Goal: Task Accomplishment & Management: Use online tool/utility

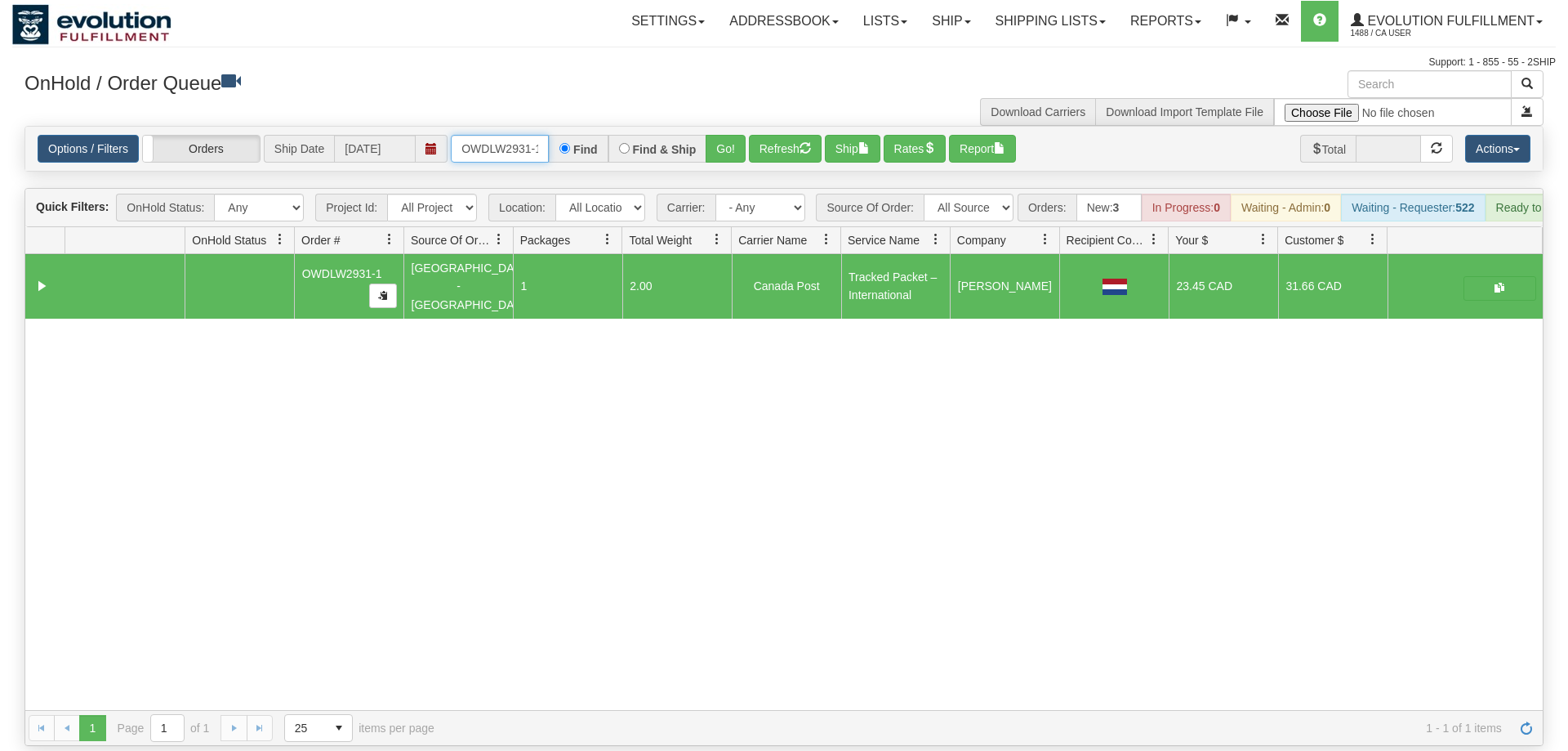
click at [536, 135] on input "OWDLW2931-1" at bounding box center [500, 148] width 98 height 28
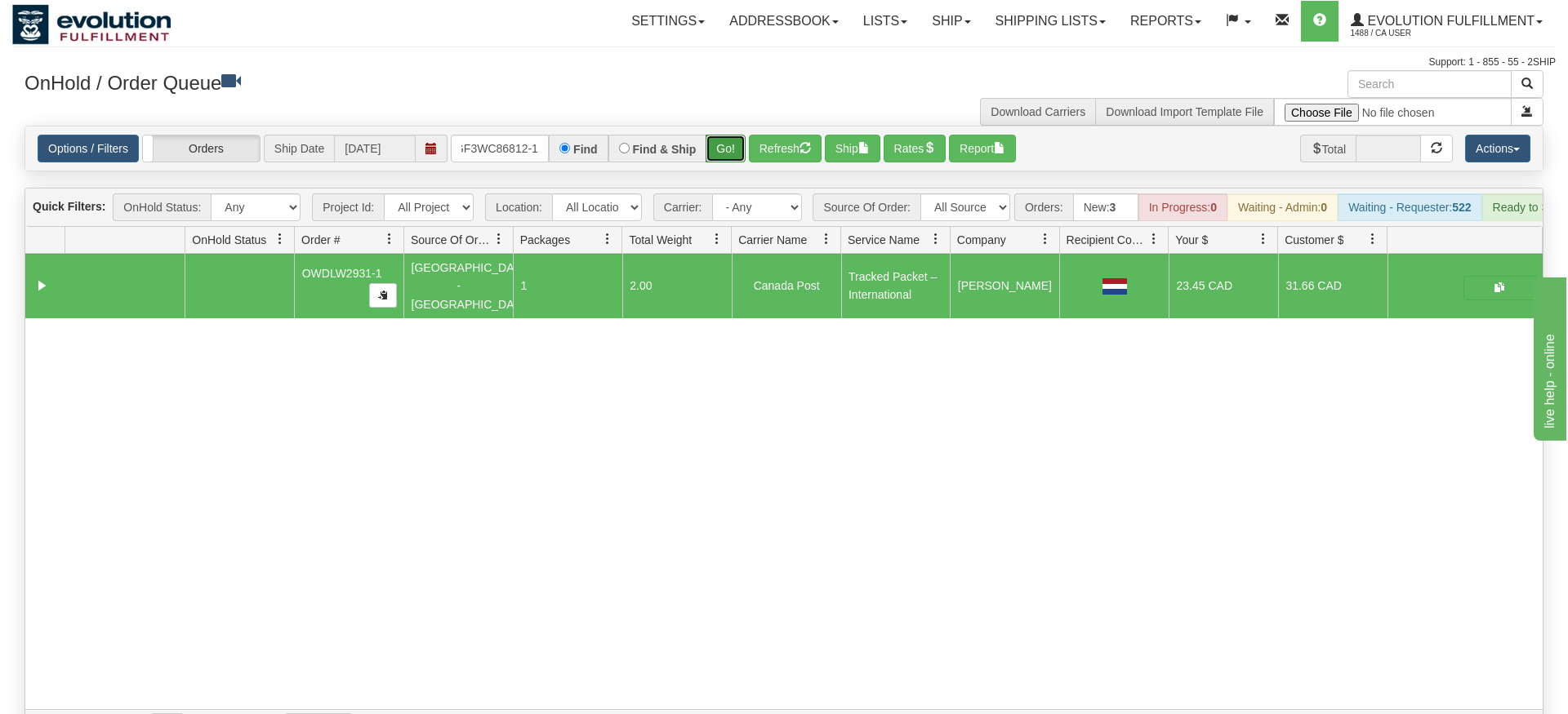
click at [720, 166] on div "Is equal to Is not equal to Contains Does not contains CAD USD EUR ZAR [PERSON_…" at bounding box center [784, 436] width 1544 height 620
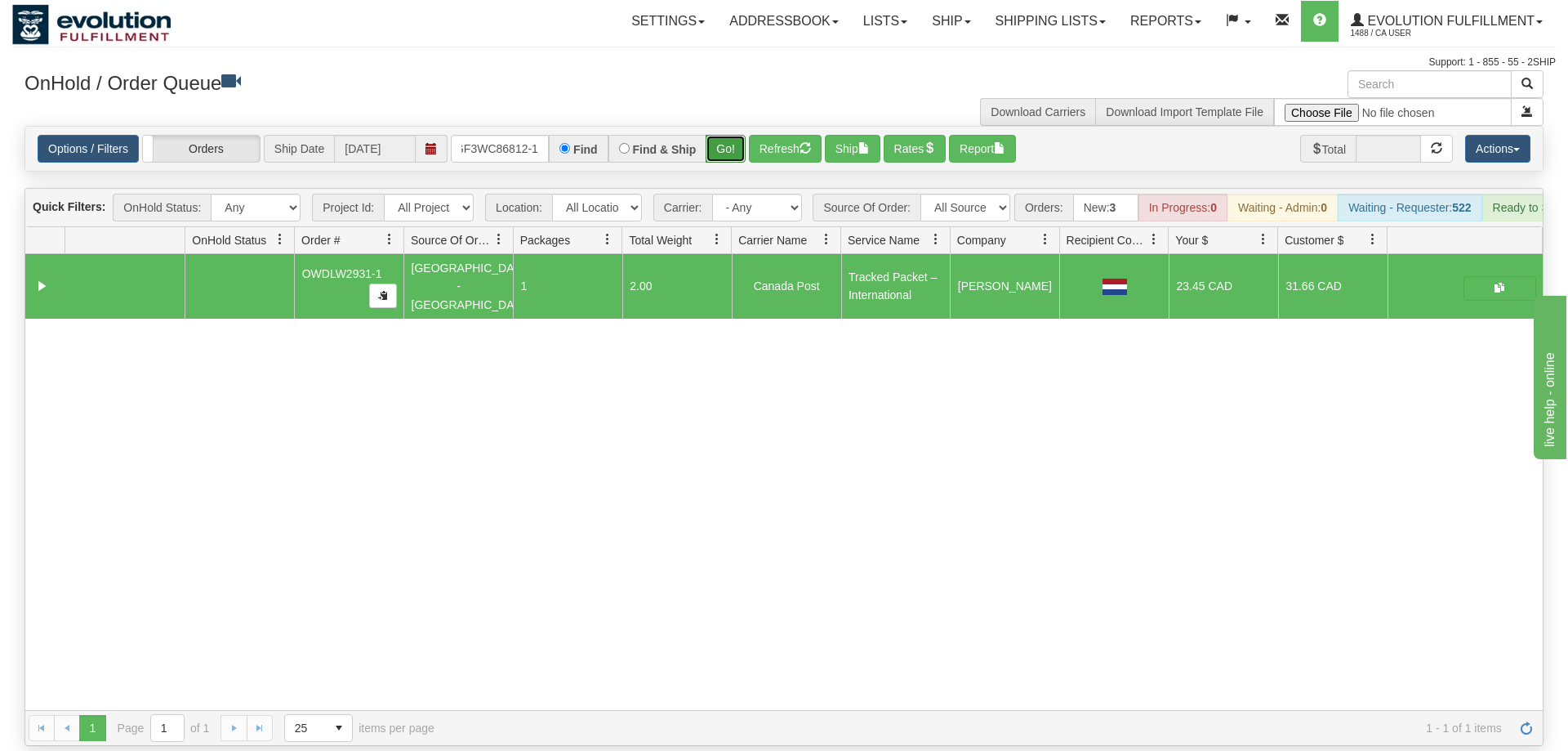
click at [732, 135] on button "Go!" at bounding box center [726, 148] width 40 height 28
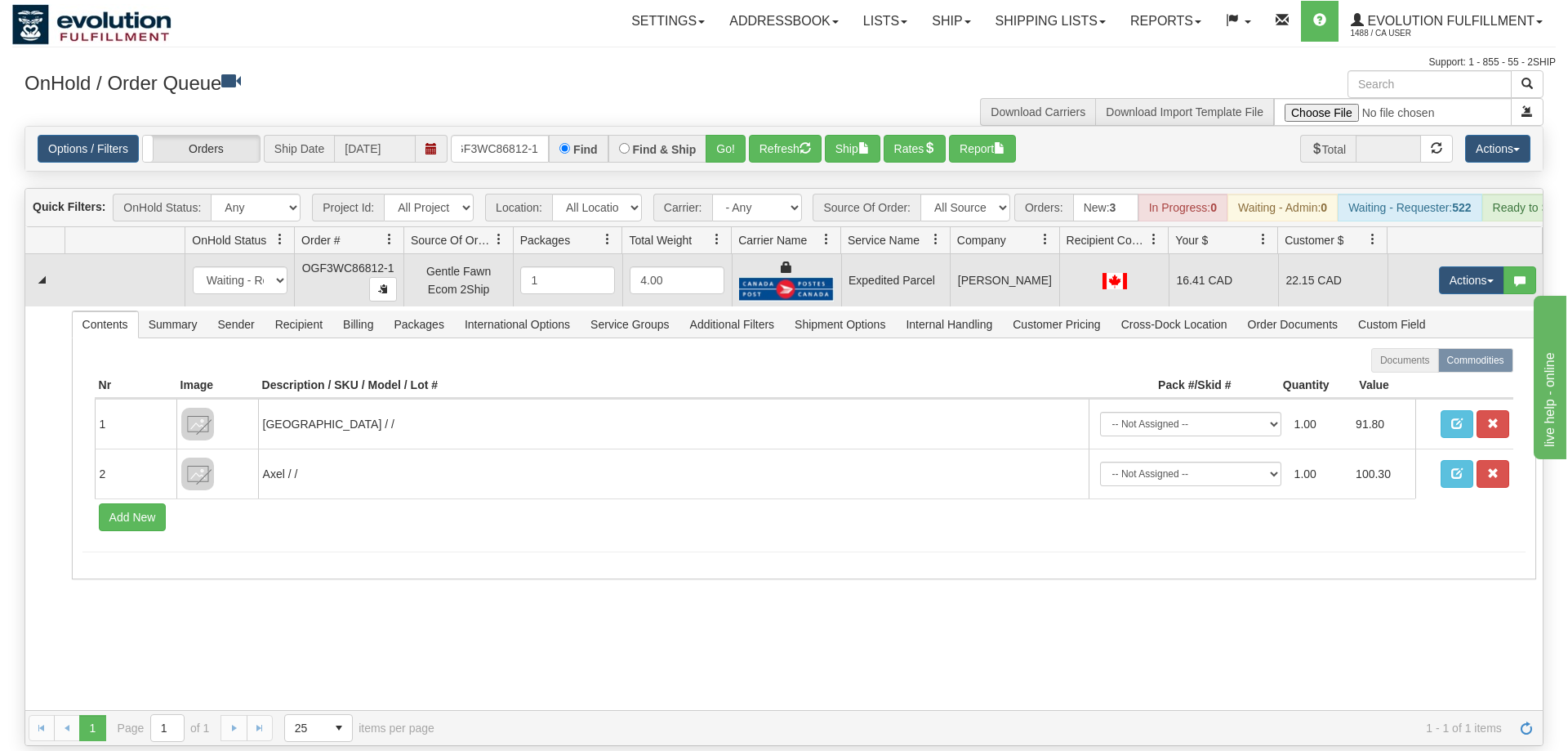
click at [1430, 254] on td "Actions Open Refresh Rates Rate All Services Ship Delete Edit Items" at bounding box center [1464, 280] width 155 height 52
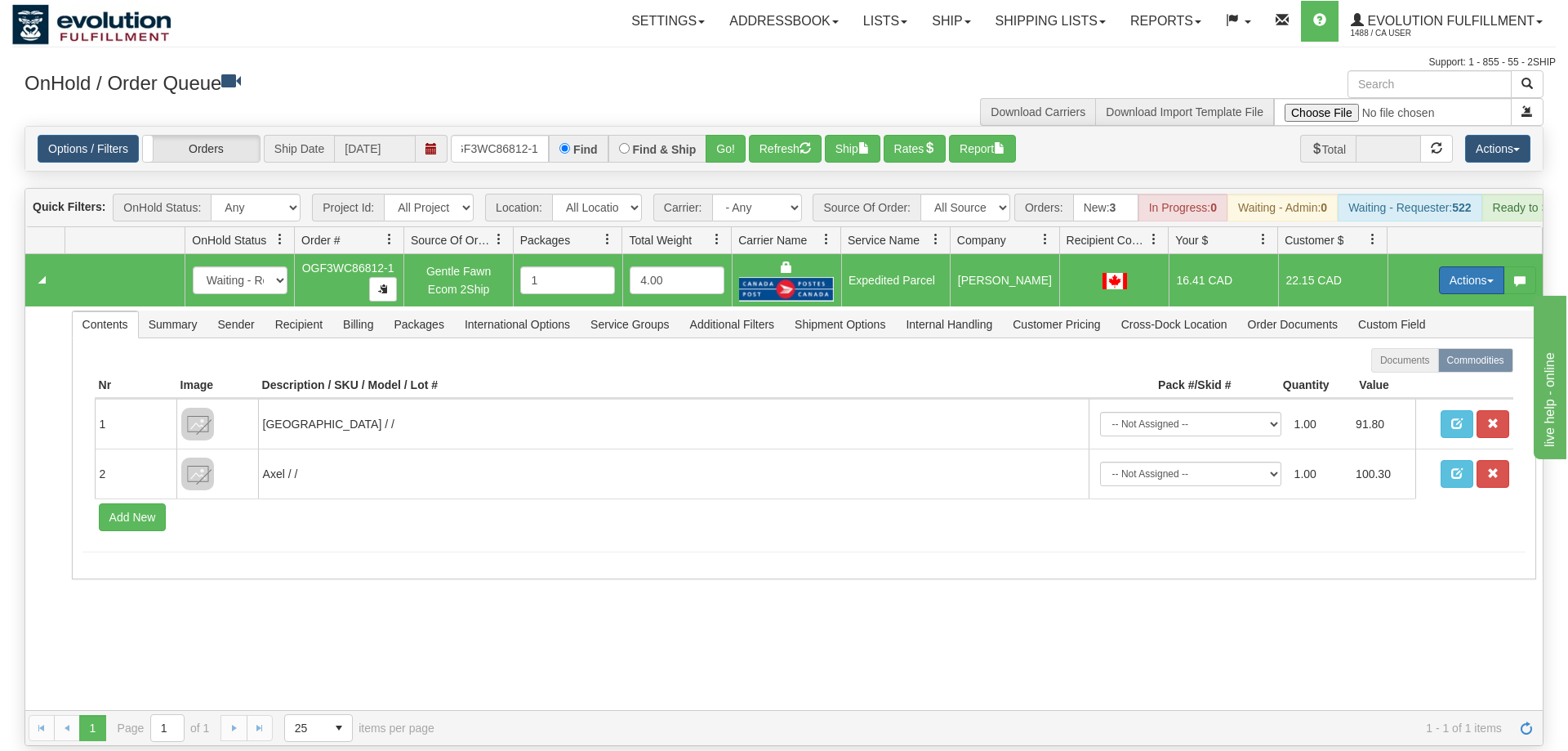
click at [1469, 267] on button "Actions" at bounding box center [1472, 280] width 65 height 28
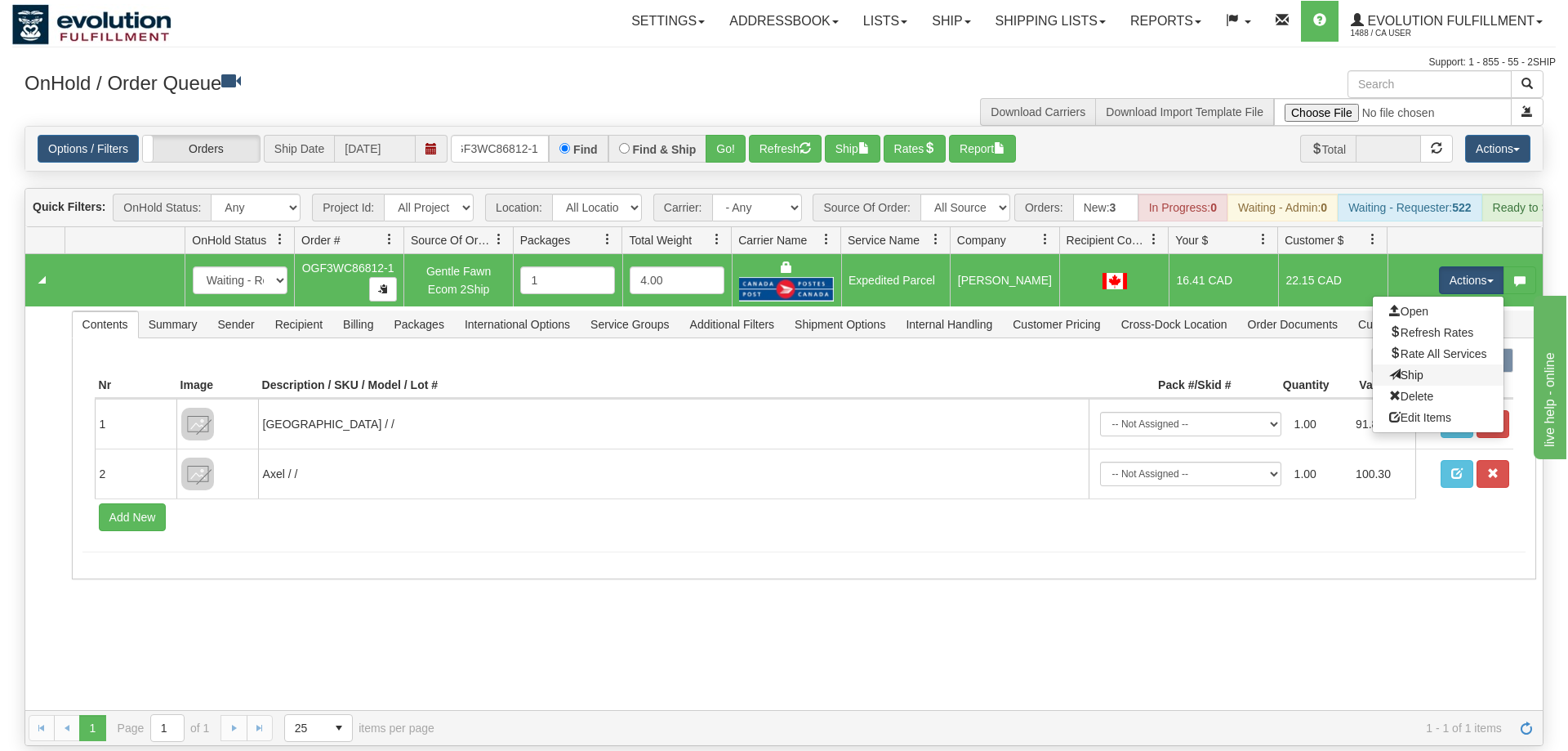
click at [1428, 364] on link "Ship" at bounding box center [1438, 375] width 131 height 21
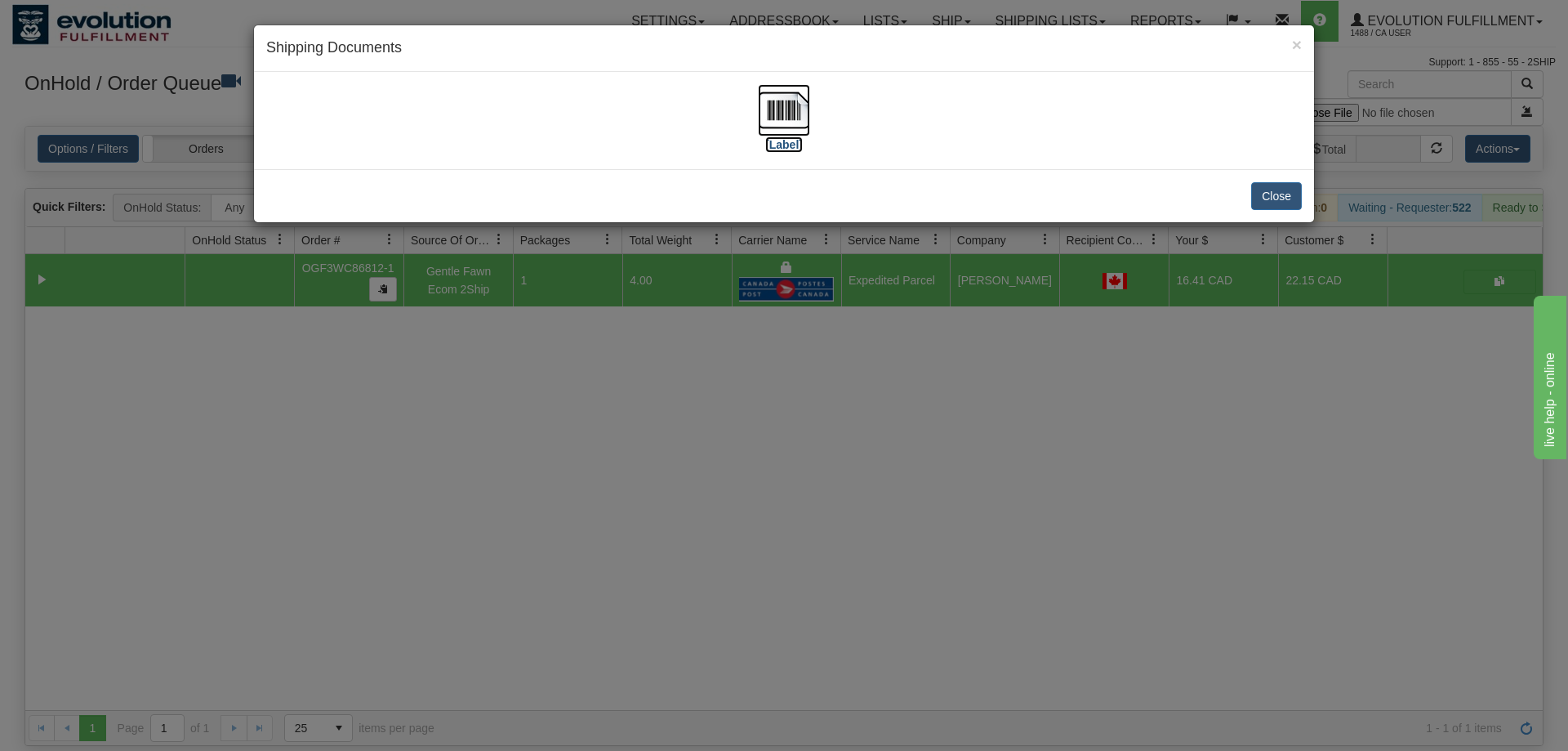
click at [788, 105] on img at bounding box center [784, 110] width 52 height 52
click at [650, 478] on div "× Shipping Documents [Label] Close" at bounding box center [784, 376] width 1568 height 751
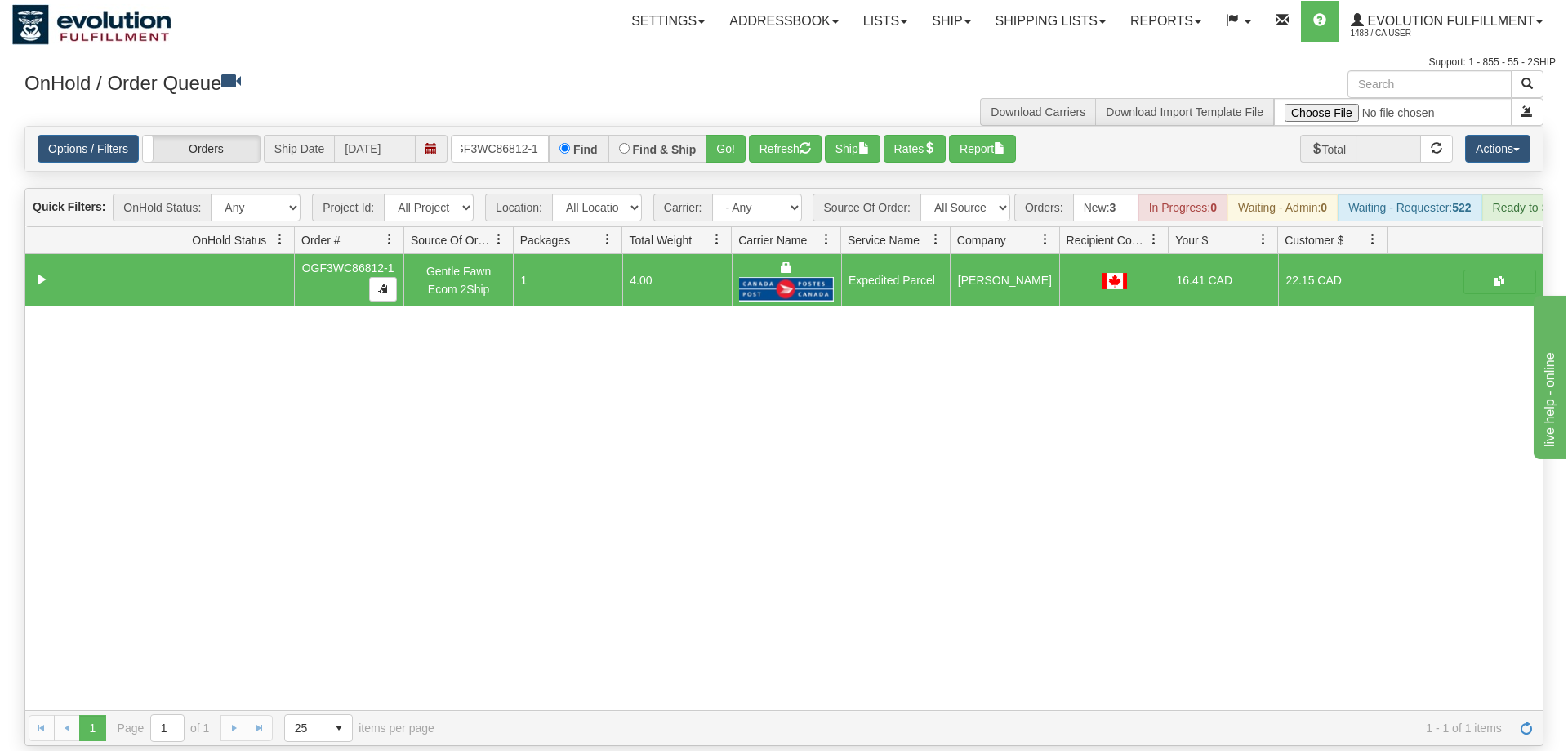
click at [494, 141] on div "Options / Filters Group Shipments Orders Ship Date [DATE] oGF3WC86812-1 Find Fi…" at bounding box center [784, 149] width 1517 height 44
click at [495, 135] on input "oGF3WC86812-1" at bounding box center [500, 148] width 98 height 28
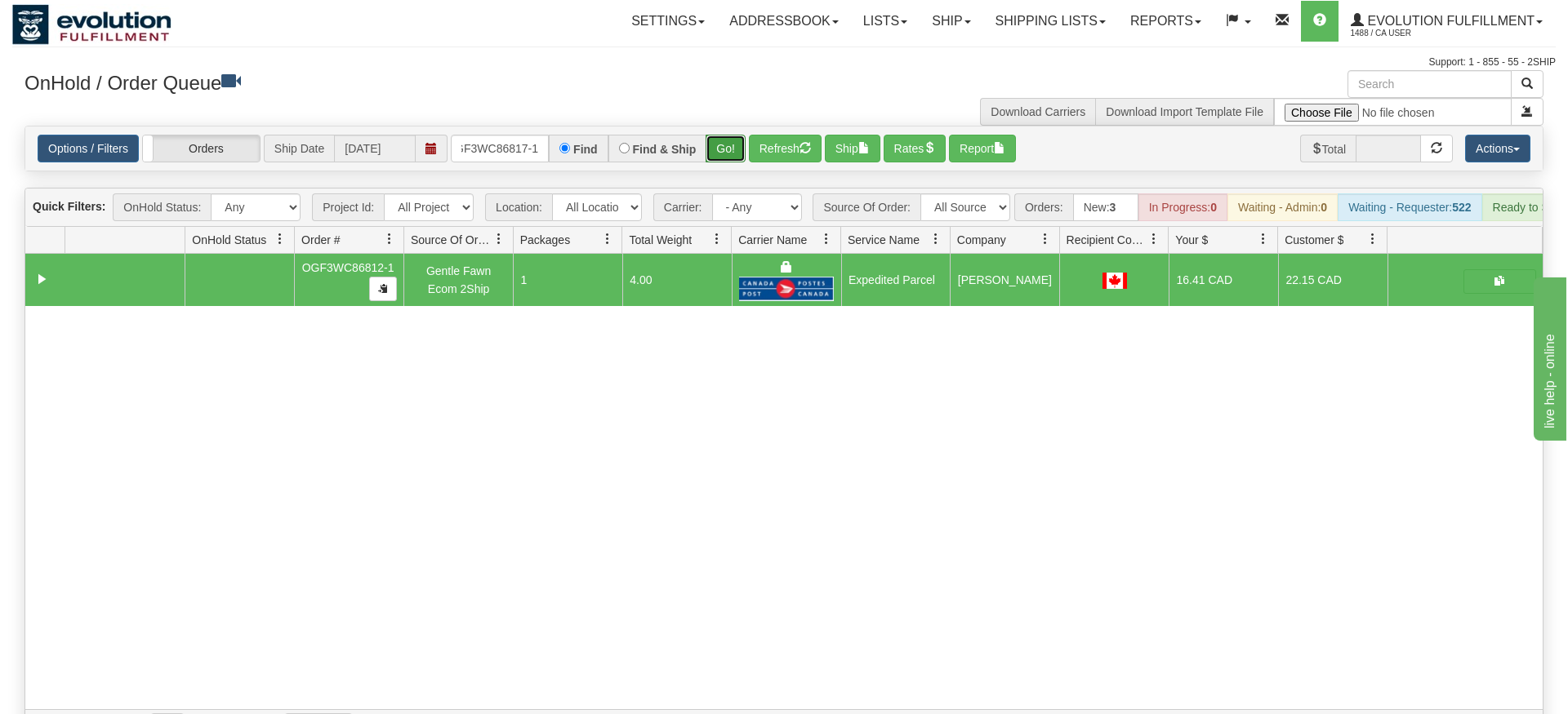
click at [719, 174] on div "Is equal to Is not equal to Contains Does not contains CAD USD EUR ZAR [PERSON_…" at bounding box center [784, 436] width 1544 height 620
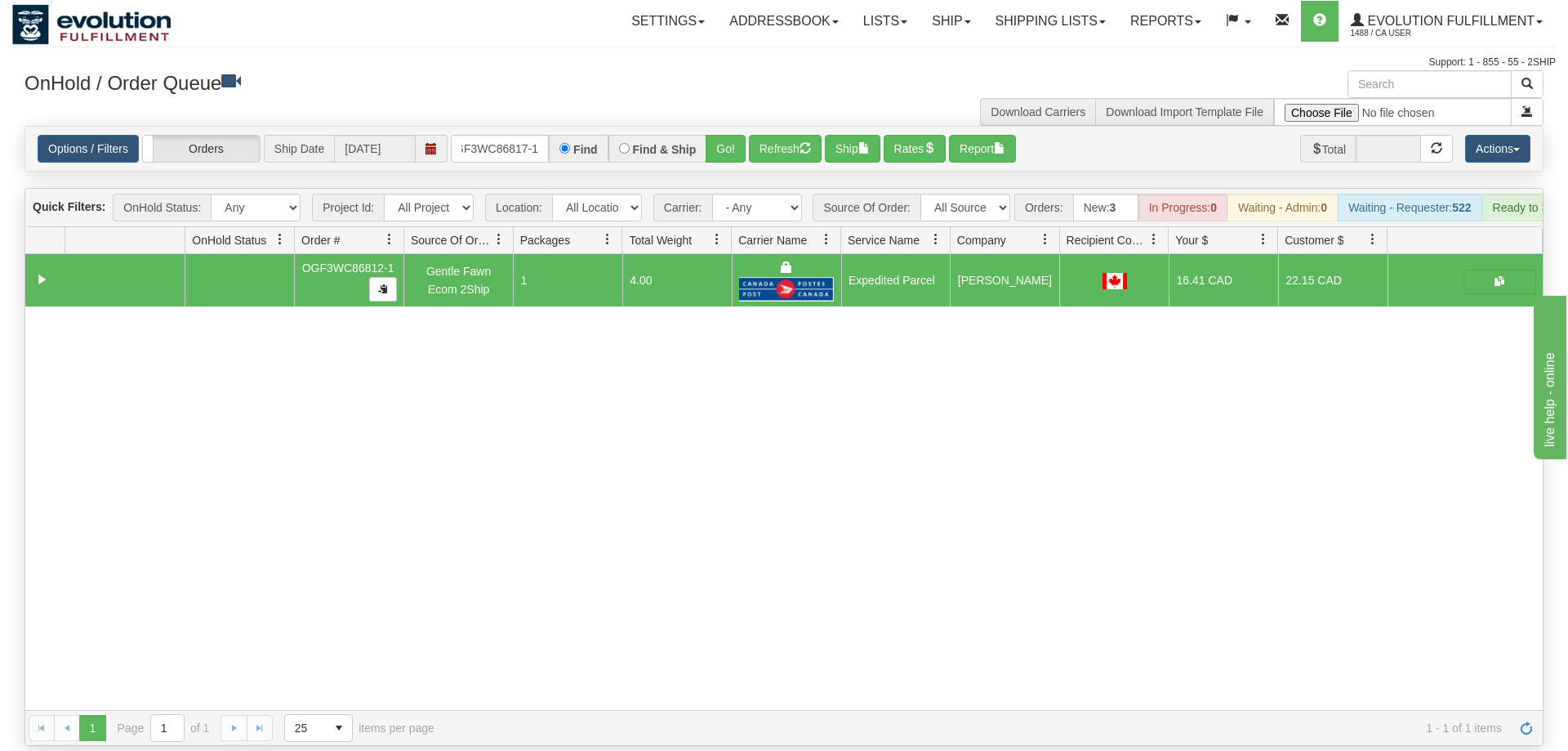
drag, startPoint x: 729, startPoint y: 145, endPoint x: 734, endPoint y: 124, distance: 21.6
click at [729, 144] on div "Options / Filters Group Shipments Orders Ship Date [DATE] OGF3WC86817-1 Find Fi…" at bounding box center [784, 149] width 1517 height 44
click at [734, 135] on button "Go!" at bounding box center [726, 148] width 40 height 28
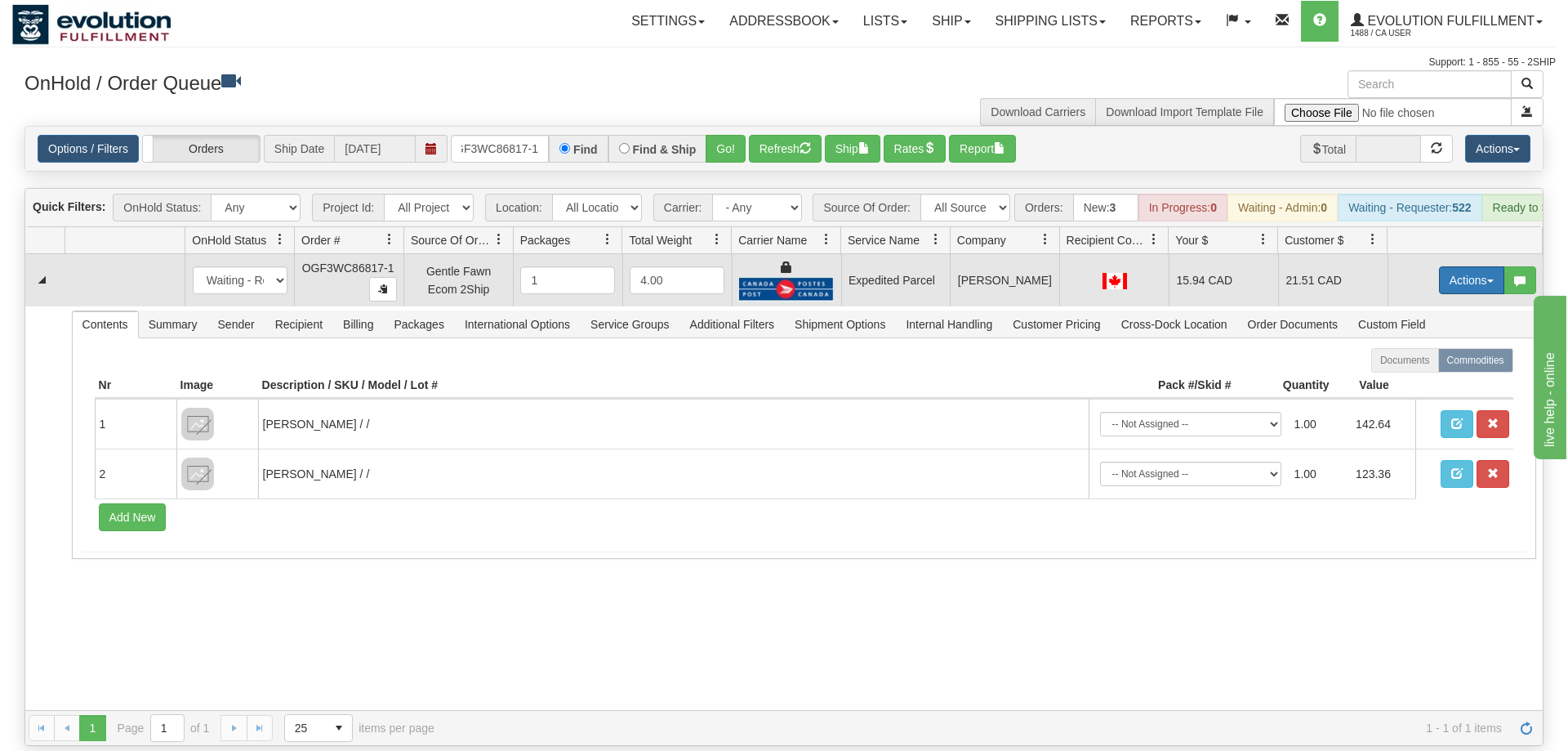
click at [1469, 267] on button "Actions" at bounding box center [1472, 280] width 65 height 28
click at [1445, 364] on link "Ship" at bounding box center [1438, 375] width 131 height 21
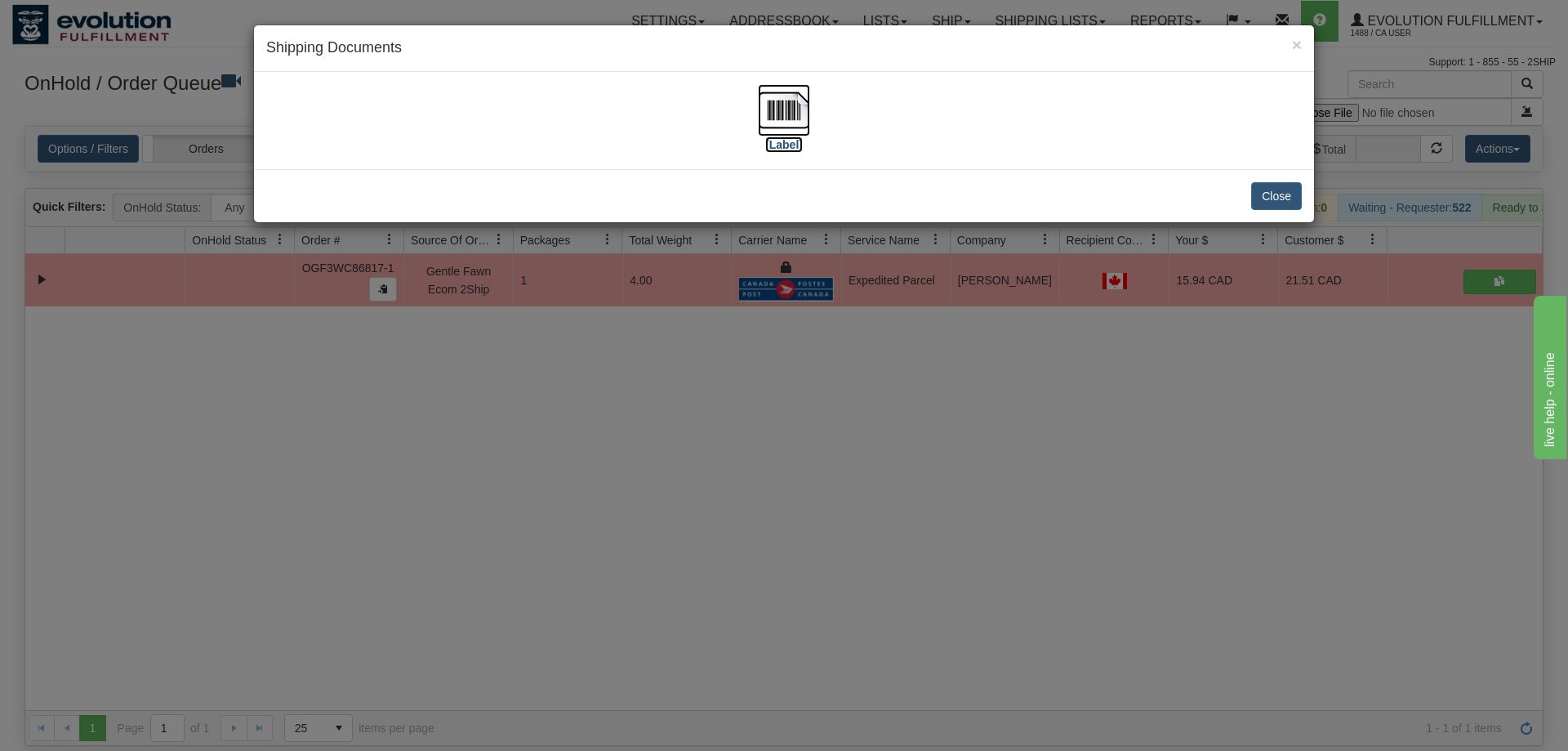
click at [788, 105] on img at bounding box center [784, 110] width 52 height 52
drag, startPoint x: 578, startPoint y: 512, endPoint x: 428, endPoint y: 267, distance: 287.3
click at [575, 503] on div "× Shipping Documents [Label] Close" at bounding box center [784, 376] width 1568 height 751
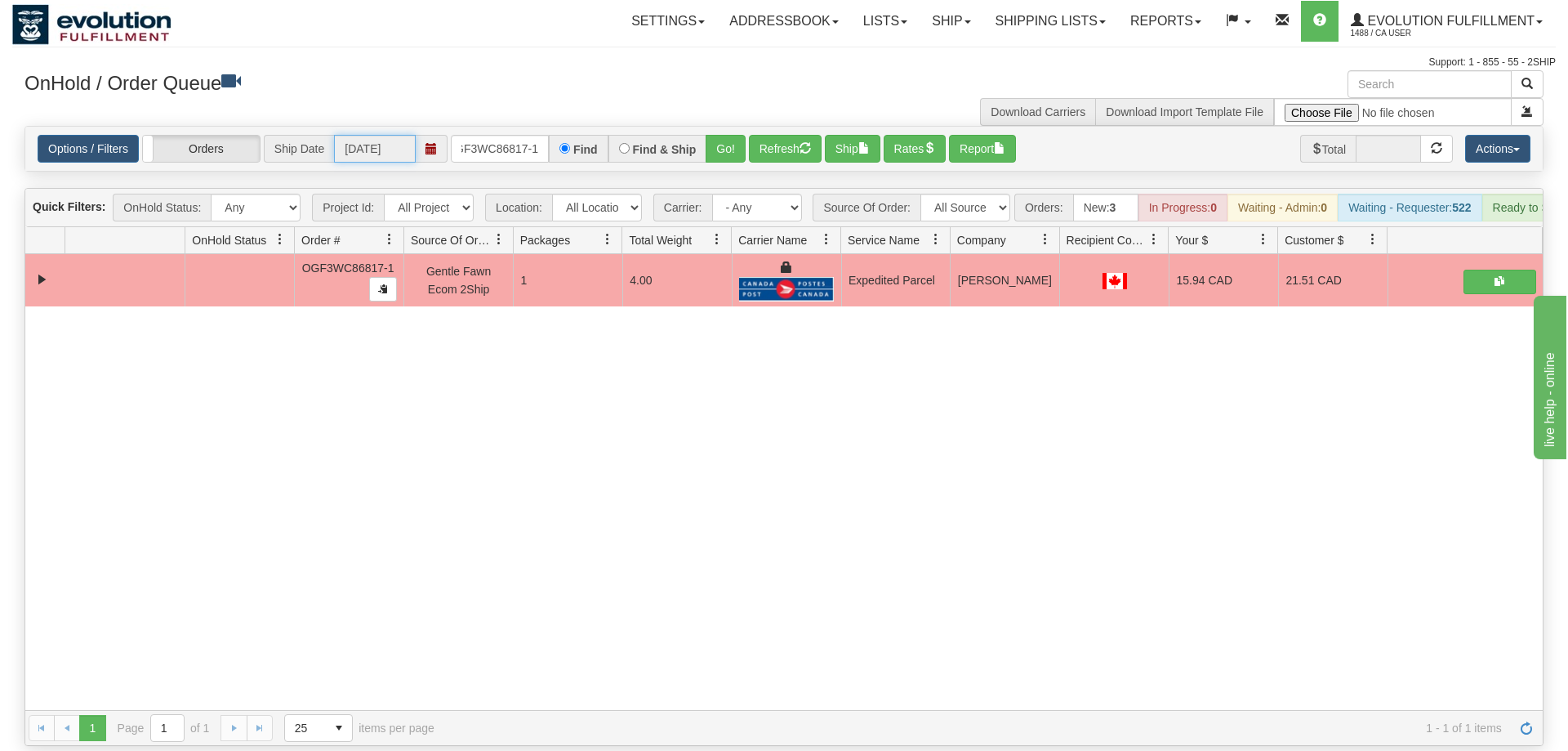
drag, startPoint x: 363, startPoint y: 121, endPoint x: 420, endPoint y: 127, distance: 57.3
click at [364, 135] on input "[DATE]" at bounding box center [374, 148] width 82 height 28
click at [498, 135] on input "OGF3WC86817-1" at bounding box center [500, 148] width 98 height 28
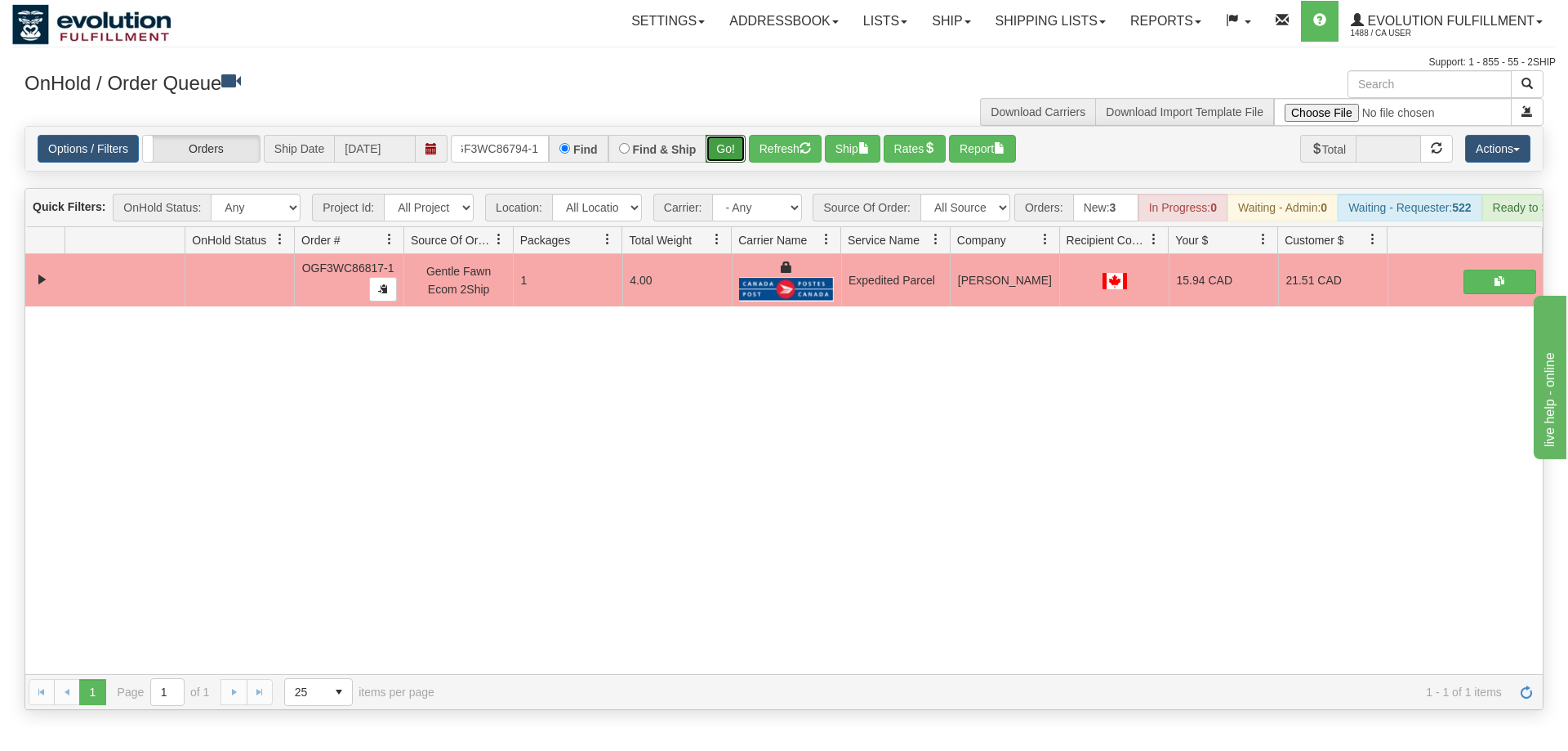
drag, startPoint x: 718, startPoint y: 127, endPoint x: 735, endPoint y: 146, distance: 25.5
click at [719, 164] on div "Is equal to Is not equal to Contains Does not contains CAD USD EUR ZAR [PERSON_…" at bounding box center [784, 418] width 1544 height 584
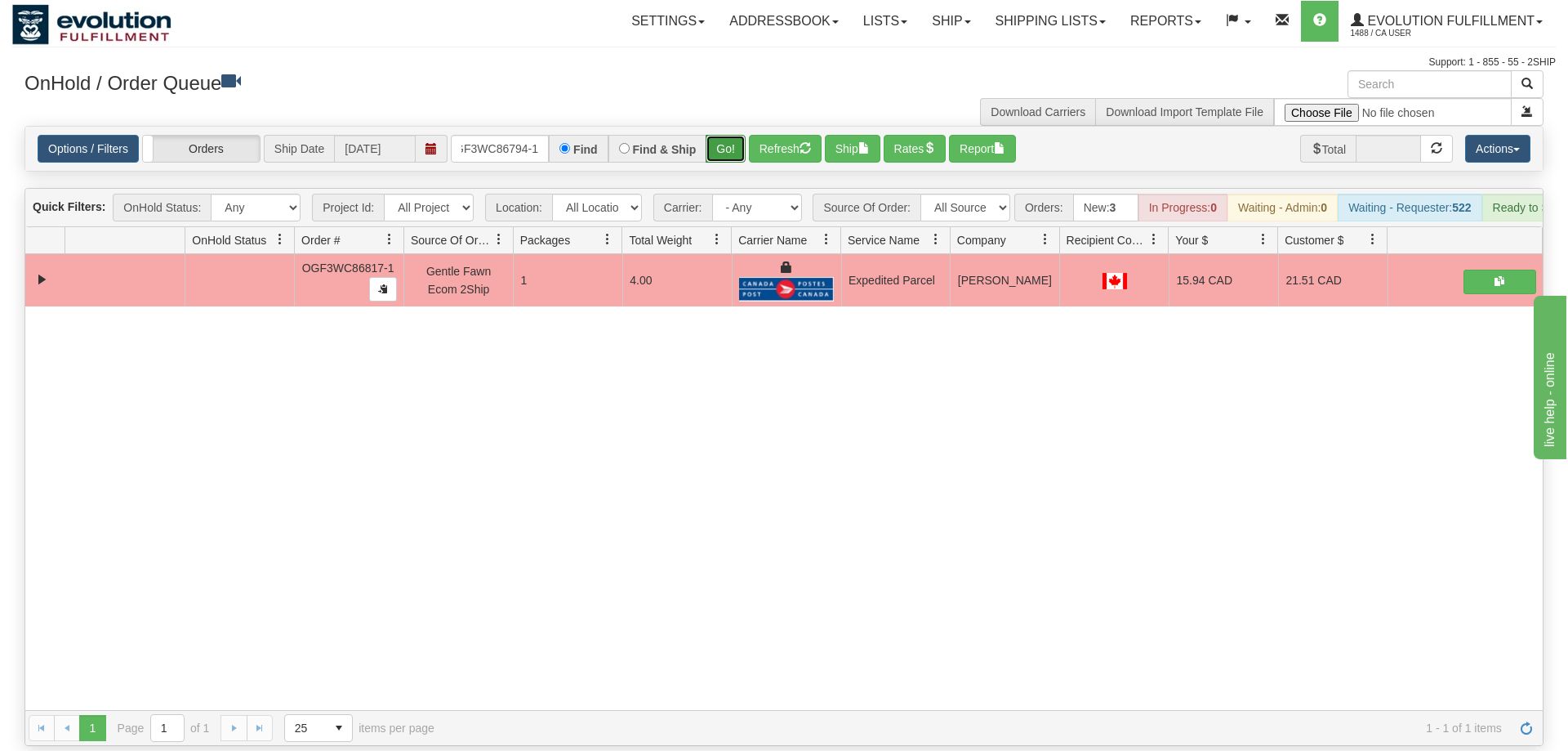
click at [744, 135] on button "Go!" at bounding box center [726, 148] width 40 height 28
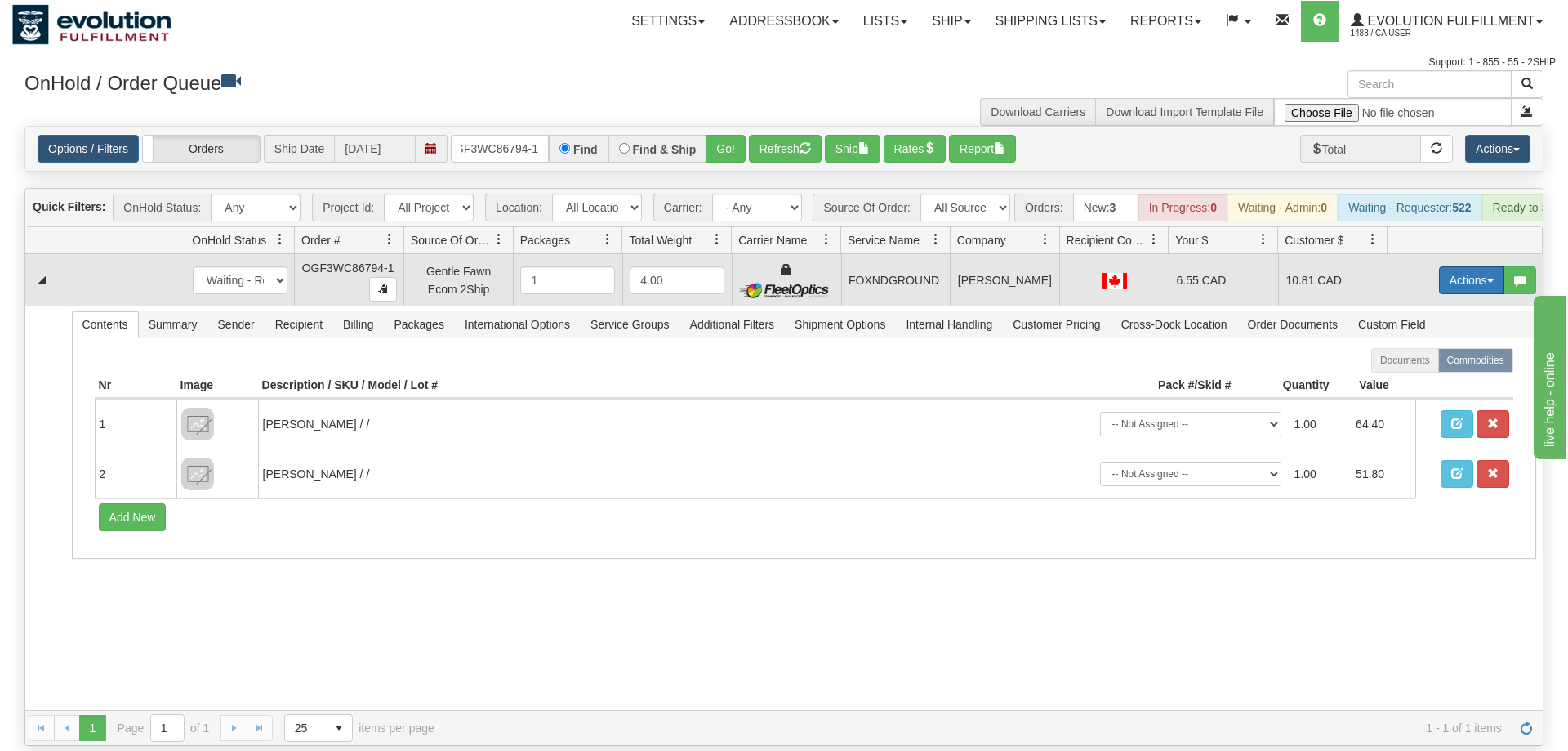
click at [1483, 267] on button "Actions" at bounding box center [1472, 280] width 65 height 28
click at [1431, 364] on link "Ship" at bounding box center [1438, 375] width 131 height 21
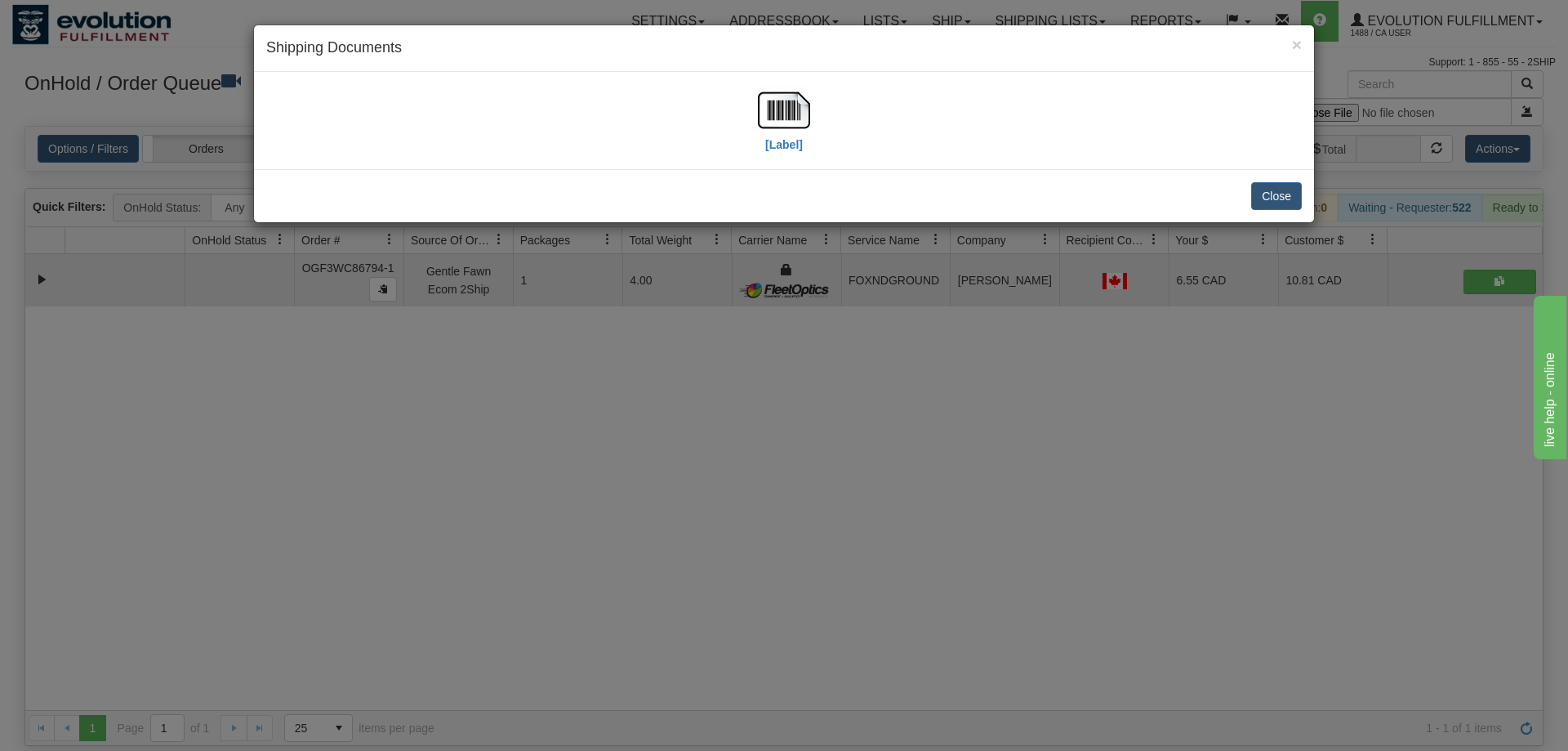
click at [810, 104] on div "[Label]" at bounding box center [784, 120] width 1036 height 73
click at [798, 106] on img at bounding box center [784, 110] width 52 height 52
click at [703, 358] on div "× Shipping Documents [Label] Close" at bounding box center [784, 376] width 1568 height 751
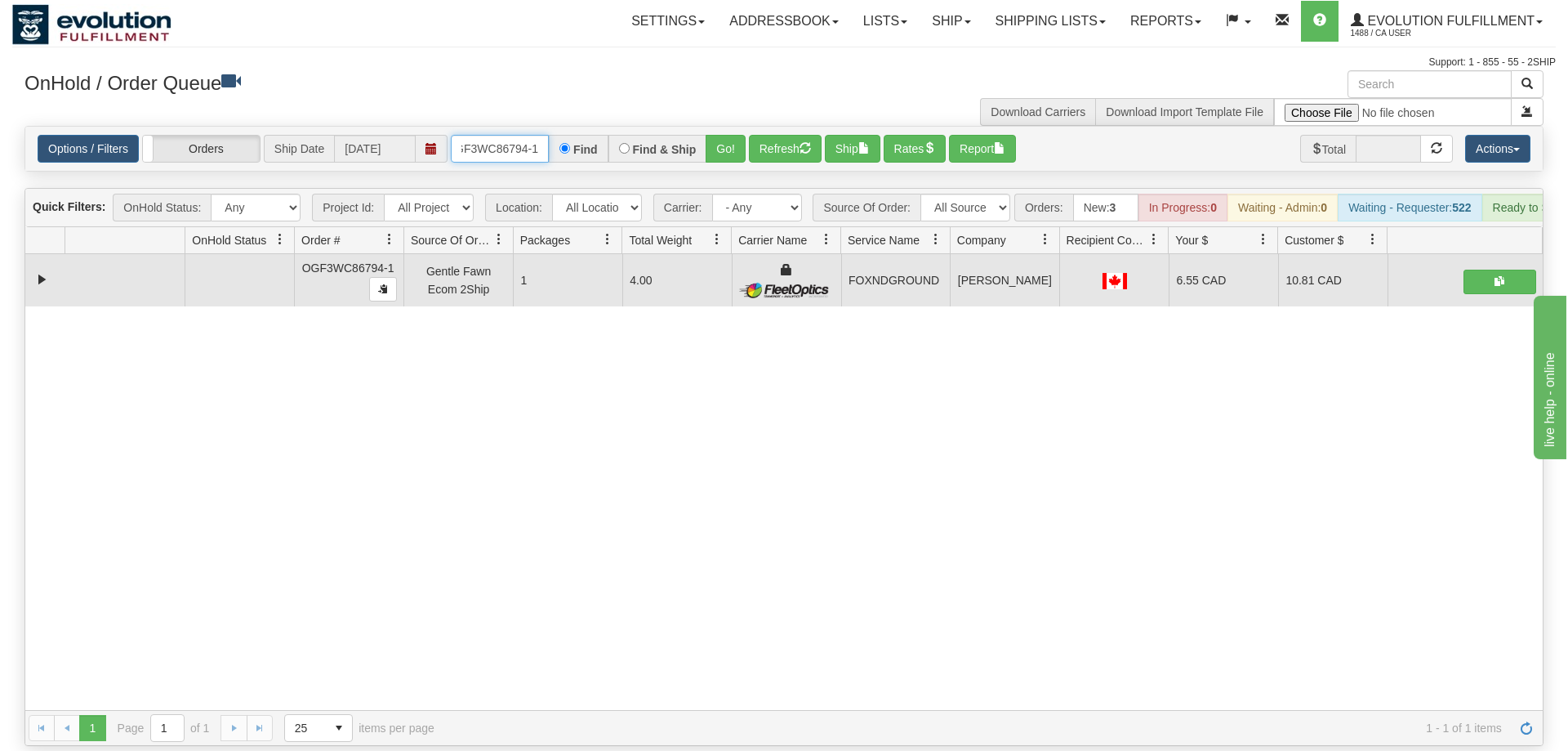
click at [457, 135] on input "OGF3WC86794-1" at bounding box center [500, 148] width 98 height 28
click at [470, 135] on input "OGF3WC86794-1" at bounding box center [500, 148] width 98 height 28
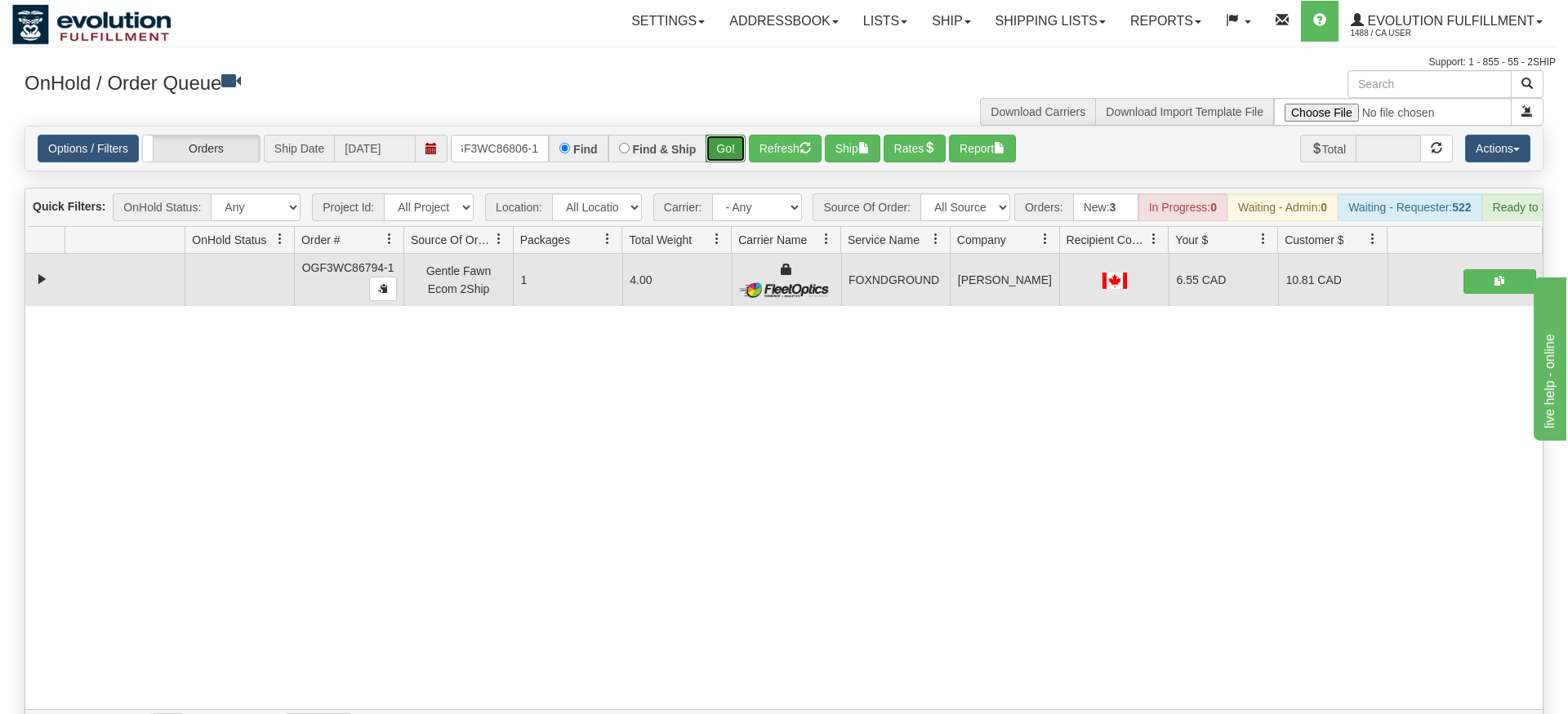
click at [731, 168] on div "Is equal to Is not equal to Contains Does not contains CAD USD EUR ZAR [PERSON_…" at bounding box center [784, 436] width 1544 height 620
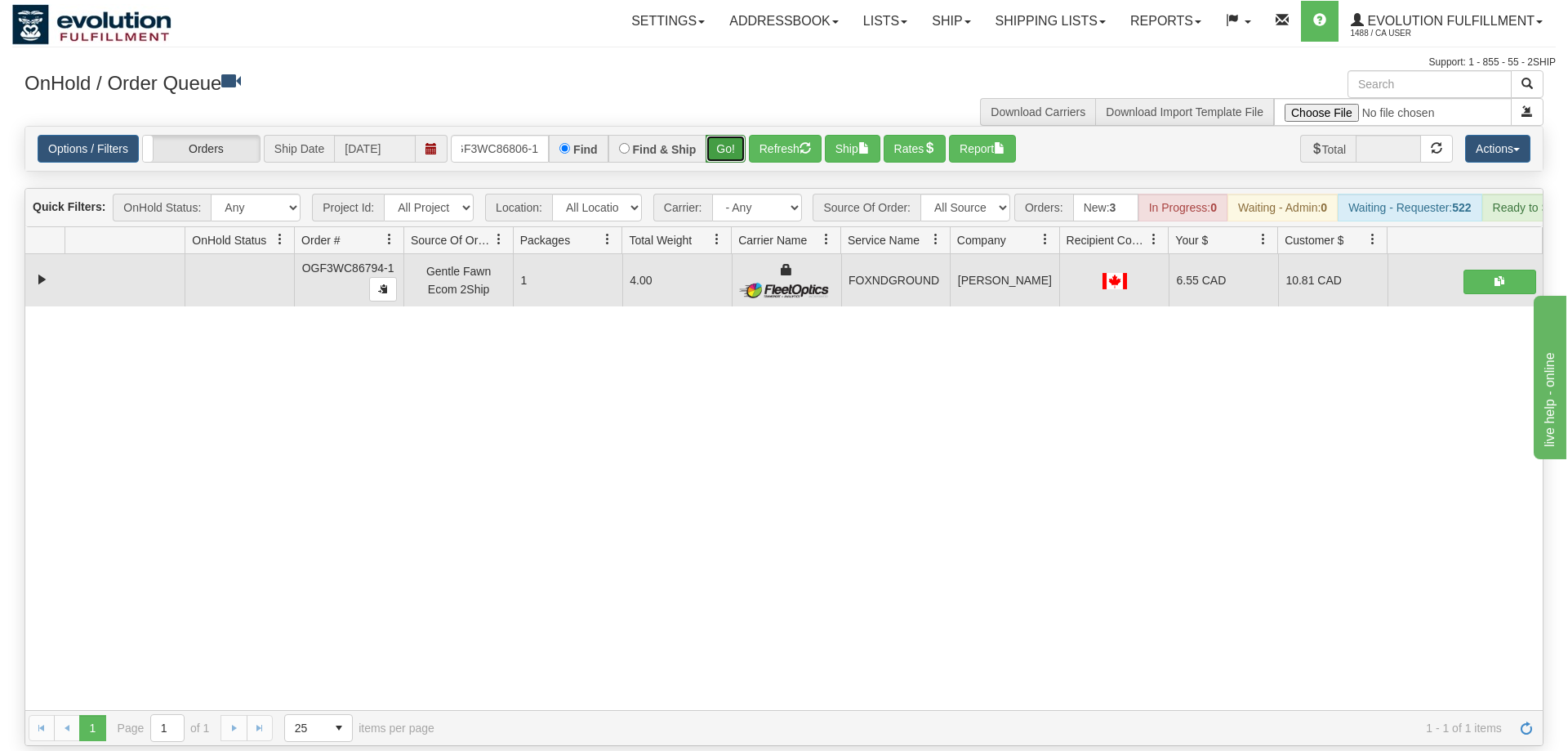
click at [727, 135] on button "Go!" at bounding box center [726, 148] width 40 height 28
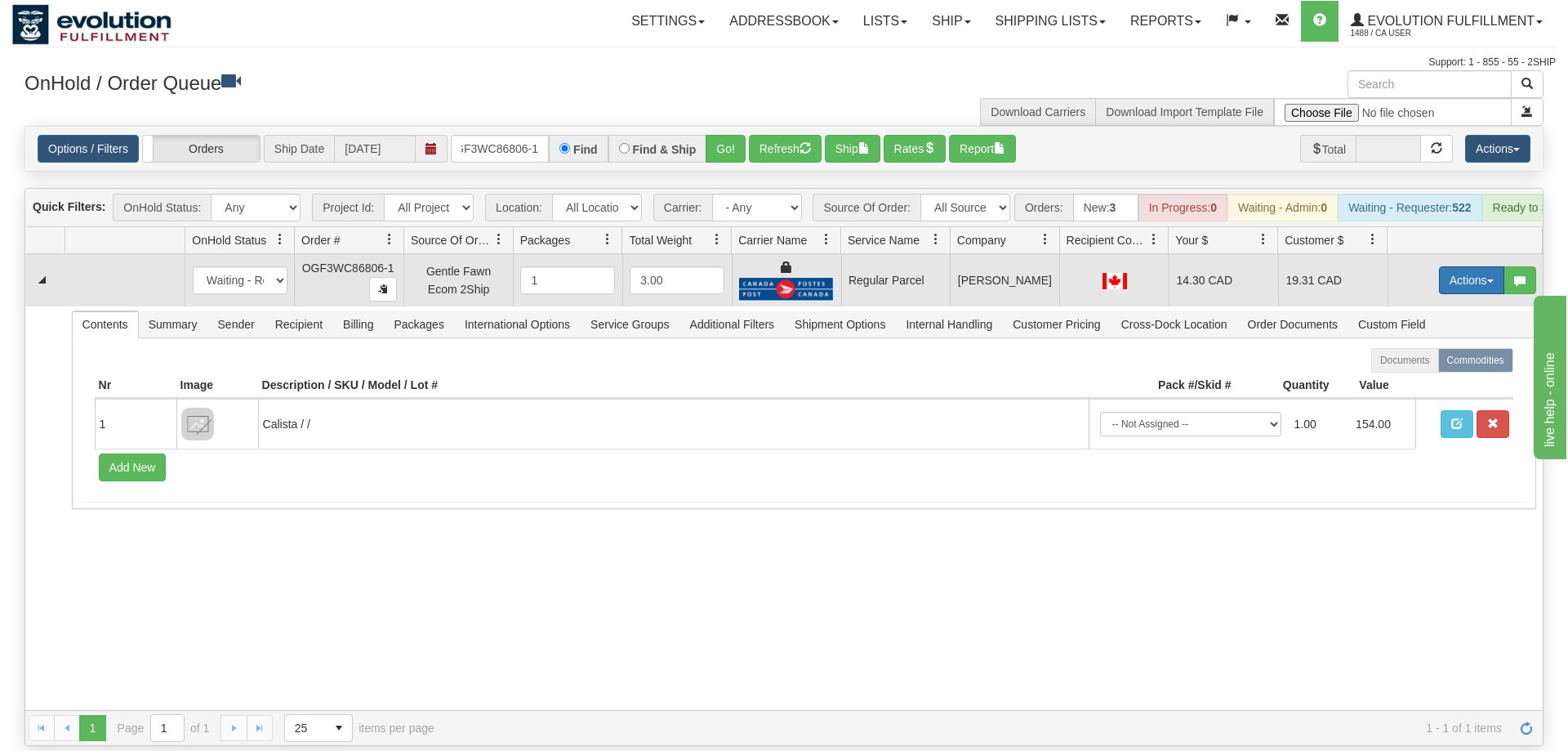
click at [1444, 267] on button "Actions" at bounding box center [1472, 280] width 65 height 28
click at [1443, 348] on span "Rate All Services" at bounding box center [1438, 354] width 98 height 13
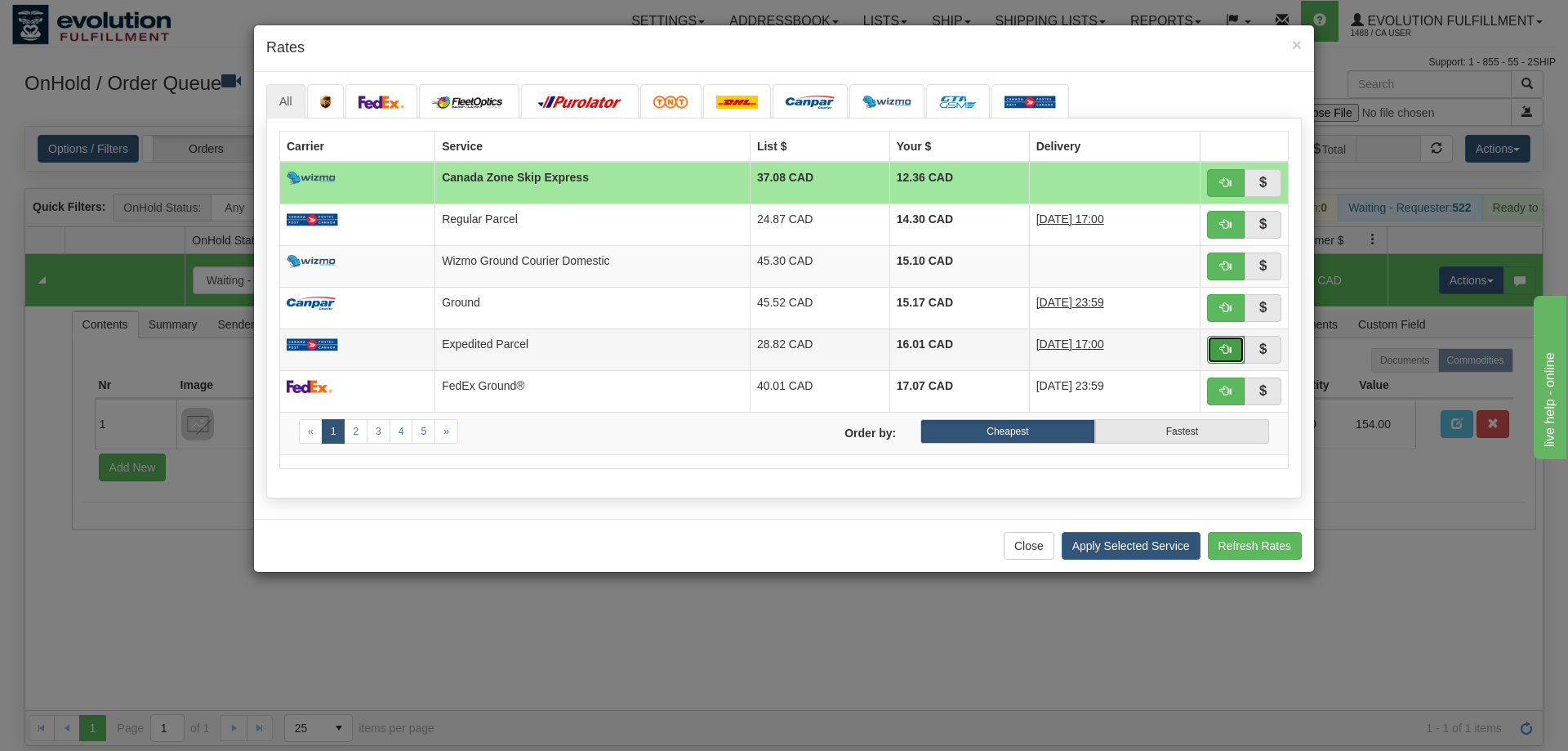
click at [1215, 345] on button "button" at bounding box center [1225, 350] width 38 height 28
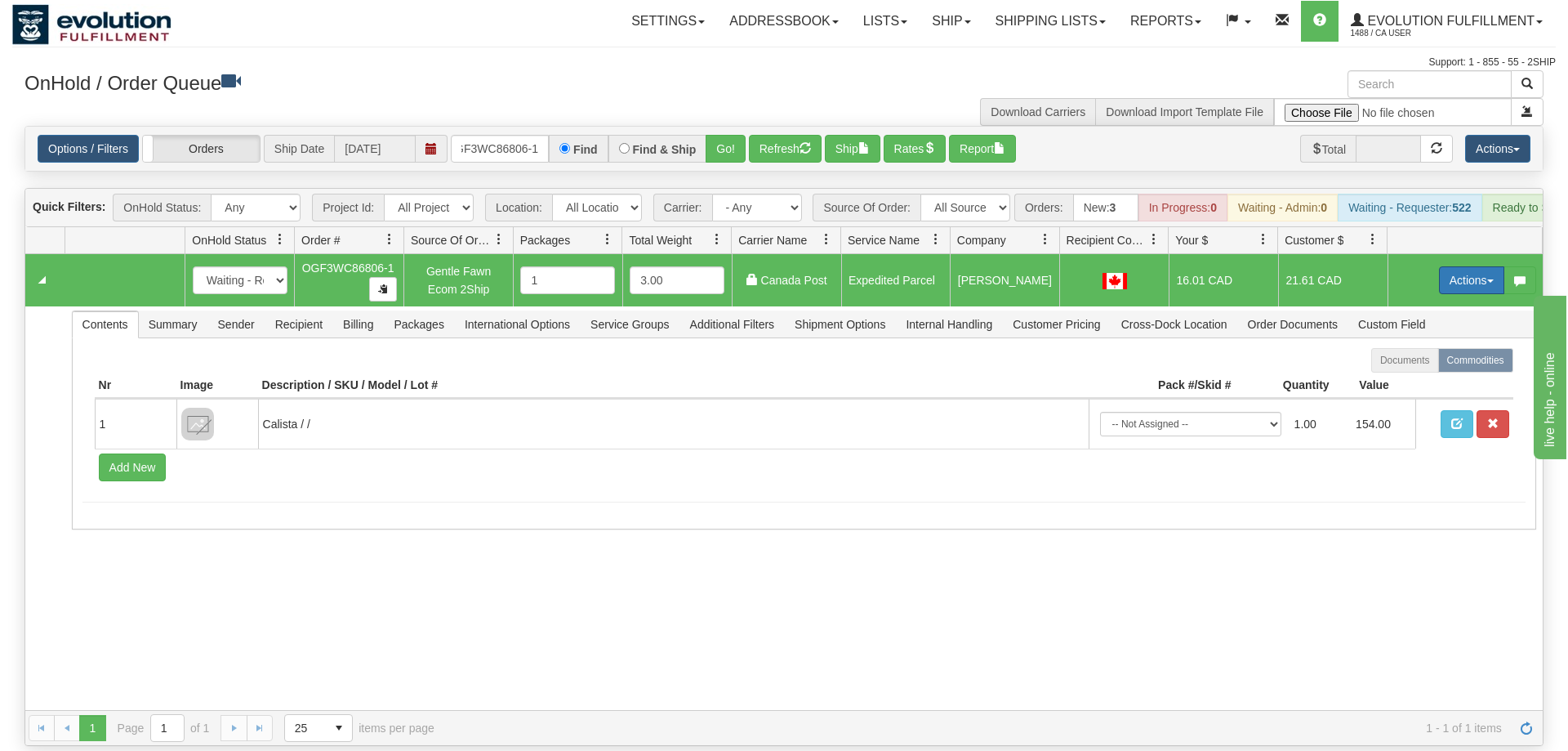
click at [1450, 267] on button "Actions" at bounding box center [1472, 280] width 65 height 28
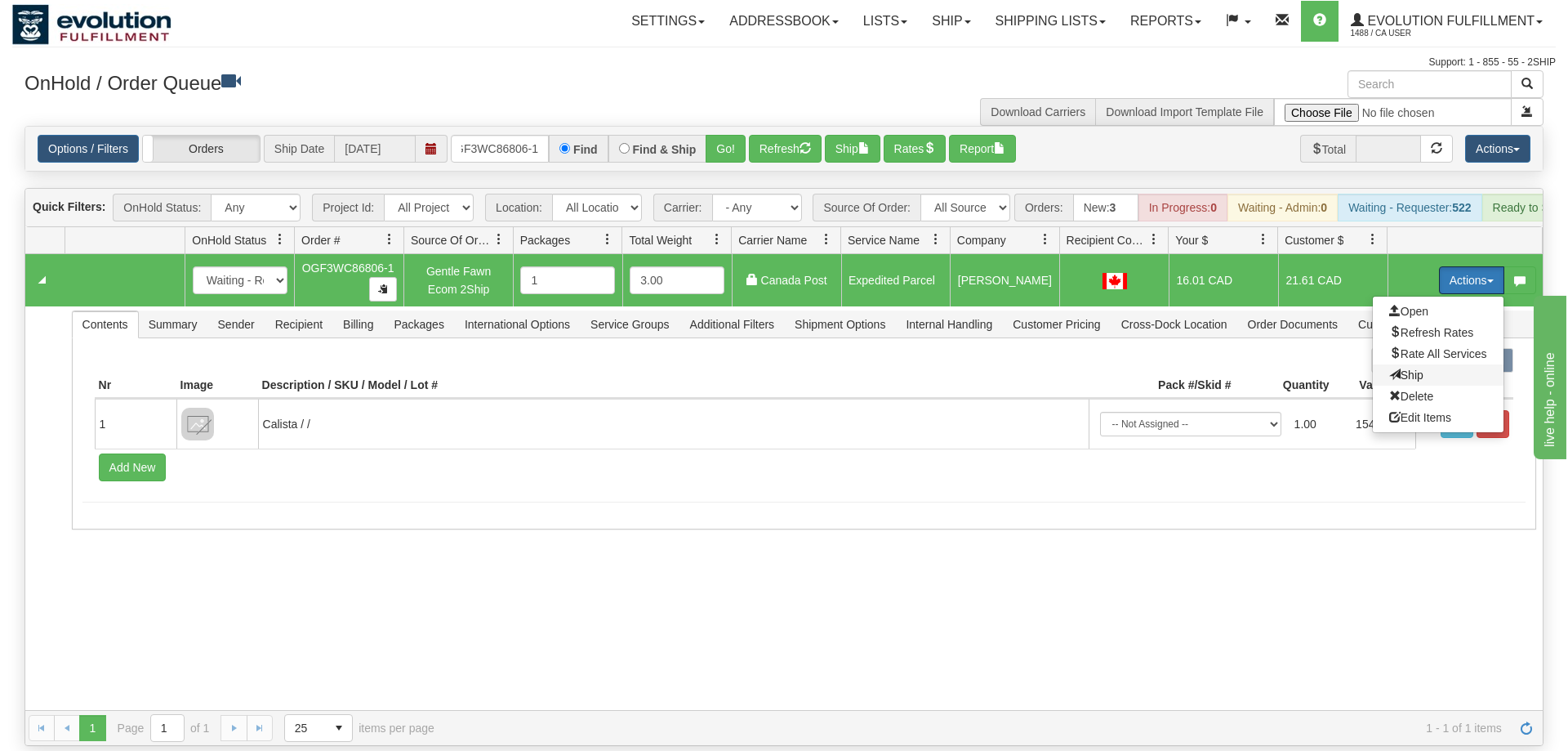
click at [1402, 369] on span "Ship" at bounding box center [1406, 376] width 35 height 13
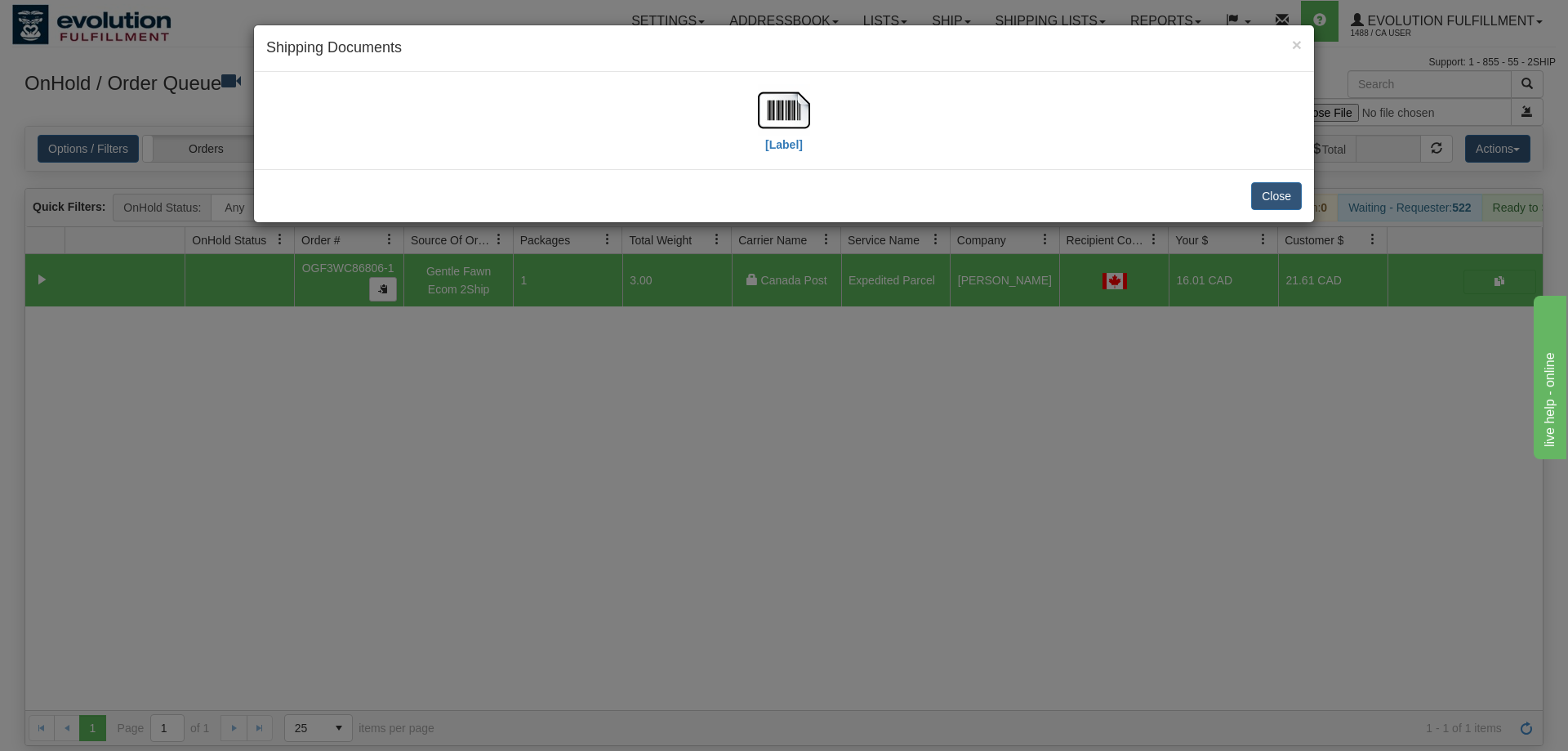
click at [769, 153] on div "[Label]" at bounding box center [784, 120] width 52 height 73
click at [784, 138] on label "[Label]" at bounding box center [784, 144] width 38 height 16
drag, startPoint x: 821, startPoint y: 461, endPoint x: 493, endPoint y: 149, distance: 452.7
click at [821, 458] on div "× Shipping Documents [Label] Close" at bounding box center [784, 376] width 1568 height 751
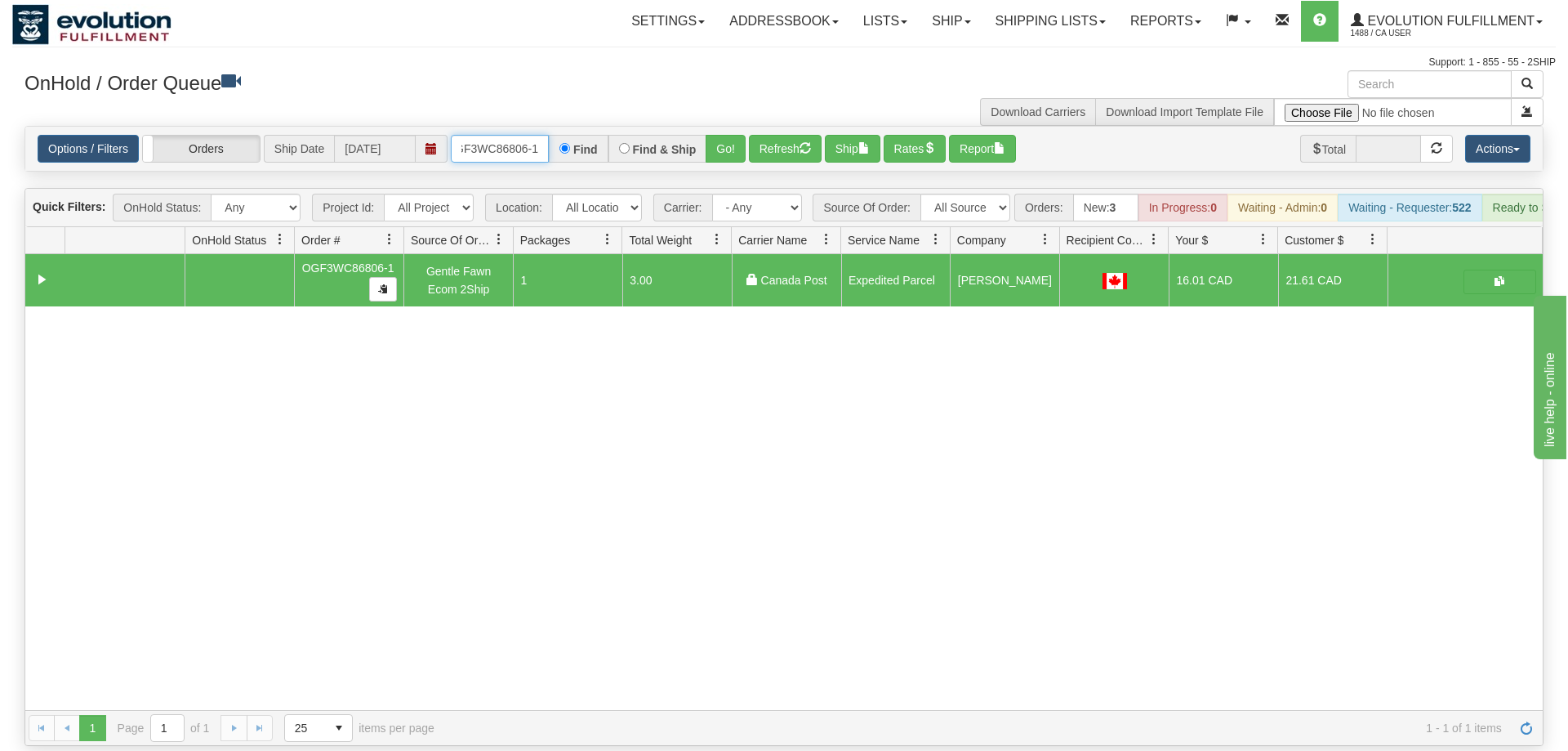
click at [525, 135] on input "OGF3WC86806-1" at bounding box center [500, 148] width 98 height 28
drag, startPoint x: 720, startPoint y: 127, endPoint x: 749, endPoint y: 136, distance: 30.4
click at [725, 158] on div "Is equal to Is not equal to Contains Does not contains CAD USD EUR ZAR [PERSON_…" at bounding box center [784, 436] width 1544 height 620
click at [759, 135] on button "Refresh" at bounding box center [785, 148] width 73 height 28
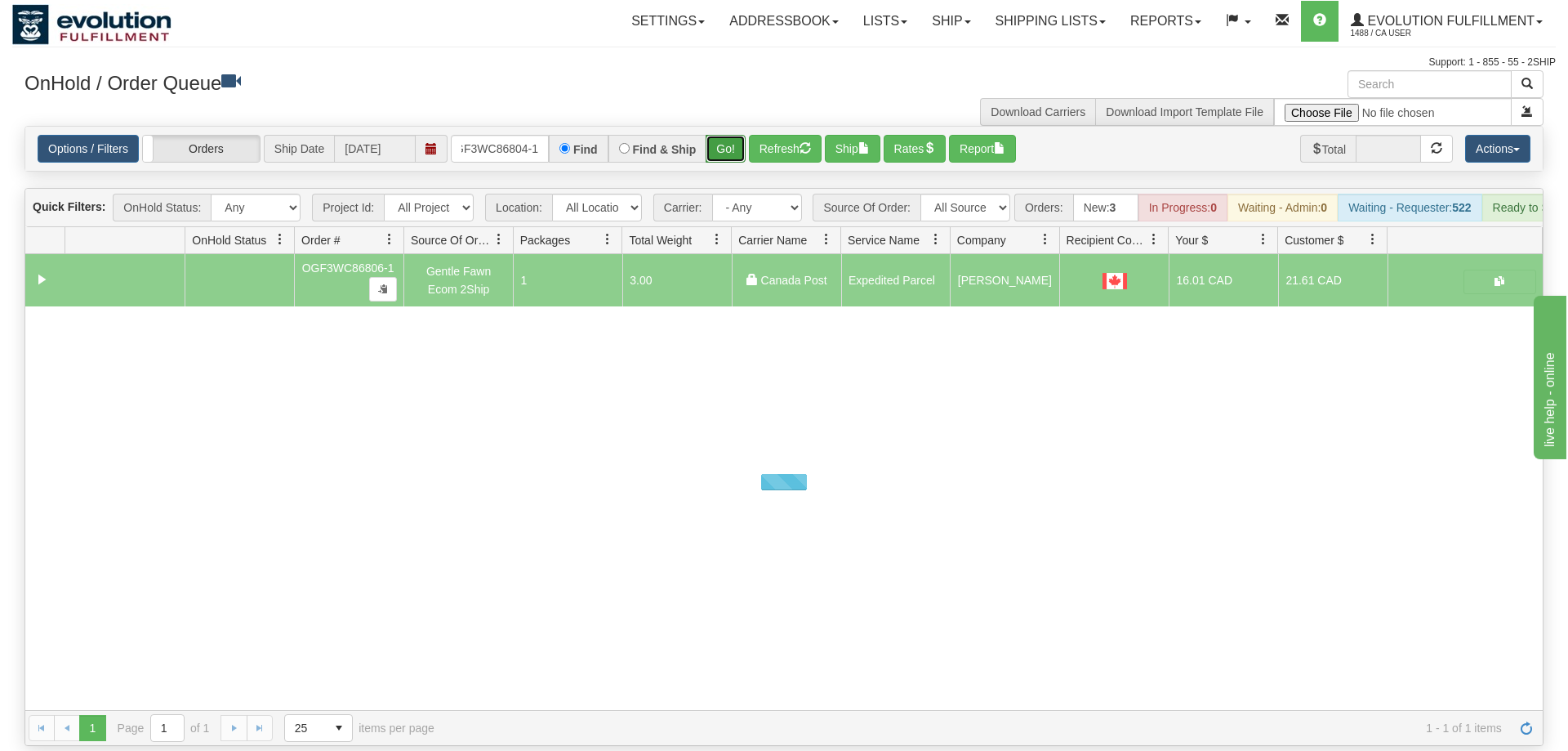
click at [728, 135] on button "Go!" at bounding box center [726, 148] width 40 height 28
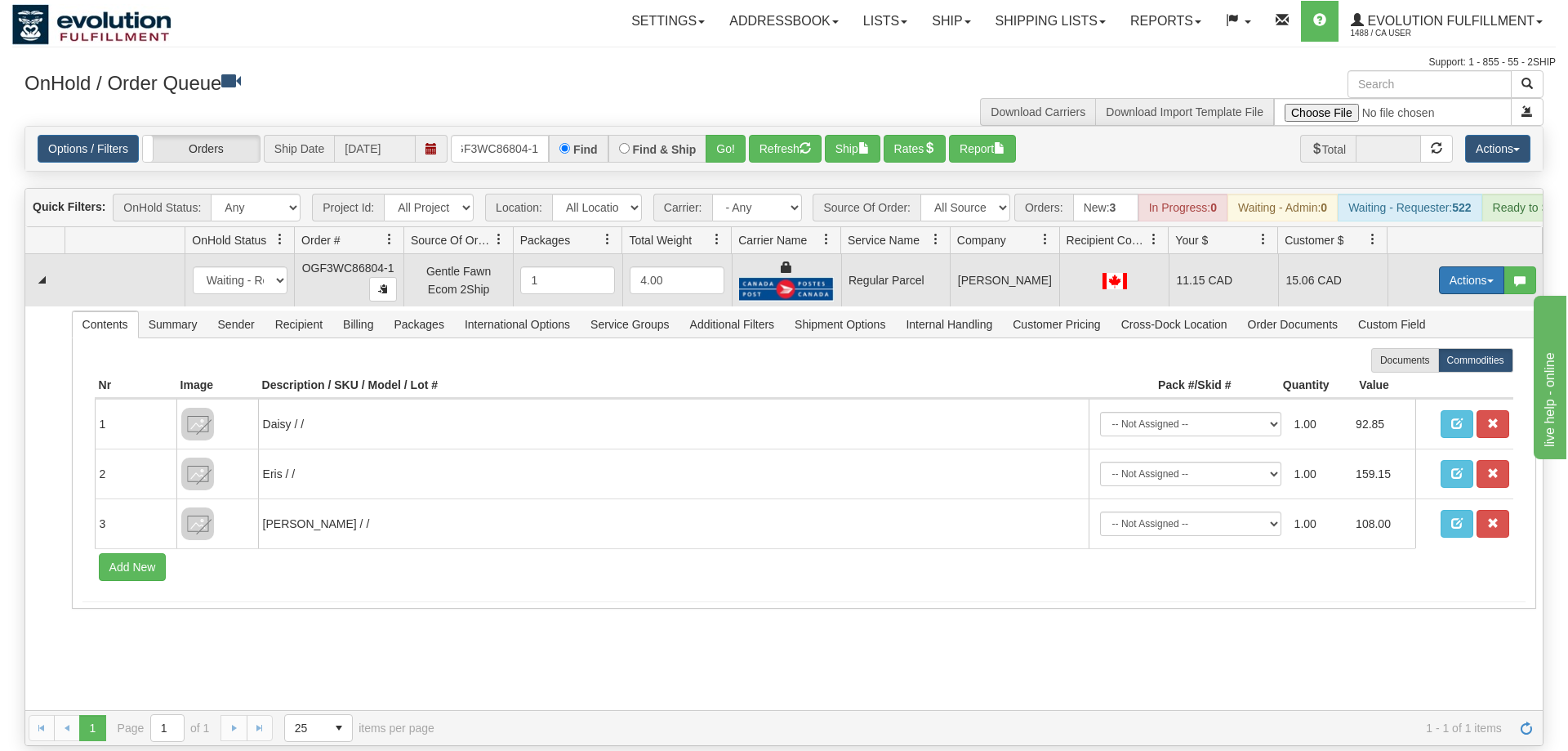
click at [1441, 267] on button "Actions" at bounding box center [1472, 280] width 65 height 28
click at [1435, 348] on span "Rate All Services" at bounding box center [1438, 354] width 98 height 13
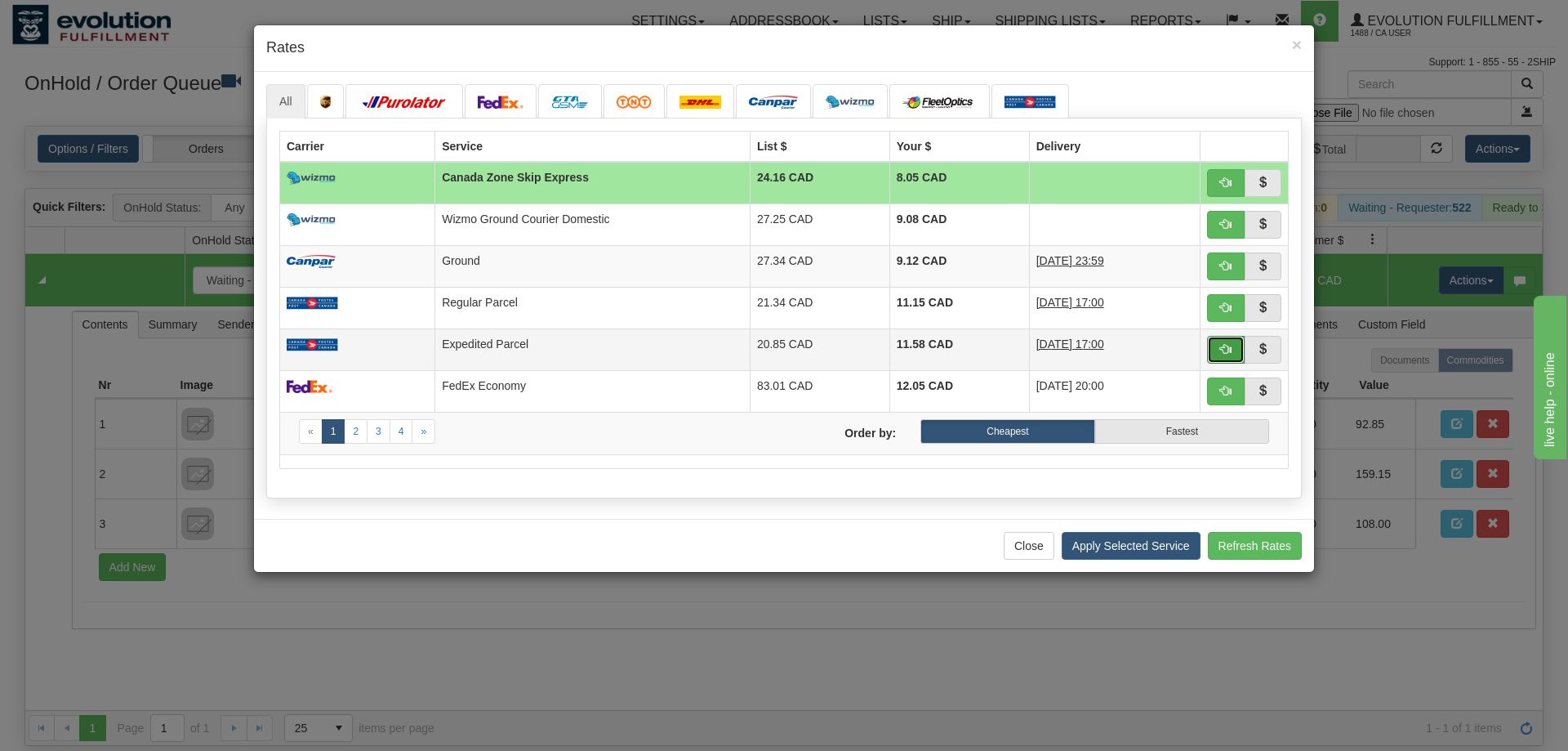
click at [1226, 348] on span "button" at bounding box center [1226, 349] width 12 height 12
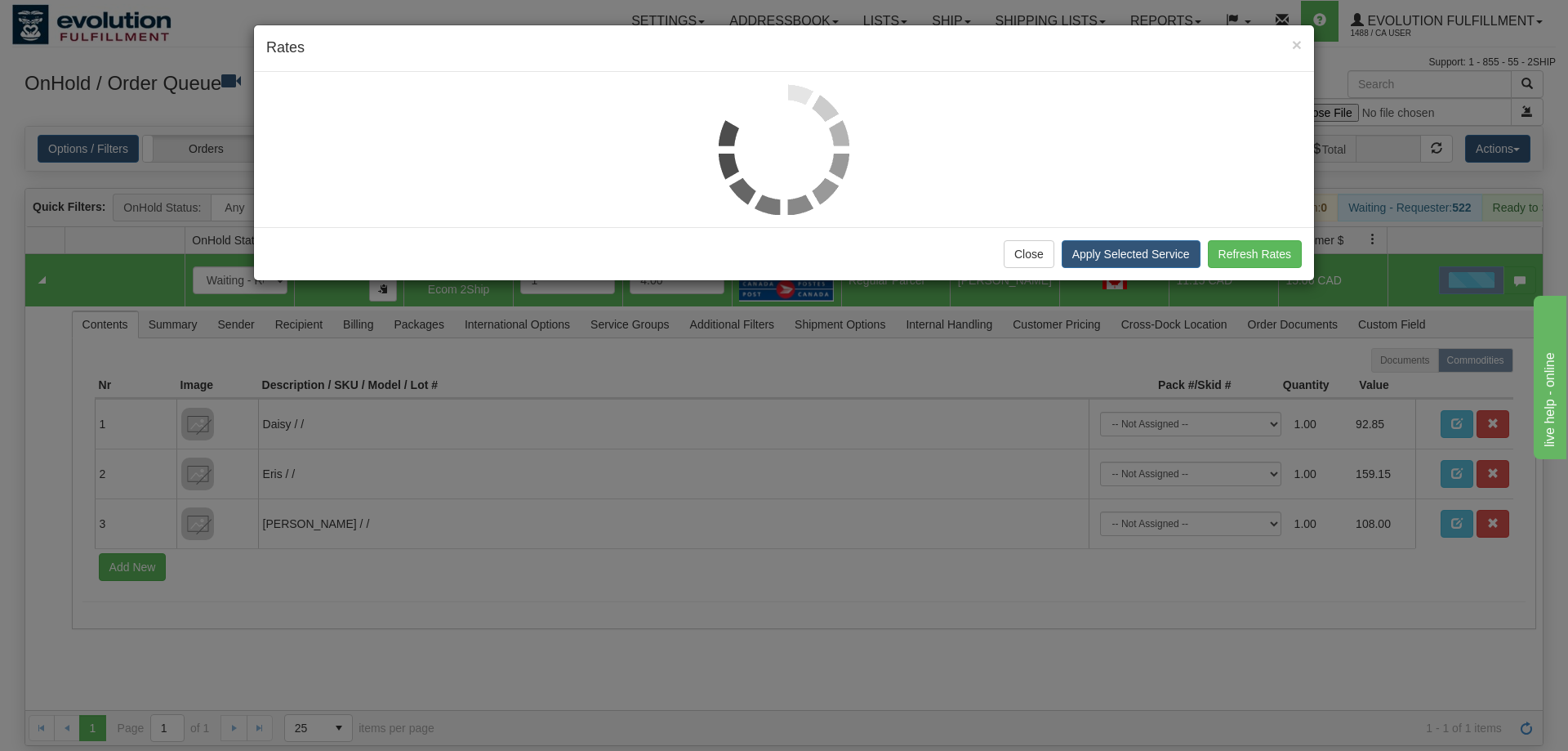
click at [1228, 349] on div "× Rates Close Apply Selected Service Refresh Rates" at bounding box center [784, 376] width 1568 height 751
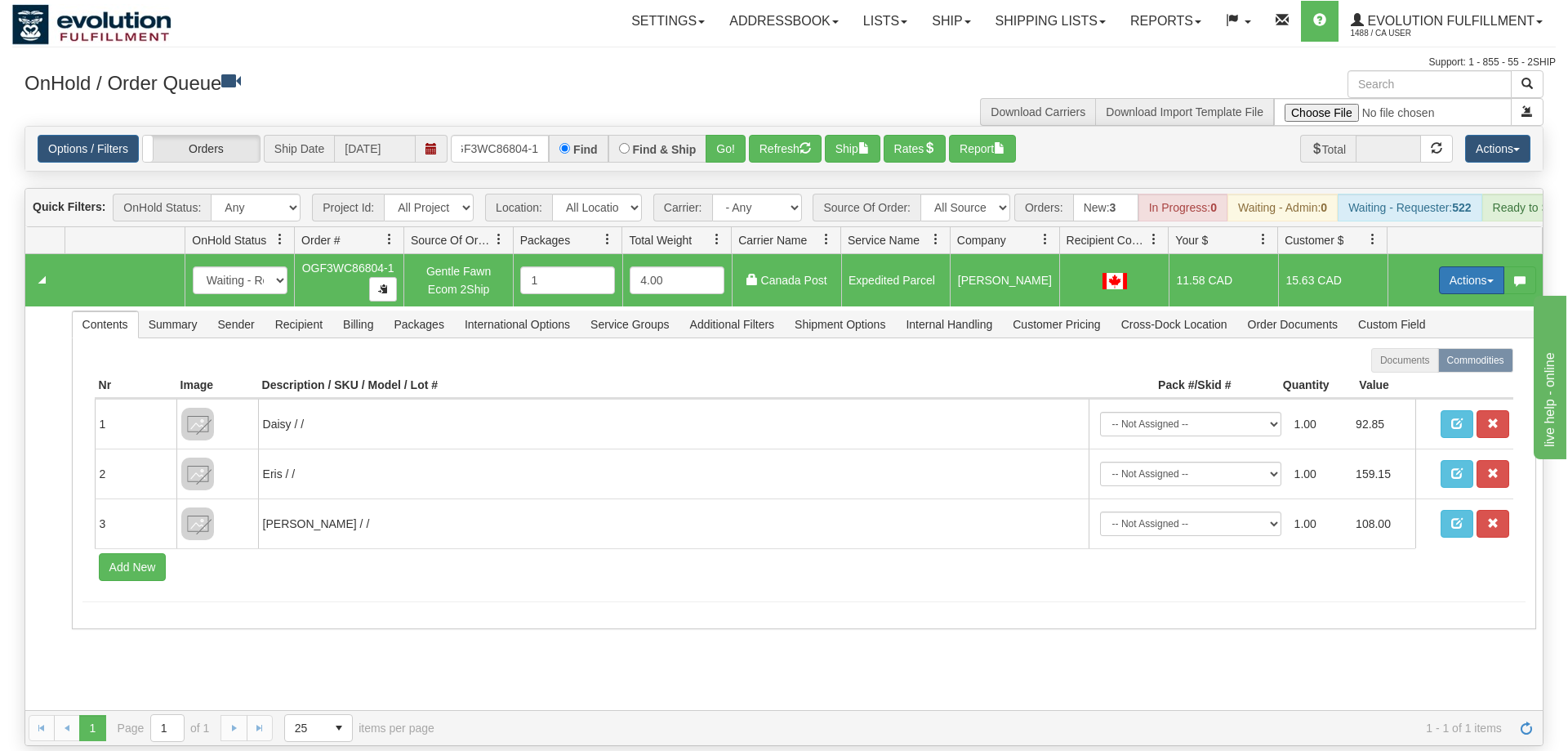
click at [1467, 267] on button "Actions" at bounding box center [1472, 280] width 65 height 28
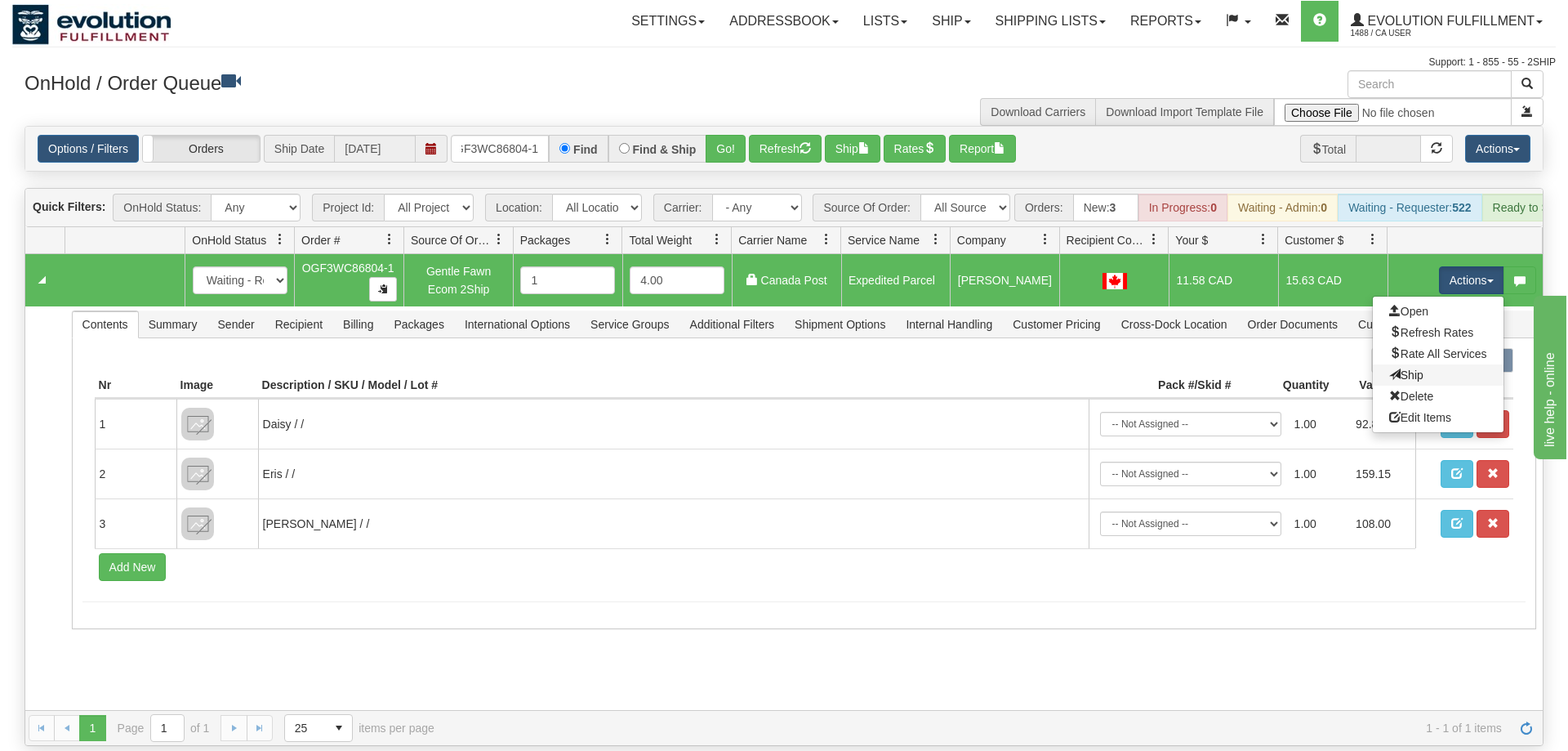
click at [1434, 364] on link "Ship" at bounding box center [1438, 375] width 131 height 21
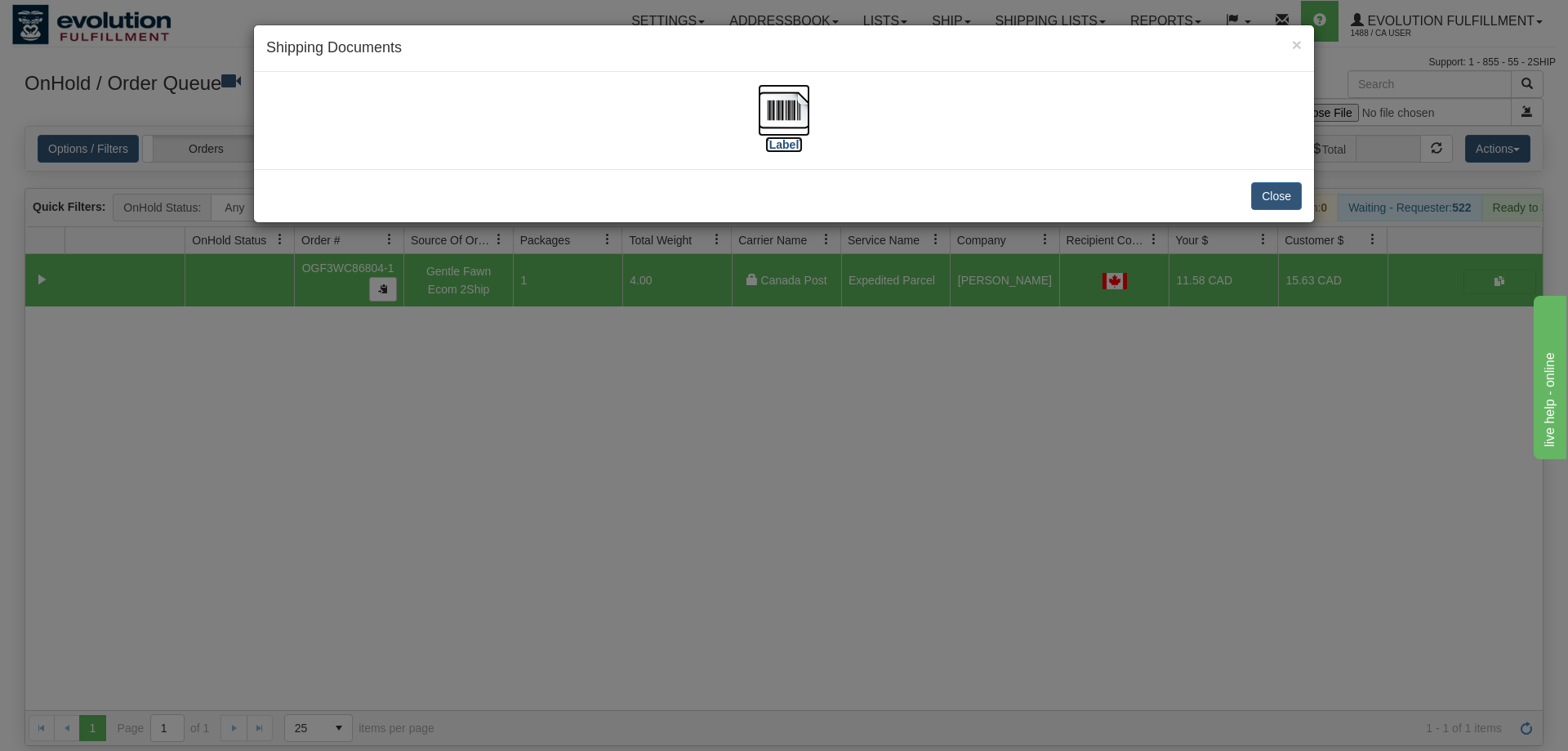
click at [784, 119] on img at bounding box center [784, 110] width 52 height 52
drag, startPoint x: 874, startPoint y: 388, endPoint x: 501, endPoint y: 73, distance: 488.2
click at [870, 376] on div "× Shipping Documents [Label] Close" at bounding box center [784, 376] width 1568 height 751
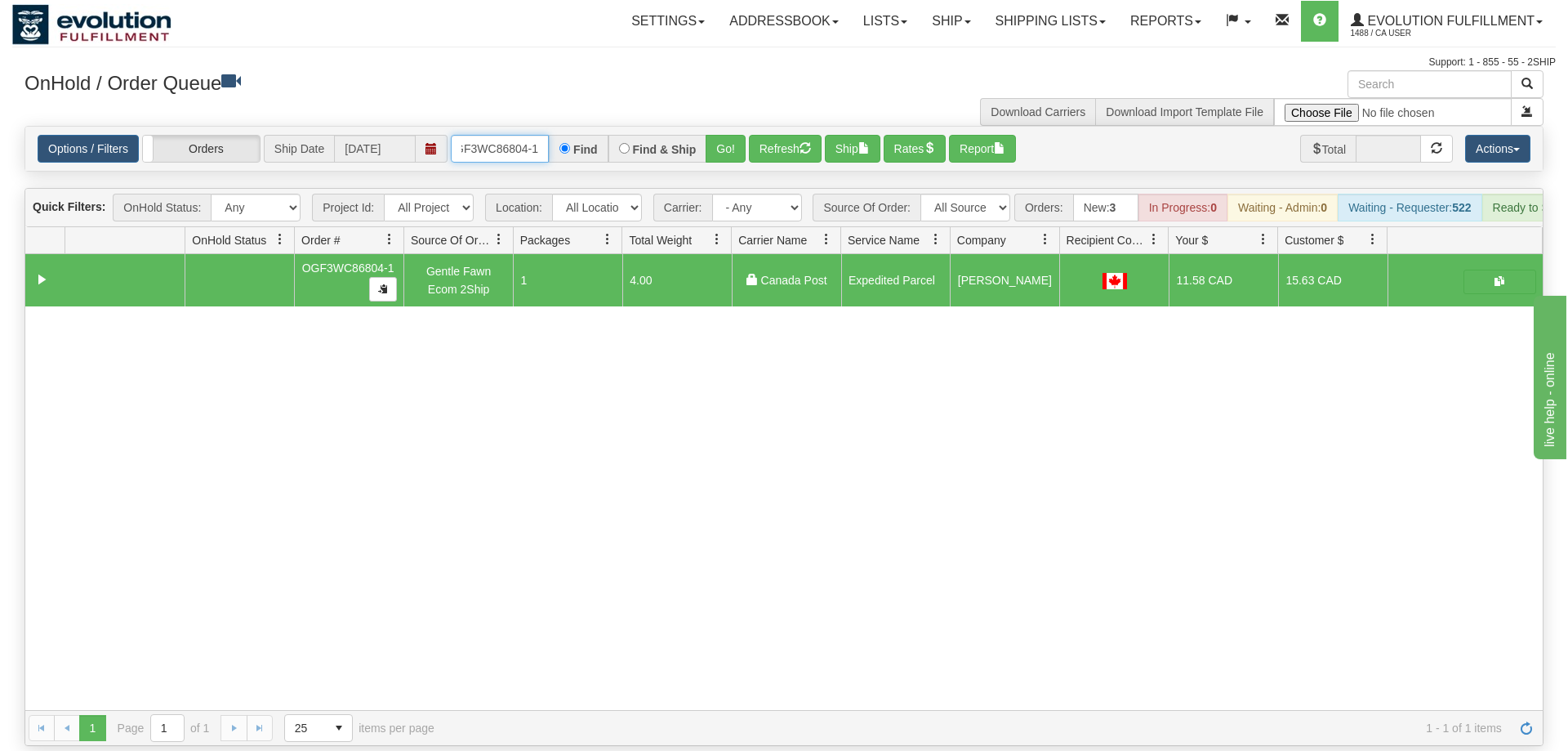
click at [504, 135] on input "OGF3WC86804-1" at bounding box center [500, 148] width 98 height 28
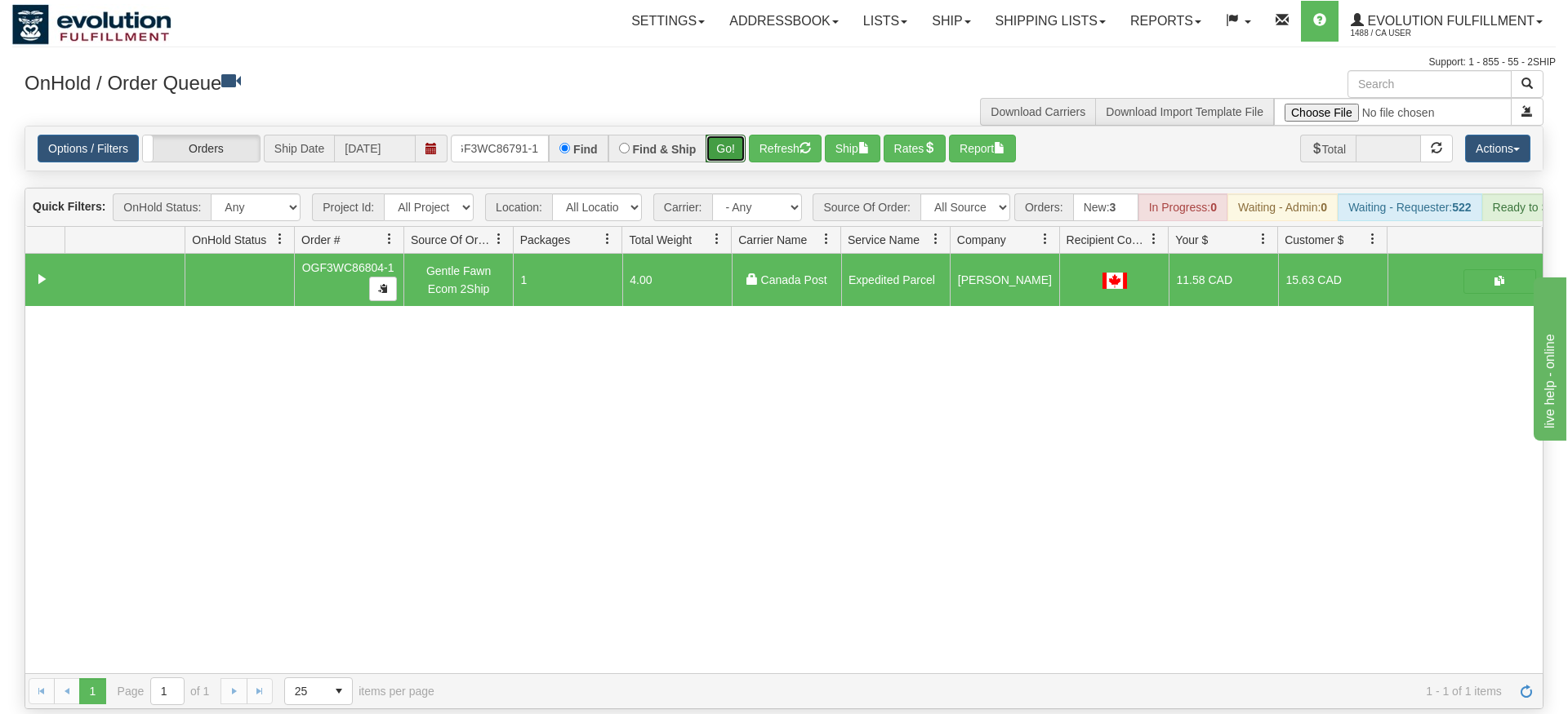
click at [730, 151] on div "Is equal to Is not equal to Contains Does not contains CAD USD EUR ZAR [PERSON_…" at bounding box center [784, 418] width 1544 height 584
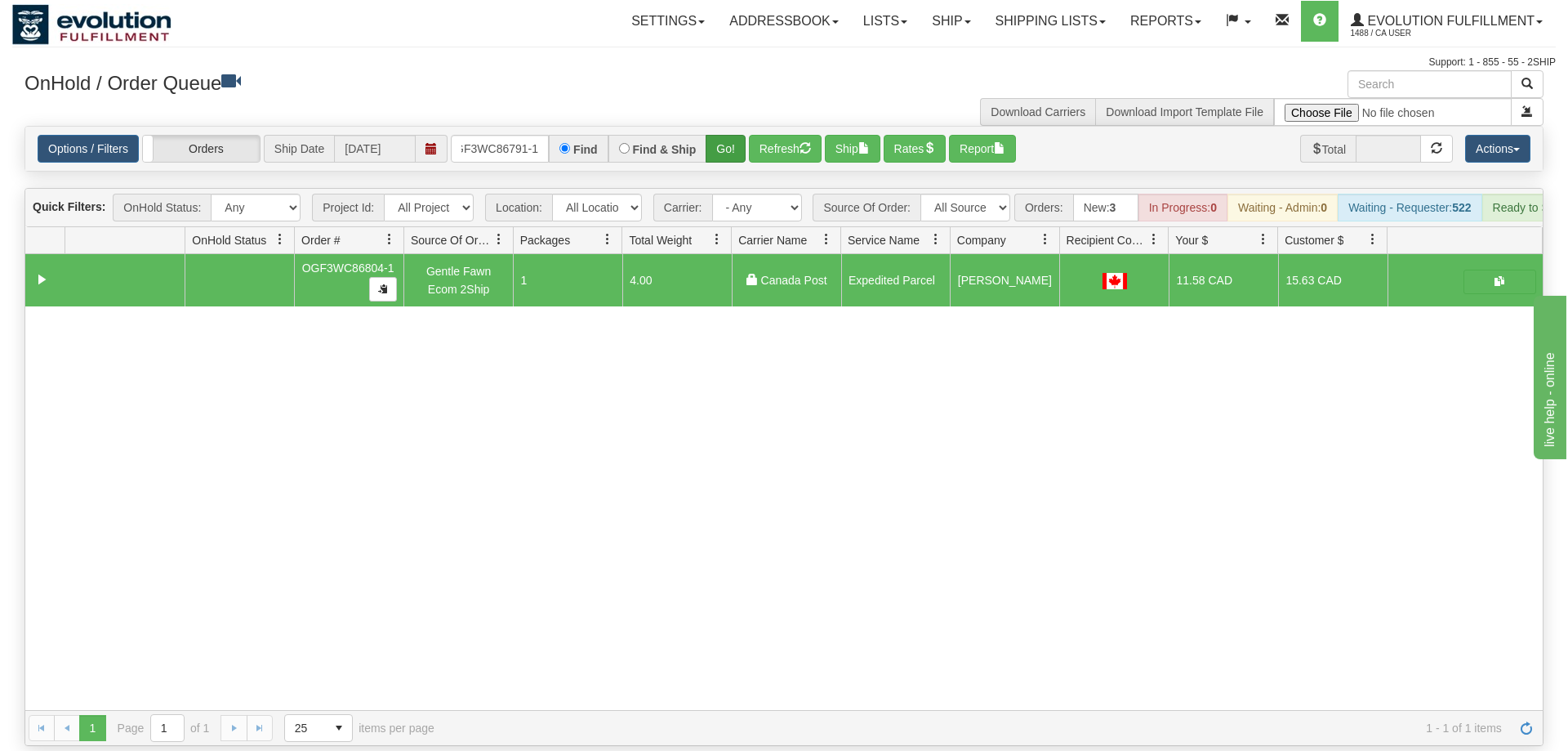
drag, startPoint x: 719, startPoint y: 142, endPoint x: 726, endPoint y: 130, distance: 13.9
click at [719, 142] on div "Options / Filters Group Shipments Orders Ship Date [DATE] OGF3WC86791-1 Find Fi…" at bounding box center [784, 149] width 1517 height 44
click at [726, 135] on button "Go!" at bounding box center [726, 148] width 40 height 28
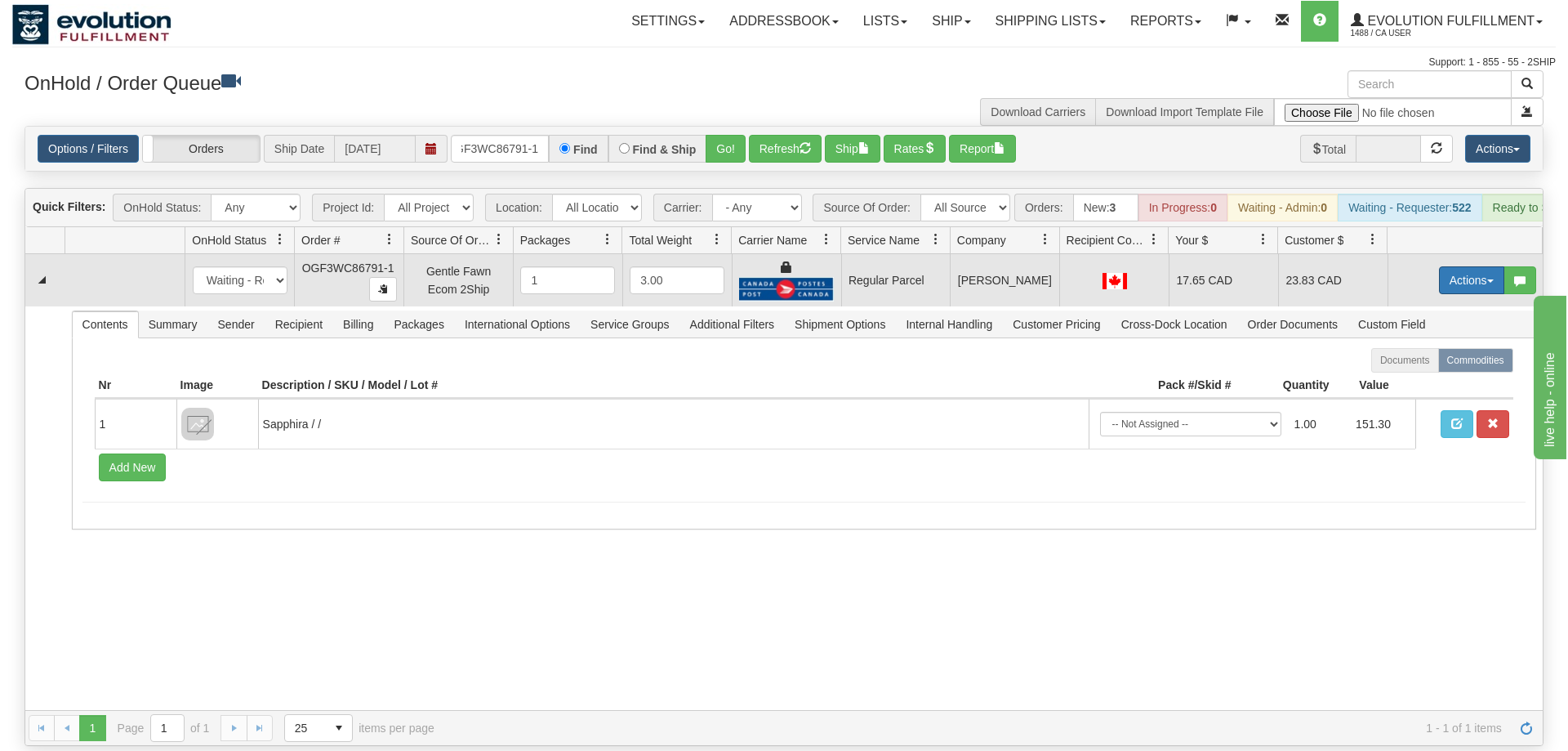
click at [1463, 267] on button "Actions" at bounding box center [1472, 280] width 65 height 28
click at [1422, 348] on span "Rate All Services" at bounding box center [1438, 354] width 98 height 13
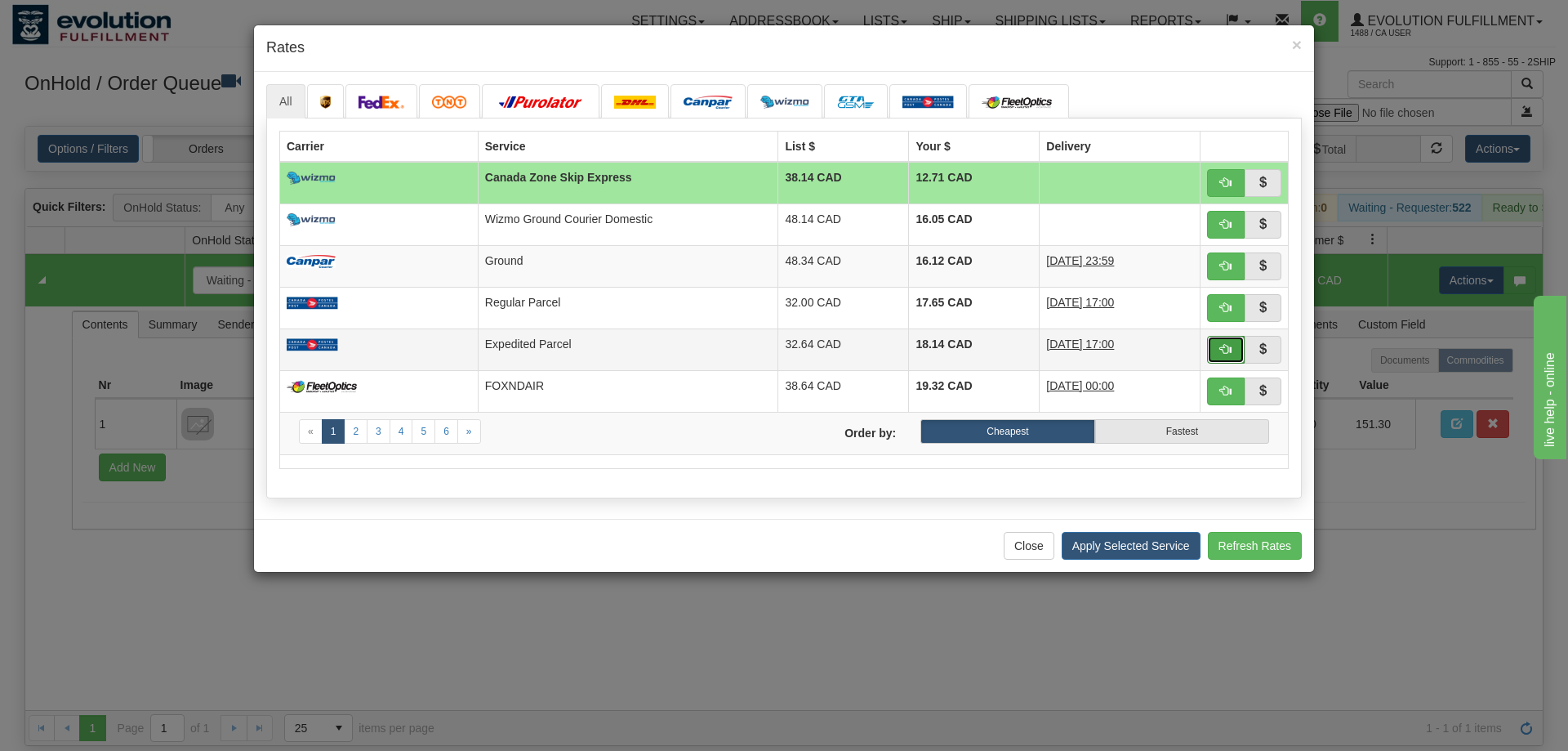
click at [1231, 342] on button "button" at bounding box center [1225, 350] width 38 height 28
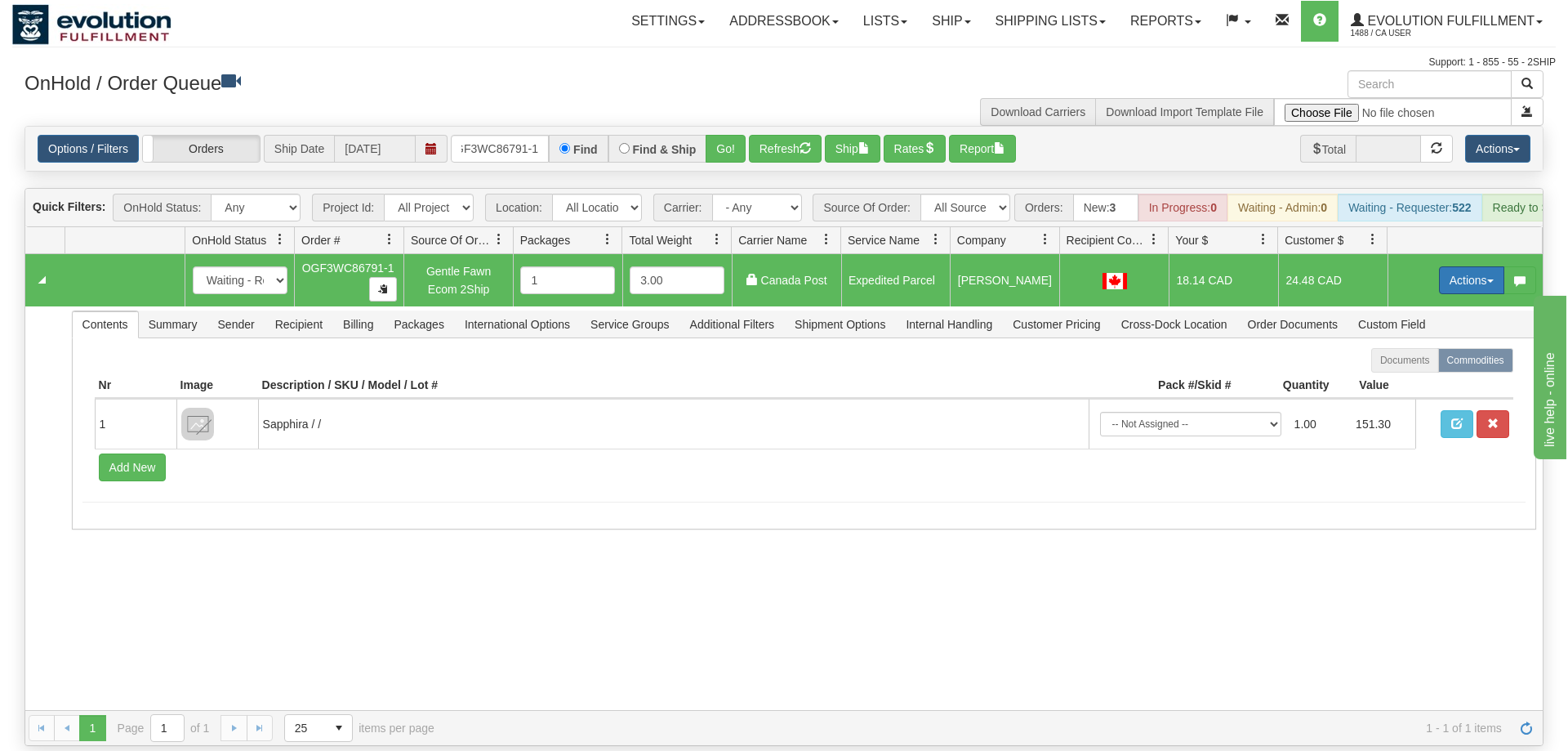
click at [1456, 267] on button "Actions" at bounding box center [1472, 280] width 65 height 28
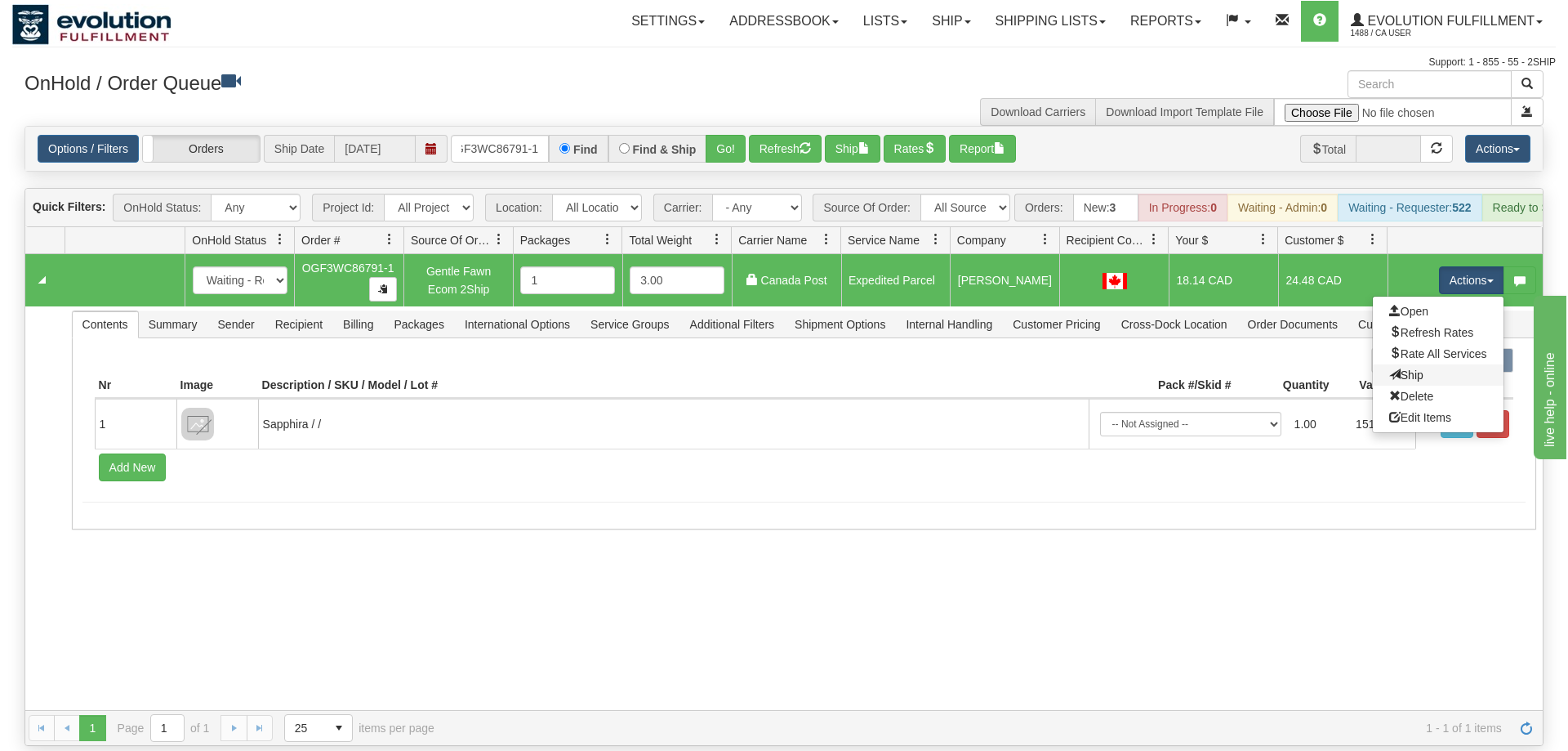
click at [1422, 364] on link "Ship" at bounding box center [1438, 375] width 131 height 21
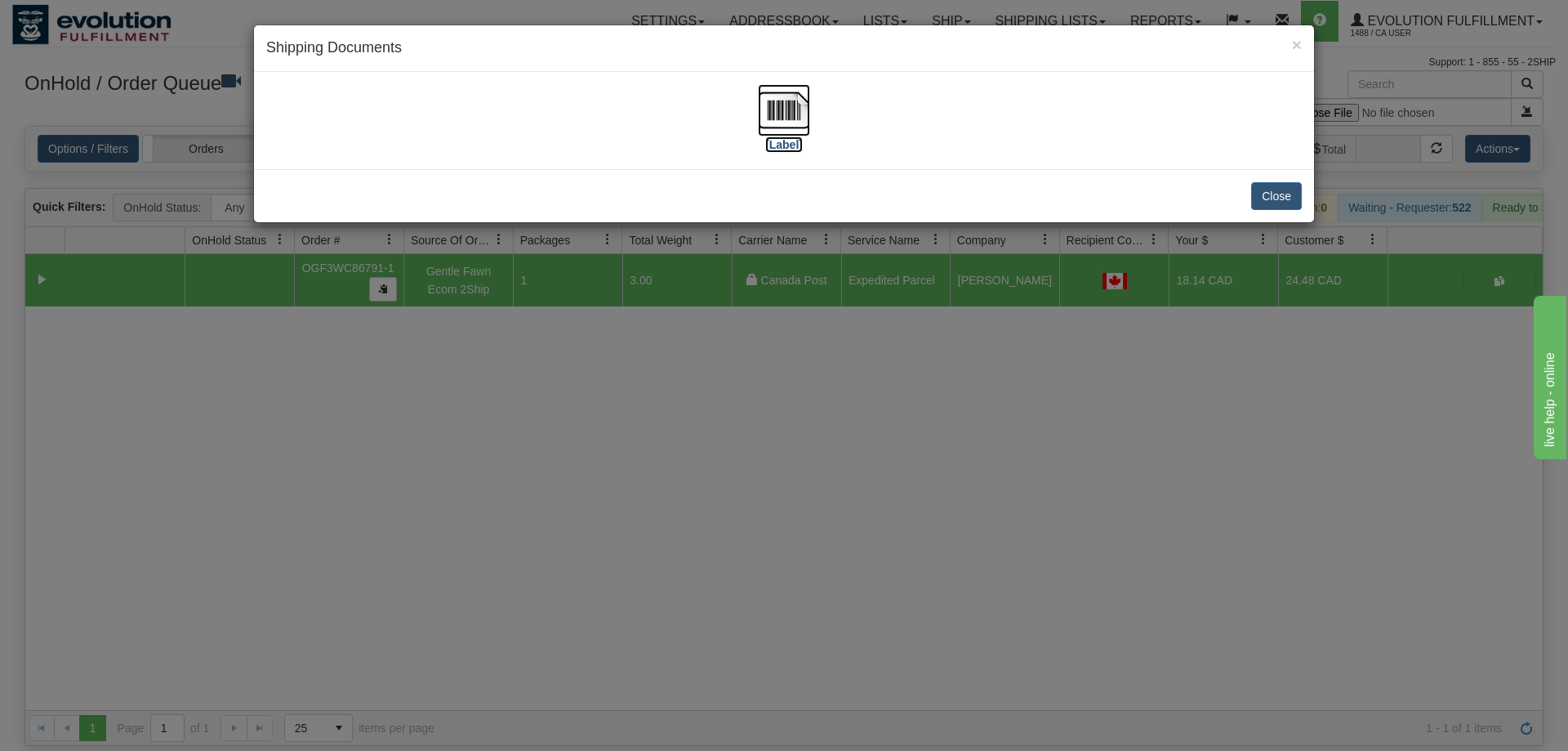
click at [793, 111] on img at bounding box center [784, 110] width 52 height 52
drag, startPoint x: 787, startPoint y: 496, endPoint x: 784, endPoint y: 484, distance: 12.4
click at [784, 484] on div "× Shipping Documents [Label] Close" at bounding box center [784, 376] width 1568 height 751
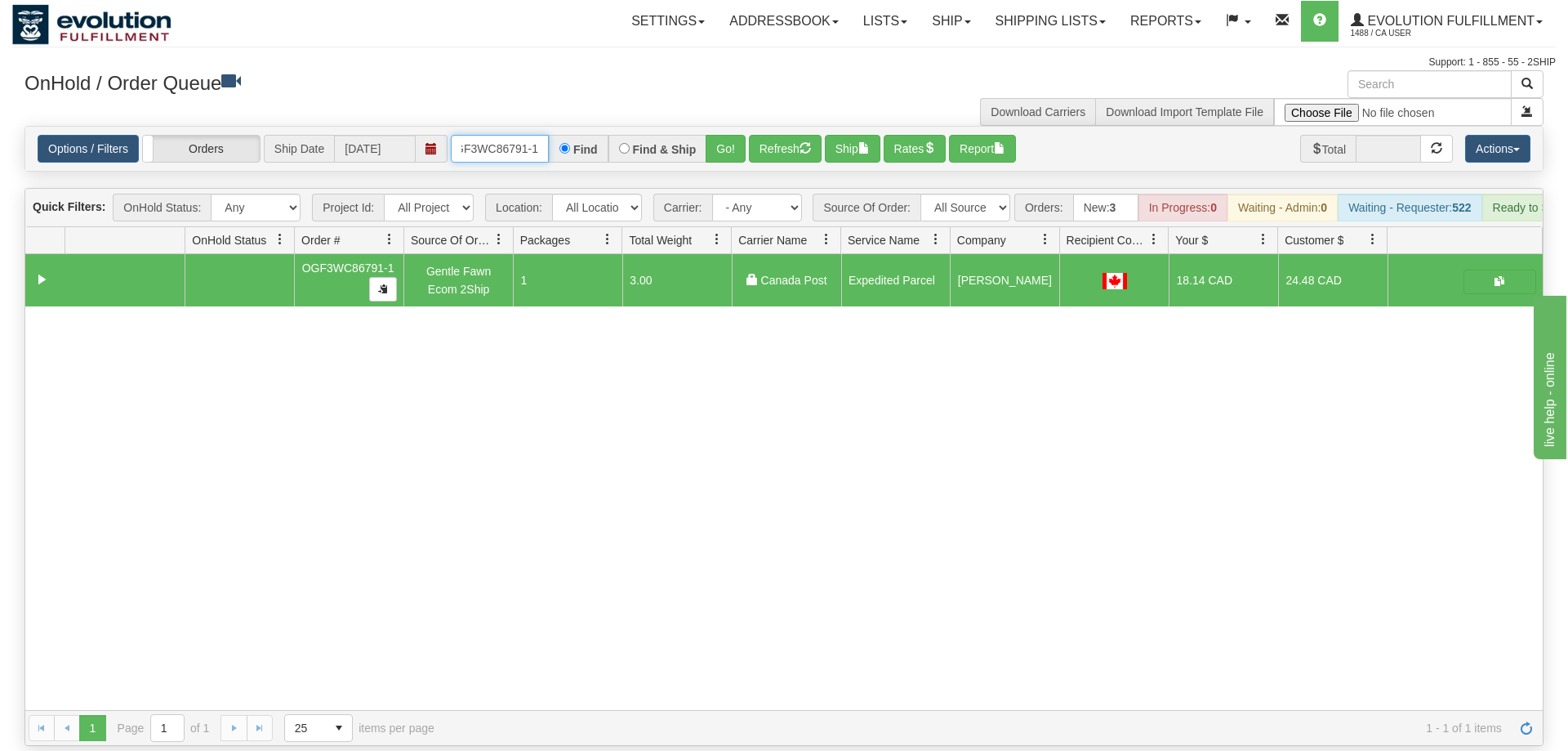
click at [522, 135] on input "OGF3WC86791-1" at bounding box center [500, 148] width 98 height 28
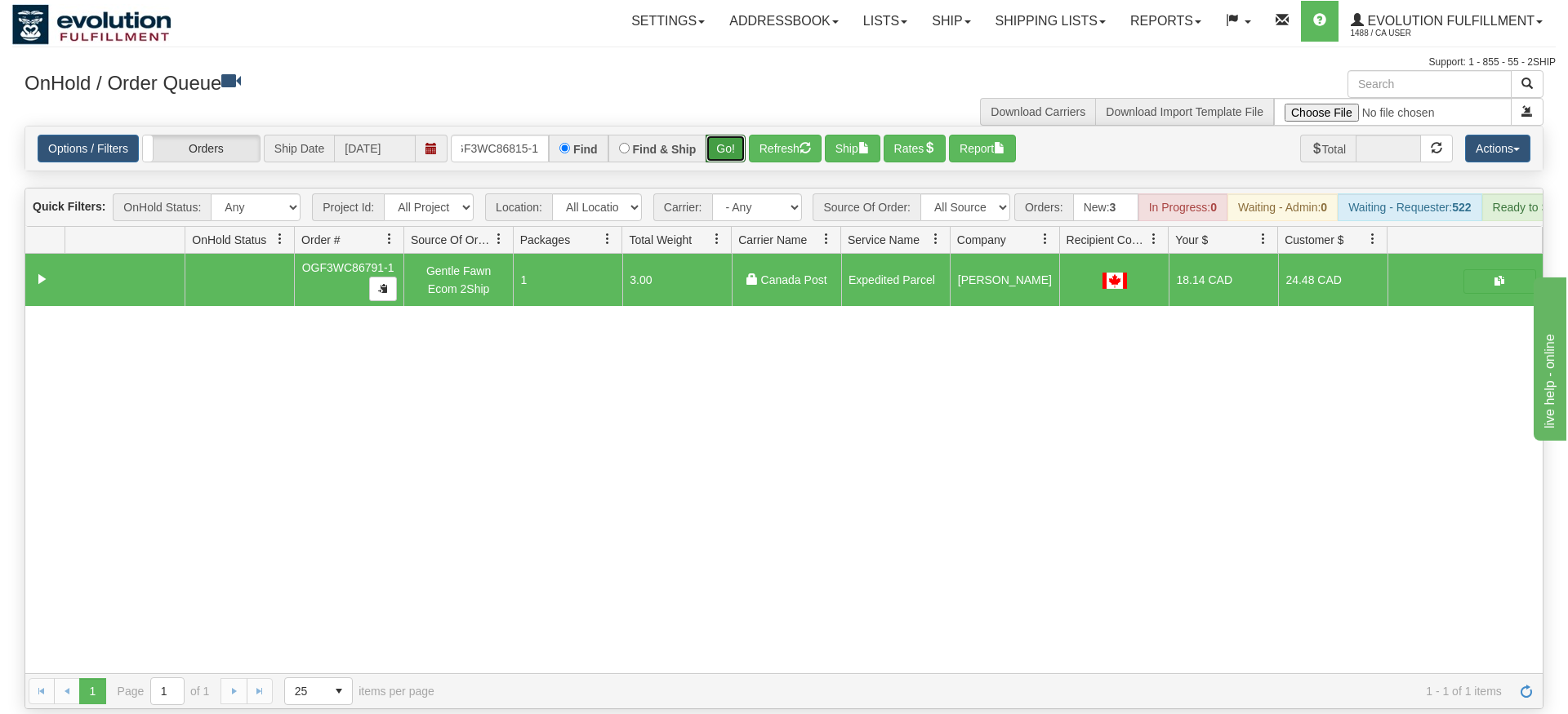
click at [719, 159] on div "Is equal to Is not equal to Contains Does not contains CAD USD EUR ZAR [PERSON_…" at bounding box center [784, 418] width 1544 height 584
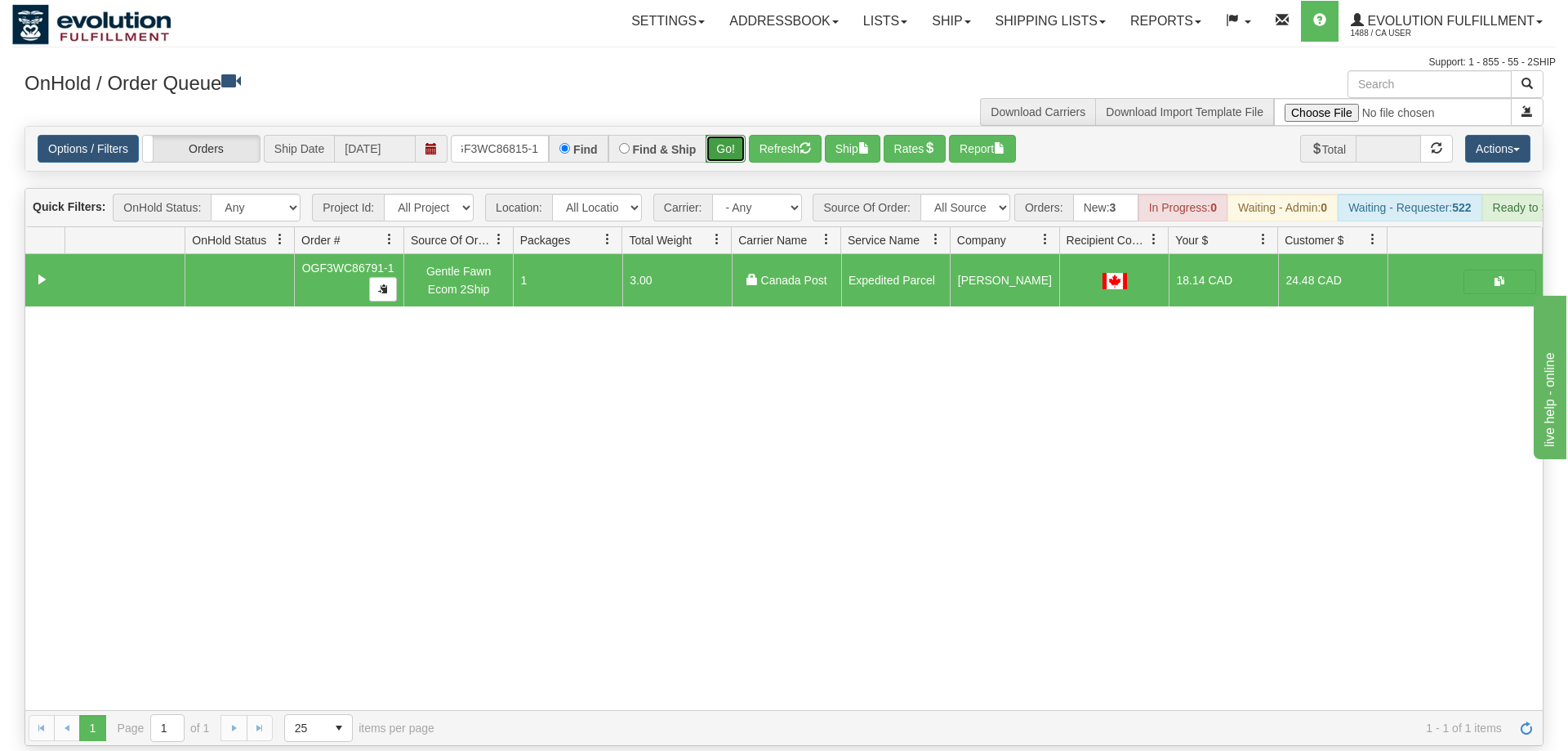
click at [739, 135] on button "Go!" at bounding box center [726, 148] width 40 height 28
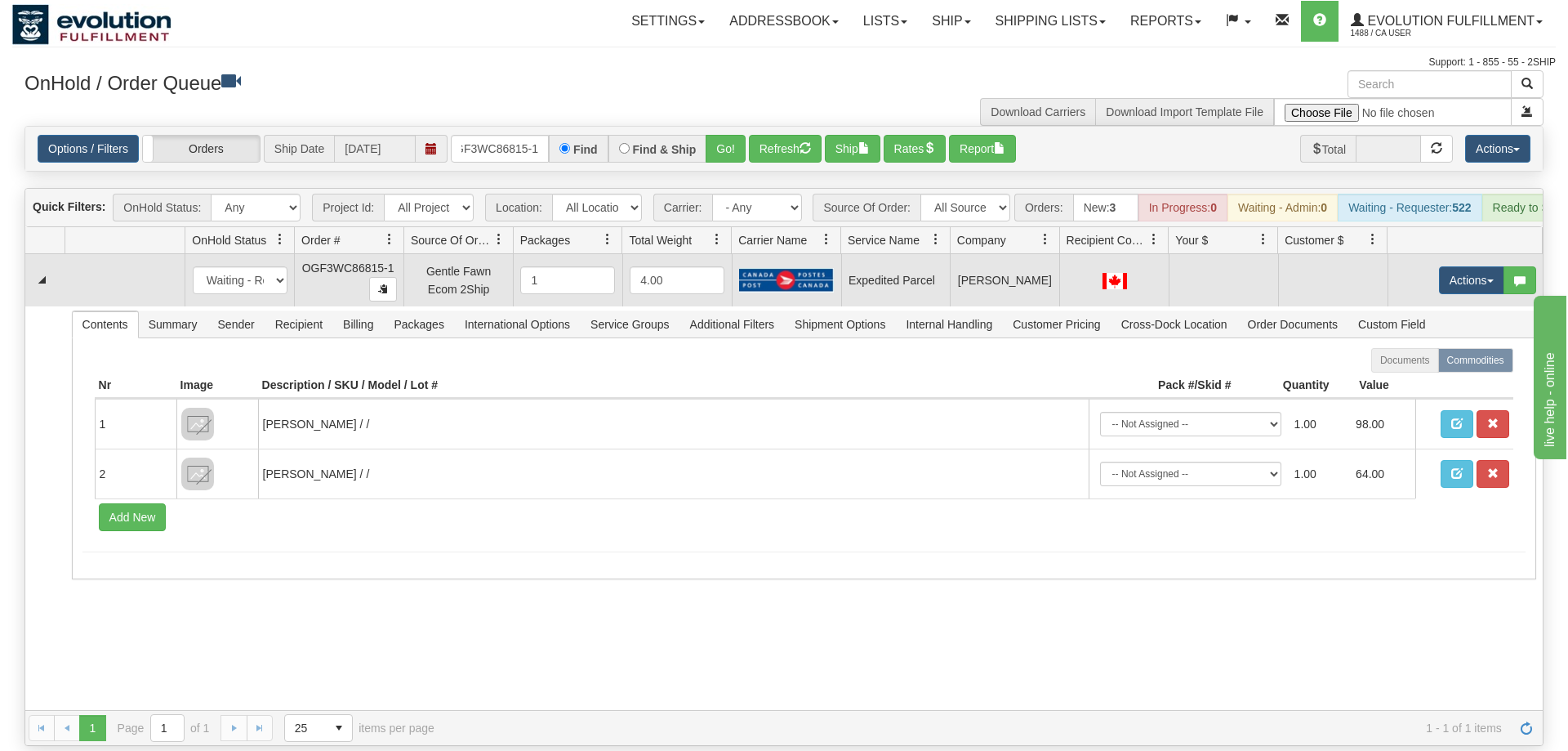
click at [1468, 254] on td "Actions Open Refresh Rates Rate All Services Ship Delete Edit Items" at bounding box center [1464, 280] width 155 height 52
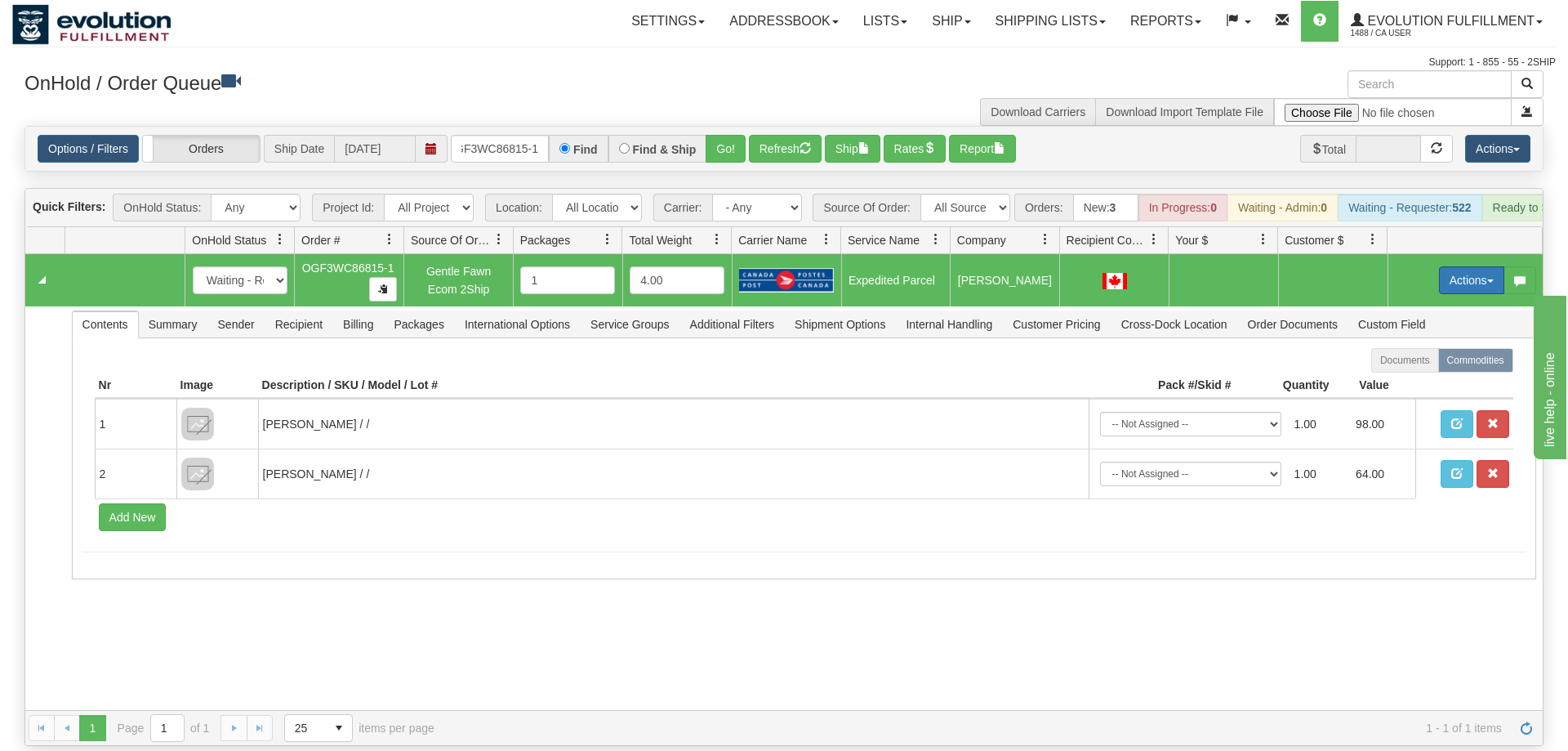
click at [1474, 267] on button "Actions" at bounding box center [1472, 280] width 65 height 28
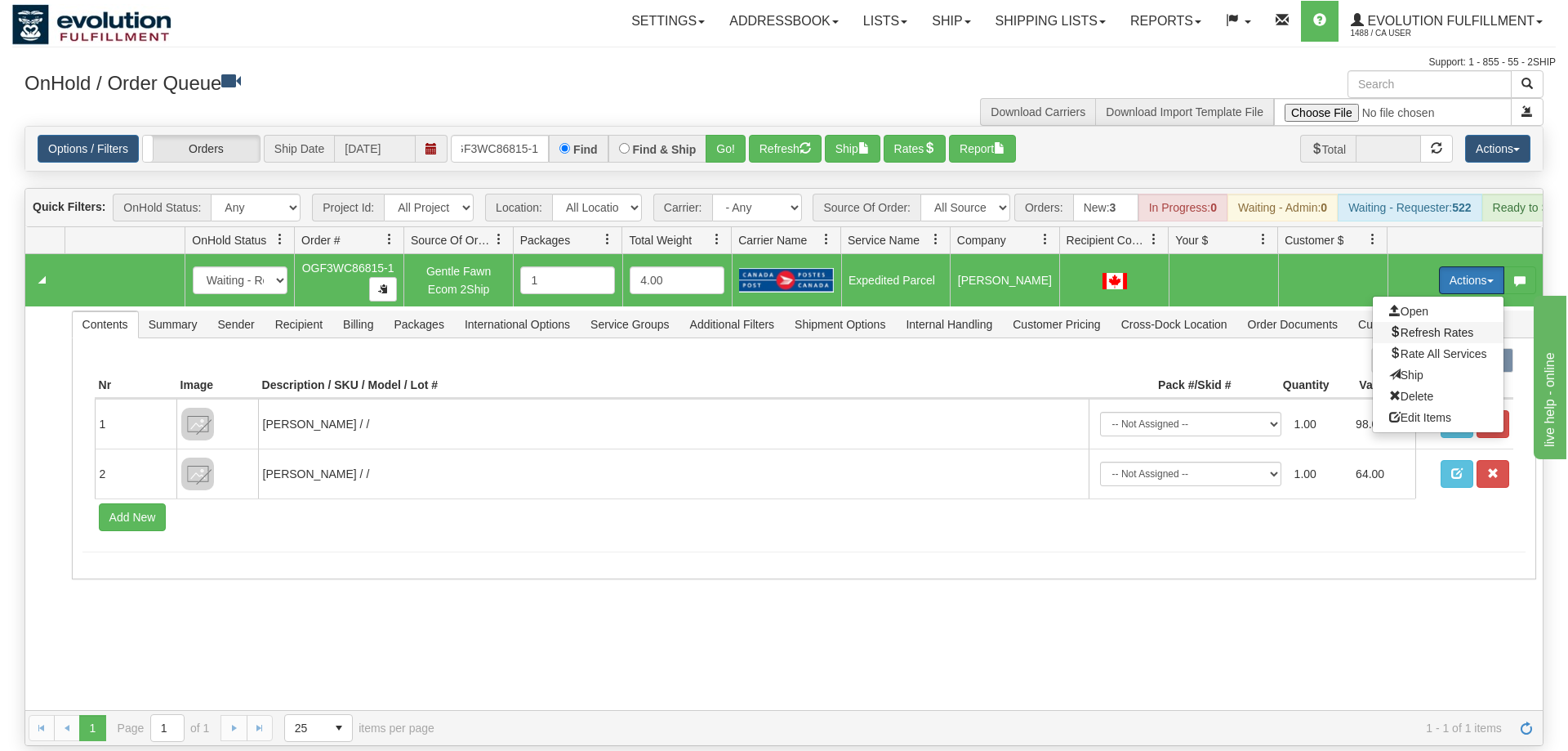
click at [1454, 326] on span "Refresh Rates" at bounding box center [1430, 333] width 84 height 13
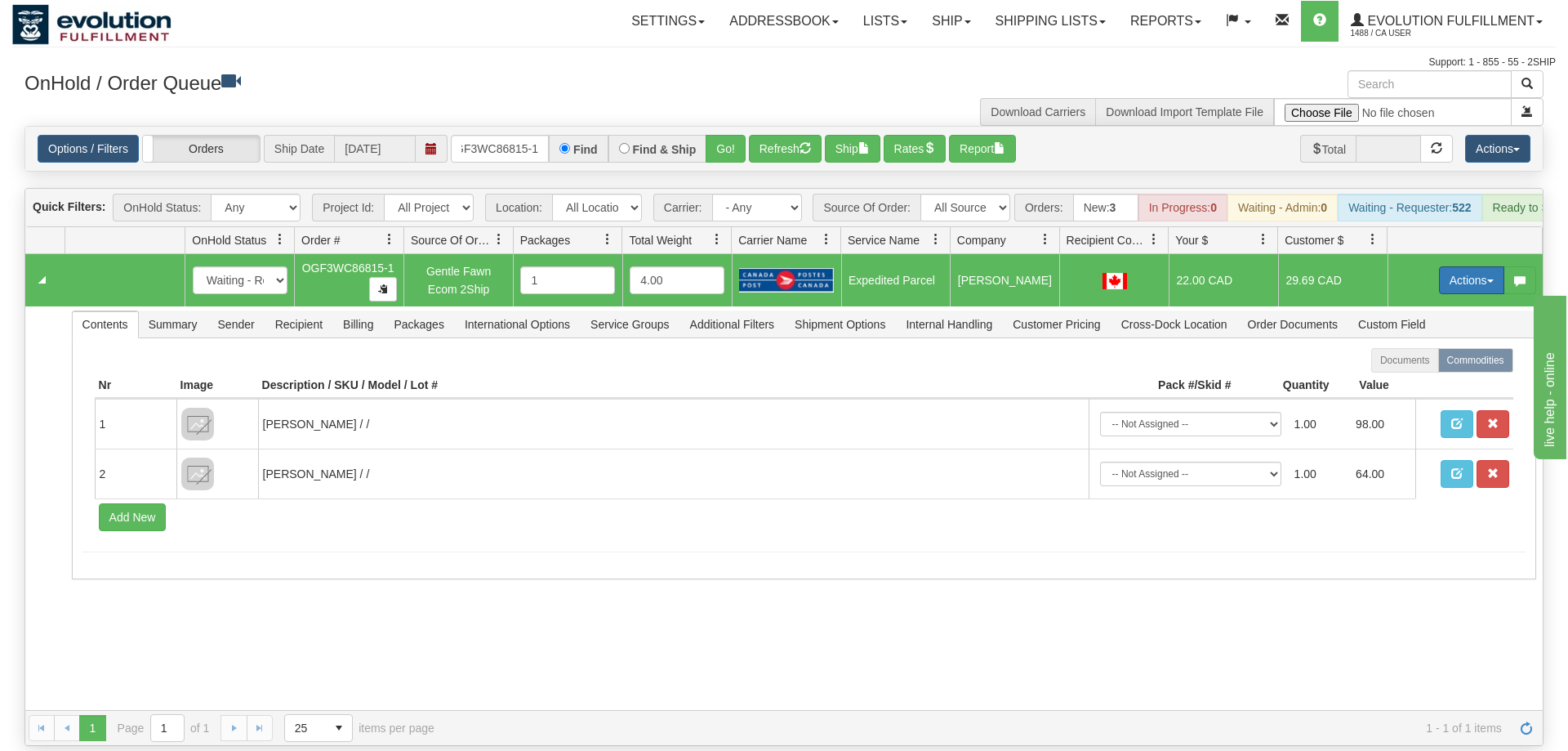
click at [1452, 267] on button "Actions" at bounding box center [1472, 280] width 65 height 28
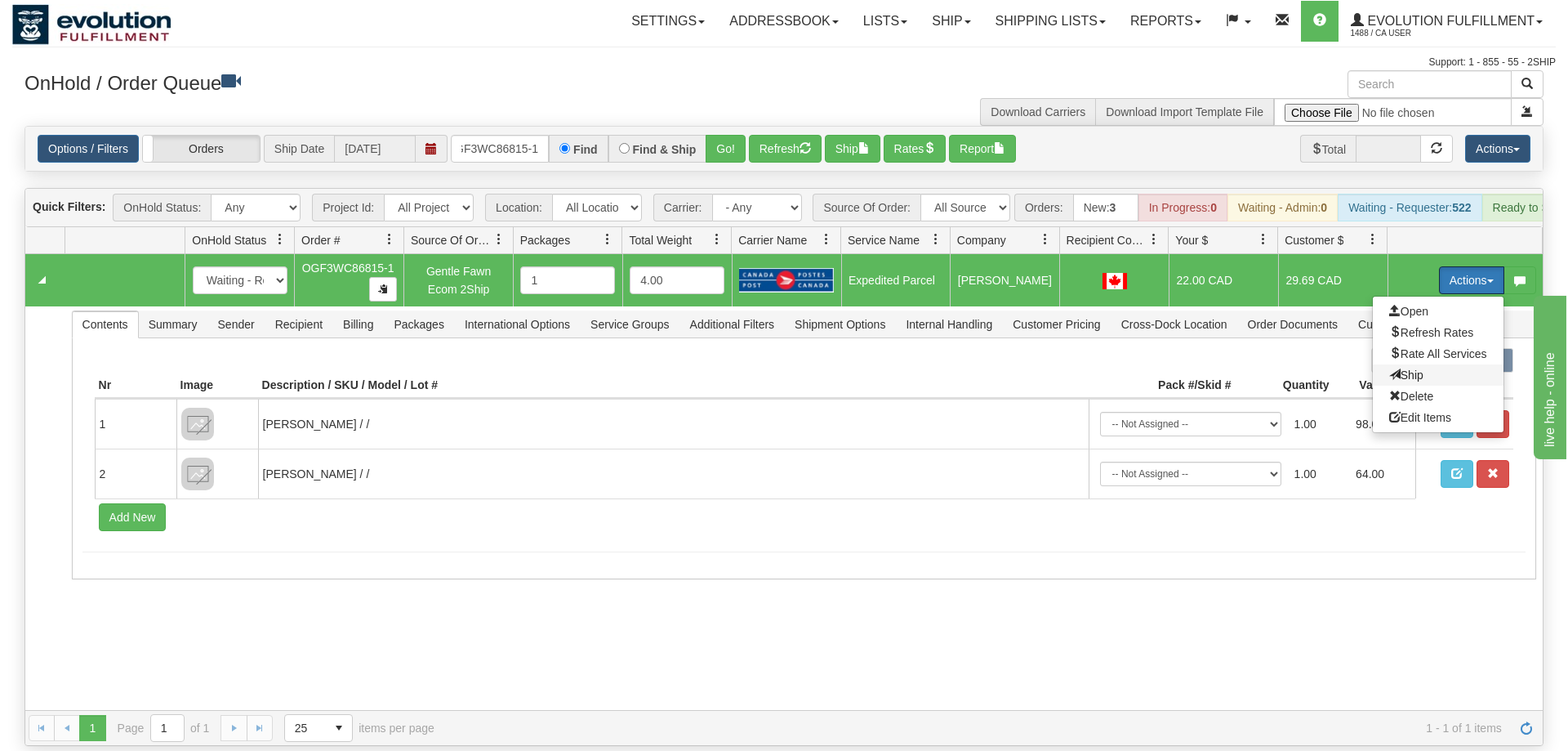
click at [1418, 369] on span "Ship" at bounding box center [1406, 376] width 35 height 13
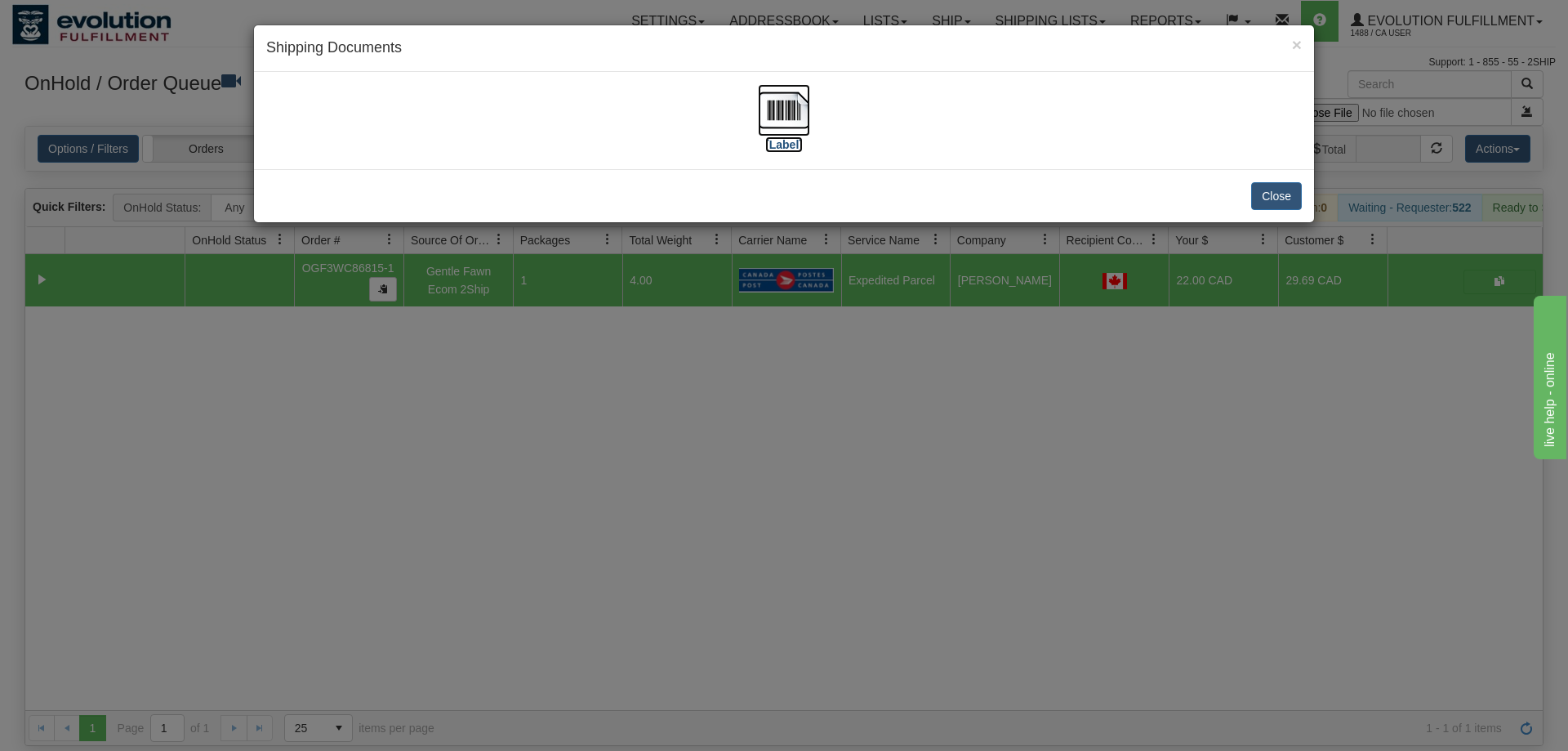
click at [804, 135] on img at bounding box center [784, 110] width 52 height 52
drag, startPoint x: 702, startPoint y: 434, endPoint x: 451, endPoint y: 240, distance: 317.2
click at [707, 421] on div "× Shipping Documents [Label] Close" at bounding box center [784, 376] width 1568 height 751
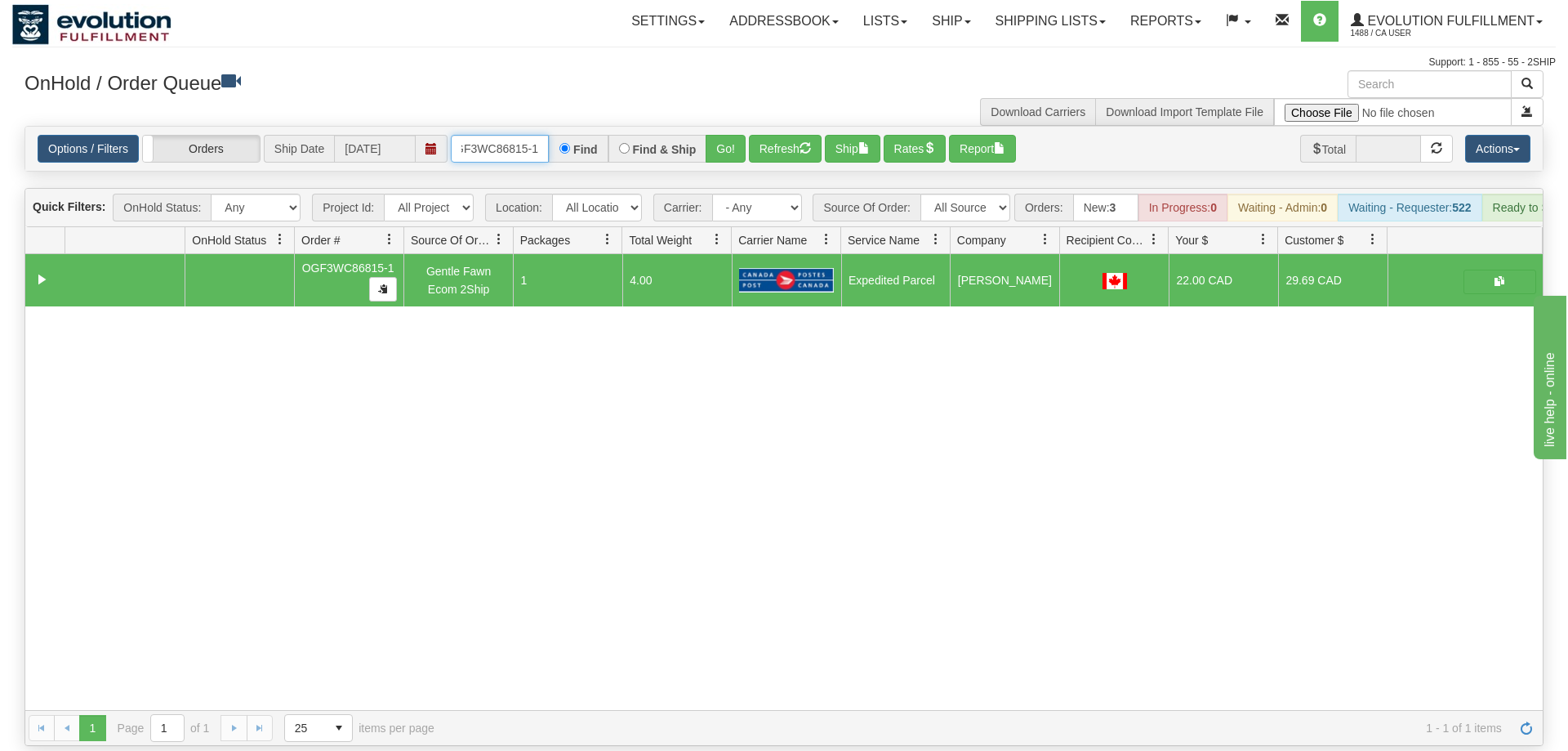
click at [493, 135] on input "OGF3WC86815-1" at bounding box center [500, 148] width 98 height 28
drag, startPoint x: 739, startPoint y: 124, endPoint x: 721, endPoint y: 103, distance: 27.7
click at [739, 158] on div "Is equal to Is not equal to Contains Does not contains CAD USD EUR ZAR [PERSON_…" at bounding box center [784, 436] width 1544 height 620
click at [721, 127] on div "Options / Filters Group Shipments Orders Ship Date [DATE] OGF3WC86809-1 Find Fi…" at bounding box center [784, 149] width 1517 height 44
click at [725, 135] on button "Go!" at bounding box center [726, 148] width 40 height 28
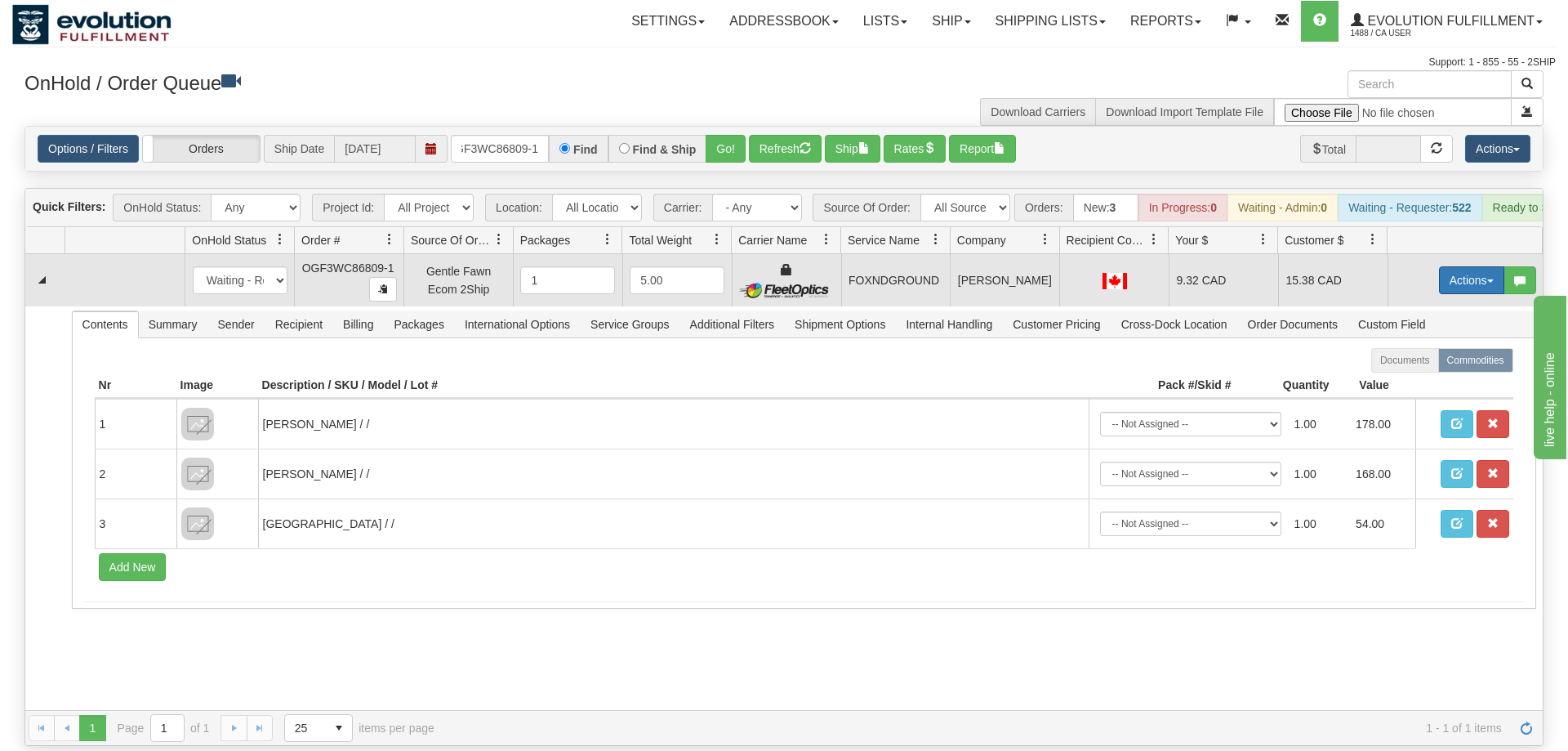
click at [1459, 267] on button "Actions" at bounding box center [1472, 280] width 65 height 28
click at [1439, 364] on link "Ship" at bounding box center [1438, 375] width 131 height 21
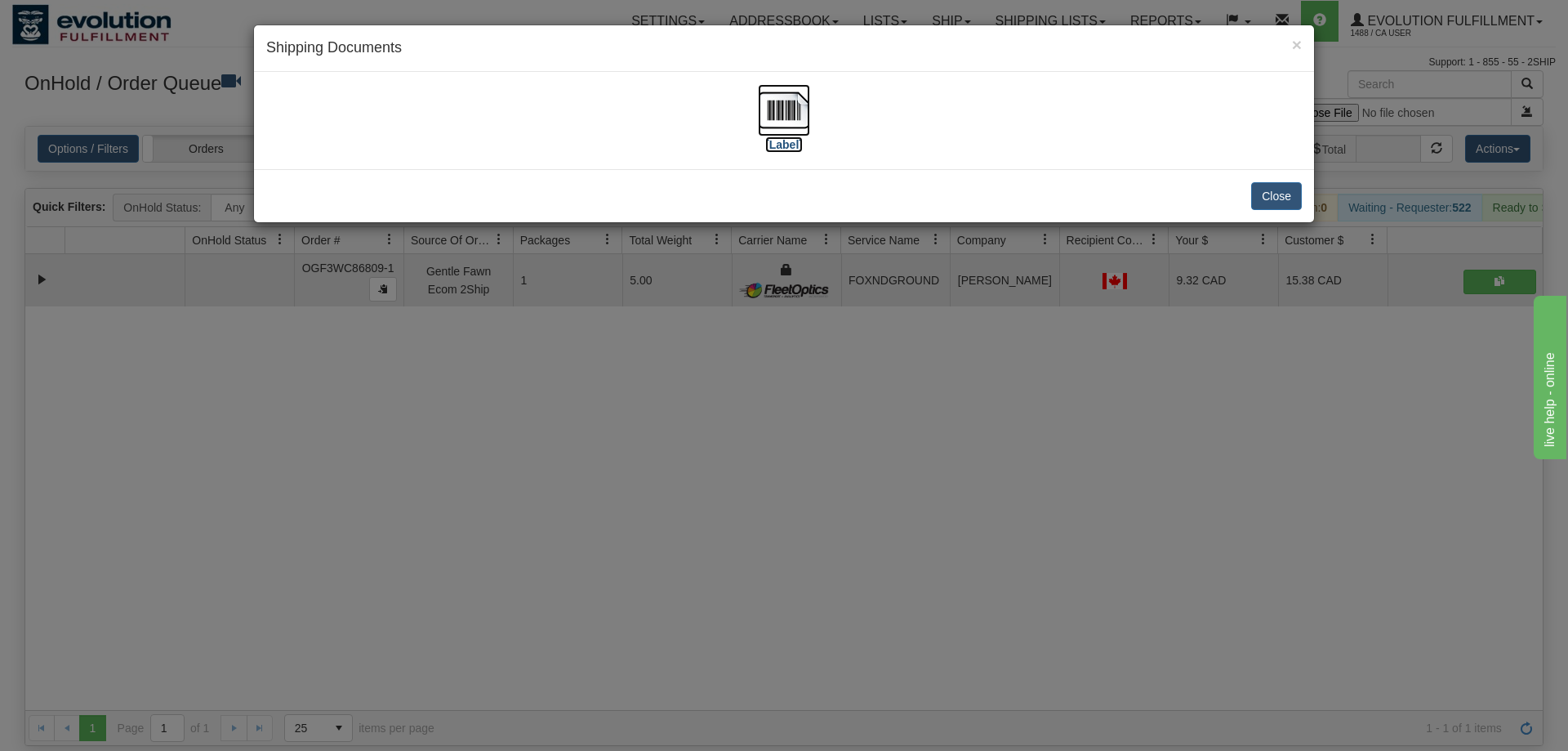
click at [794, 122] on img at bounding box center [784, 110] width 52 height 52
click at [1048, 439] on div "× Shipping Documents [Label] Close" at bounding box center [784, 376] width 1568 height 751
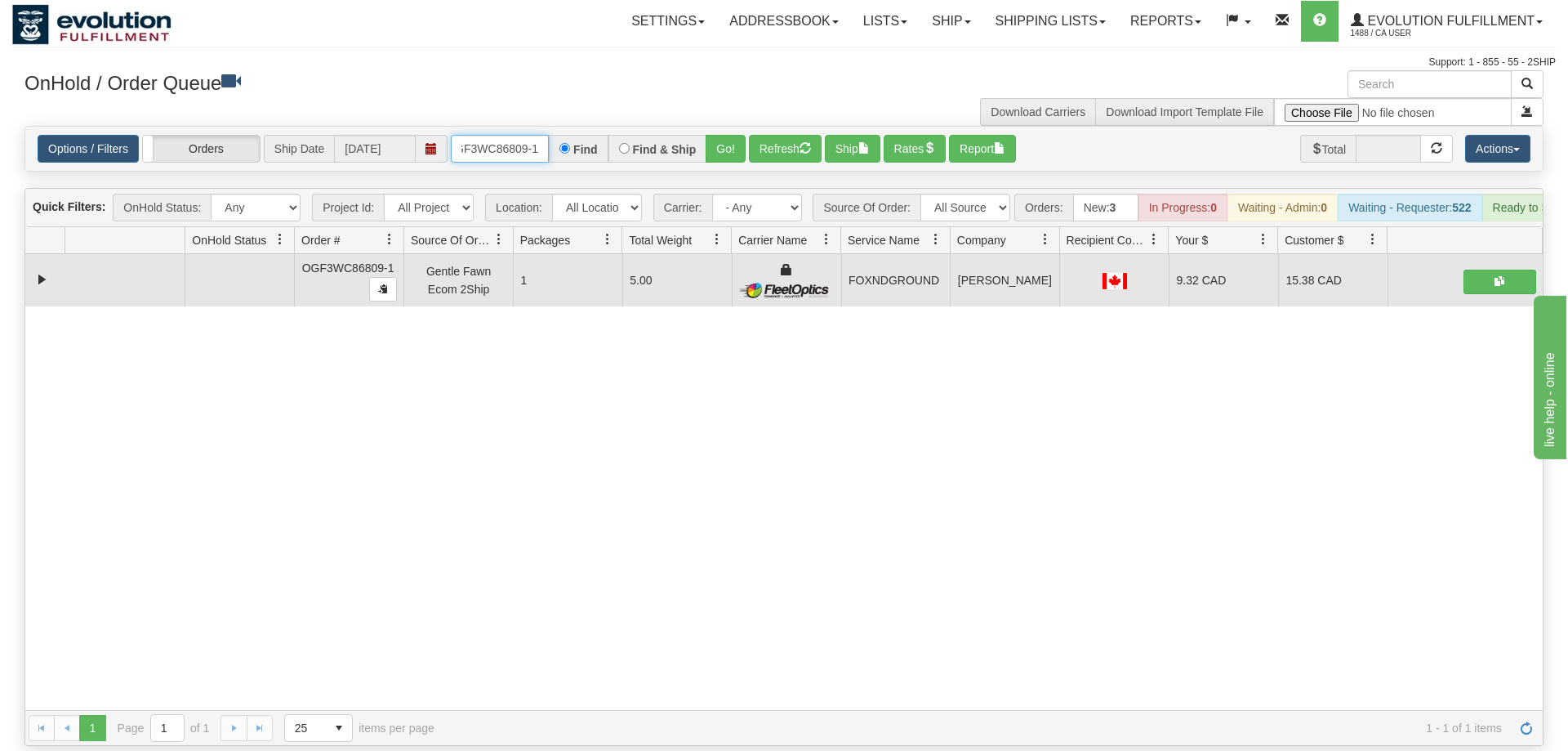
click at [501, 135] on input "OGF3WC86809-1" at bounding box center [500, 148] width 98 height 28
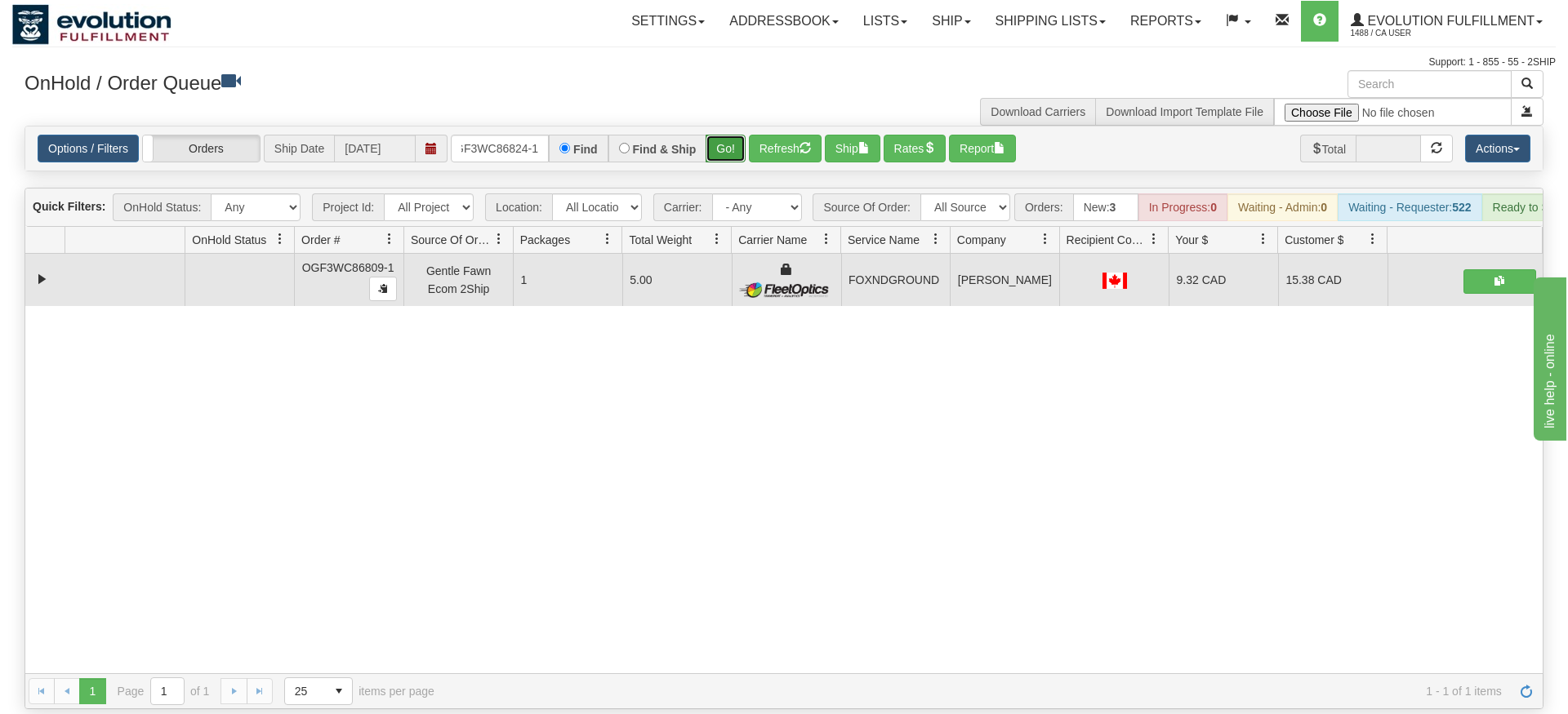
click at [725, 164] on div "Is equal to Is not equal to Contains Does not contains CAD USD EUR ZAR [PERSON_…" at bounding box center [784, 418] width 1544 height 584
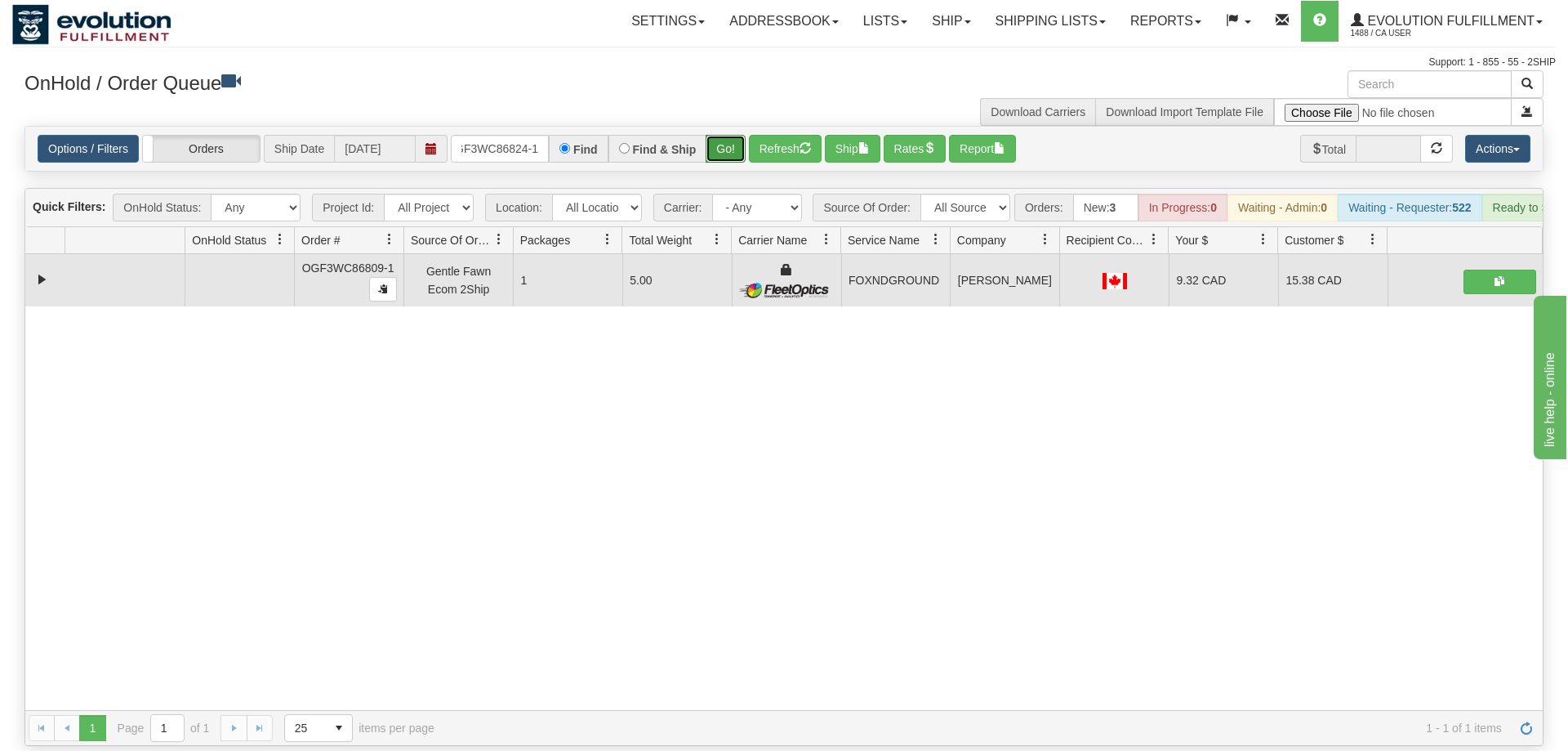
click at [723, 135] on button "Go!" at bounding box center [726, 148] width 40 height 28
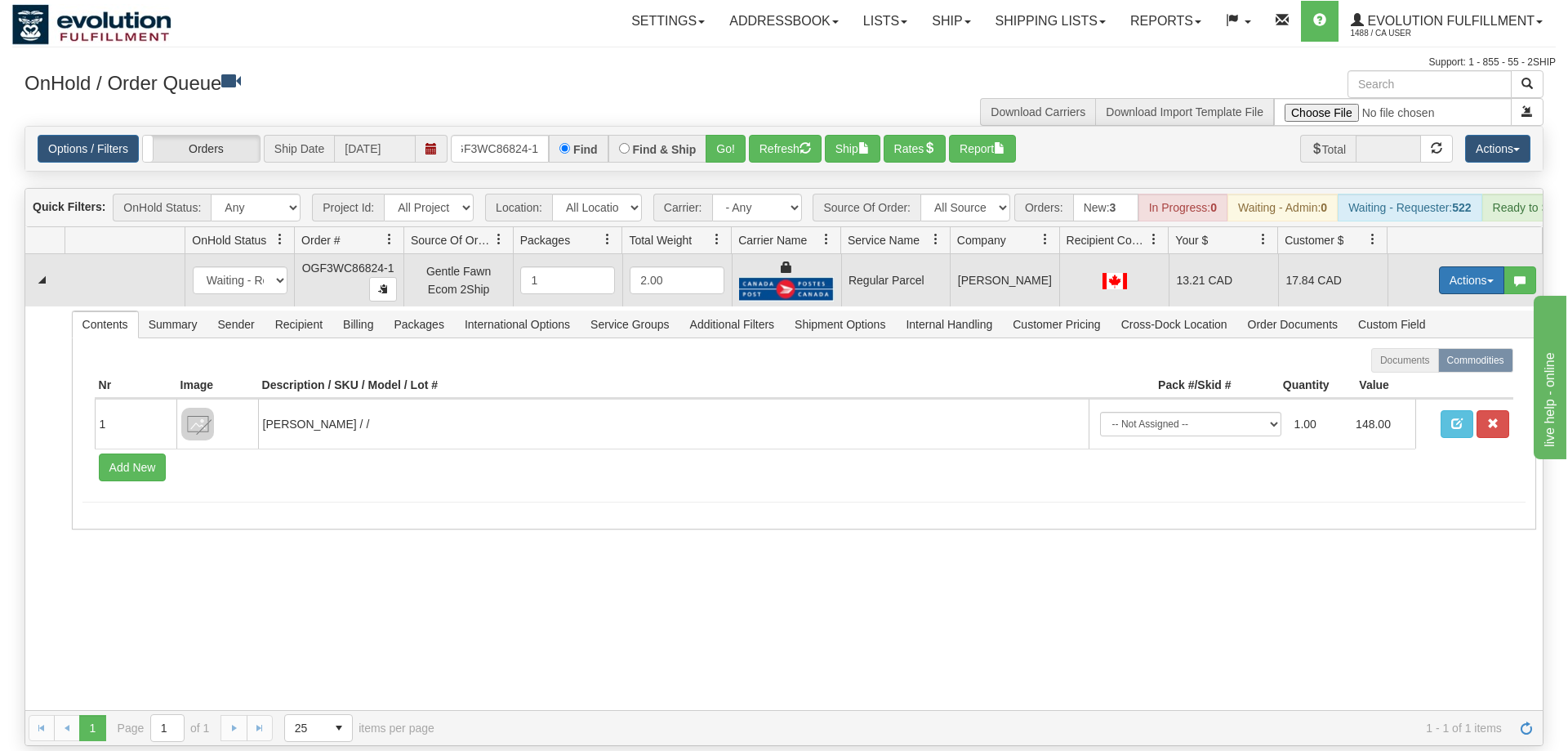
click at [1489, 267] on button "Actions" at bounding box center [1472, 280] width 65 height 28
click at [1440, 348] on span "Rate All Services" at bounding box center [1438, 354] width 98 height 13
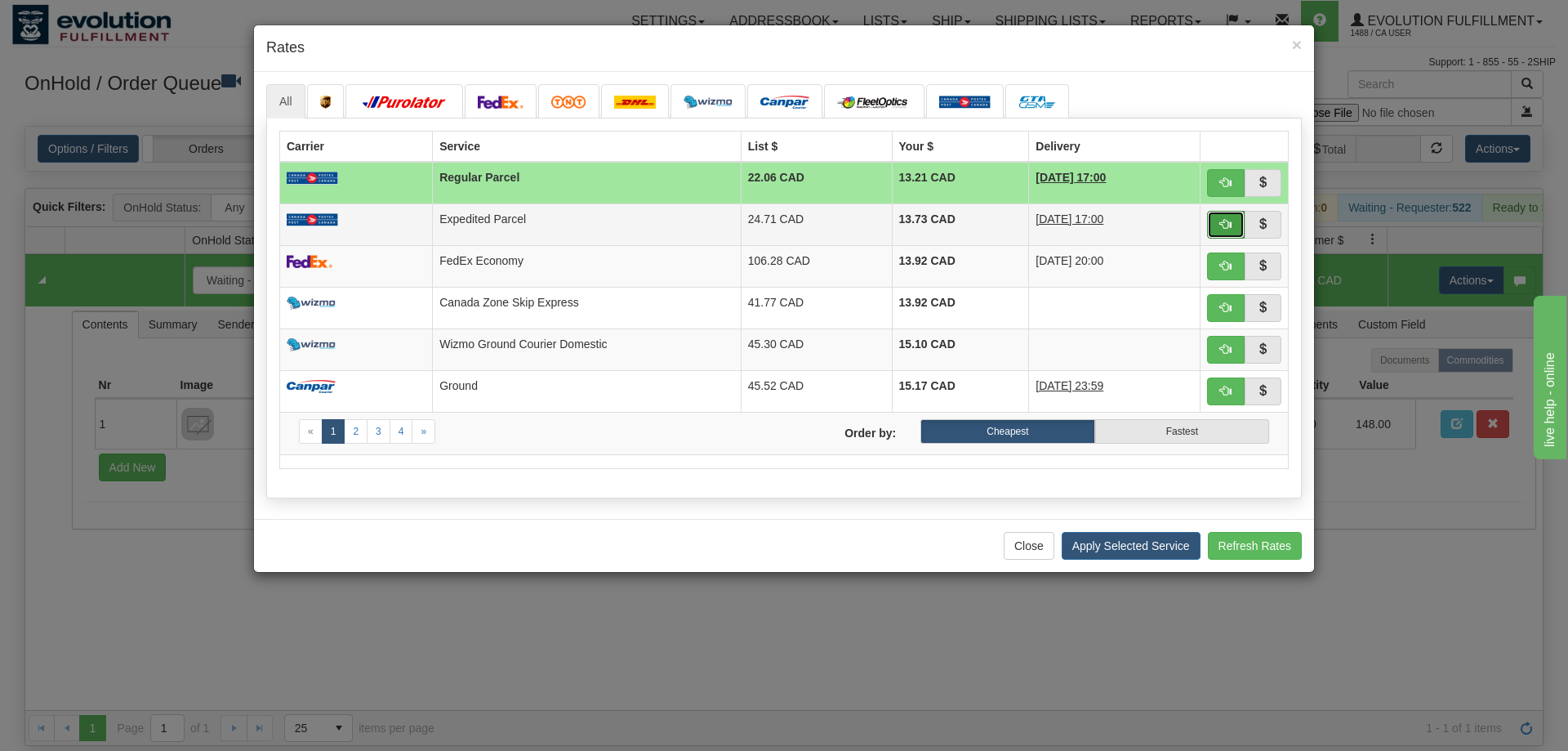
click at [1228, 226] on span "button" at bounding box center [1226, 224] width 12 height 12
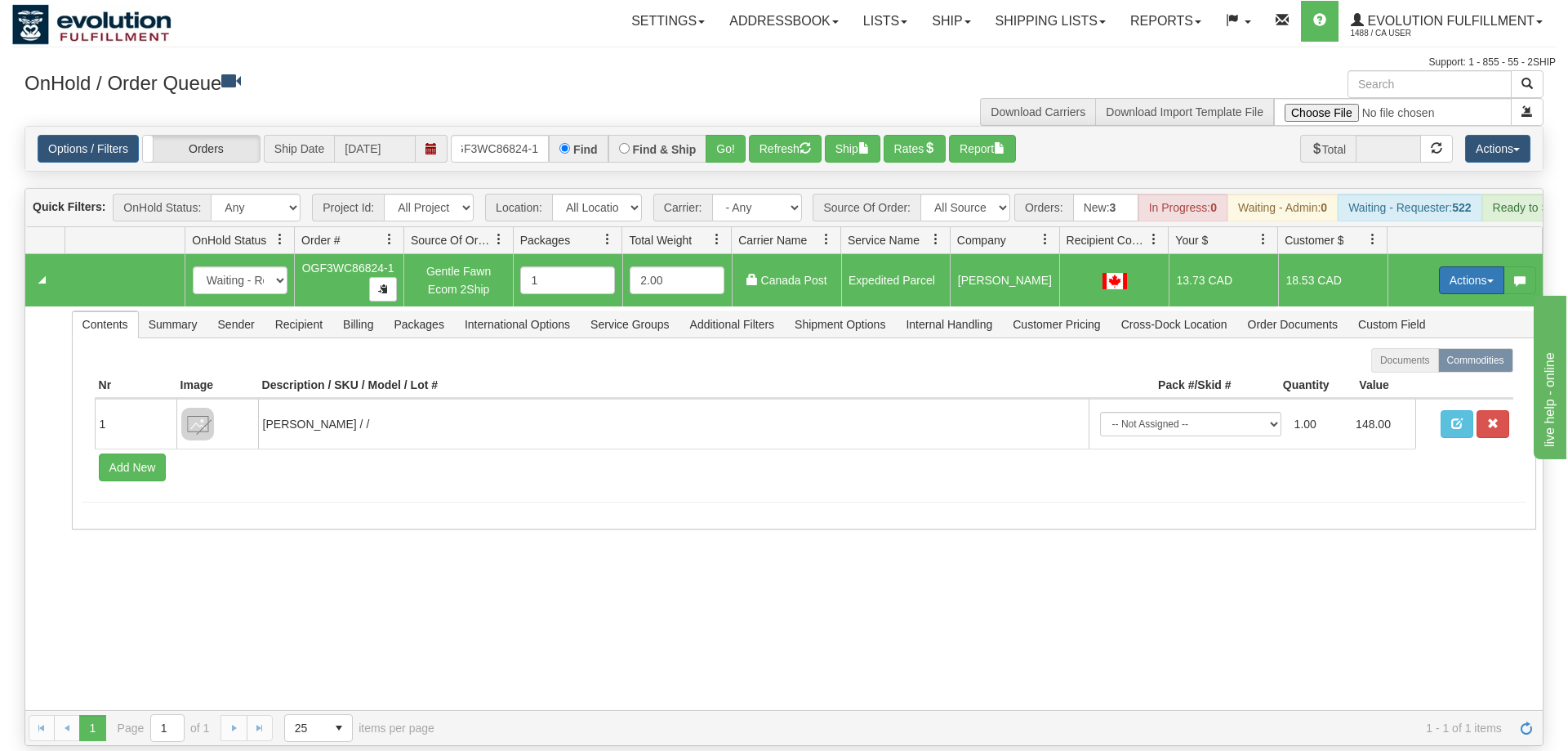
click at [1476, 267] on button "Actions" at bounding box center [1472, 280] width 65 height 28
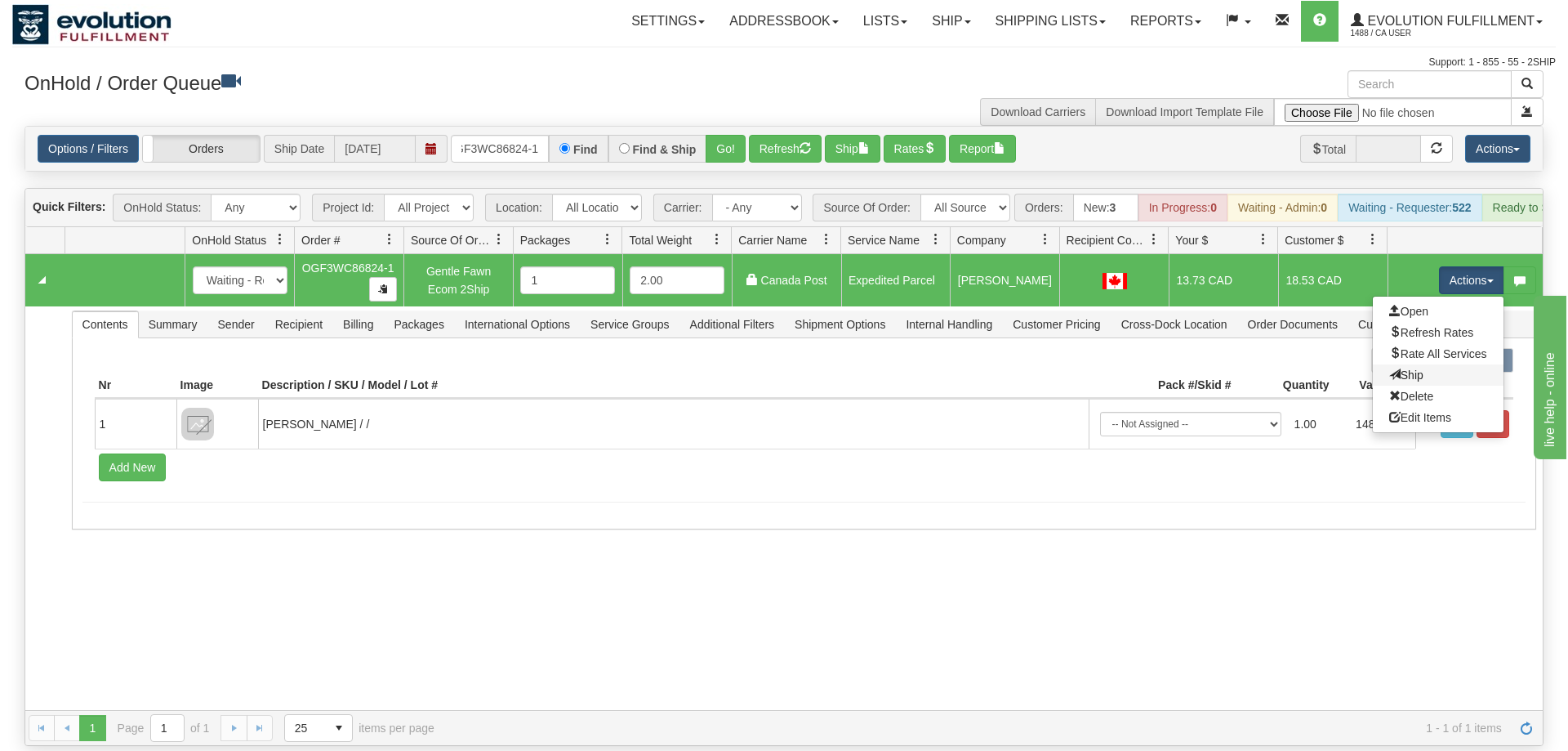
click at [1441, 364] on link "Ship" at bounding box center [1438, 375] width 131 height 21
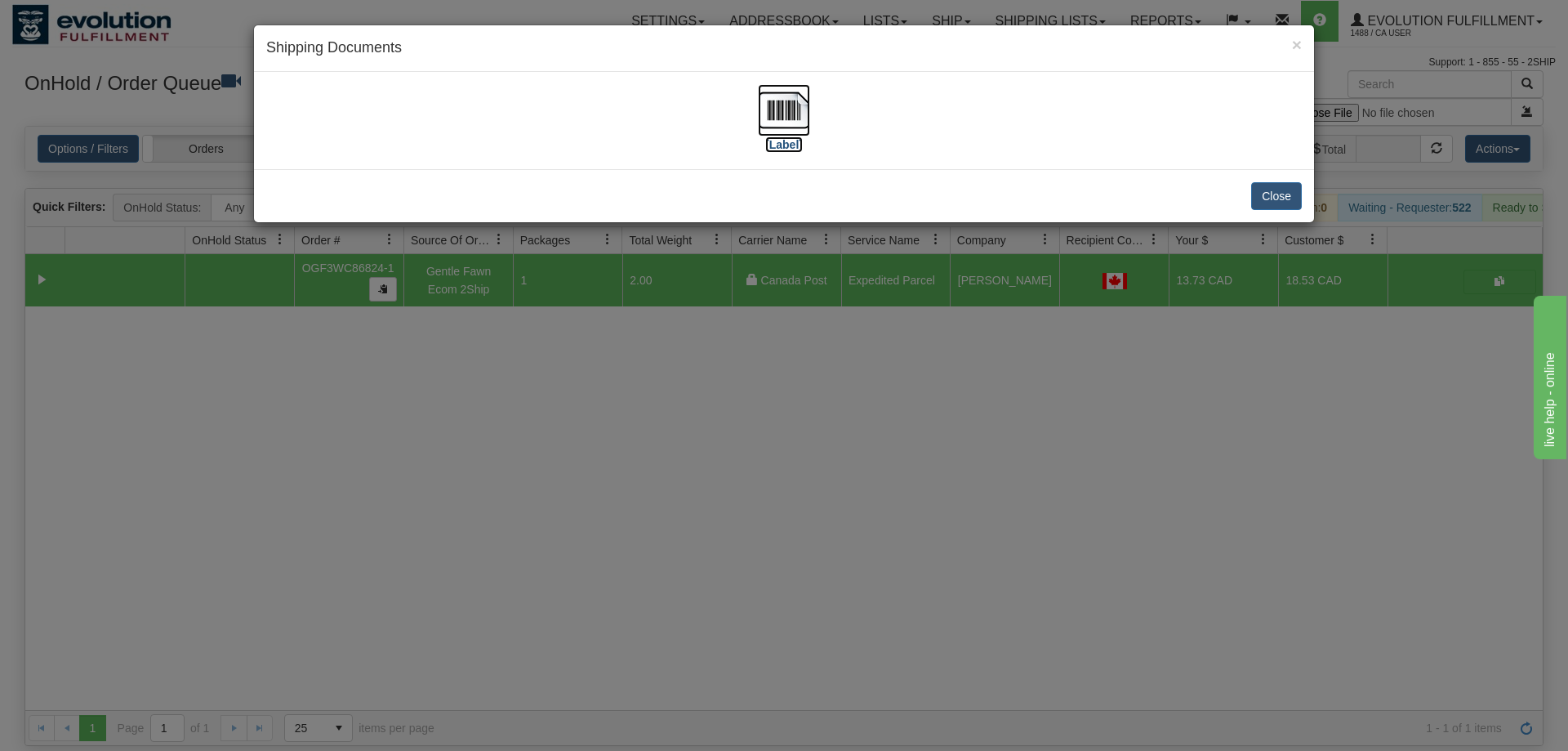
click at [788, 111] on img at bounding box center [784, 110] width 52 height 52
drag, startPoint x: 782, startPoint y: 420, endPoint x: 563, endPoint y: 104, distance: 384.5
click at [788, 401] on div "× Shipping Documents [Label] Close" at bounding box center [784, 376] width 1568 height 751
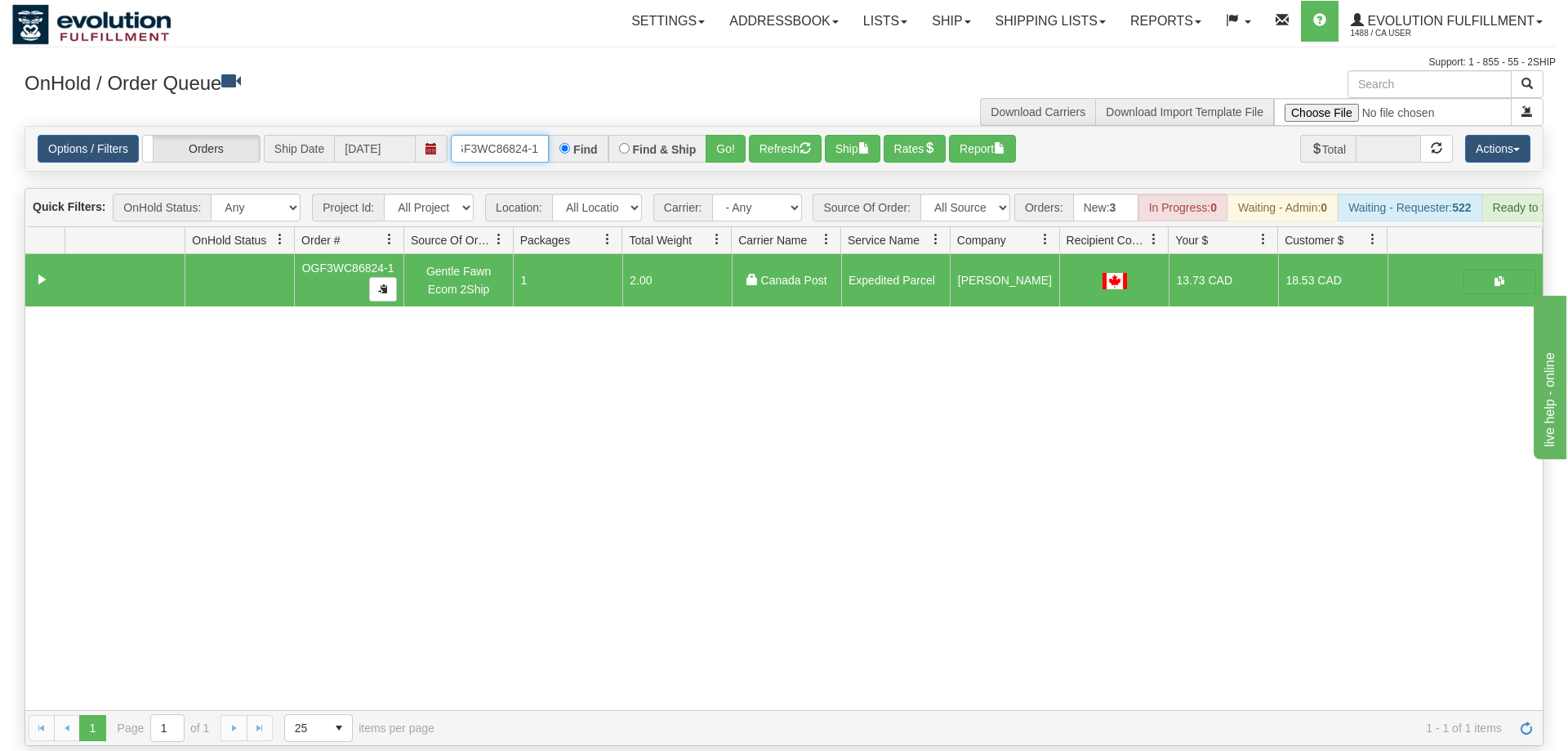
click at [503, 135] on input "OGF3WC86824-1" at bounding box center [500, 148] width 98 height 28
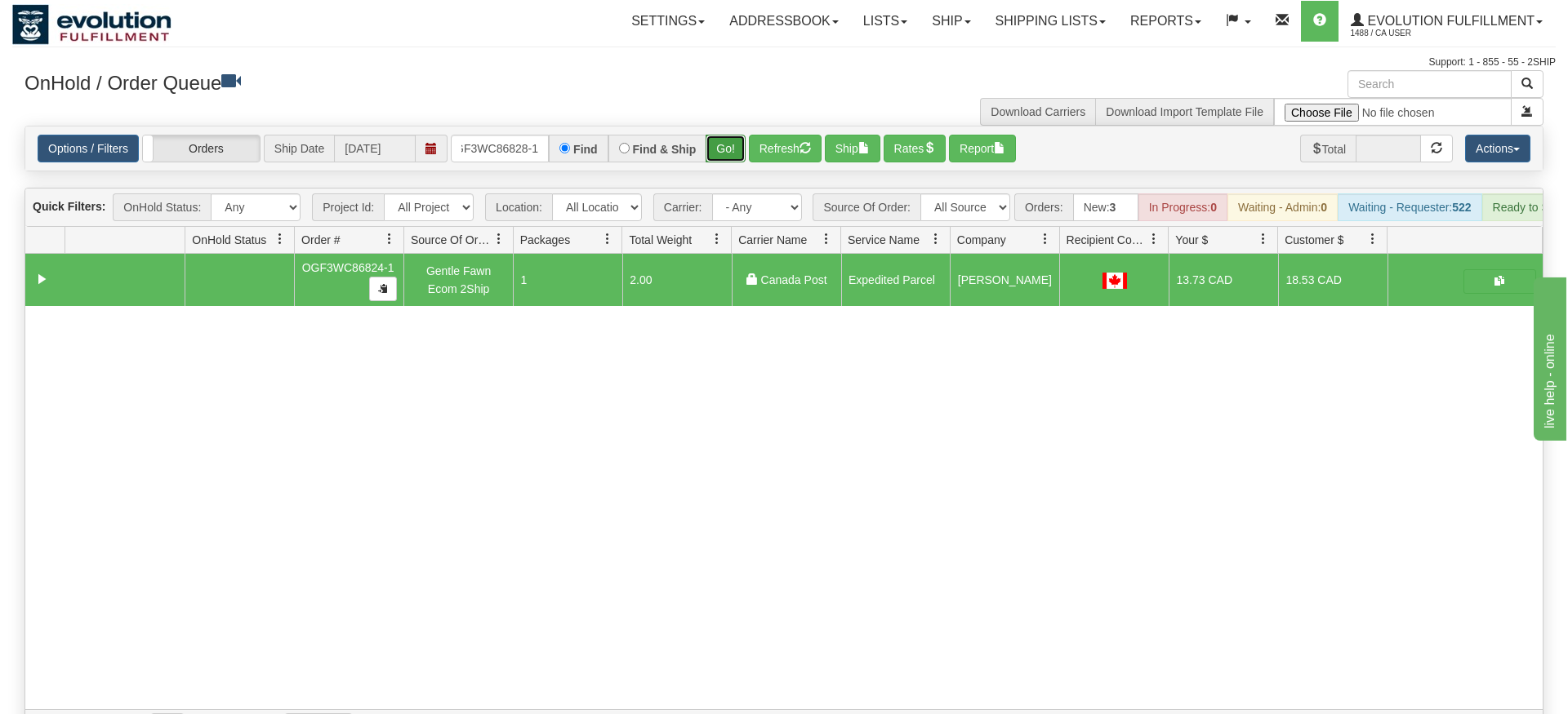
click at [730, 157] on div "Is equal to Is not equal to Contains Does not contains CAD USD EUR ZAR [PERSON_…" at bounding box center [784, 436] width 1544 height 620
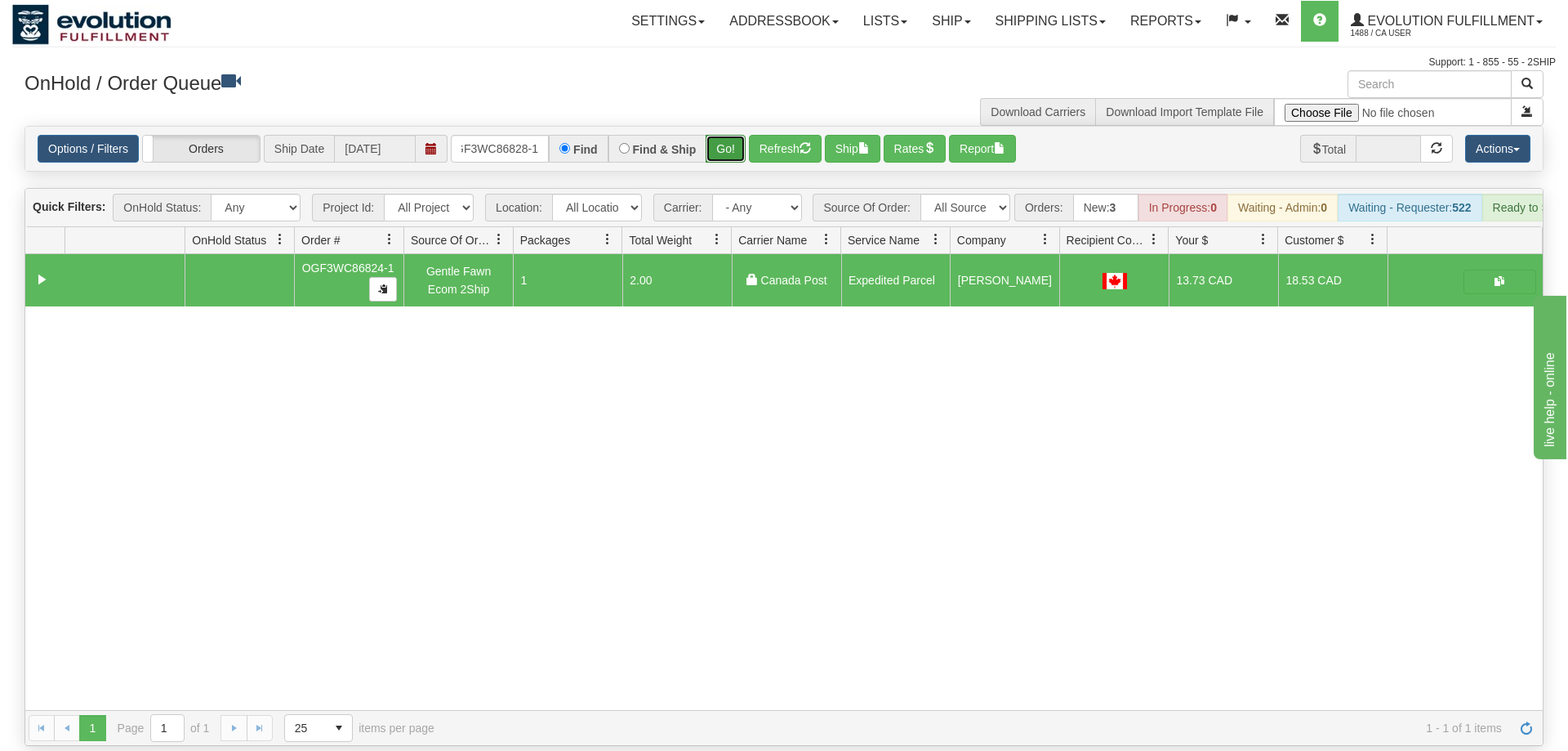
click at [730, 135] on button "Go!" at bounding box center [726, 148] width 40 height 28
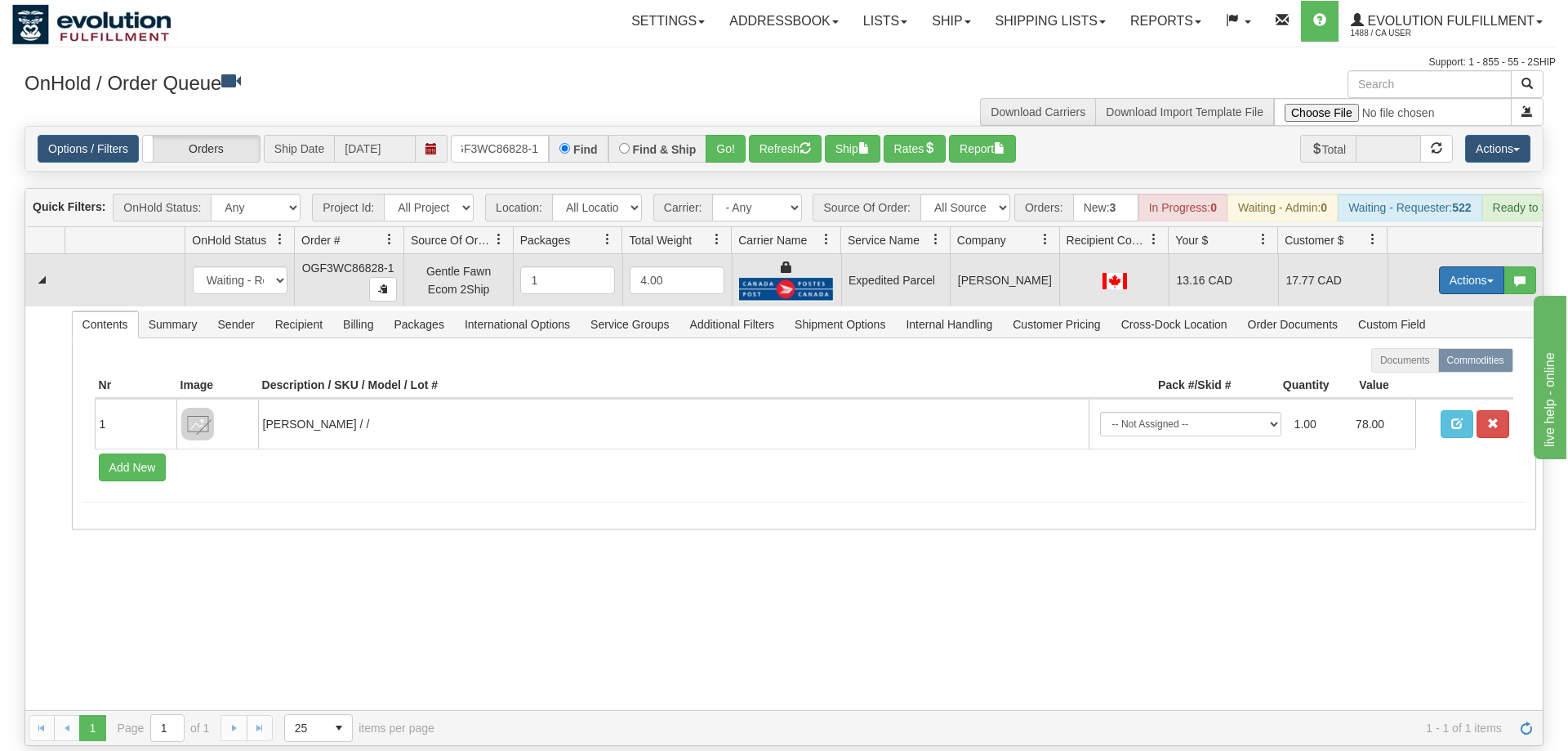
click at [1456, 267] on button "Actions" at bounding box center [1472, 280] width 65 height 28
click at [1407, 369] on span "Ship" at bounding box center [1406, 376] width 35 height 13
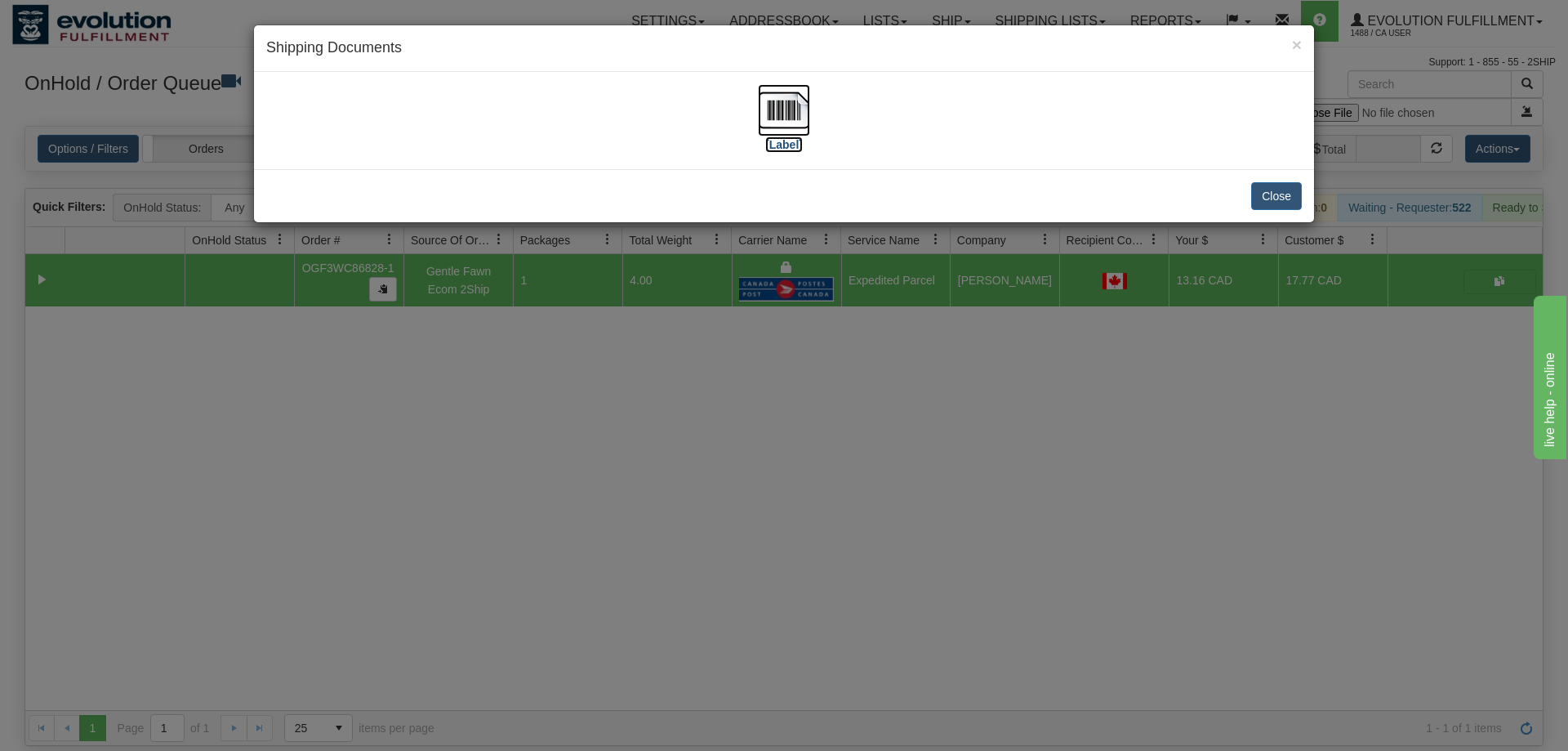
click at [792, 89] on img at bounding box center [784, 110] width 52 height 52
drag, startPoint x: 639, startPoint y: 547, endPoint x: 535, endPoint y: 197, distance: 365.1
click at [639, 539] on div "× Shipping Documents [Label] Close" at bounding box center [784, 376] width 1568 height 751
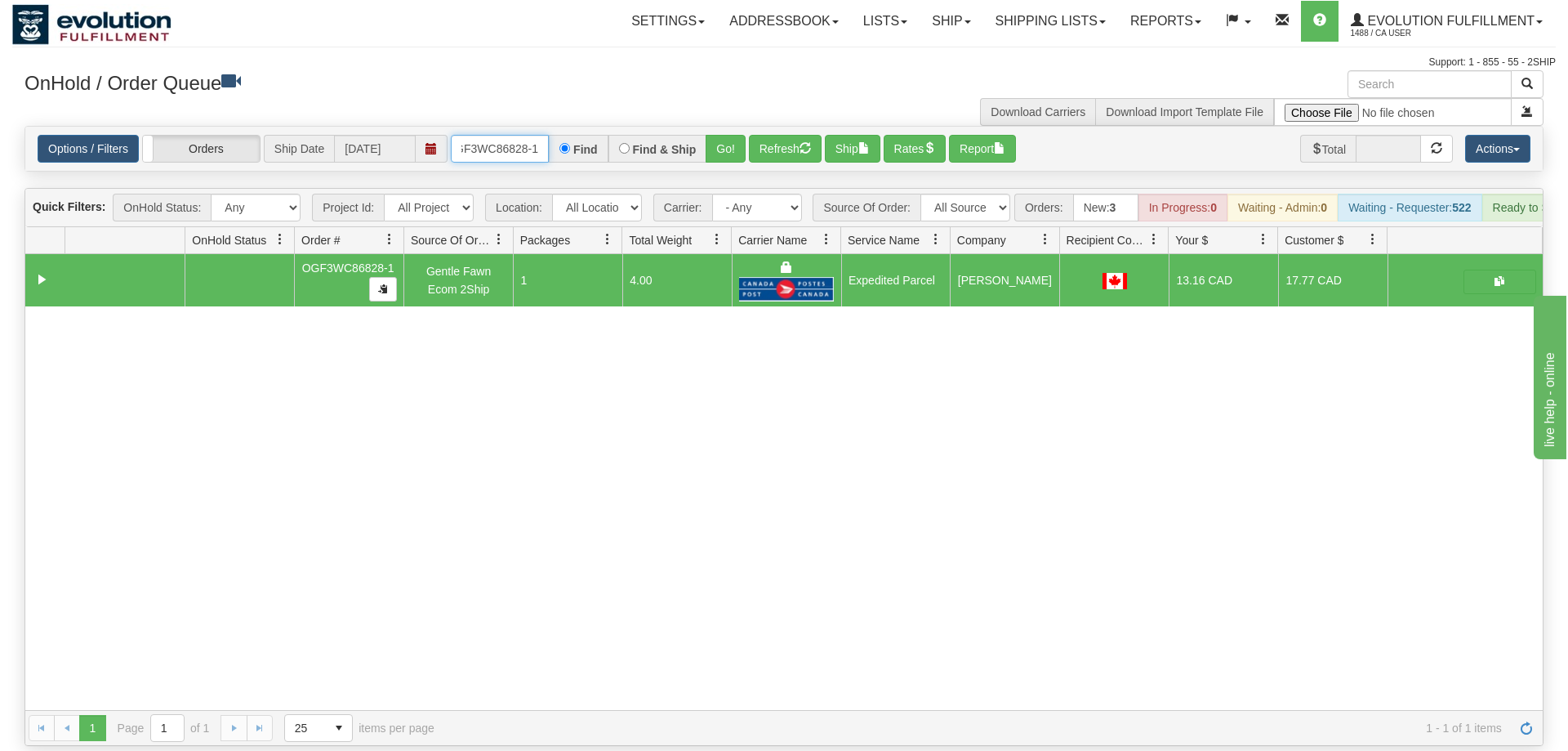
click at [483, 135] on input "OGF3WC86828-1" at bounding box center [500, 148] width 98 height 28
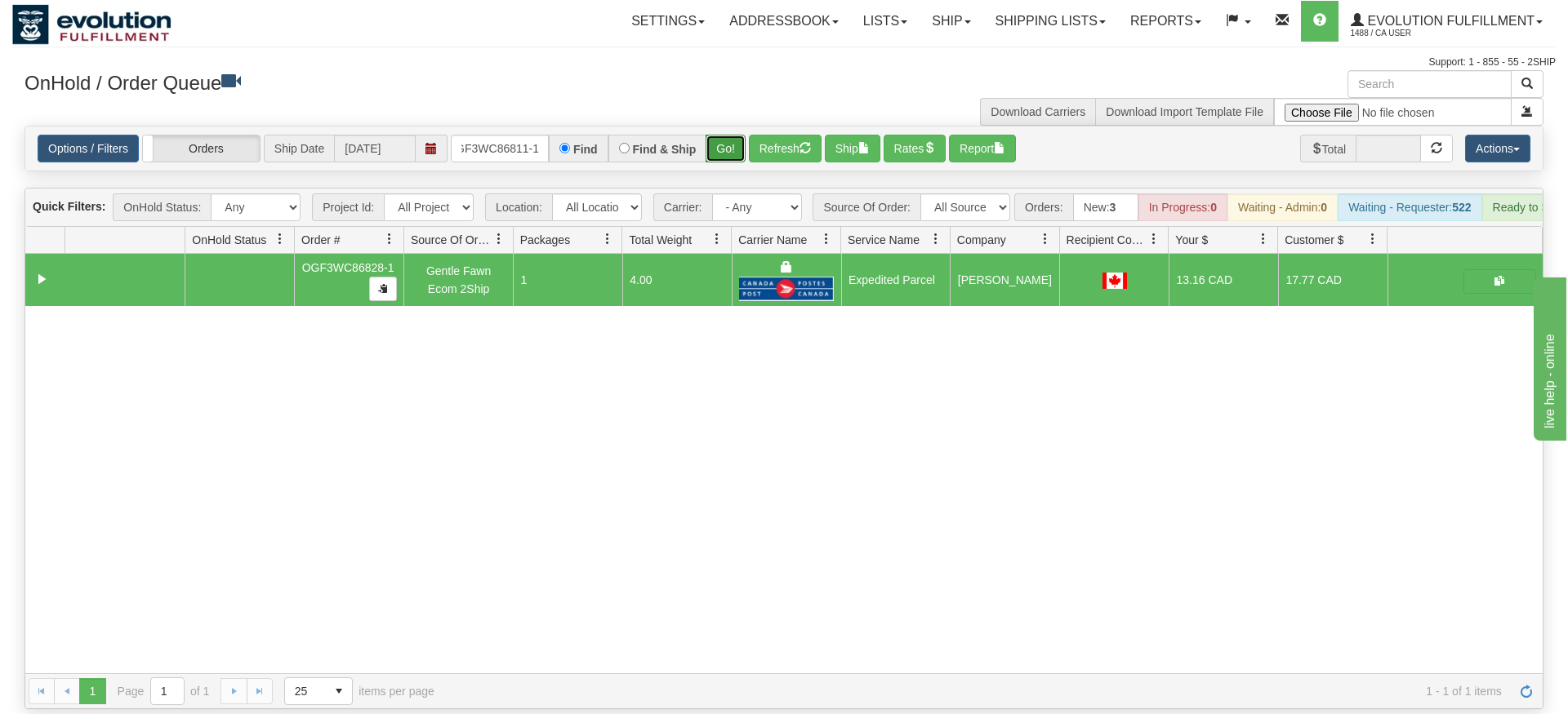
click at [744, 158] on div "Is equal to Is not equal to Contains Does not contains CAD USD EUR ZAR [PERSON_…" at bounding box center [784, 418] width 1544 height 584
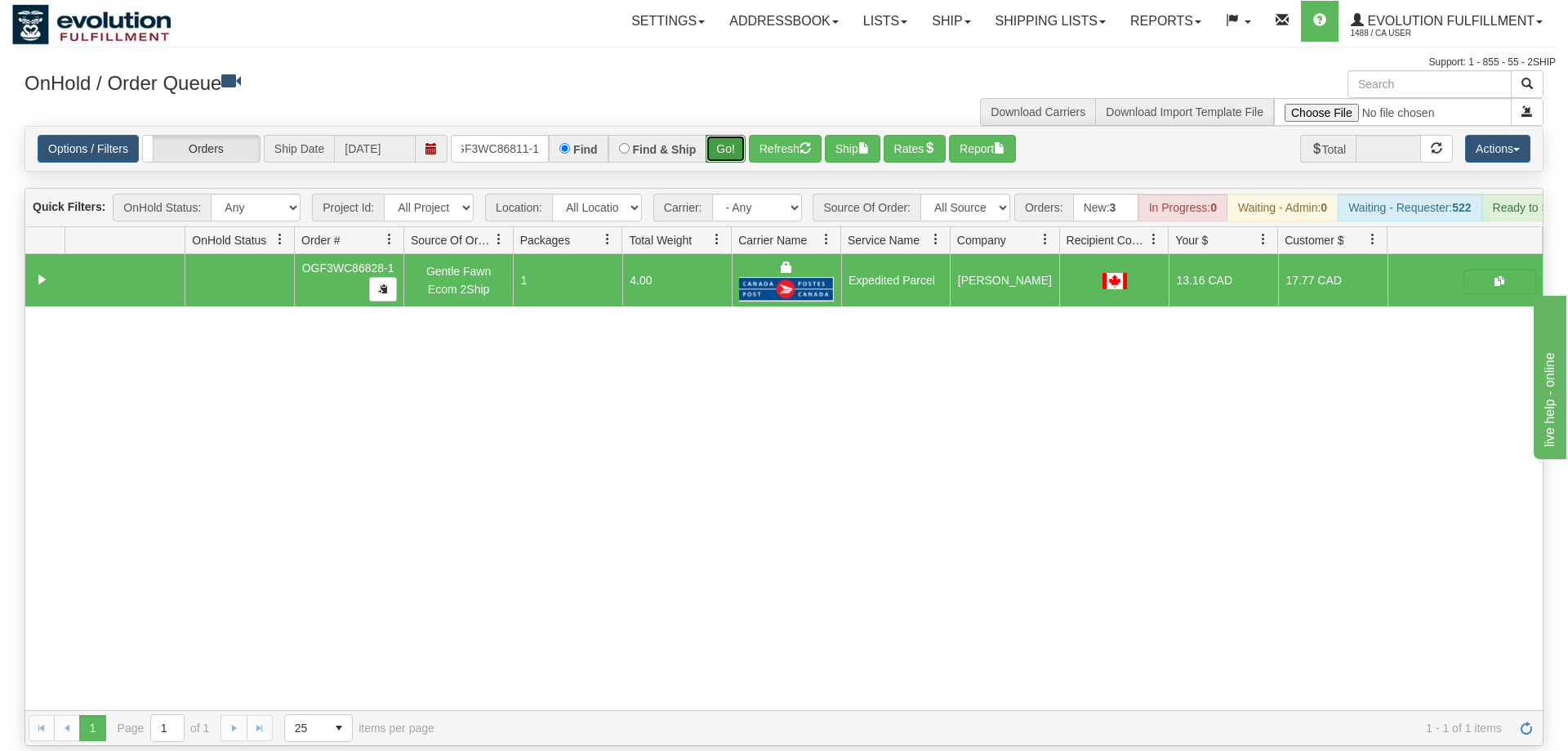
click at [730, 135] on button "Go!" at bounding box center [726, 148] width 40 height 28
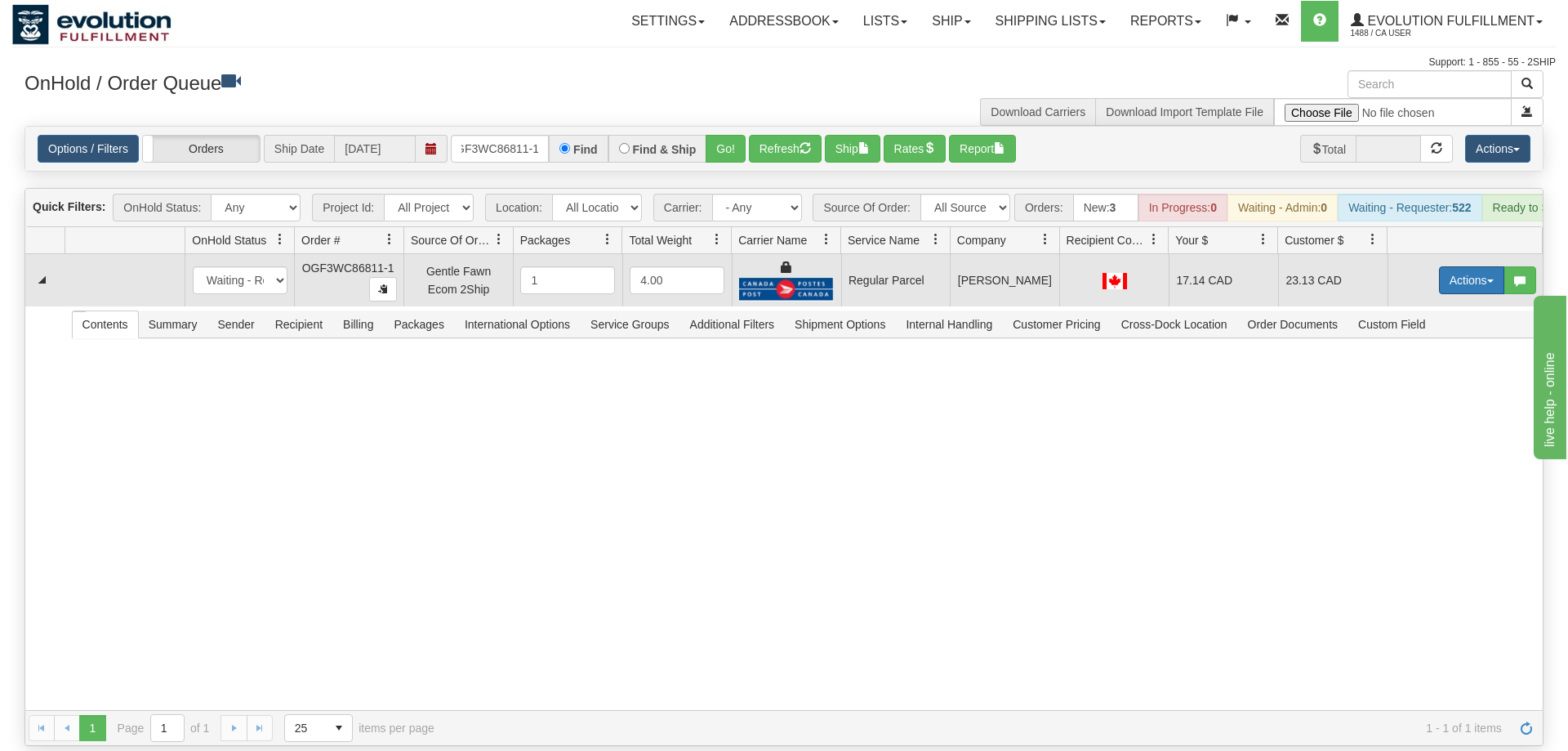
click at [1479, 267] on button "Actions" at bounding box center [1472, 280] width 65 height 28
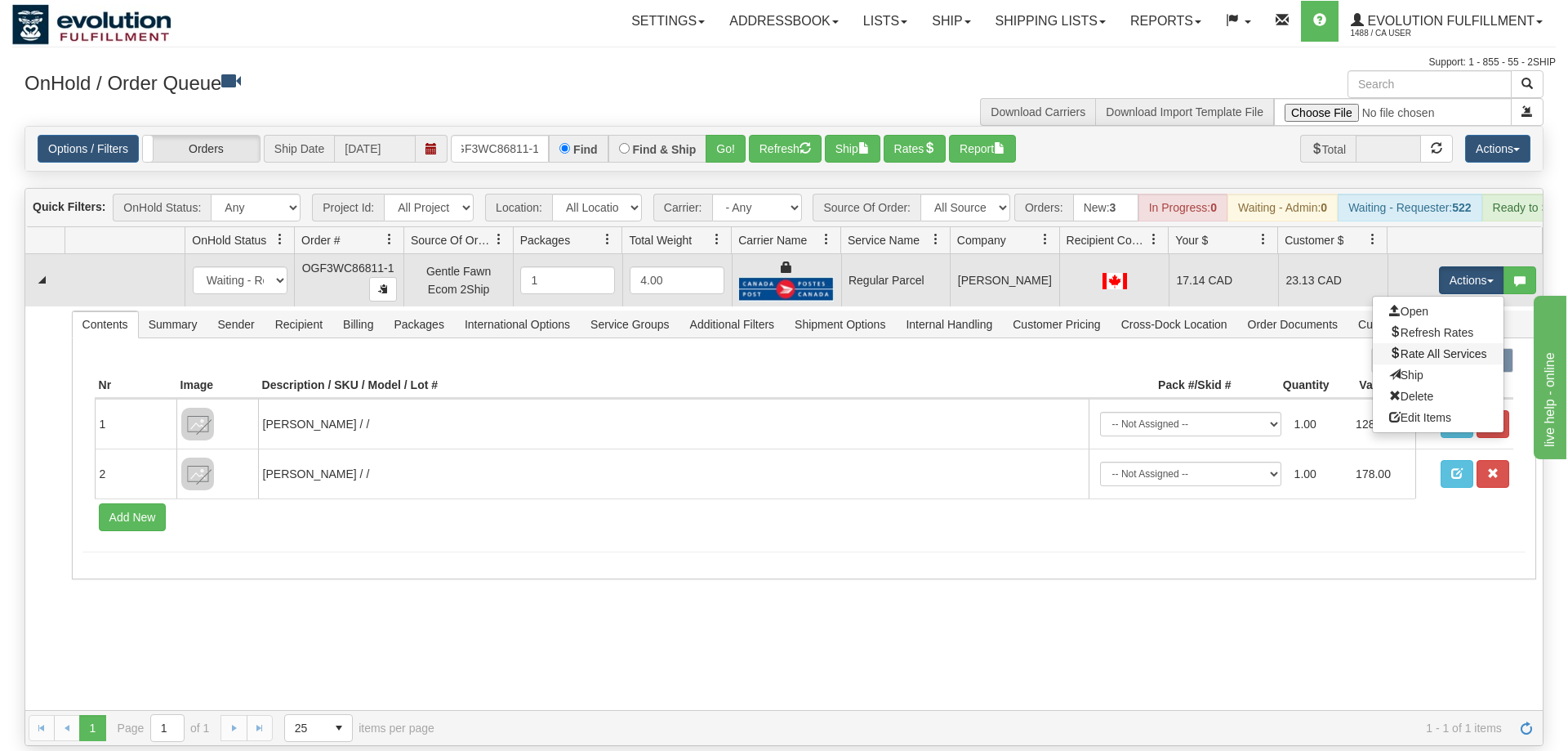
click at [1427, 343] on link "Rate All Services" at bounding box center [1438, 353] width 131 height 21
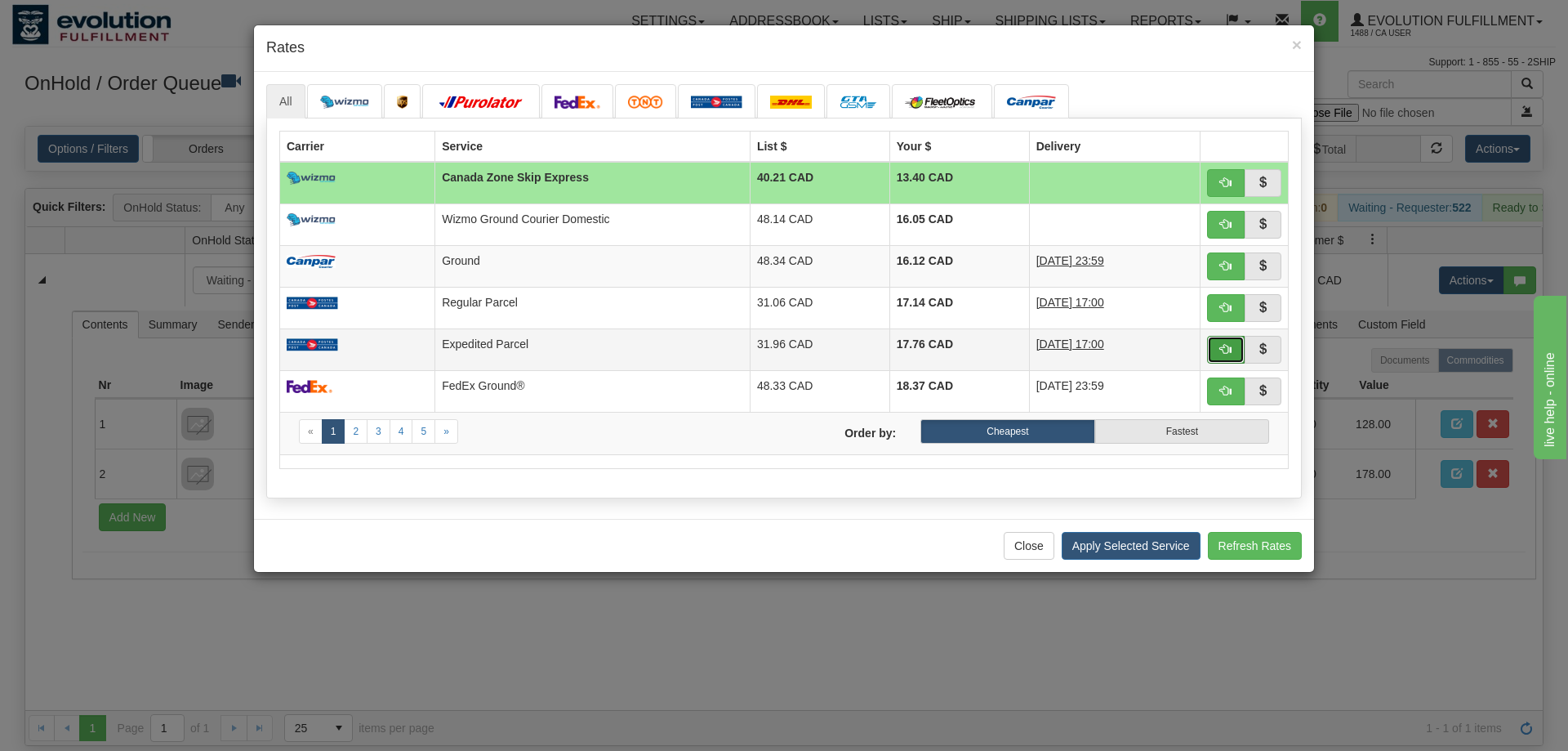
click at [1237, 356] on button "button" at bounding box center [1225, 350] width 38 height 28
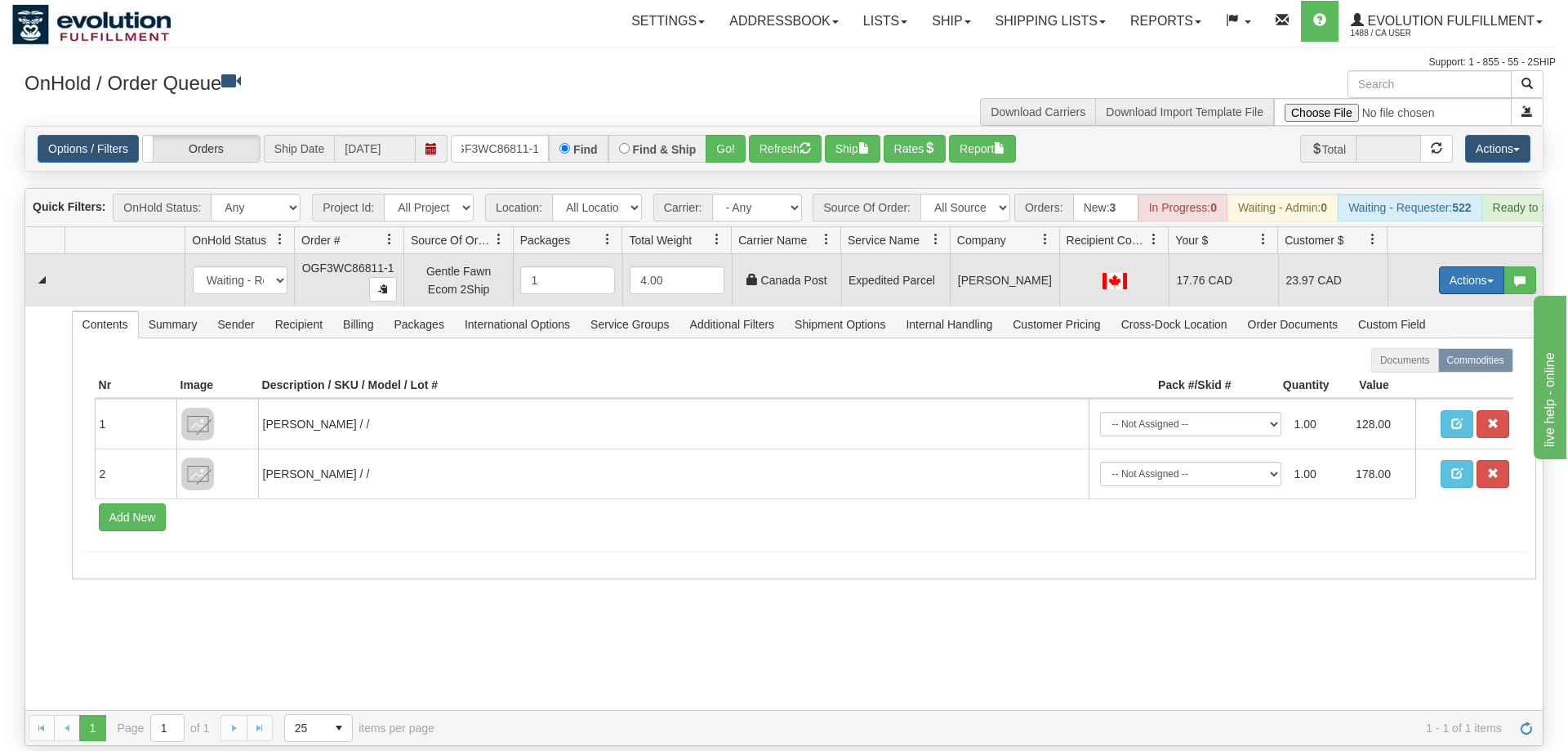
click at [1476, 267] on button "Actions" at bounding box center [1472, 280] width 65 height 28
click at [1409, 369] on span "Ship" at bounding box center [1406, 376] width 35 height 13
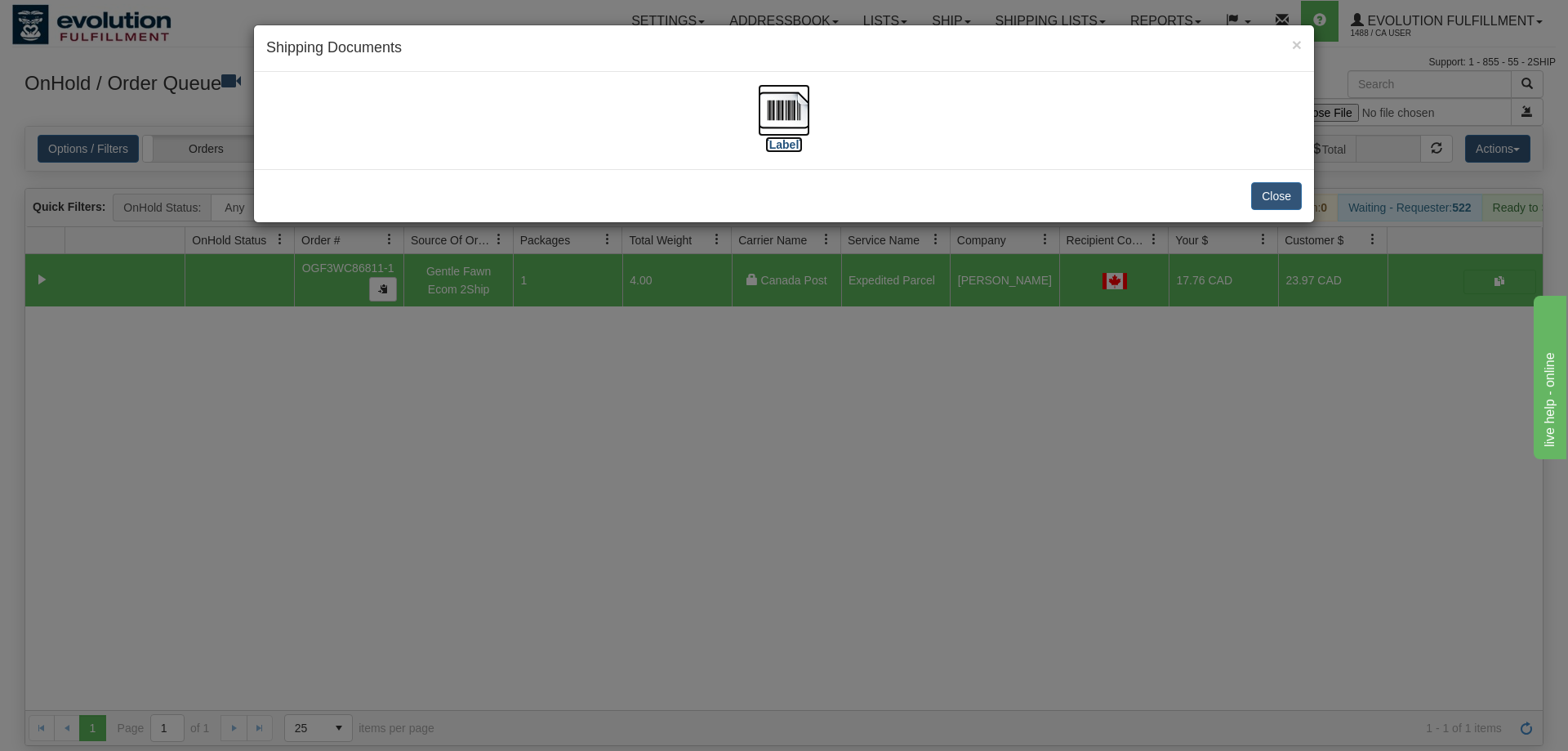
click at [784, 114] on img at bounding box center [784, 110] width 52 height 52
drag, startPoint x: 846, startPoint y: 374, endPoint x: 536, endPoint y: 13, distance: 475.8
click at [845, 350] on div "× Shipping Documents [Label] Close" at bounding box center [784, 376] width 1568 height 751
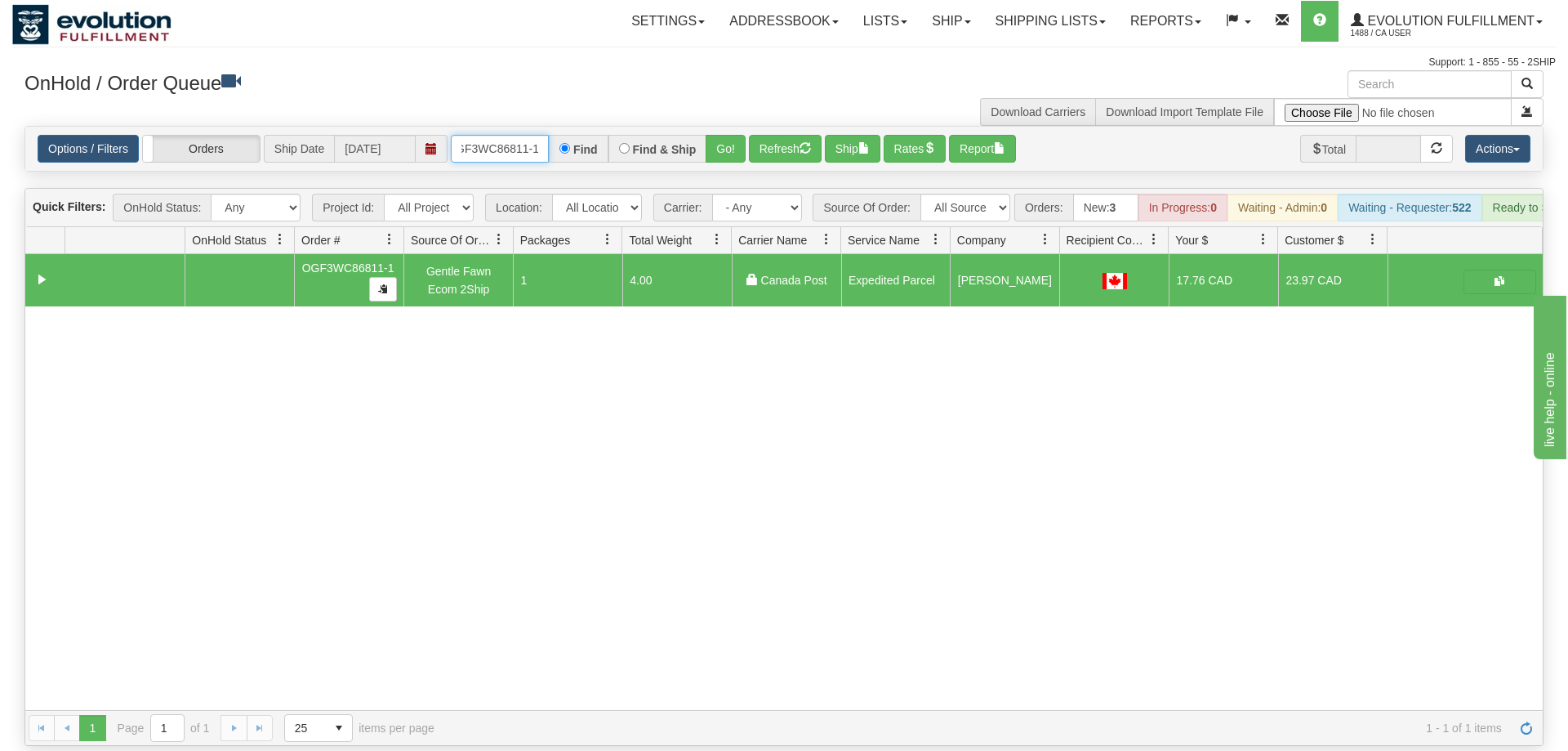
click at [526, 135] on input "OGF3WC86811-1" at bounding box center [500, 148] width 98 height 28
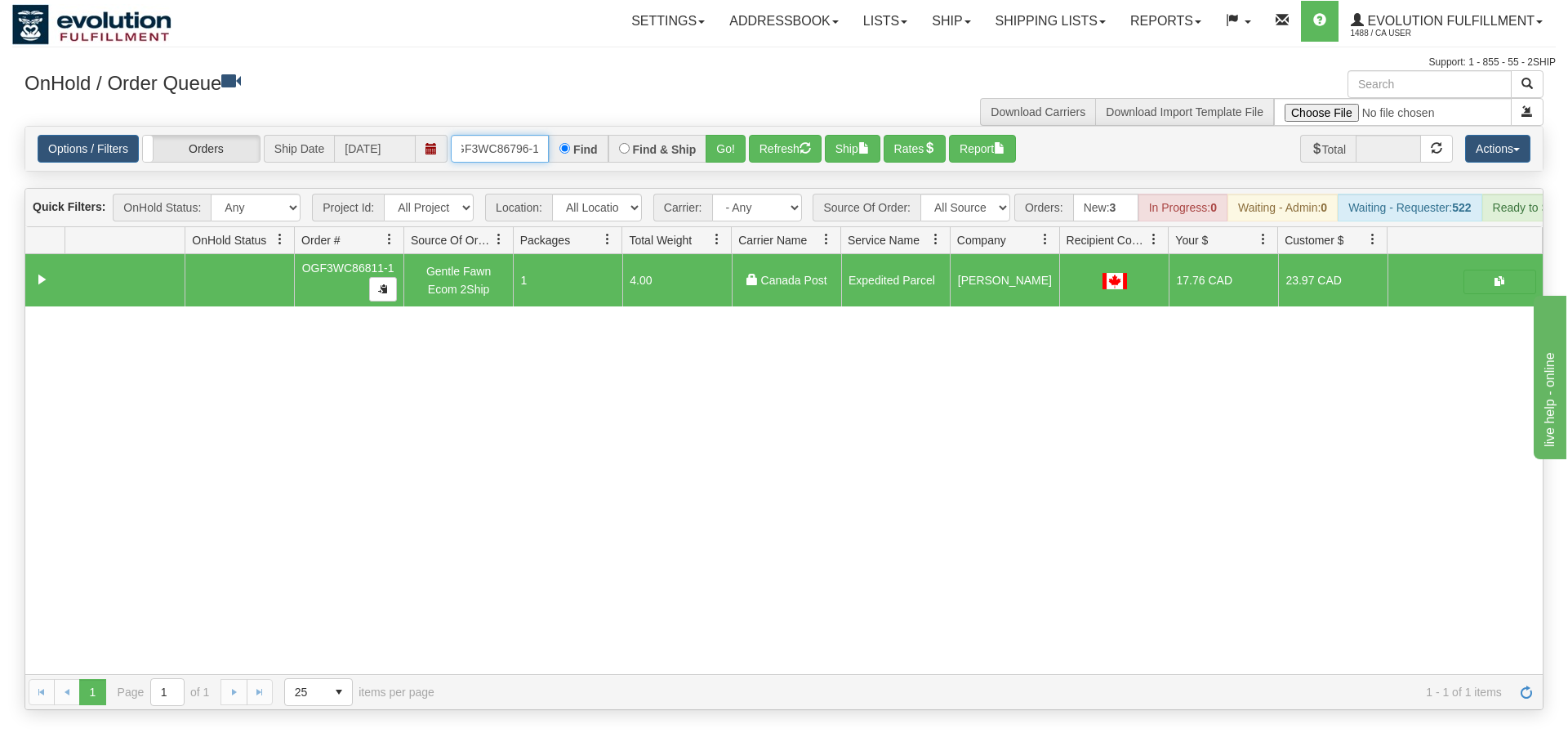
scroll to position [0, 15]
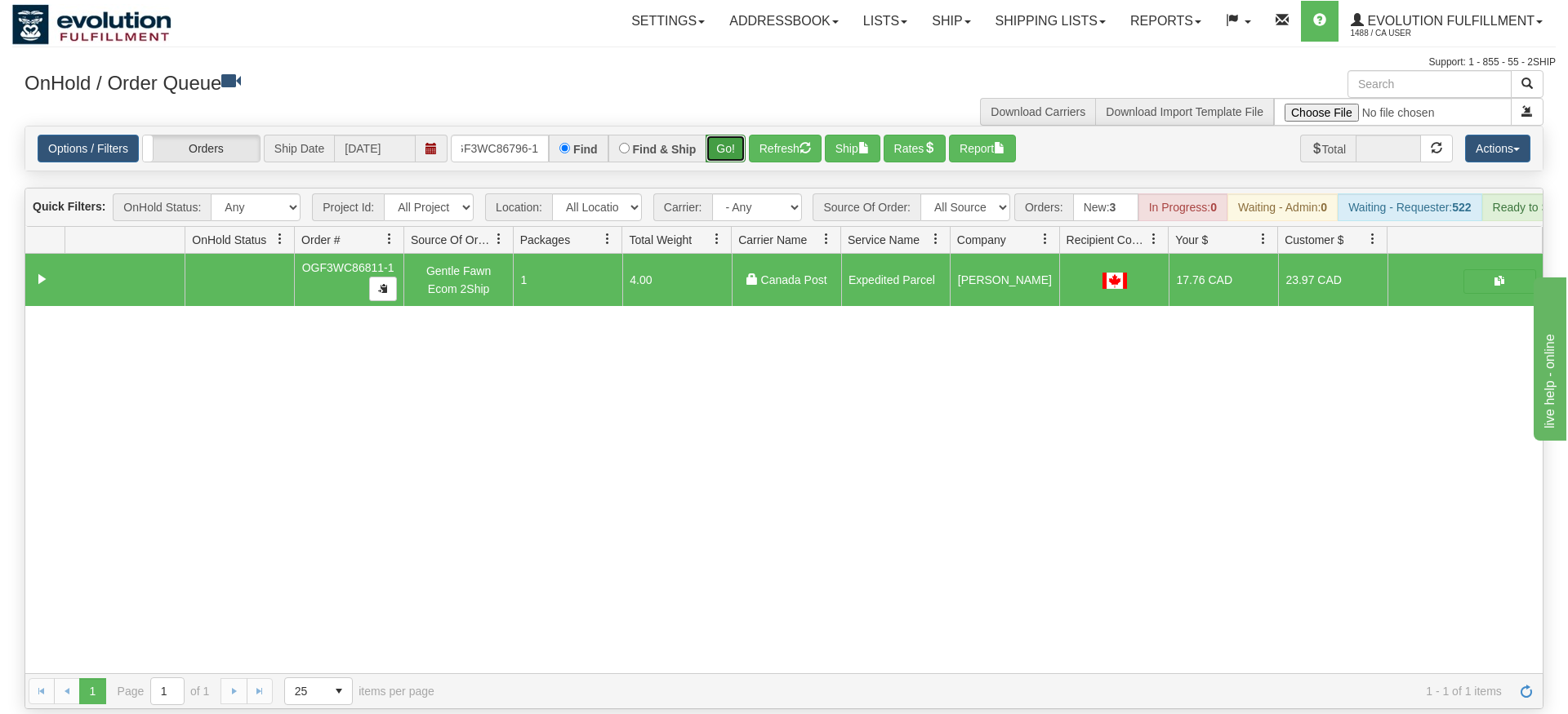
click at [721, 163] on div "Is equal to Is not equal to Contains Does not contains CAD USD EUR ZAR [PERSON_…" at bounding box center [784, 418] width 1544 height 584
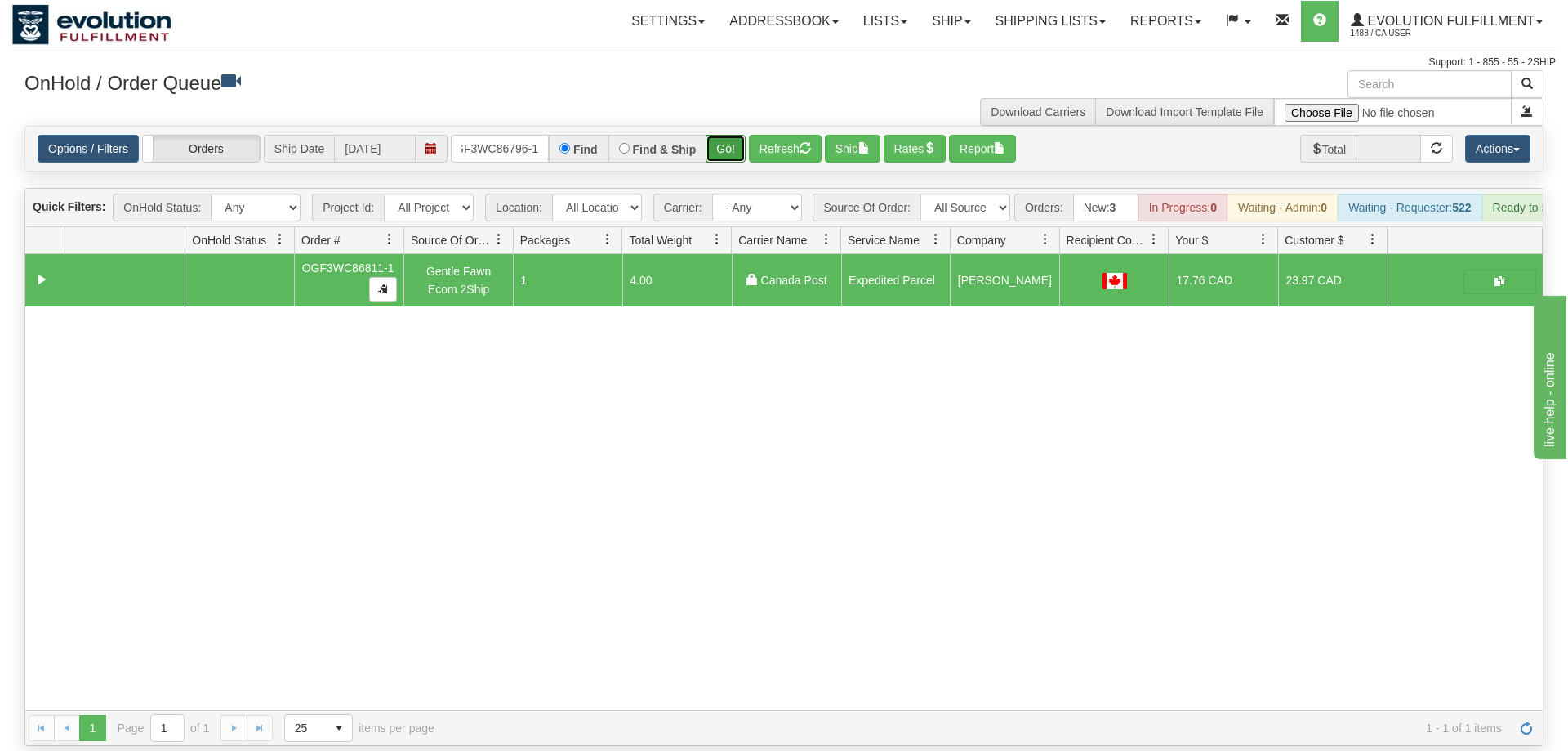
click at [711, 135] on button "Go!" at bounding box center [726, 148] width 40 height 28
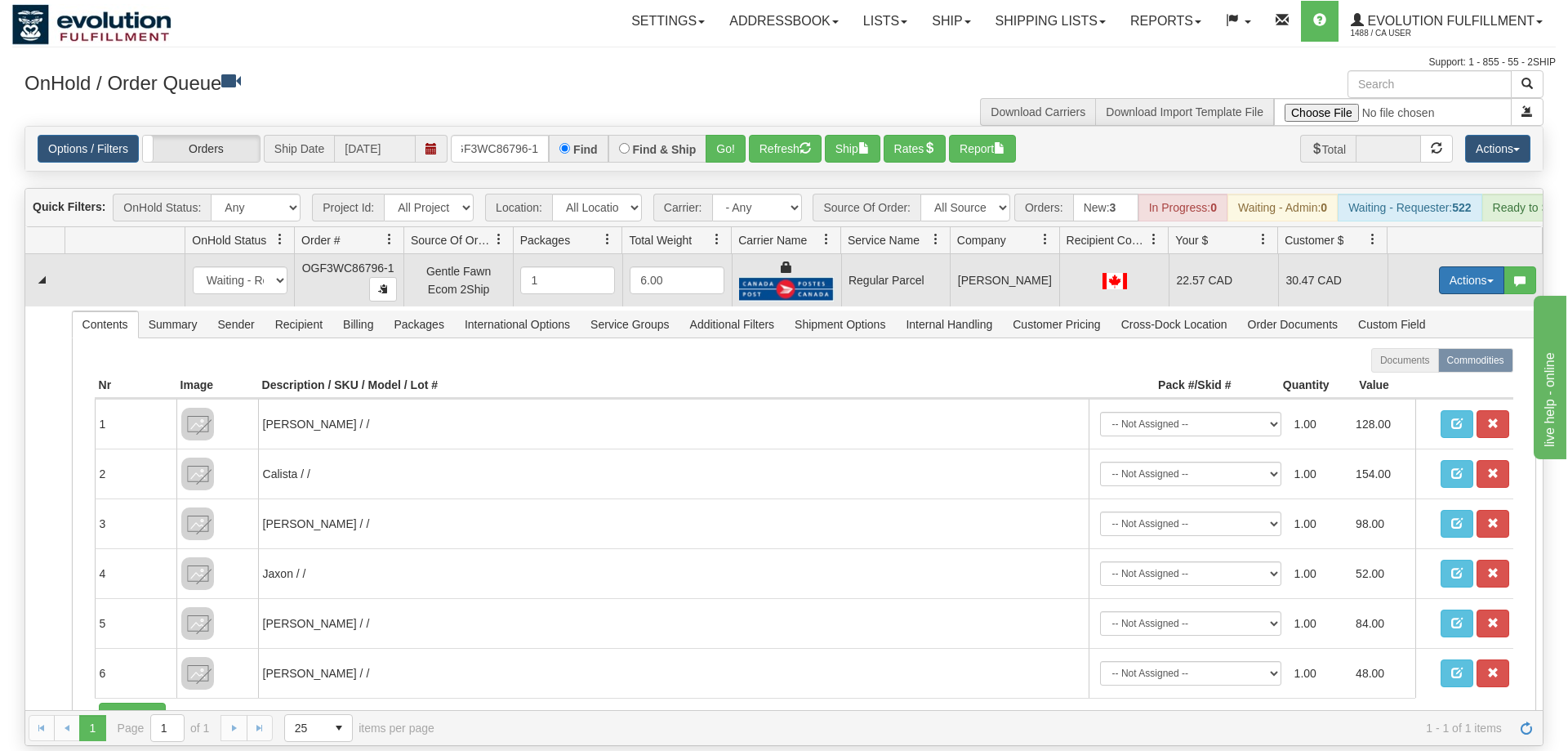
click at [1472, 267] on button "Actions" at bounding box center [1472, 280] width 65 height 28
click at [1440, 348] on span "Rate All Services" at bounding box center [1438, 354] width 98 height 13
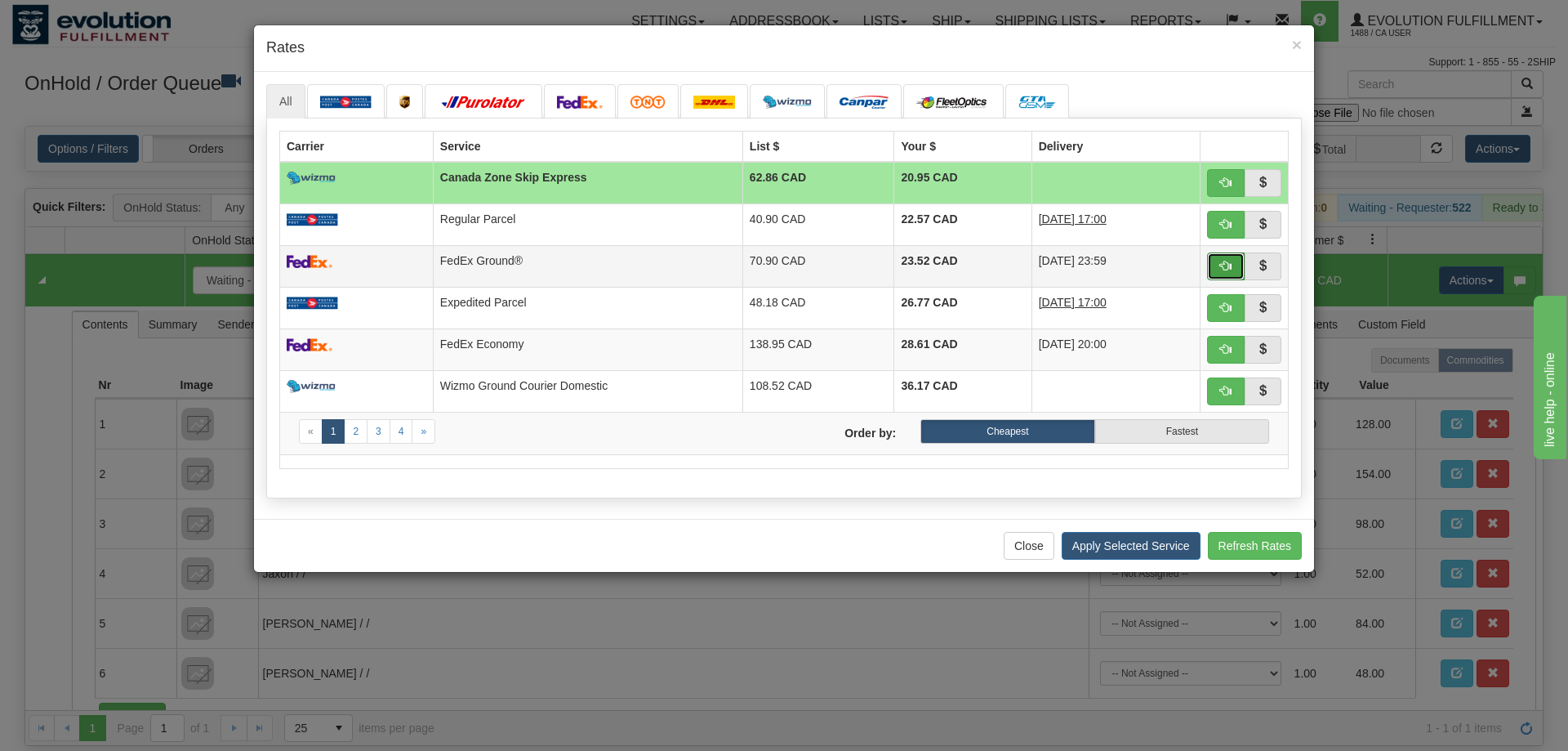
click at [1232, 267] on button "button" at bounding box center [1225, 266] width 38 height 28
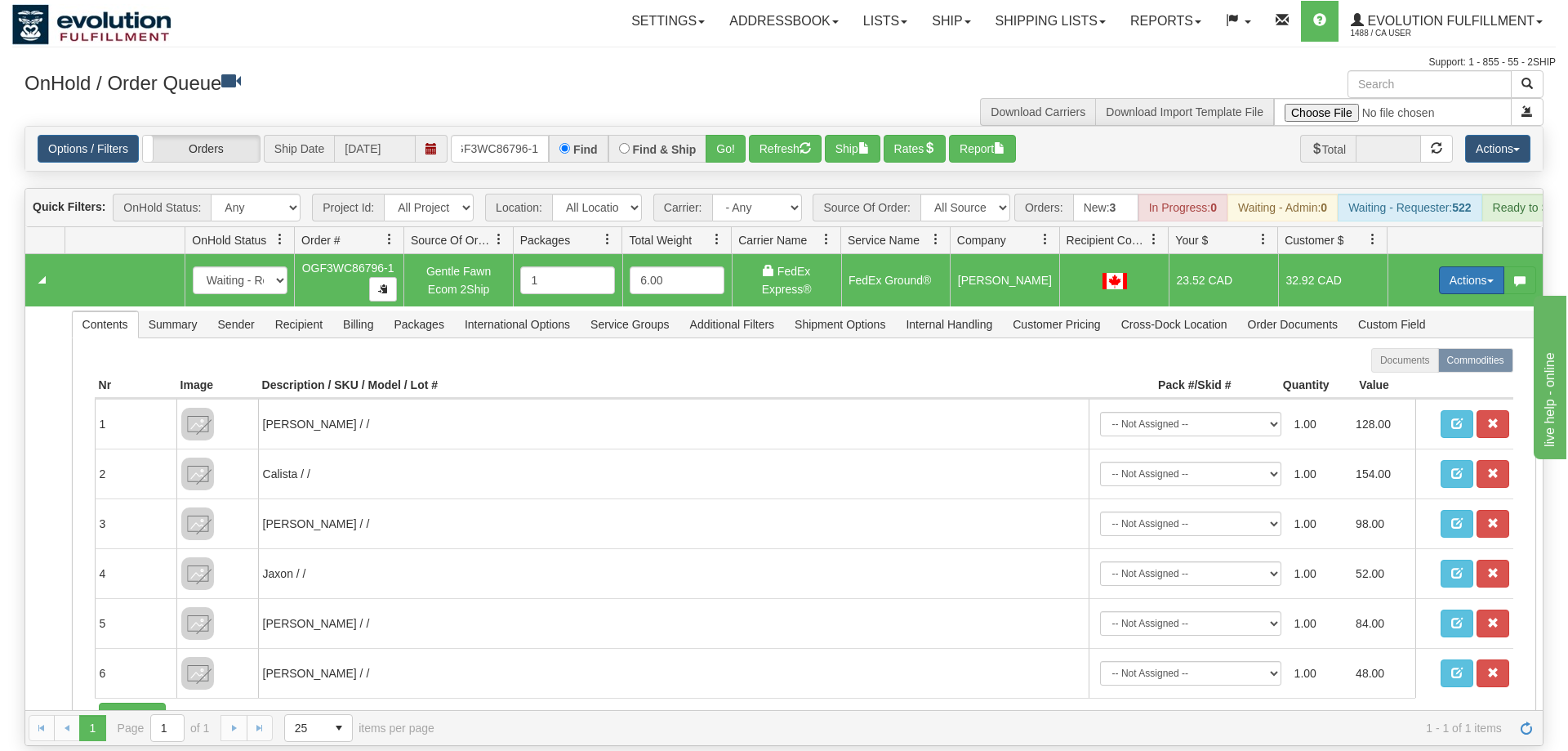
click at [1473, 267] on button "Actions" at bounding box center [1472, 280] width 65 height 28
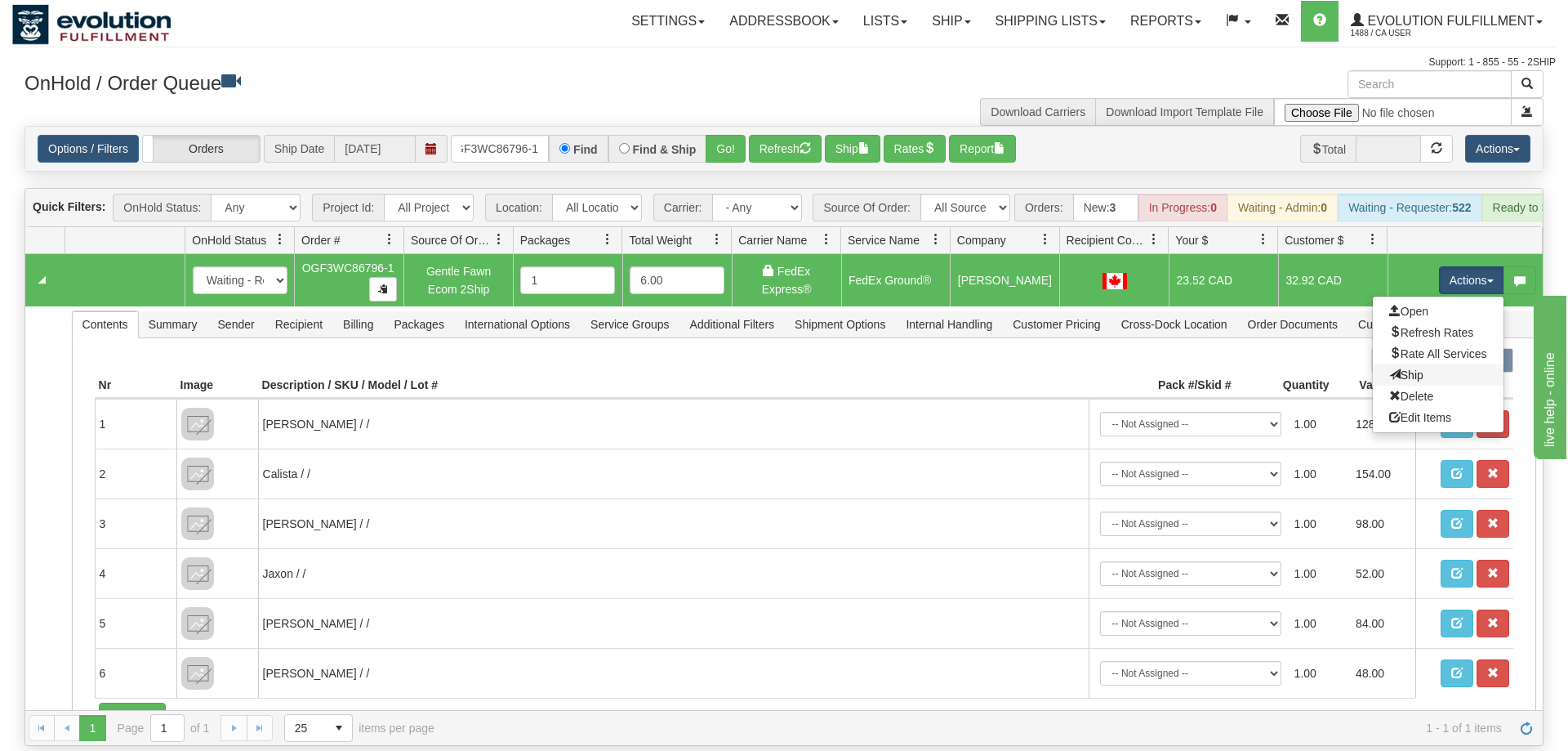
click at [1442, 364] on link "Ship" at bounding box center [1438, 375] width 131 height 21
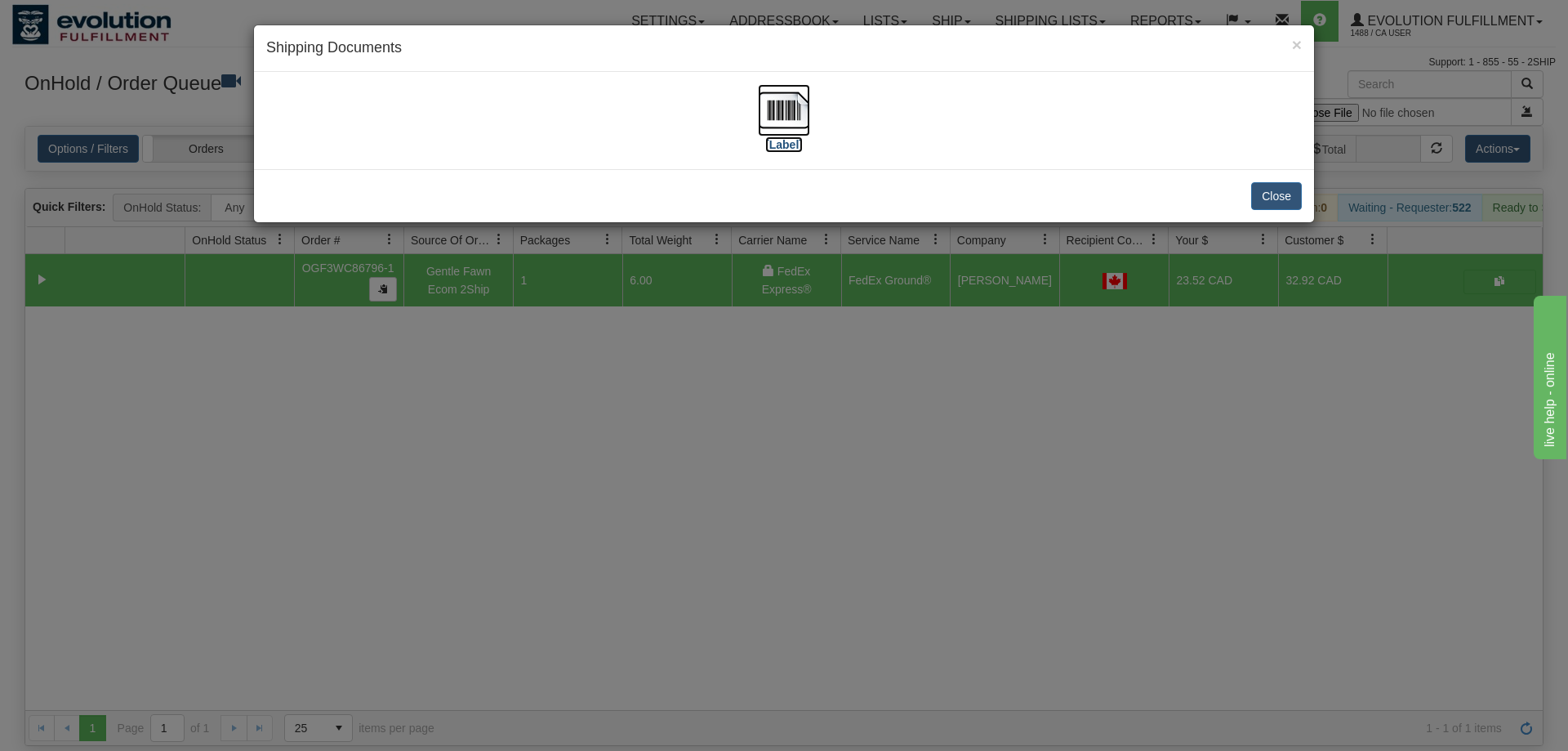
click at [786, 109] on img at bounding box center [784, 110] width 52 height 52
click at [611, 485] on div "× Shipping Documents [Label] Close" at bounding box center [784, 376] width 1568 height 751
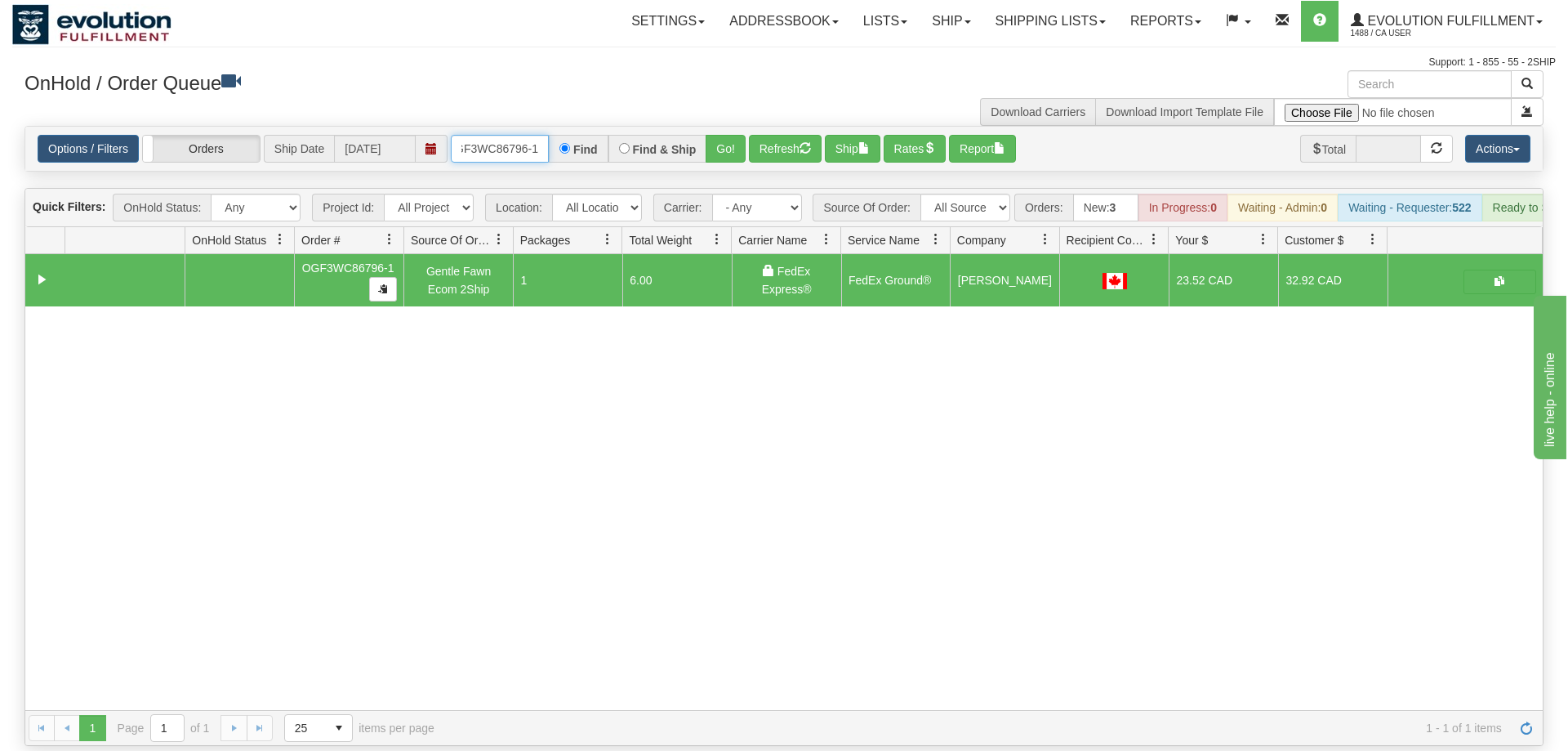
click at [487, 135] on input "OGF3WC86796-1" at bounding box center [500, 148] width 98 height 28
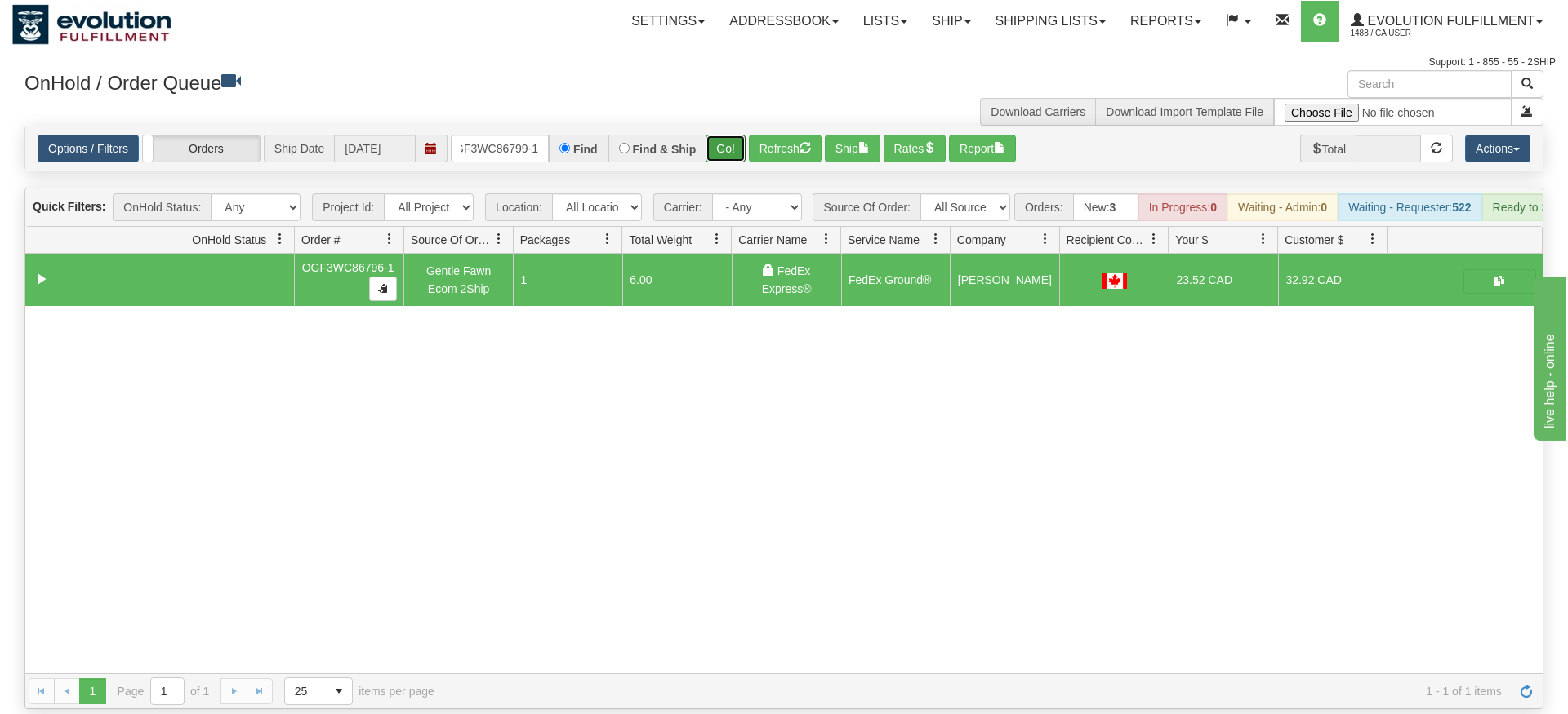
drag, startPoint x: 736, startPoint y: 128, endPoint x: 734, endPoint y: 152, distance: 24.1
click at [736, 162] on div "Is equal to Is not equal to Contains Does not contains CAD USD EUR ZAR [PERSON_…" at bounding box center [784, 418] width 1544 height 584
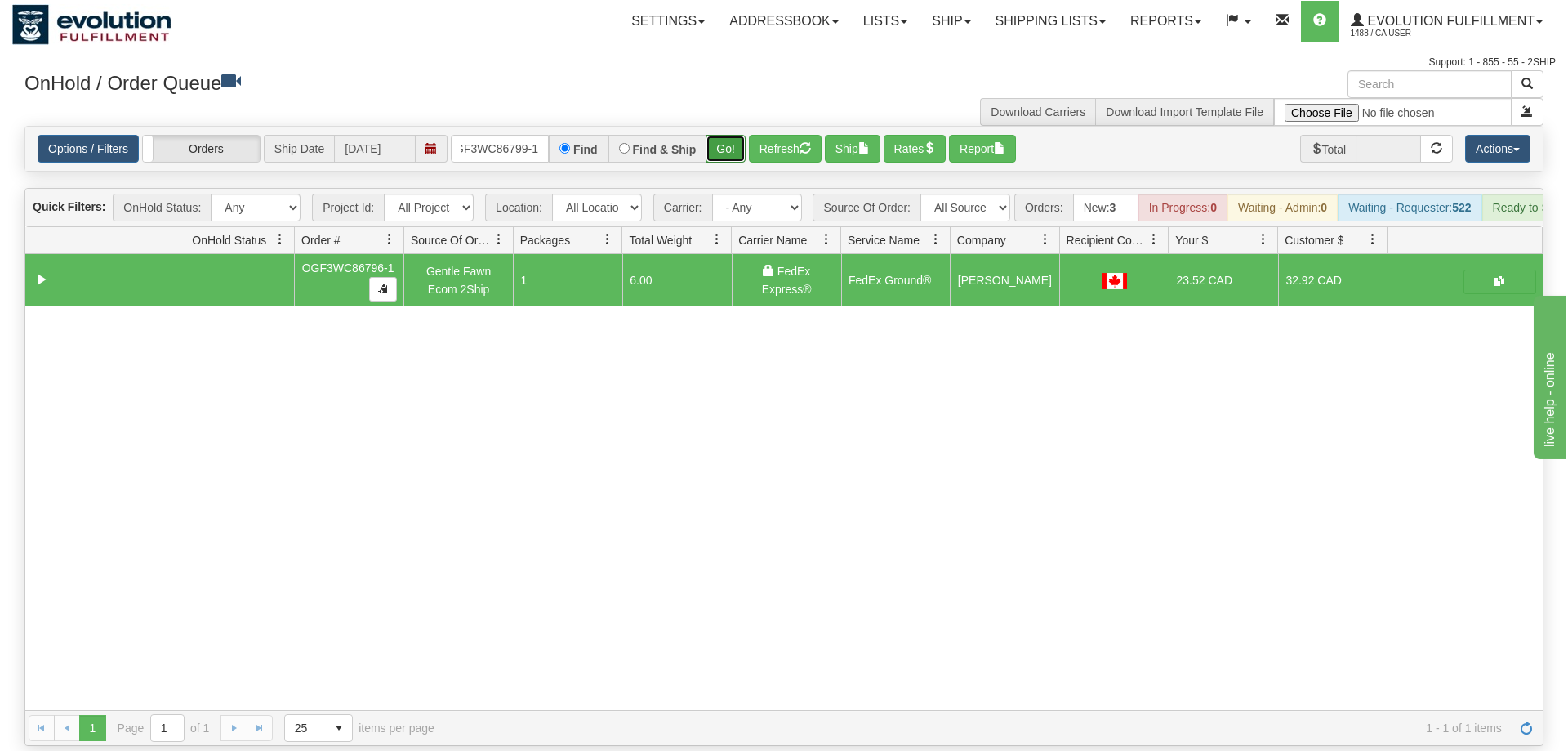
click at [733, 135] on button "Go!" at bounding box center [726, 148] width 40 height 28
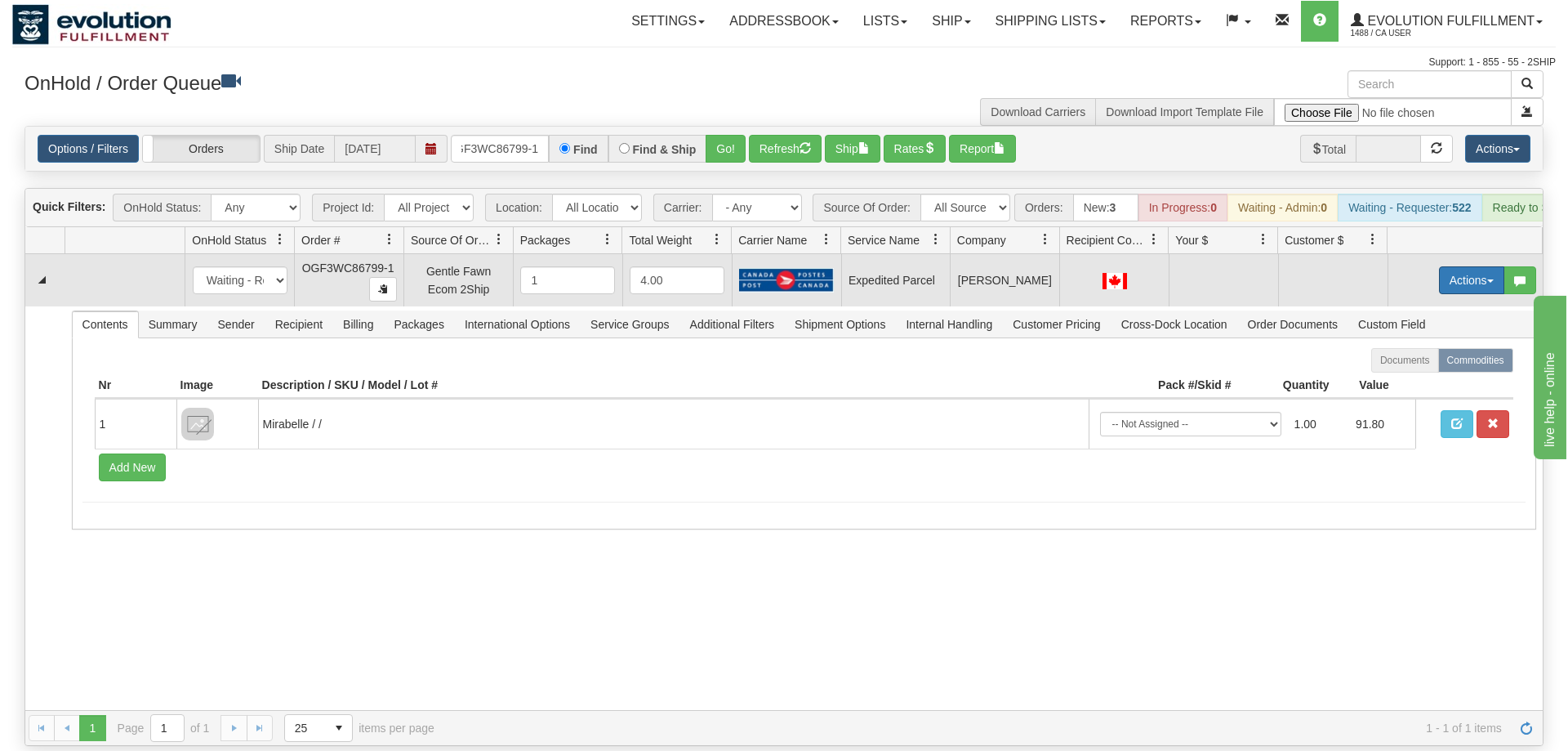
click at [1476, 267] on button "Actions" at bounding box center [1472, 280] width 65 height 28
click at [1446, 326] on span "Refresh Rates" at bounding box center [1430, 333] width 84 height 13
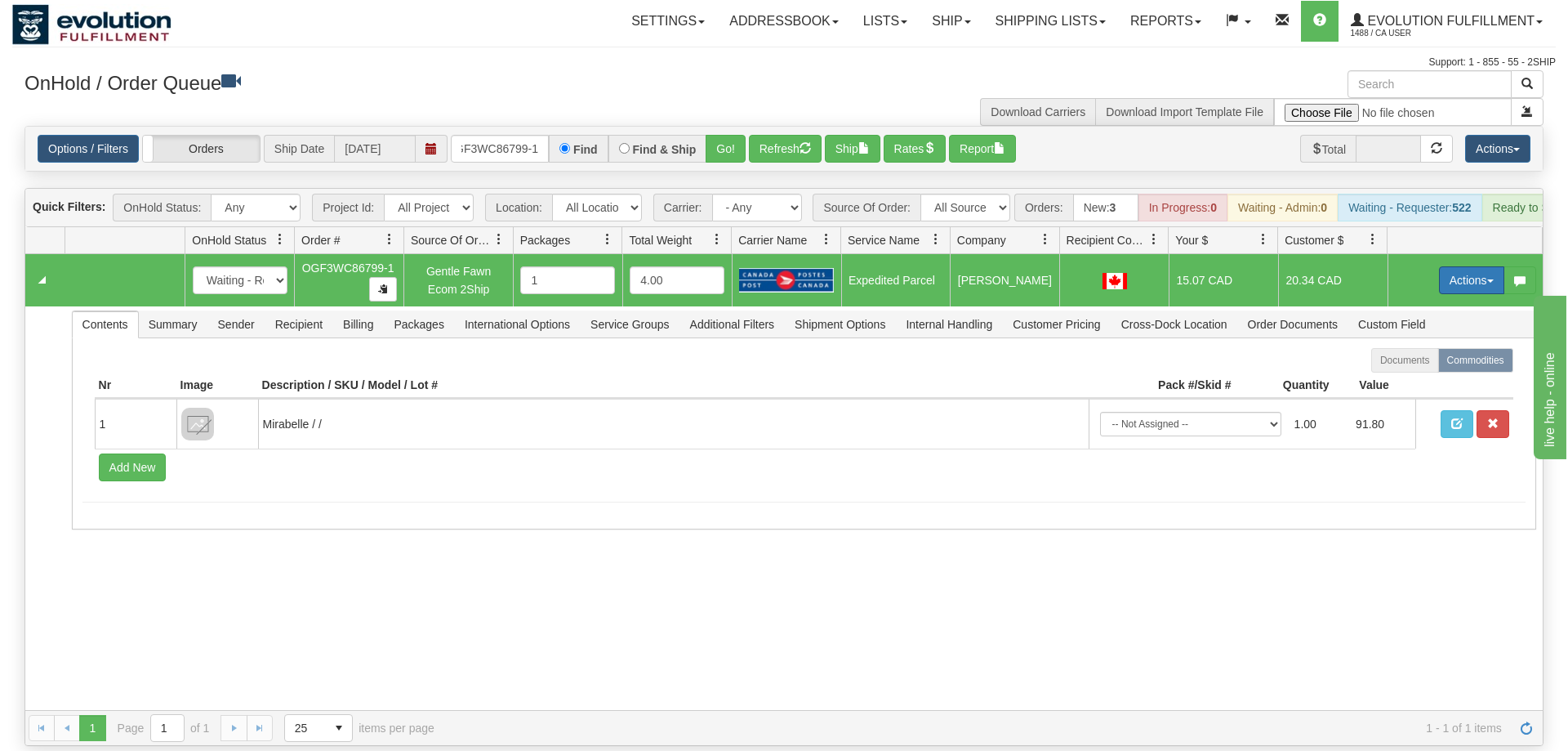
click at [1448, 267] on button "Actions" at bounding box center [1472, 280] width 65 height 28
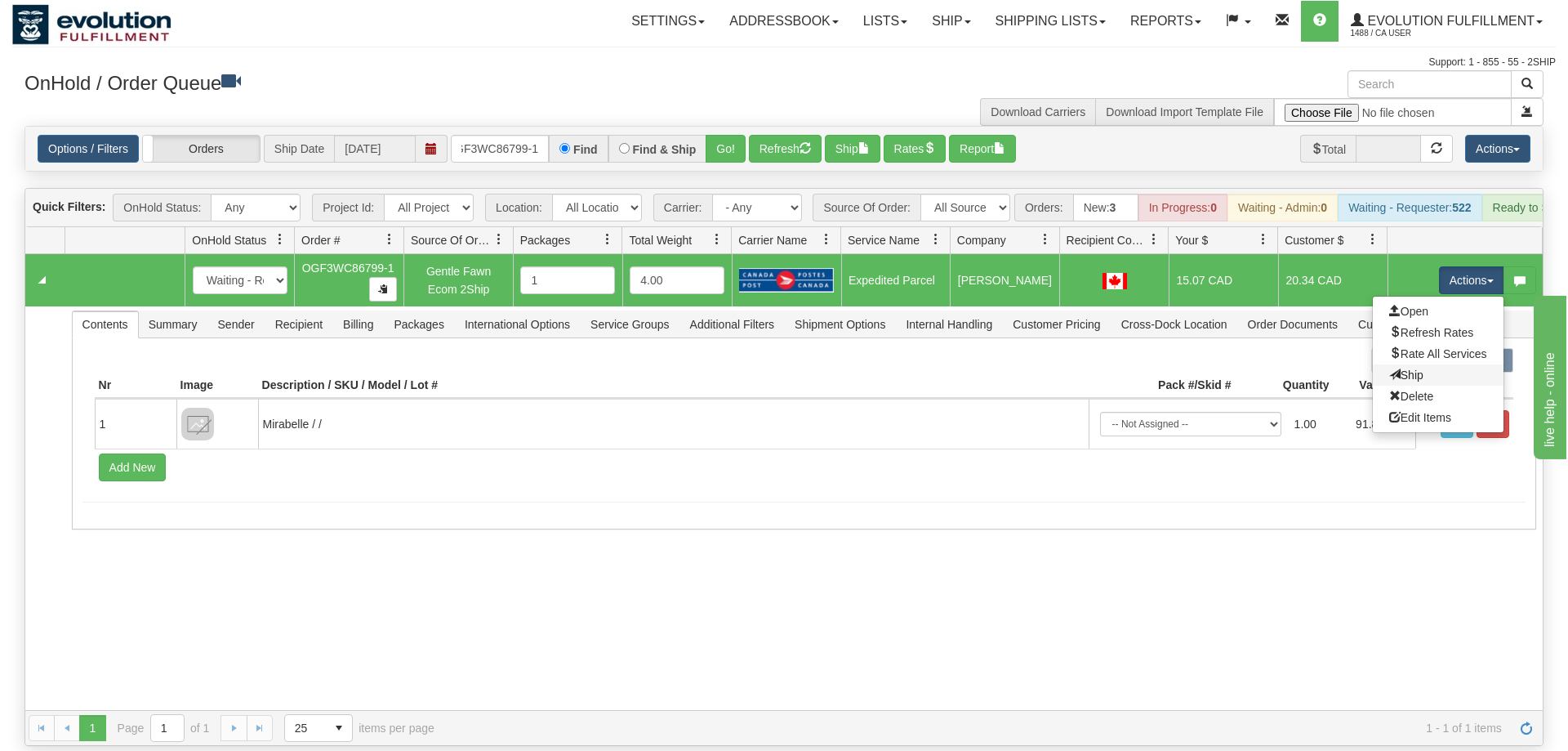
click at [1427, 364] on link "Ship" at bounding box center [1438, 375] width 131 height 21
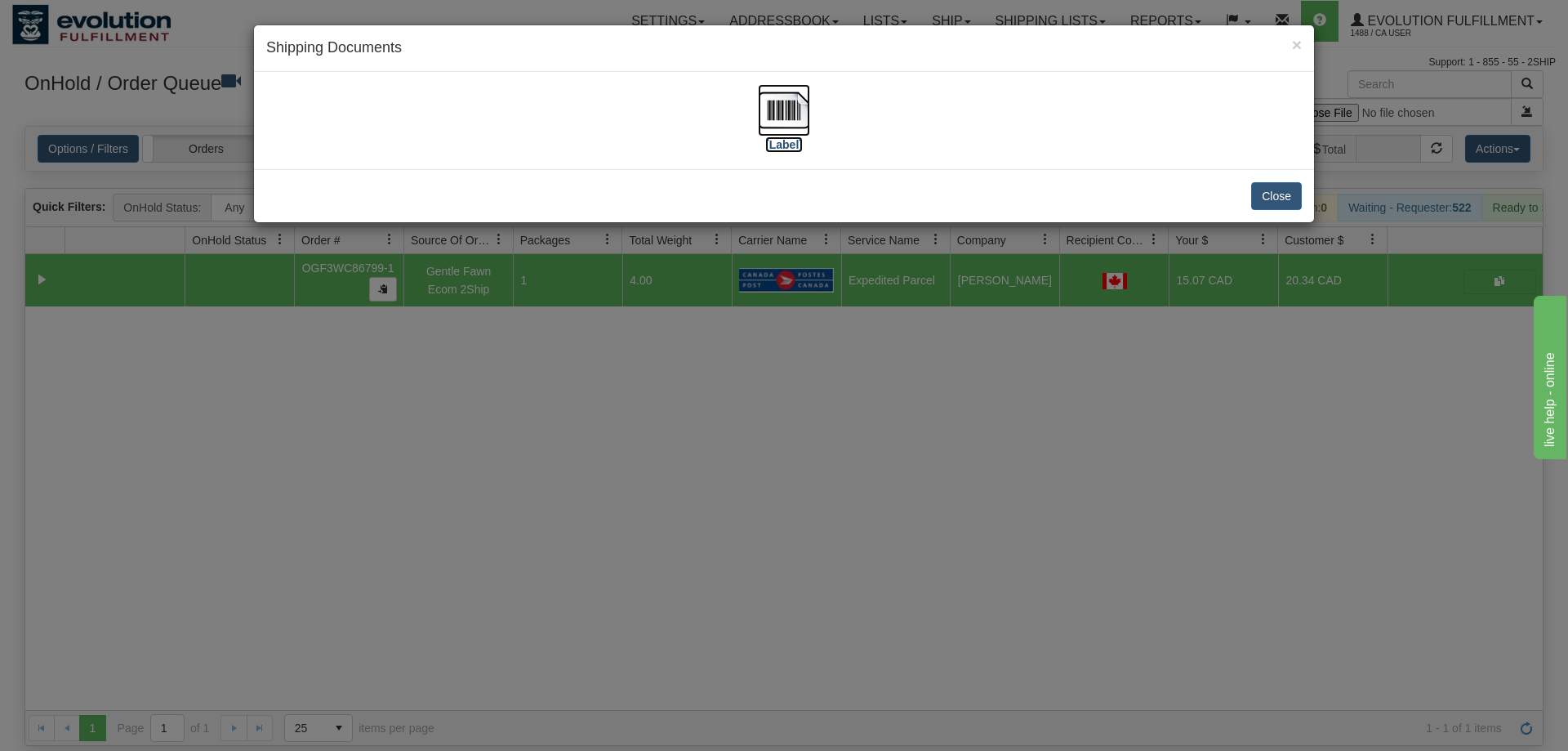
click at [767, 116] on img at bounding box center [784, 110] width 52 height 52
drag, startPoint x: 807, startPoint y: 383, endPoint x: 630, endPoint y: 116, distance: 320.3
click at [807, 375] on div "× Shipping Documents [Label] Close" at bounding box center [784, 376] width 1568 height 751
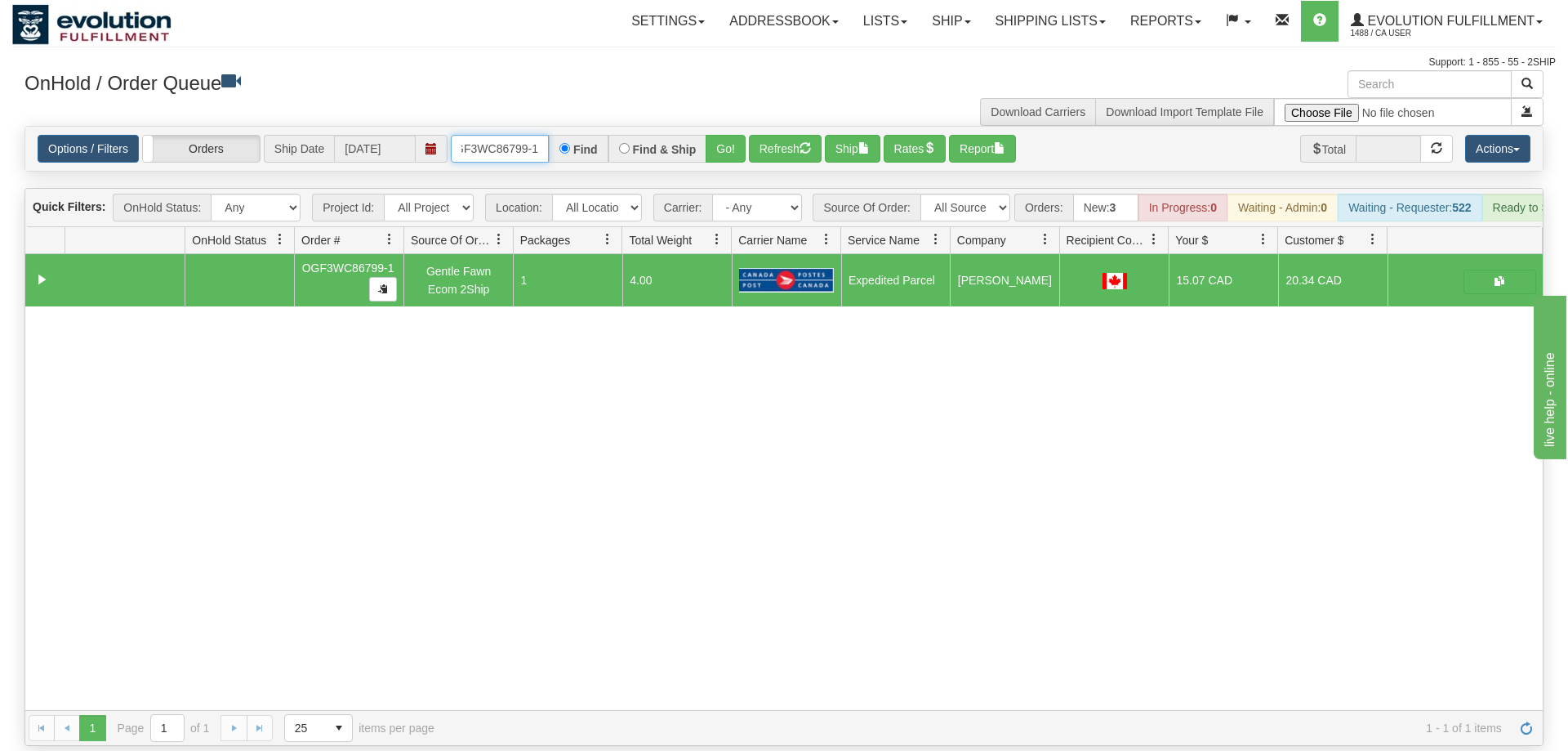
click at [509, 135] on input "OGF3WC86799-1" at bounding box center [500, 148] width 98 height 28
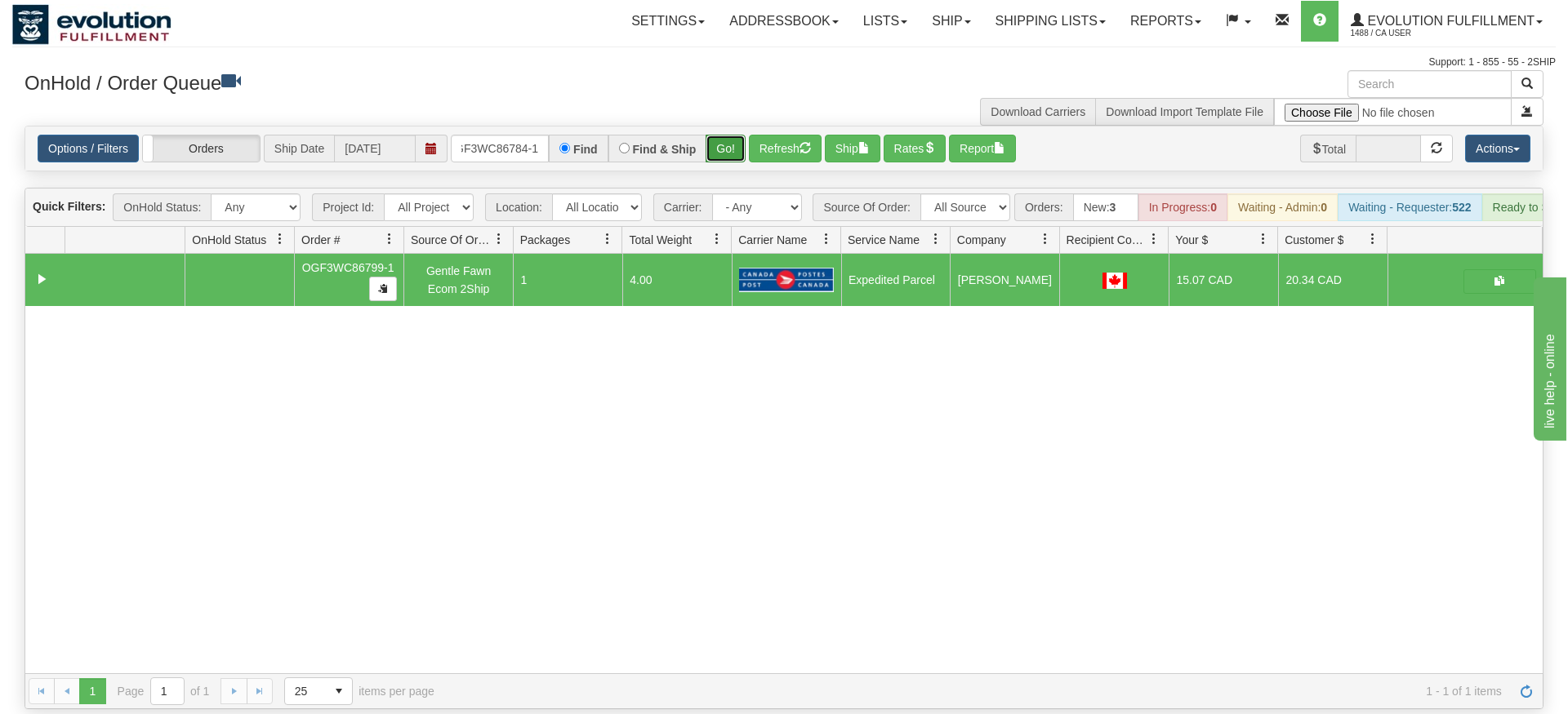
click at [735, 157] on div "Is equal to Is not equal to Contains Does not contains CAD USD EUR ZAR [PERSON_…" at bounding box center [784, 418] width 1544 height 584
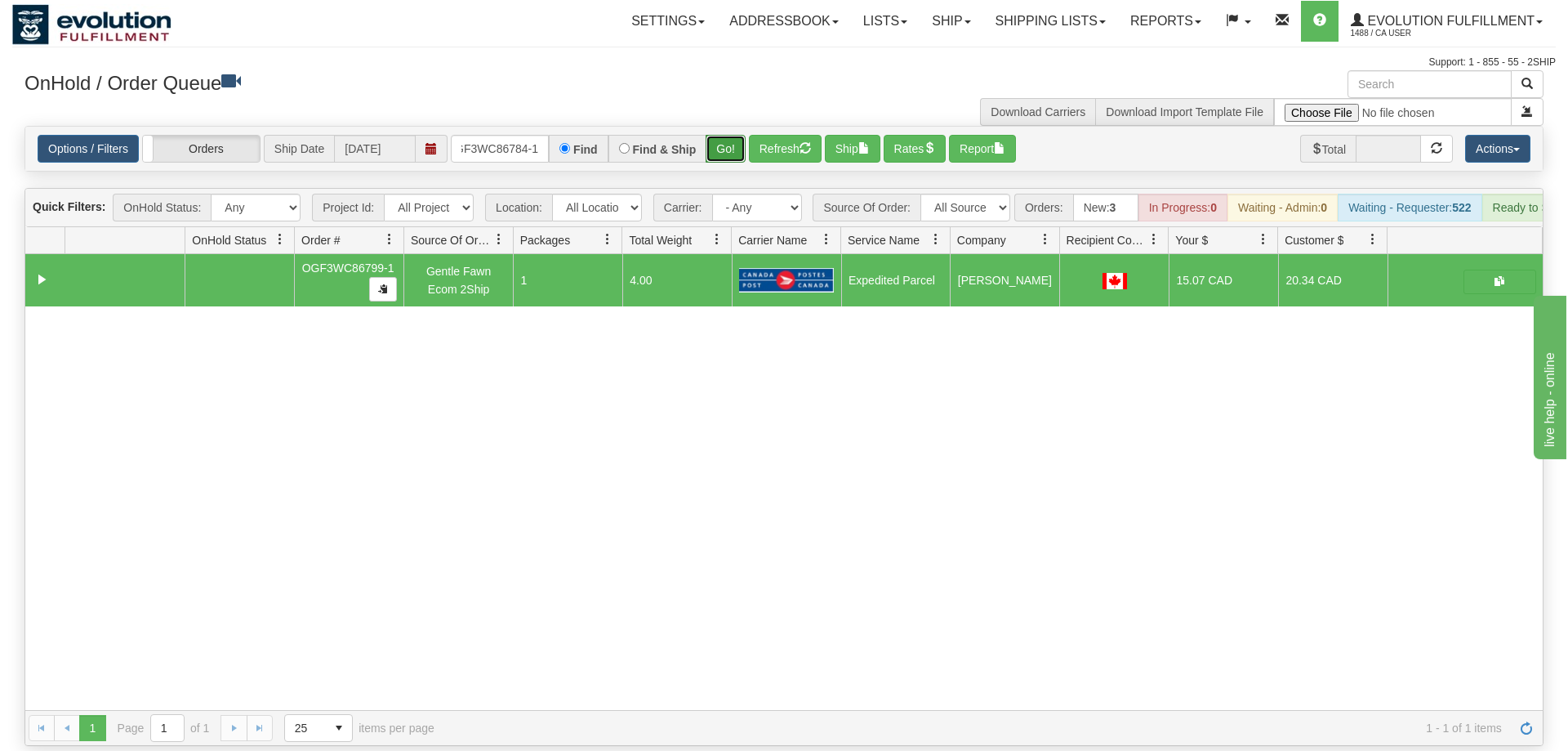
click at [742, 135] on button "Go!" at bounding box center [726, 148] width 40 height 28
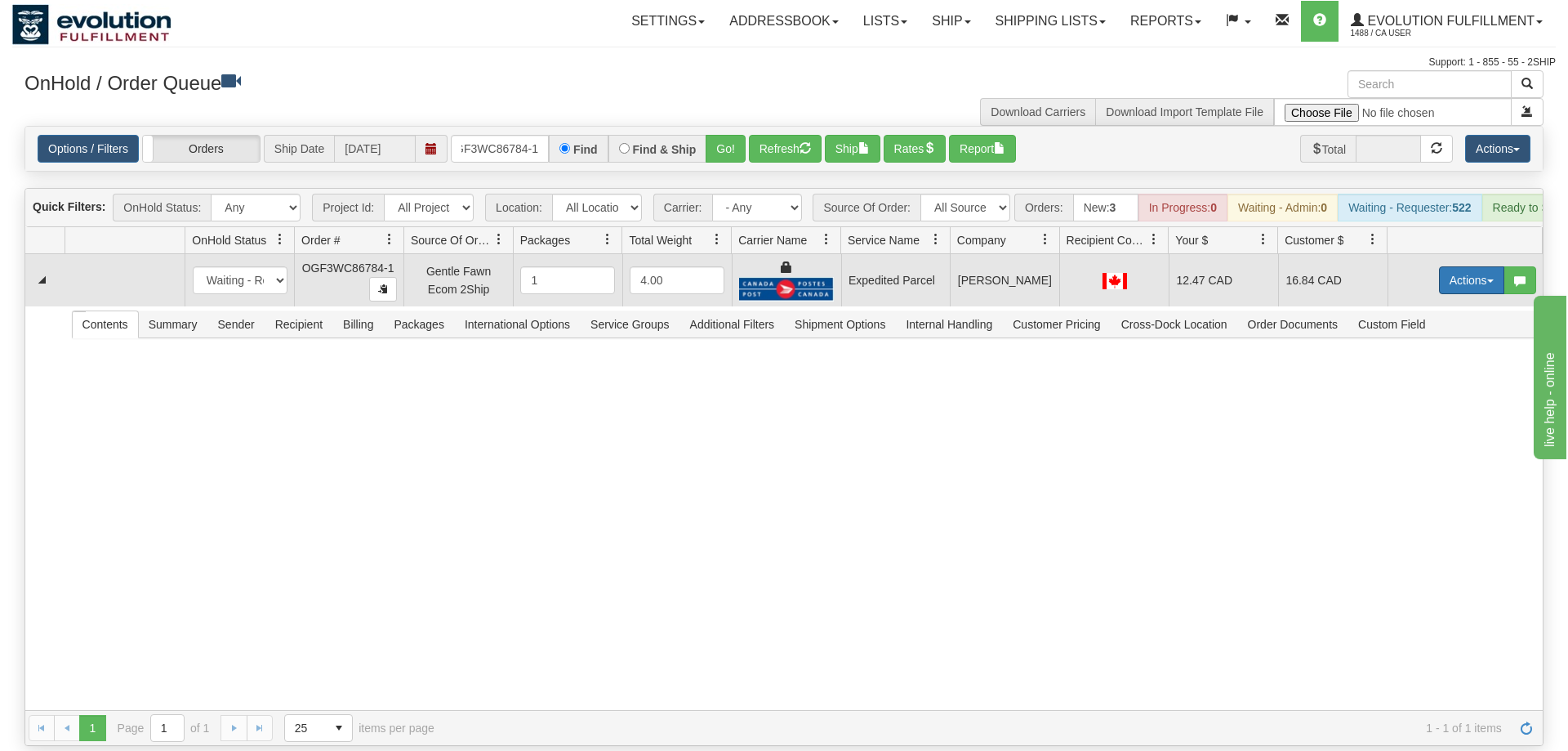
click at [1439, 267] on button "Actions" at bounding box center [1472, 280] width 65 height 28
click at [1415, 369] on span "Ship" at bounding box center [1406, 376] width 35 height 13
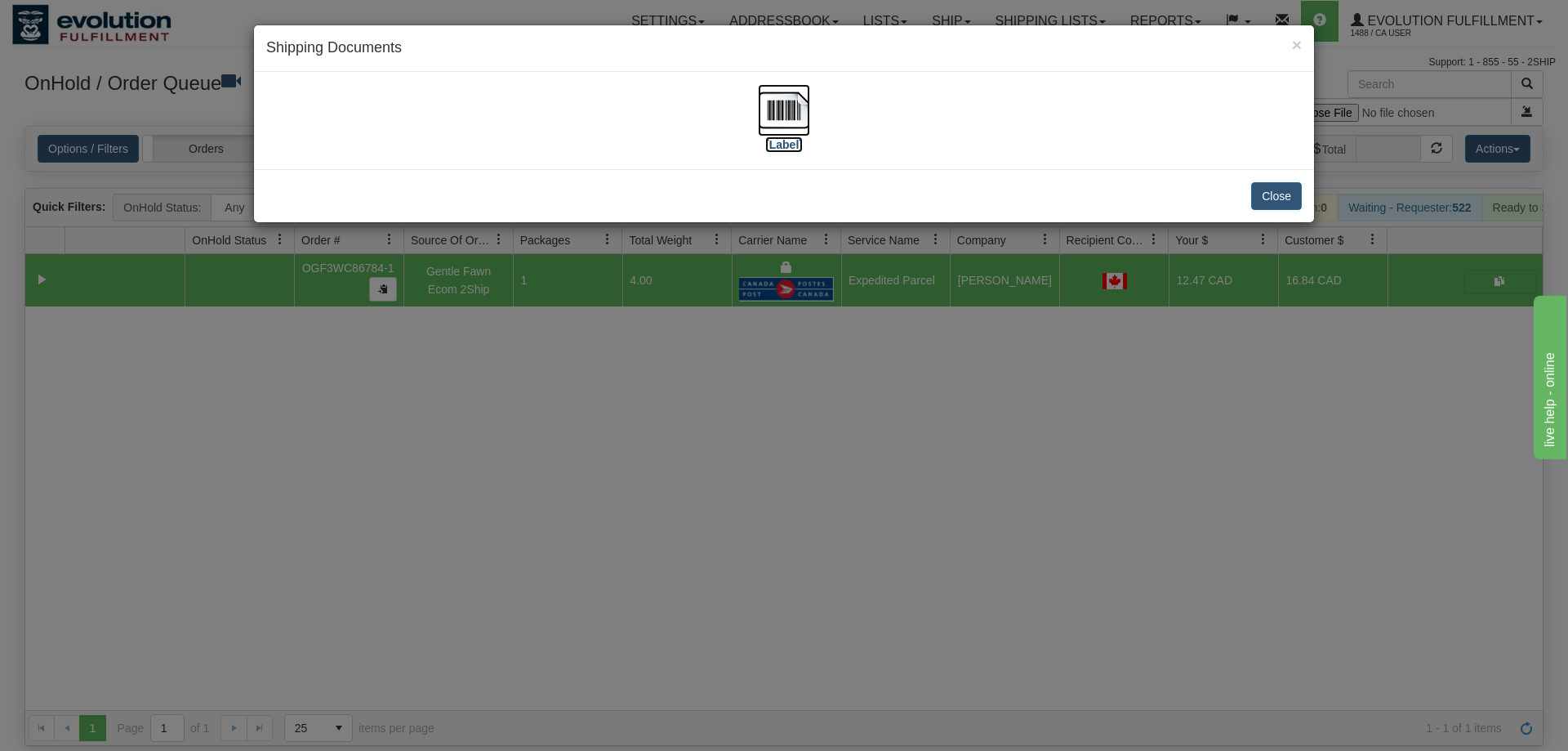
click at [780, 103] on img at bounding box center [784, 110] width 52 height 52
drag, startPoint x: 808, startPoint y: 482, endPoint x: 447, endPoint y: 137, distance: 499.3
click at [807, 477] on div "× Shipping Documents [Label] Close" at bounding box center [784, 376] width 1568 height 751
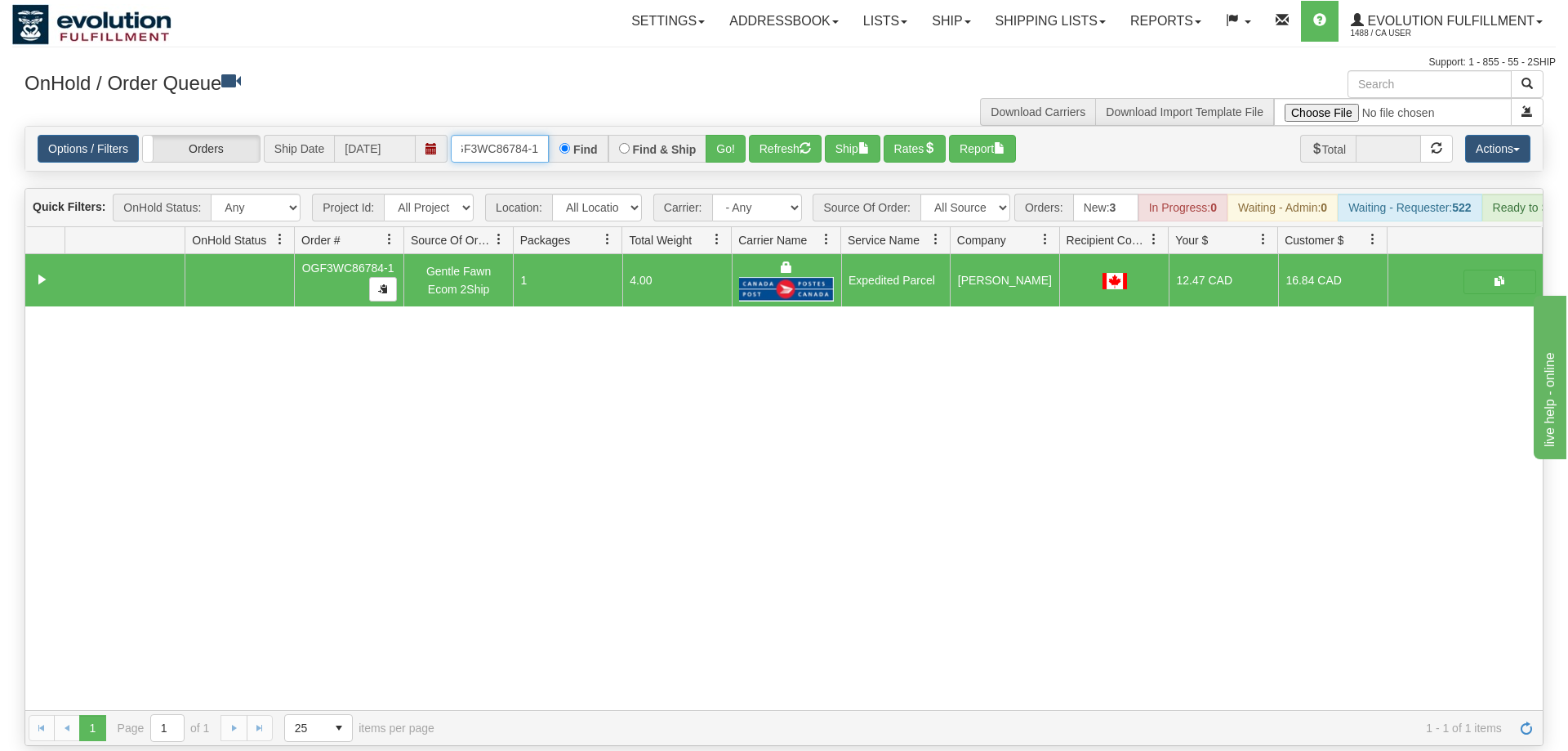
click at [525, 135] on input "OGF3WC86784-1" at bounding box center [500, 148] width 98 height 28
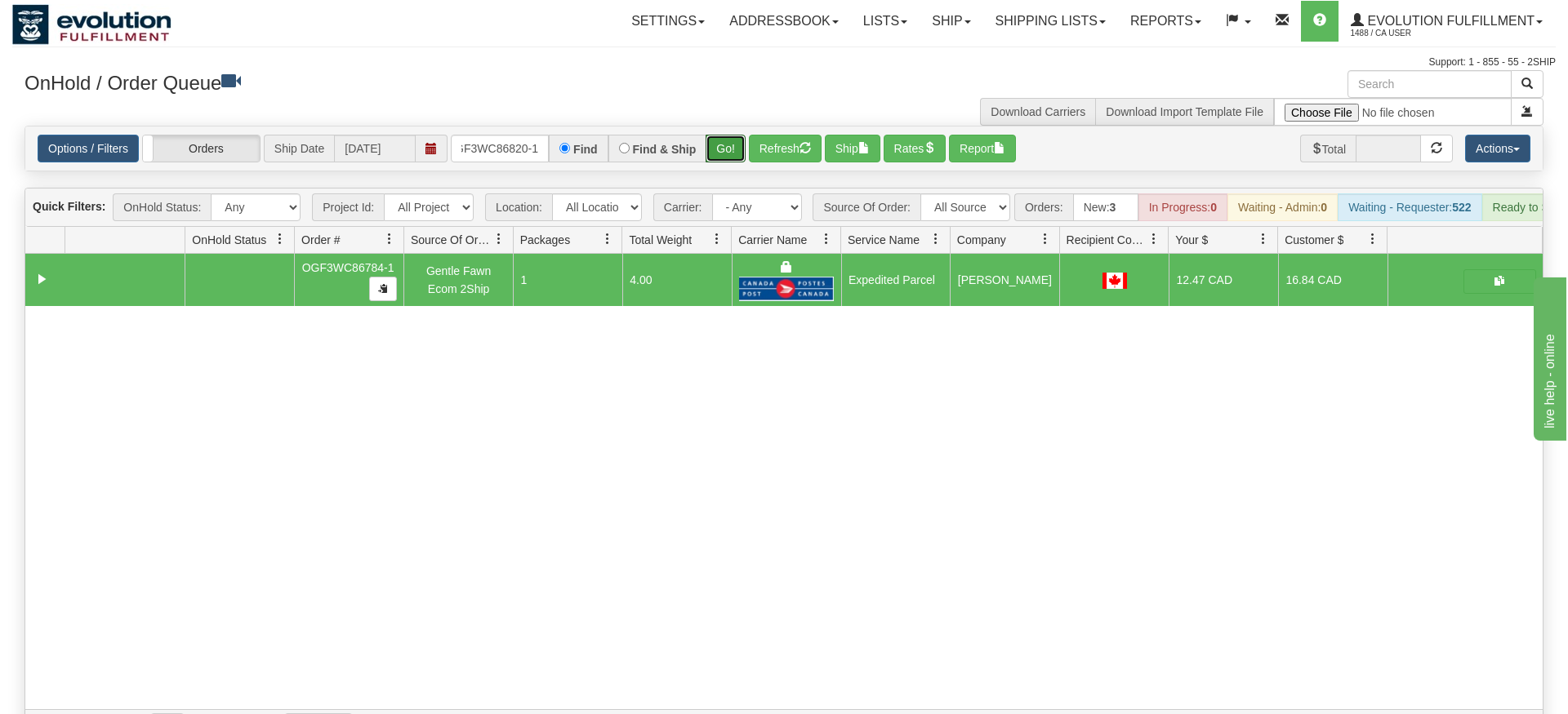
click at [717, 147] on div "Options / Filters Group Shipments Orders Ship Date [DATE] OGF3WC86820-1 Find Fi…" at bounding box center [784, 149] width 1519 height 46
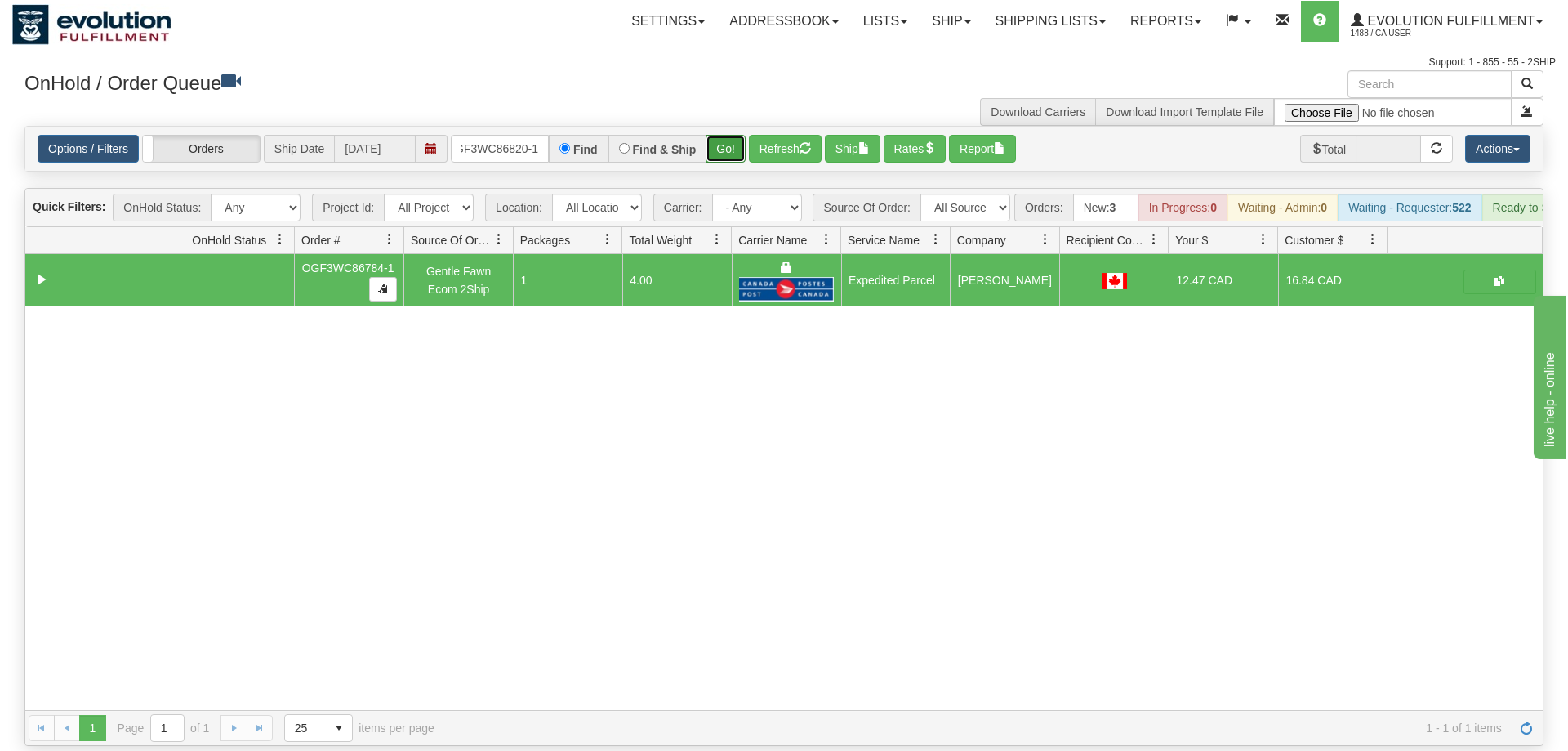
click at [733, 135] on button "Go!" at bounding box center [726, 148] width 40 height 28
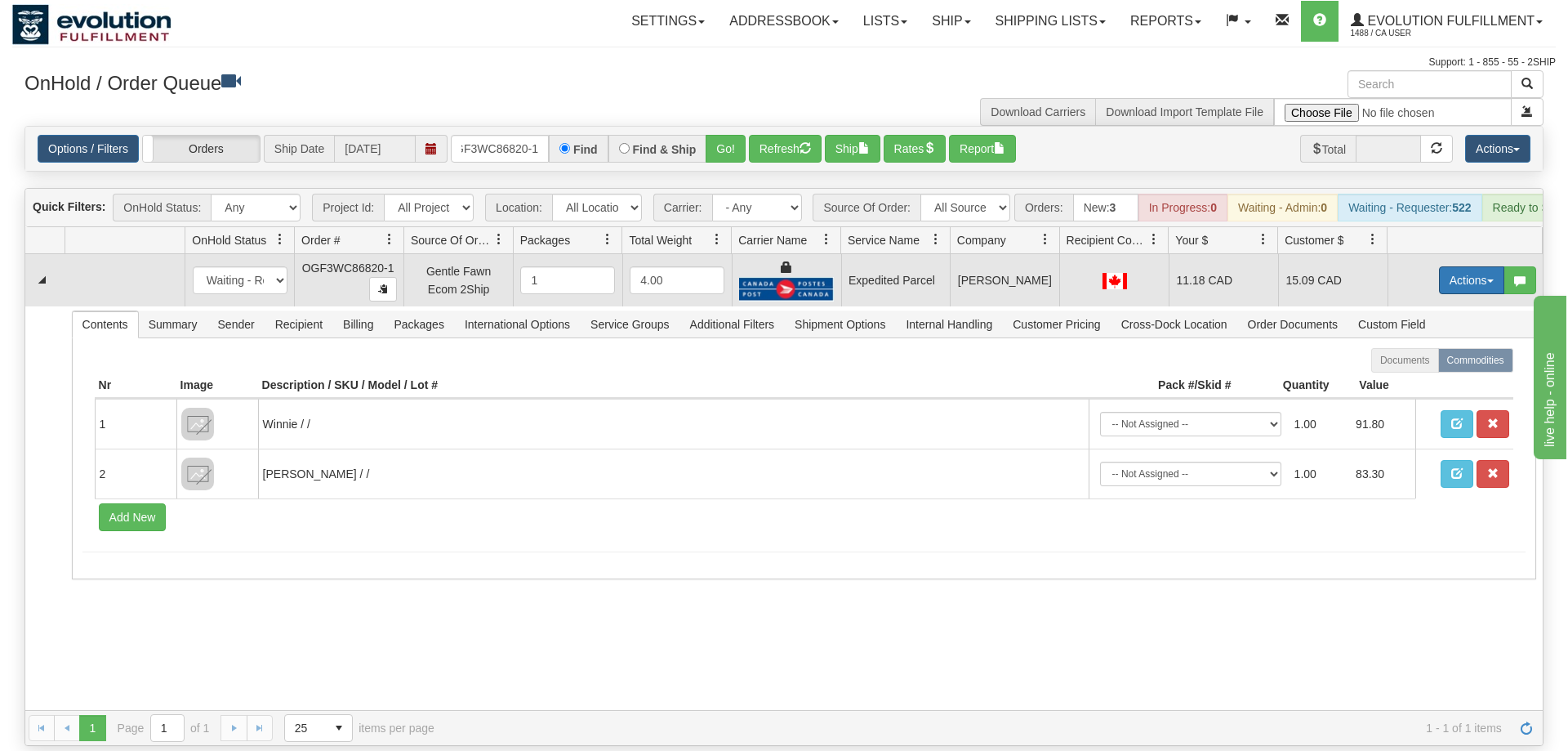
click at [1468, 267] on button "Actions" at bounding box center [1472, 280] width 65 height 28
click at [1427, 364] on link "Ship" at bounding box center [1438, 375] width 131 height 21
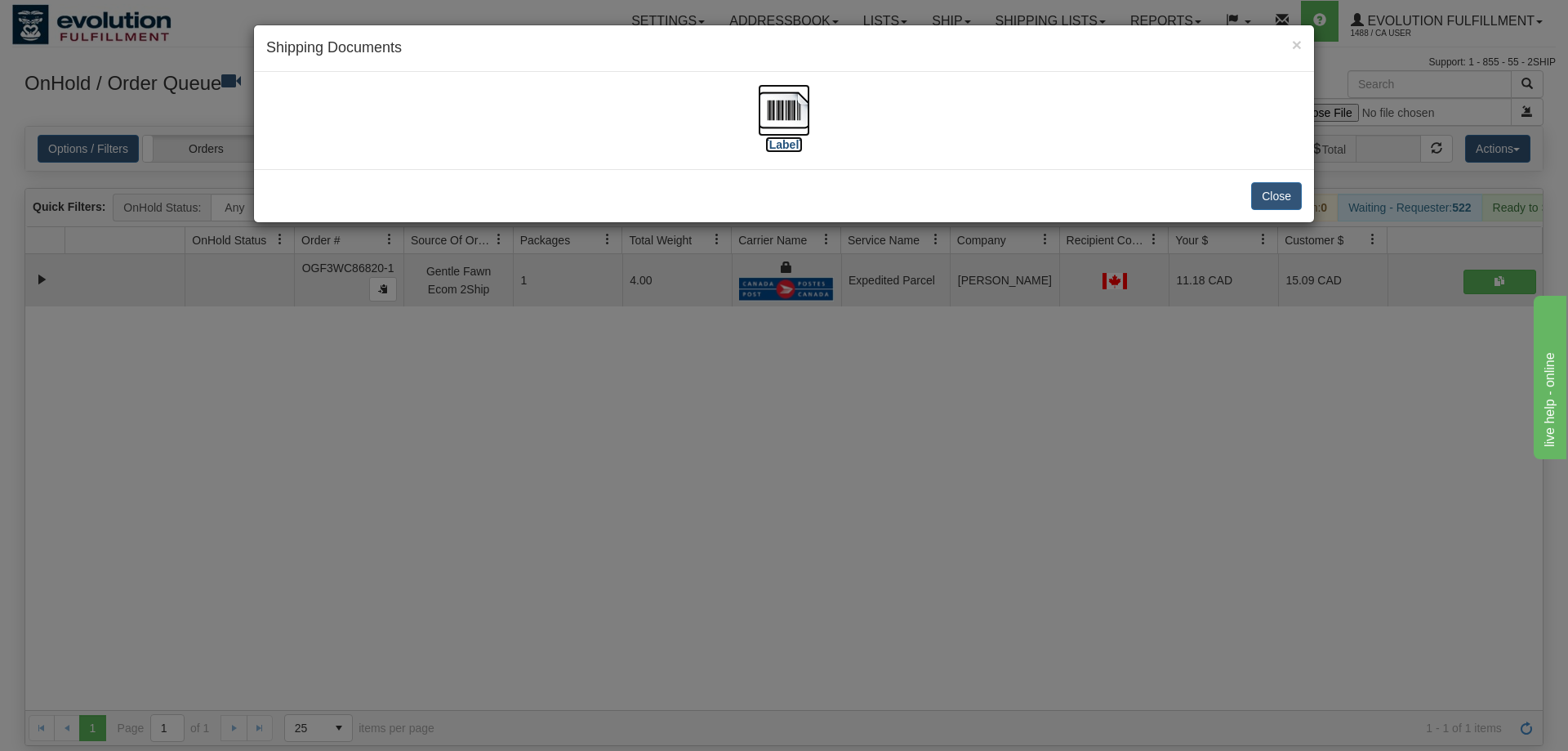
click at [801, 108] on img at bounding box center [784, 110] width 52 height 52
drag, startPoint x: 834, startPoint y: 527, endPoint x: 590, endPoint y: 251, distance: 368.4
click at [835, 520] on div "× Shipping Documents [Label] Close" at bounding box center [784, 376] width 1568 height 751
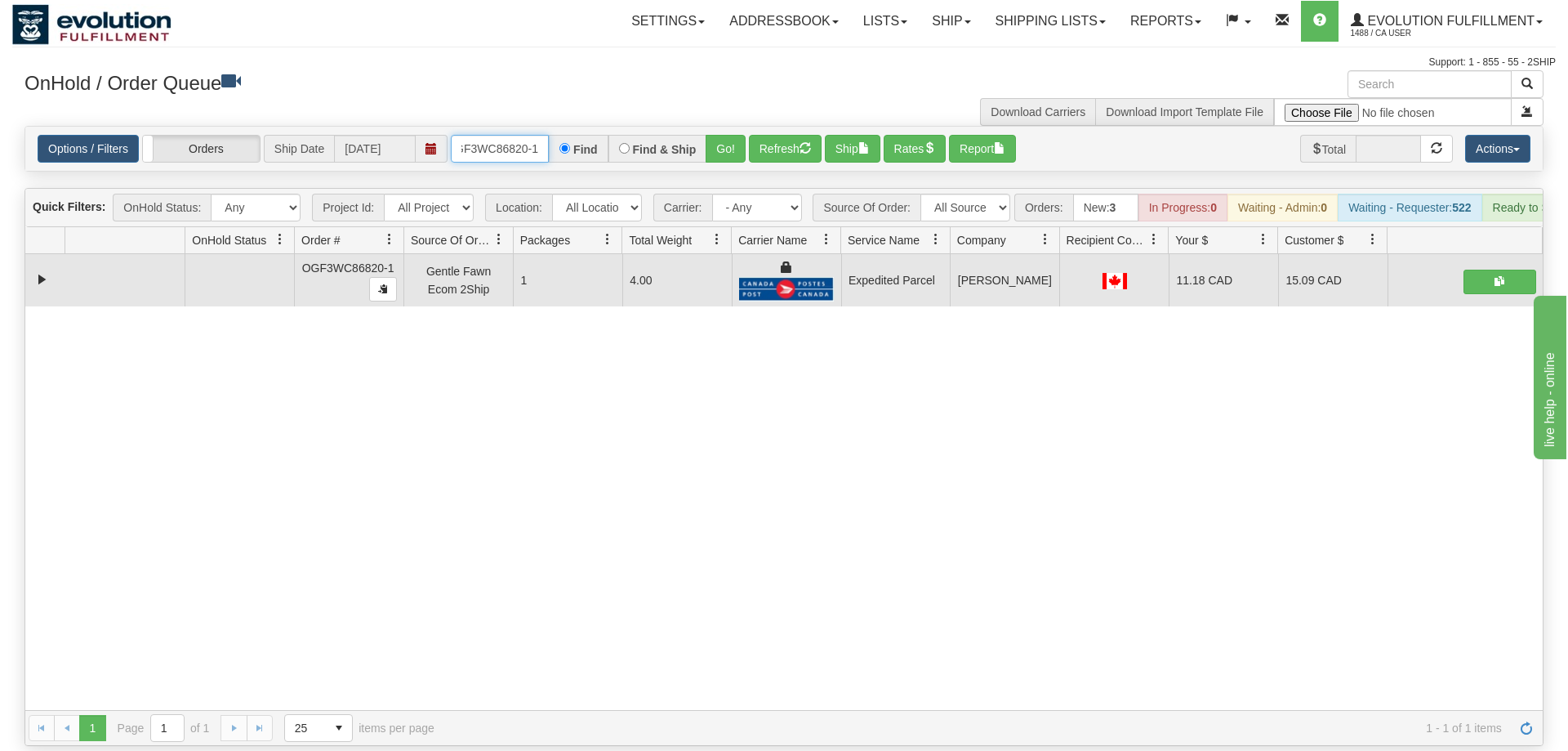
click at [475, 135] on input "OGF3WC86820-1" at bounding box center [500, 148] width 98 height 28
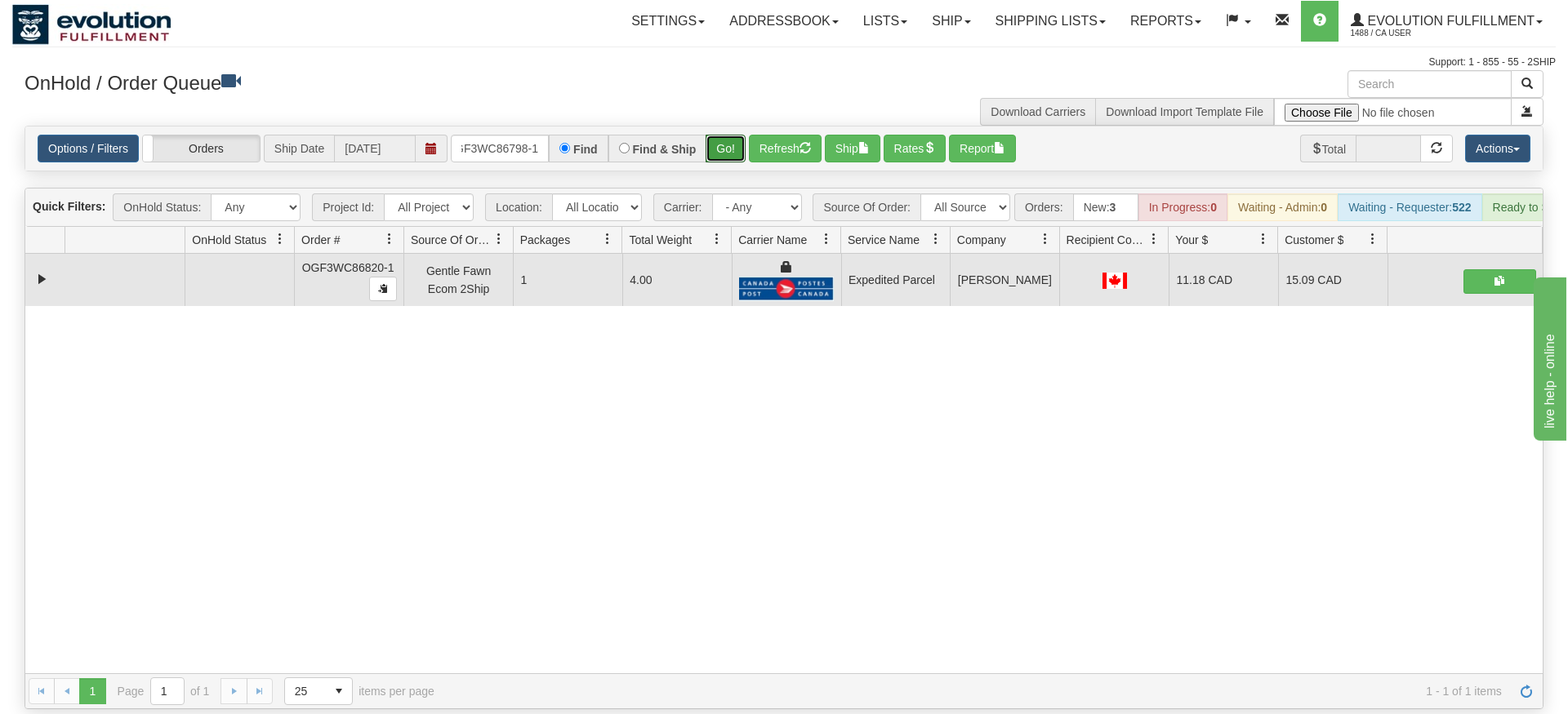
click at [731, 149] on div "Is equal to Is not equal to Contains Does not contains CAD USD EUR ZAR [PERSON_…" at bounding box center [784, 418] width 1544 height 584
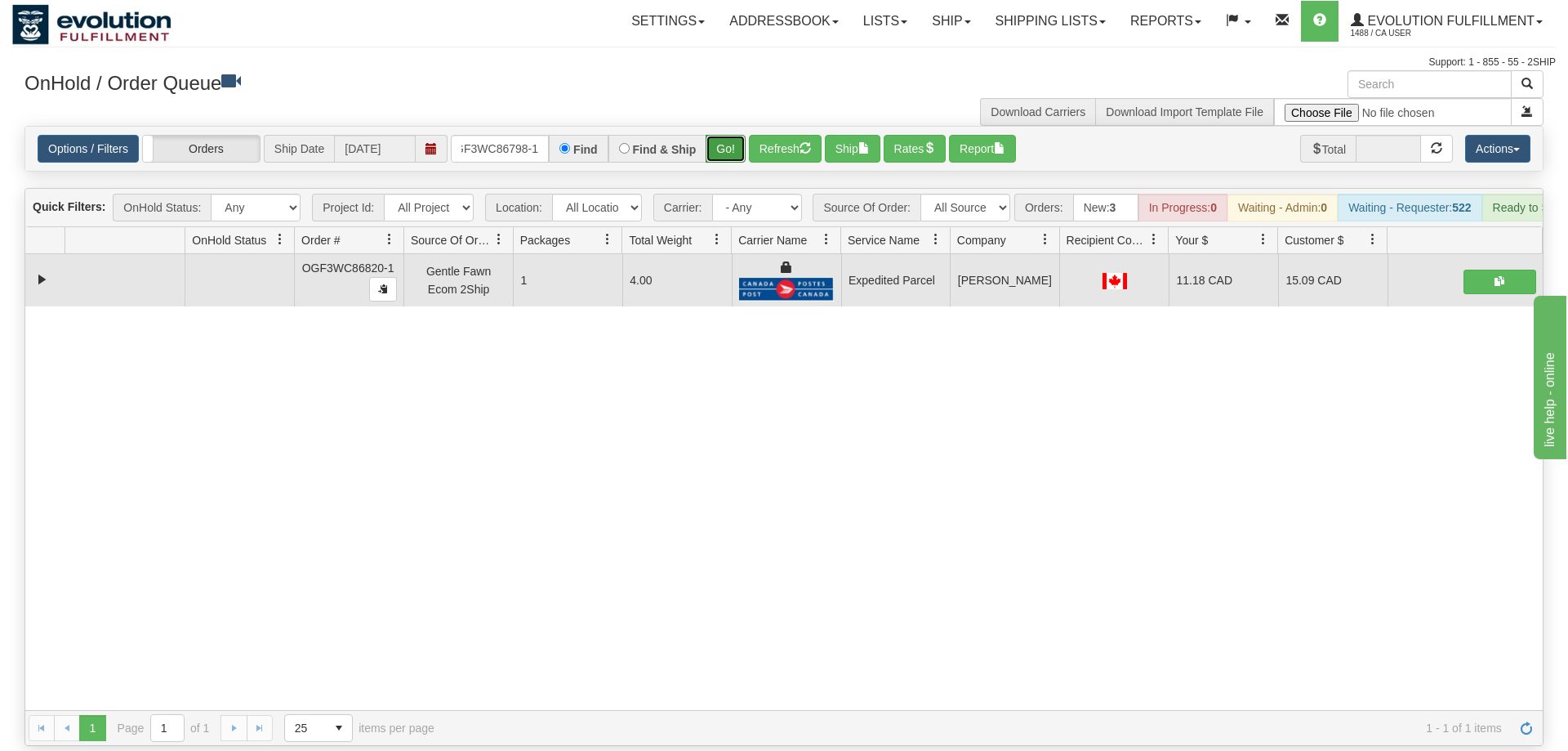
click at [729, 135] on button "Go!" at bounding box center [726, 148] width 40 height 28
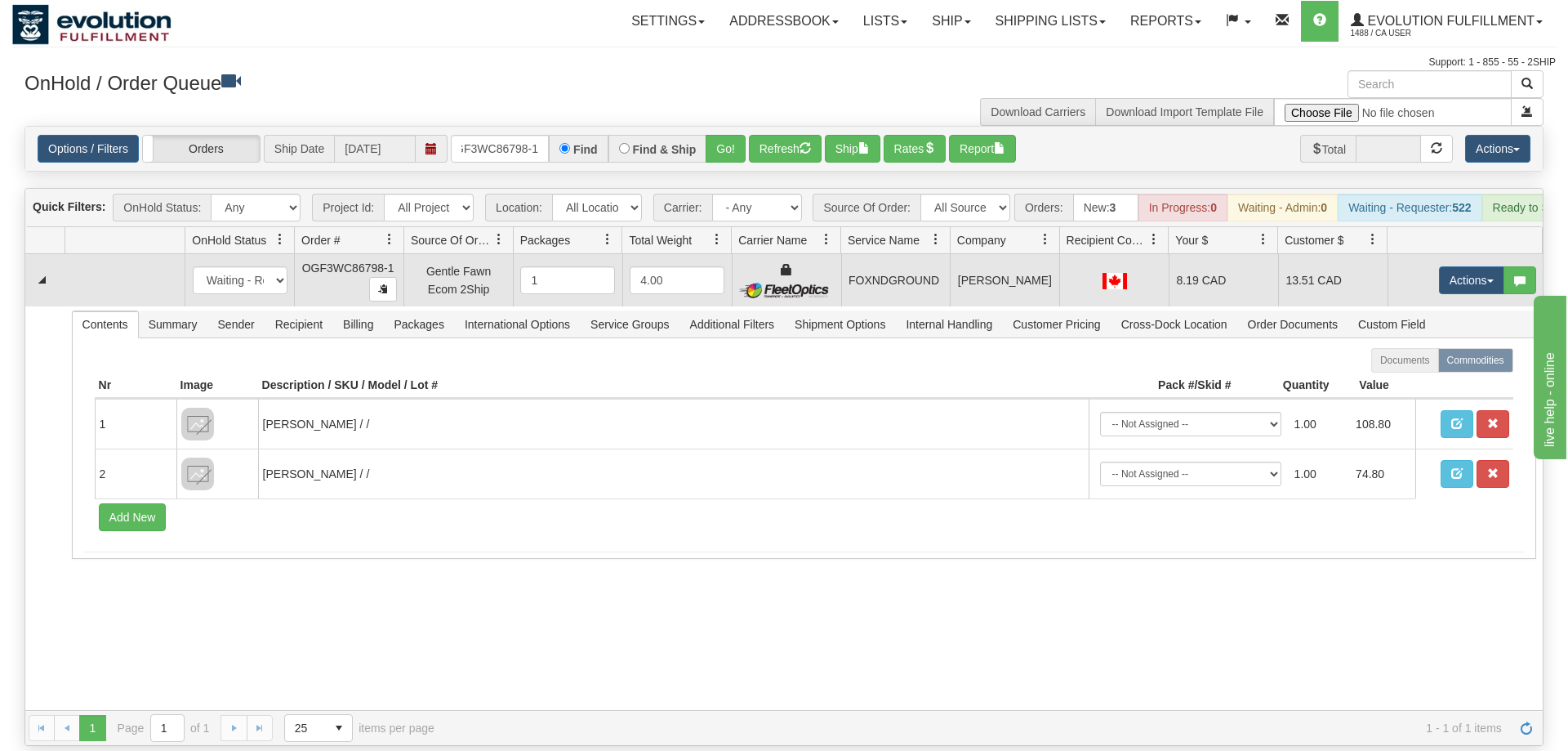
click at [1485, 254] on td "Actions Open Refresh Rates Rate All Services Ship Delete Edit Items" at bounding box center [1464, 280] width 155 height 52
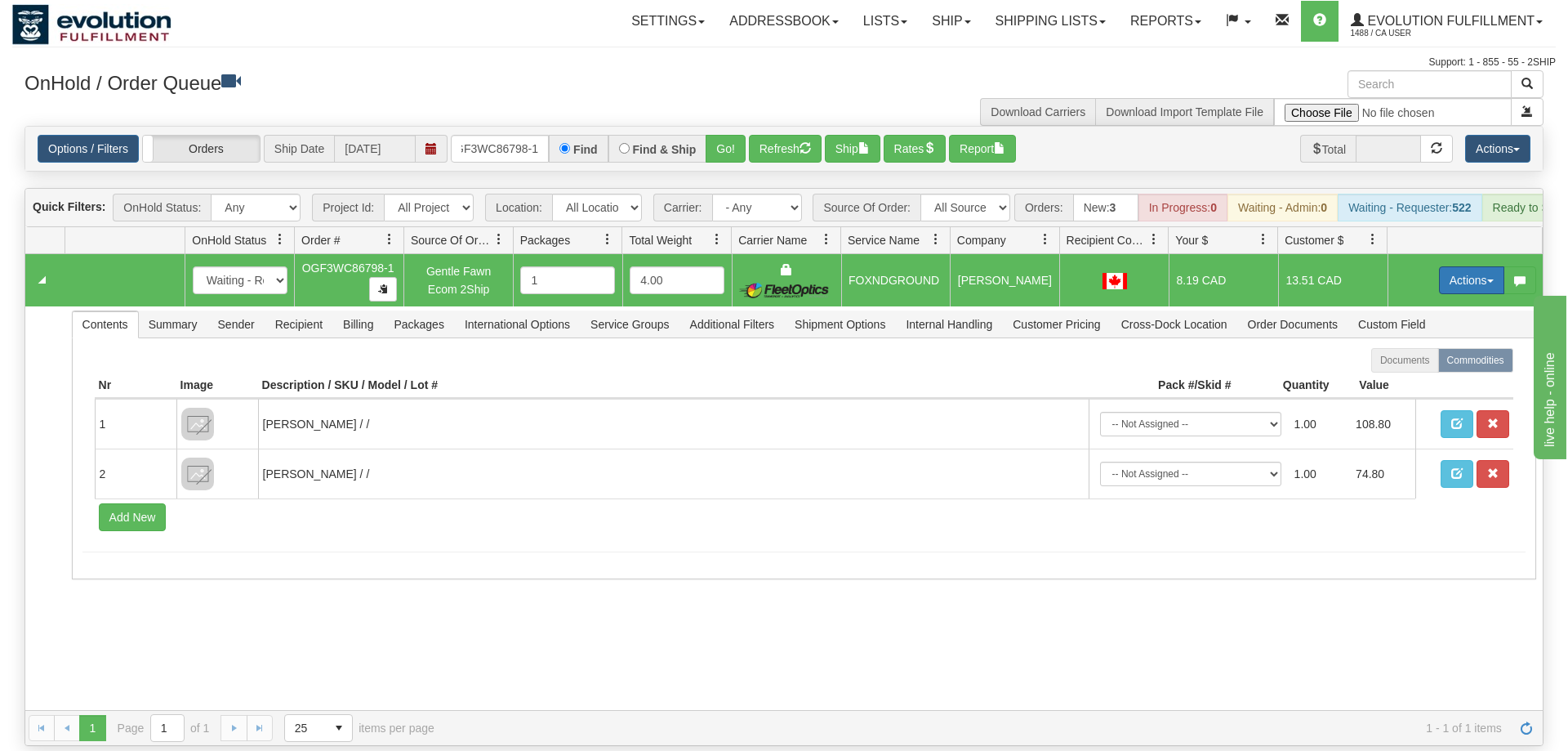
click at [1474, 267] on button "Actions" at bounding box center [1472, 280] width 65 height 28
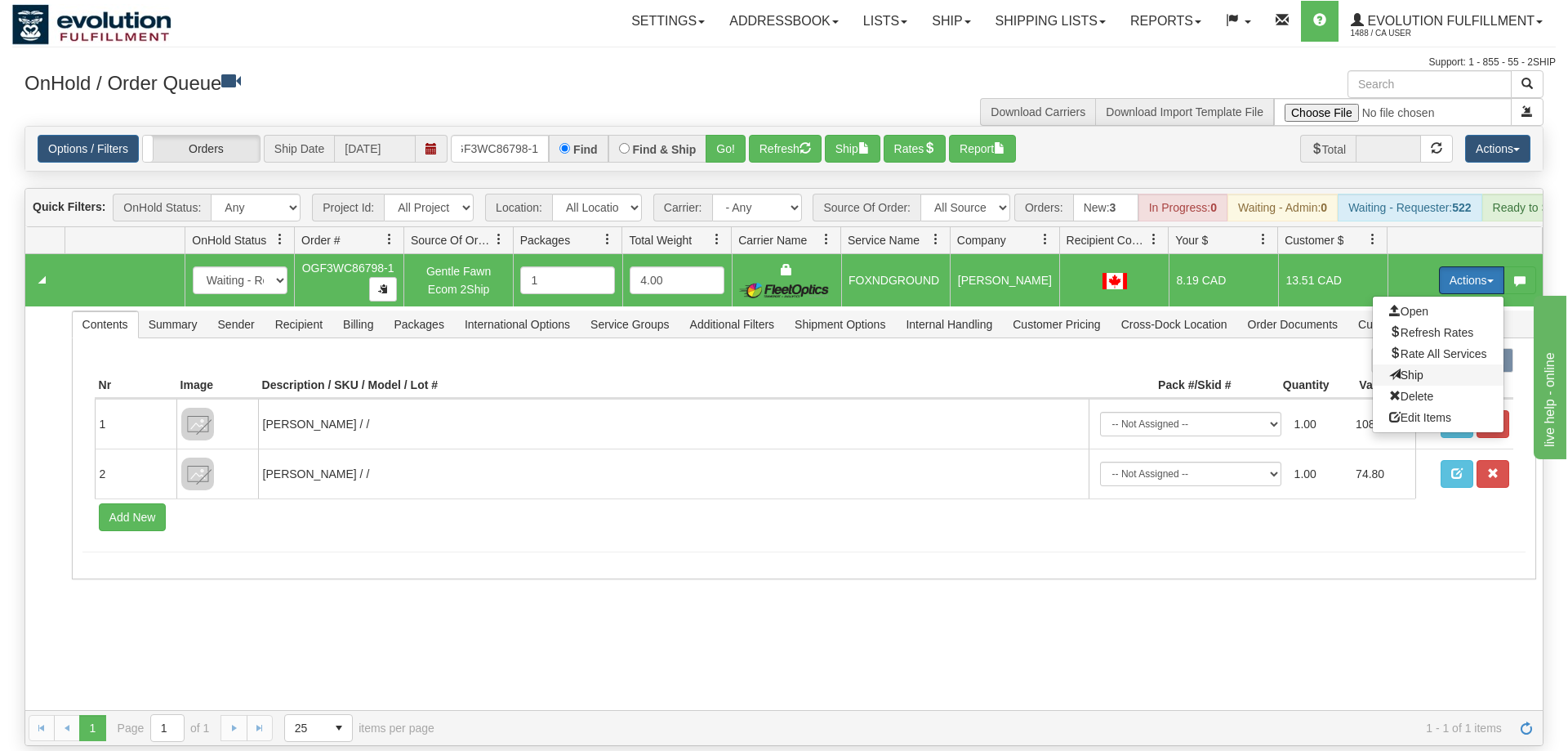
click at [1420, 369] on span "Ship" at bounding box center [1406, 376] width 35 height 13
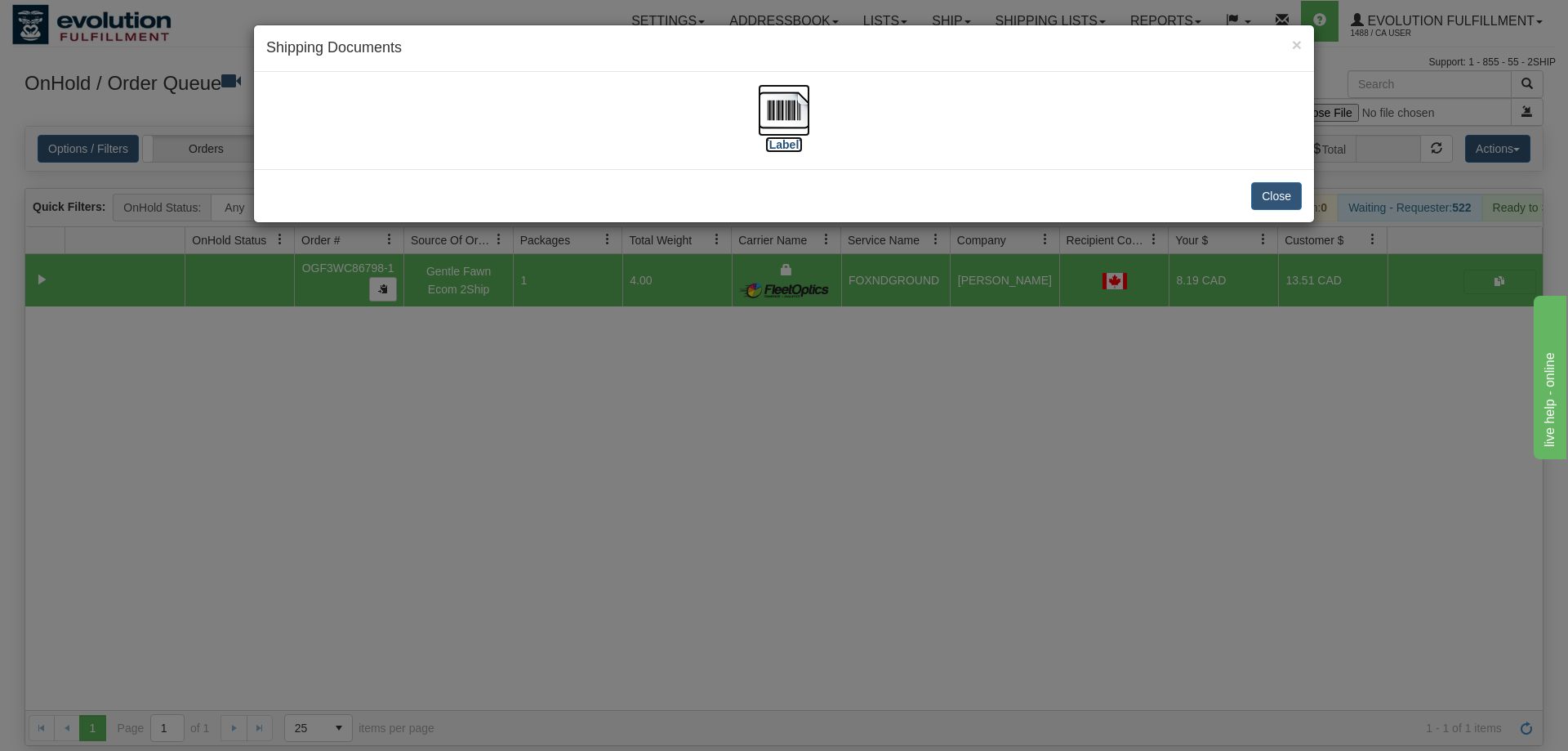
click at [795, 126] on img at bounding box center [784, 110] width 52 height 52
click at [483, 307] on div "× Shipping Documents [Label] Close" at bounding box center [784, 376] width 1568 height 751
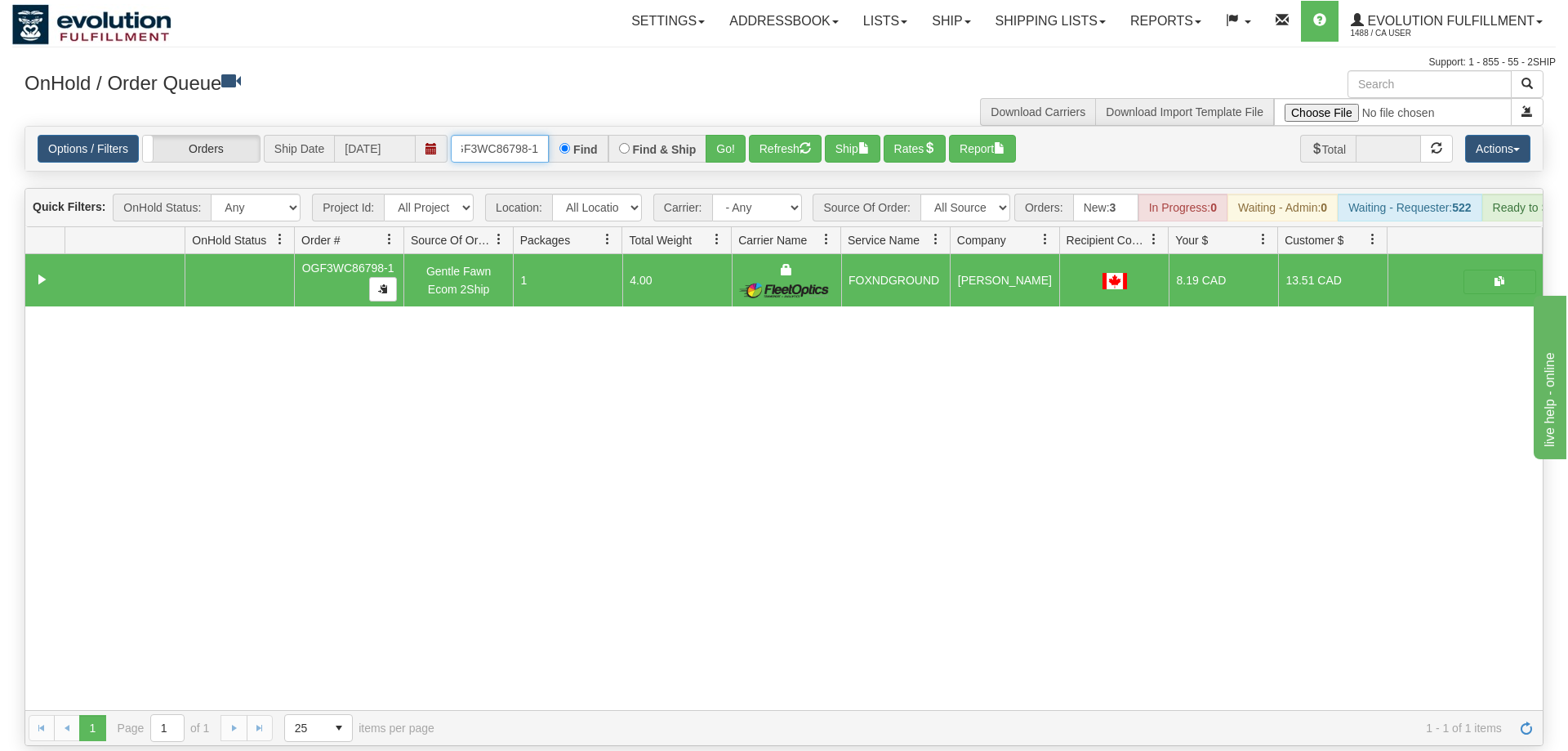
click at [502, 135] on input "OGF3WC86798-1" at bounding box center [500, 148] width 98 height 28
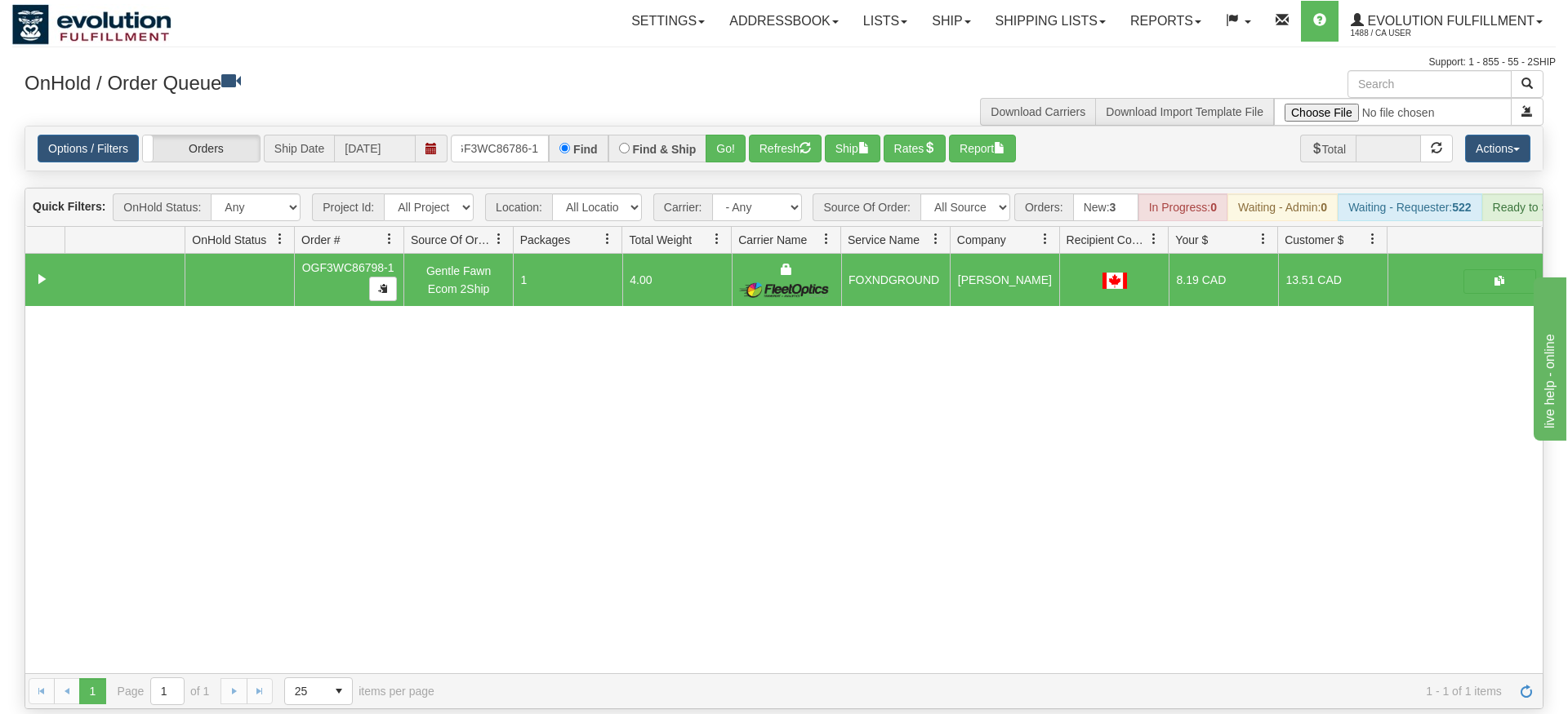
click at [714, 179] on div "Is equal to Is not equal to Contains Does not contains CAD USD EUR ZAR [PERSON_…" at bounding box center [784, 418] width 1544 height 584
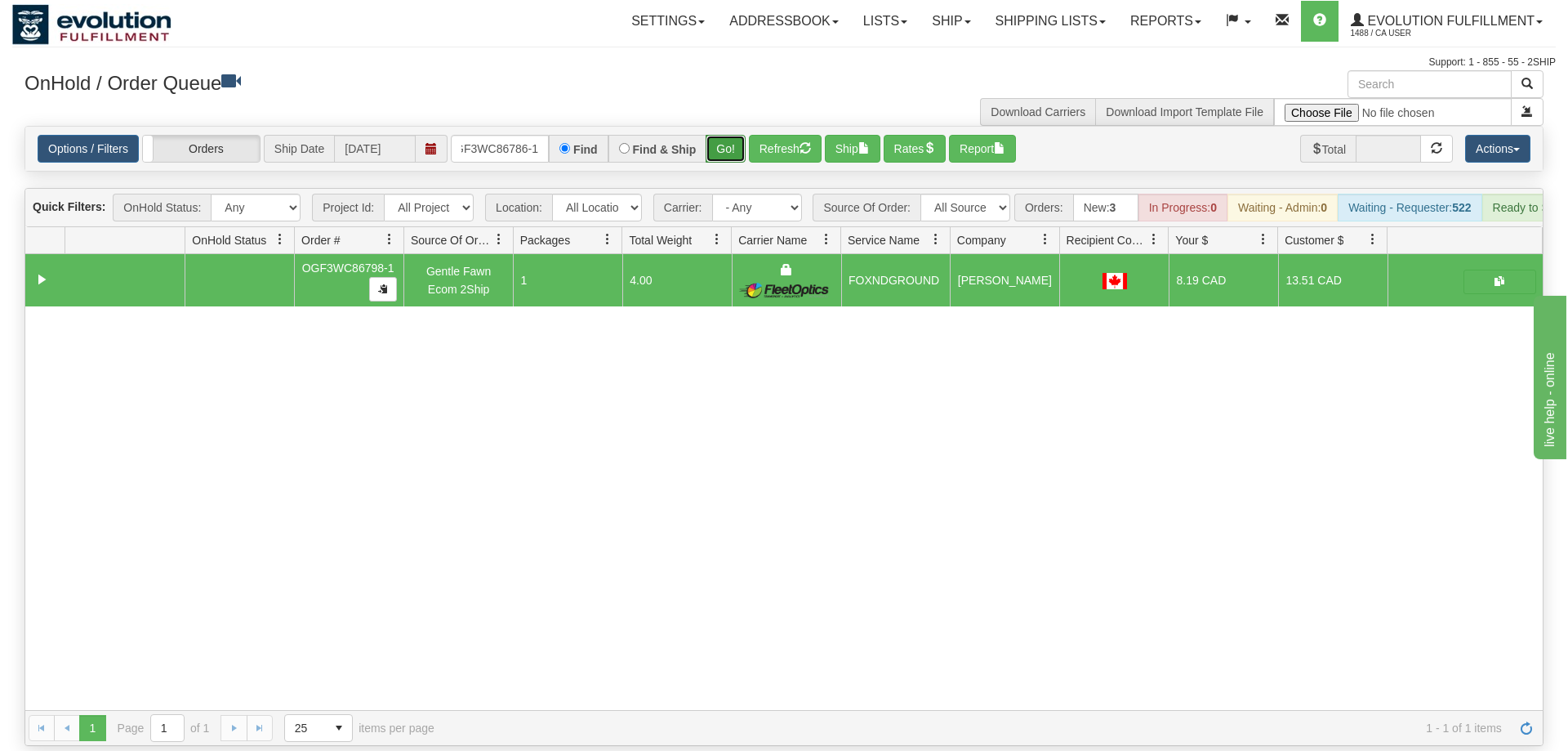
click at [730, 135] on button "Go!" at bounding box center [726, 148] width 40 height 28
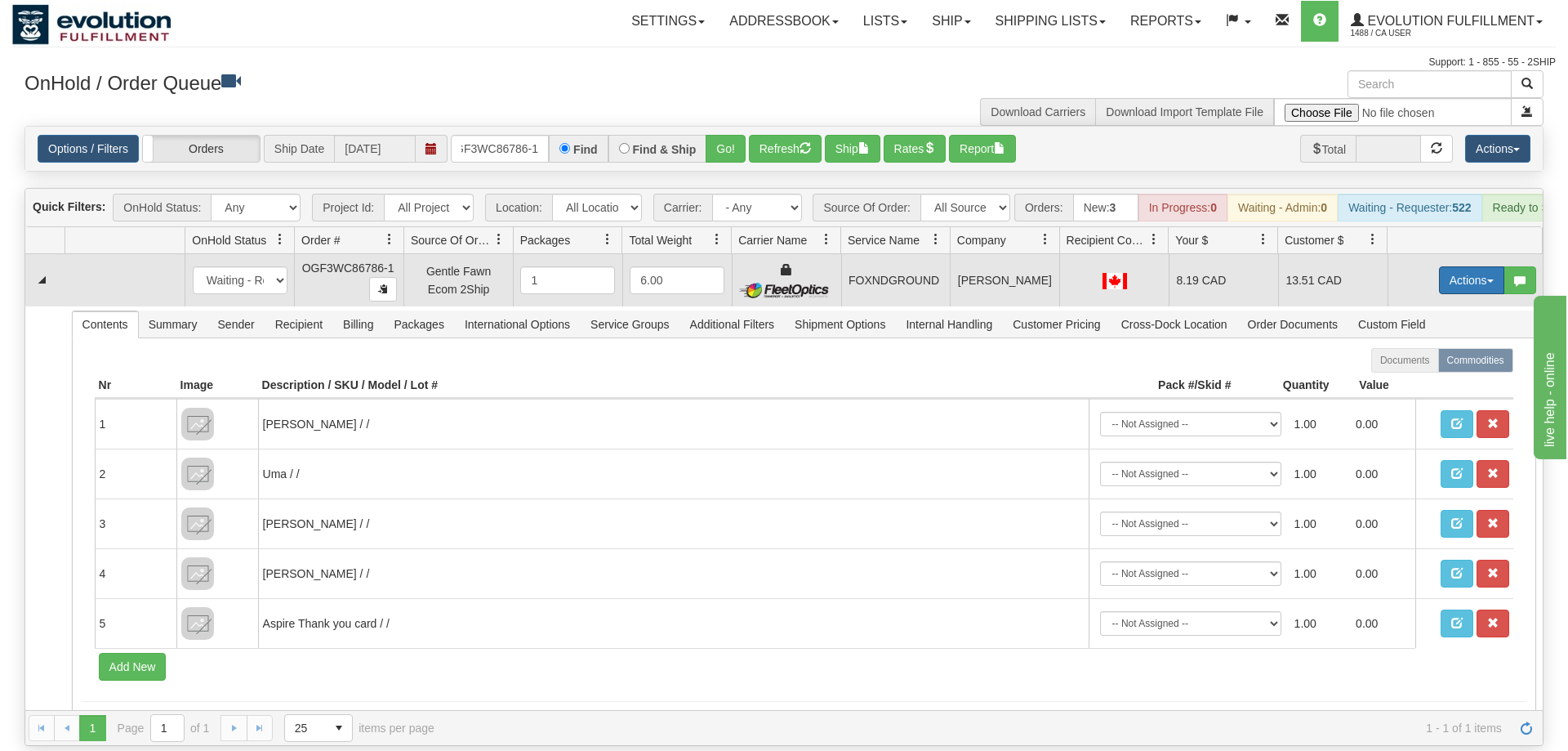
click at [1484, 267] on button "Actions" at bounding box center [1472, 280] width 65 height 28
click at [1417, 369] on span "Ship" at bounding box center [1406, 376] width 35 height 13
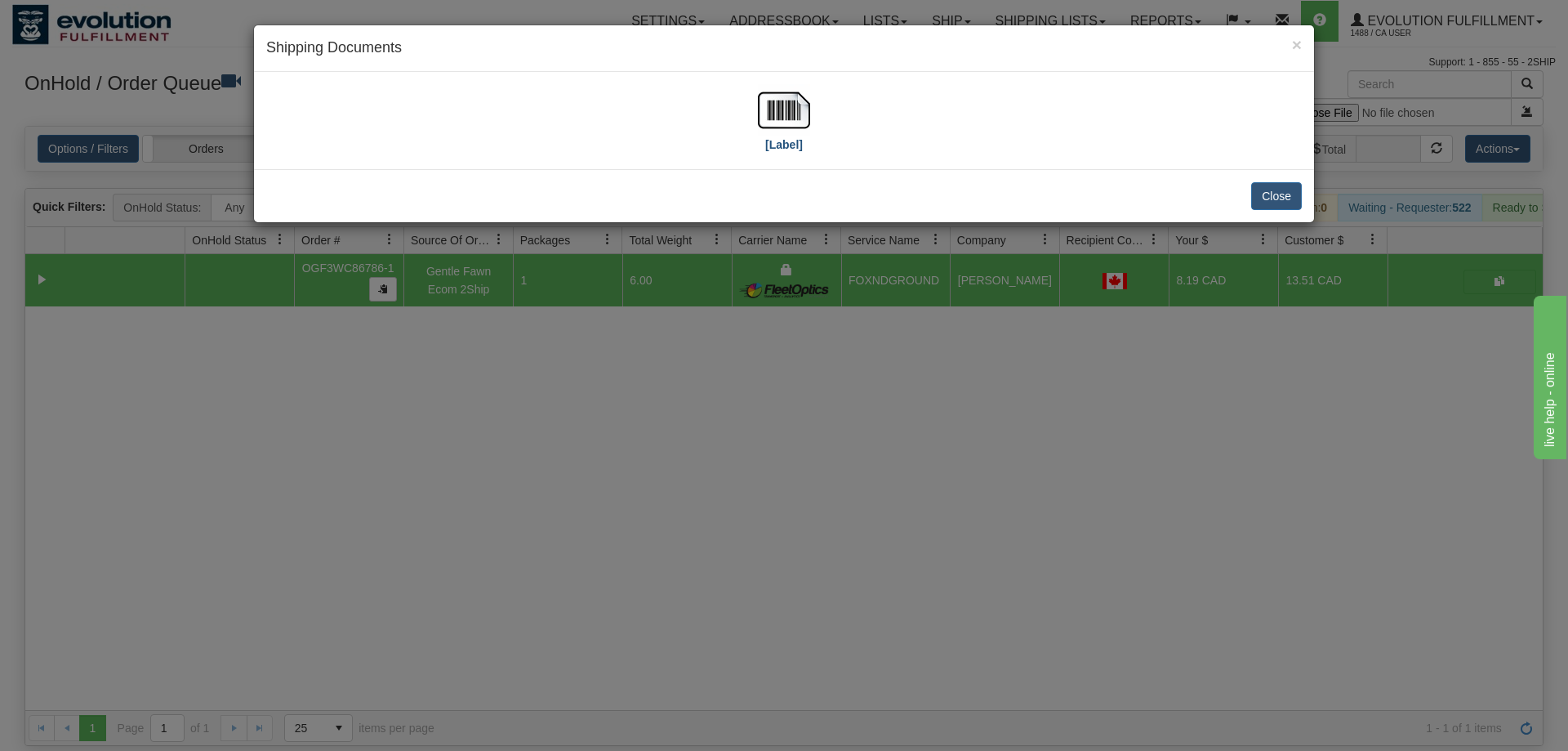
drag, startPoint x: 777, startPoint y: 154, endPoint x: 778, endPoint y: 142, distance: 12.0
click at [777, 144] on div "[Label]" at bounding box center [784, 120] width 1060 height 97
click at [779, 138] on label "[Label]" at bounding box center [784, 144] width 38 height 16
drag, startPoint x: 896, startPoint y: 422, endPoint x: 519, endPoint y: 129, distance: 477.5
click at [888, 405] on div "× Shipping Documents [Label] Close" at bounding box center [784, 376] width 1568 height 751
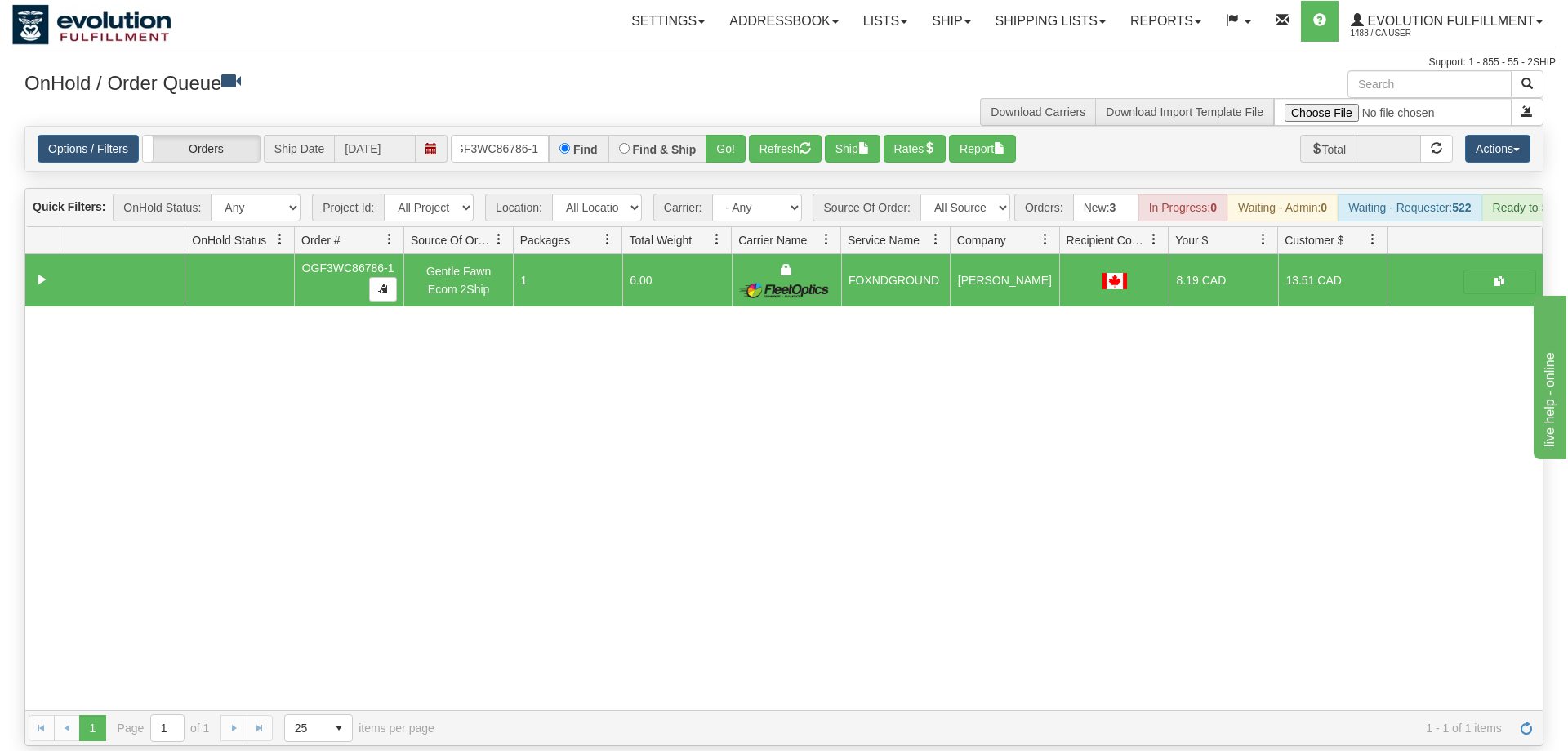
click at [536, 140] on div "Options / Filters Group Shipments Orders Ship Date [DATE] OGF3WC86786-1 Find Fi…" at bounding box center [784, 149] width 1517 height 44
click at [539, 135] on input "OGF3WC86786-1" at bounding box center [500, 148] width 98 height 28
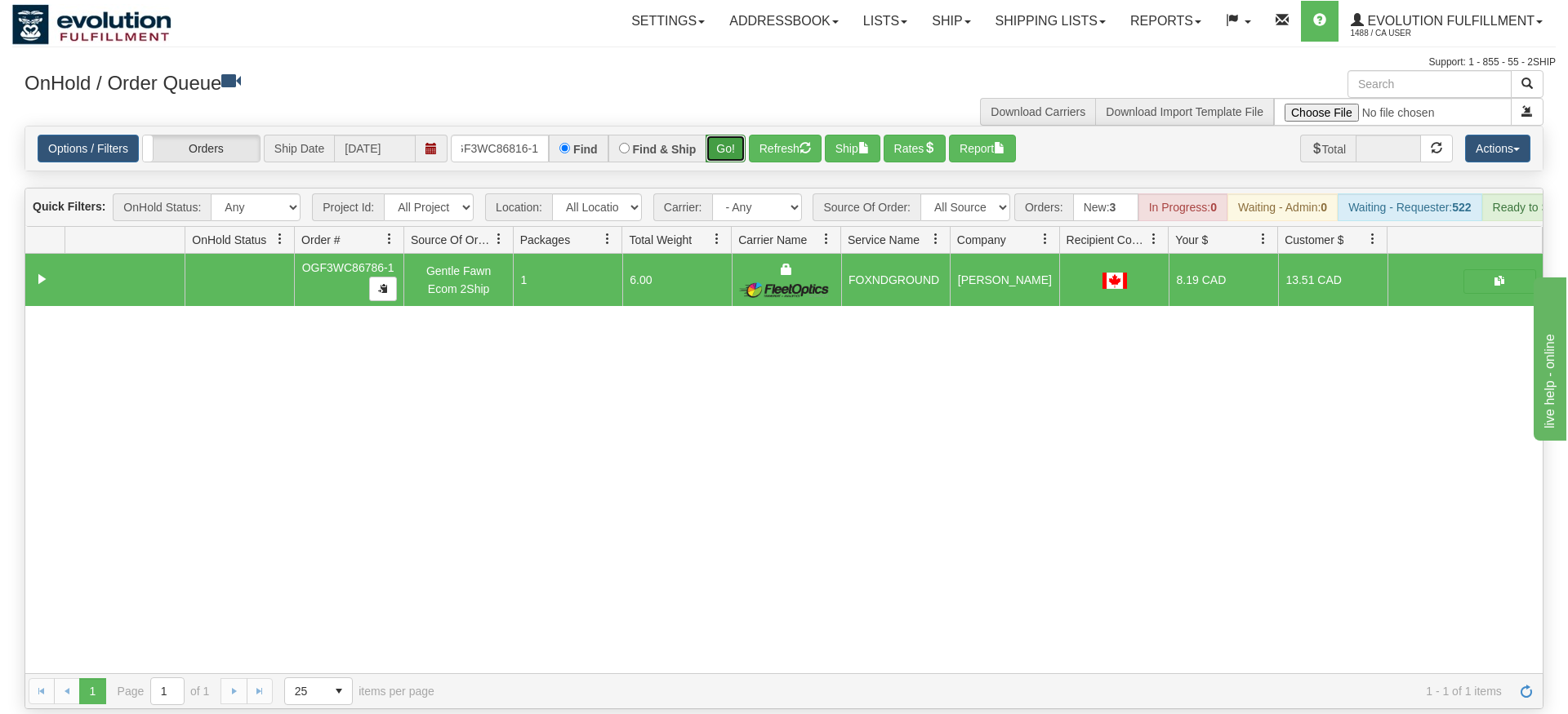
click at [720, 169] on div "Is equal to Is not equal to Contains Does not contains CAD USD EUR ZAR [PERSON_…" at bounding box center [784, 418] width 1544 height 584
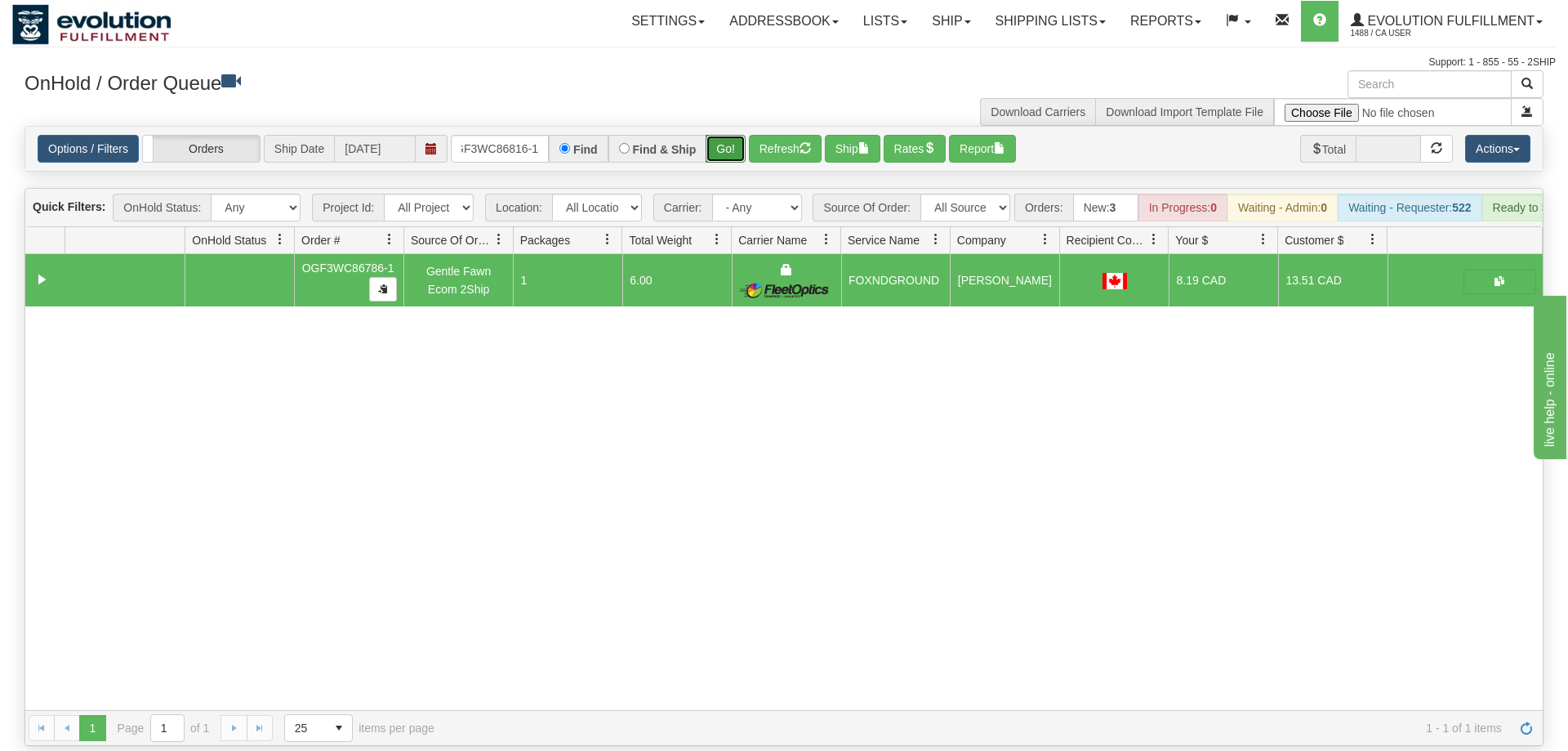
click at [721, 135] on button "Go!" at bounding box center [726, 148] width 40 height 28
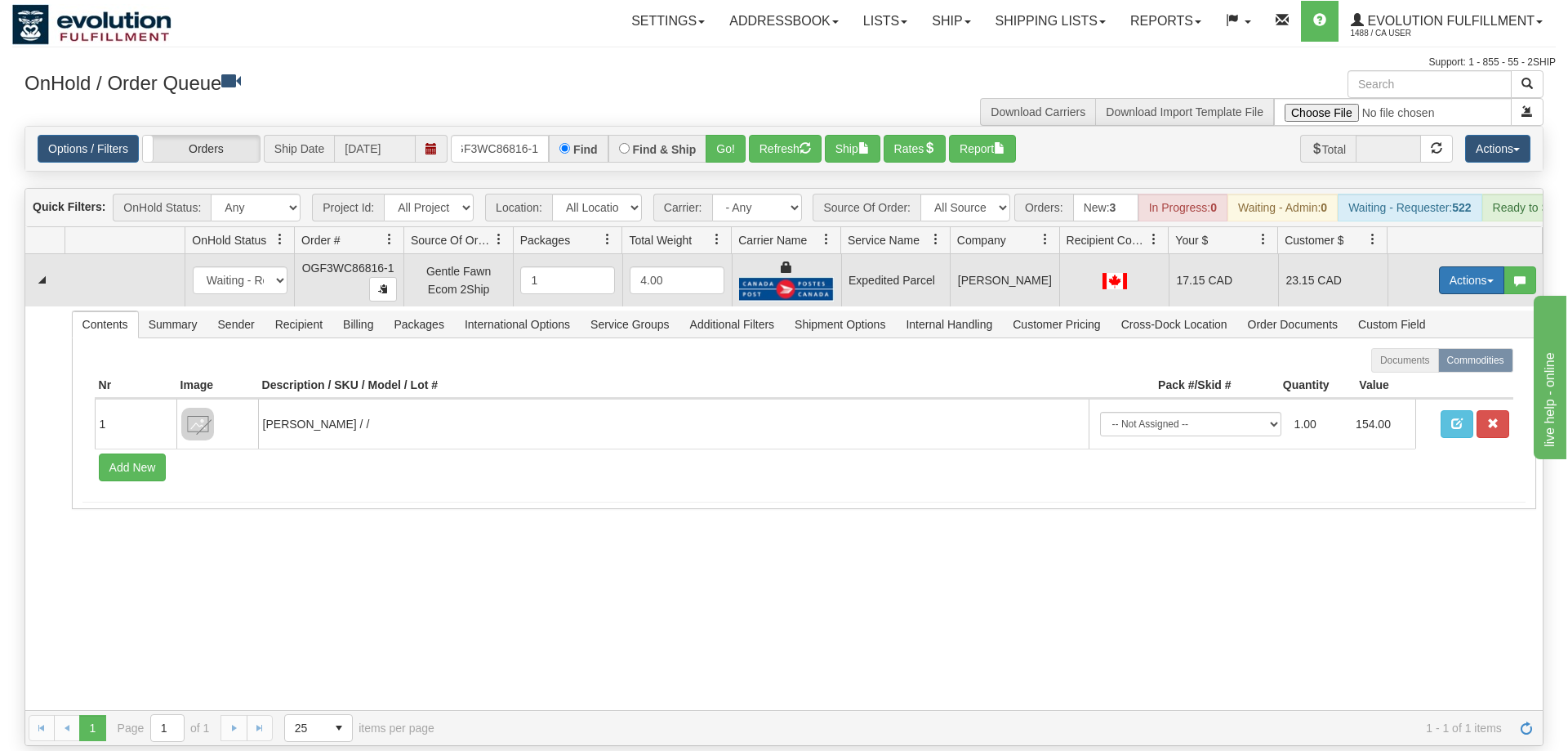
click at [1452, 267] on button "Actions" at bounding box center [1472, 280] width 65 height 28
click at [1409, 369] on span "Ship" at bounding box center [1406, 376] width 35 height 13
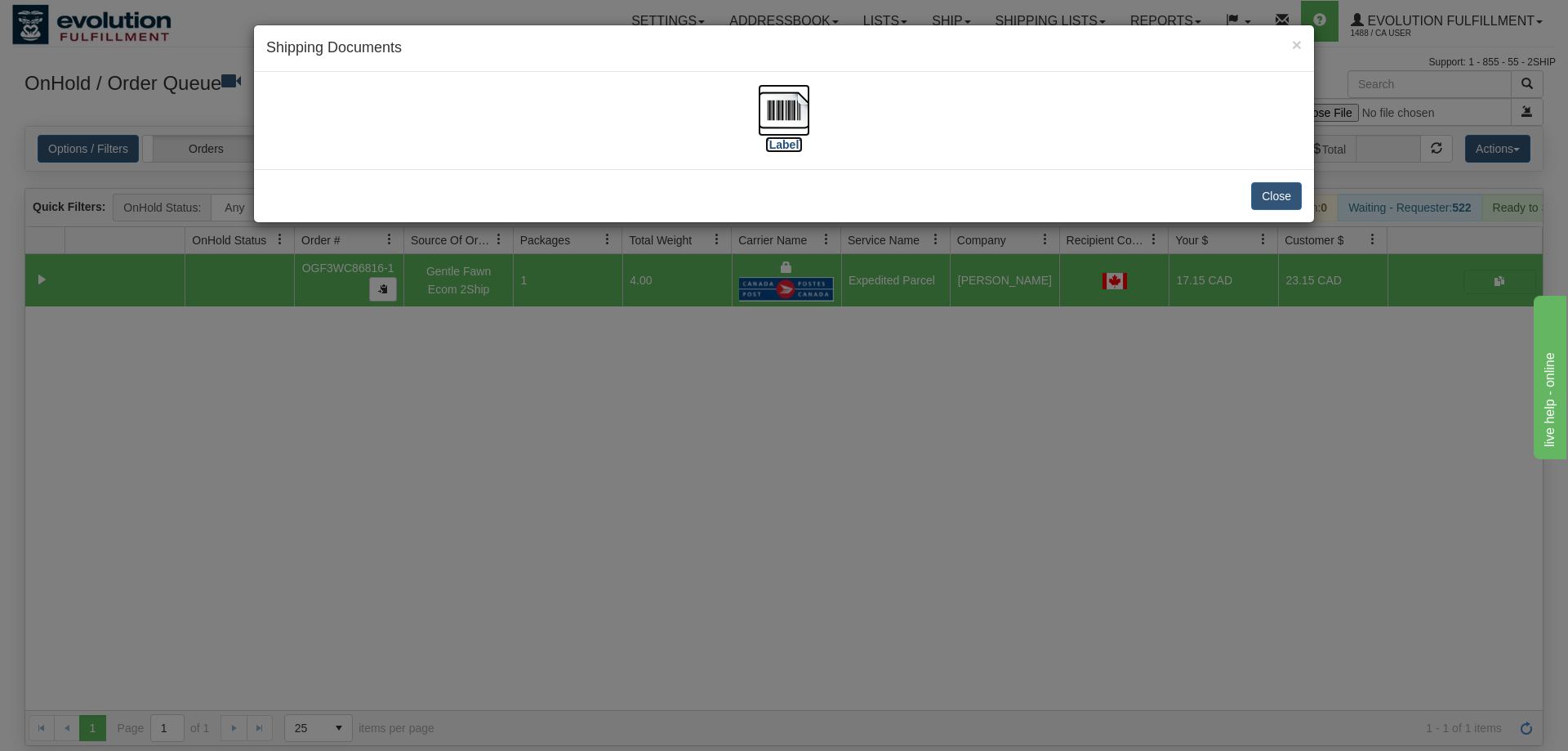
click at [801, 120] on img at bounding box center [784, 110] width 52 height 52
drag, startPoint x: 735, startPoint y: 360, endPoint x: 536, endPoint y: 192, distance: 260.4
click at [729, 356] on div "× Shipping Documents [Label] Close" at bounding box center [784, 376] width 1568 height 751
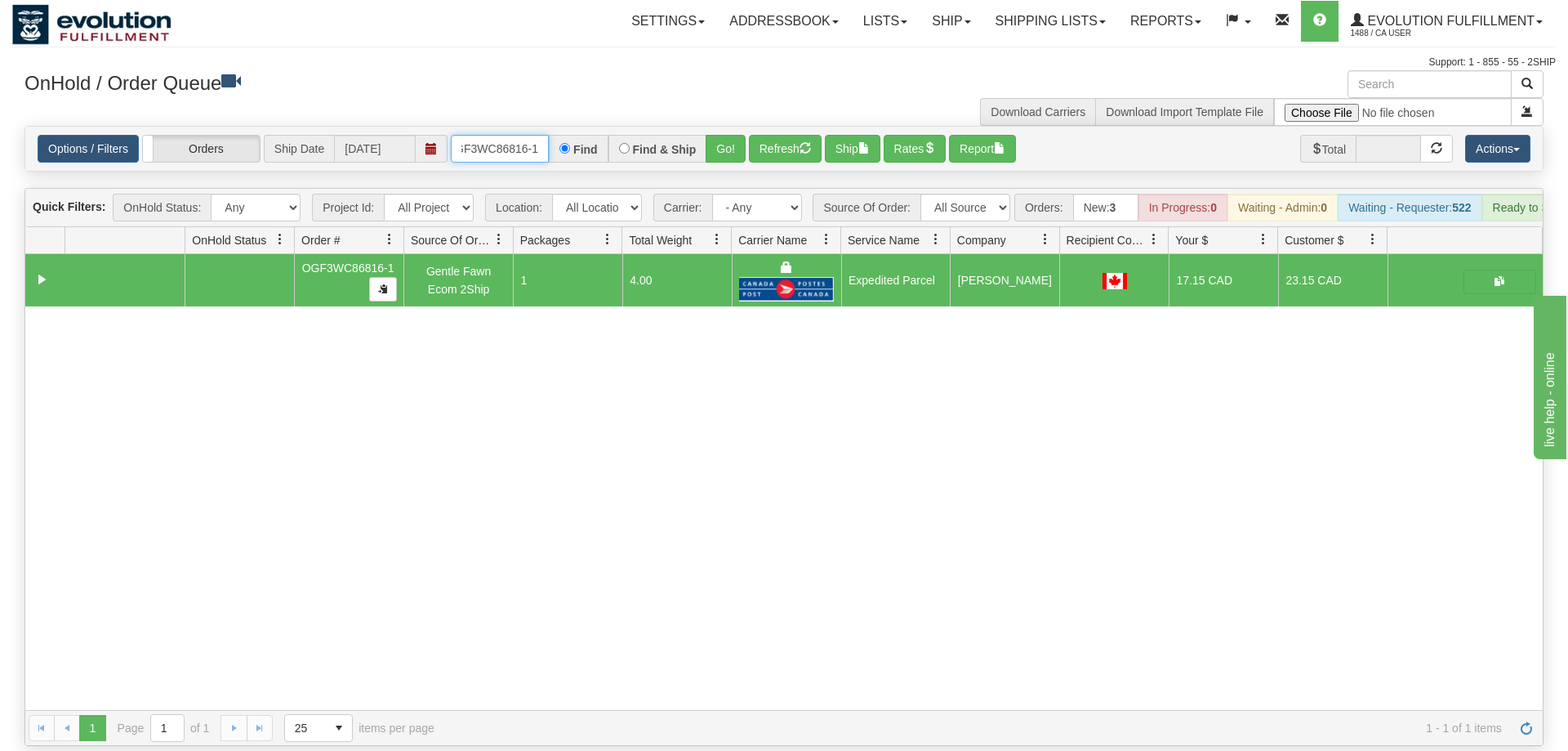
click at [499, 137] on input "OGF3WC86816-1" at bounding box center [500, 148] width 98 height 28
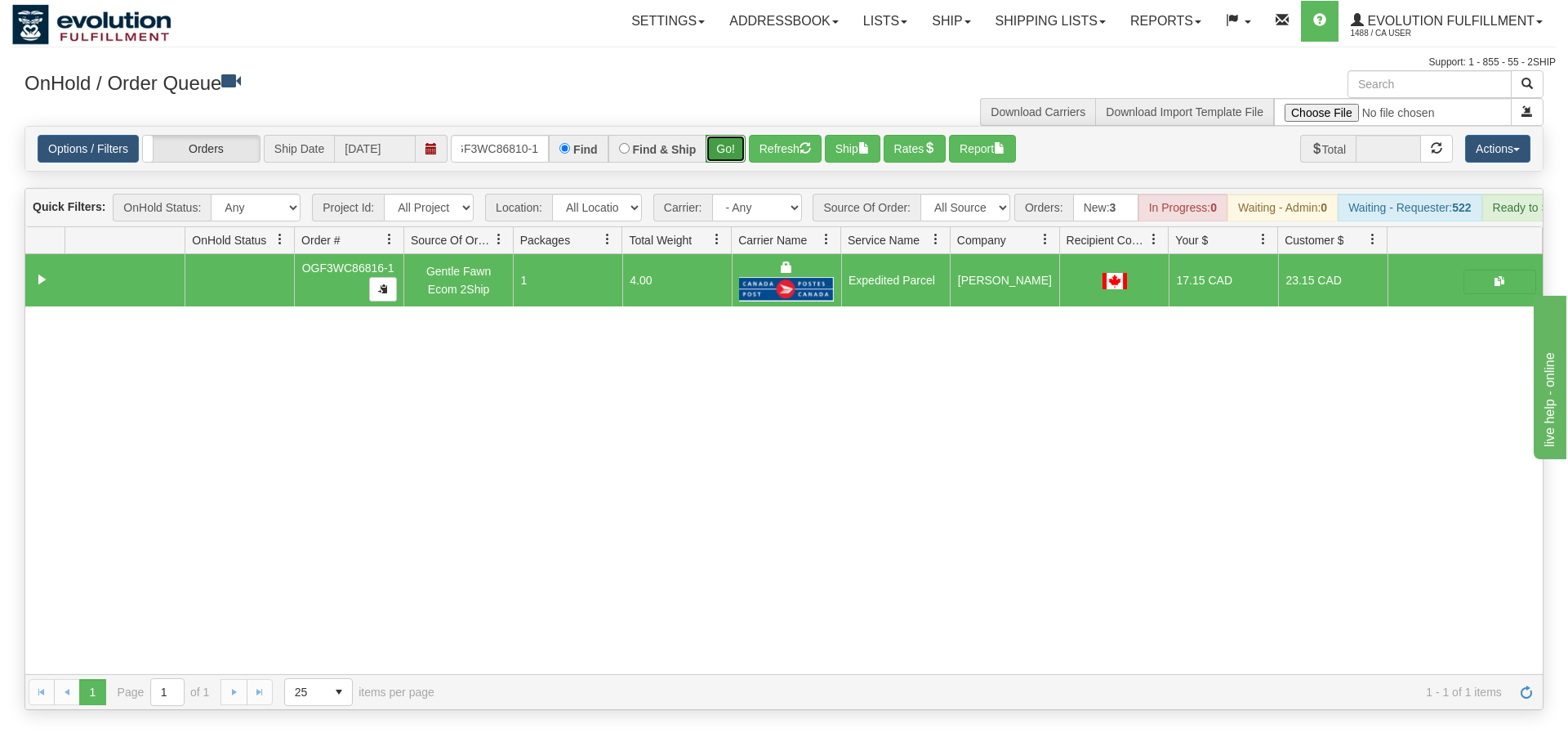
click at [723, 155] on div "Is equal to Is not equal to Contains Does not contains CAD USD EUR ZAR [PERSON_…" at bounding box center [784, 418] width 1544 height 584
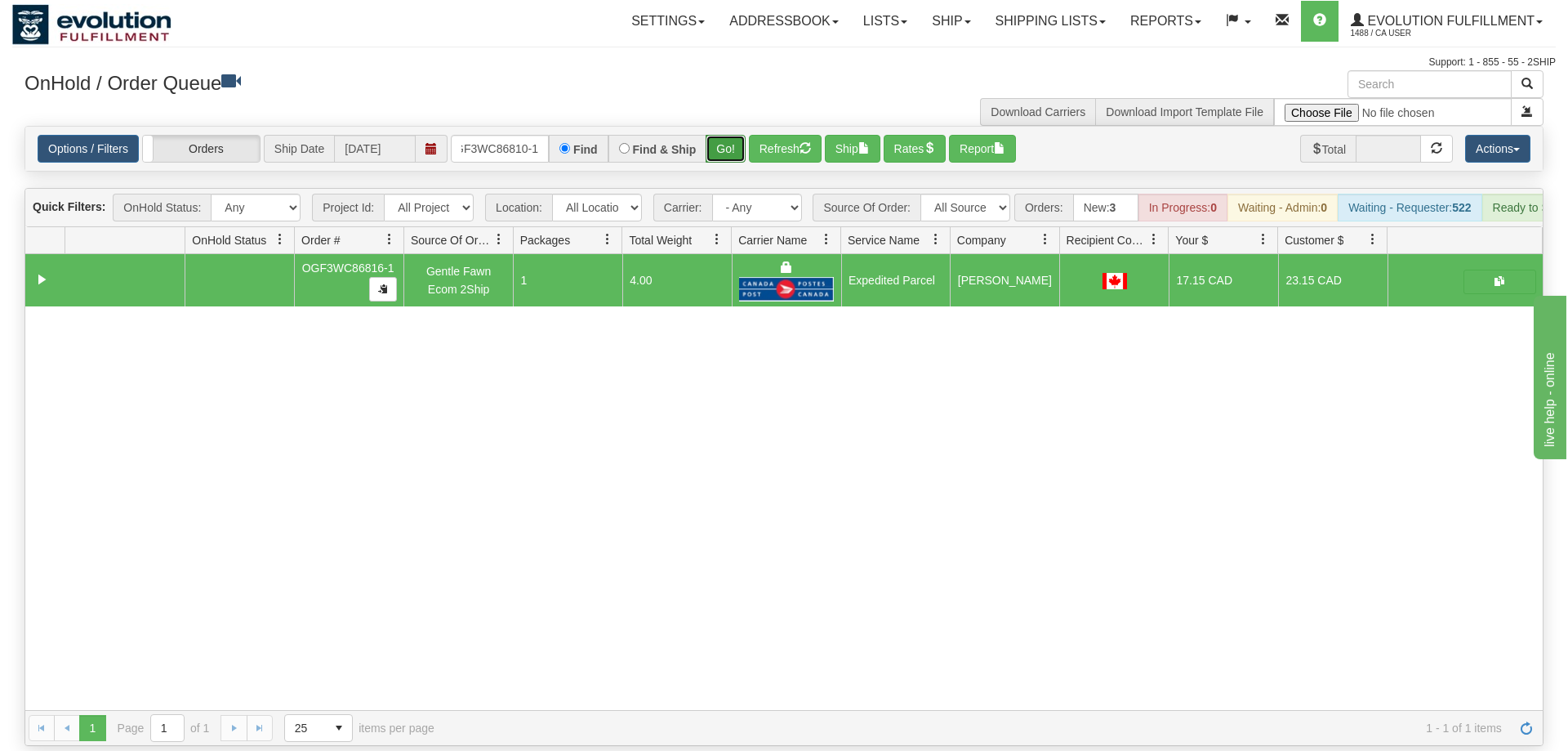
click at [729, 135] on button "Go!" at bounding box center [726, 148] width 40 height 28
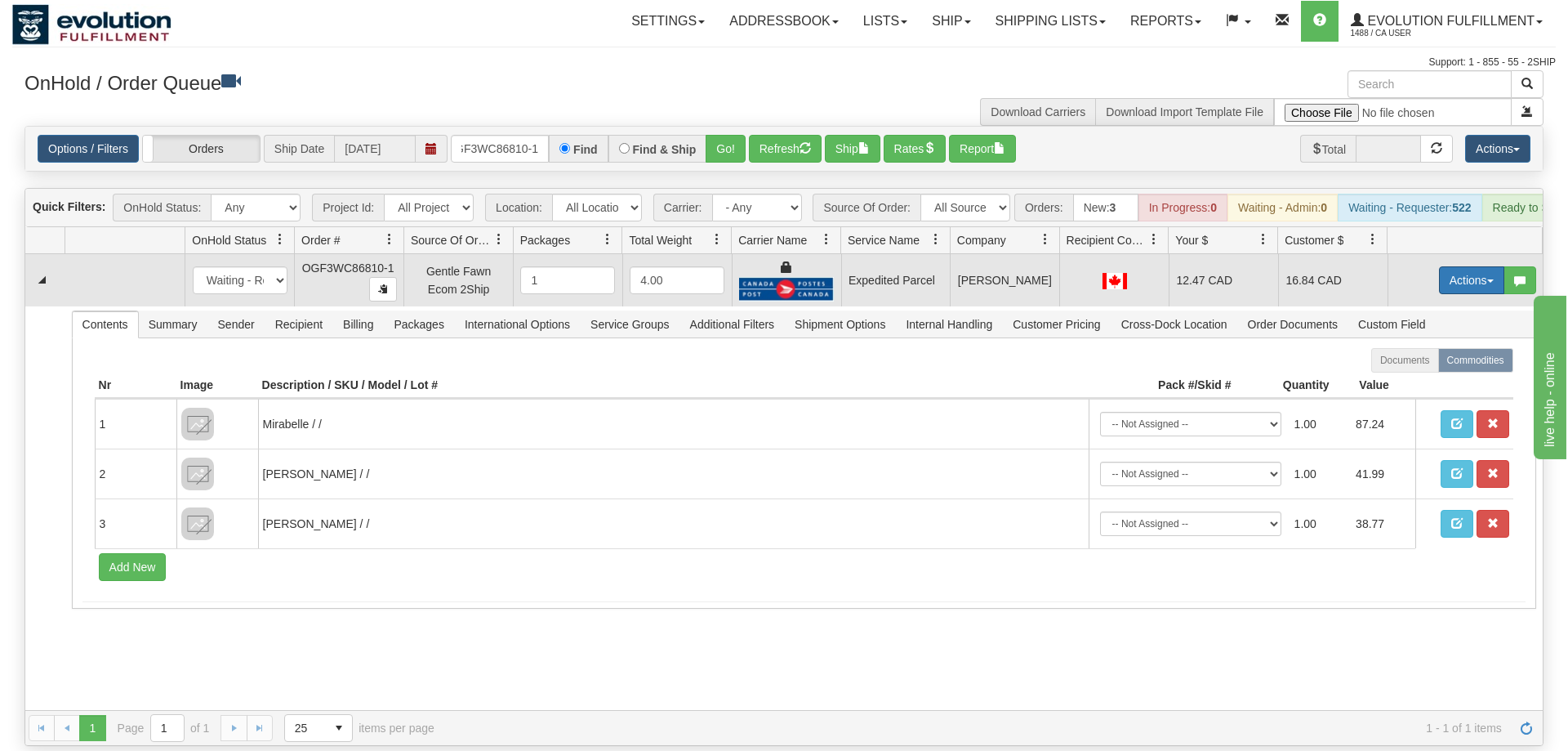
click at [1480, 267] on button "Actions" at bounding box center [1472, 280] width 65 height 28
click at [1431, 364] on link "Ship" at bounding box center [1438, 375] width 131 height 21
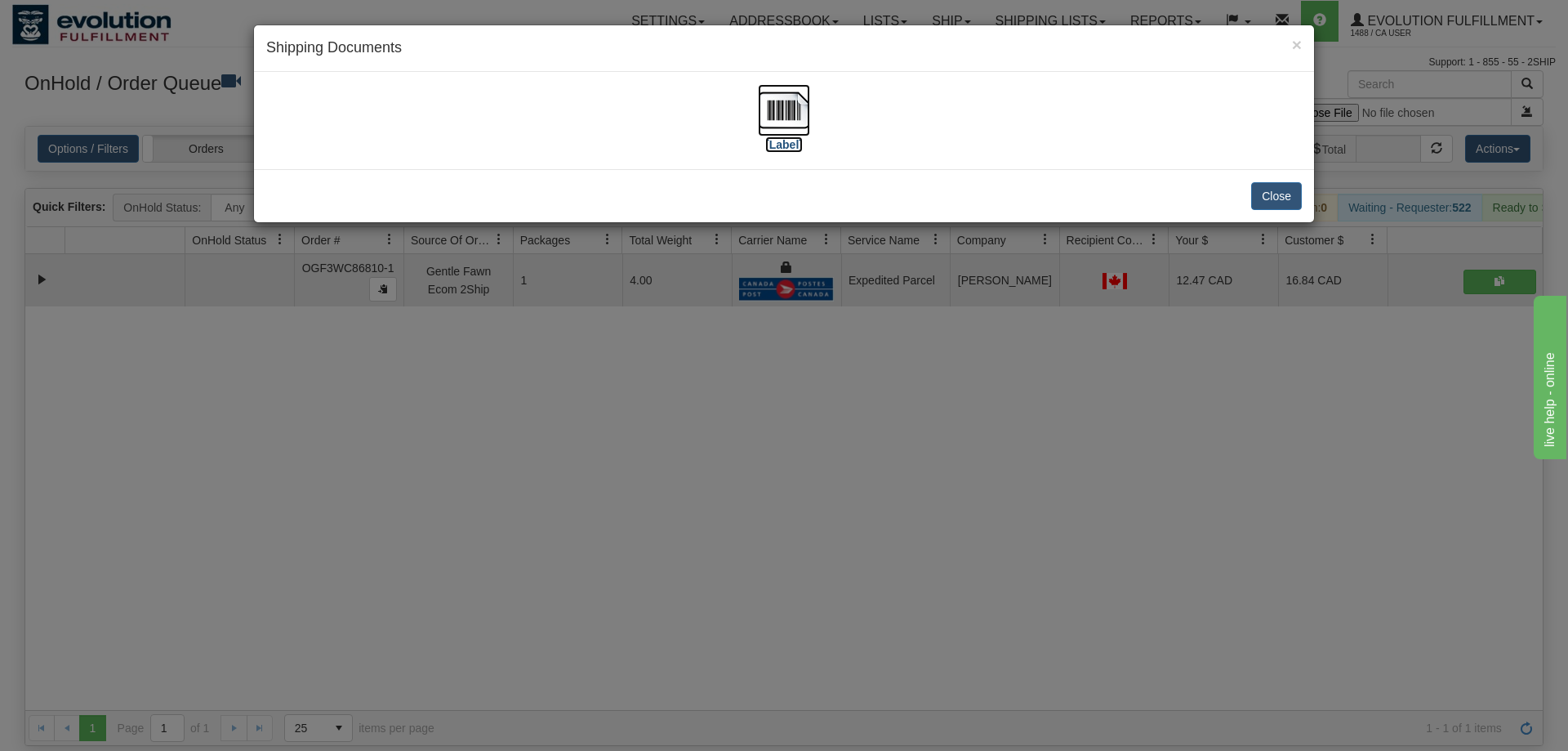
click at [776, 122] on img at bounding box center [784, 110] width 52 height 52
drag, startPoint x: 811, startPoint y: 485, endPoint x: 746, endPoint y: 402, distance: 105.4
click at [810, 481] on div "× Shipping Documents [Label] Close" at bounding box center [784, 376] width 1568 height 751
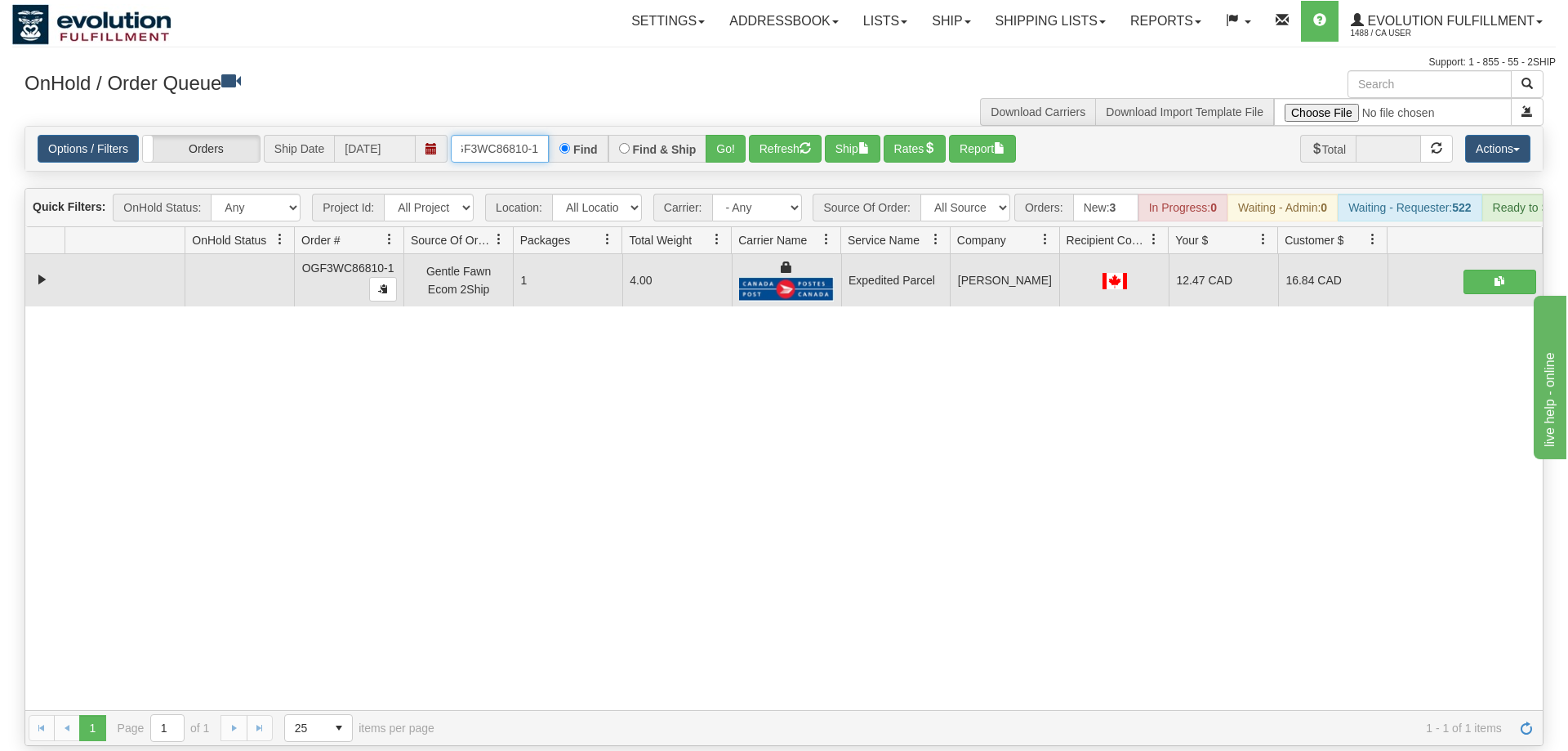
click at [501, 135] on input "OGF3WC86810-1" at bounding box center [500, 148] width 98 height 28
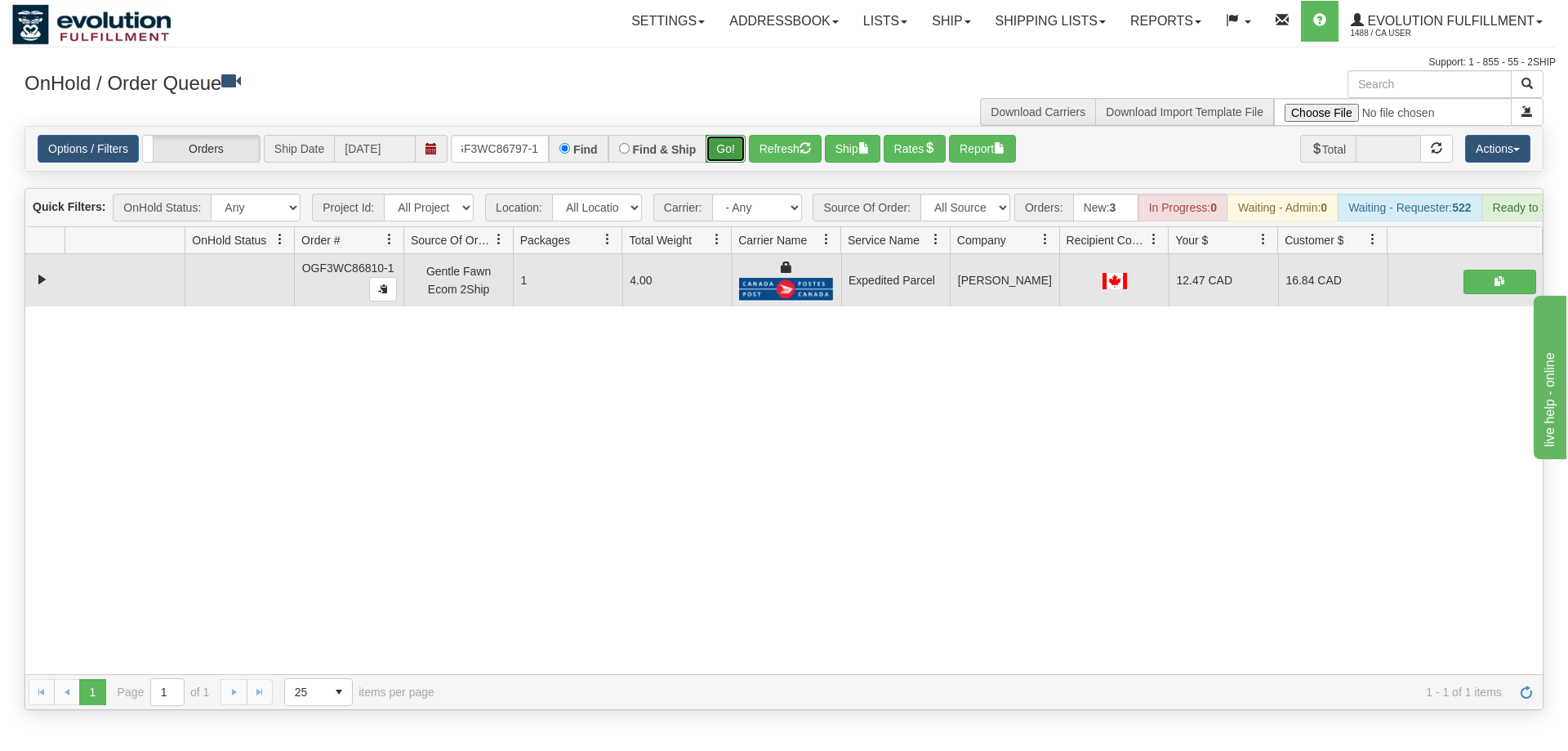
click at [731, 163] on div "Is equal to Is not equal to Contains Does not contains CAD USD EUR ZAR [PERSON_…" at bounding box center [784, 418] width 1544 height 584
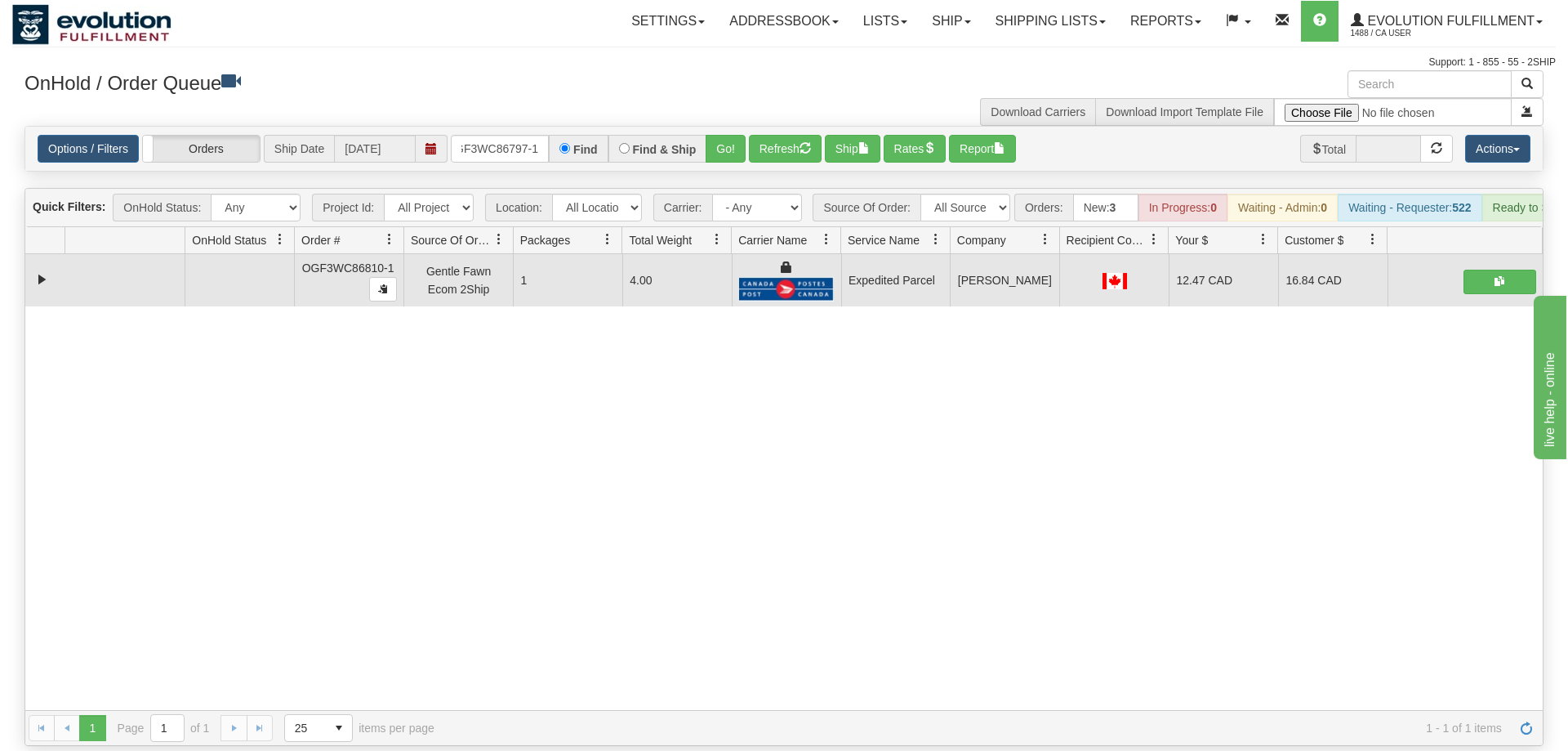
click at [732, 149] on div "Is equal to Is not equal to Contains Does not contains CAD USD EUR ZAR [PERSON_…" at bounding box center [784, 436] width 1544 height 620
click at [730, 136] on button "Go!" at bounding box center [726, 148] width 40 height 28
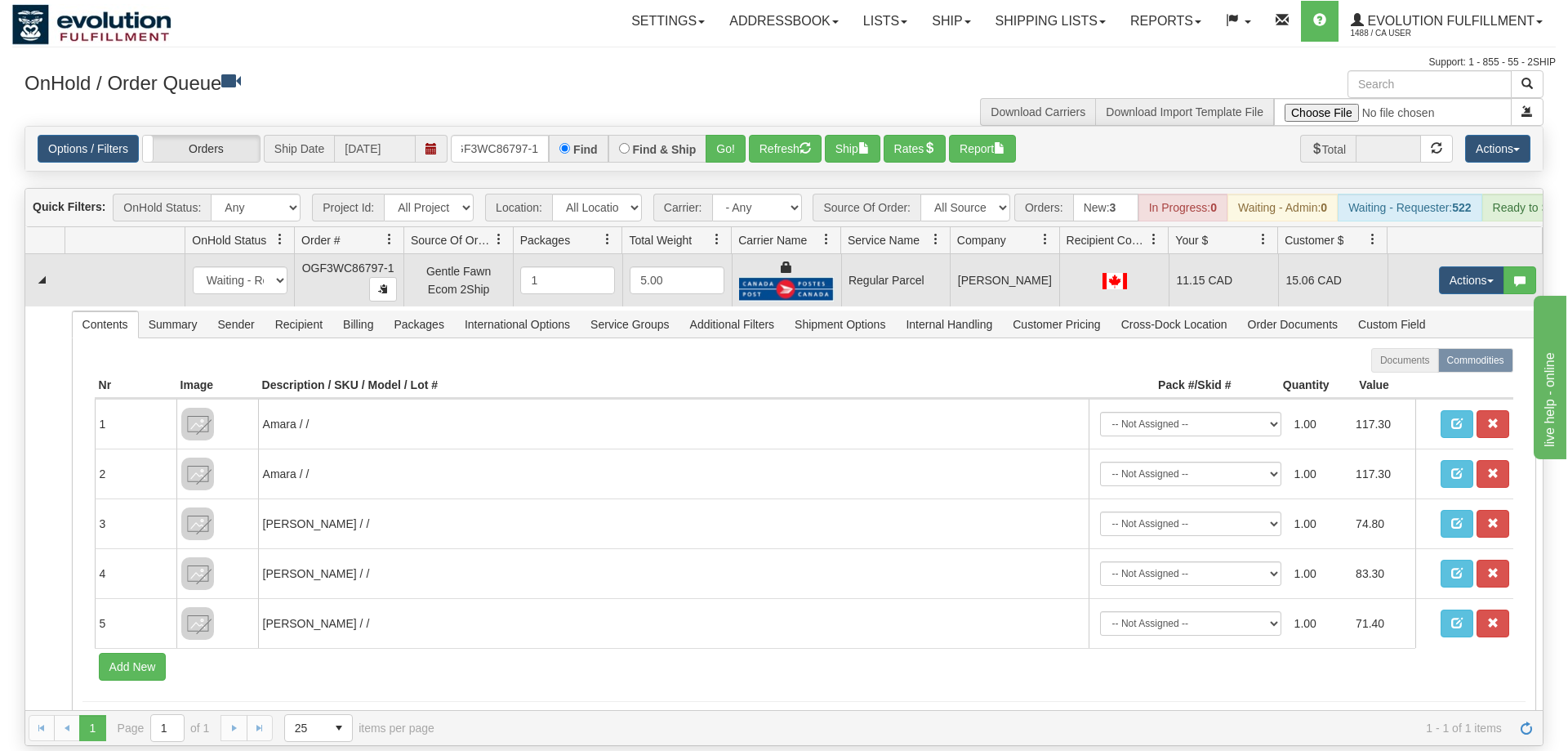
click at [1441, 254] on td "Actions Open Refresh Rates Rate All Services Ship Delete Edit Items" at bounding box center [1464, 280] width 155 height 52
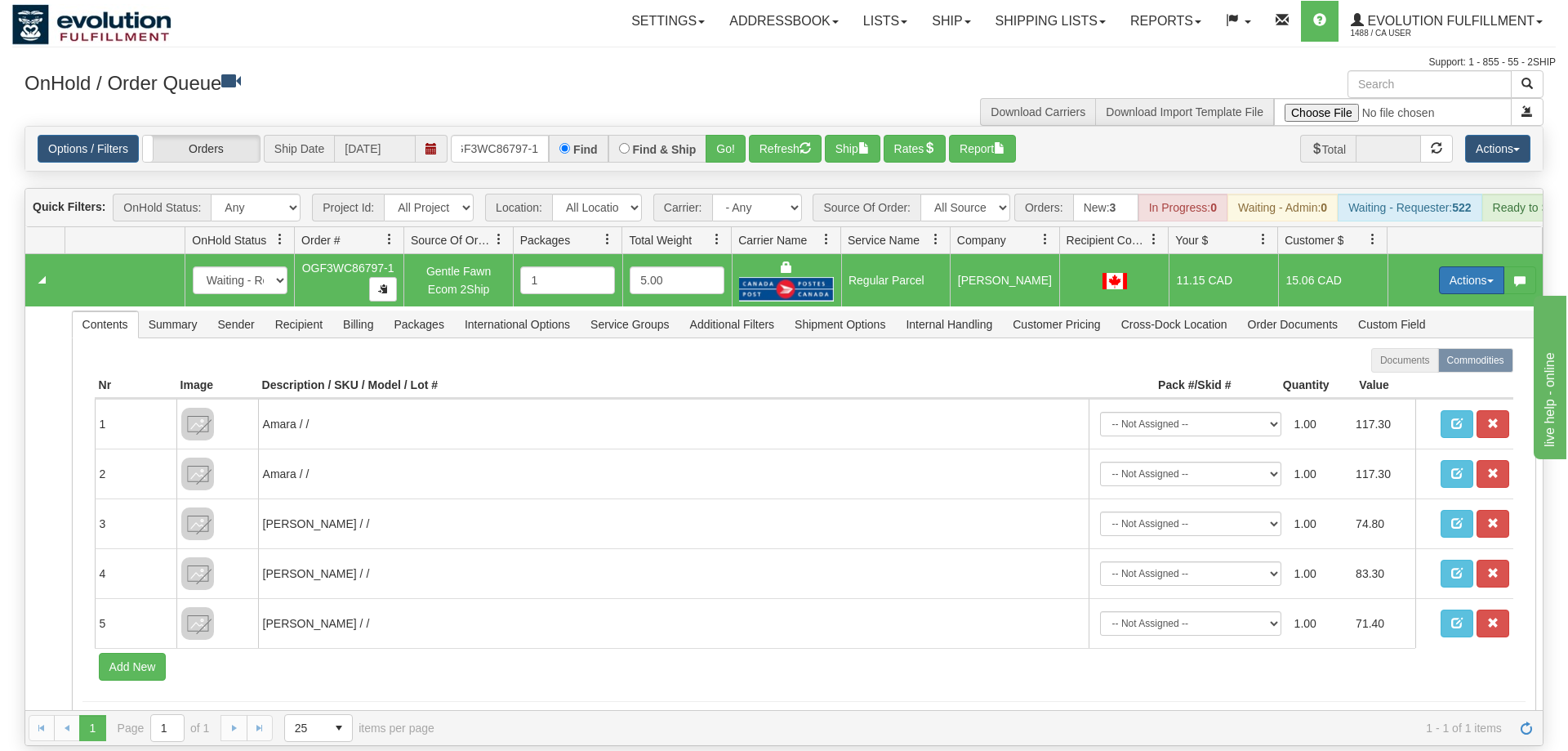
click at [1463, 267] on button "Actions" at bounding box center [1472, 280] width 65 height 28
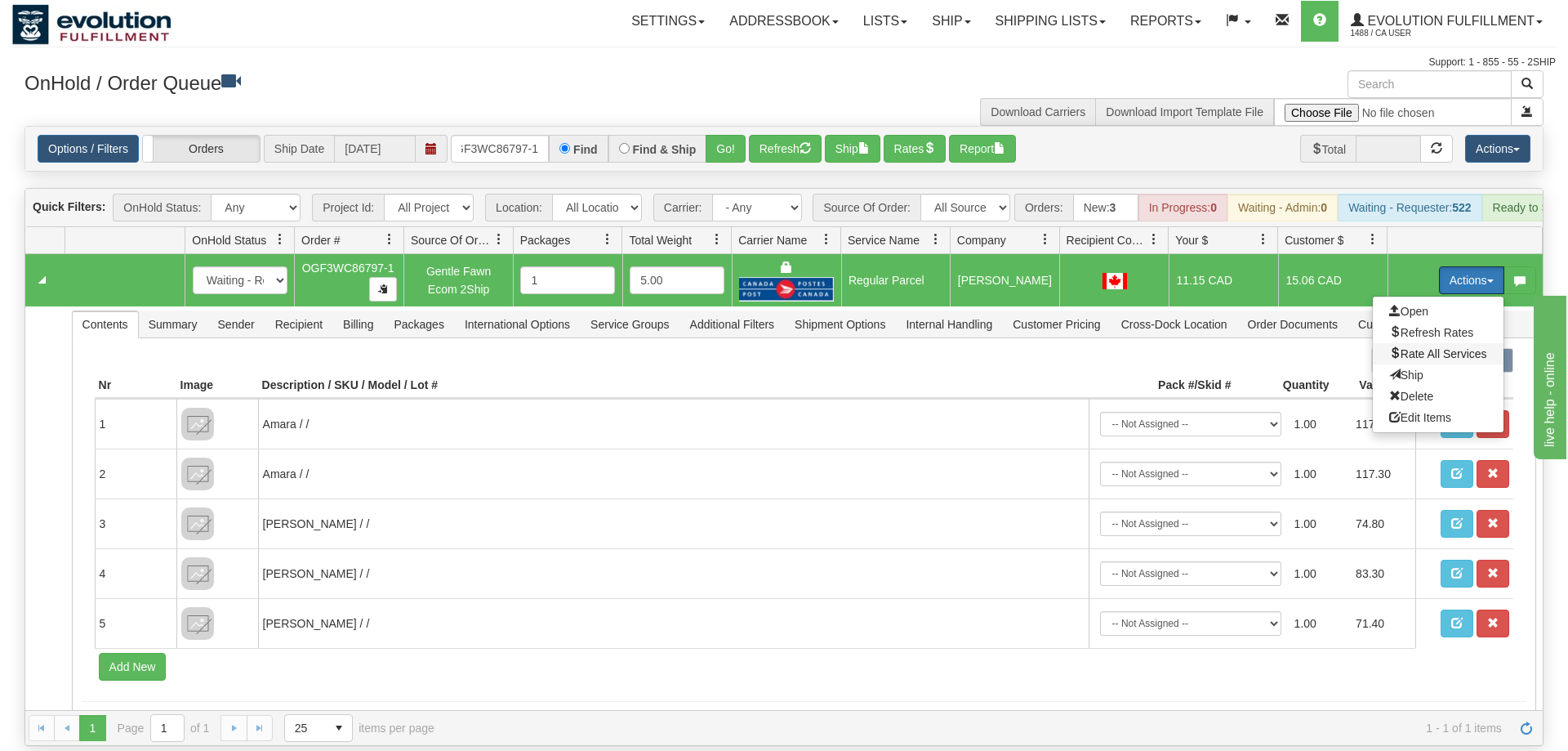
click at [1420, 348] on span "Rate All Services" at bounding box center [1438, 354] width 98 height 13
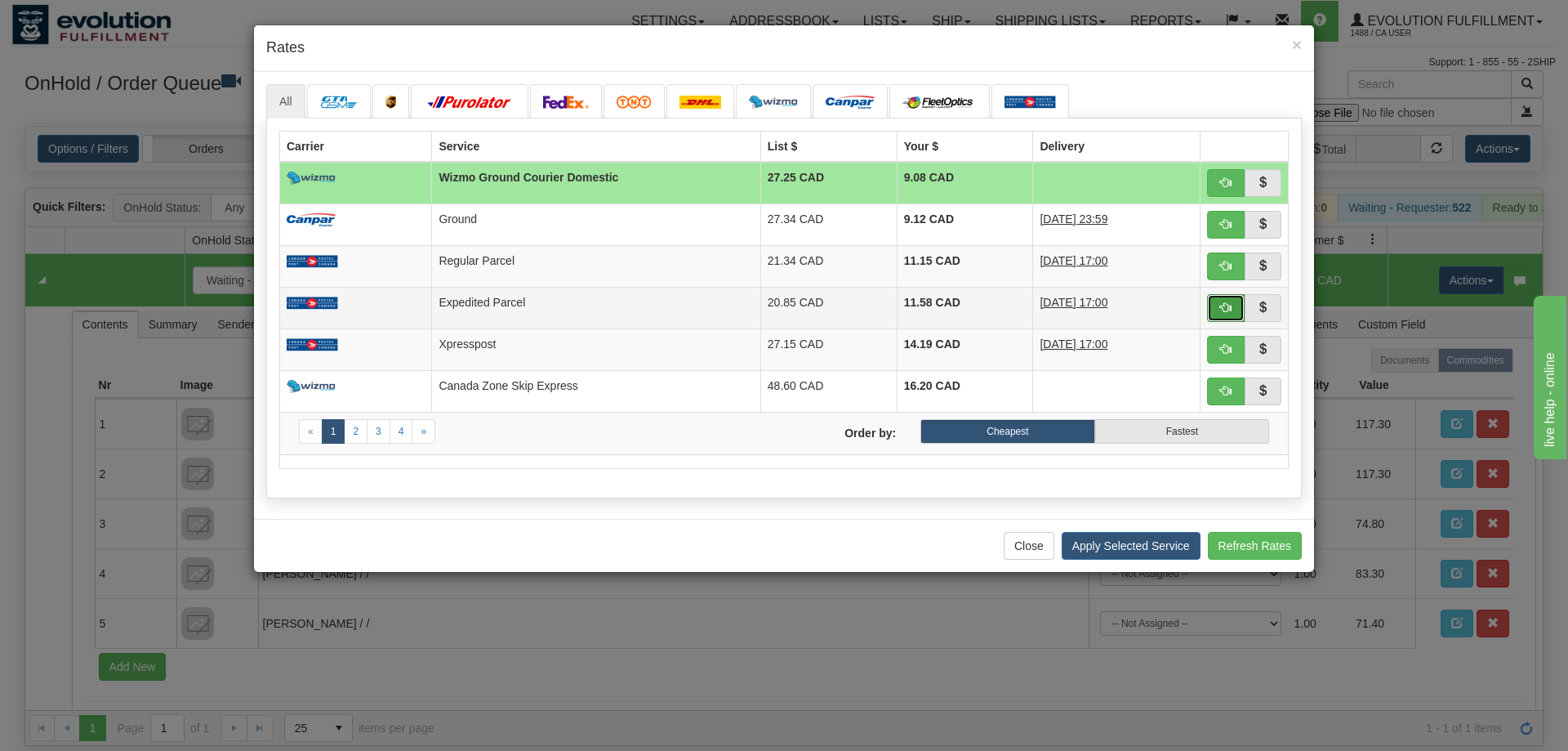
click at [1216, 310] on button "button" at bounding box center [1225, 307] width 38 height 28
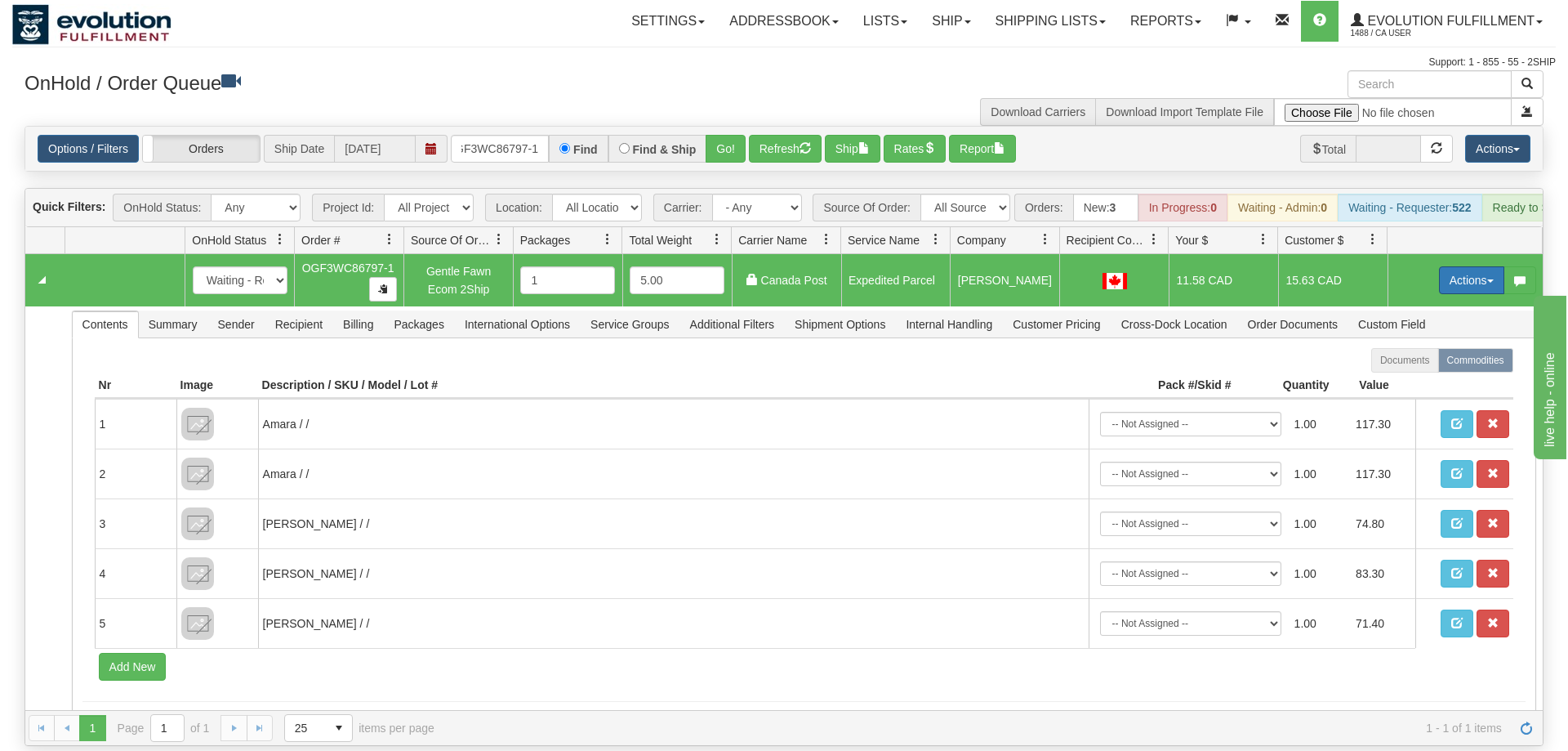
click at [1478, 267] on button "Actions" at bounding box center [1472, 280] width 65 height 28
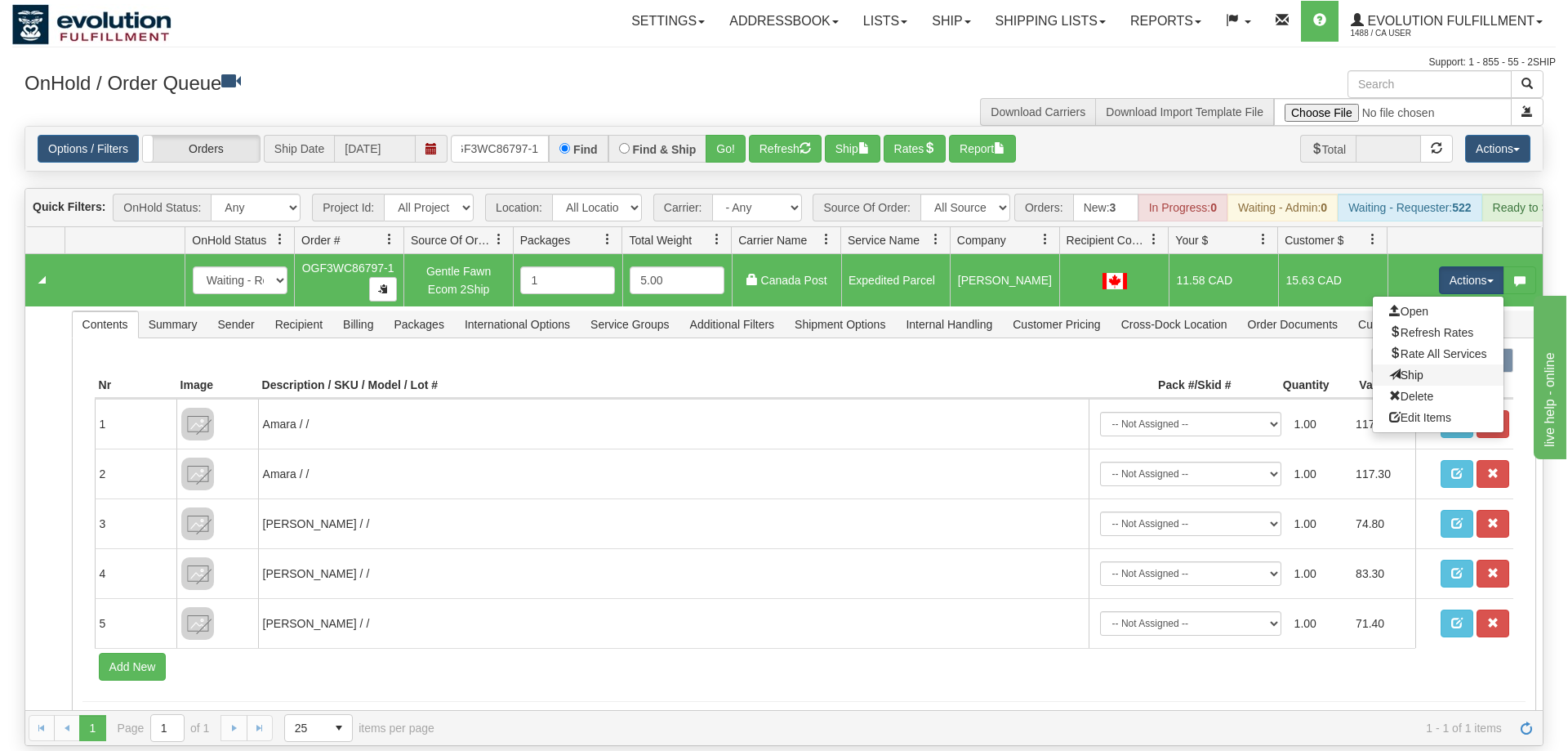
click at [1422, 364] on link "Ship" at bounding box center [1438, 375] width 131 height 21
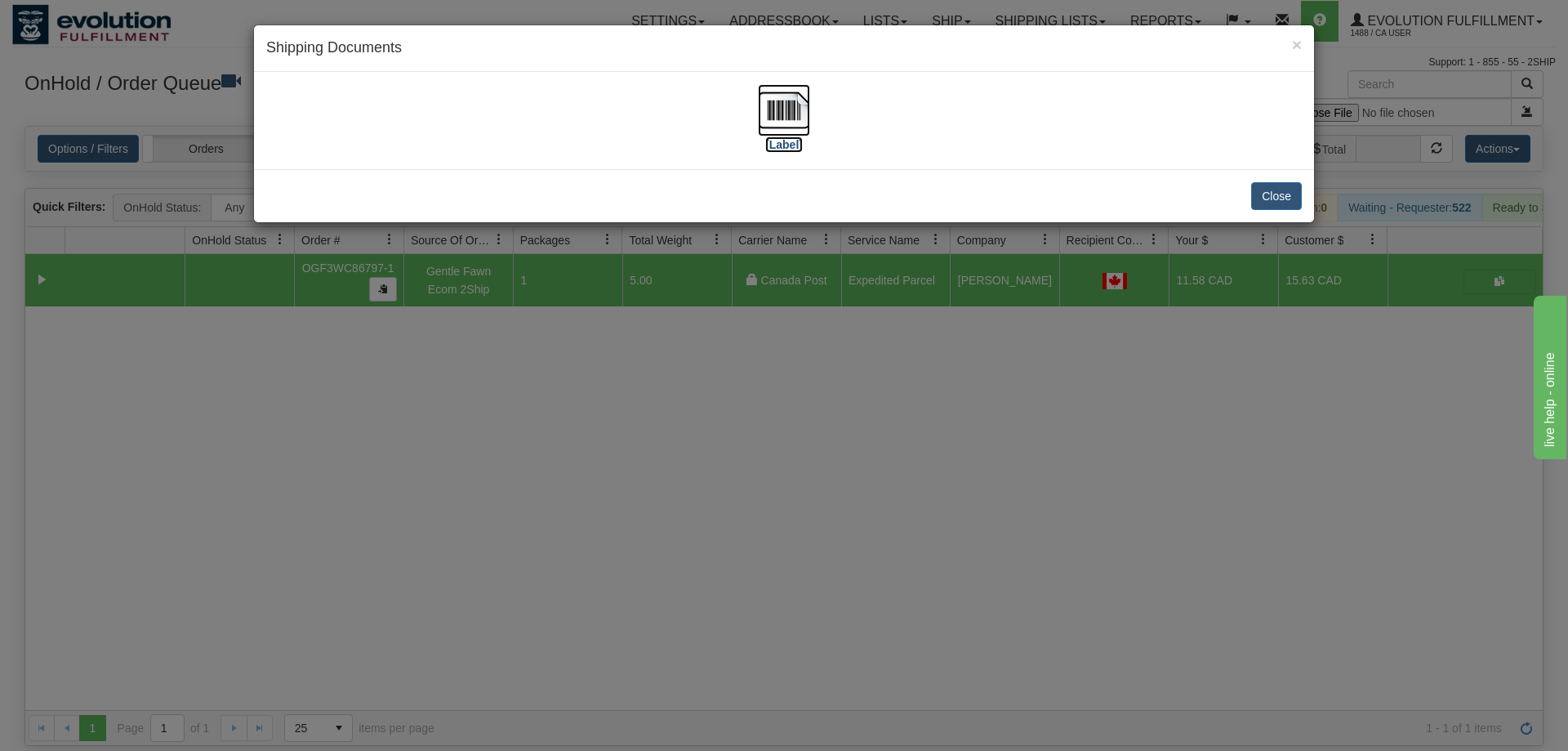
click at [781, 128] on img at bounding box center [784, 110] width 52 height 52
drag, startPoint x: 859, startPoint y: 375, endPoint x: 845, endPoint y: 342, distance: 35.8
click at [845, 342] on div "× Shipping Documents [Label] Close" at bounding box center [784, 376] width 1568 height 751
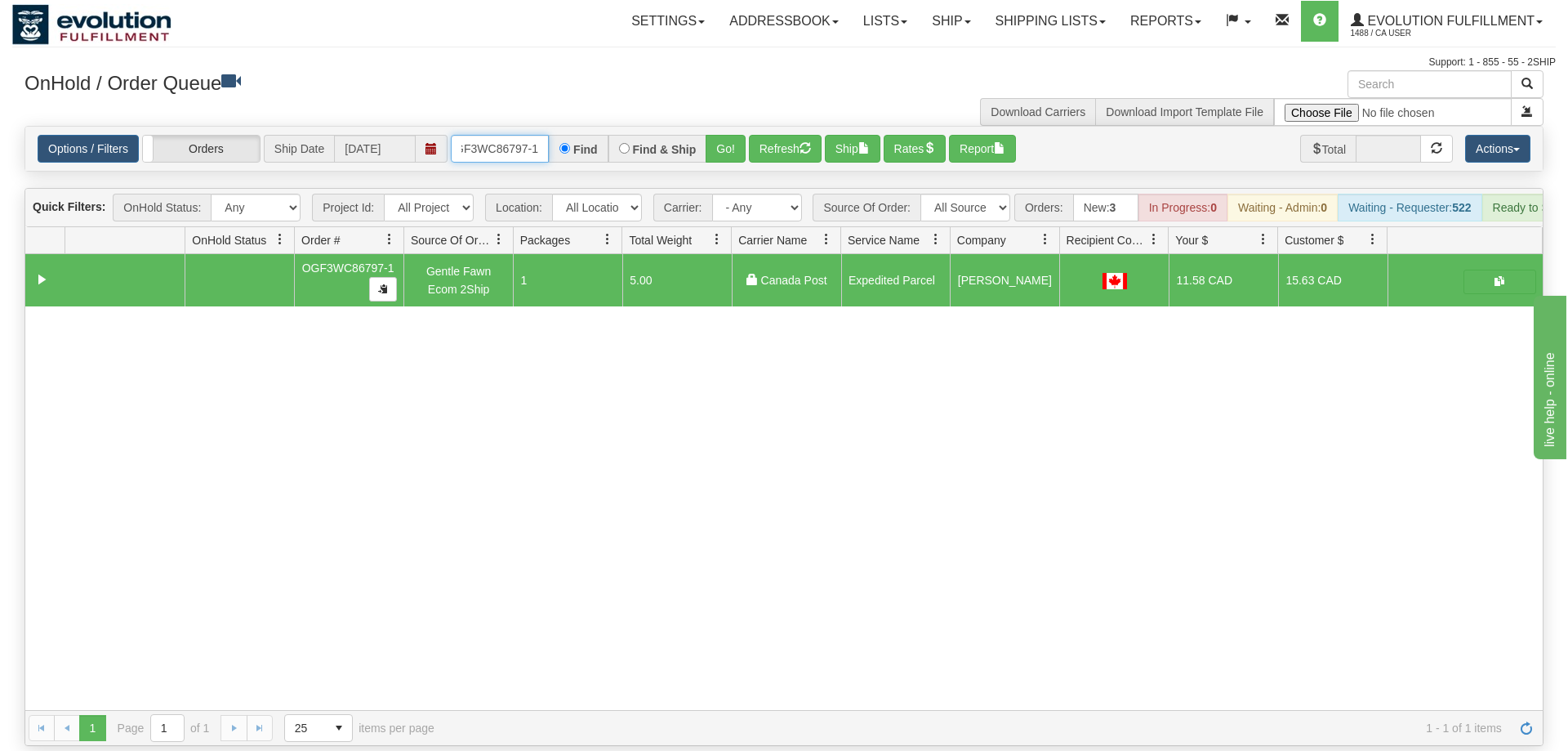
click at [533, 135] on input "OGF3WC86797-1" at bounding box center [500, 148] width 98 height 28
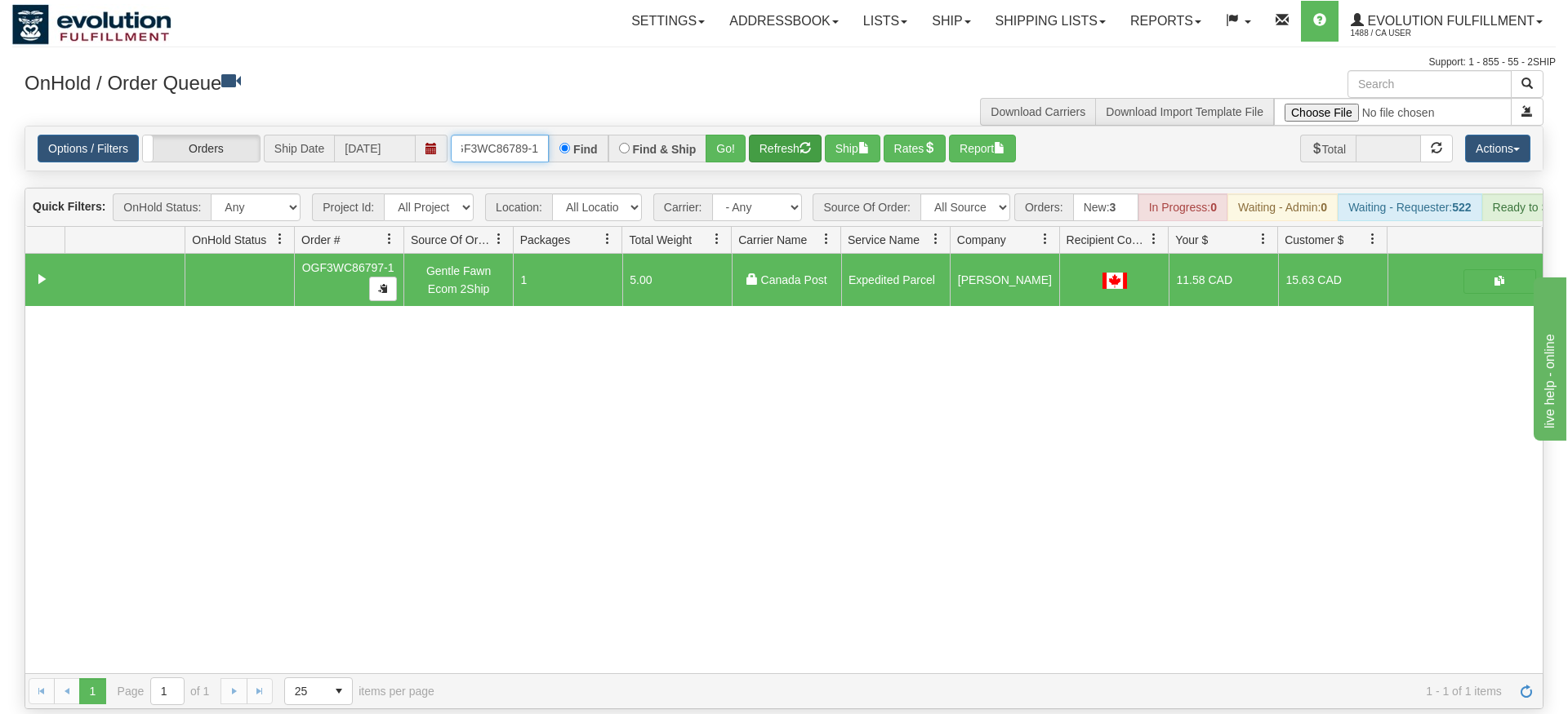
type input "OGF3WC86789-1"
click at [759, 154] on div "Is equal to Is not equal to Contains Does not contains CAD USD EUR ZAR [PERSON_…" at bounding box center [784, 418] width 1544 height 584
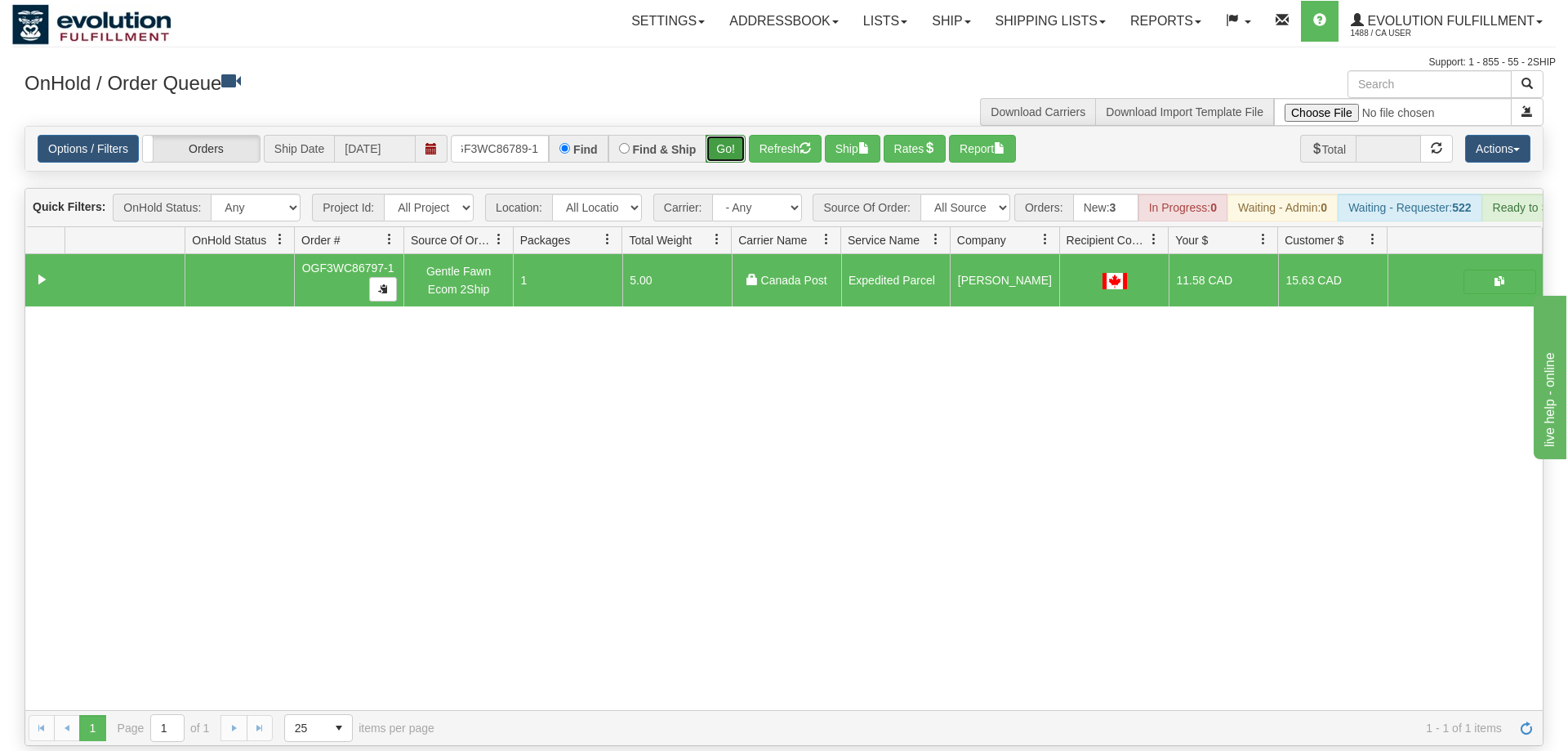
click at [733, 135] on button "Go!" at bounding box center [726, 148] width 40 height 28
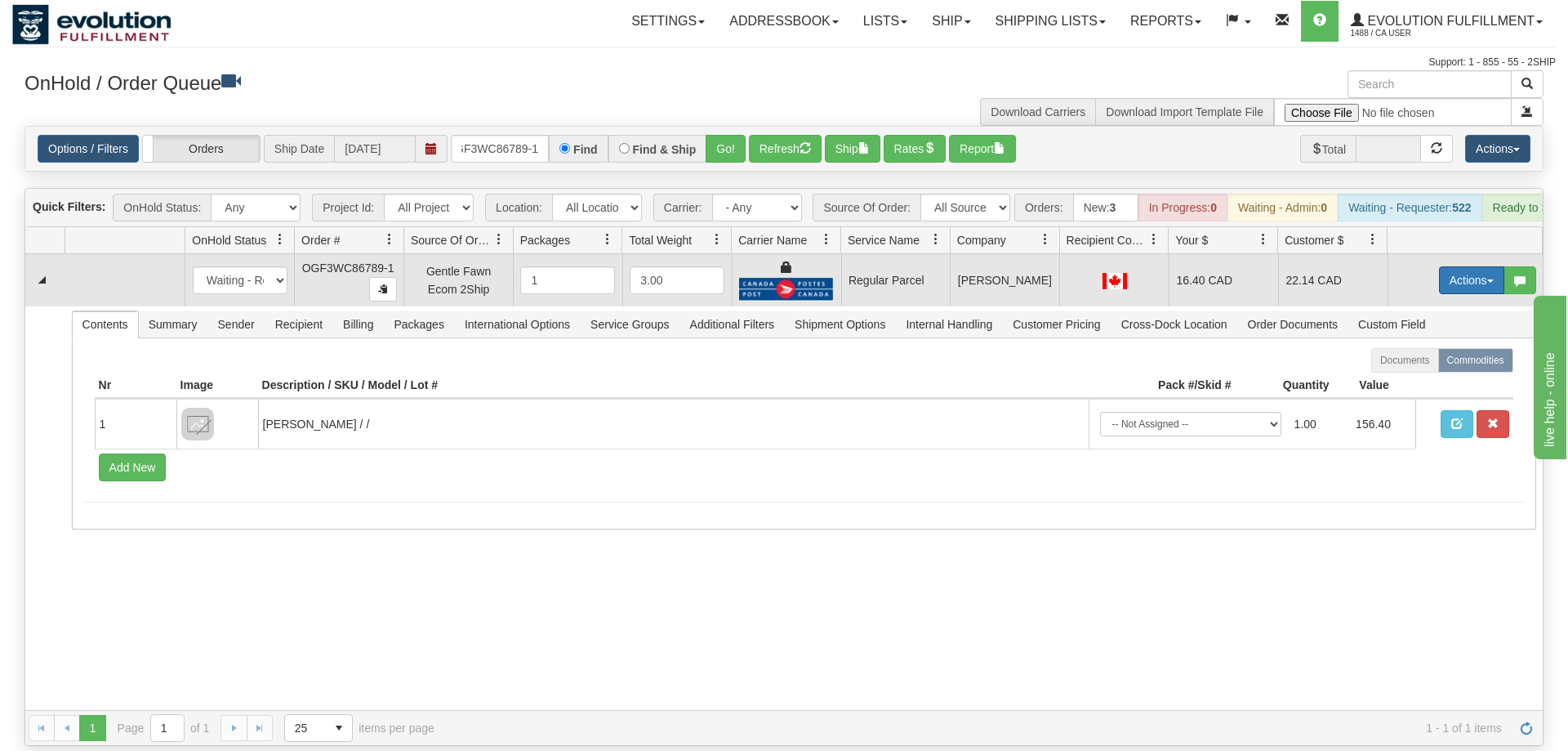
click at [1463, 267] on button "Actions" at bounding box center [1472, 280] width 65 height 28
click at [1420, 348] on span "Rate All Services" at bounding box center [1438, 354] width 98 height 13
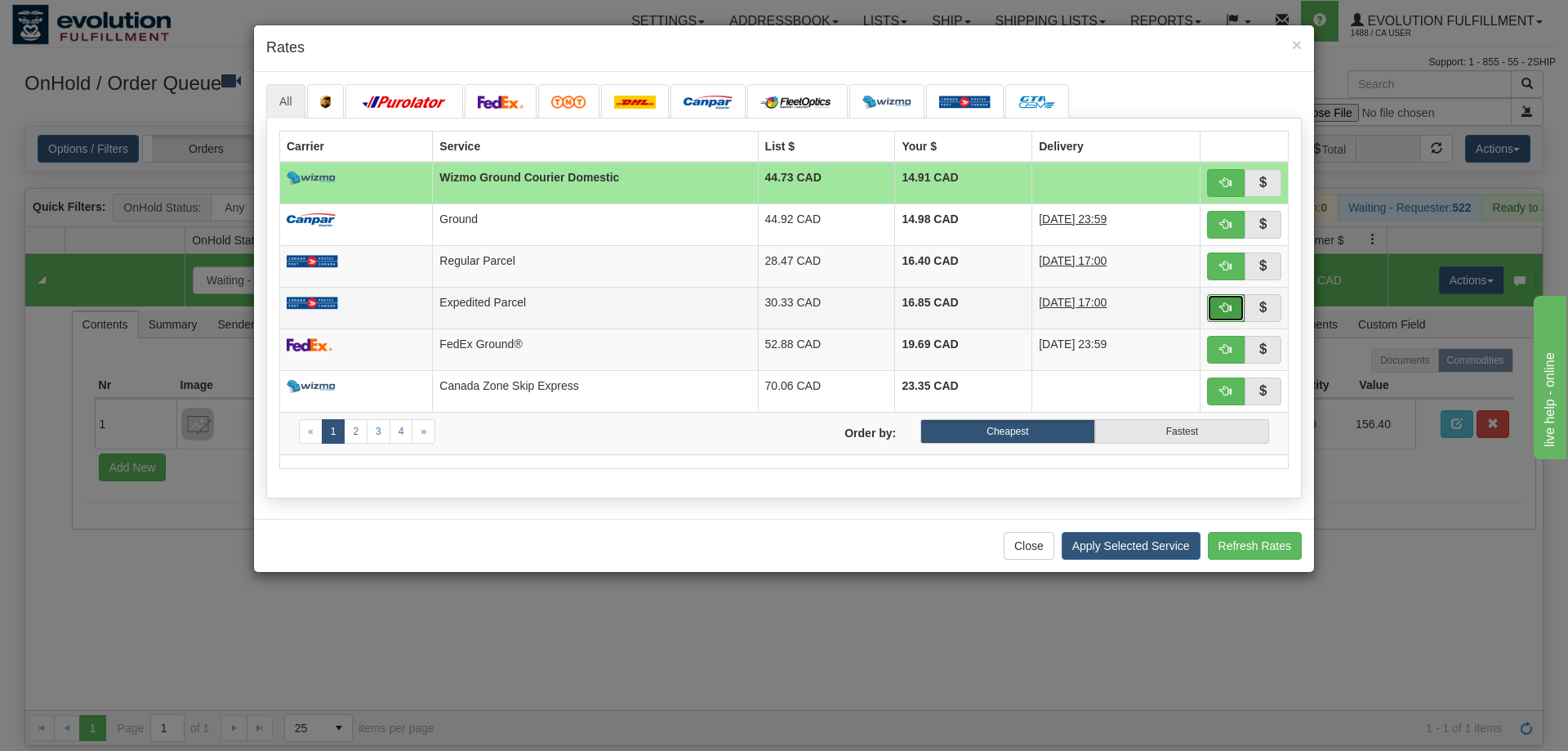
click at [1229, 304] on button "button" at bounding box center [1225, 307] width 38 height 28
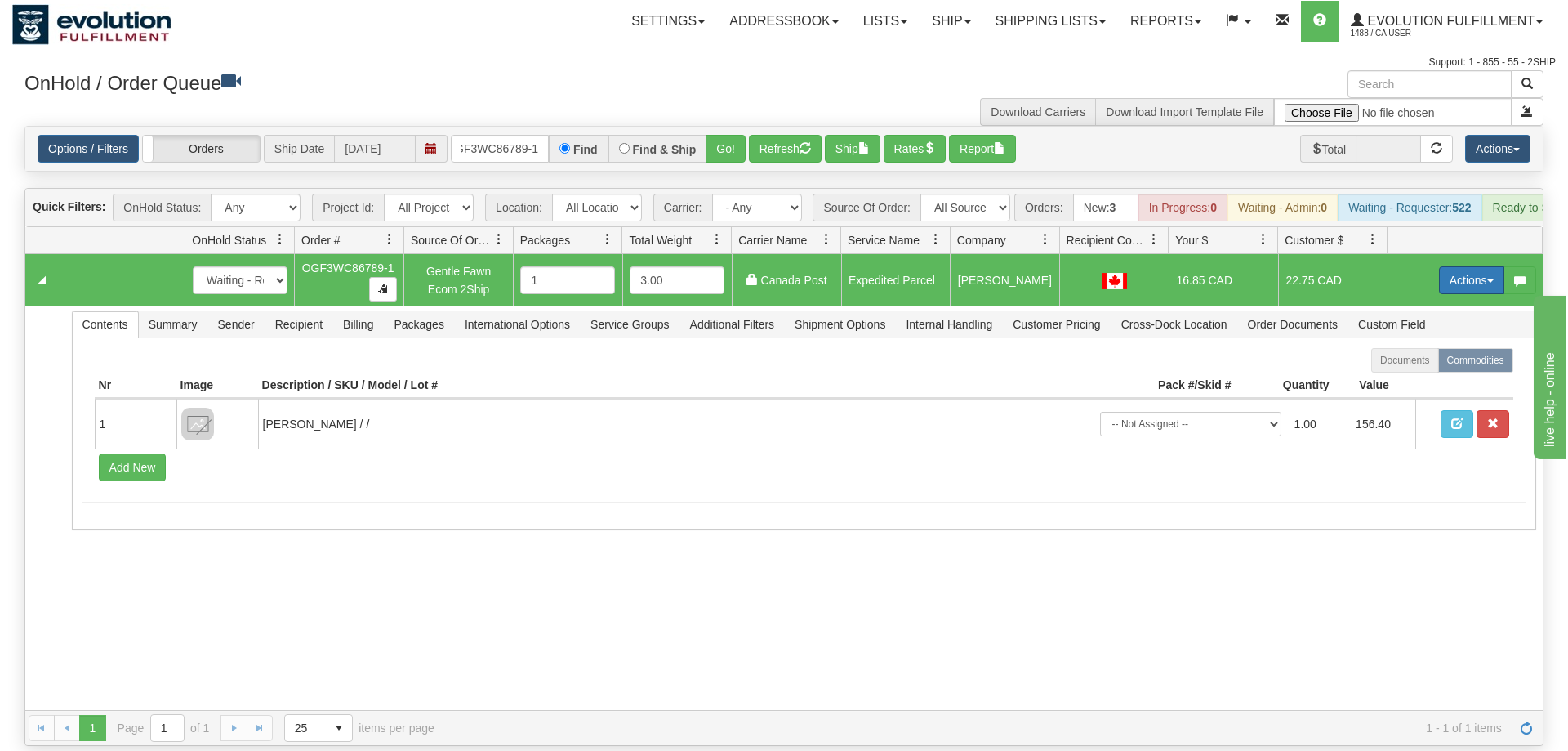
click at [1463, 267] on button "Actions" at bounding box center [1472, 280] width 65 height 28
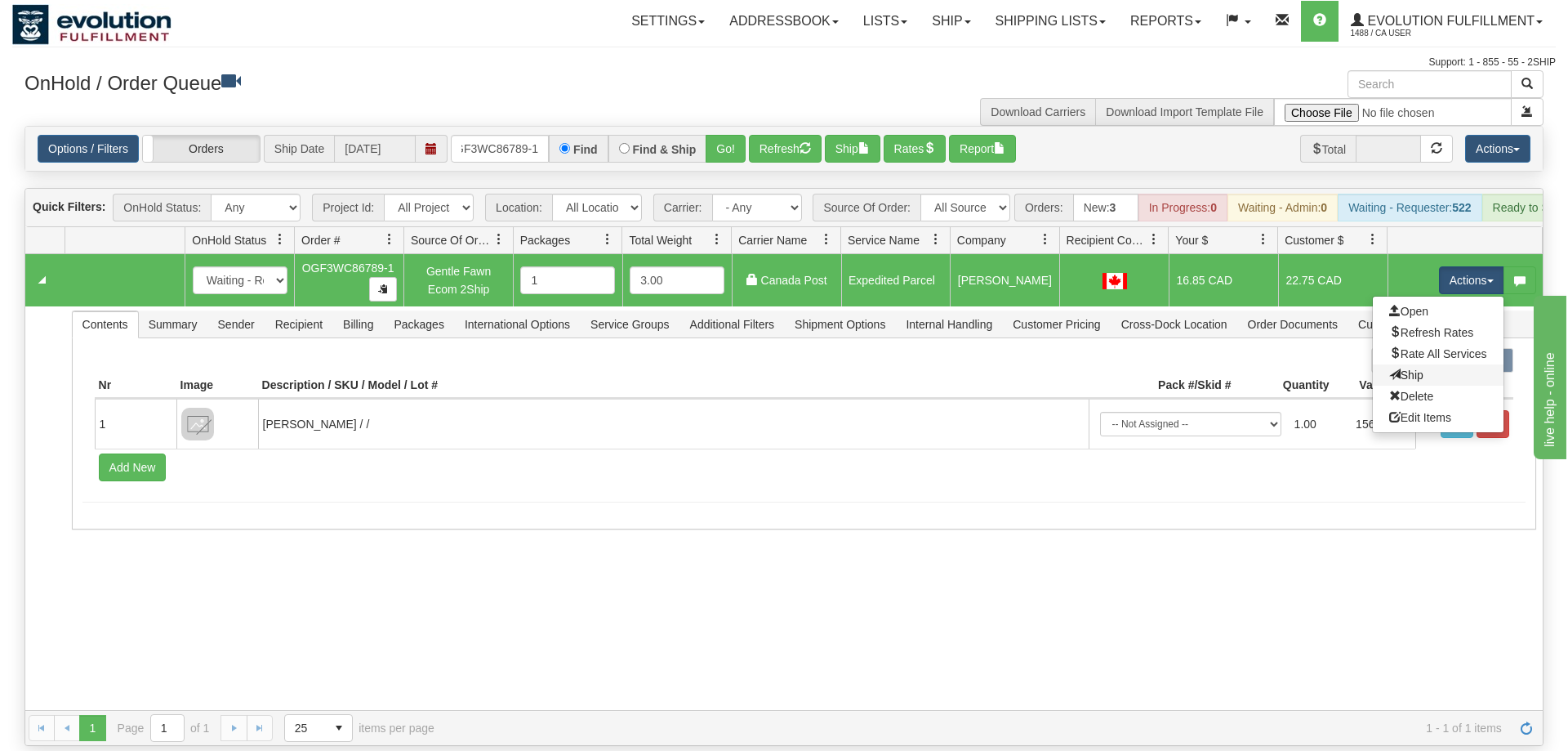
click at [1421, 364] on link "Ship" at bounding box center [1438, 375] width 131 height 21
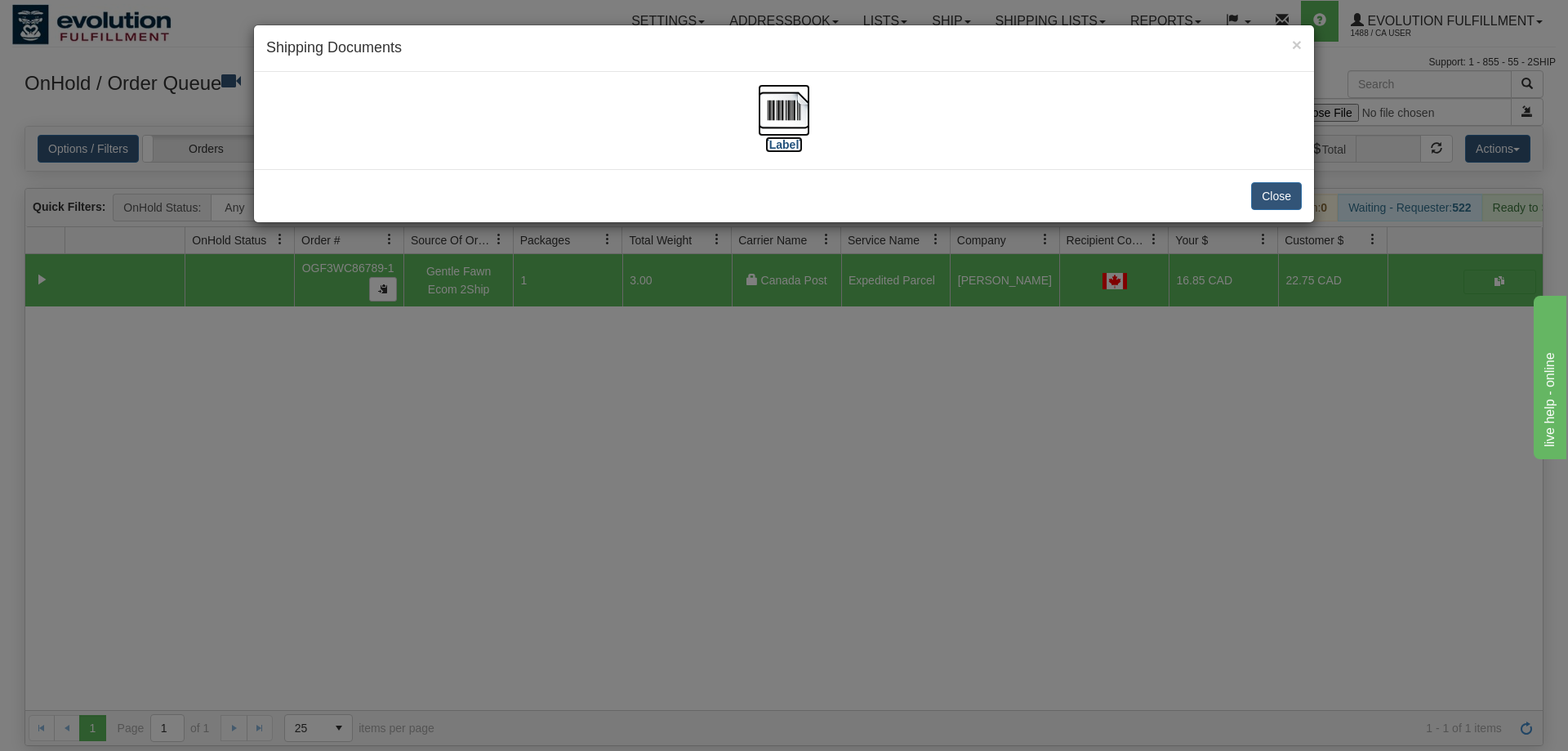
click at [763, 100] on img at bounding box center [784, 110] width 52 height 52
drag, startPoint x: 633, startPoint y: 520, endPoint x: 516, endPoint y: 601, distance: 142.3
click at [631, 520] on div "× Shipping Documents [Label] Close" at bounding box center [784, 376] width 1568 height 751
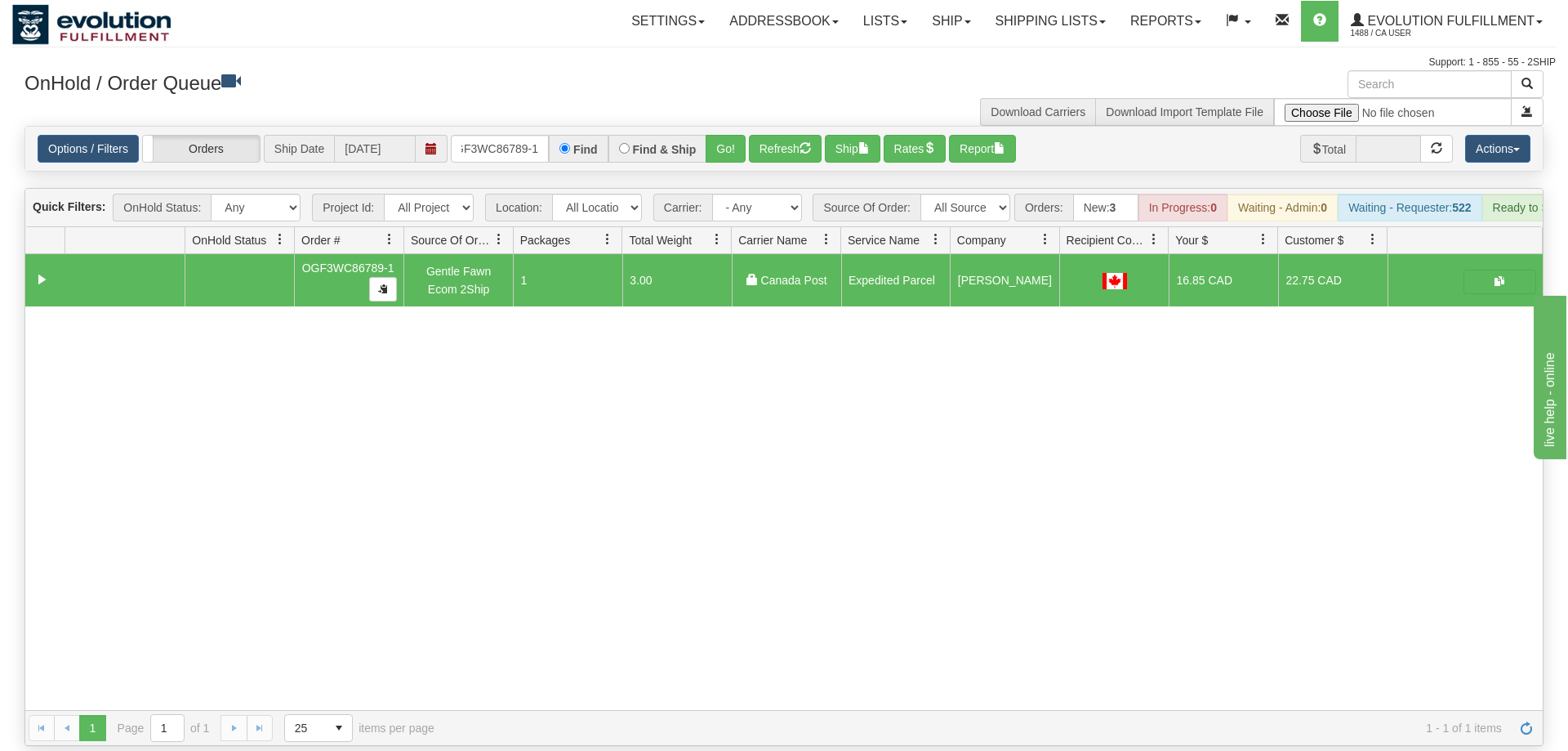
click at [1354, 511] on div "31612468 EVOLUTION V3 91083937 91083938 OGF3WC86789-1 Gentle Fawn Ecom 2Ship 1 …" at bounding box center [784, 481] width 1517 height 455
click at [466, 135] on input "OGF3WC86789-1" at bounding box center [500, 148] width 98 height 28
click at [493, 135] on input "OGF3WC86789-1" at bounding box center [500, 148] width 98 height 28
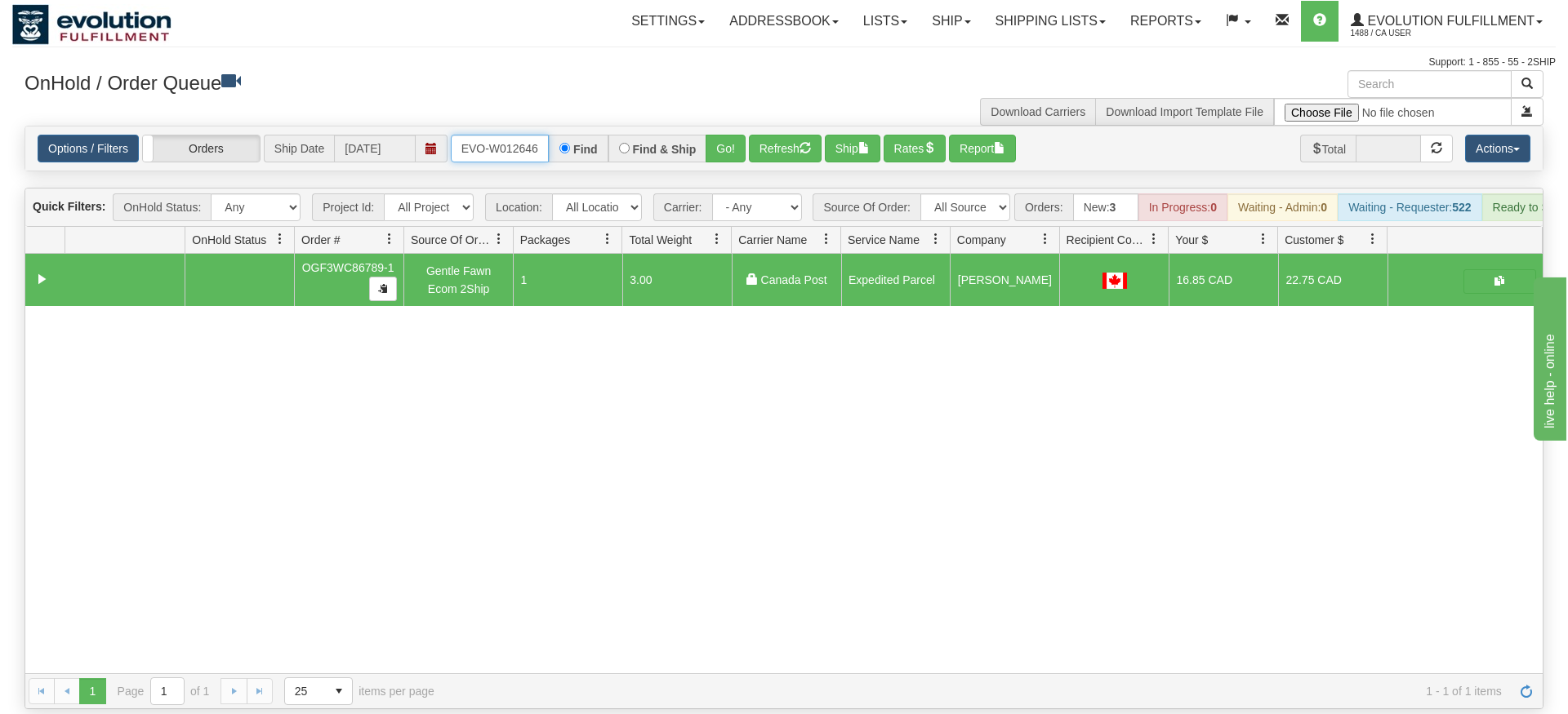
type input "ORSCEVO-W012646"
click at [735, 166] on div "Is equal to Is not equal to Contains Does not contains CAD USD EUR ZAR [PERSON_…" at bounding box center [784, 418] width 1544 height 584
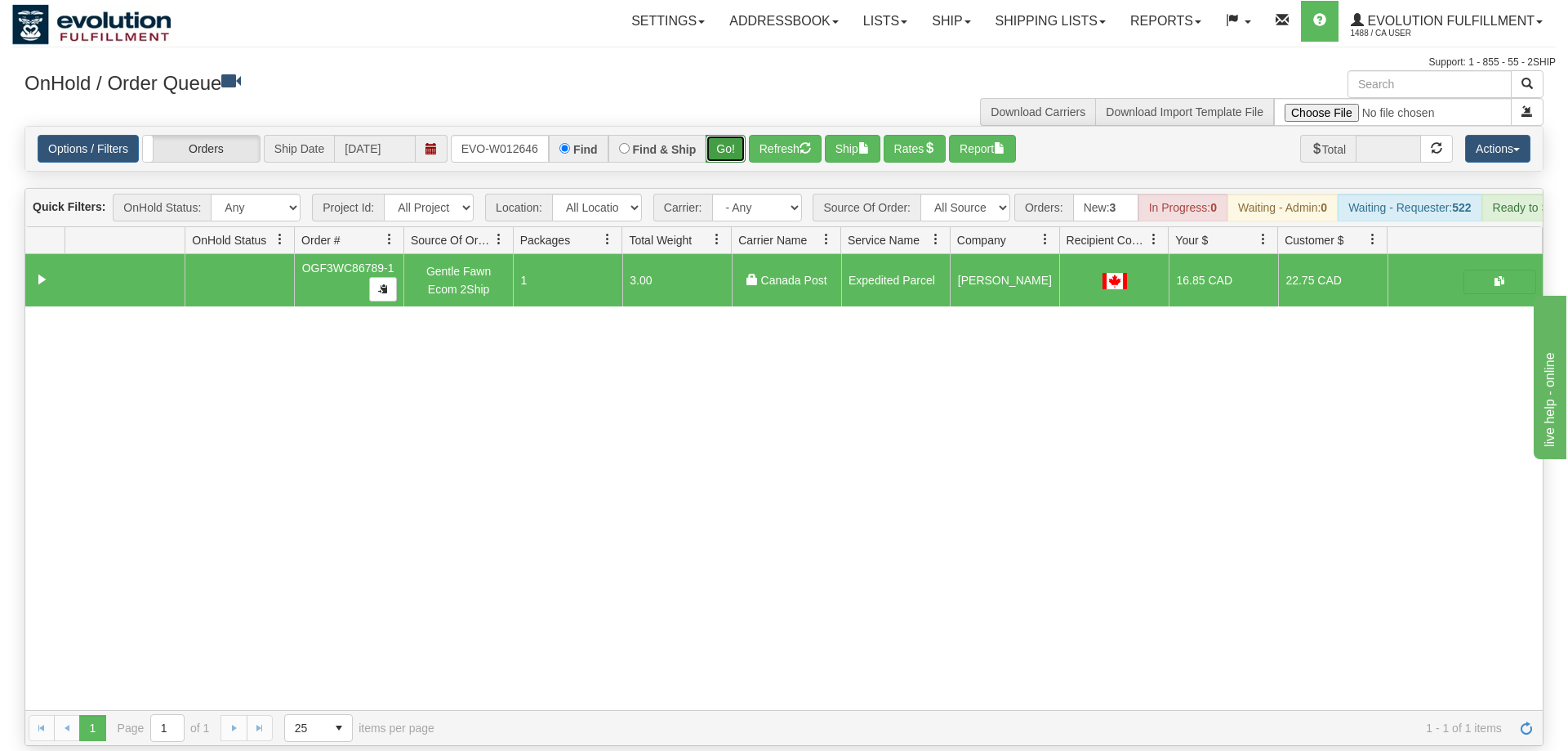
click at [733, 135] on button "Go!" at bounding box center [726, 148] width 40 height 28
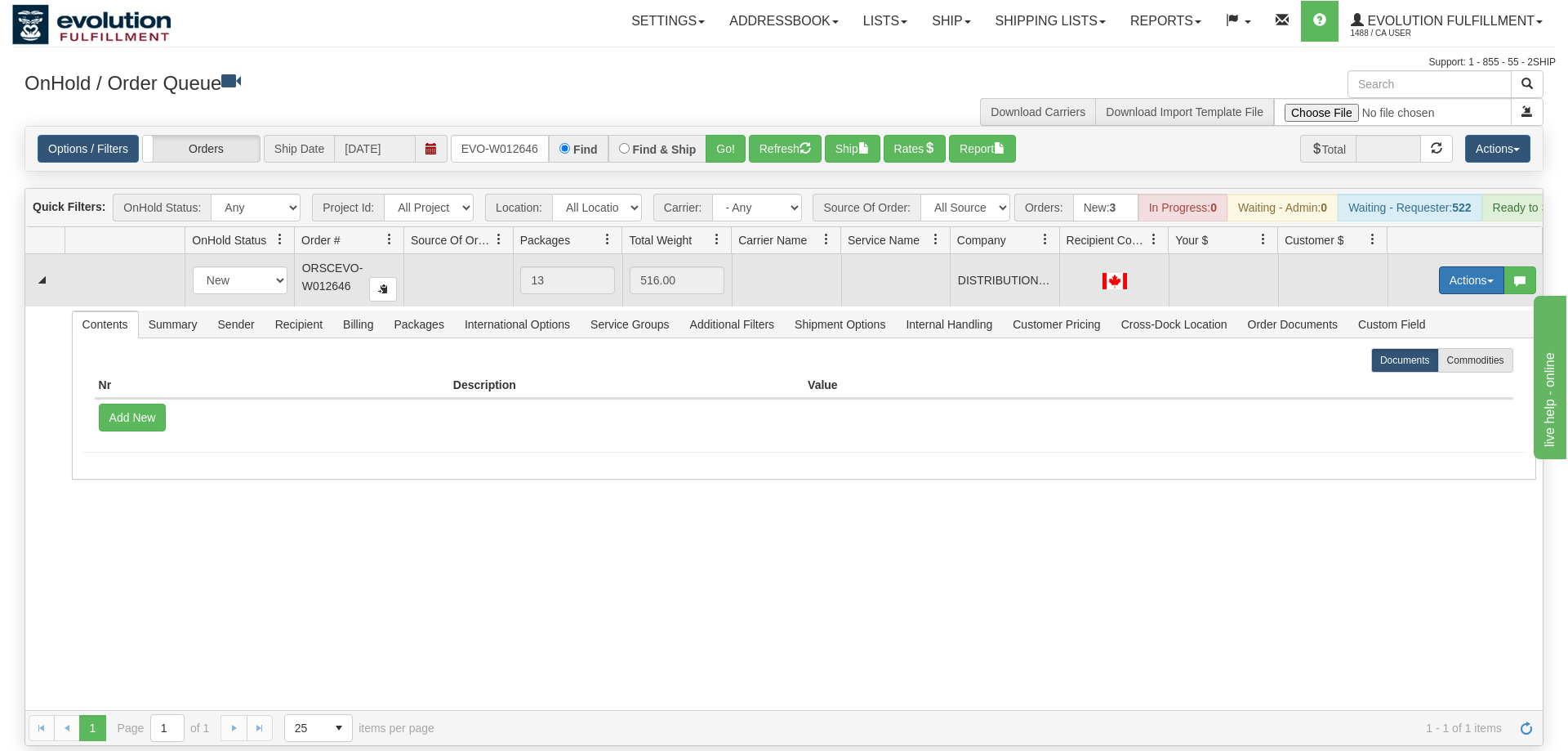
click at [1452, 267] on button "Actions" at bounding box center [1472, 280] width 65 height 28
click at [1443, 348] on span "Rate All Services" at bounding box center [1438, 354] width 98 height 13
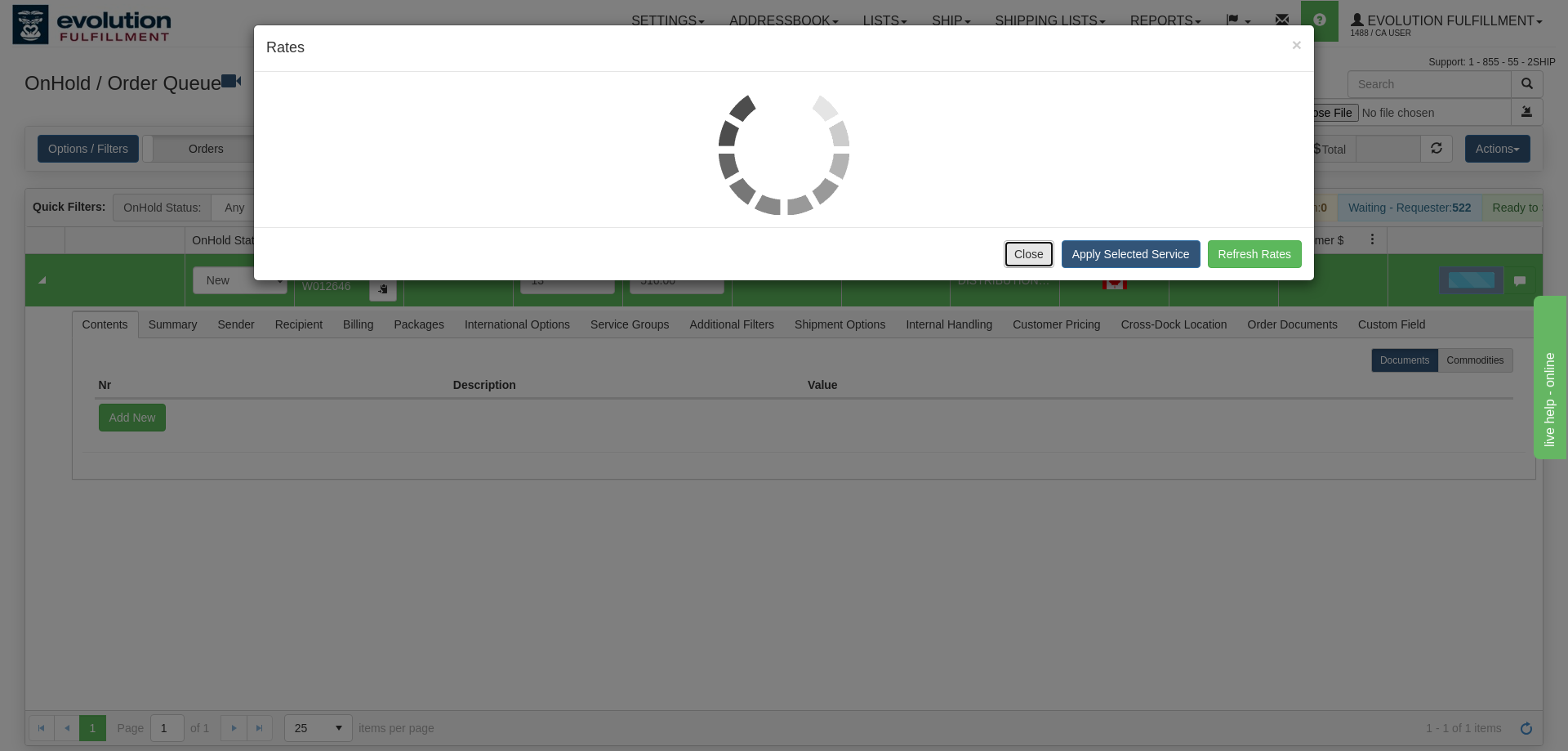
click at [1043, 259] on button "Close" at bounding box center [1029, 253] width 51 height 28
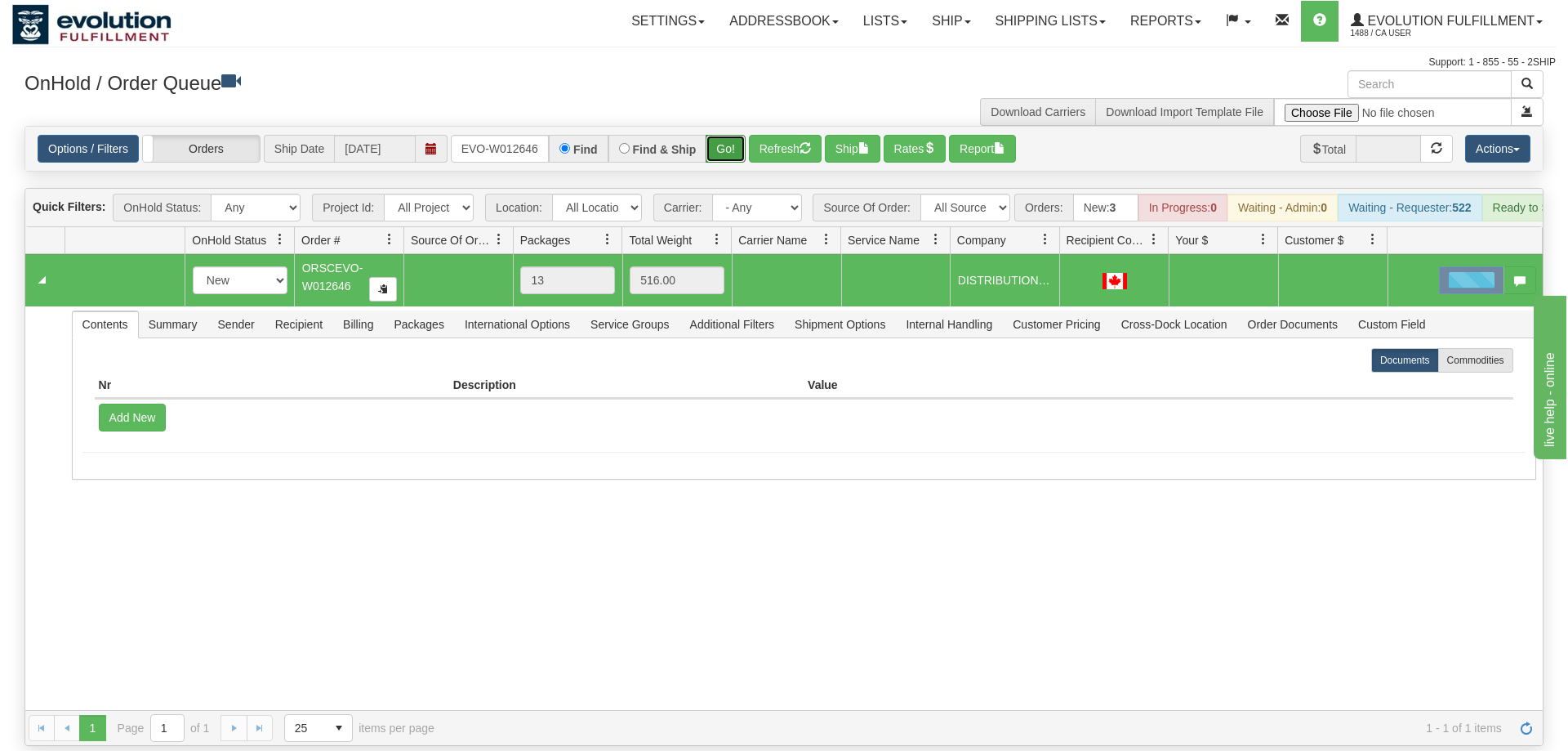
click at [736, 135] on button "Go!" at bounding box center [726, 148] width 40 height 28
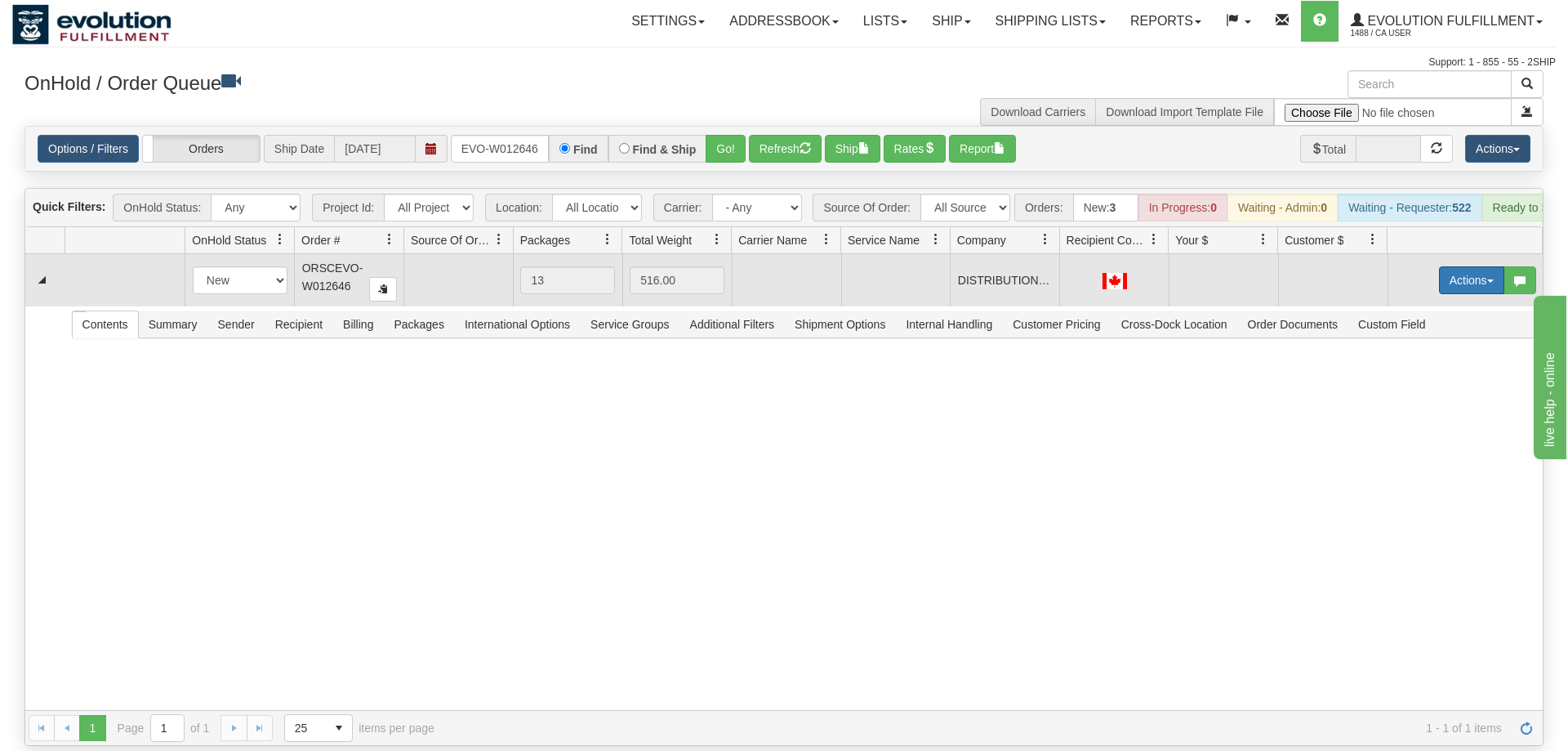
click at [1460, 267] on button "Actions" at bounding box center [1472, 280] width 65 height 28
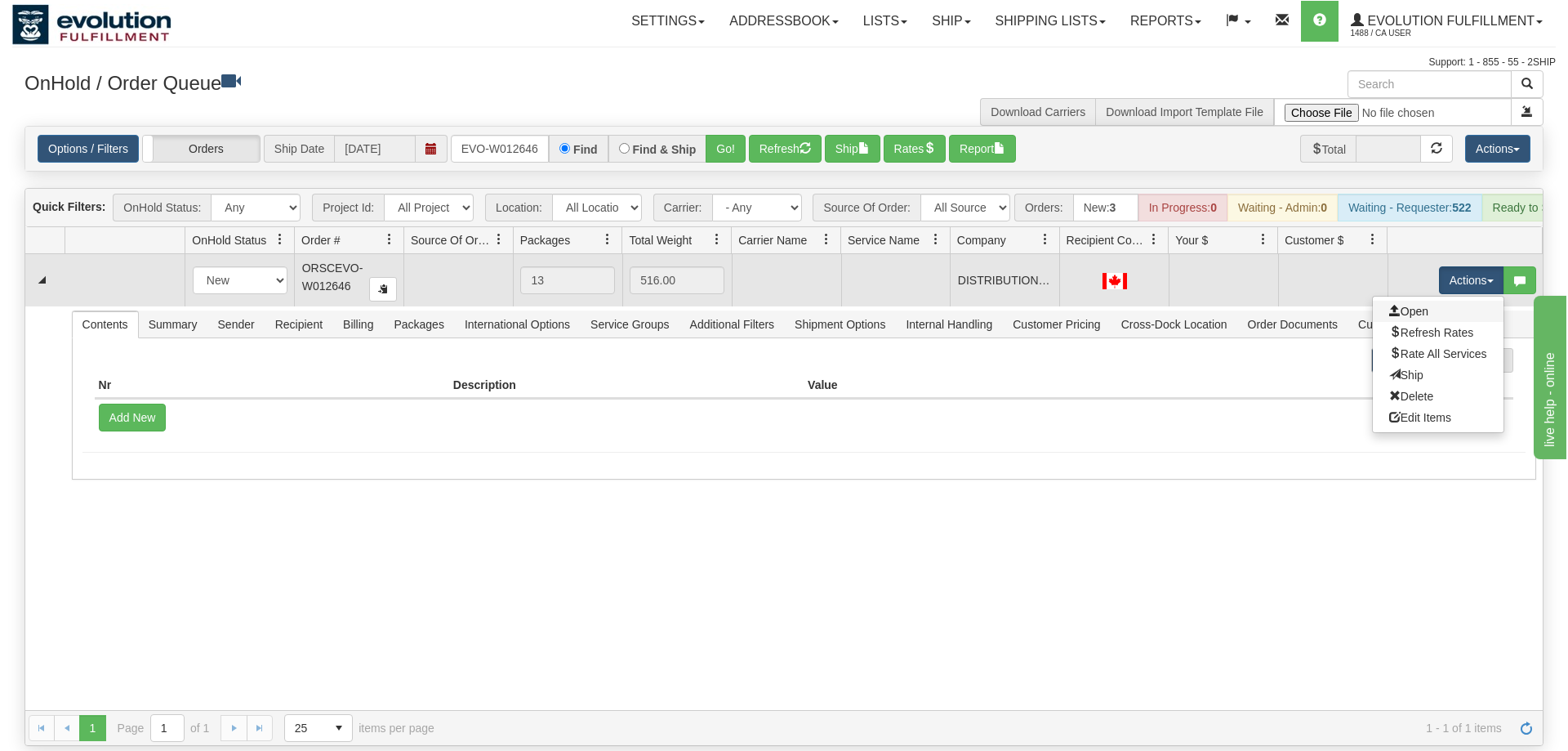
click at [1427, 300] on link "Open" at bounding box center [1438, 311] width 131 height 21
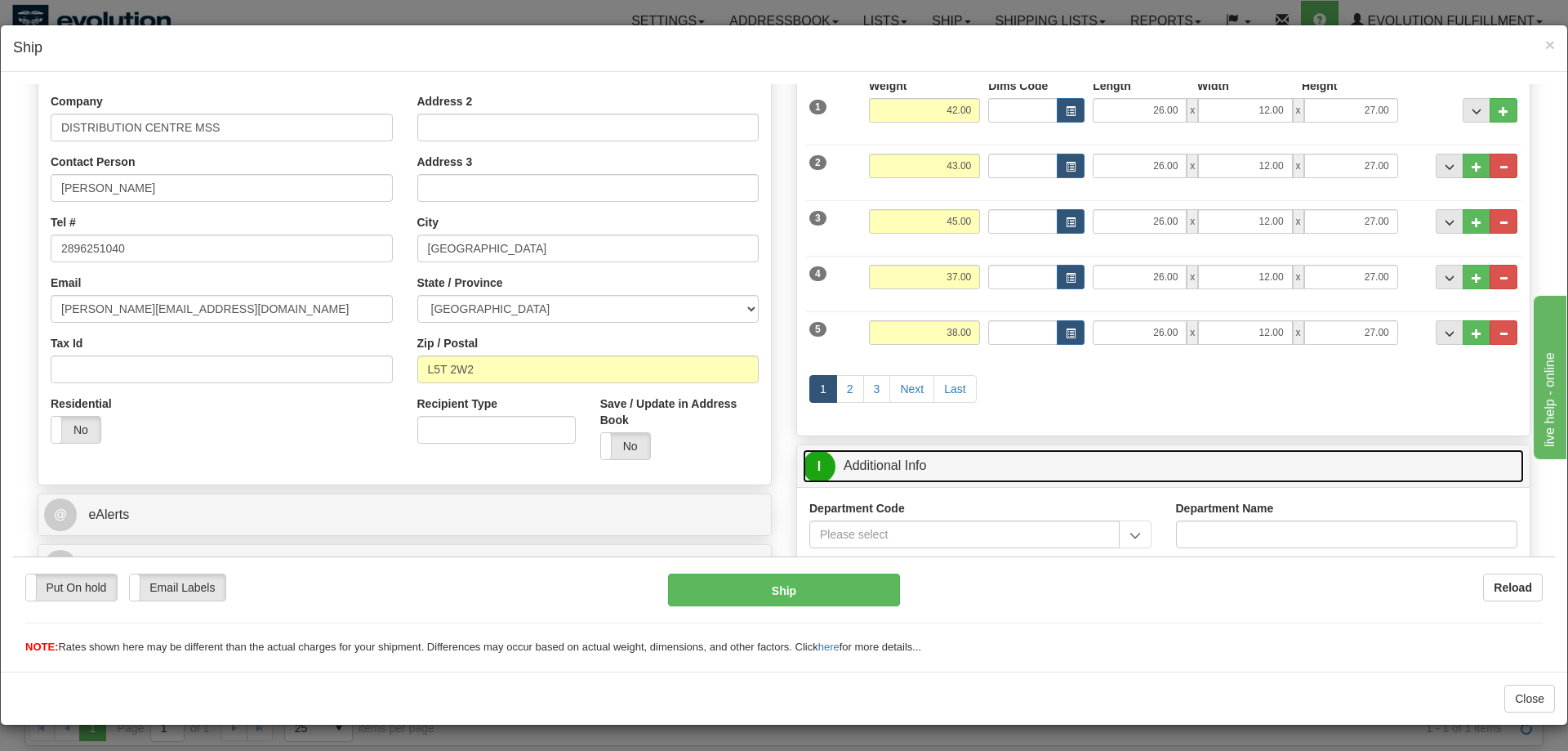
scroll to position [250, 0]
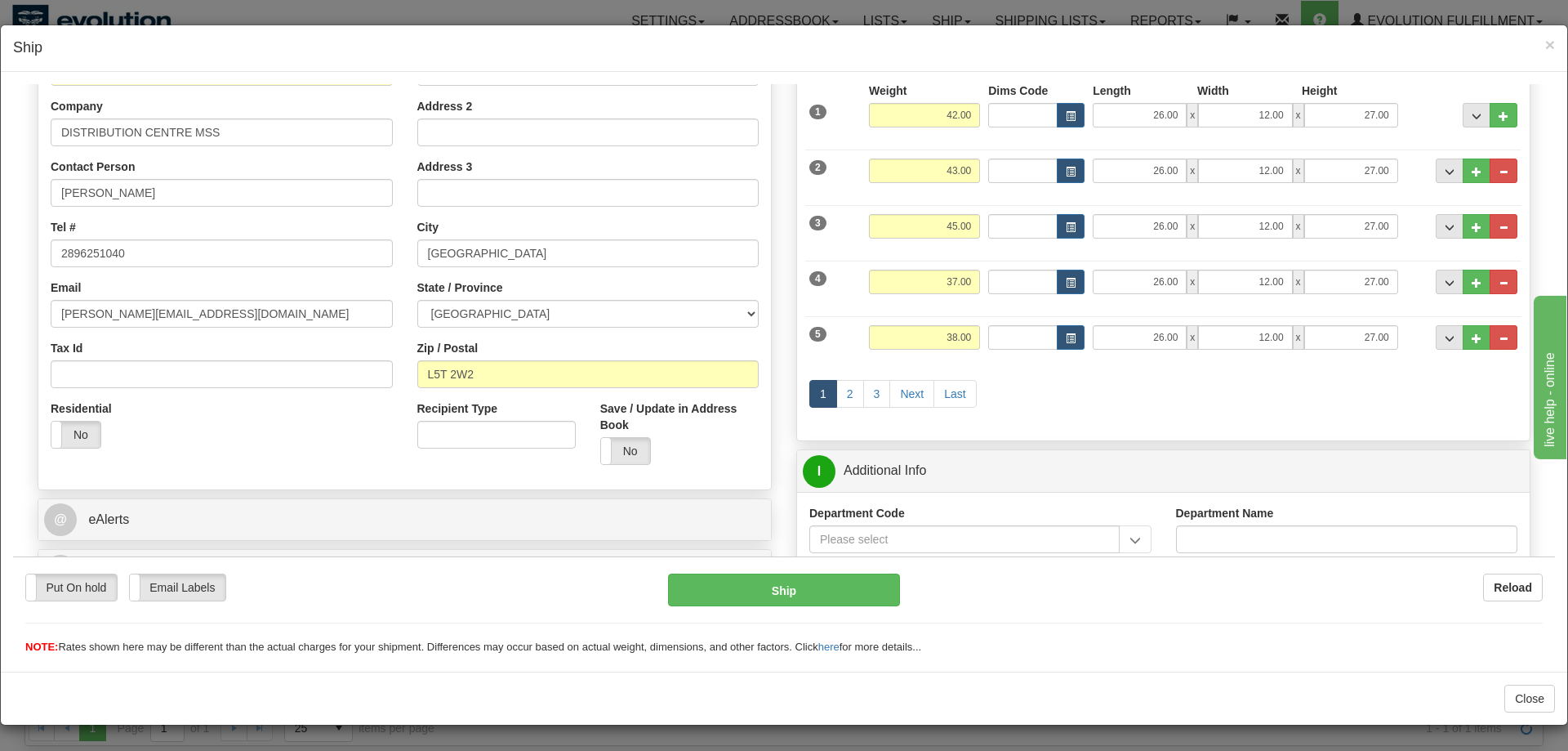
click at [1318, 427] on div "1 2 3 Next Last" at bounding box center [1164, 395] width 716 height 65
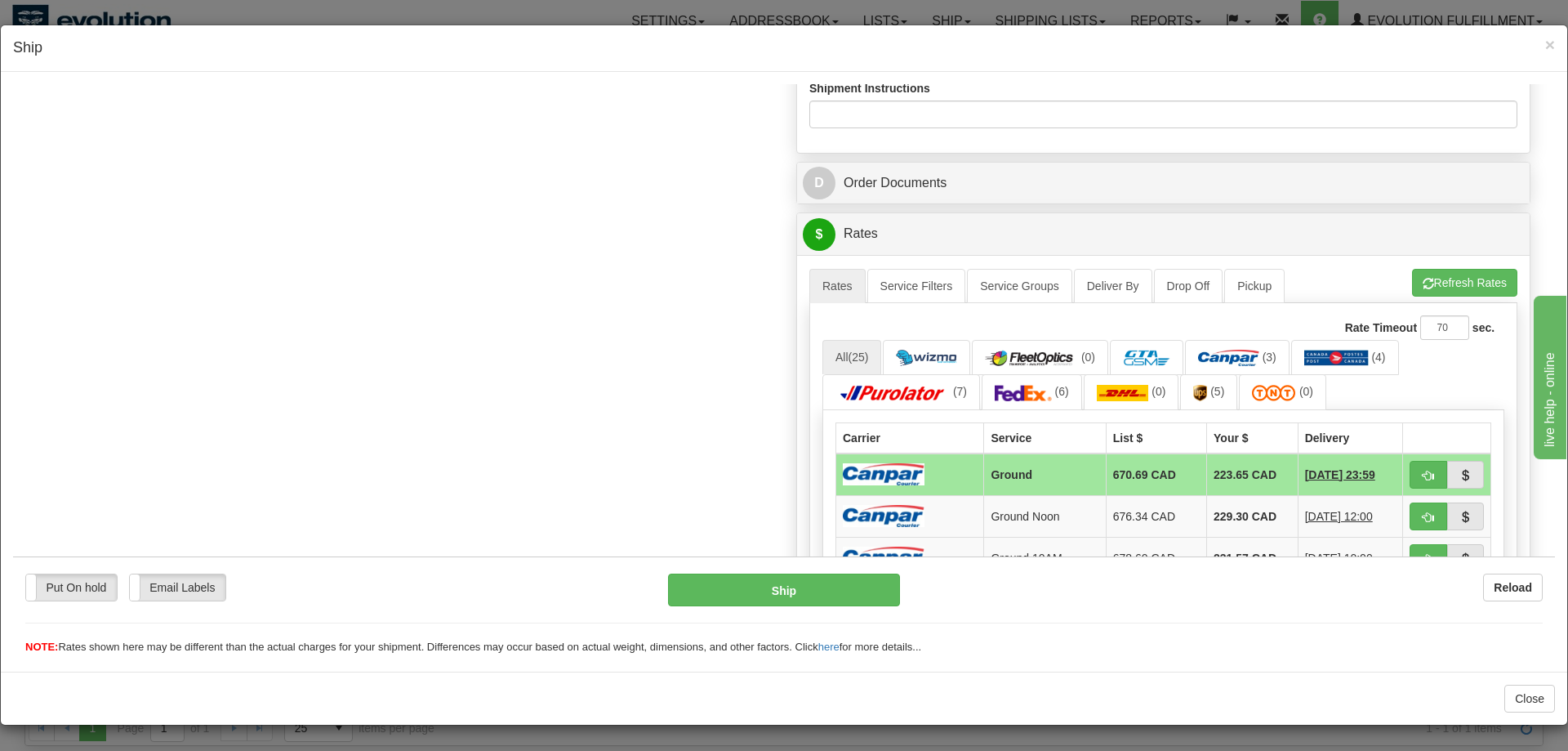
scroll to position [999, 0]
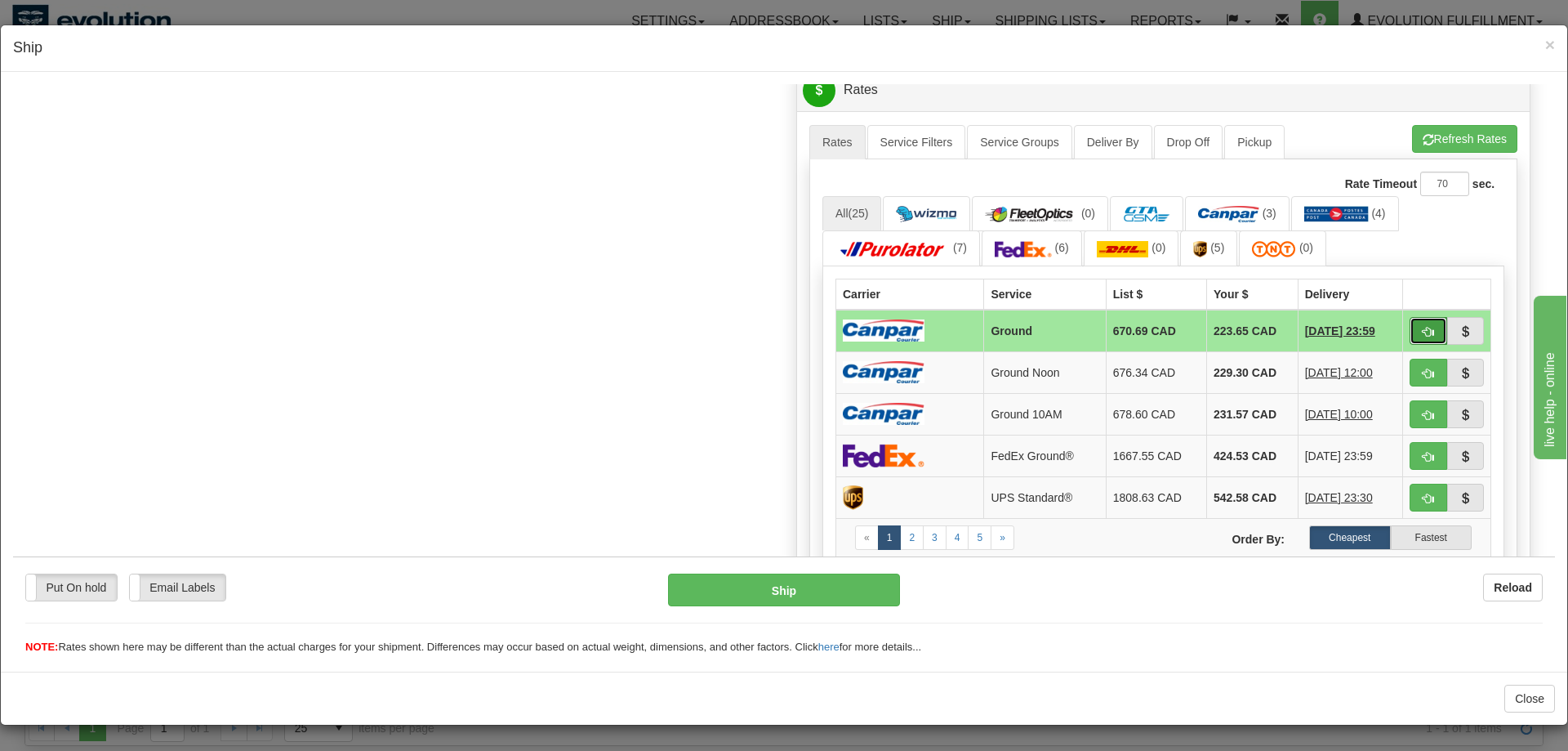
click at [1416, 331] on button "button" at bounding box center [1427, 329] width 38 height 28
type input "1"
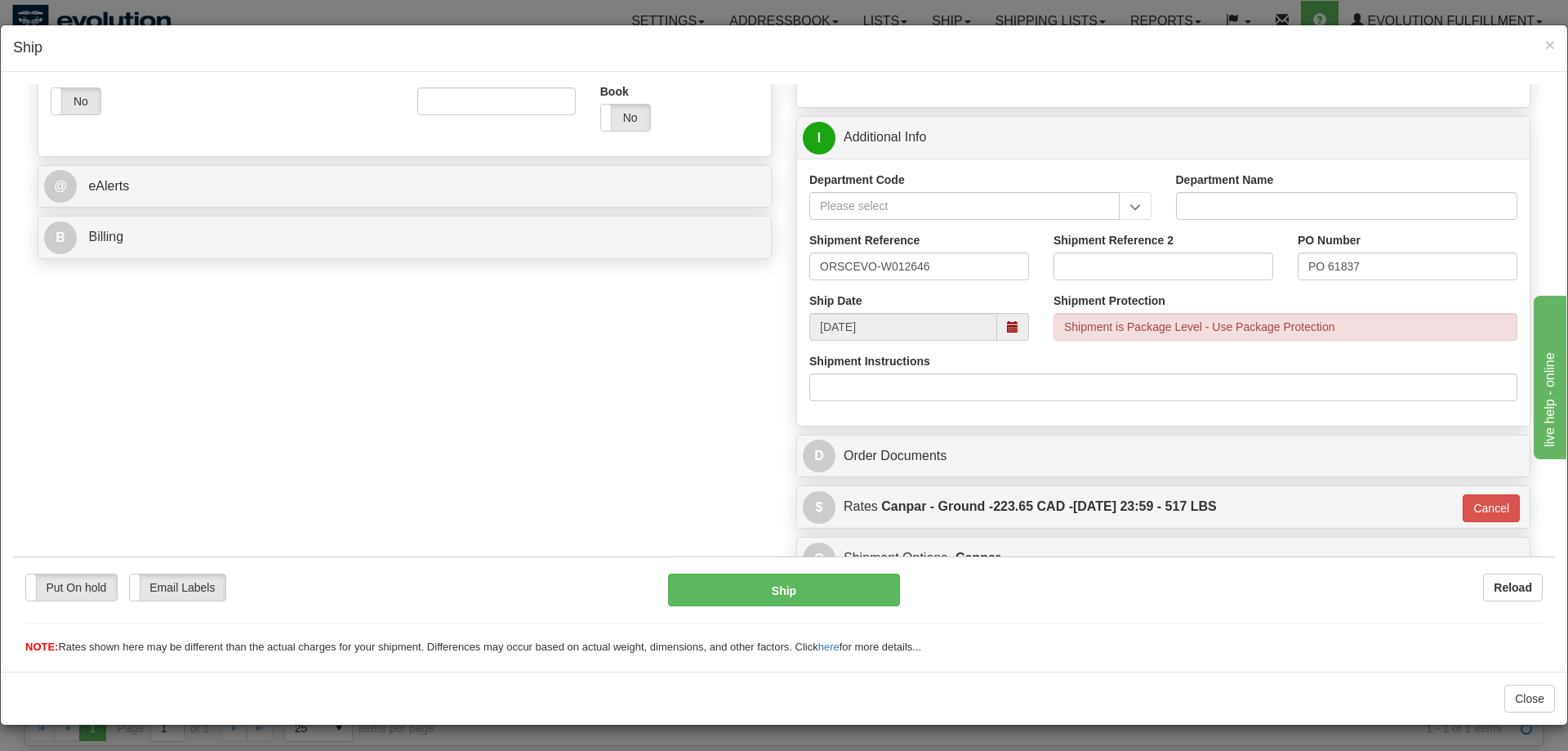
scroll to position [654, 0]
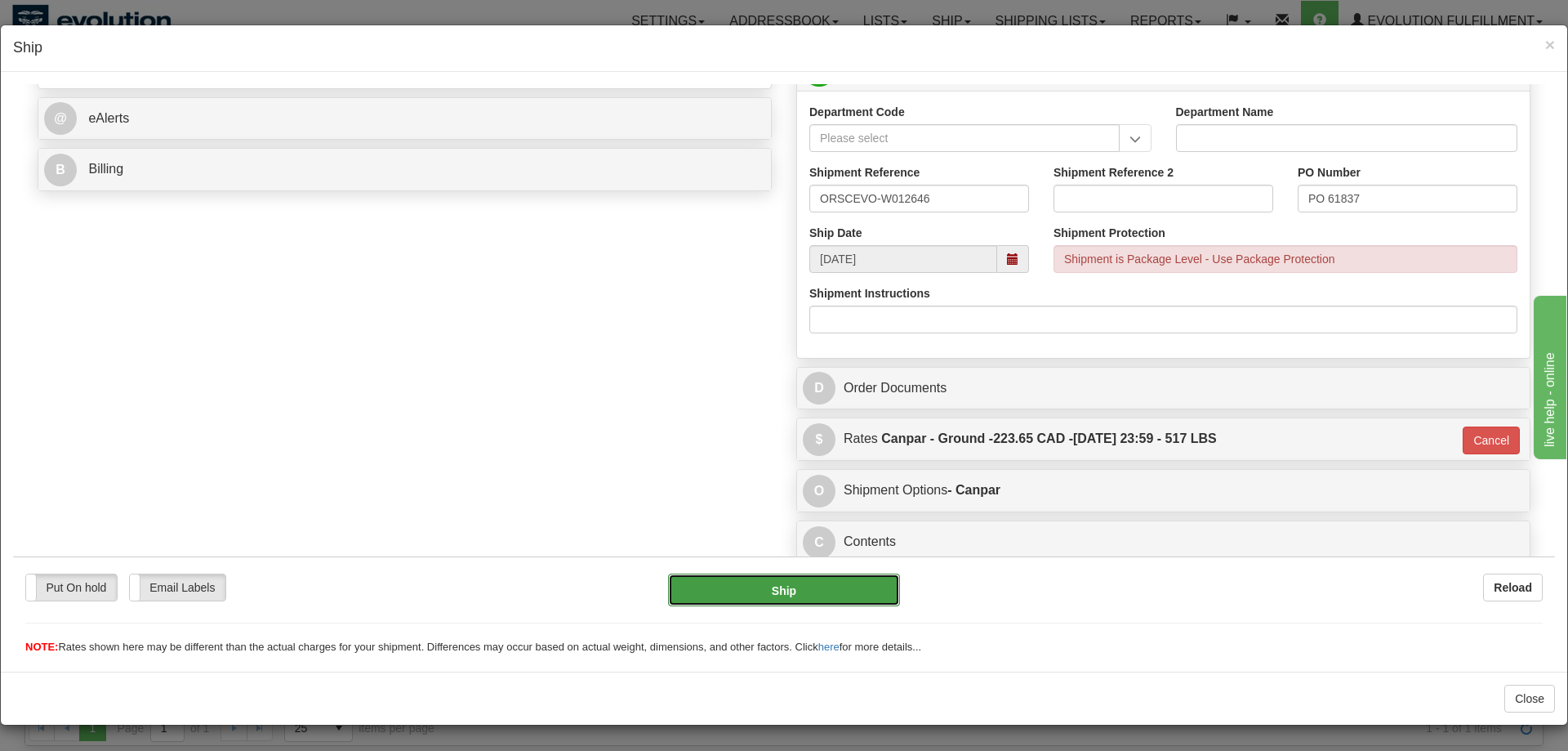
click at [820, 598] on button "Ship" at bounding box center [784, 589] width 233 height 33
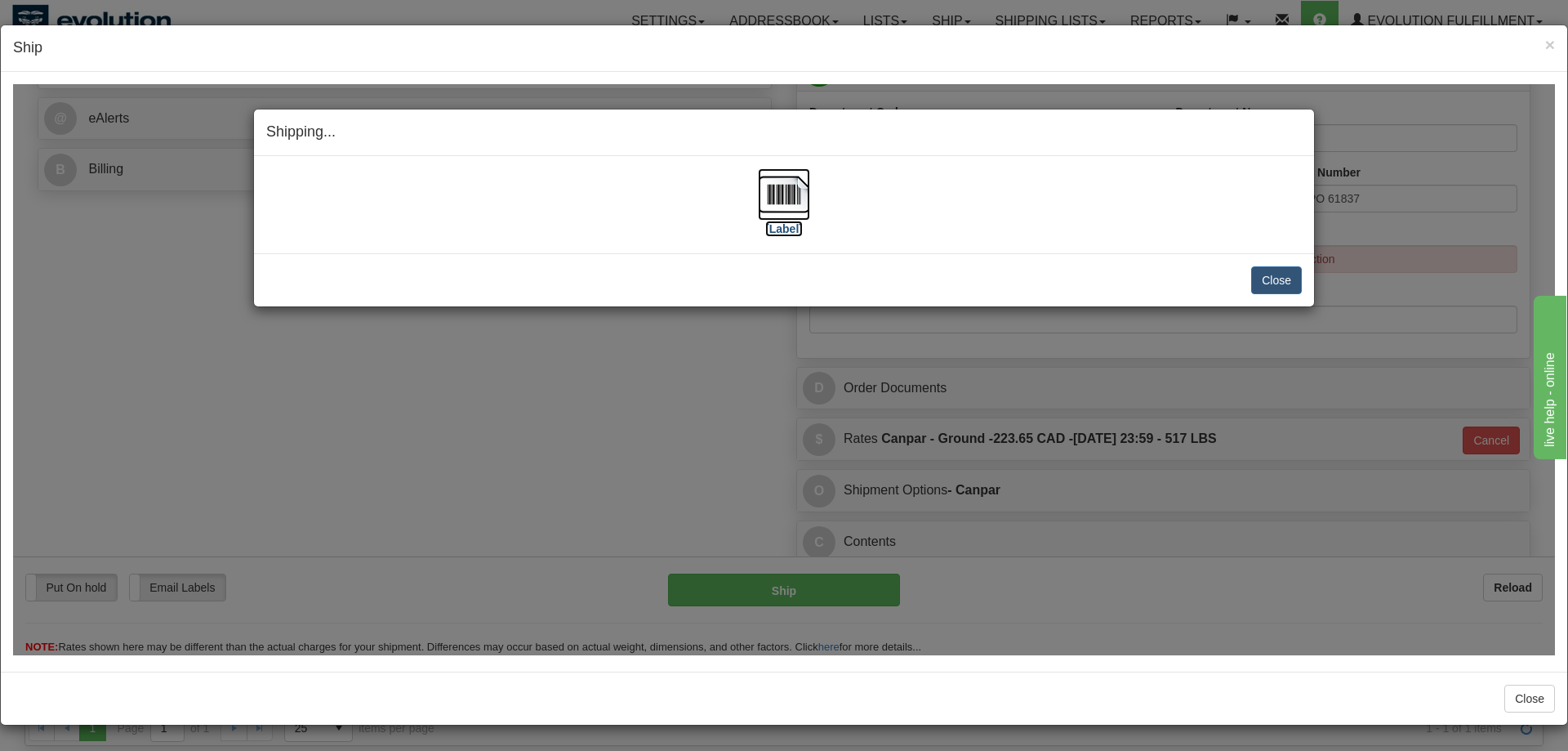
click at [790, 185] on img at bounding box center [784, 194] width 52 height 52
click at [1270, 283] on button "Close" at bounding box center [1276, 279] width 51 height 28
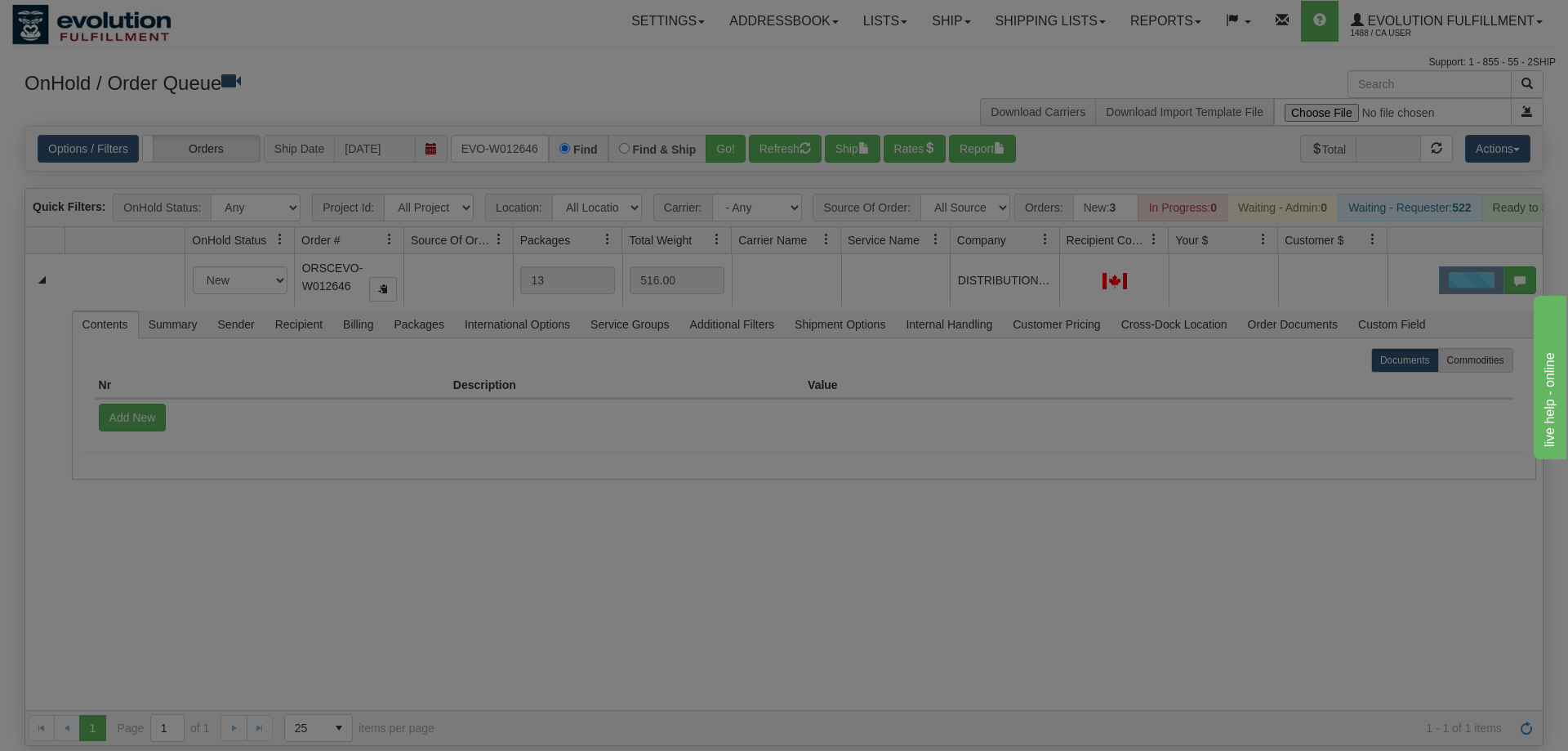
scroll to position [0, 0]
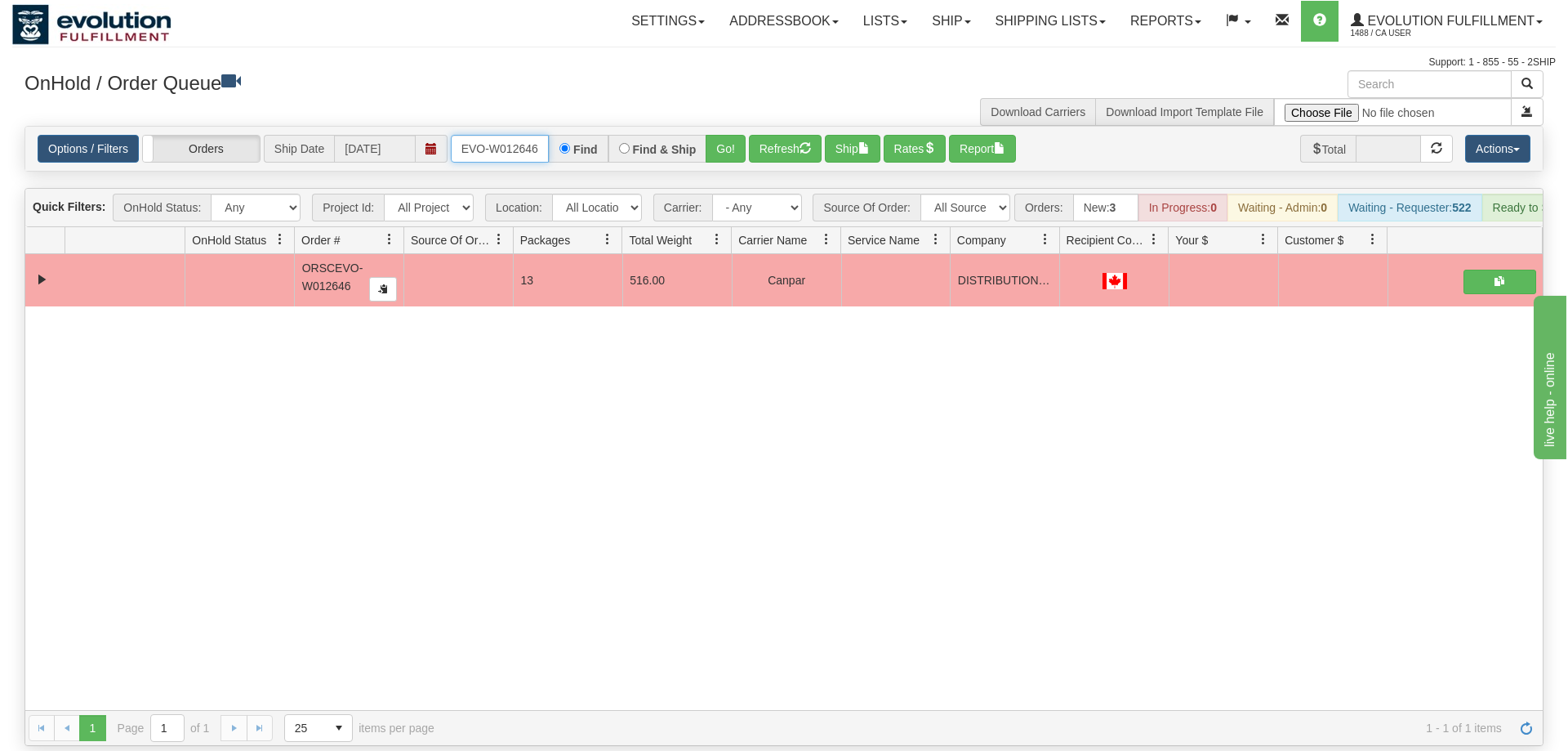
click at [508, 135] on input "ORSCEVO-W012646" at bounding box center [500, 148] width 98 height 28
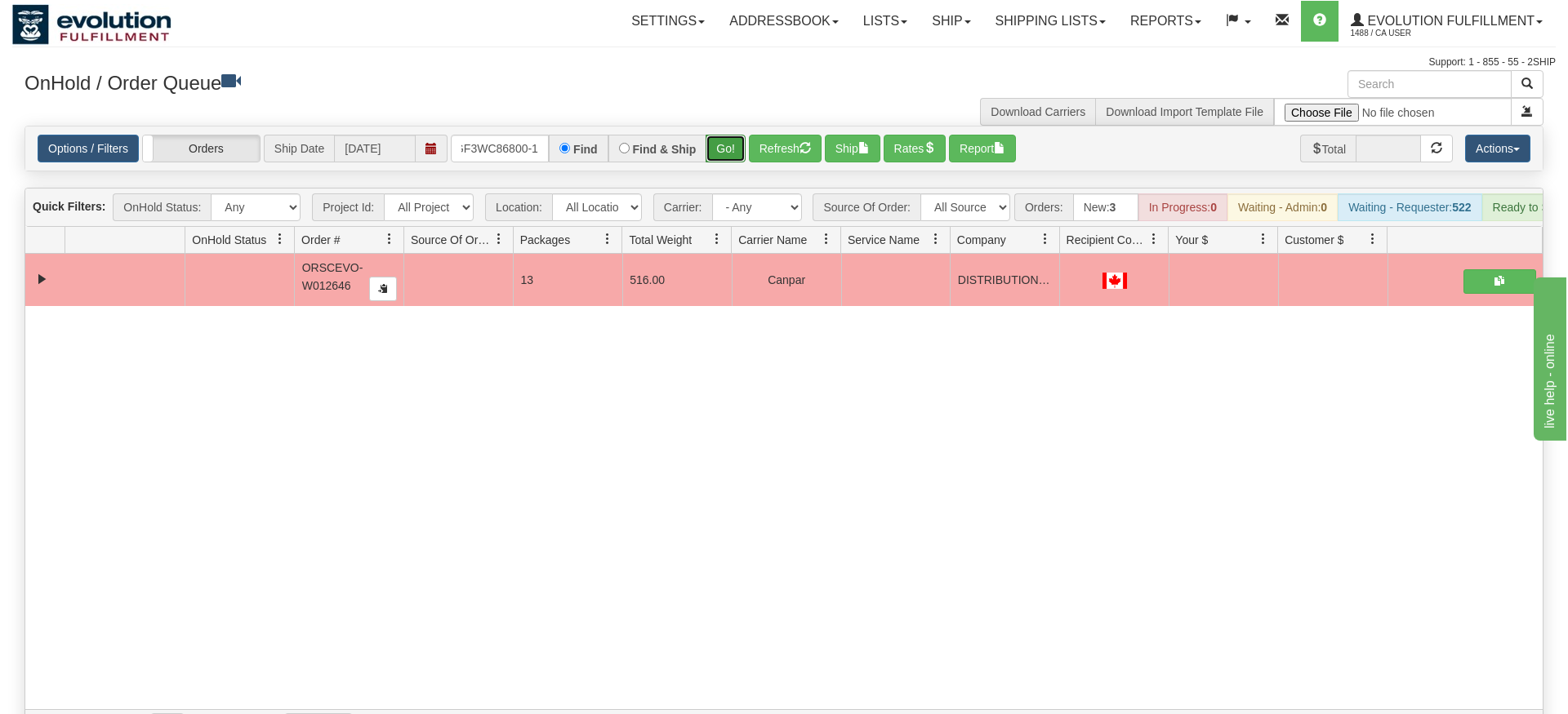
drag, startPoint x: 725, startPoint y: 155, endPoint x: 733, endPoint y: 111, distance: 44.7
click at [725, 154] on div "Is equal to Is not equal to Contains Does not contains CAD USD EUR ZAR [PERSON_…" at bounding box center [784, 436] width 1544 height 620
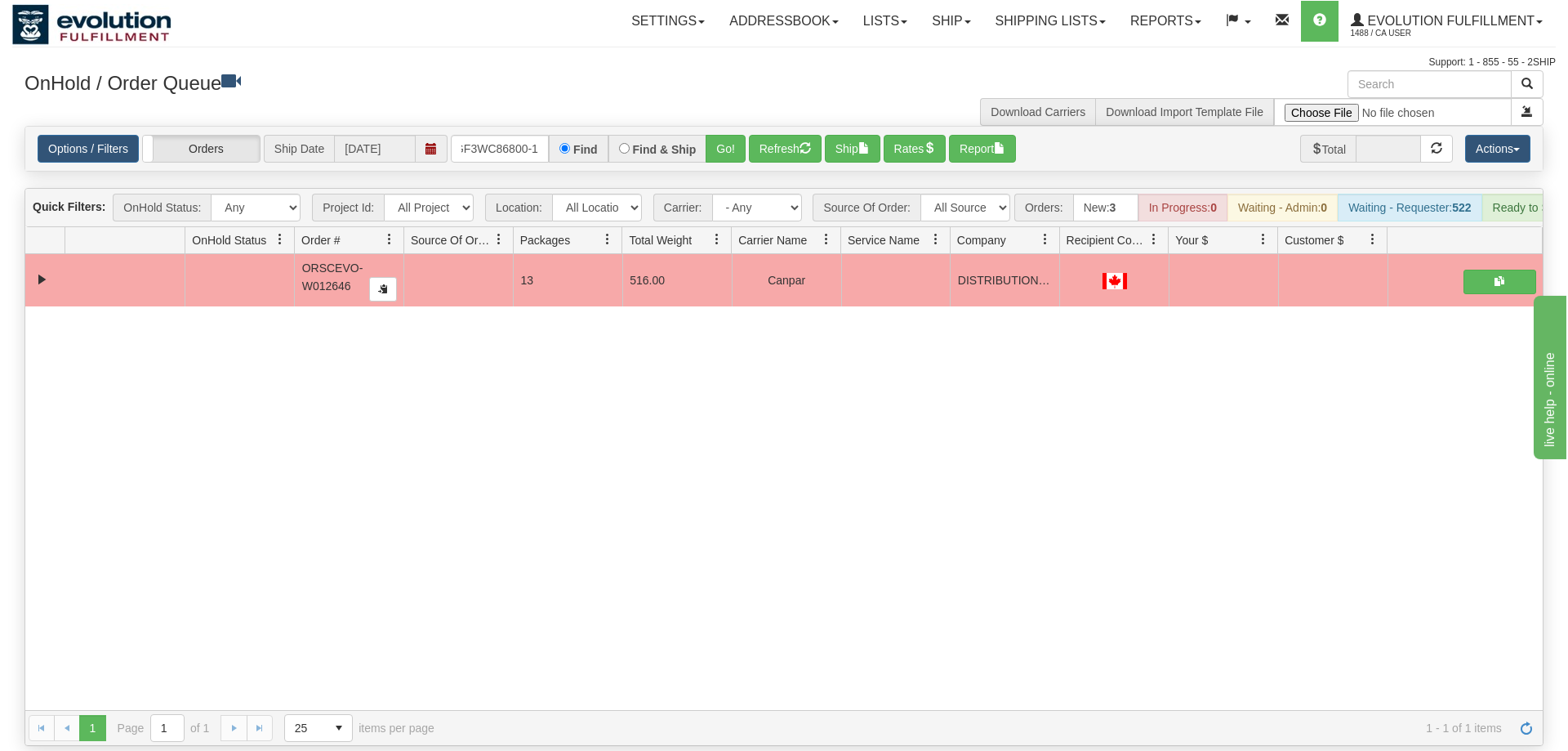
click at [735, 127] on div "Options / Filters Group Shipments Orders Ship Date [DATE] oGF3WC86800-1 Find Fi…" at bounding box center [784, 149] width 1517 height 44
click at [731, 135] on button "Go!" at bounding box center [726, 148] width 40 height 28
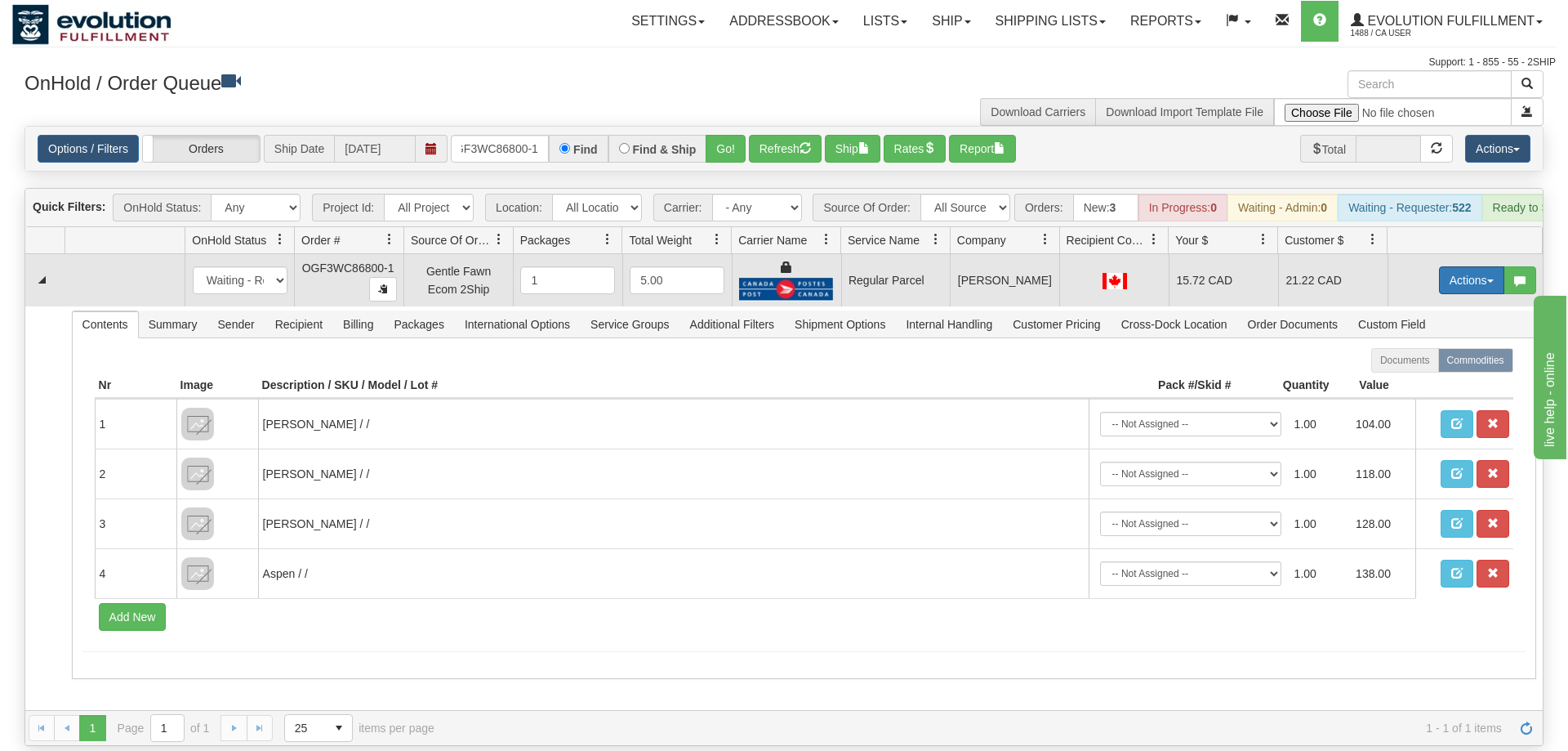
click at [1455, 267] on button "Actions" at bounding box center [1472, 280] width 65 height 28
click at [1424, 348] on span "Rate All Services" at bounding box center [1438, 354] width 98 height 13
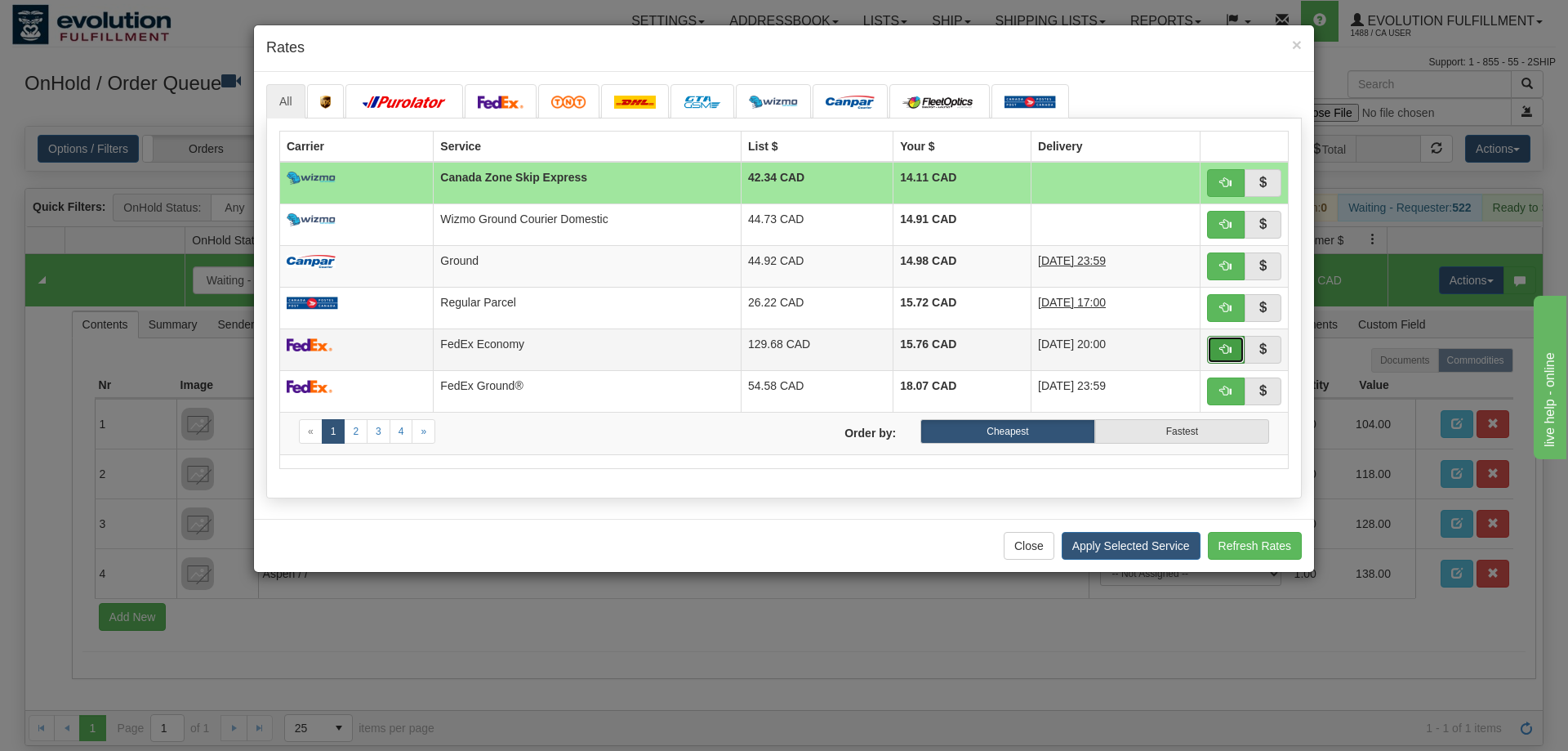
click at [1226, 342] on button "button" at bounding box center [1225, 350] width 38 height 28
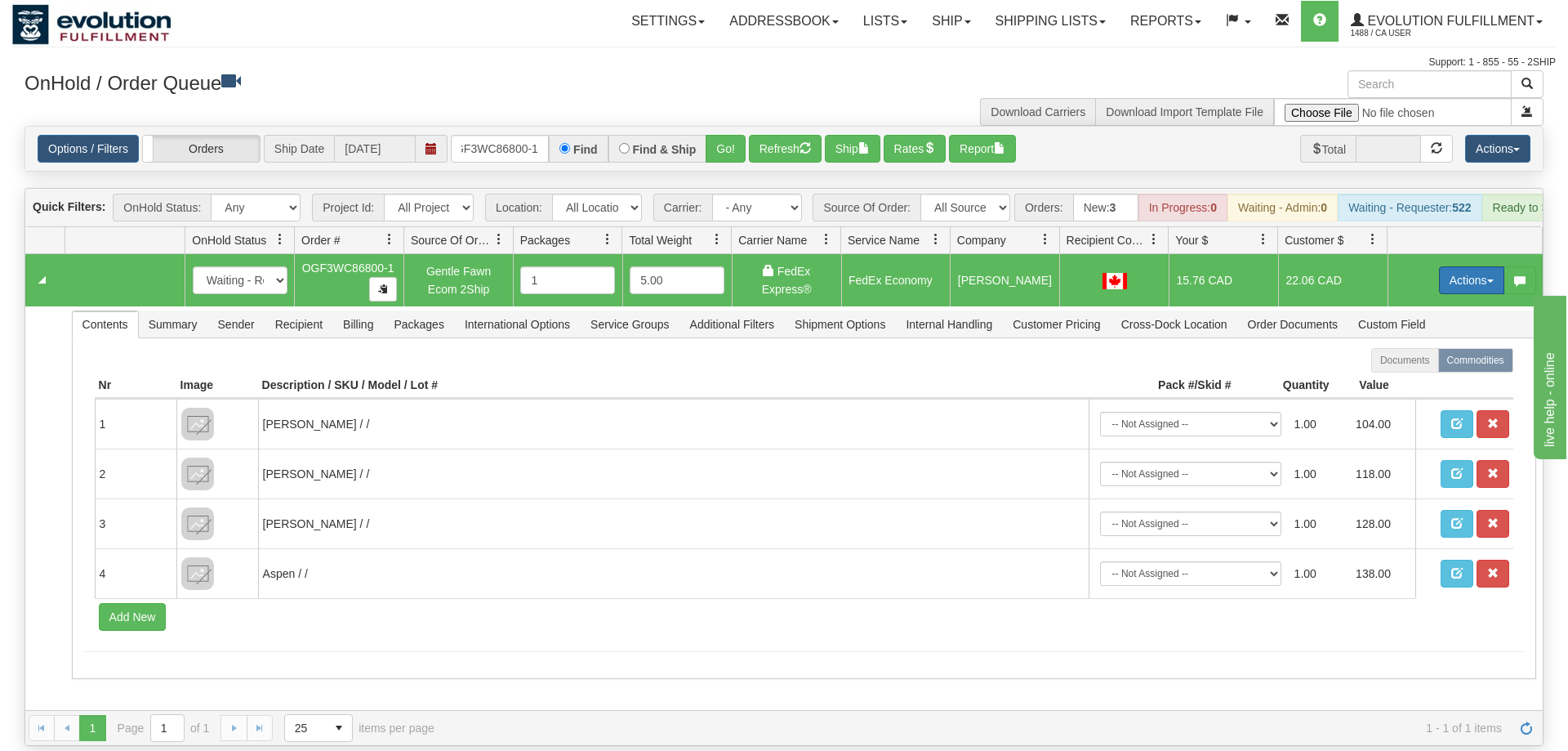
click at [1460, 267] on button "Actions" at bounding box center [1472, 280] width 65 height 28
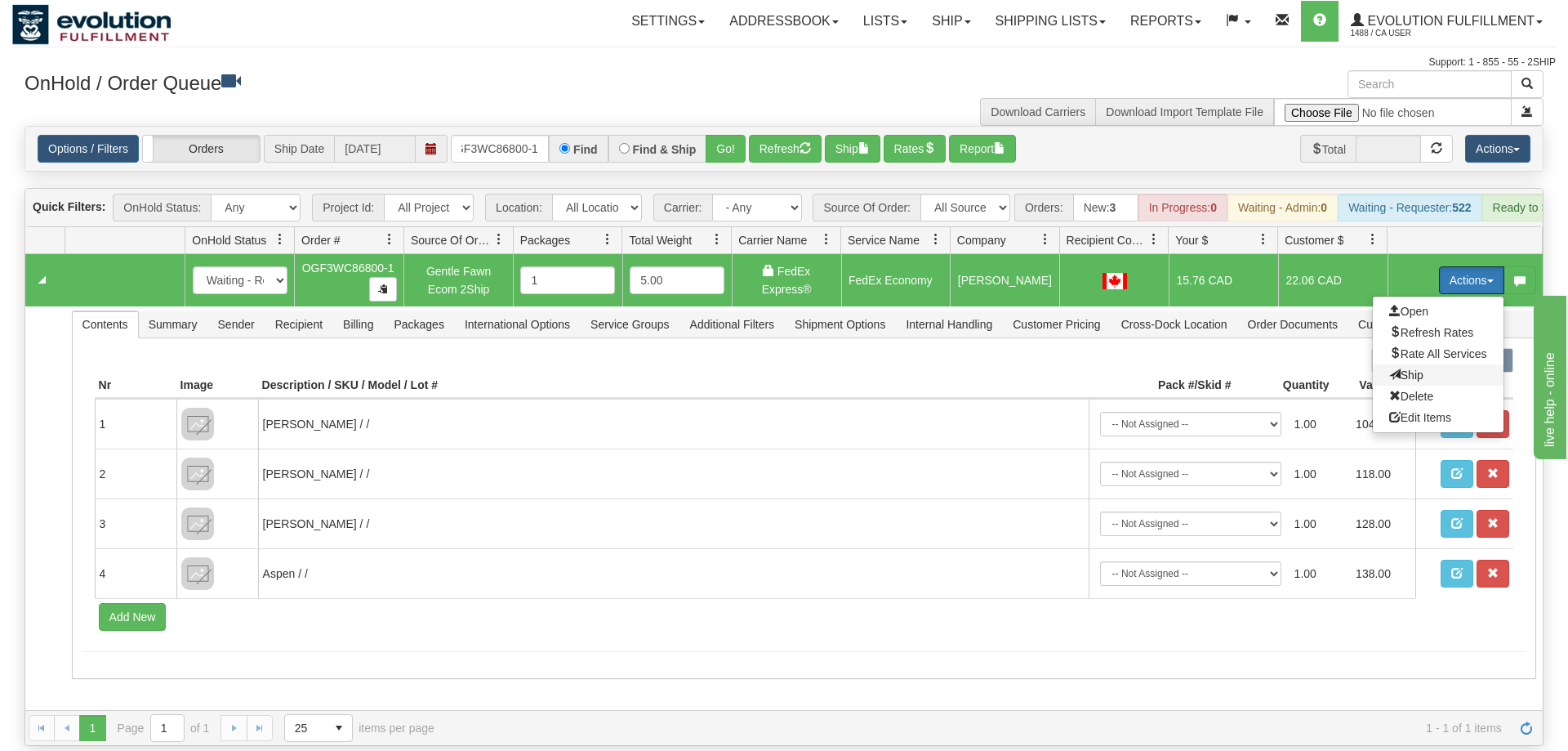
click at [1401, 369] on span "Ship" at bounding box center [1406, 376] width 35 height 13
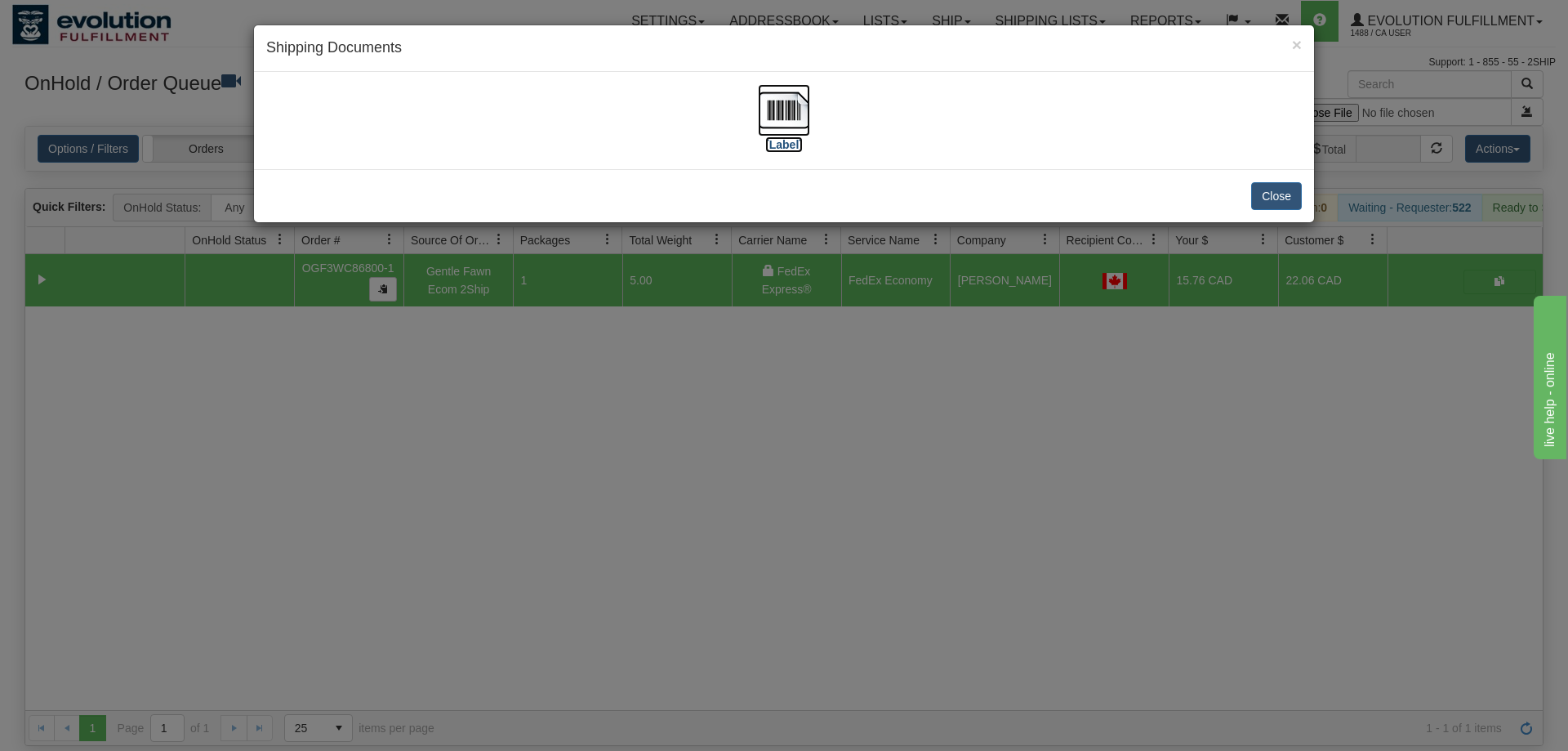
click at [791, 125] on img at bounding box center [784, 110] width 52 height 52
drag, startPoint x: 832, startPoint y: 425, endPoint x: 824, endPoint y: 401, distance: 25.3
click at [832, 419] on div "× Shipping Documents [Label] Close" at bounding box center [784, 376] width 1568 height 751
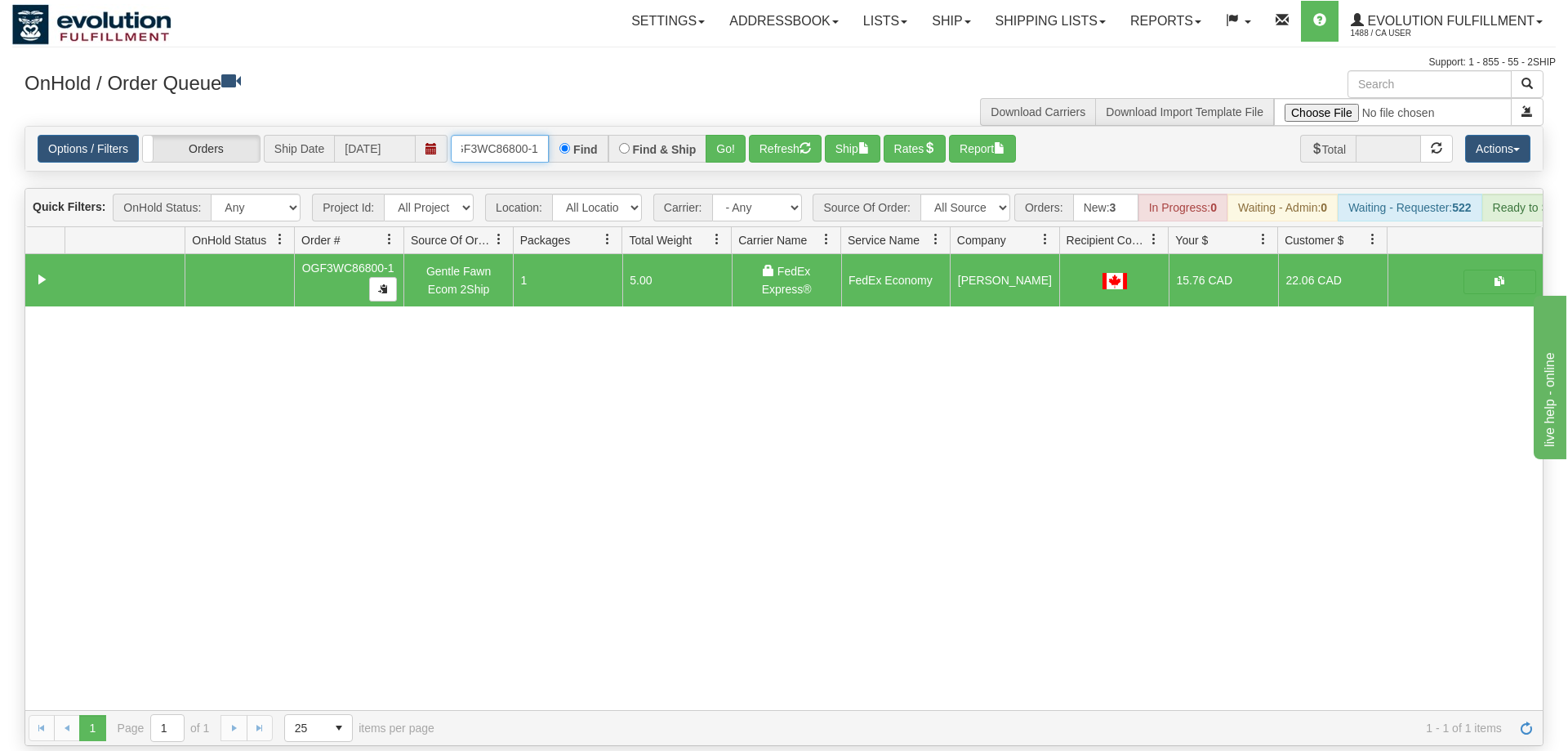
click at [515, 135] on input "oGF3WC86800-1" at bounding box center [500, 148] width 98 height 28
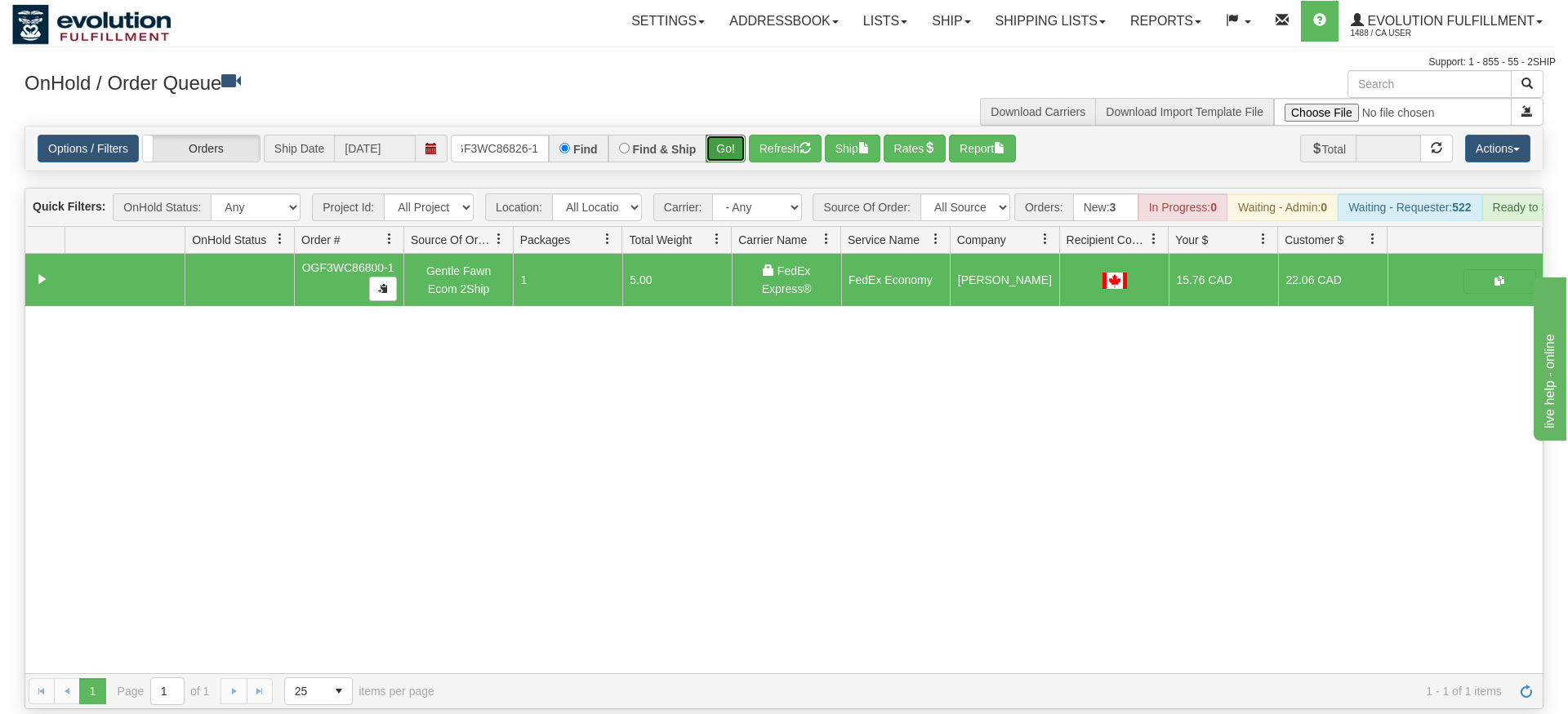
click at [717, 167] on div "Is equal to Is not equal to Contains Does not contains CAD USD EUR ZAR [PERSON_…" at bounding box center [784, 418] width 1544 height 584
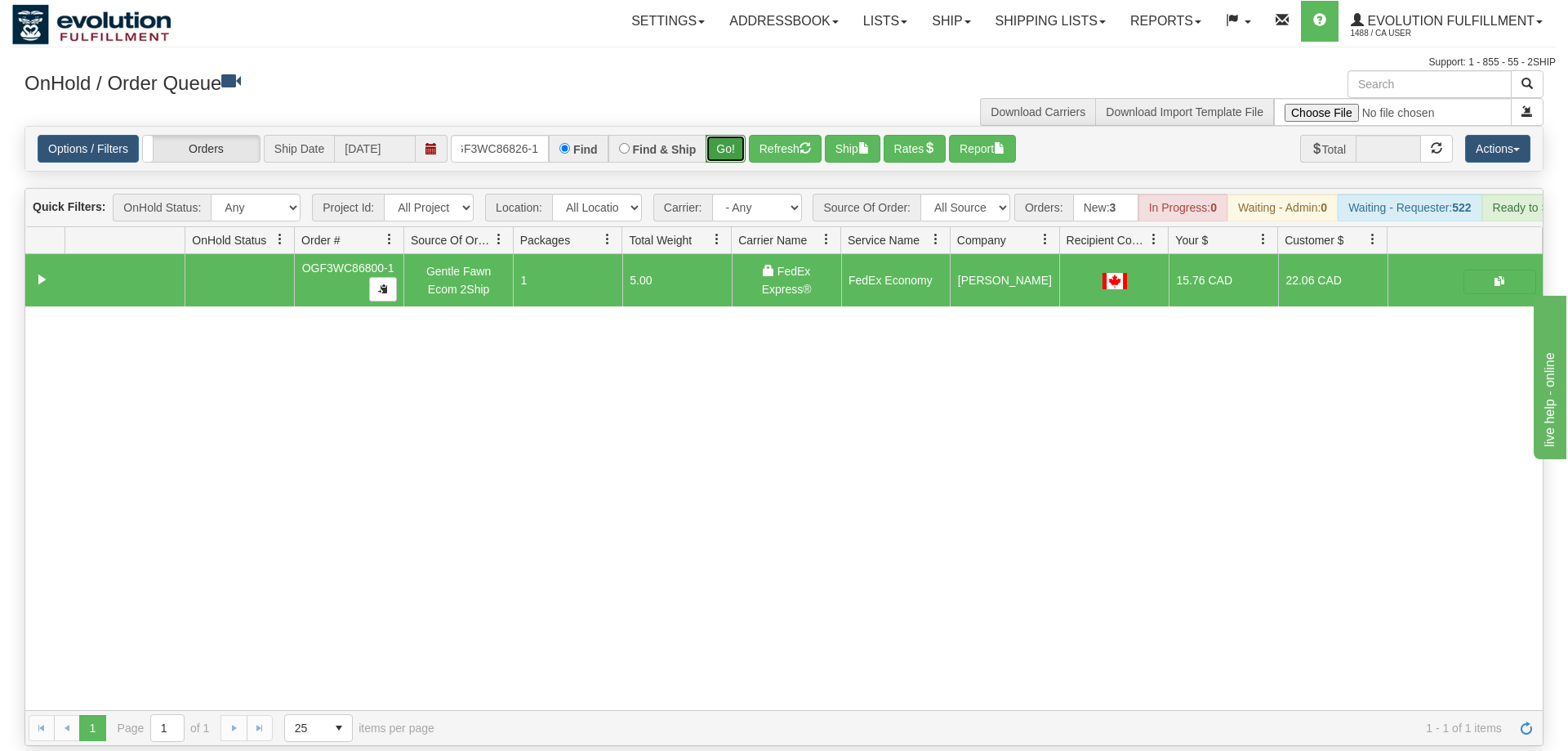
click at [729, 135] on button "Go!" at bounding box center [726, 148] width 40 height 28
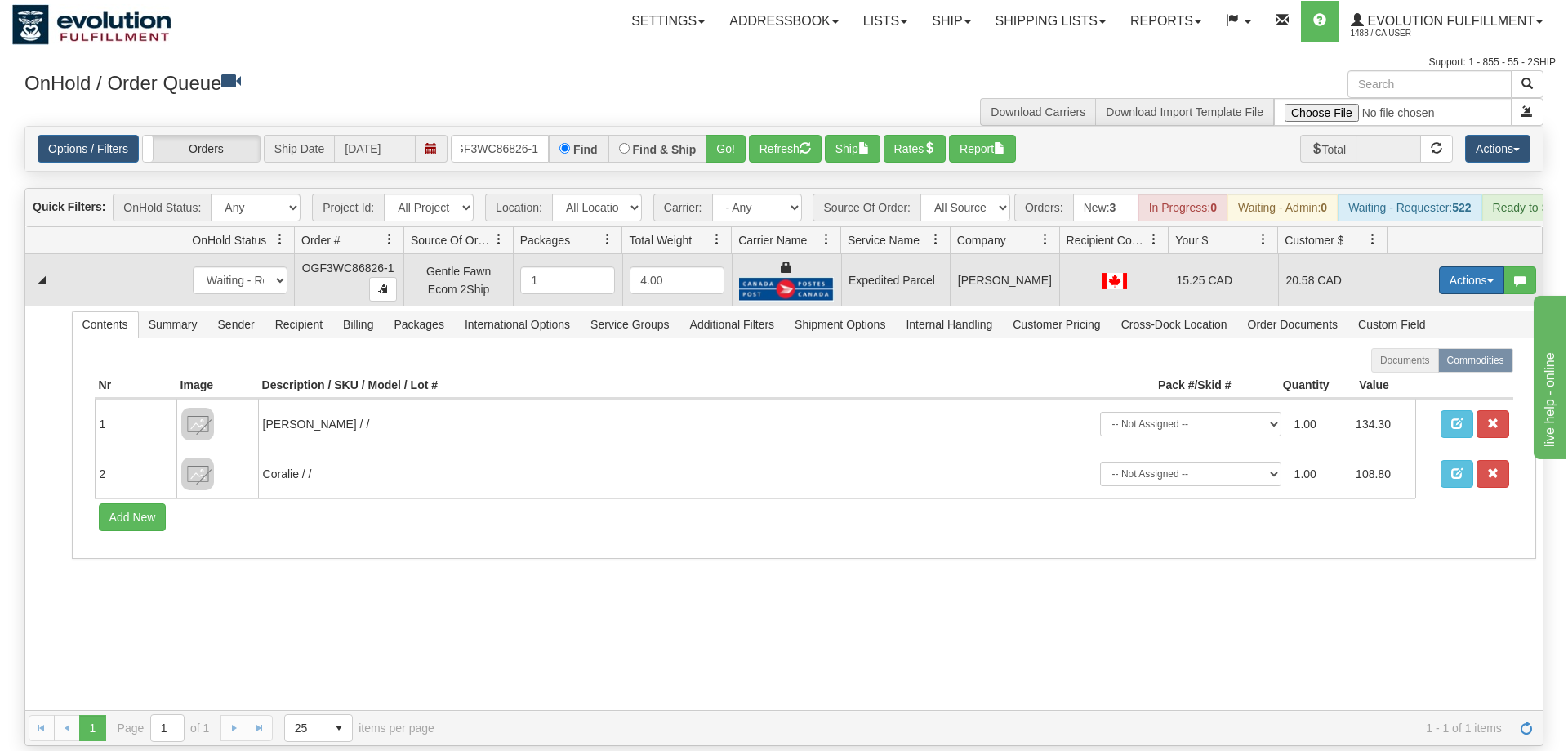
click at [1478, 267] on button "Actions" at bounding box center [1472, 280] width 65 height 28
click at [1425, 364] on link "Ship" at bounding box center [1438, 375] width 131 height 21
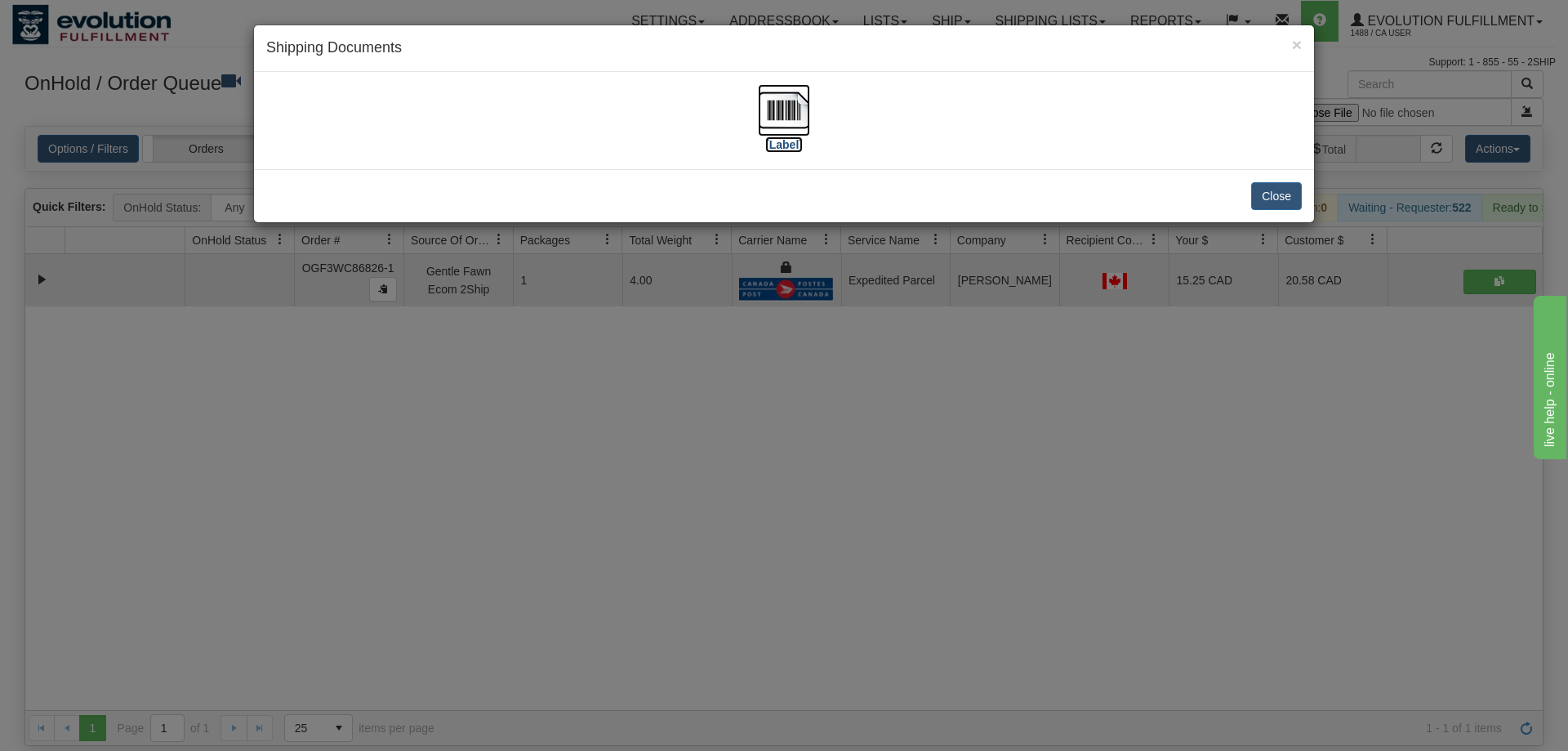
click at [760, 119] on img at bounding box center [784, 110] width 52 height 52
click at [860, 274] on div "× Shipping Documents [Label] Close" at bounding box center [784, 376] width 1568 height 751
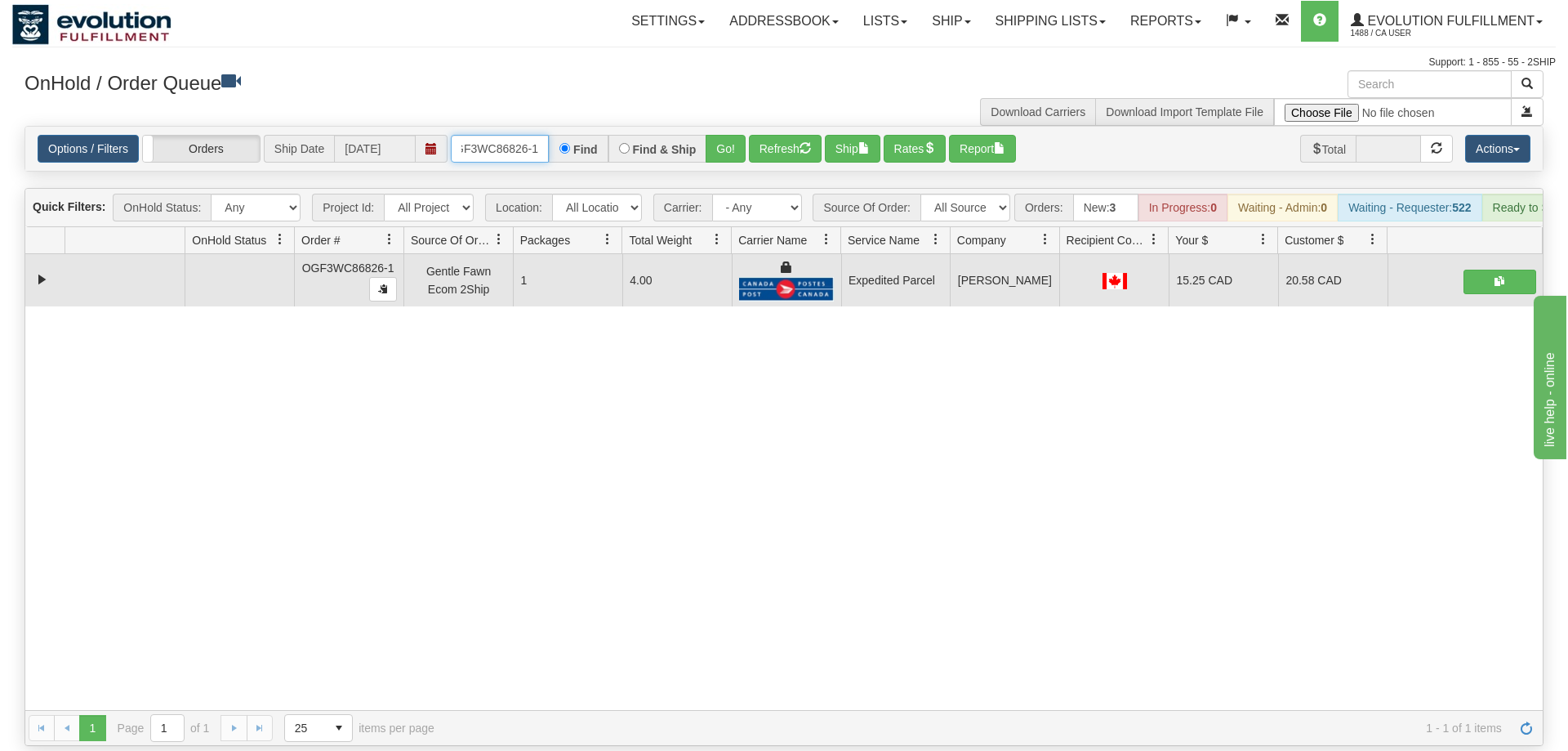
click at [518, 135] on input "OGF3WC86826-1" at bounding box center [500, 148] width 98 height 28
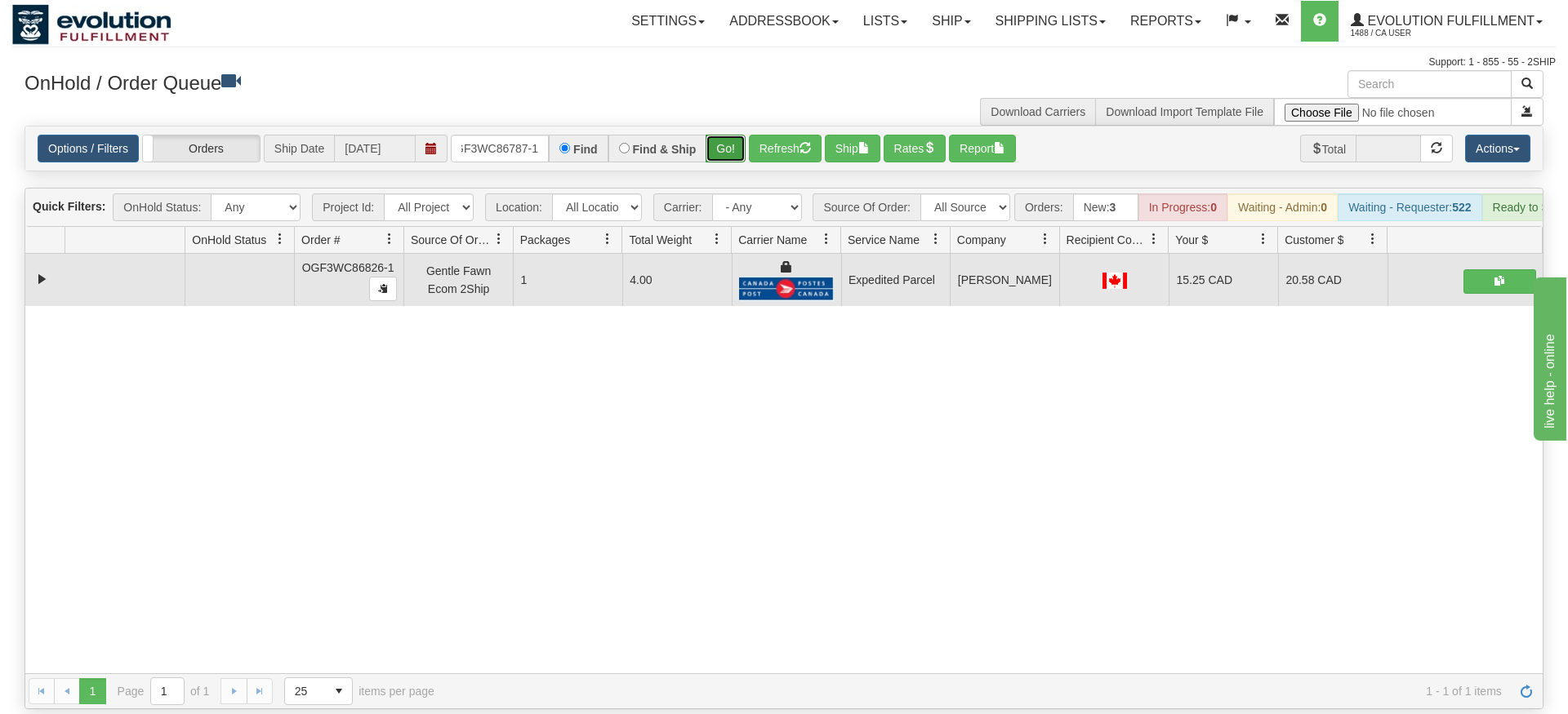
click at [719, 154] on div "Is equal to Is not equal to Contains Does not contains CAD USD EUR ZAR [PERSON_…" at bounding box center [784, 418] width 1544 height 584
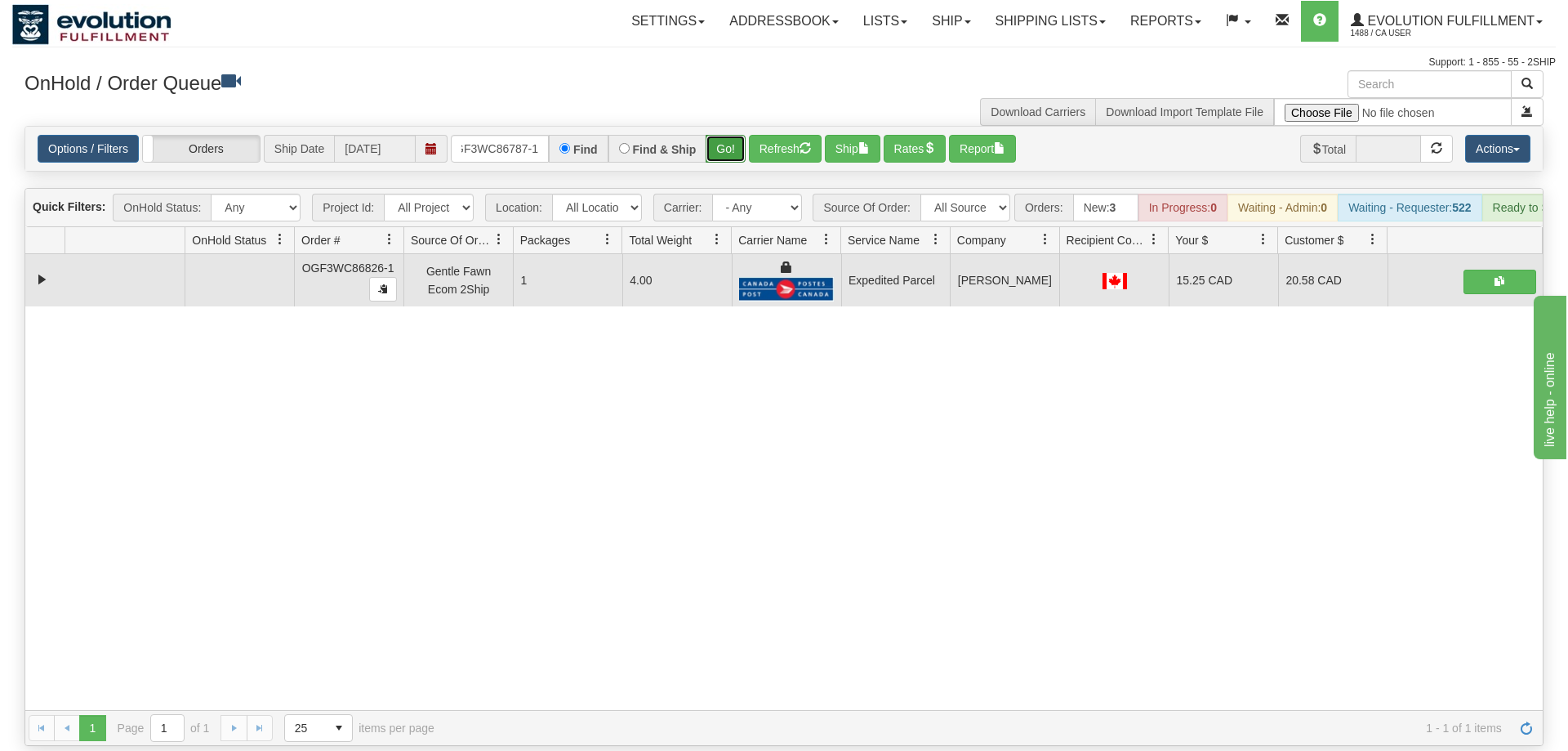
click at [720, 138] on button "Go!" at bounding box center [726, 148] width 40 height 28
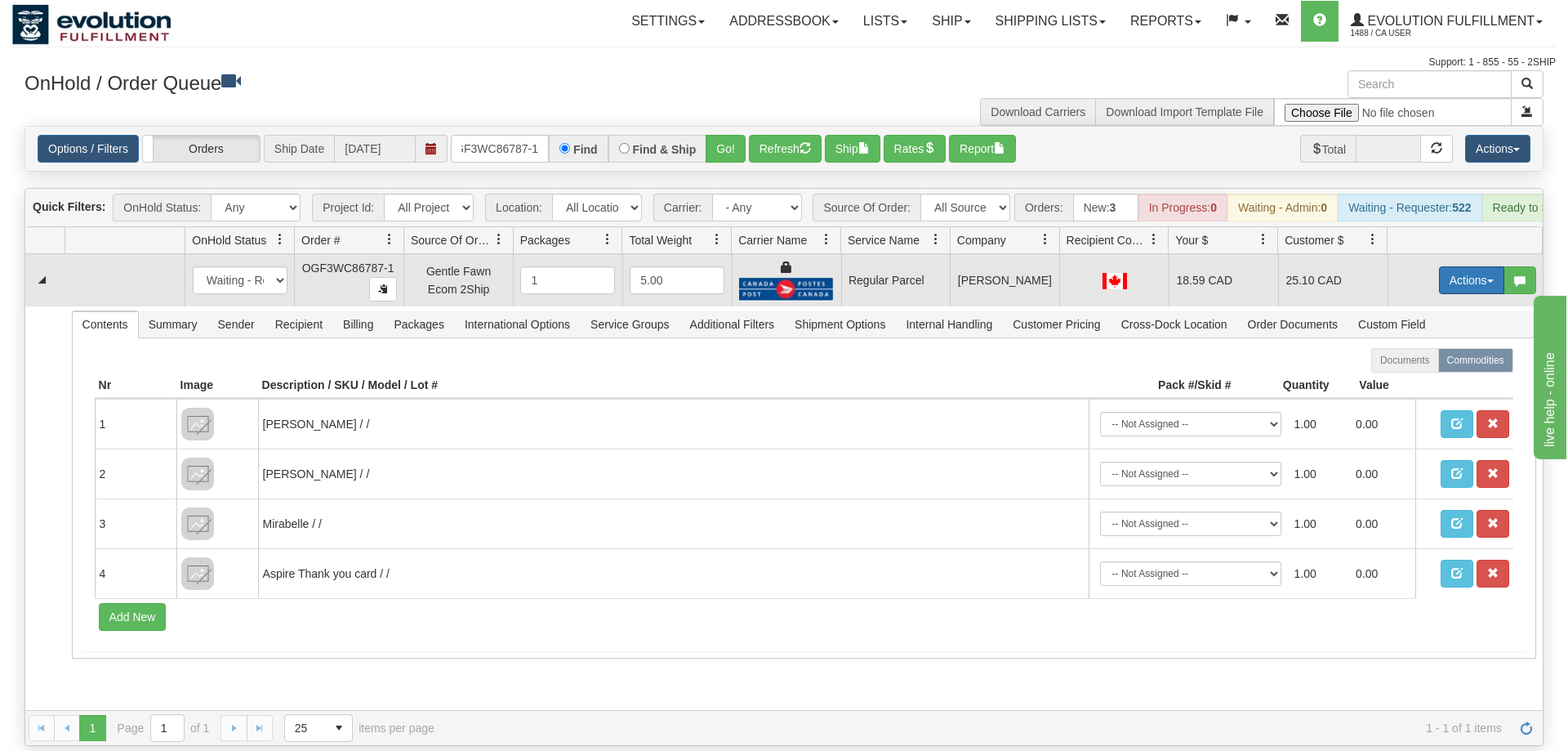
click at [1447, 267] on button "Actions" at bounding box center [1472, 280] width 65 height 28
click at [1418, 348] on span "Rate All Services" at bounding box center [1438, 354] width 98 height 13
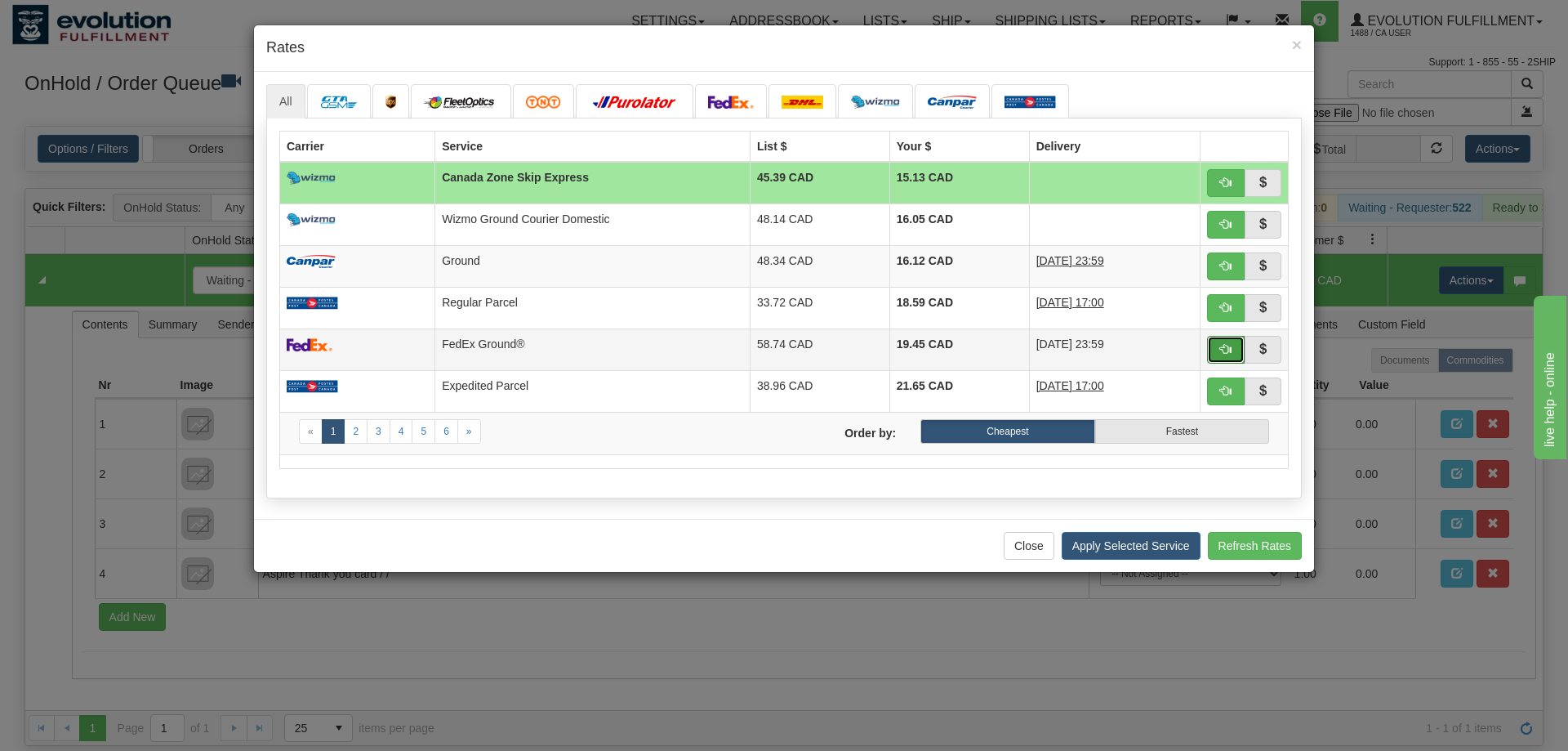
click at [1227, 347] on span "button" at bounding box center [1226, 349] width 12 height 12
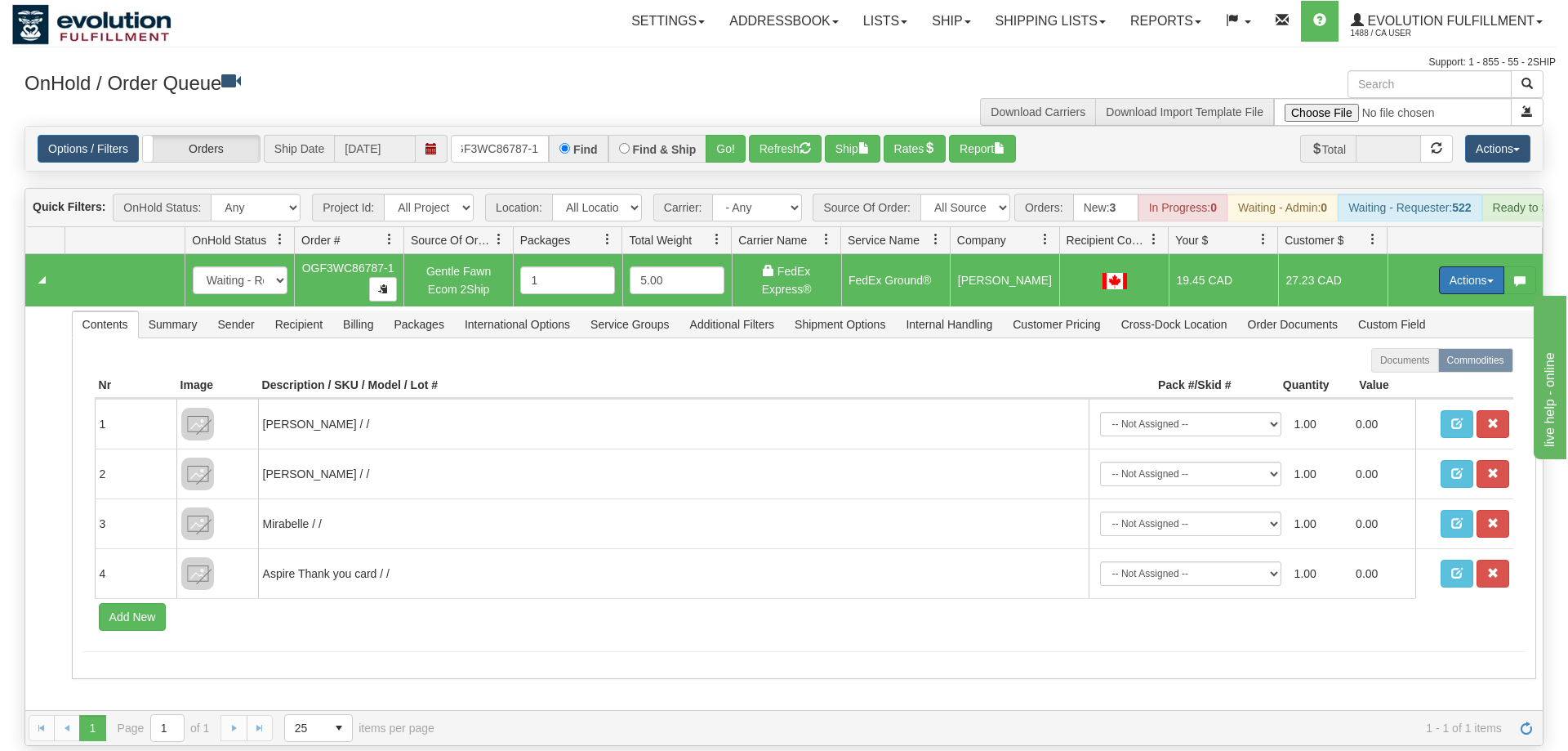
drag, startPoint x: 1452, startPoint y: 249, endPoint x: 1441, endPoint y: 276, distance: 29.2
click at [1453, 267] on button "Actions" at bounding box center [1472, 280] width 65 height 28
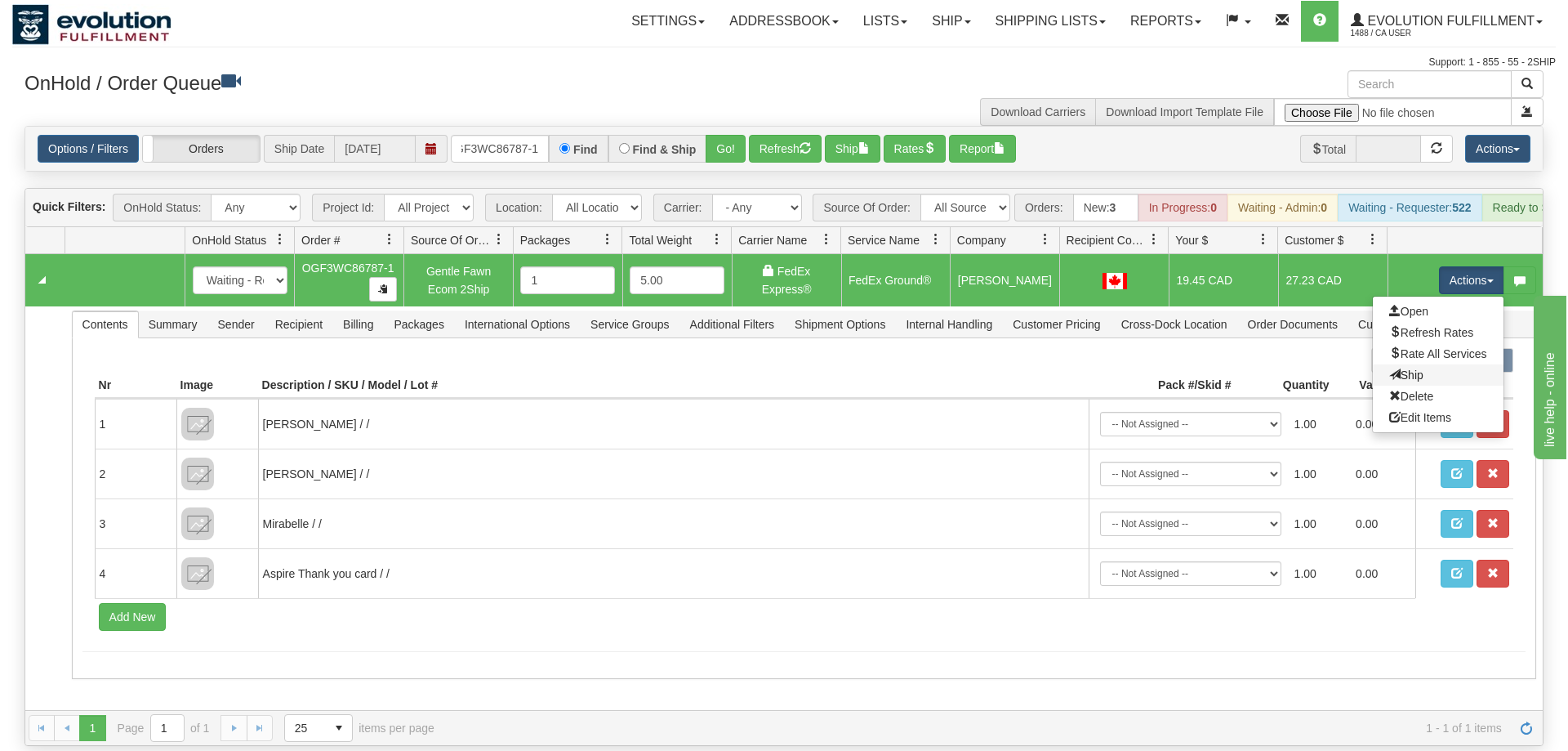
click at [1426, 364] on link "Ship" at bounding box center [1438, 375] width 131 height 21
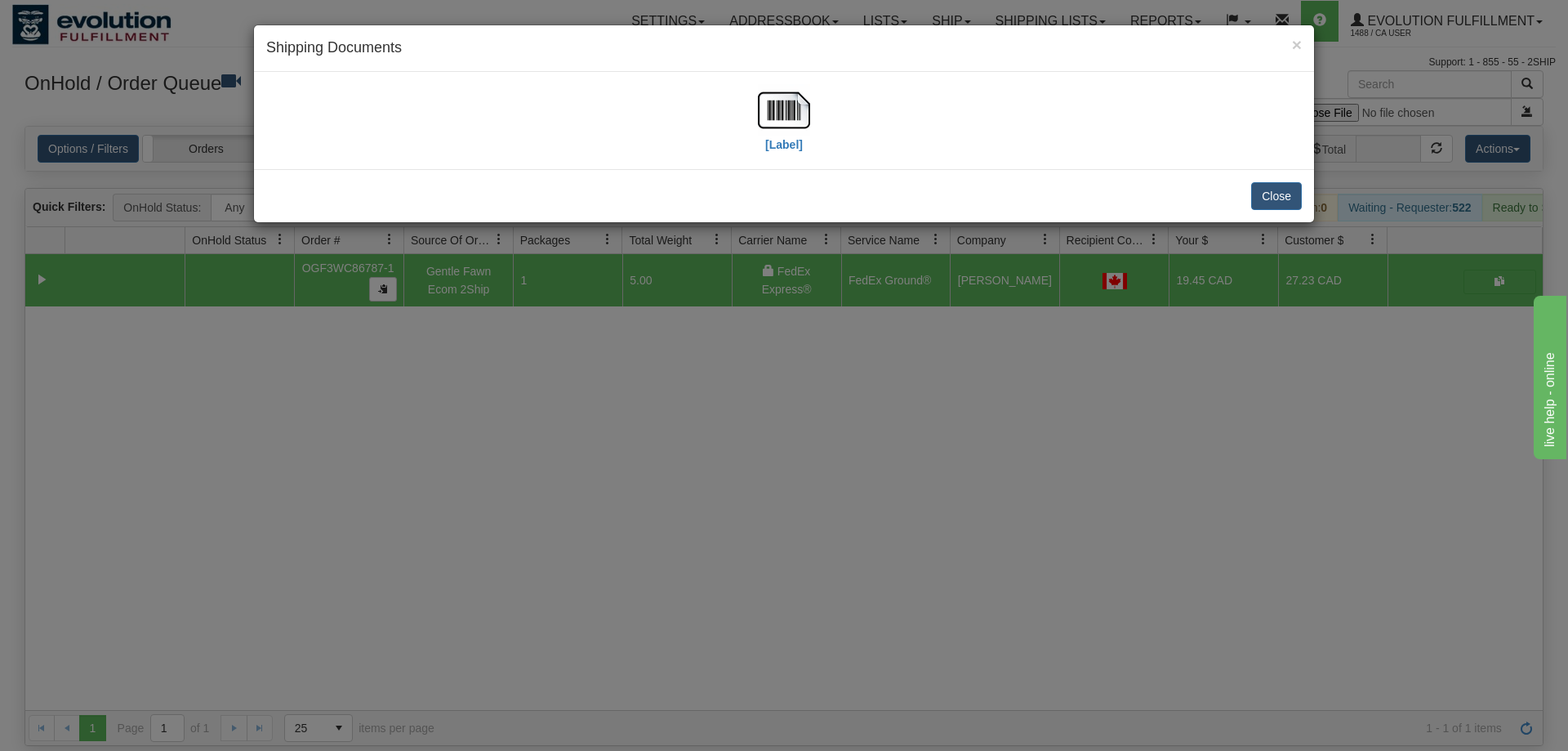
click at [725, 146] on div "[Label]" at bounding box center [784, 120] width 1036 height 73
click at [787, 118] on img at bounding box center [784, 110] width 52 height 52
drag, startPoint x: 816, startPoint y: 466, endPoint x: 726, endPoint y: 289, distance: 198.6
click at [813, 460] on div "× Shipping Documents [Label] Close" at bounding box center [784, 376] width 1568 height 751
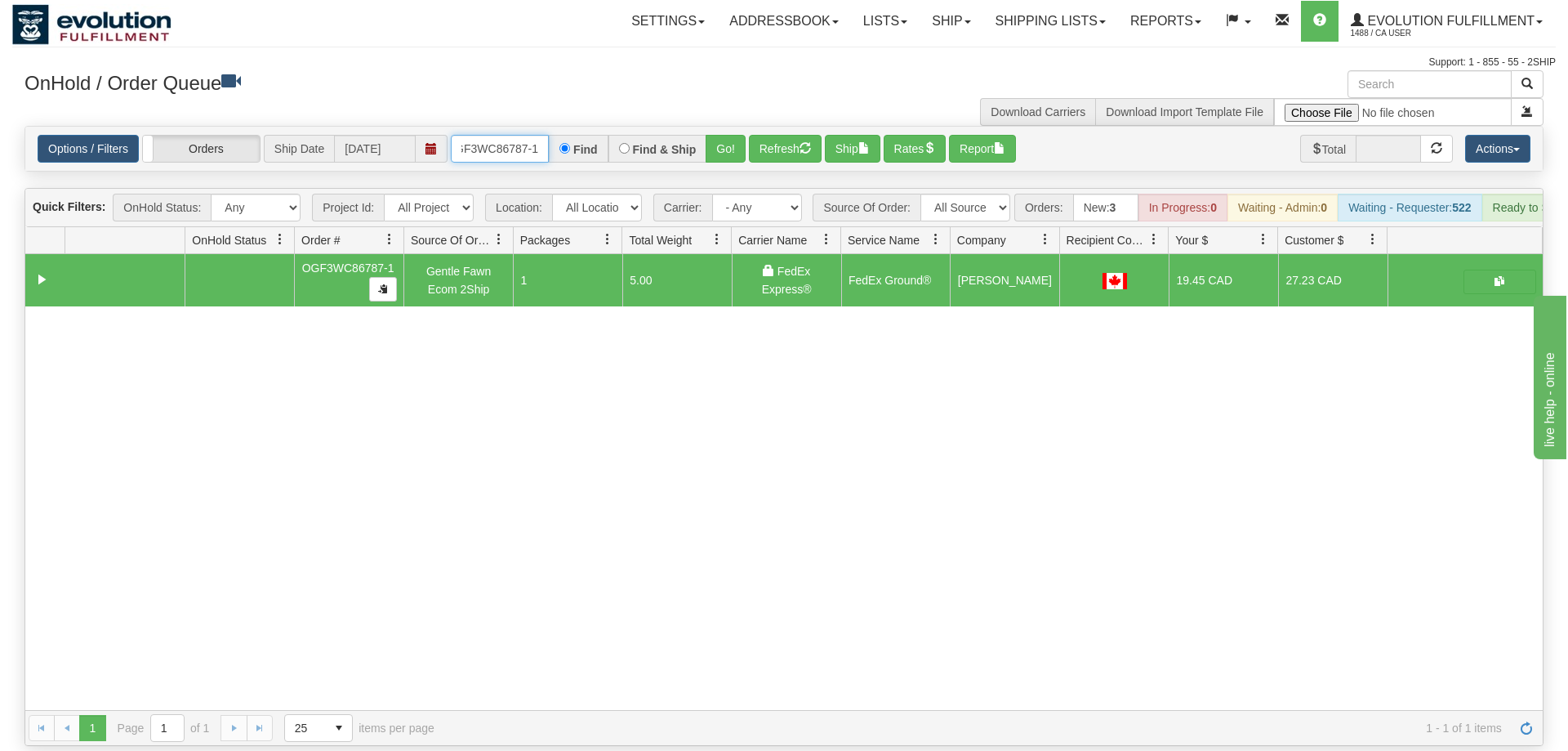
click at [504, 135] on input "OGF3WC86787-1" at bounding box center [500, 148] width 98 height 28
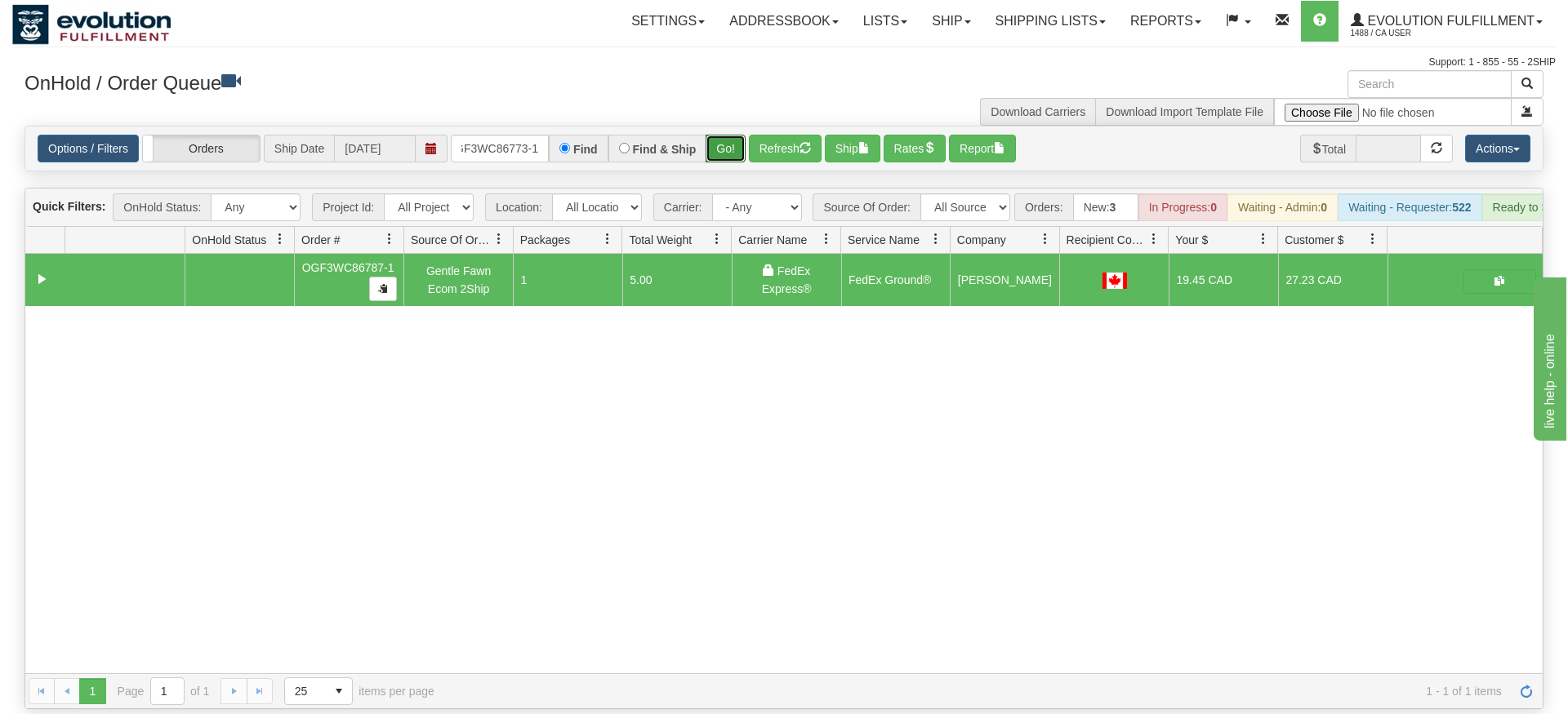
drag, startPoint x: 735, startPoint y: 138, endPoint x: 733, endPoint y: 159, distance: 21.1
click at [733, 164] on div "Is equal to Is not equal to Contains Does not contains CAD USD EUR ZAR [PERSON_…" at bounding box center [784, 418] width 1544 height 584
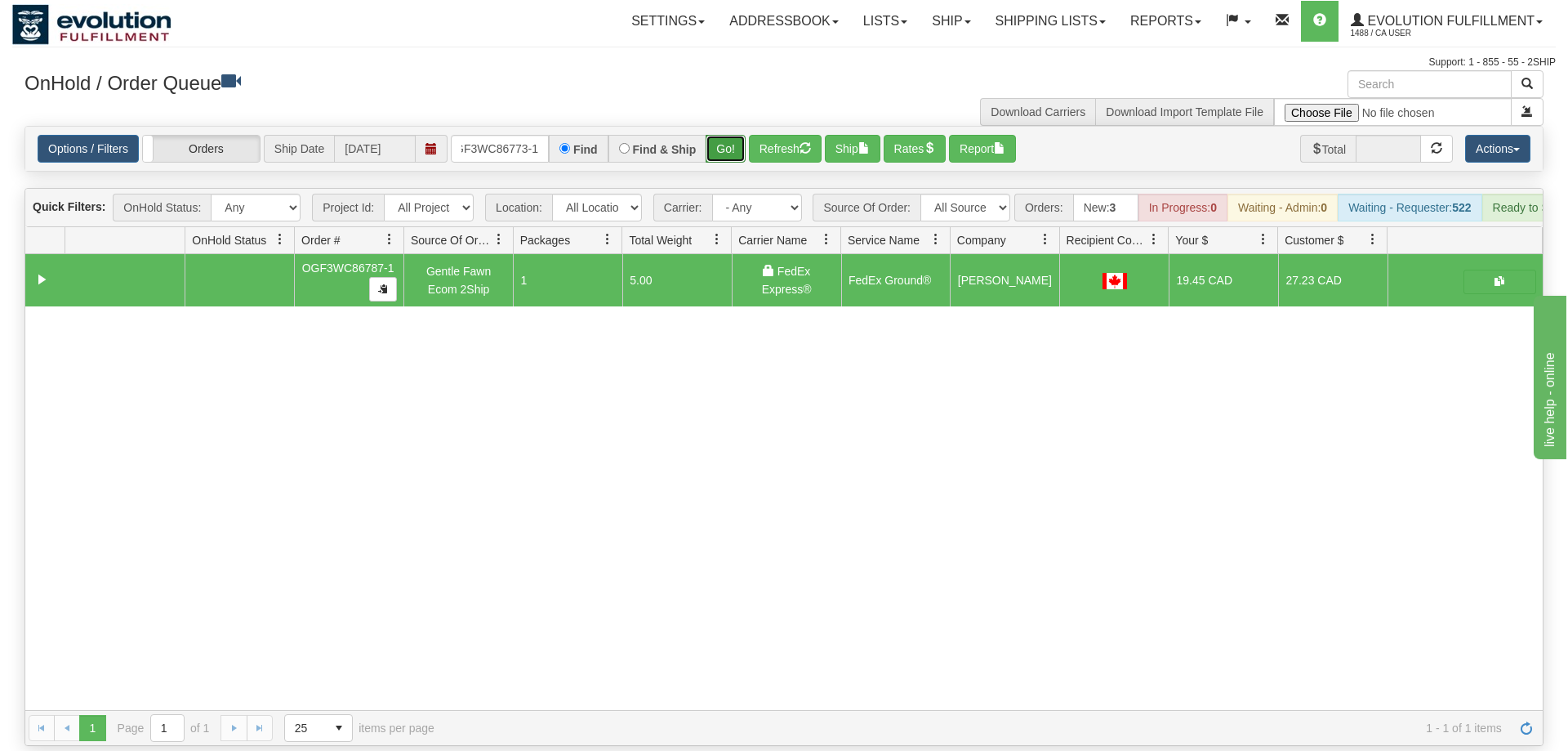
click at [727, 135] on button "Go!" at bounding box center [726, 148] width 40 height 28
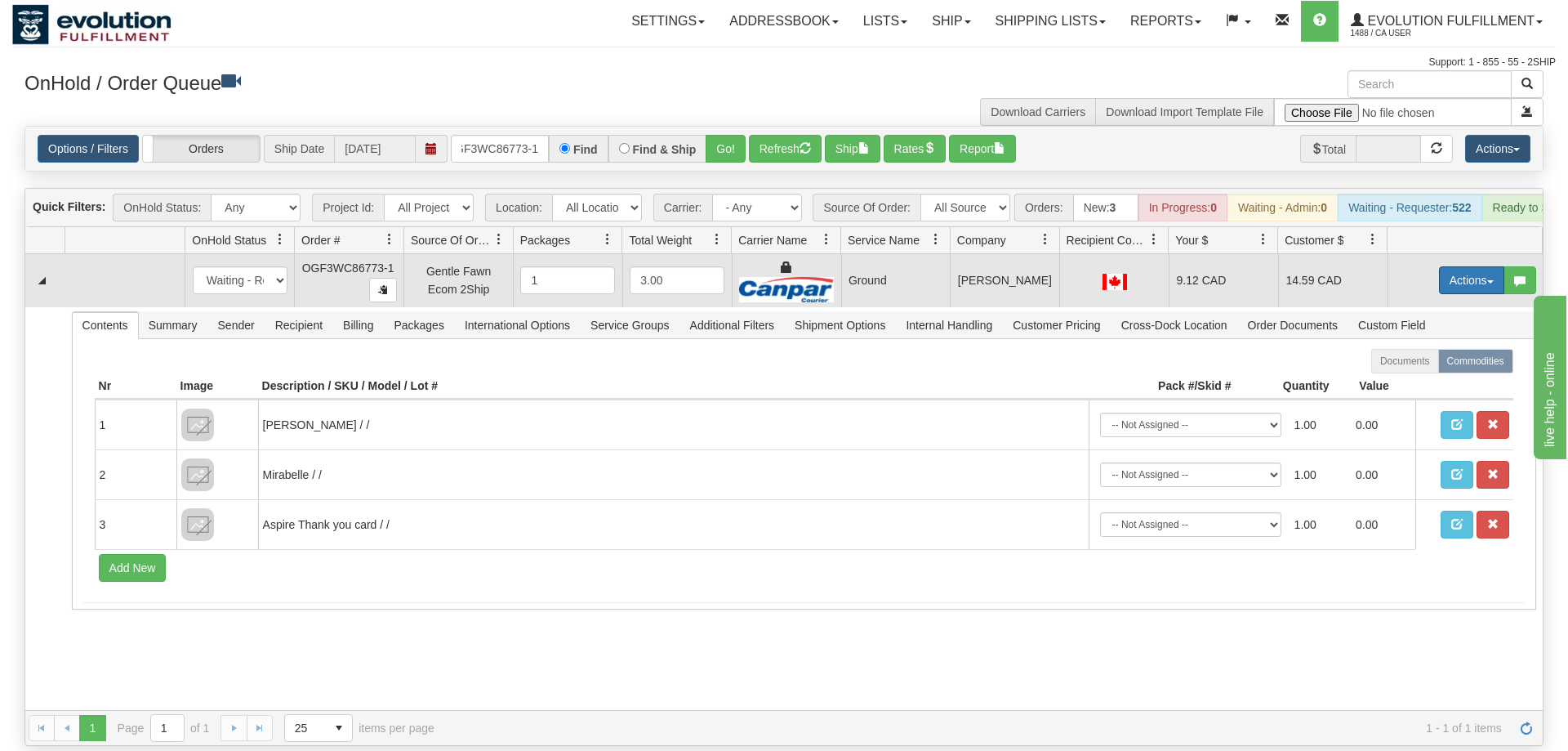
click at [1443, 267] on button "Actions" at bounding box center [1472, 280] width 65 height 28
click at [1431, 343] on link "Rate All Services" at bounding box center [1438, 353] width 131 height 21
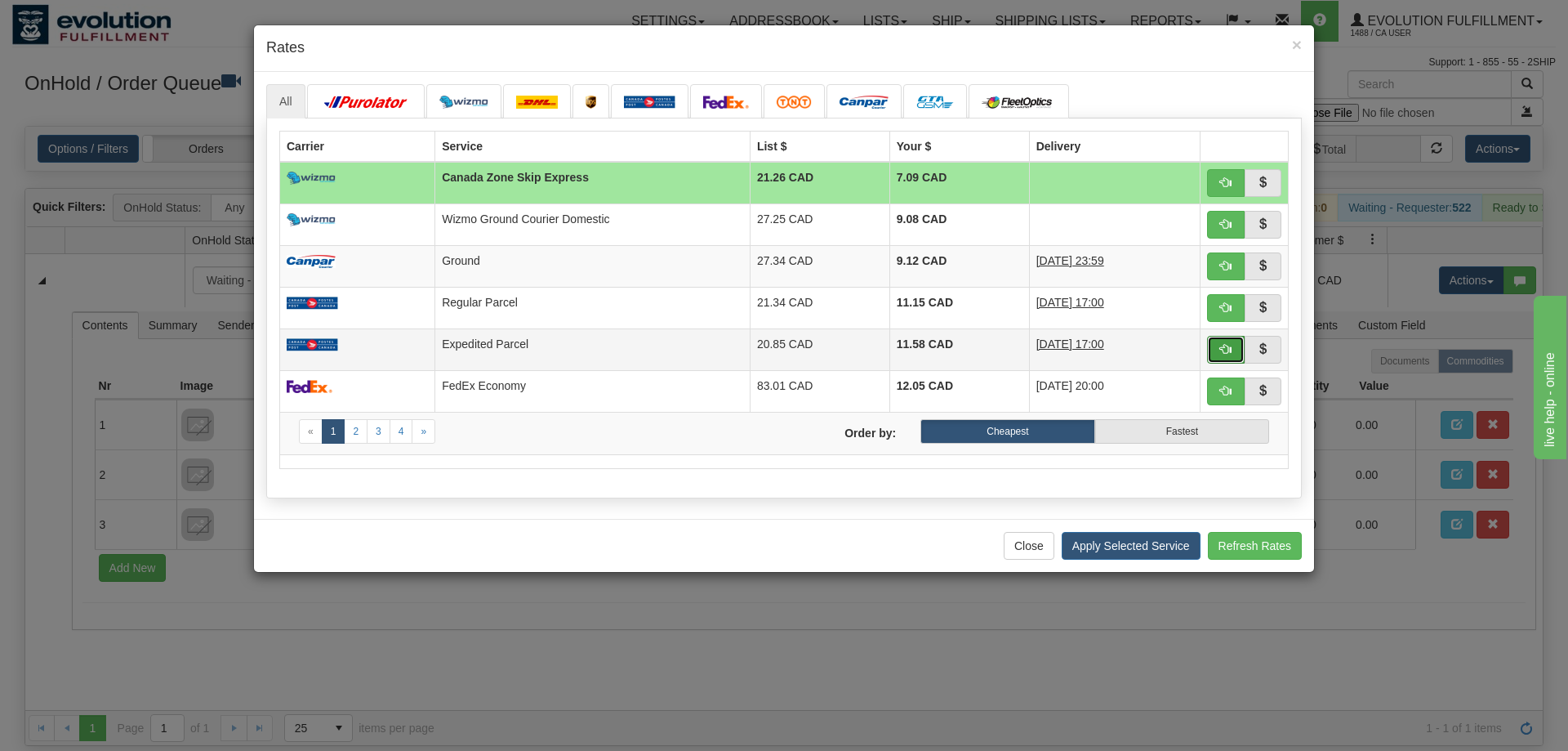
click at [1215, 352] on button "button" at bounding box center [1225, 350] width 38 height 28
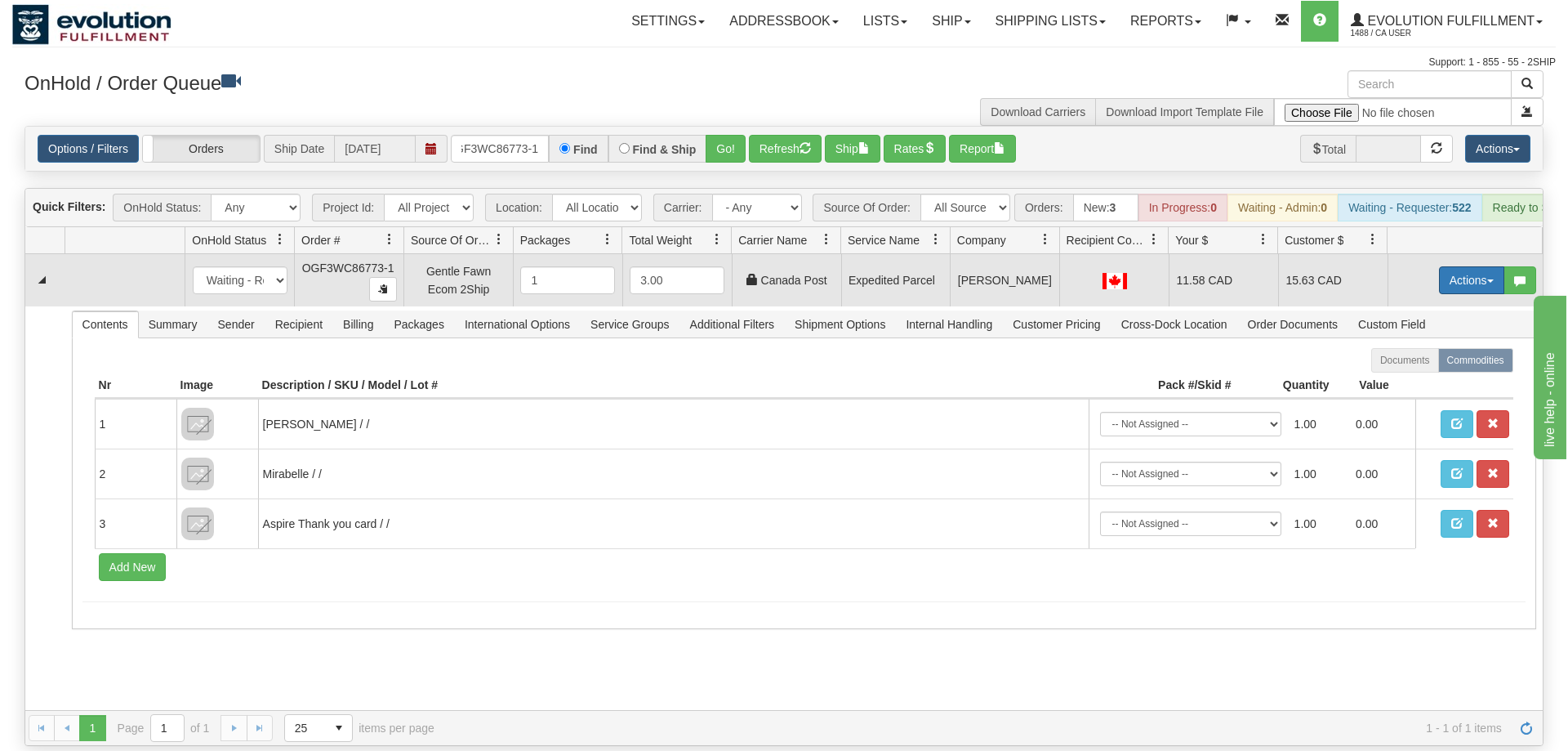
click at [1451, 267] on button "Actions" at bounding box center [1472, 280] width 65 height 28
click at [1404, 369] on span "Ship" at bounding box center [1406, 376] width 35 height 13
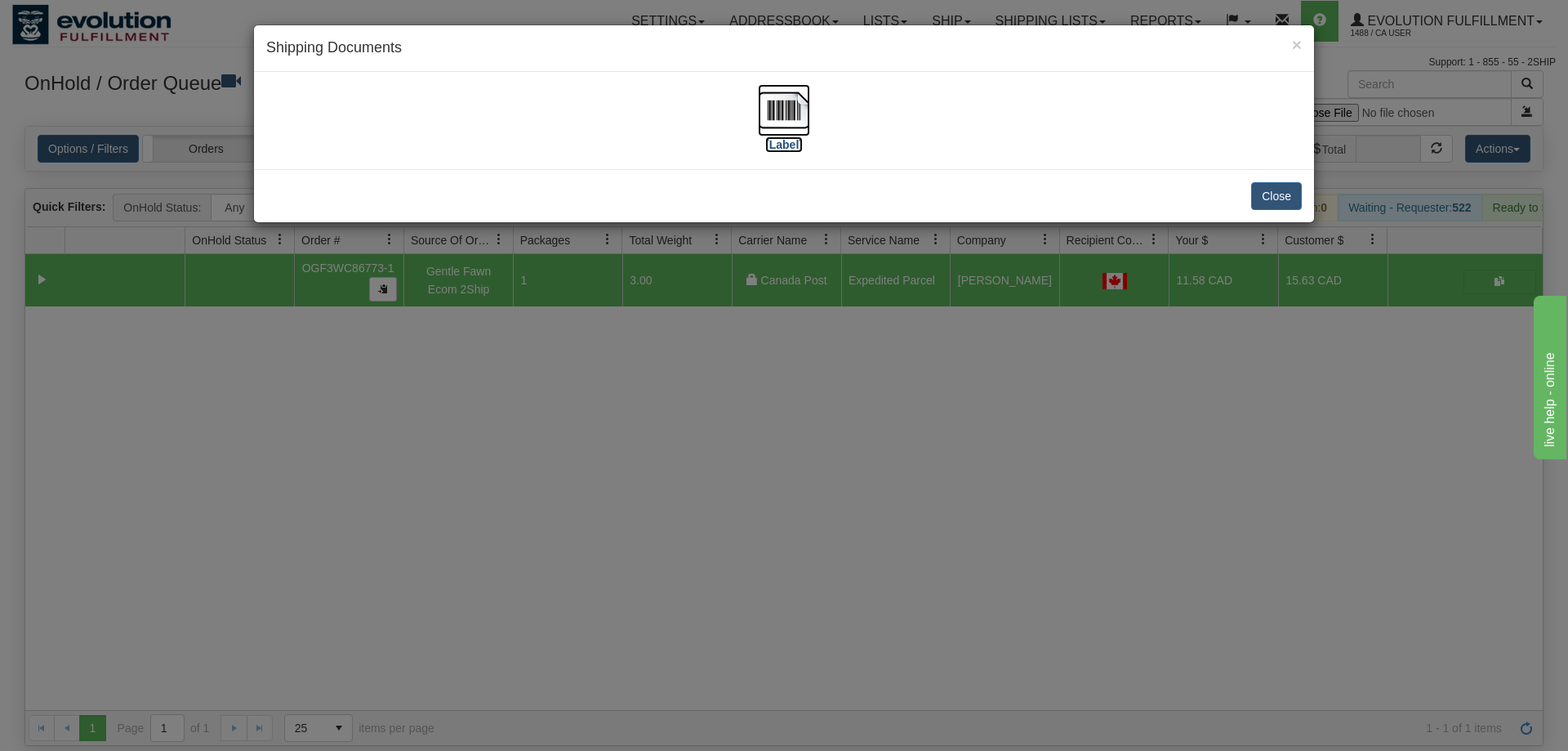
click at [761, 112] on img at bounding box center [784, 110] width 52 height 52
drag, startPoint x: 714, startPoint y: 456, endPoint x: 703, endPoint y: 431, distance: 27.3
click at [709, 447] on div "× Shipping Documents [Label] Close" at bounding box center [784, 376] width 1568 height 751
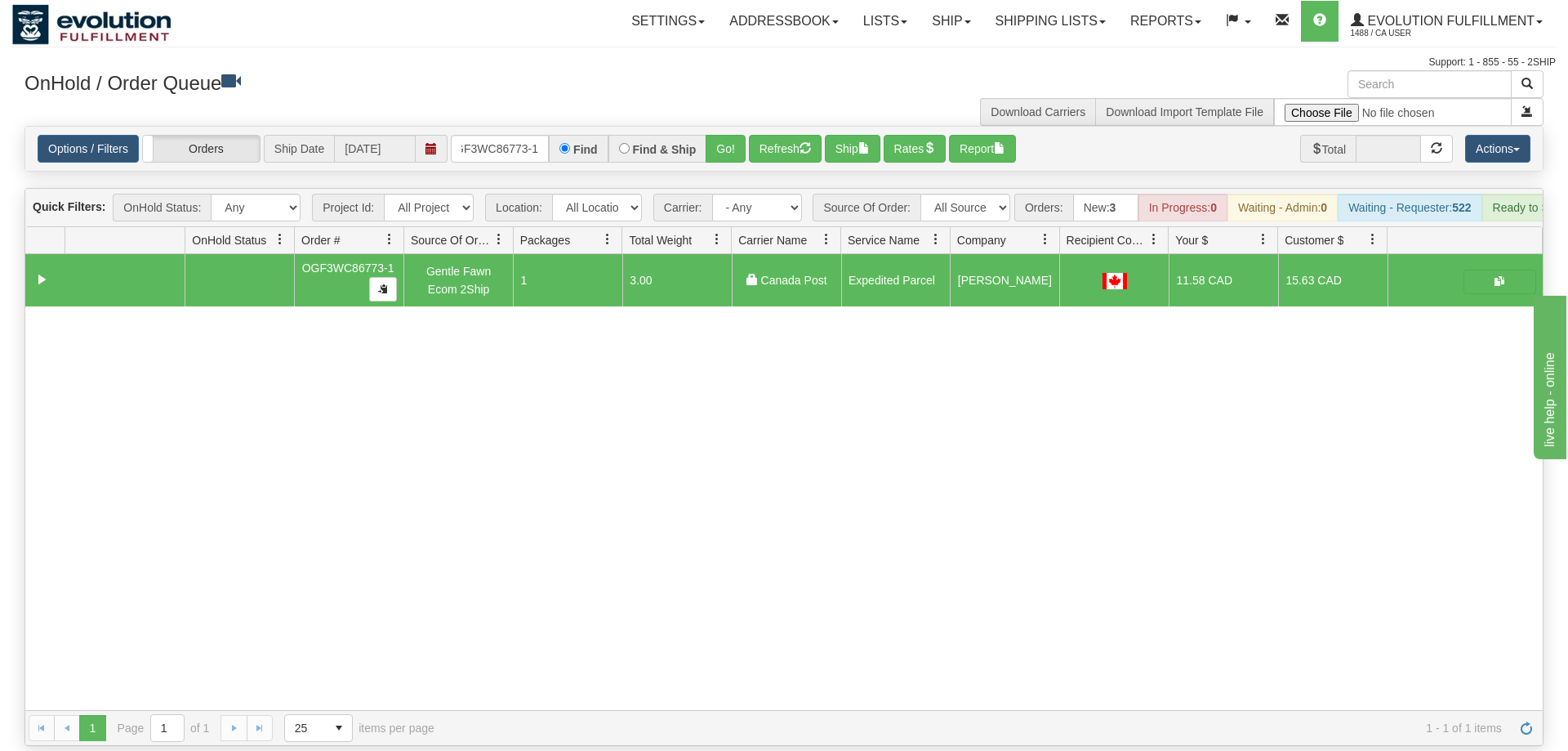
drag, startPoint x: 500, startPoint y: 144, endPoint x: 504, endPoint y: 136, distance: 8.9
click at [503, 139] on div "Options / Filters Group Shipments Orders Ship Date [DATE] OGF3WC86773-1 Find Fi…" at bounding box center [784, 149] width 1517 height 44
click at [504, 136] on input "OGF3WC86773-1" at bounding box center [500, 148] width 98 height 28
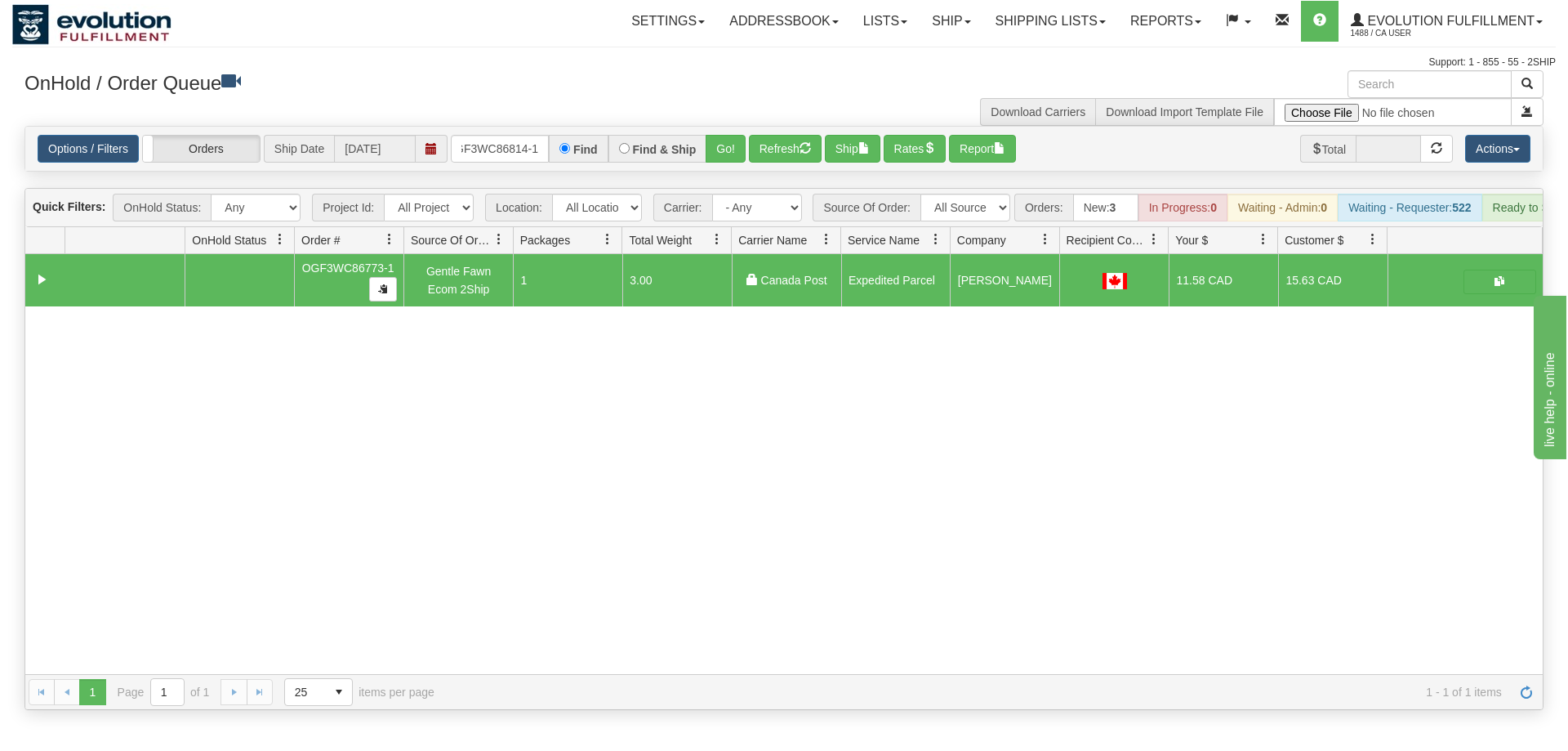
click at [733, 144] on div "Options / Filters Group Shipments Orders Ship Date [DATE] OGF3WC86814-1 Find Fi…" at bounding box center [784, 149] width 1517 height 44
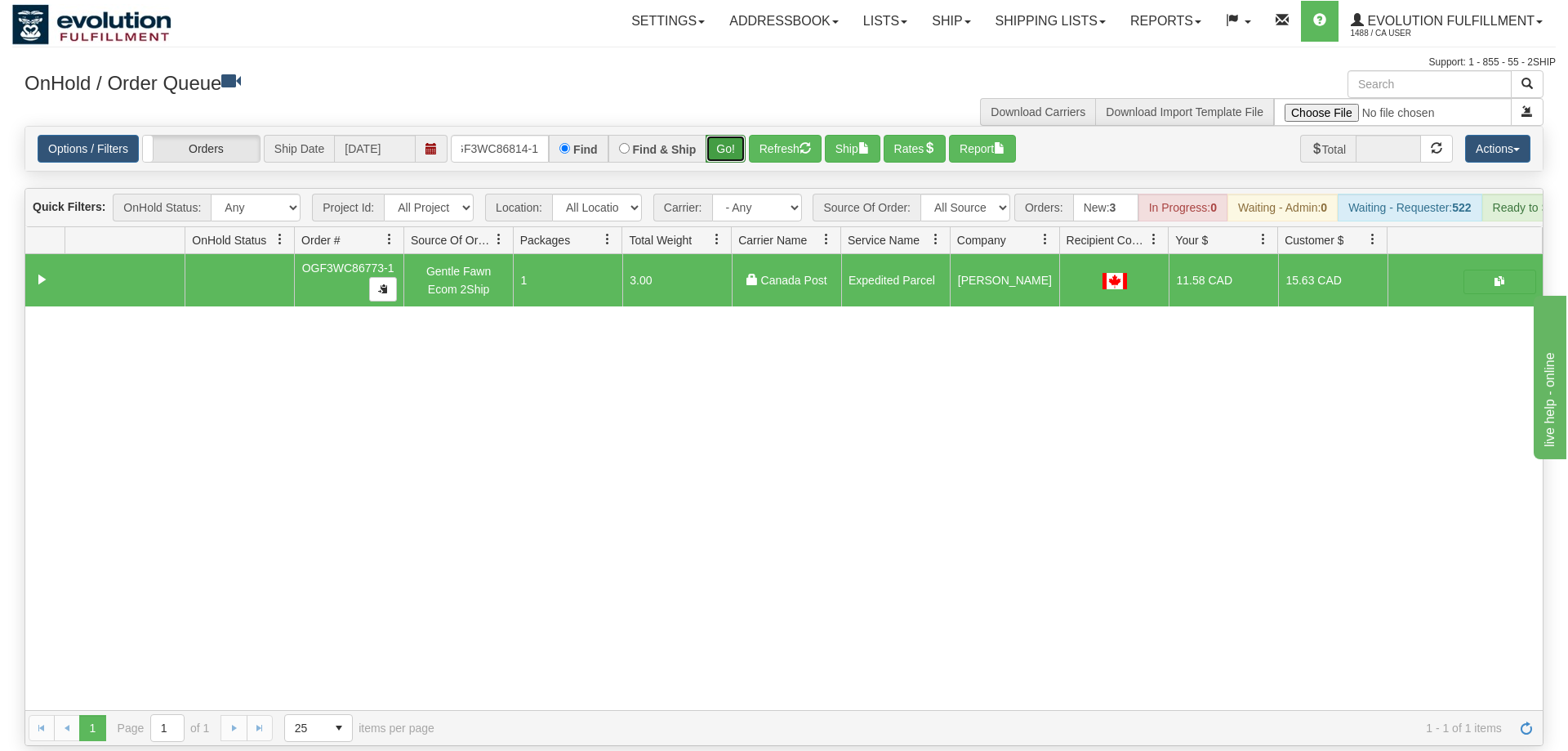
click at [730, 135] on button "Go!" at bounding box center [726, 148] width 40 height 28
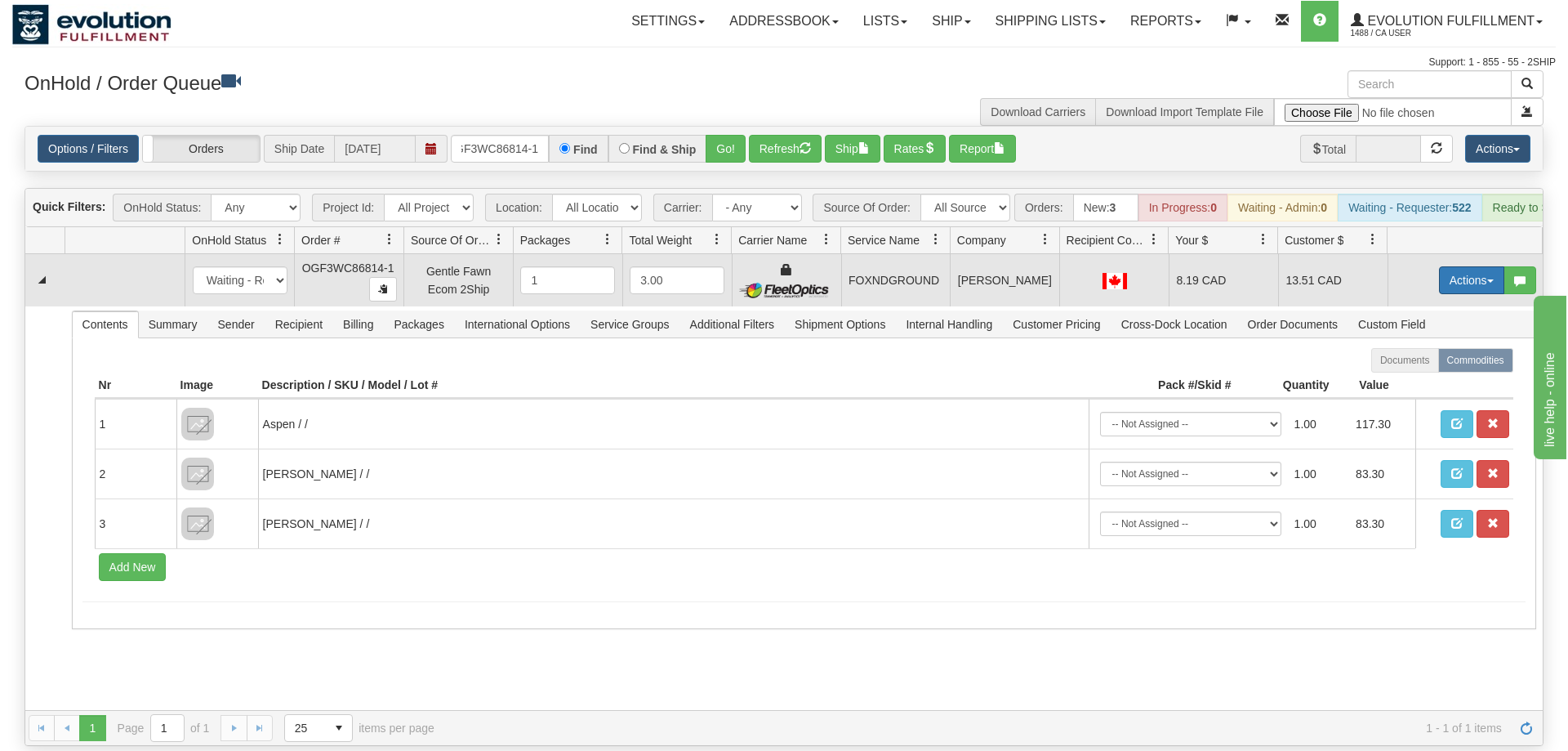
click at [1447, 267] on button "Actions" at bounding box center [1472, 280] width 65 height 28
click at [1428, 364] on link "Ship" at bounding box center [1438, 375] width 131 height 21
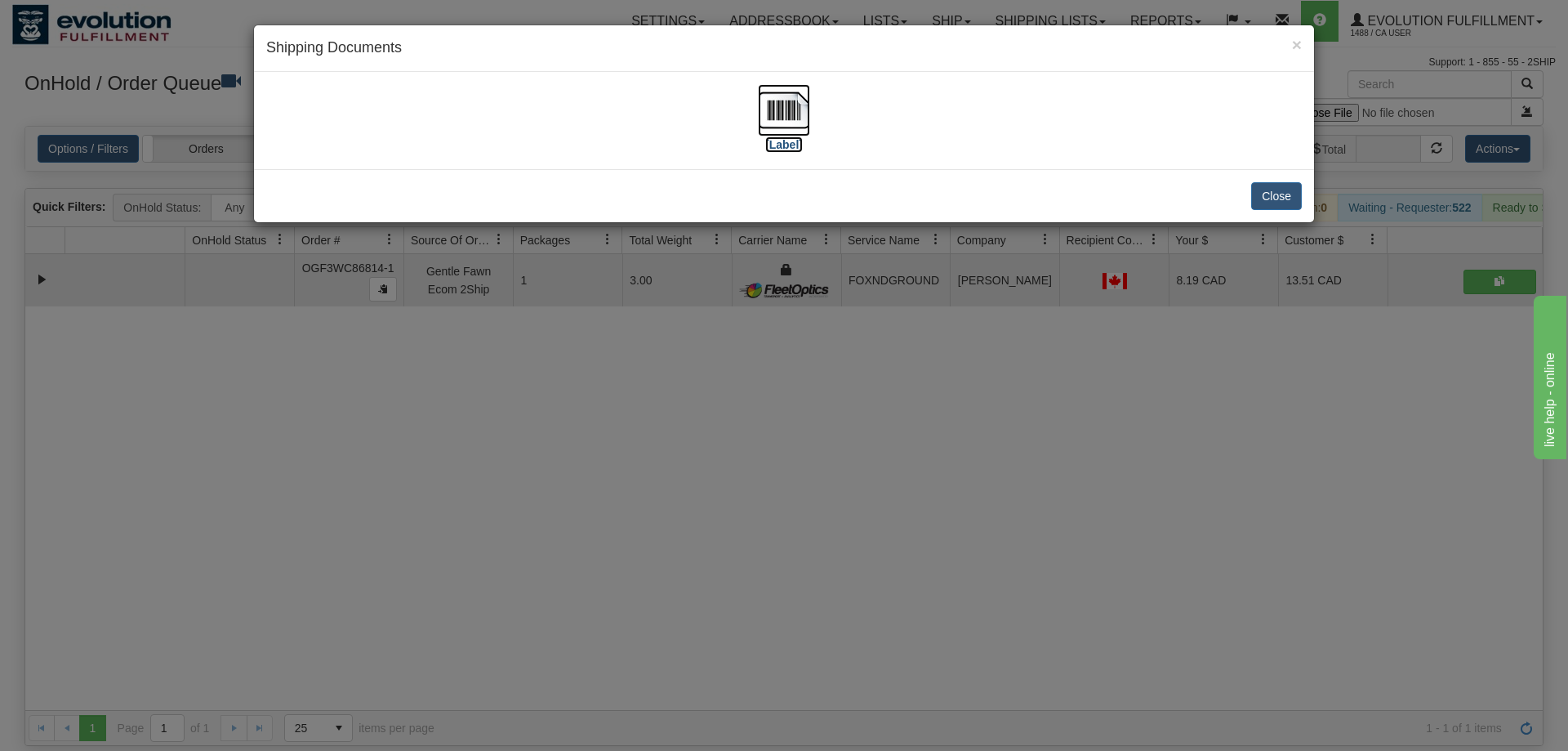
click at [782, 107] on img at bounding box center [784, 110] width 52 height 52
drag, startPoint x: 887, startPoint y: 609, endPoint x: 428, endPoint y: 157, distance: 644.2
click at [887, 604] on div "× Shipping Documents [Label] Close" at bounding box center [784, 376] width 1568 height 751
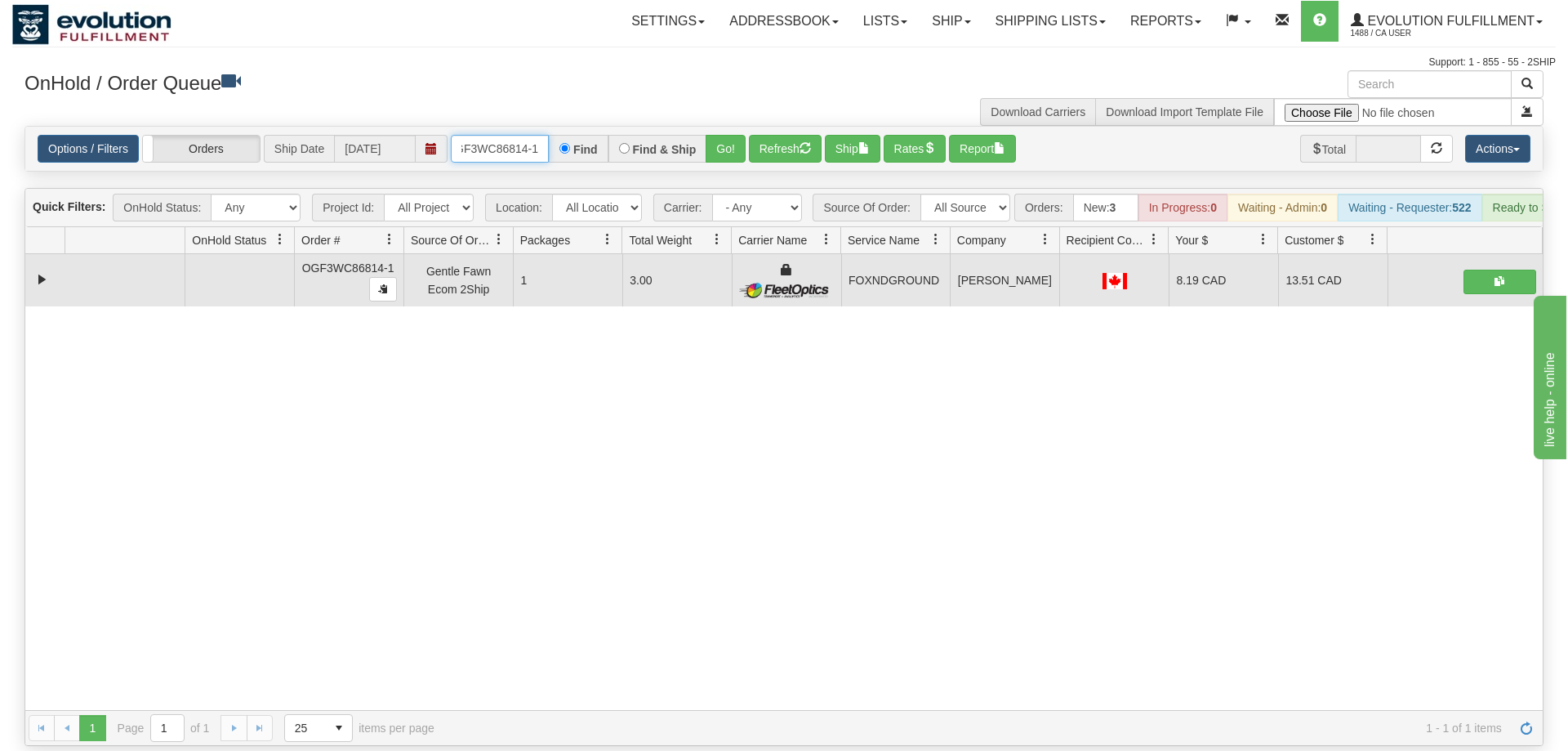
click at [482, 135] on input "OGF3WC86814-1" at bounding box center [500, 148] width 98 height 28
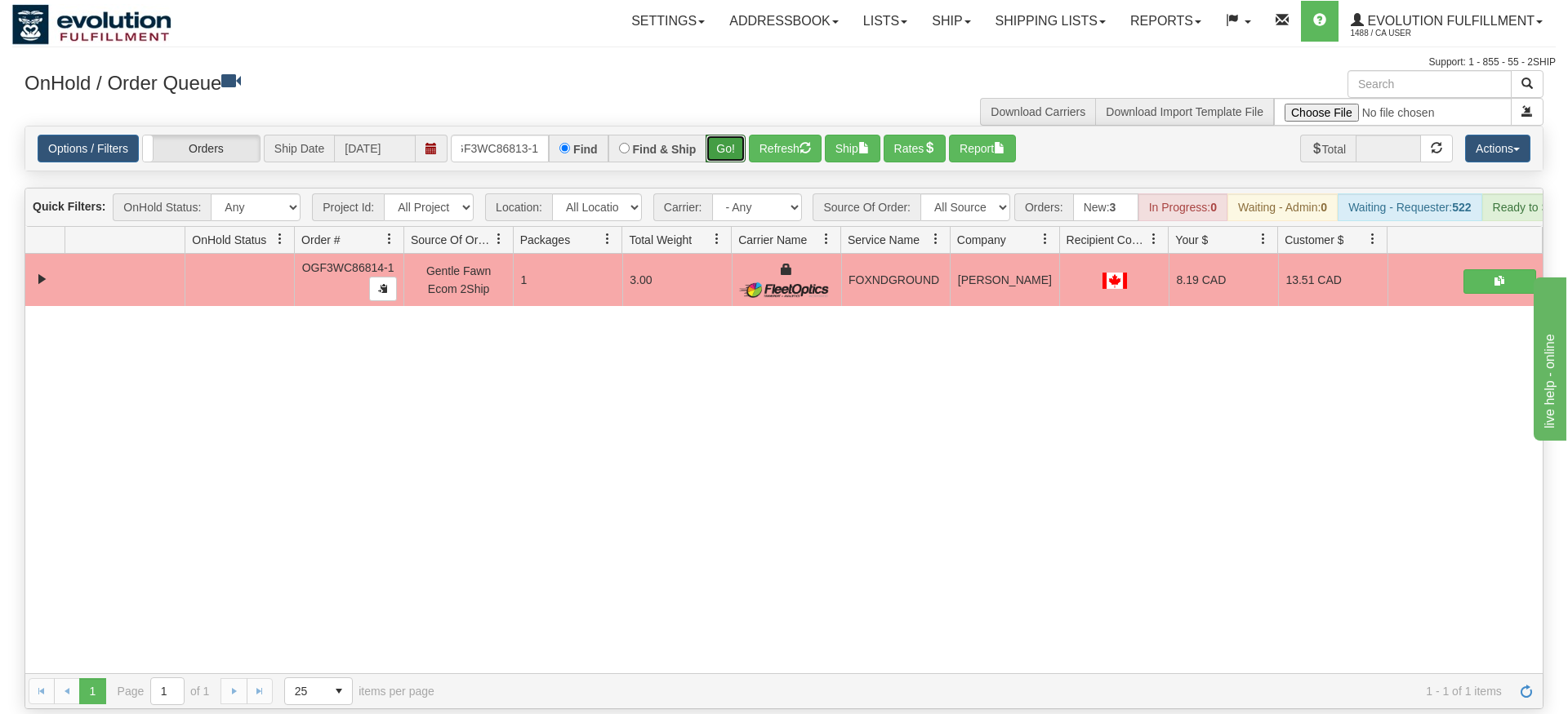
click at [719, 164] on div "Is equal to Is not equal to Contains Does not contains CAD USD EUR ZAR [PERSON_…" at bounding box center [784, 418] width 1544 height 584
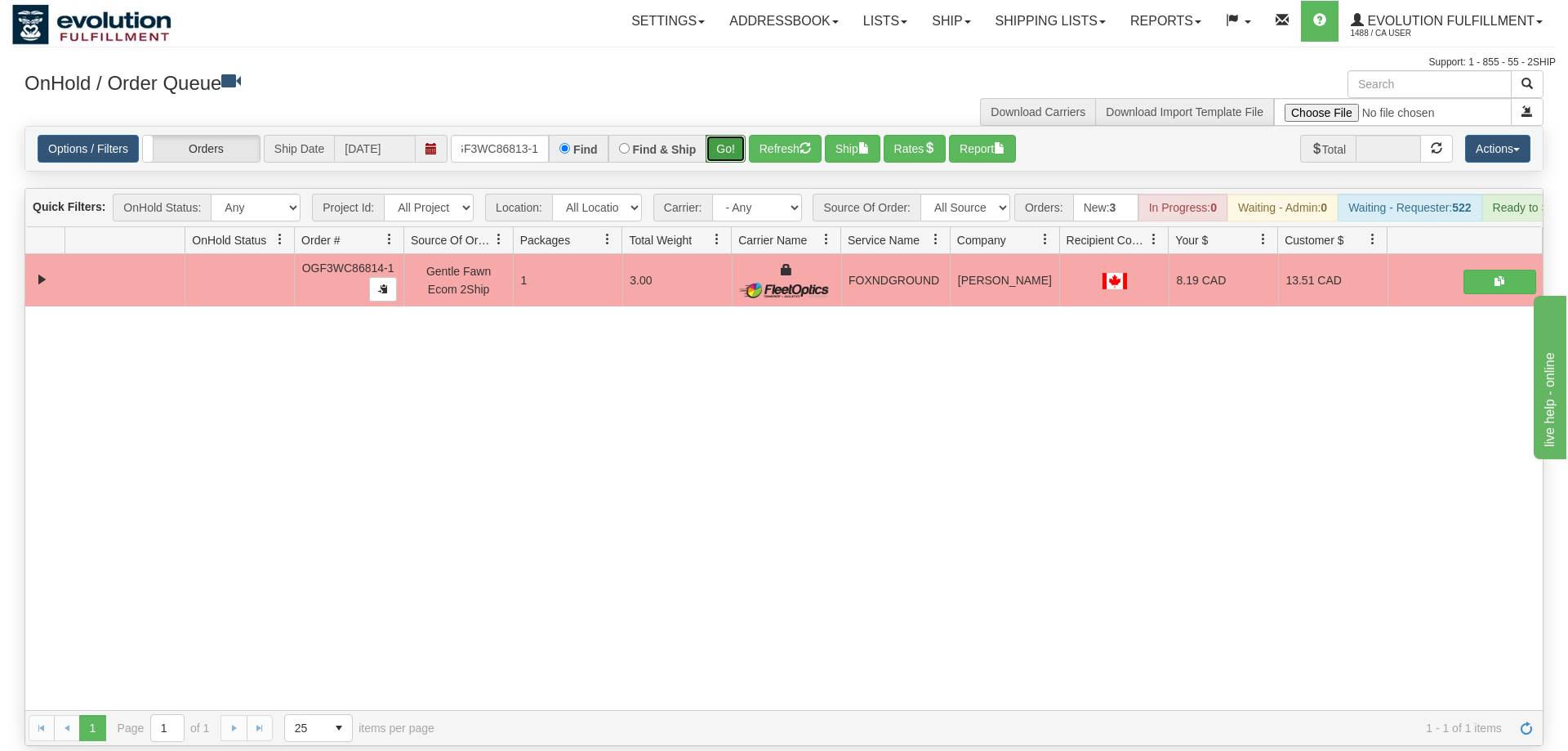
click at [730, 135] on button "Go!" at bounding box center [726, 148] width 40 height 28
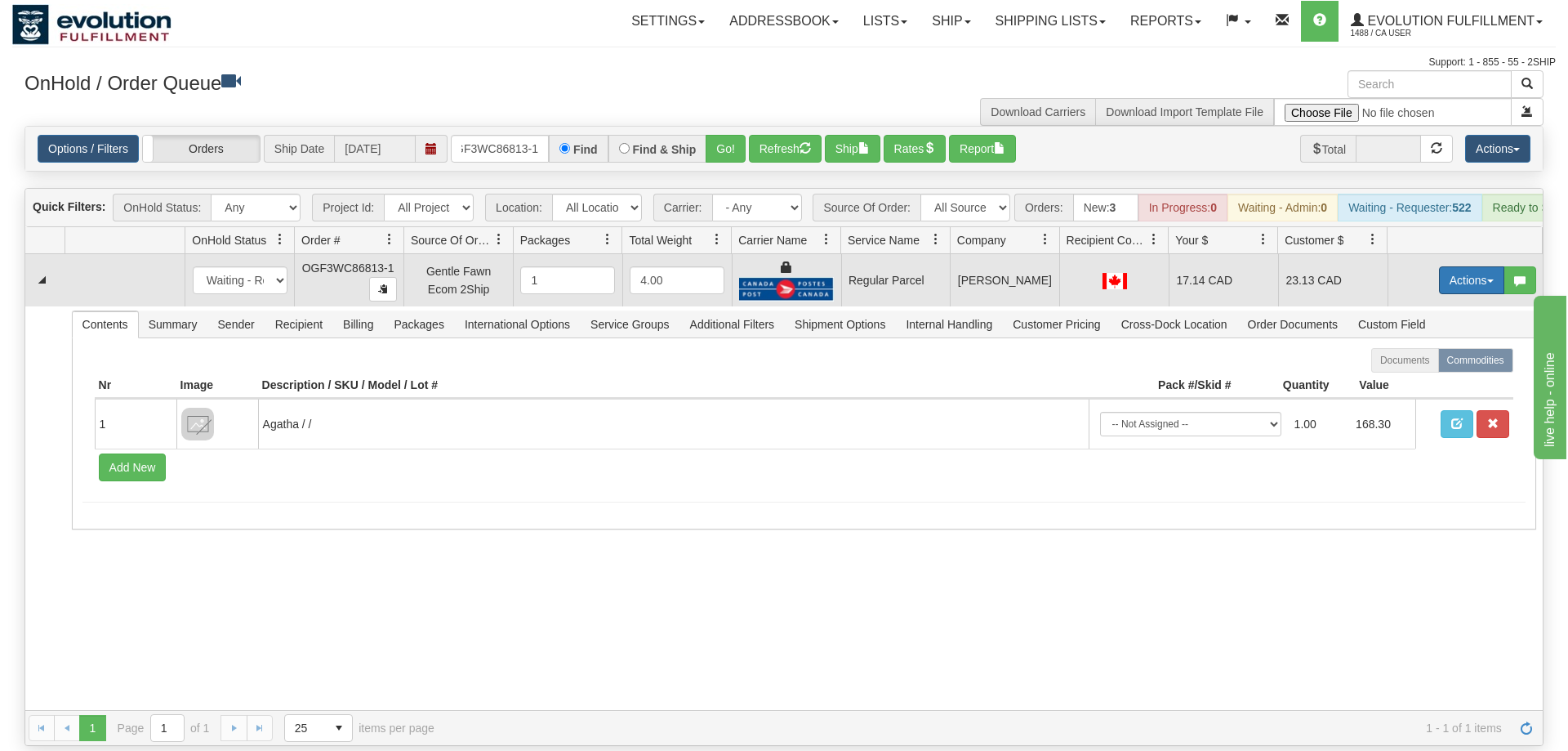
click at [1468, 267] on button "Actions" at bounding box center [1472, 280] width 65 height 28
click at [1433, 348] on span "Rate All Services" at bounding box center [1438, 354] width 98 height 13
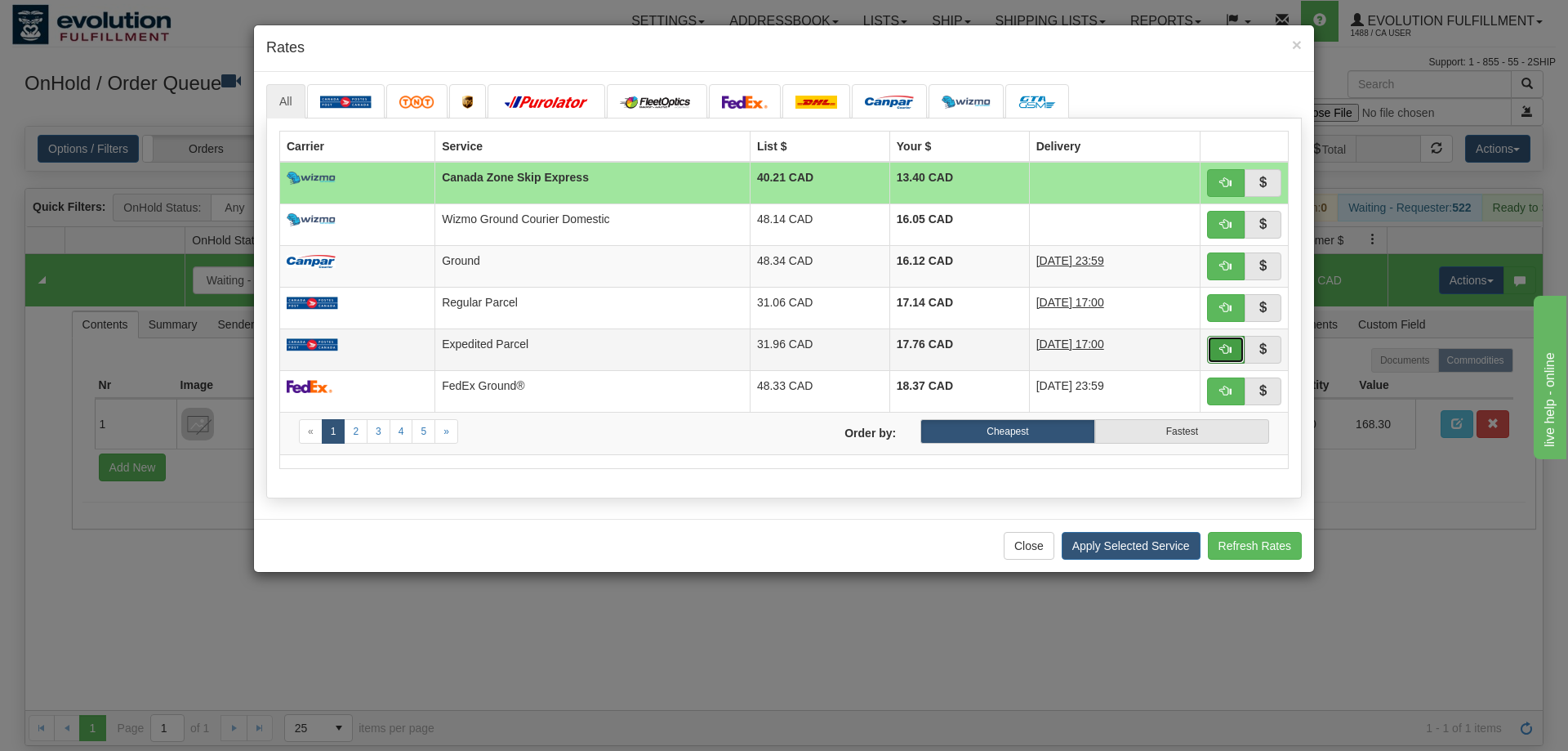
click at [1230, 350] on span "button" at bounding box center [1226, 349] width 12 height 12
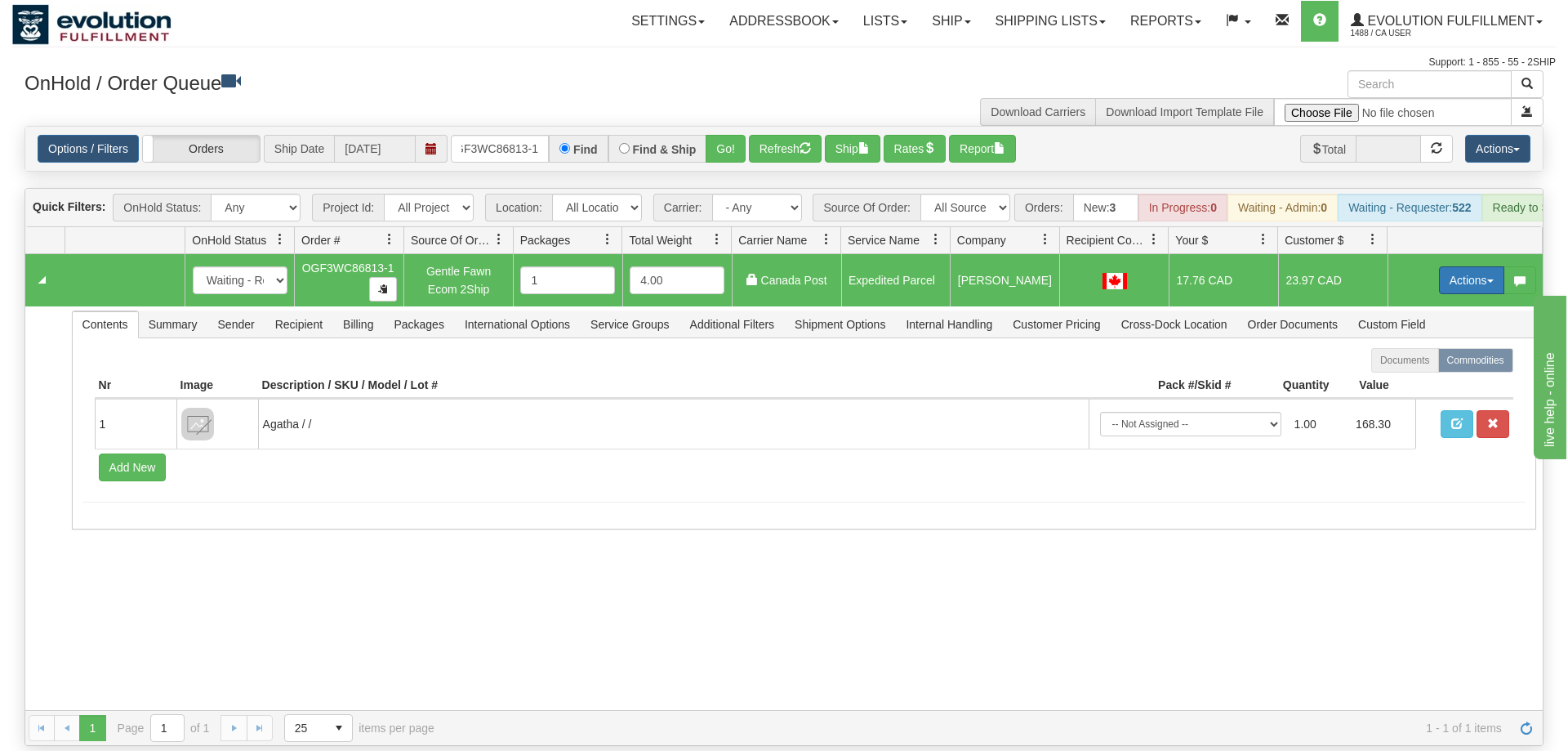
click at [1450, 267] on button "Actions" at bounding box center [1472, 280] width 65 height 28
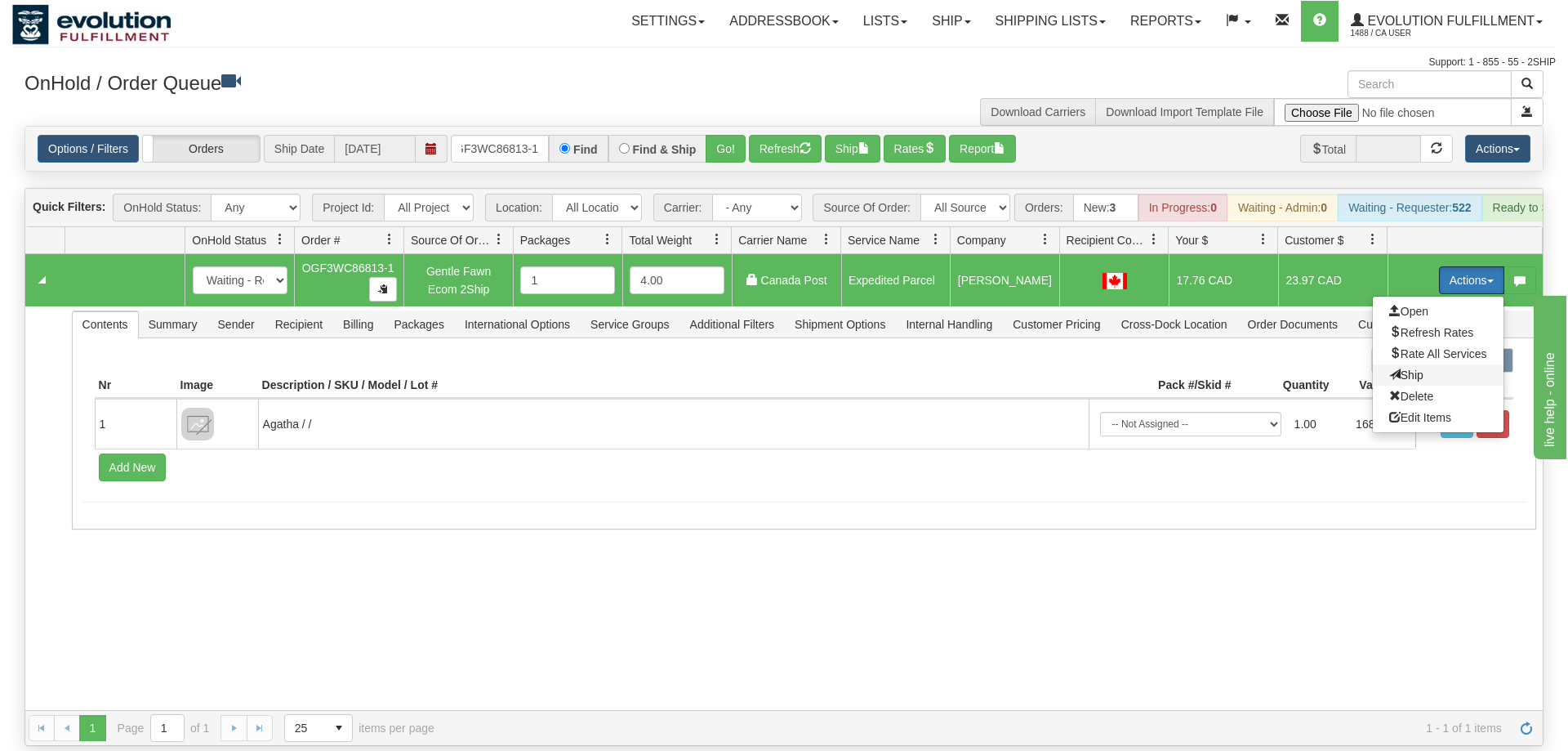
click at [1414, 369] on span "Ship" at bounding box center [1406, 376] width 35 height 13
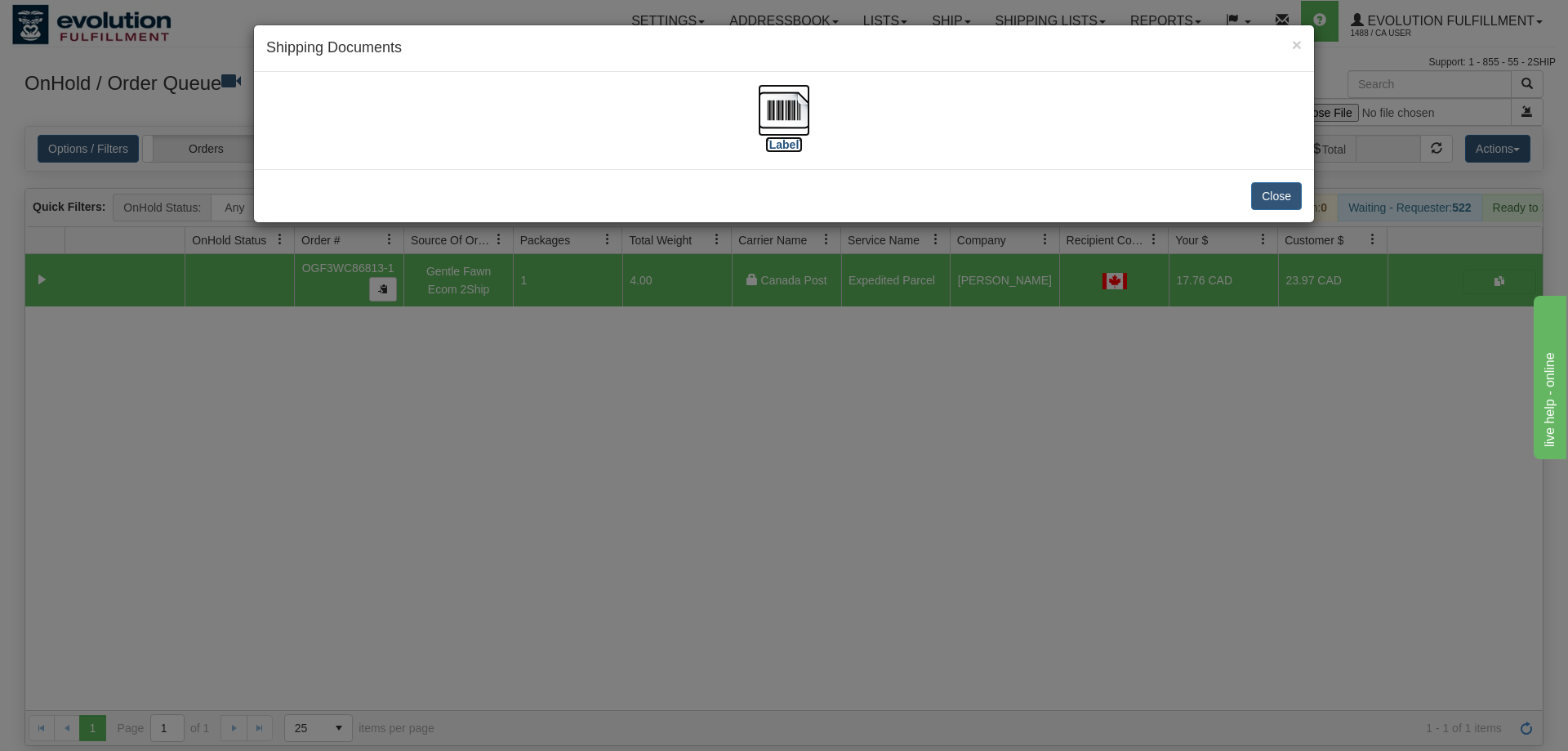
click at [797, 132] on img at bounding box center [784, 110] width 52 height 52
click at [934, 332] on div "× Shipping Documents [Label] Close" at bounding box center [784, 376] width 1568 height 751
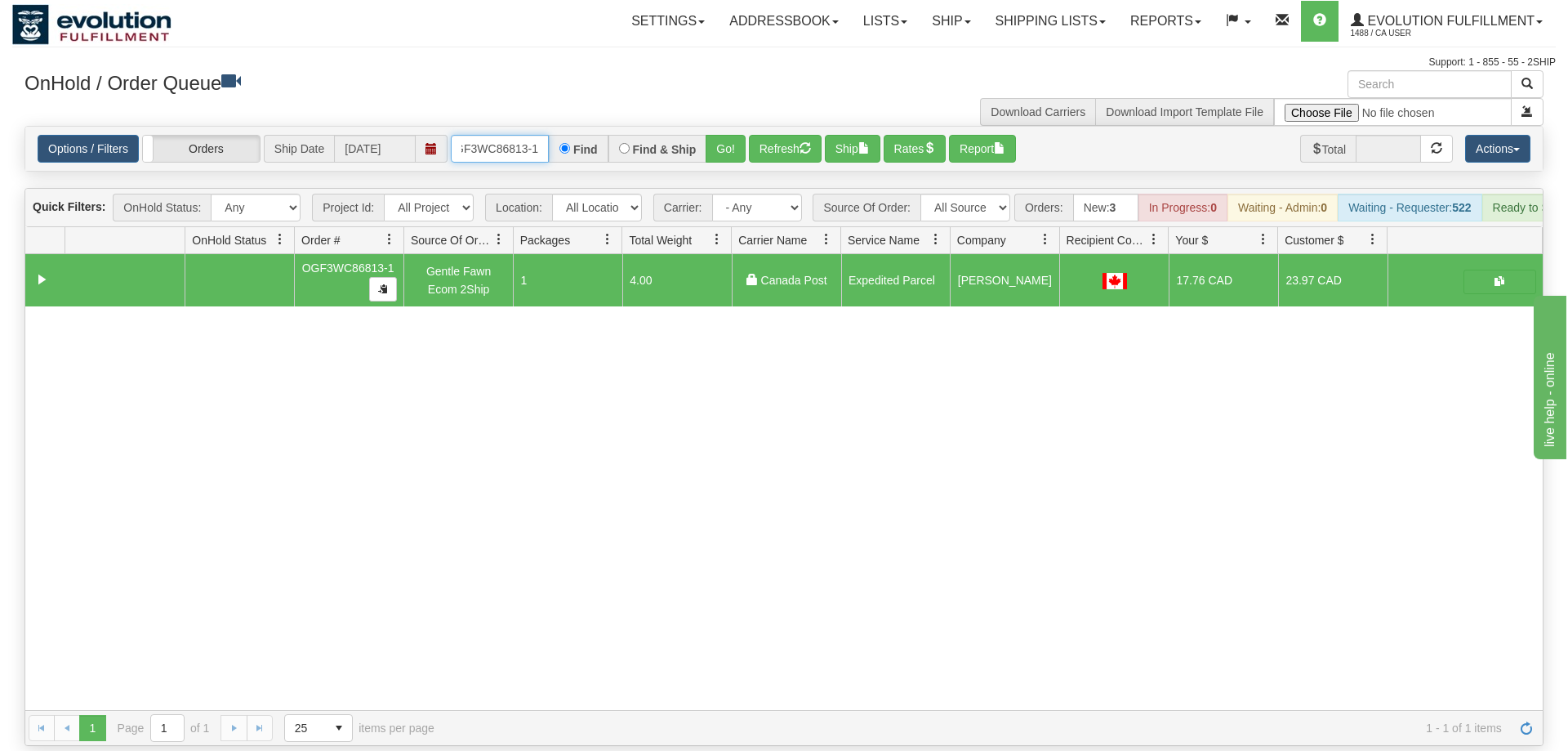
click at [520, 135] on input "OGF3WC86813-1" at bounding box center [500, 148] width 98 height 28
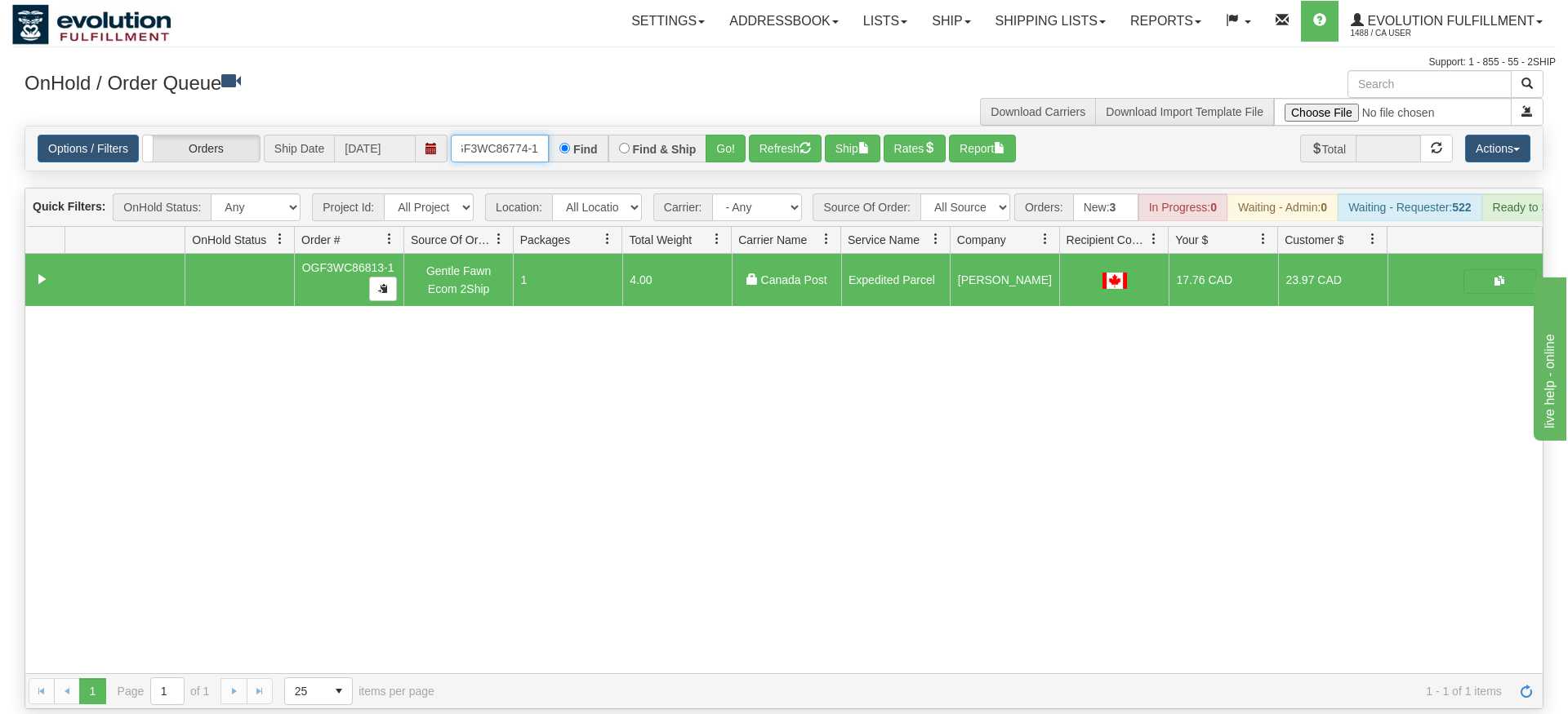
type input "oGF3WC86774-1"
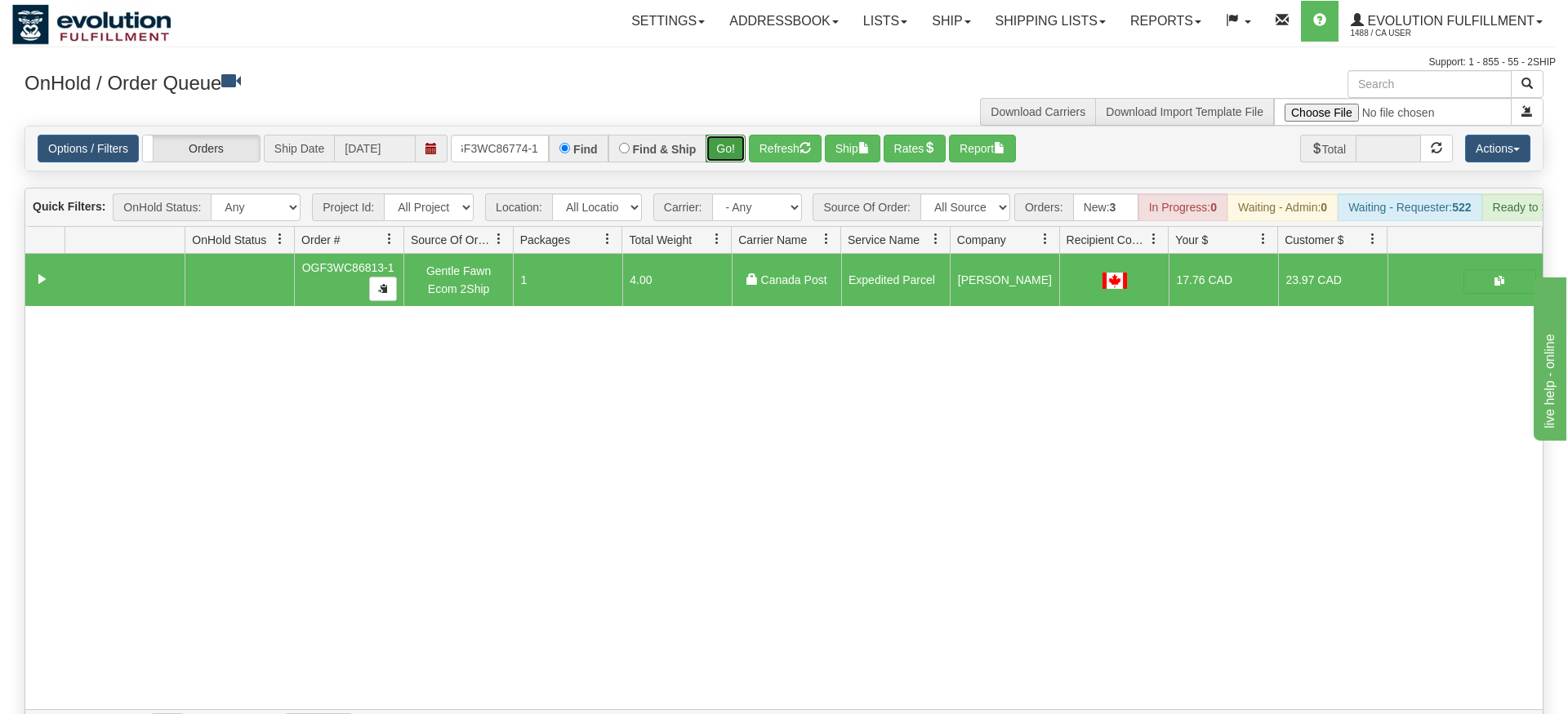
drag, startPoint x: 720, startPoint y: 152, endPoint x: 730, endPoint y: 127, distance: 26.9
click at [720, 148] on div "Is equal to Is not equal to Contains Does not contains CAD USD EUR ZAR [PERSON_…" at bounding box center [784, 436] width 1544 height 620
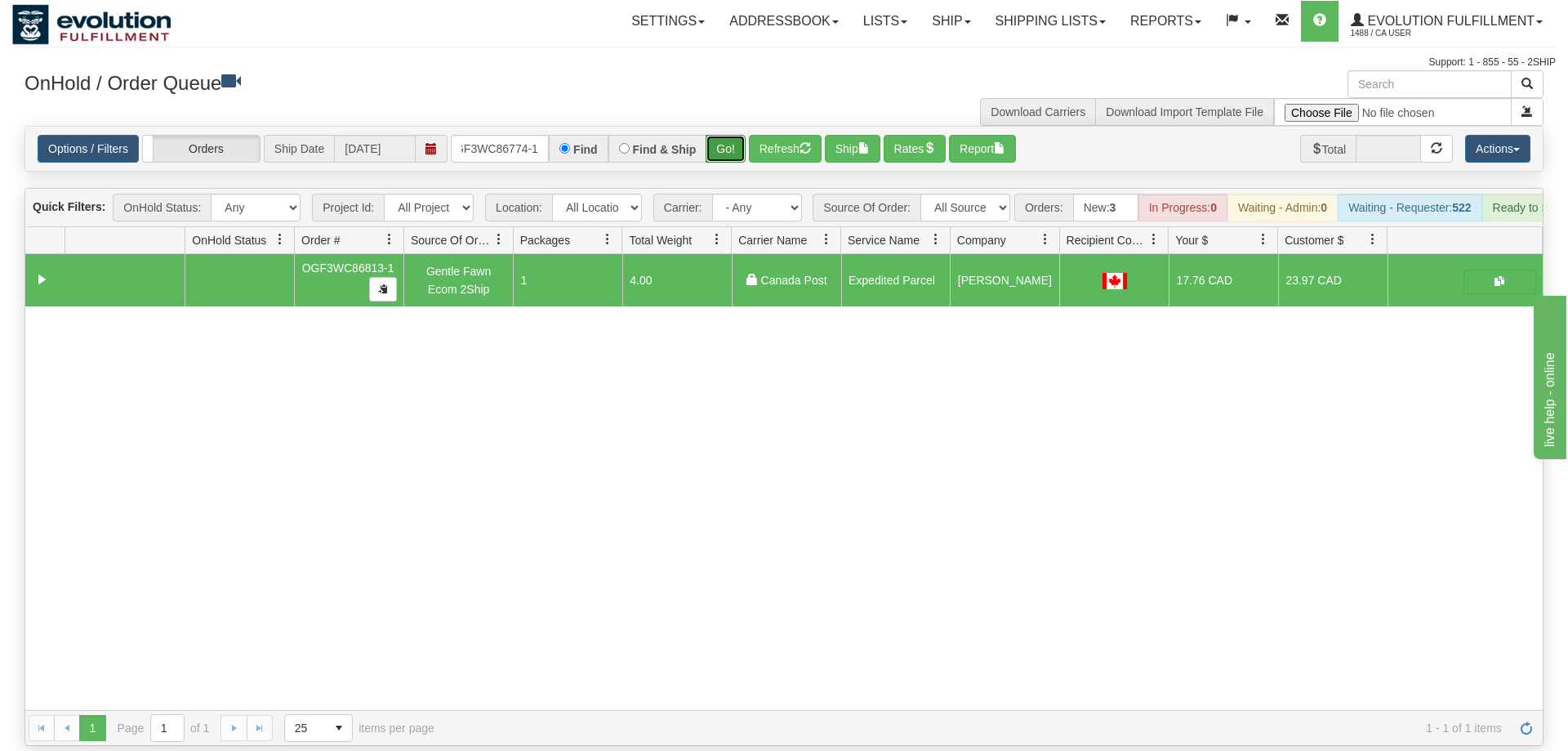
click at [732, 135] on button "Go!" at bounding box center [726, 148] width 40 height 28
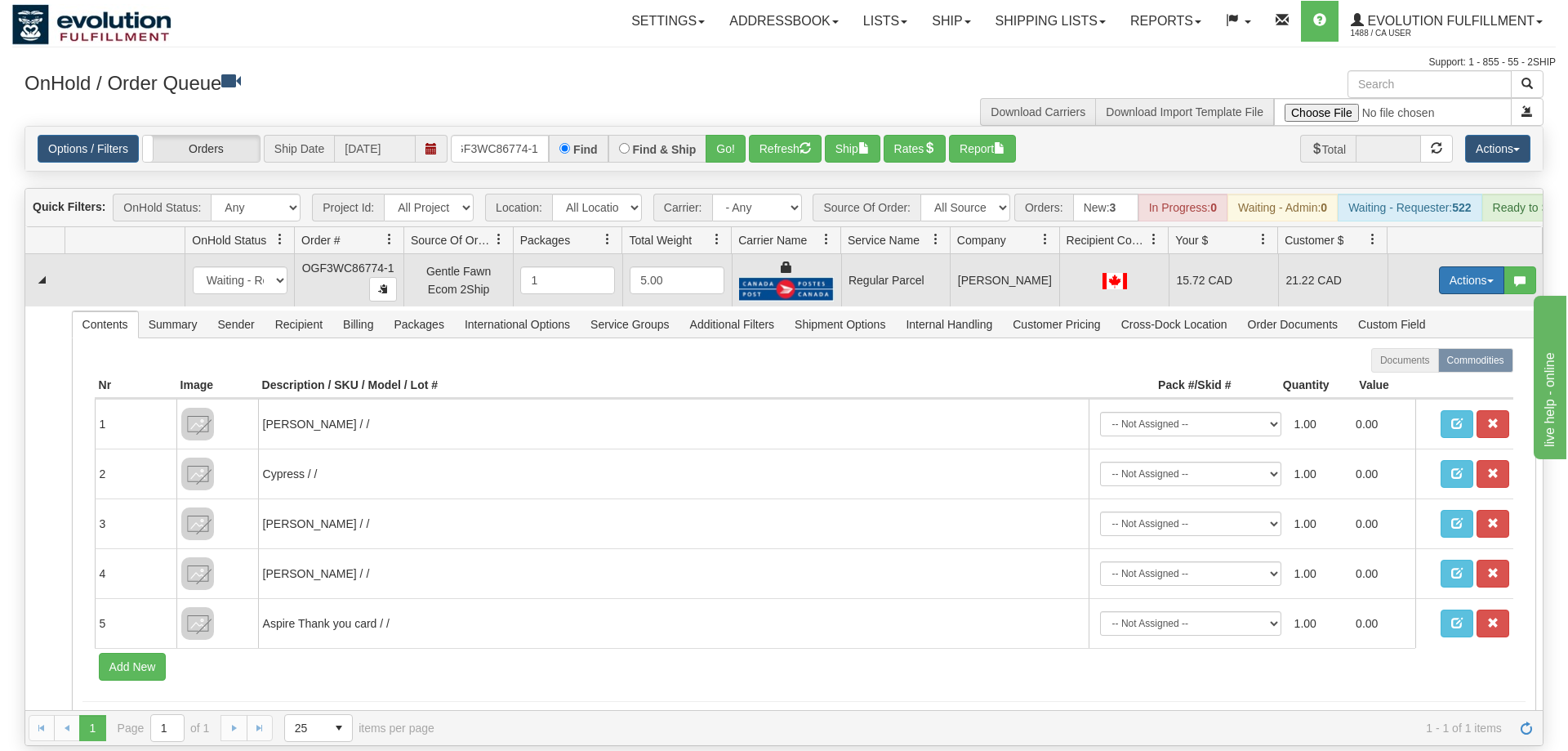
click at [1474, 267] on button "Actions" at bounding box center [1472, 280] width 65 height 28
click at [1441, 348] on span "Rate All Services" at bounding box center [1438, 354] width 98 height 13
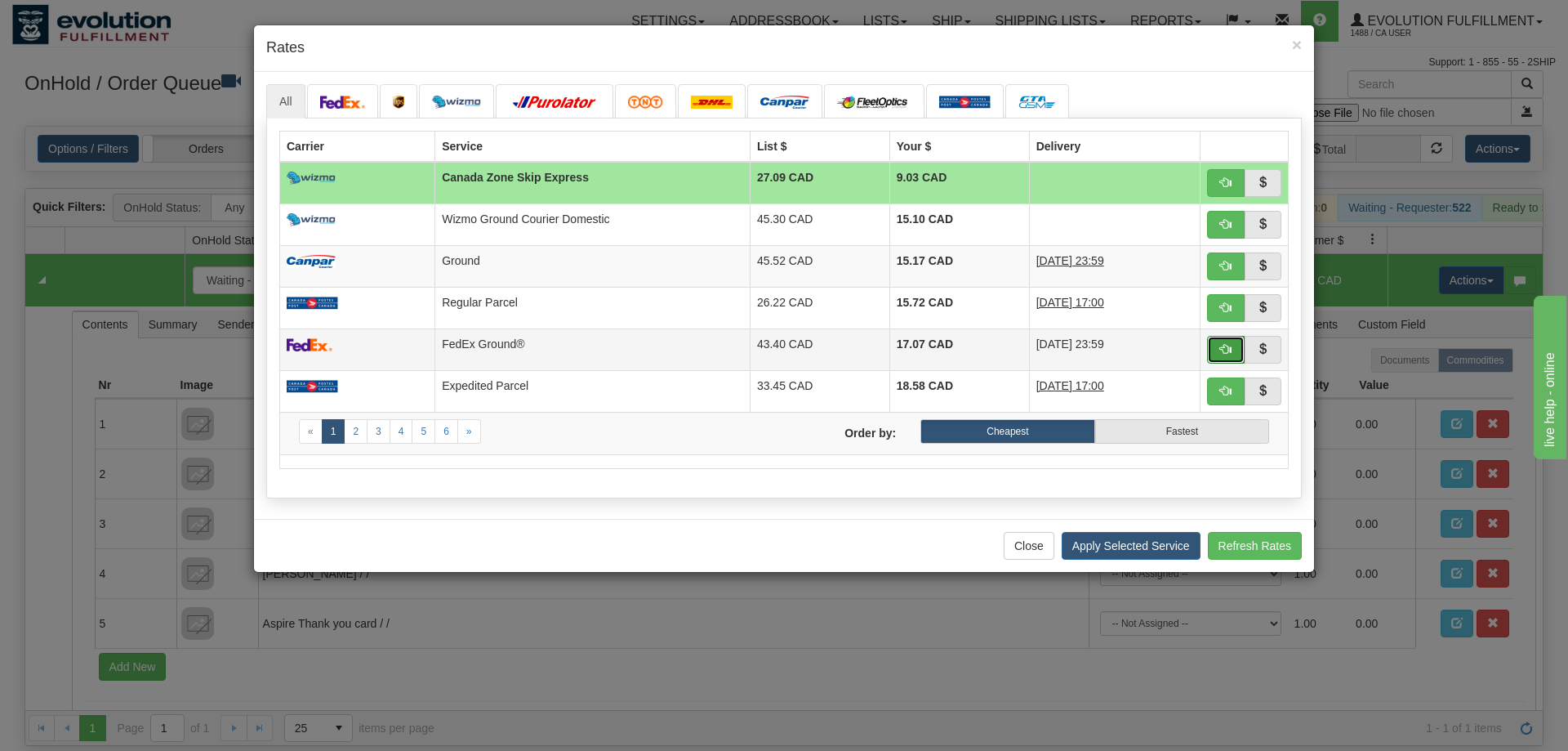
click at [1224, 348] on span "button" at bounding box center [1226, 349] width 12 height 12
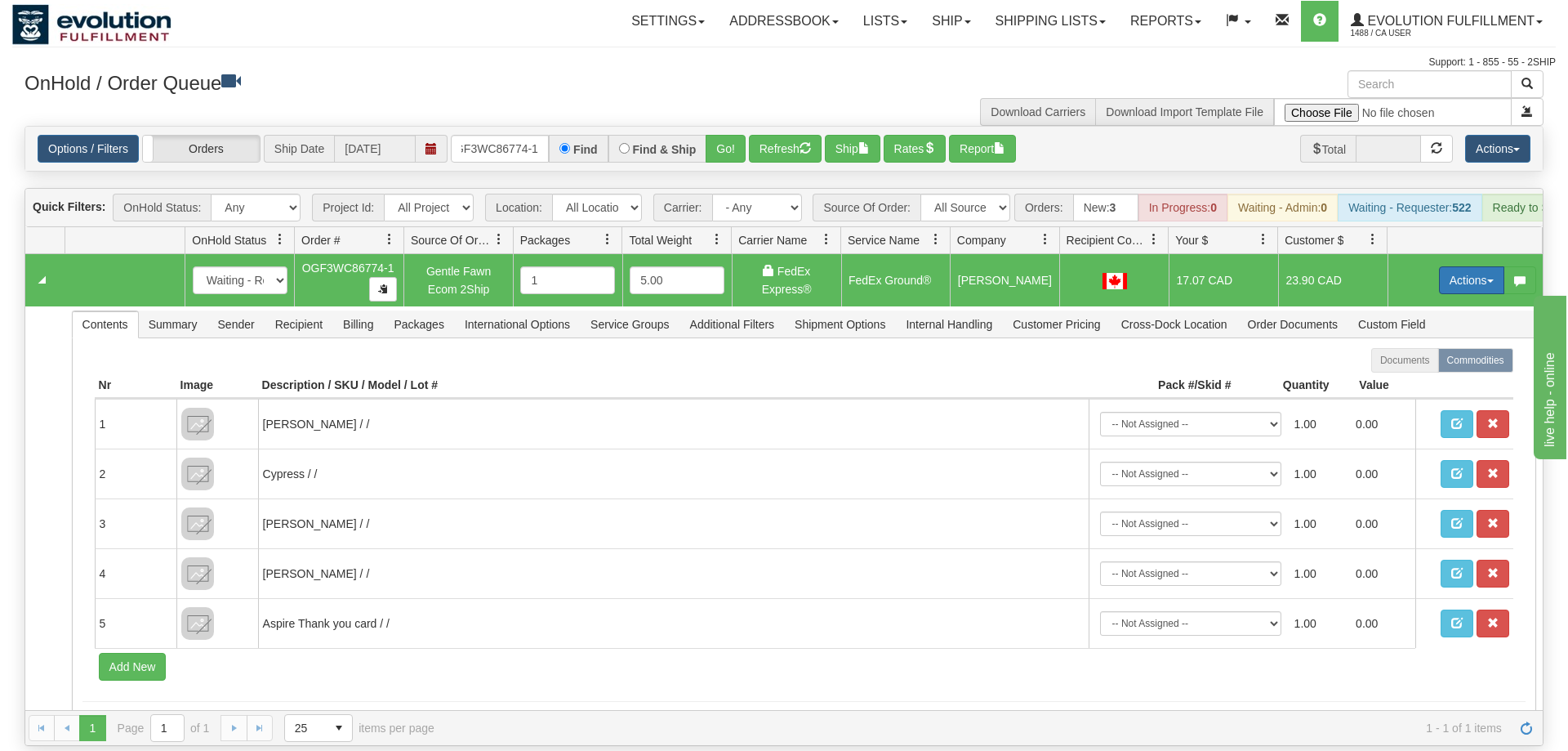
click at [1442, 267] on button "Actions" at bounding box center [1472, 280] width 65 height 28
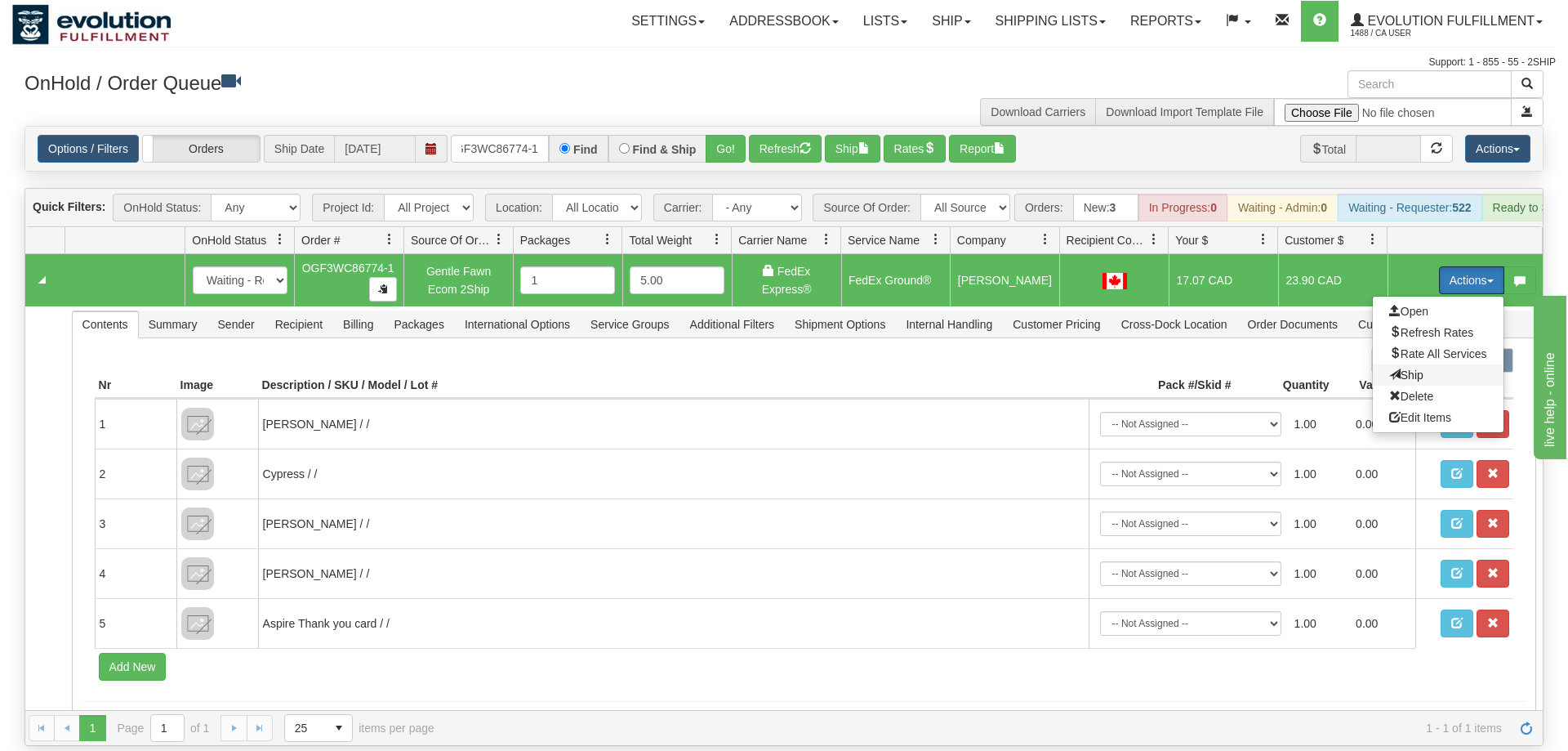
click at [1416, 369] on span "Ship" at bounding box center [1406, 376] width 35 height 13
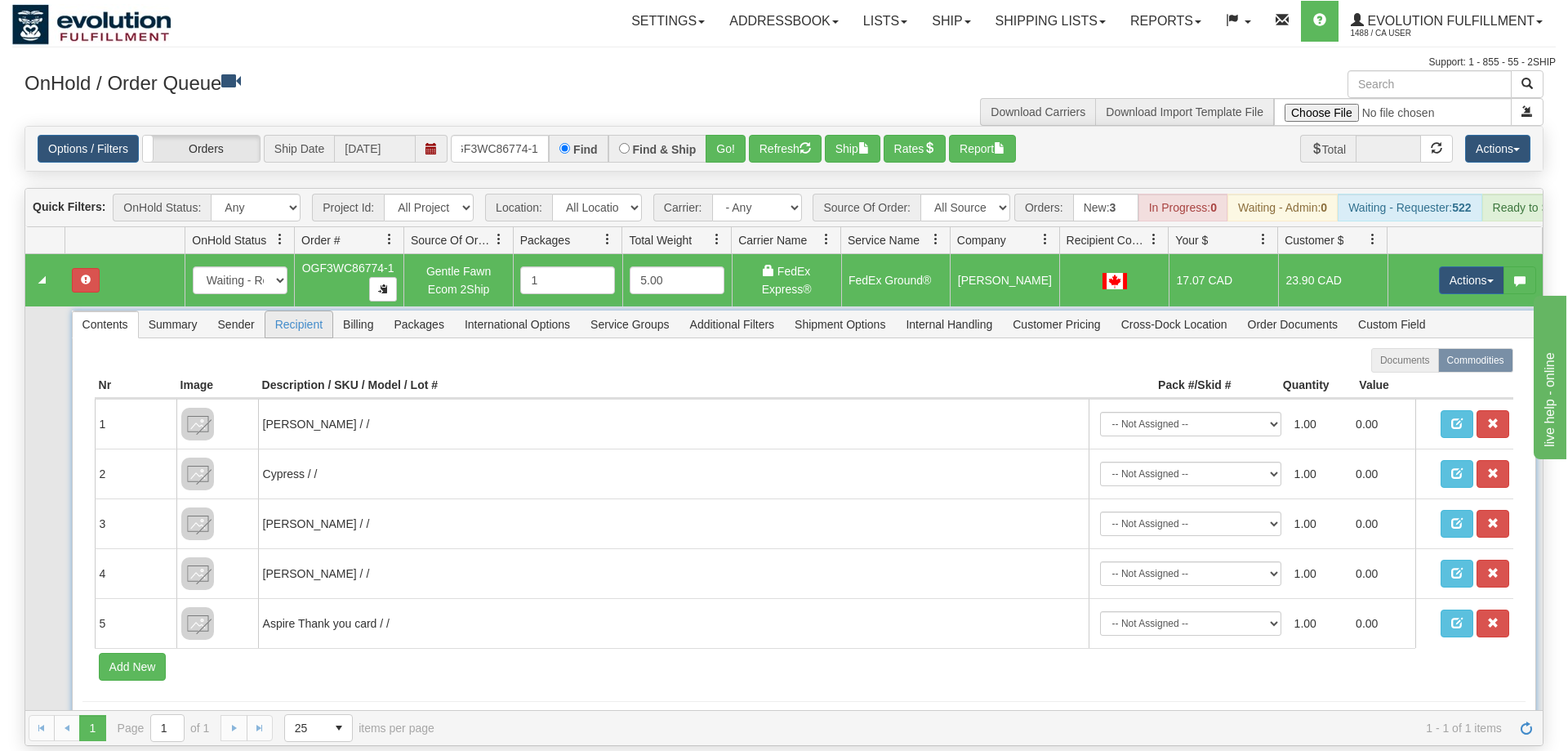
click at [315, 311] on span "Recipient" at bounding box center [299, 324] width 67 height 26
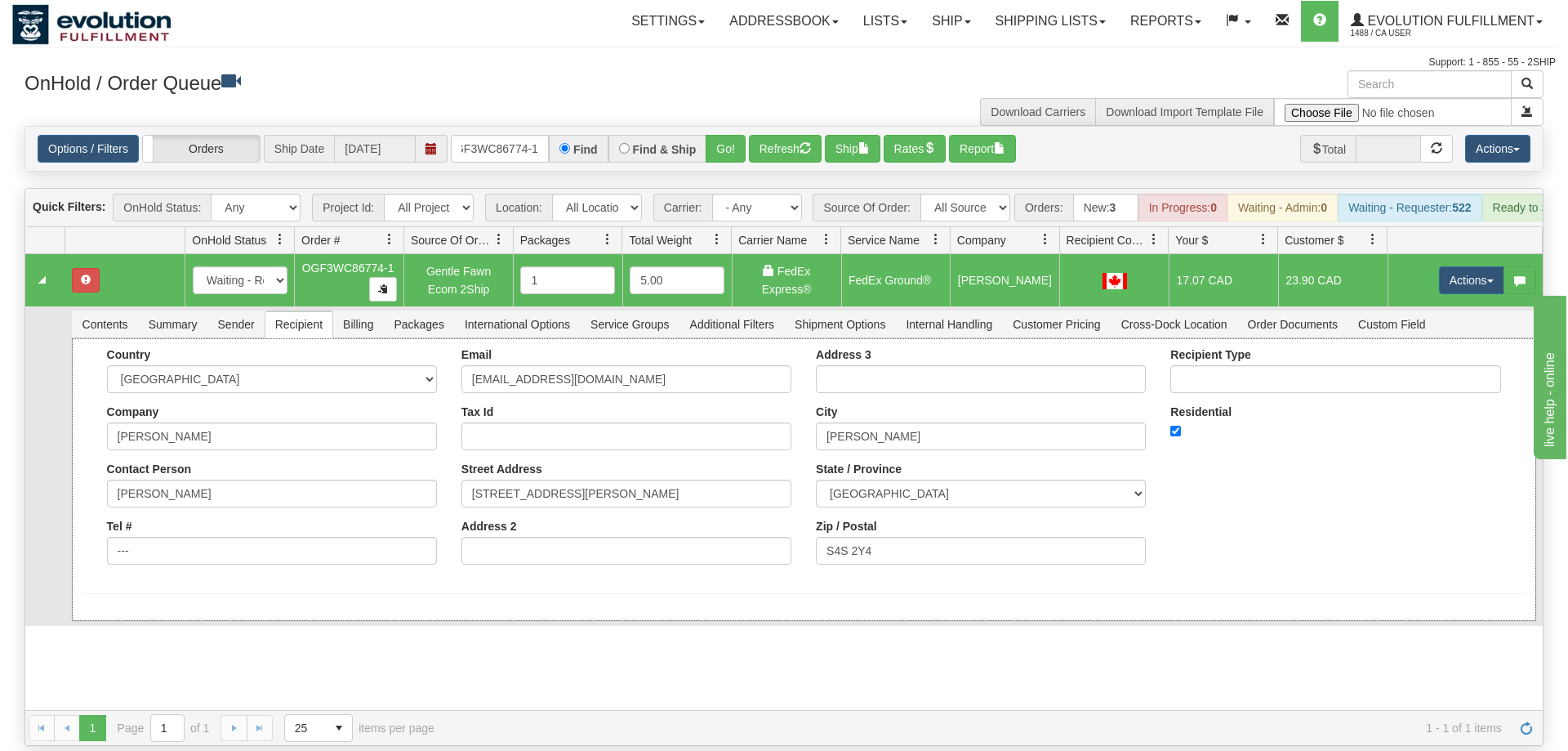
drag, startPoint x: 343, startPoint y: 320, endPoint x: 354, endPoint y: 298, distance: 24.6
click at [344, 338] on div "Country [GEOGRAPHIC_DATA] [GEOGRAPHIC_DATA] [GEOGRAPHIC_DATA] [GEOGRAPHIC_DATA]…" at bounding box center [804, 479] width 1464 height 283
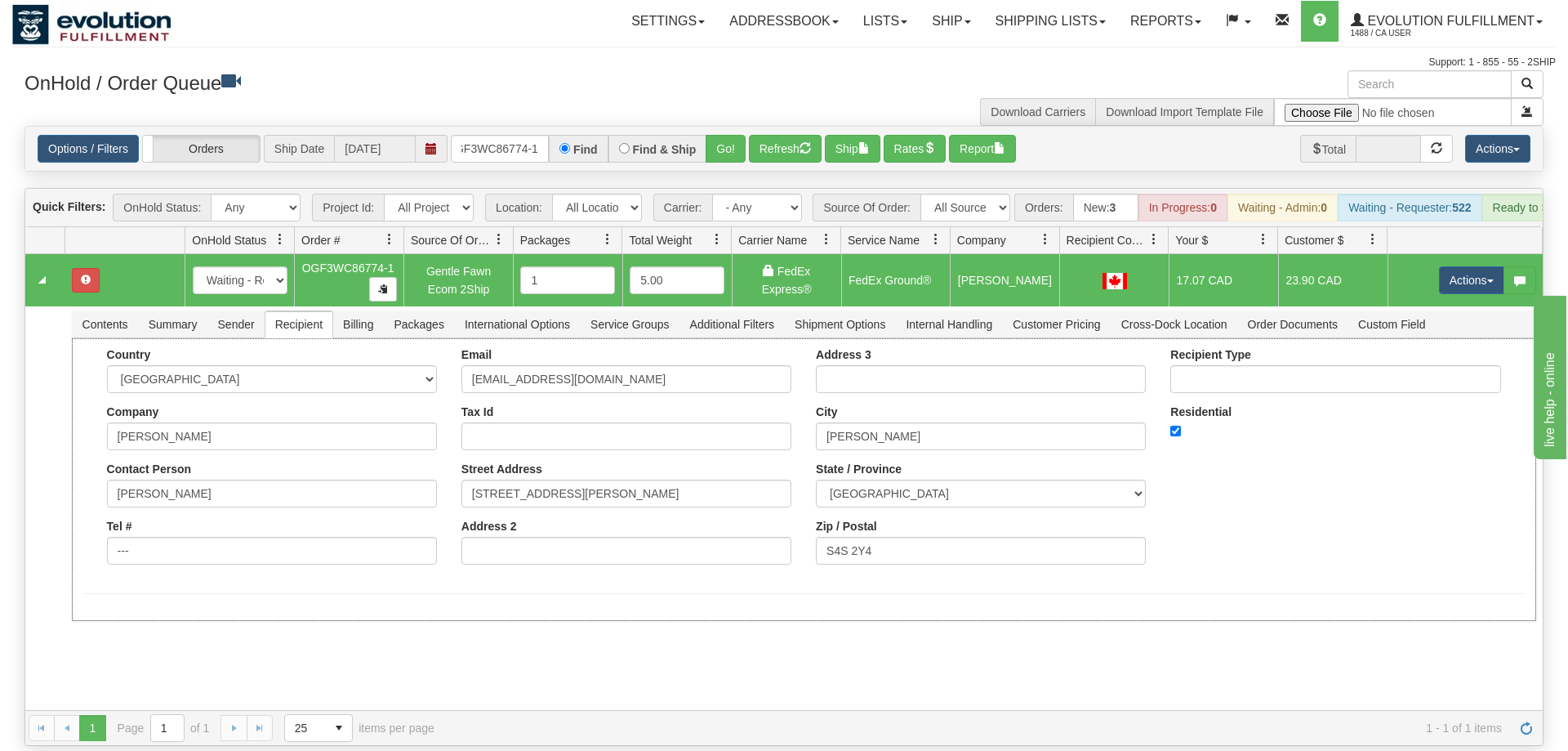
click at [356, 280] on td "OGF3WC86774-1" at bounding box center [348, 280] width 110 height 52
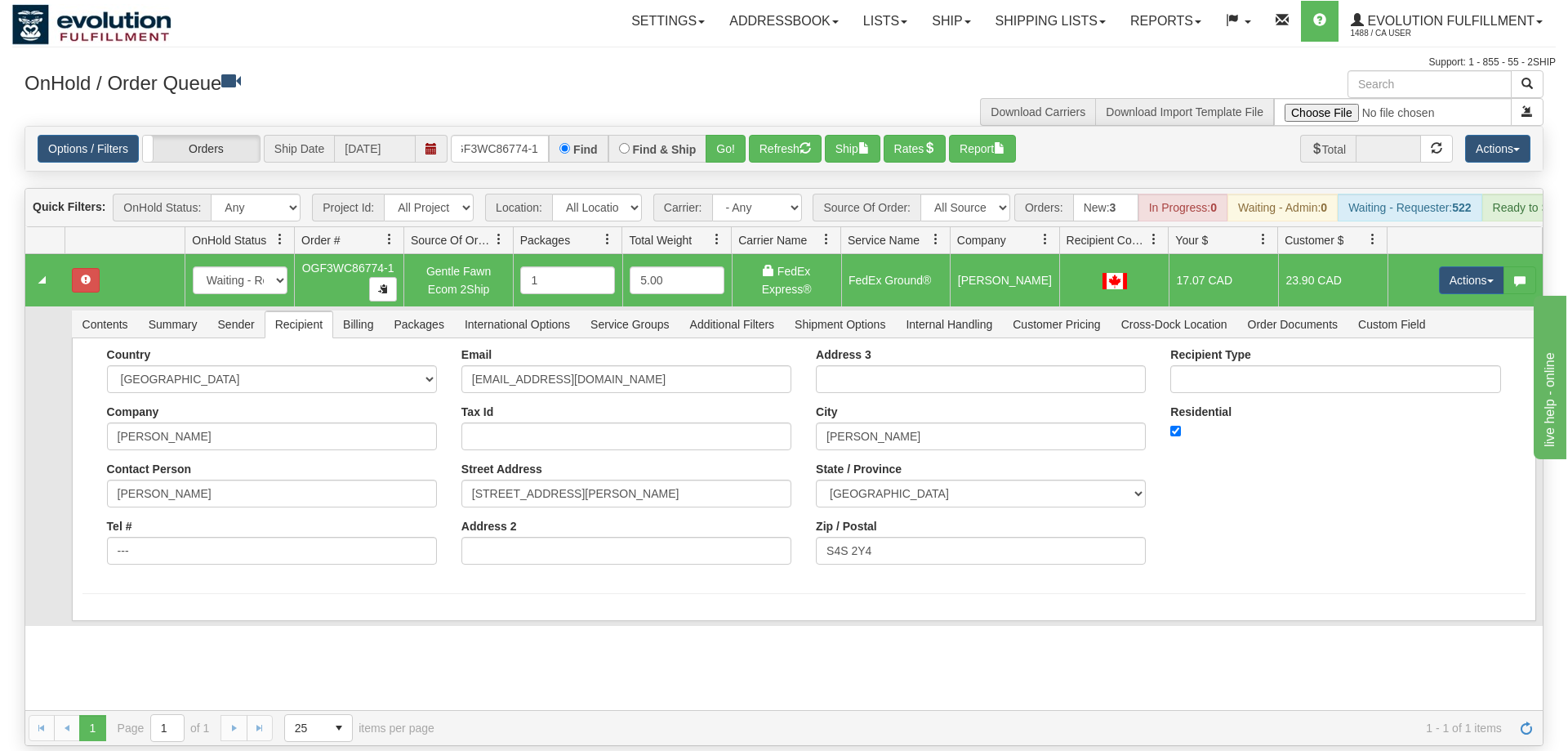
click at [359, 306] on td "Contents Summary Sender Recipient Billing Packages International Options Servic…" at bounding box center [804, 466] width 1478 height 320
click at [369, 311] on span "Billing" at bounding box center [358, 324] width 50 height 26
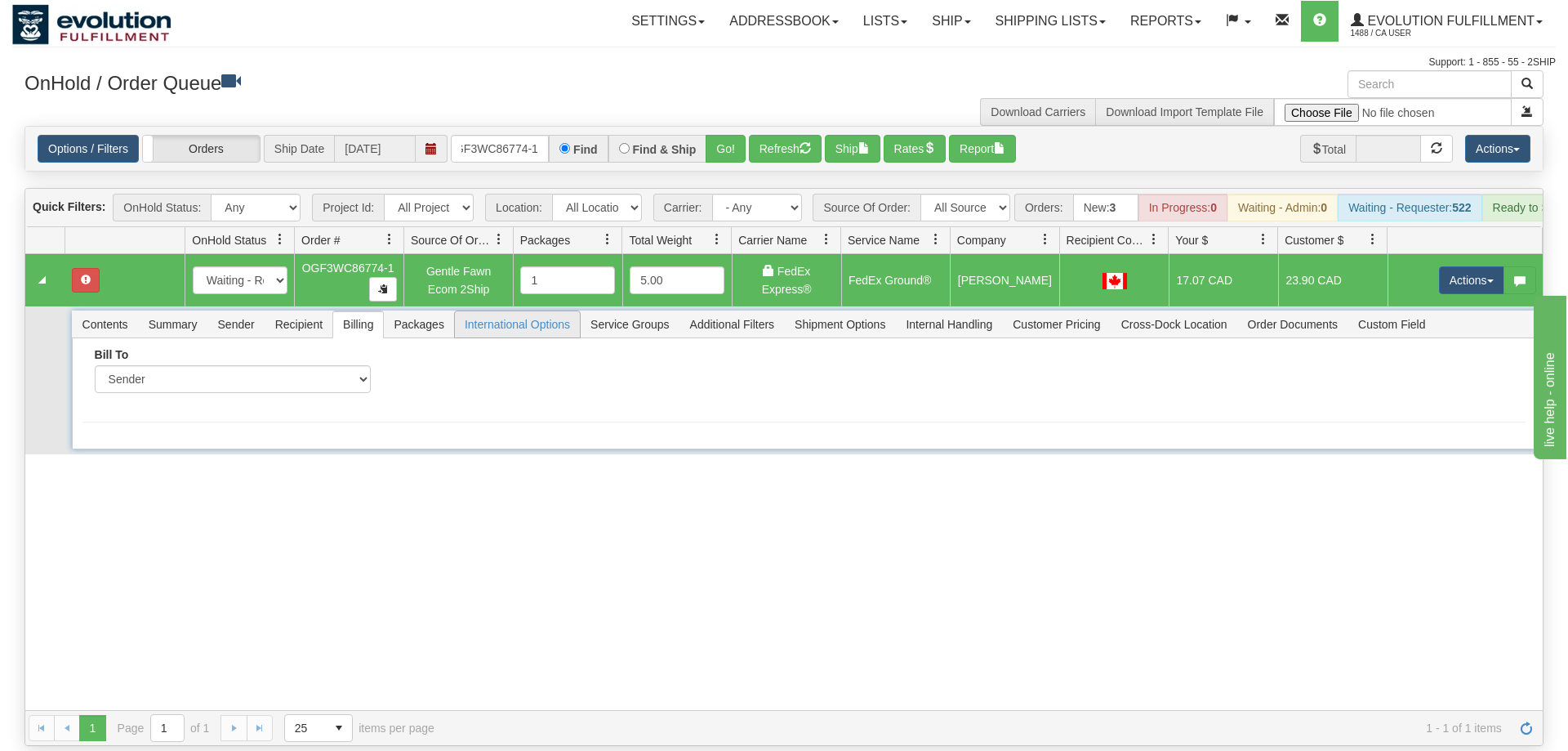
drag, startPoint x: 460, startPoint y: 290, endPoint x: 436, endPoint y: 297, distance: 25.0
click at [454, 310] on li "International Options" at bounding box center [518, 324] width 127 height 28
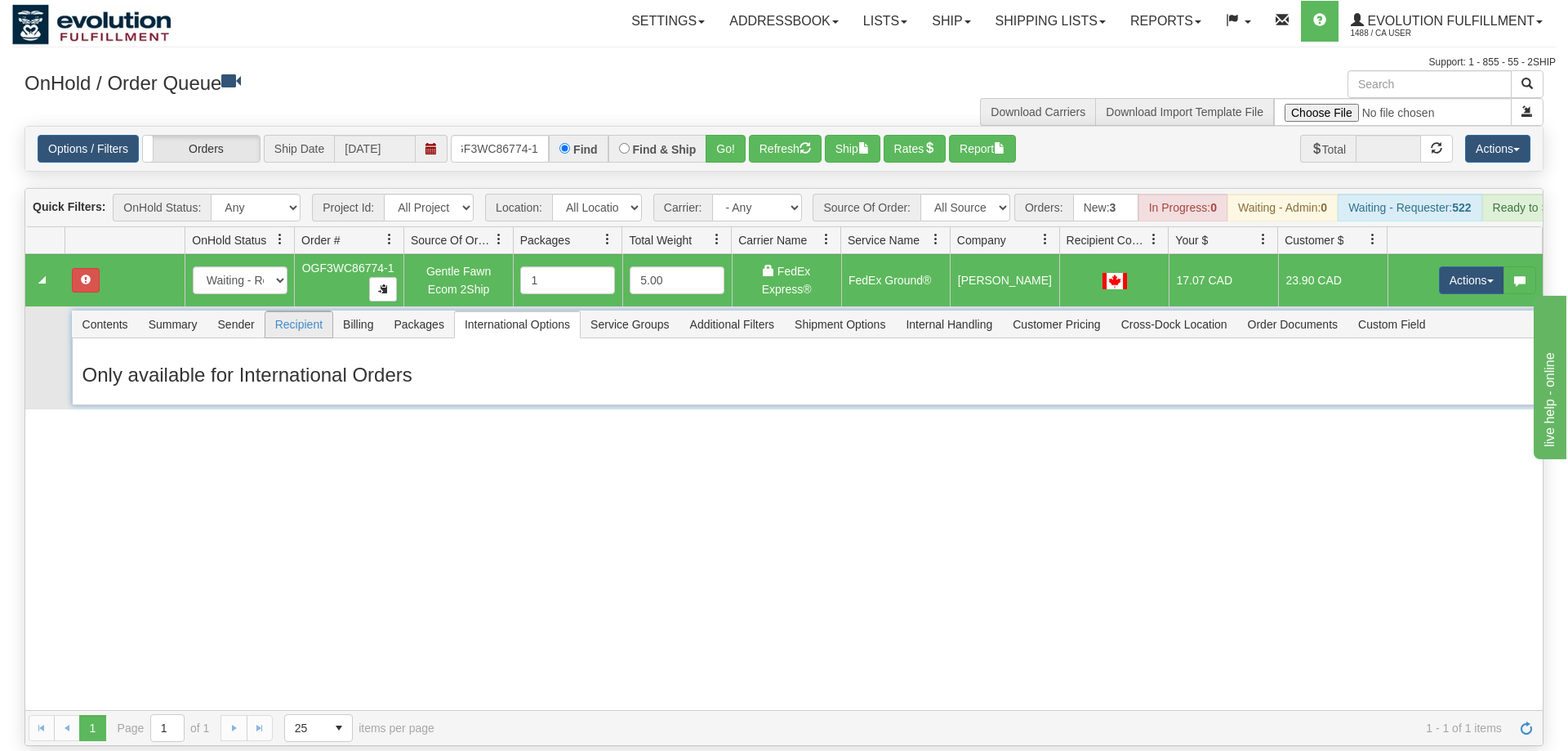
click at [299, 311] on span "Recipient" at bounding box center [299, 324] width 67 height 26
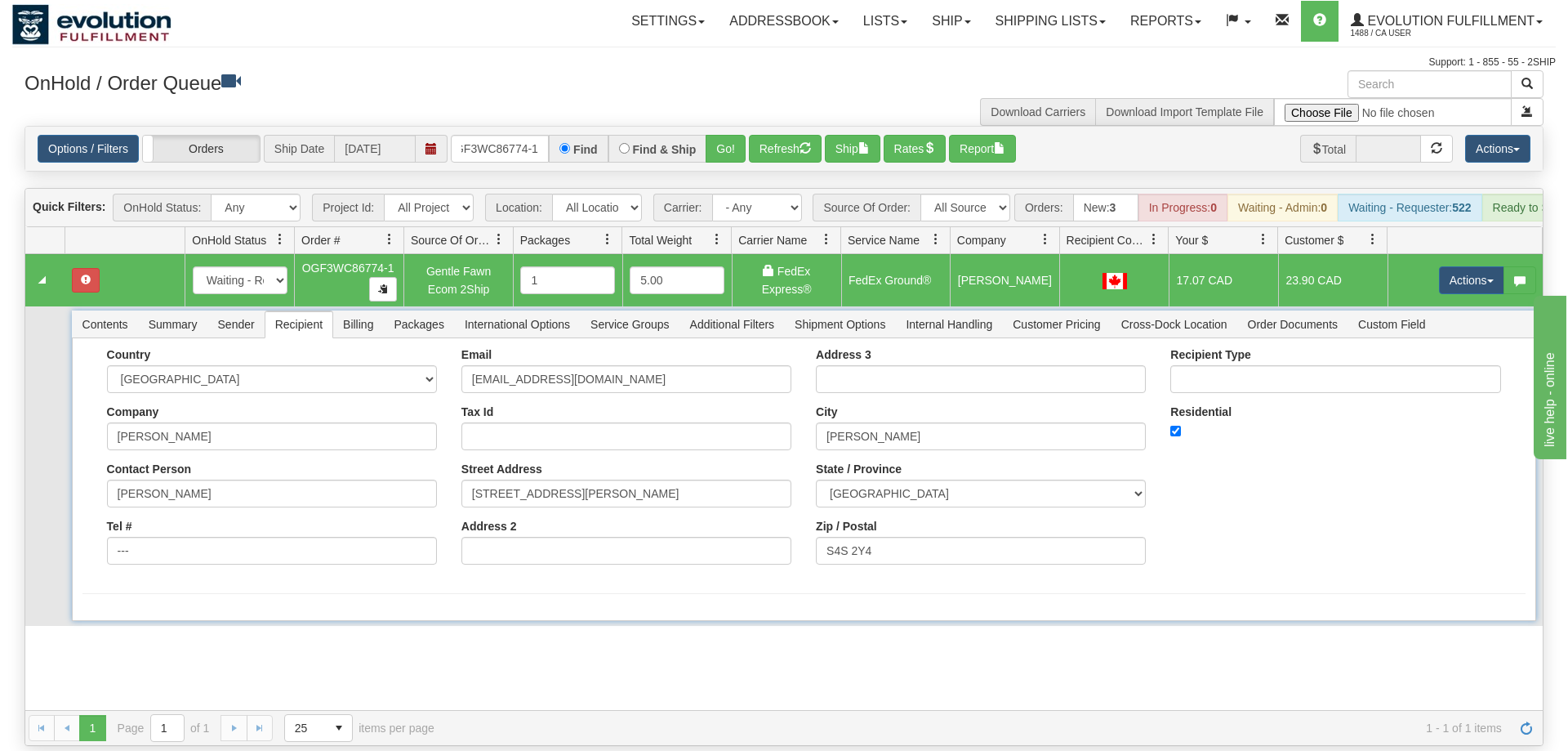
click at [299, 315] on li "Recipient" at bounding box center [298, 324] width 68 height 28
click at [234, 311] on span "Sender" at bounding box center [236, 324] width 57 height 26
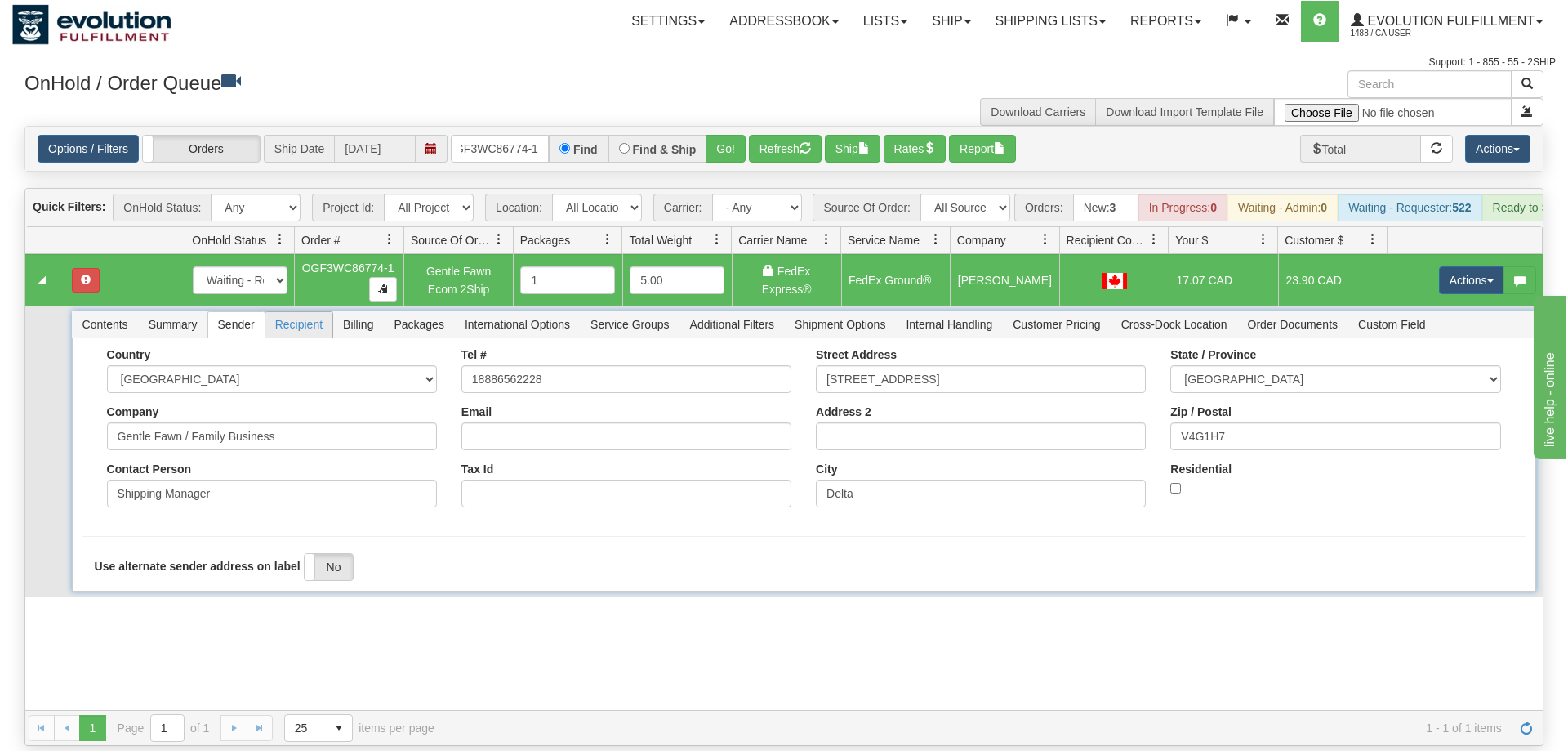
click at [321, 311] on span "Recipient" at bounding box center [299, 324] width 67 height 26
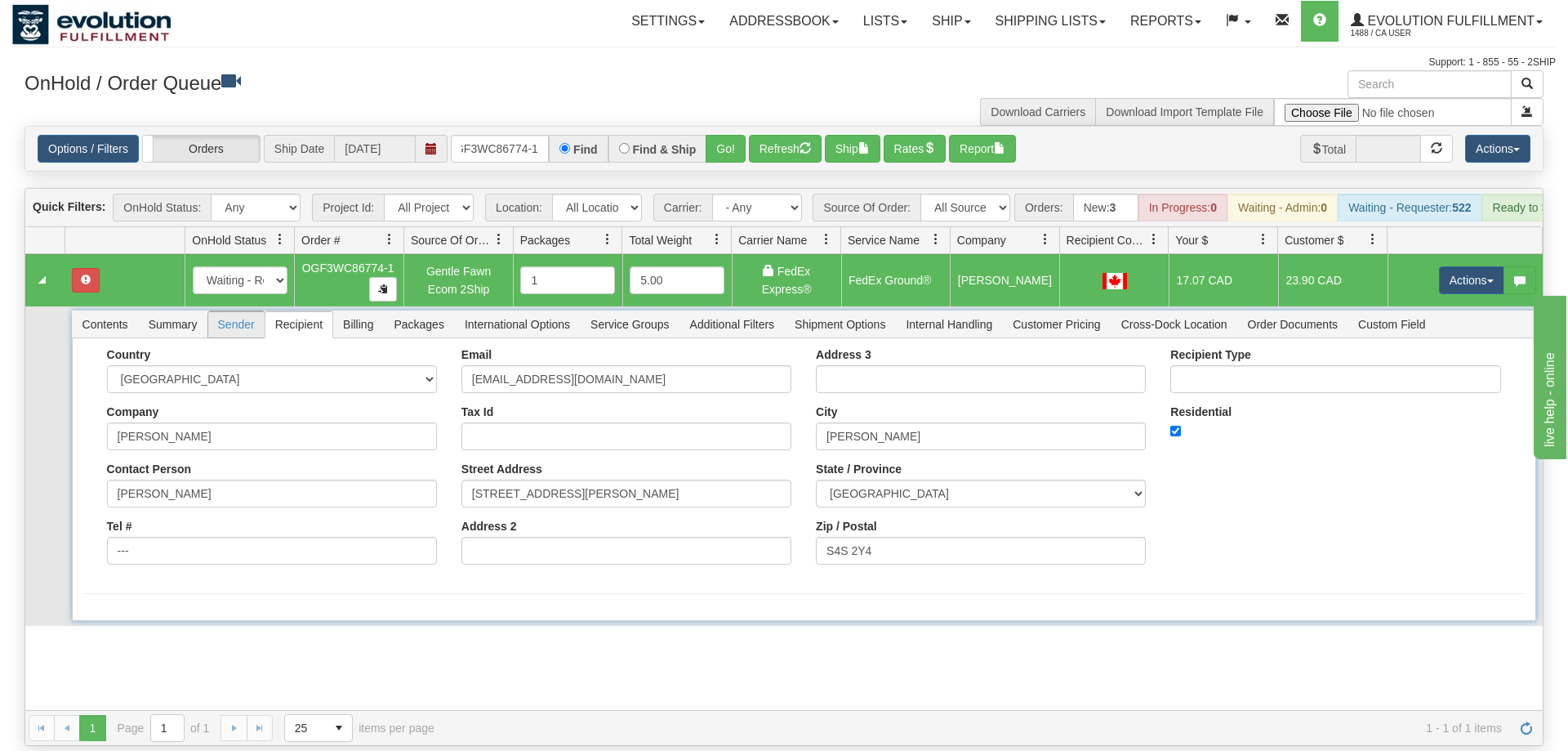
click at [240, 311] on span "Sender" at bounding box center [236, 324] width 57 height 26
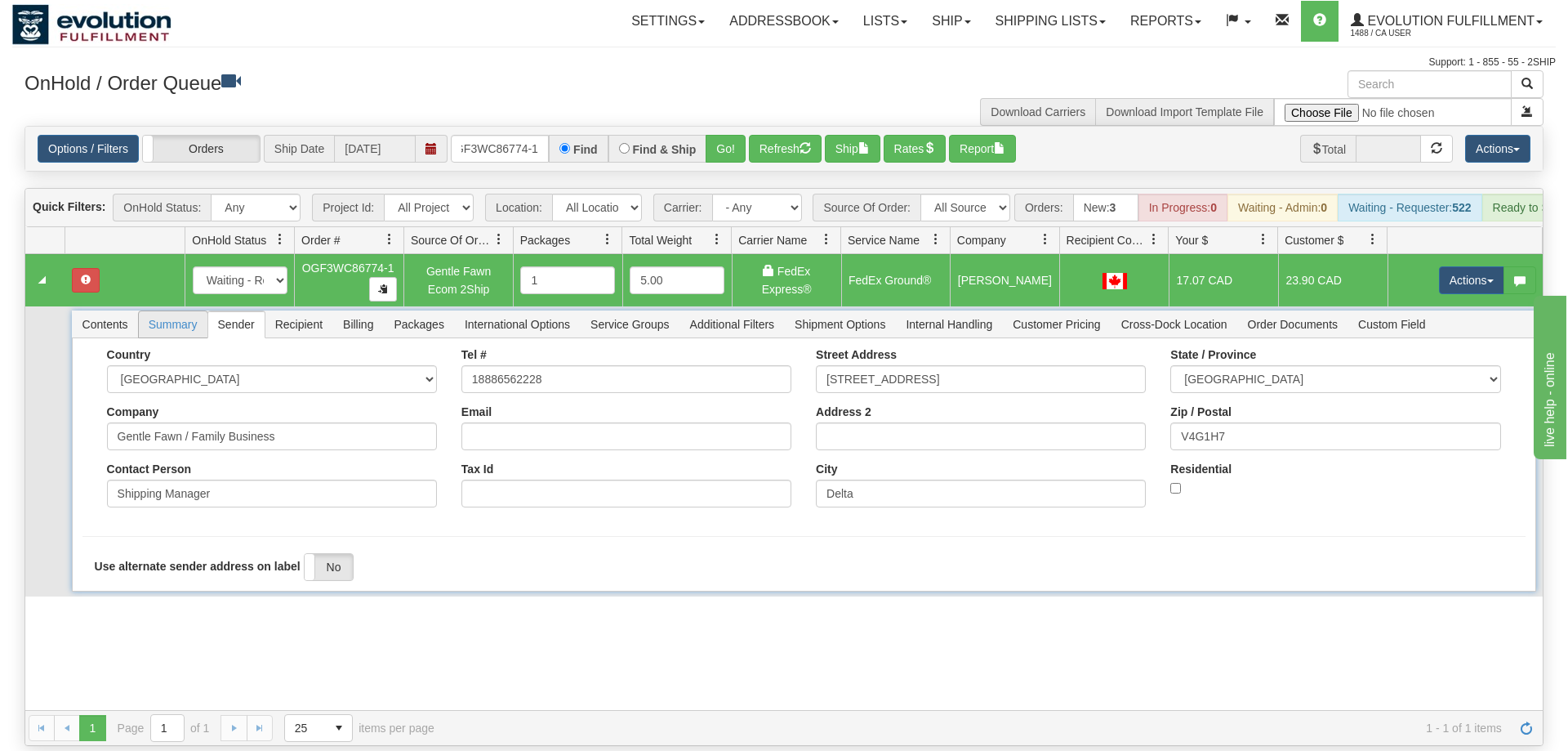
click at [167, 311] on span "Summary" at bounding box center [172, 324] width 68 height 26
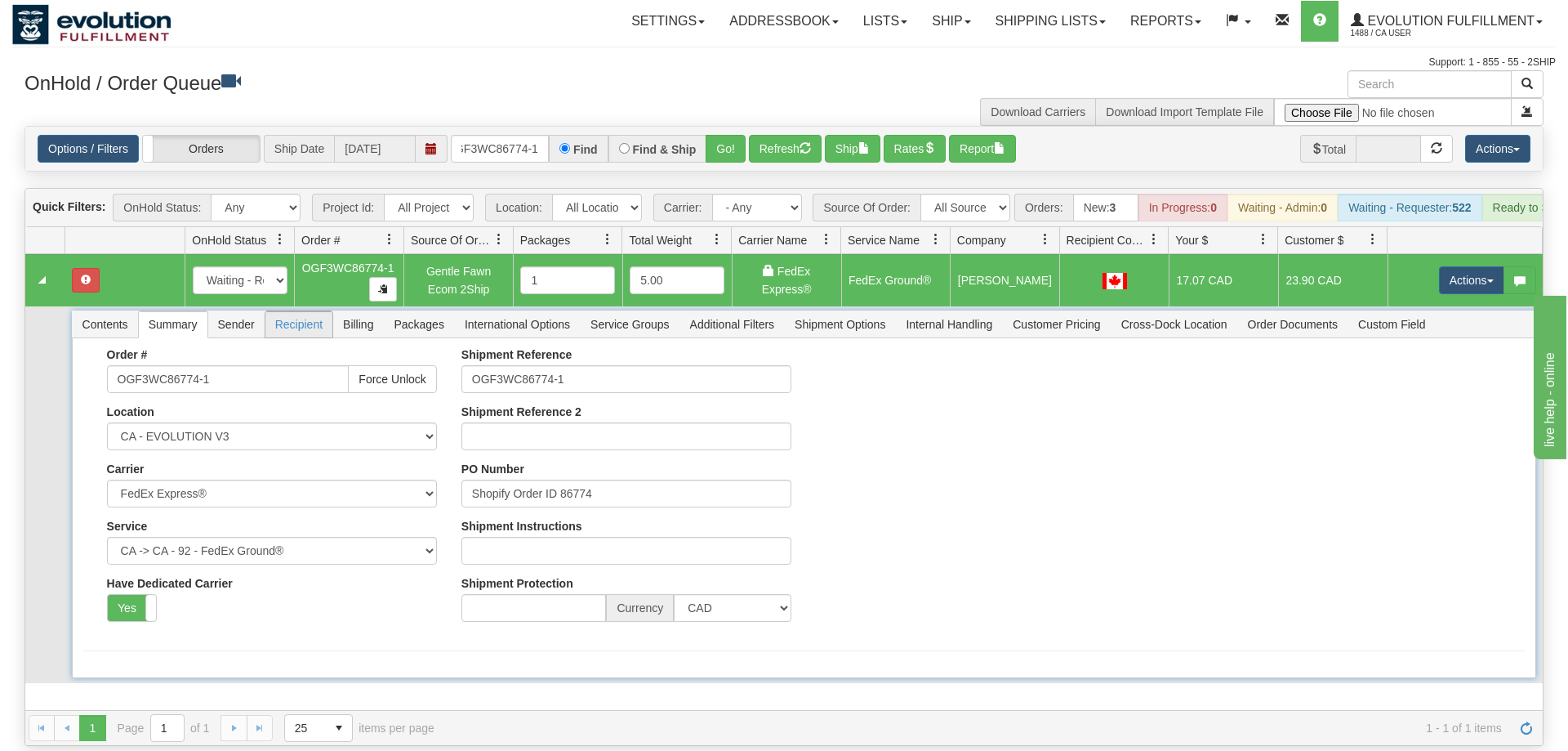
click at [309, 311] on span "Recipient" at bounding box center [299, 324] width 67 height 26
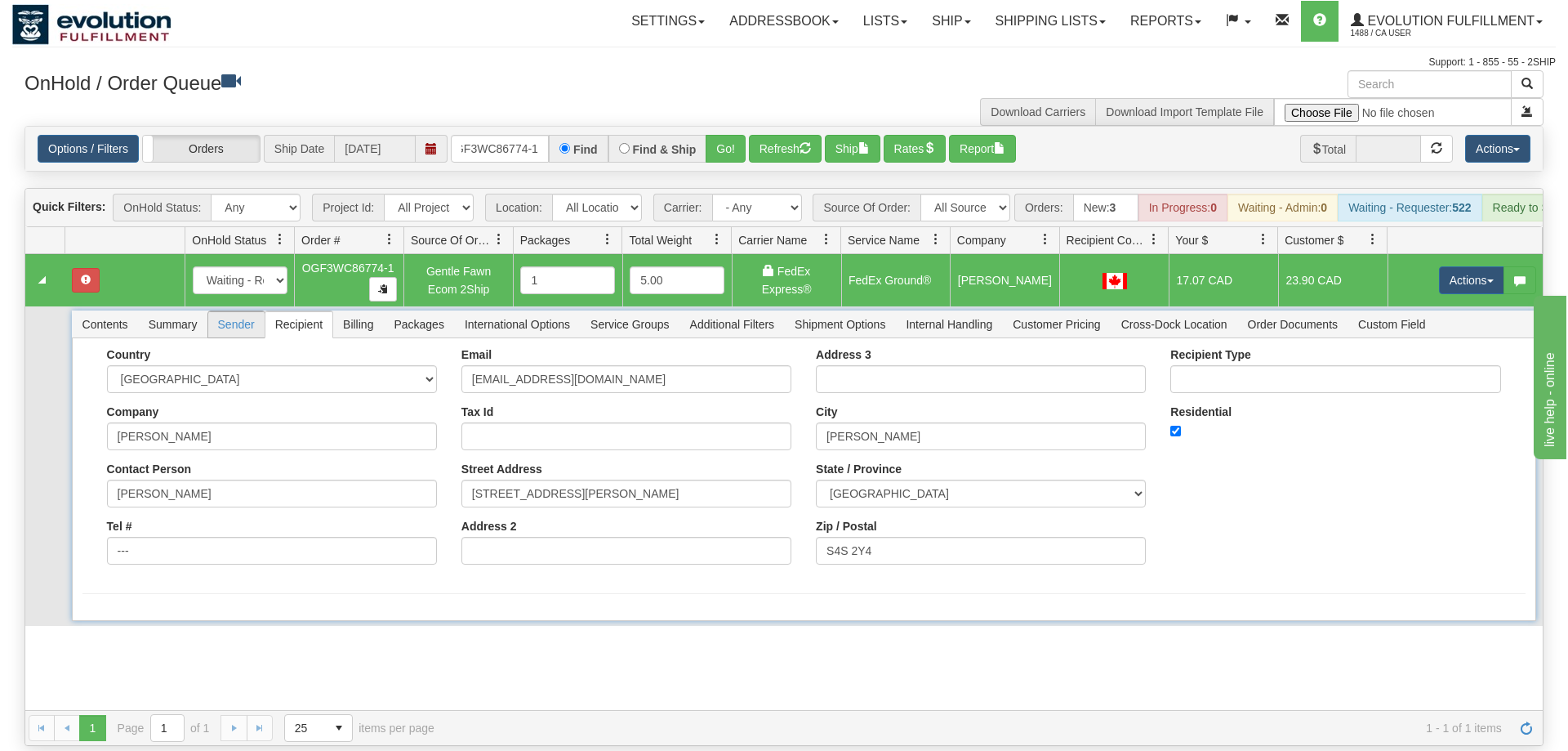
click at [239, 311] on span "Sender" at bounding box center [236, 324] width 57 height 26
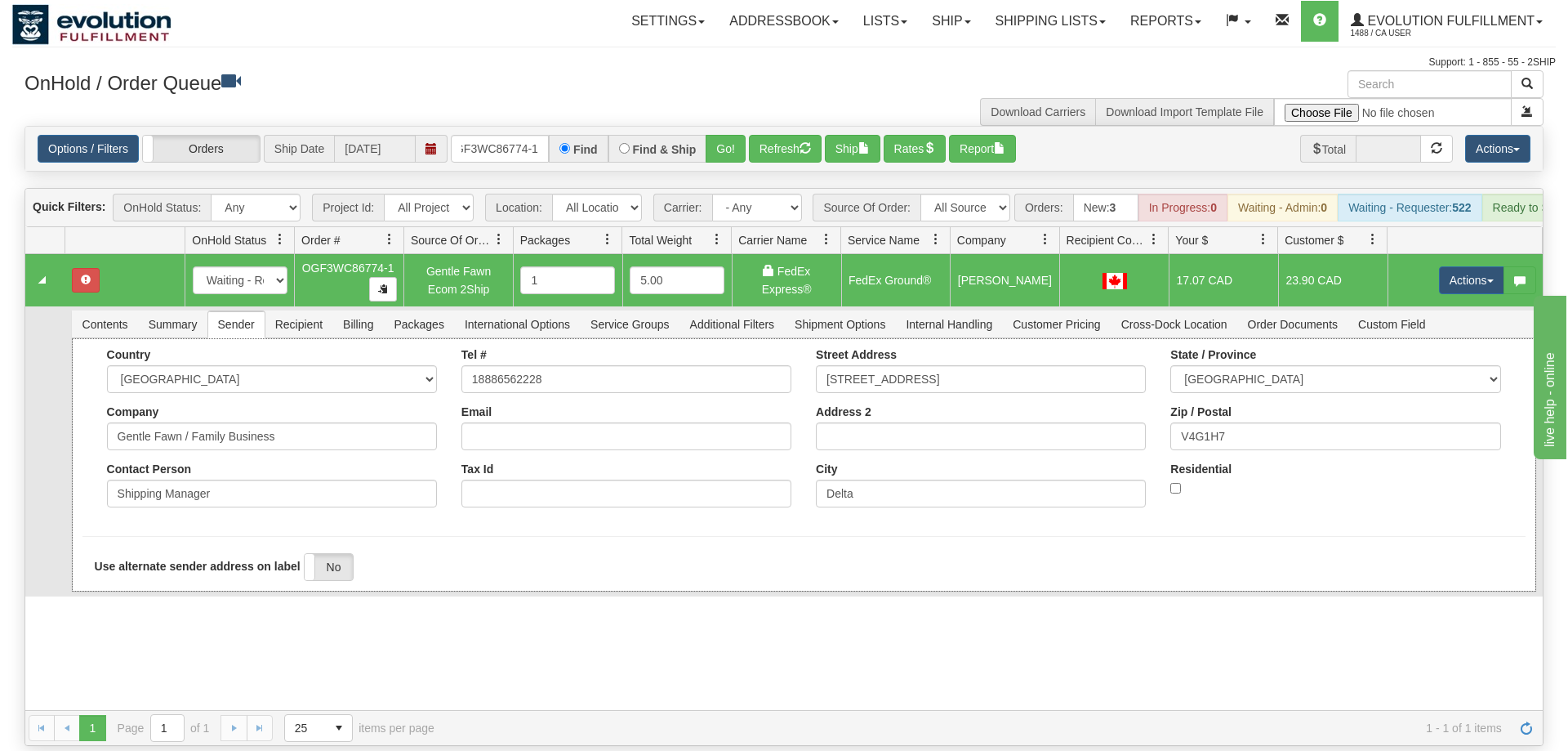
click at [1170, 466] on div "Residential" at bounding box center [1335, 485] width 354 height 46
click at [1170, 472] on div "Residential" at bounding box center [1335, 485] width 354 height 46
click at [1174, 482] on input "Residential" at bounding box center [1175, 487] width 11 height 11
checkbox input "true"
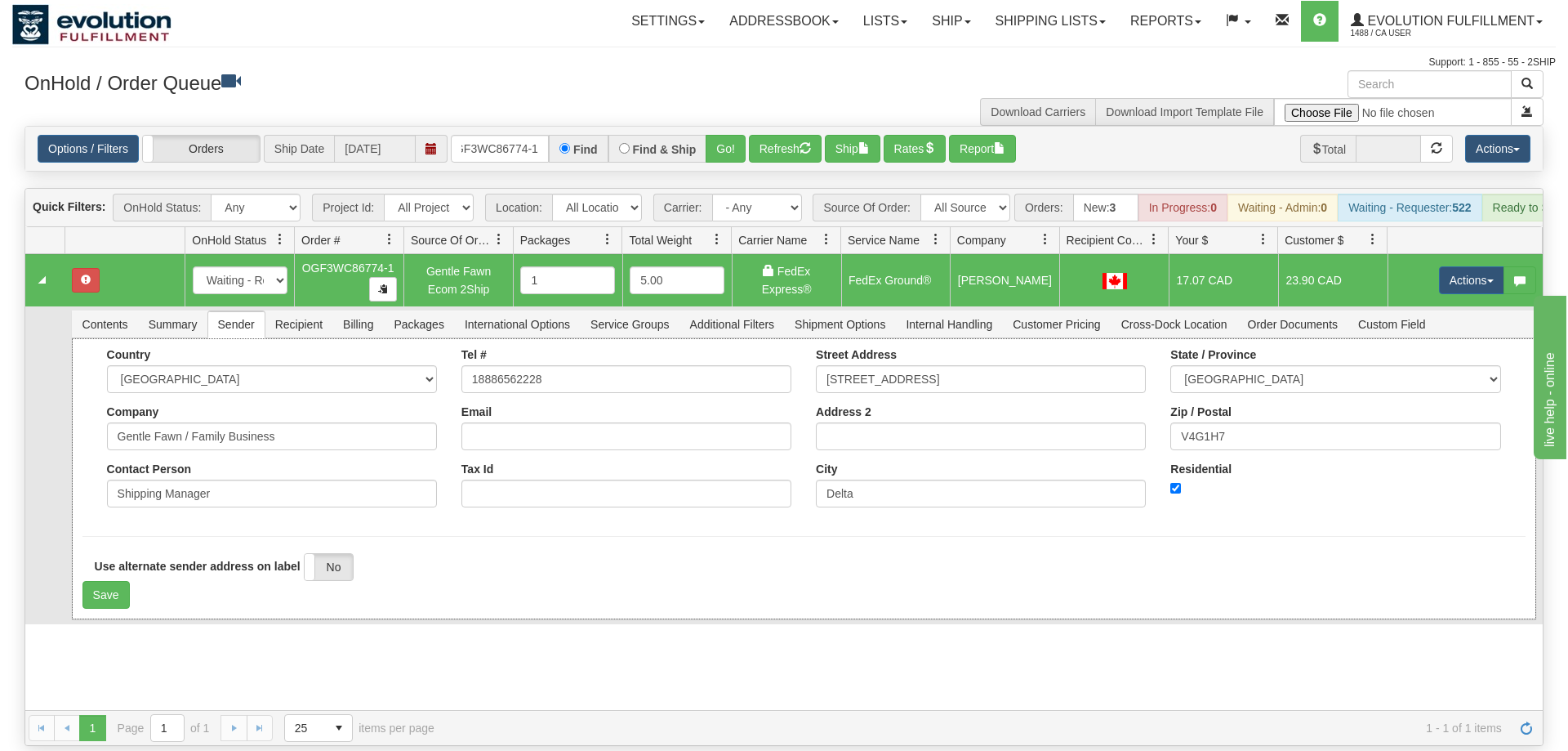
click at [105, 589] on div "Country [GEOGRAPHIC_DATA] [GEOGRAPHIC_DATA] [GEOGRAPHIC_DATA] [GEOGRAPHIC_DATA]…" at bounding box center [804, 479] width 1464 height 281
click at [107, 581] on button "Save" at bounding box center [106, 594] width 47 height 28
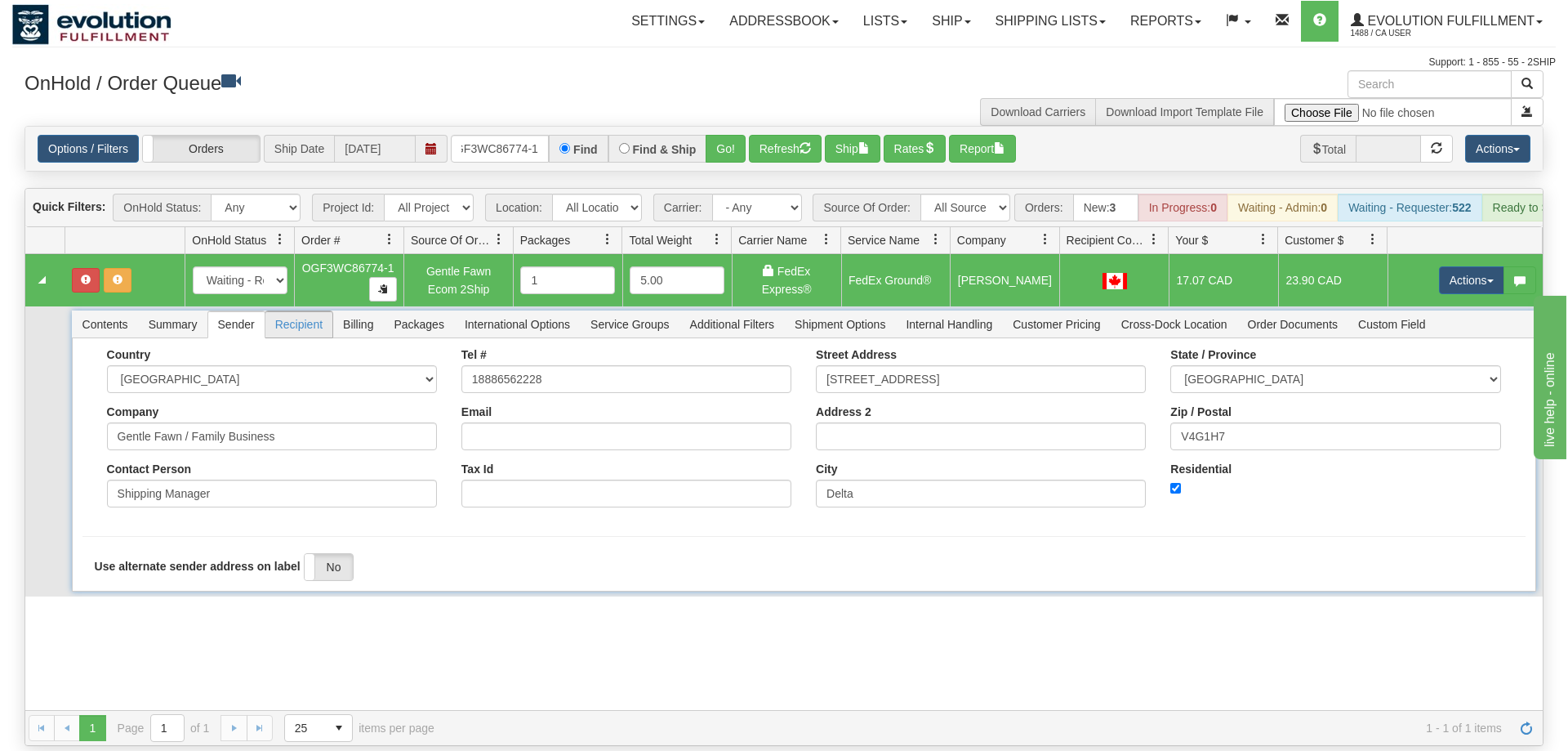
click at [300, 311] on span "Recipient" at bounding box center [299, 324] width 67 height 26
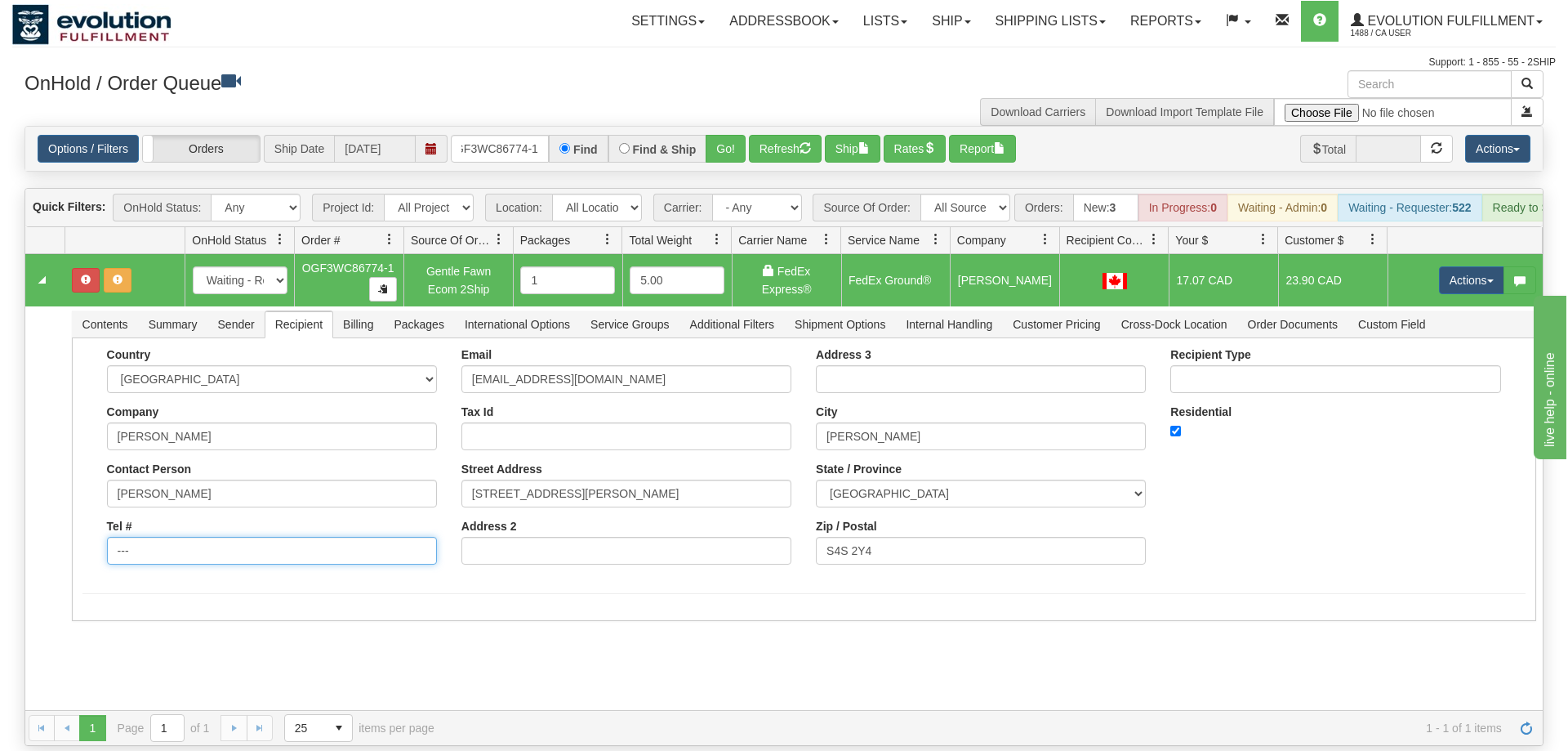
drag, startPoint x: 170, startPoint y: 529, endPoint x: 14, endPoint y: 531, distance: 156.0
click at [12, 531] on div "Toggle navigation Settings Shipping Preferences Fields Preferences New" at bounding box center [784, 376] width 1568 height 751
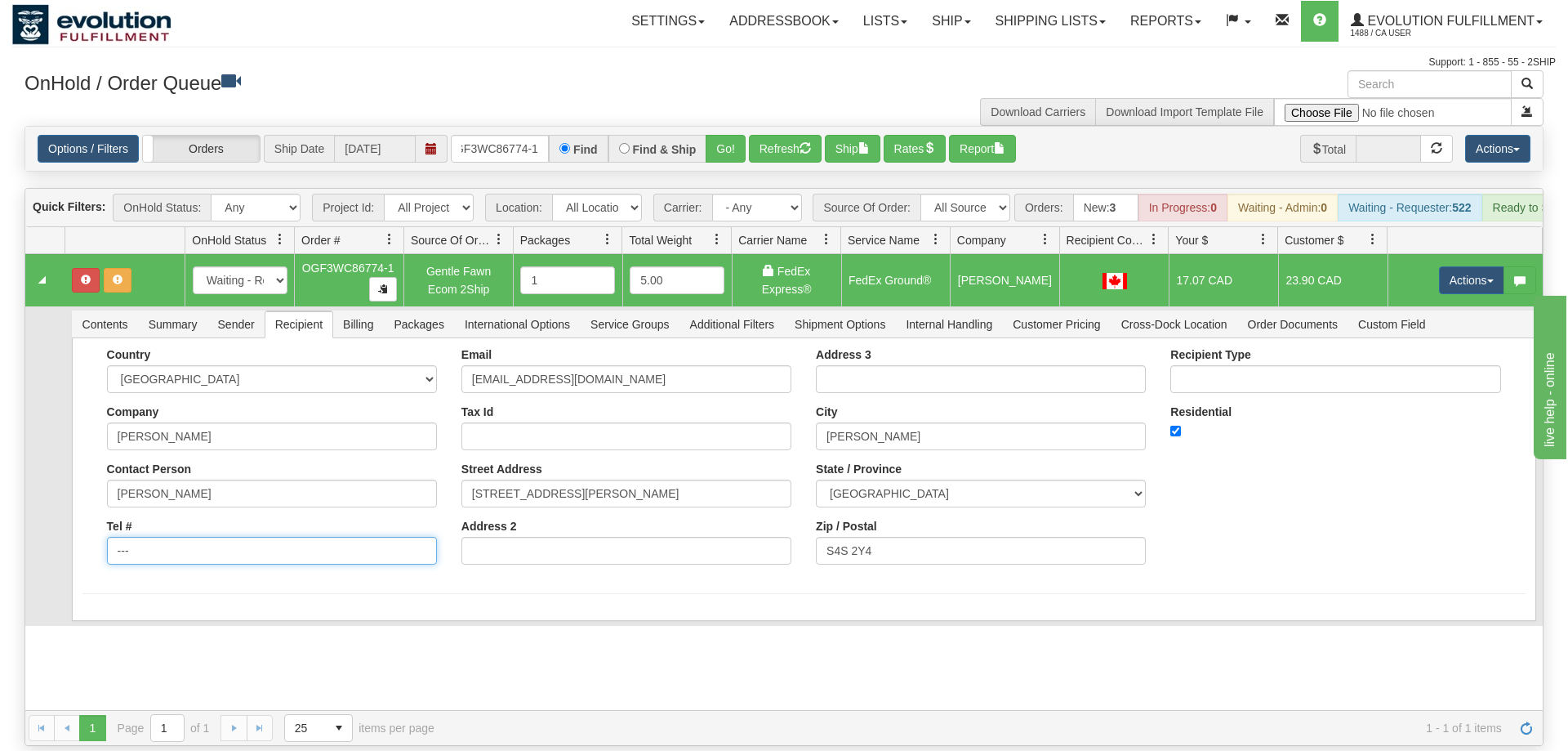
drag, startPoint x: 213, startPoint y: 540, endPoint x: 71, endPoint y: 536, distance: 142.1
click at [107, 536] on input "---" at bounding box center [271, 550] width 330 height 28
type input "8886562228"
click at [146, 580] on div "Country [GEOGRAPHIC_DATA] [GEOGRAPHIC_DATA] [GEOGRAPHIC_DATA] [GEOGRAPHIC_DATA]…" at bounding box center [804, 479] width 1464 height 283
click at [116, 610] on button "Save" at bounding box center [106, 624] width 47 height 28
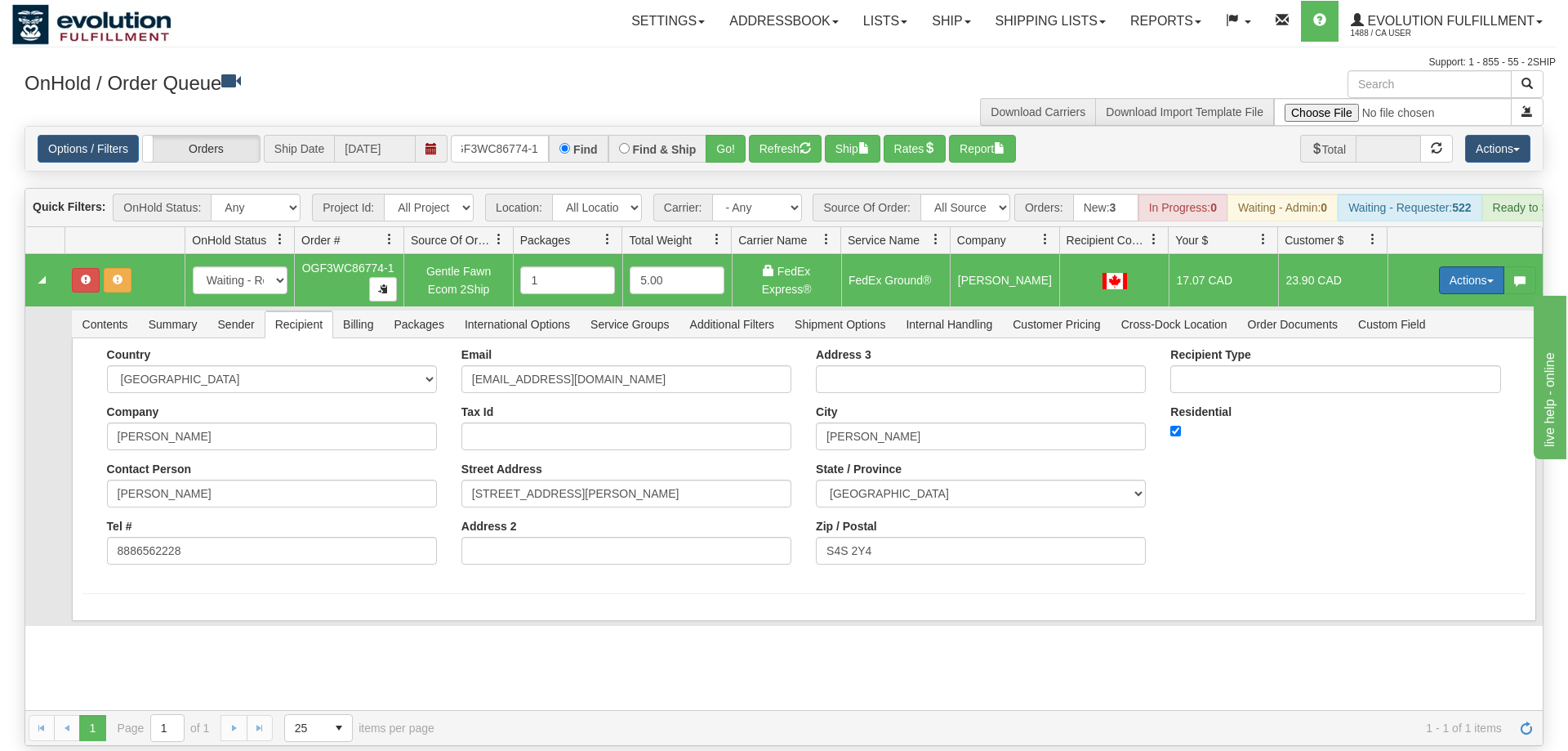
click at [1461, 267] on button "Actions" at bounding box center [1472, 280] width 65 height 28
click at [1420, 326] on span "Refresh Rates" at bounding box center [1430, 333] width 84 height 13
click at [1469, 267] on button "Actions" at bounding box center [1472, 280] width 65 height 28
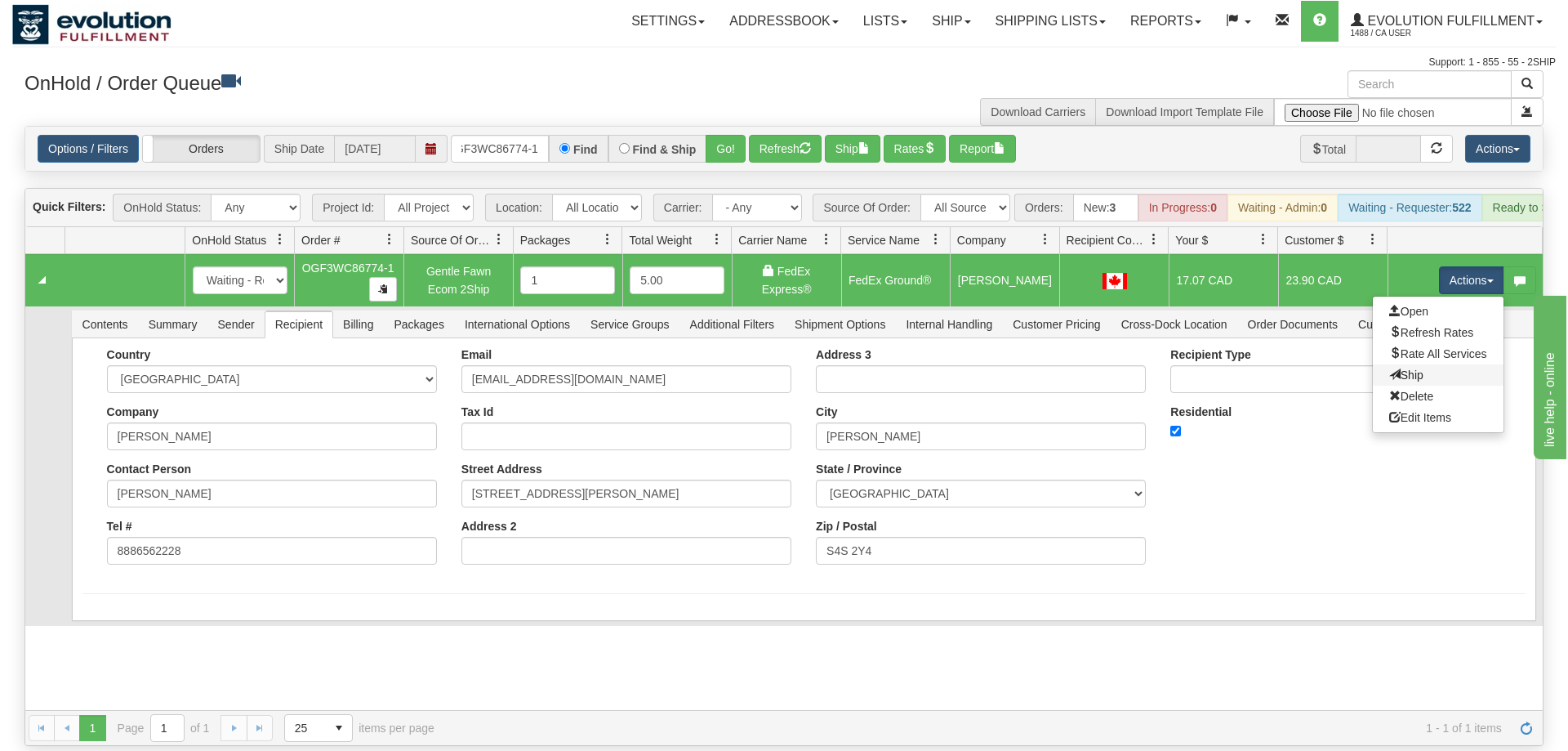
click at [1432, 364] on link "Ship" at bounding box center [1438, 375] width 131 height 21
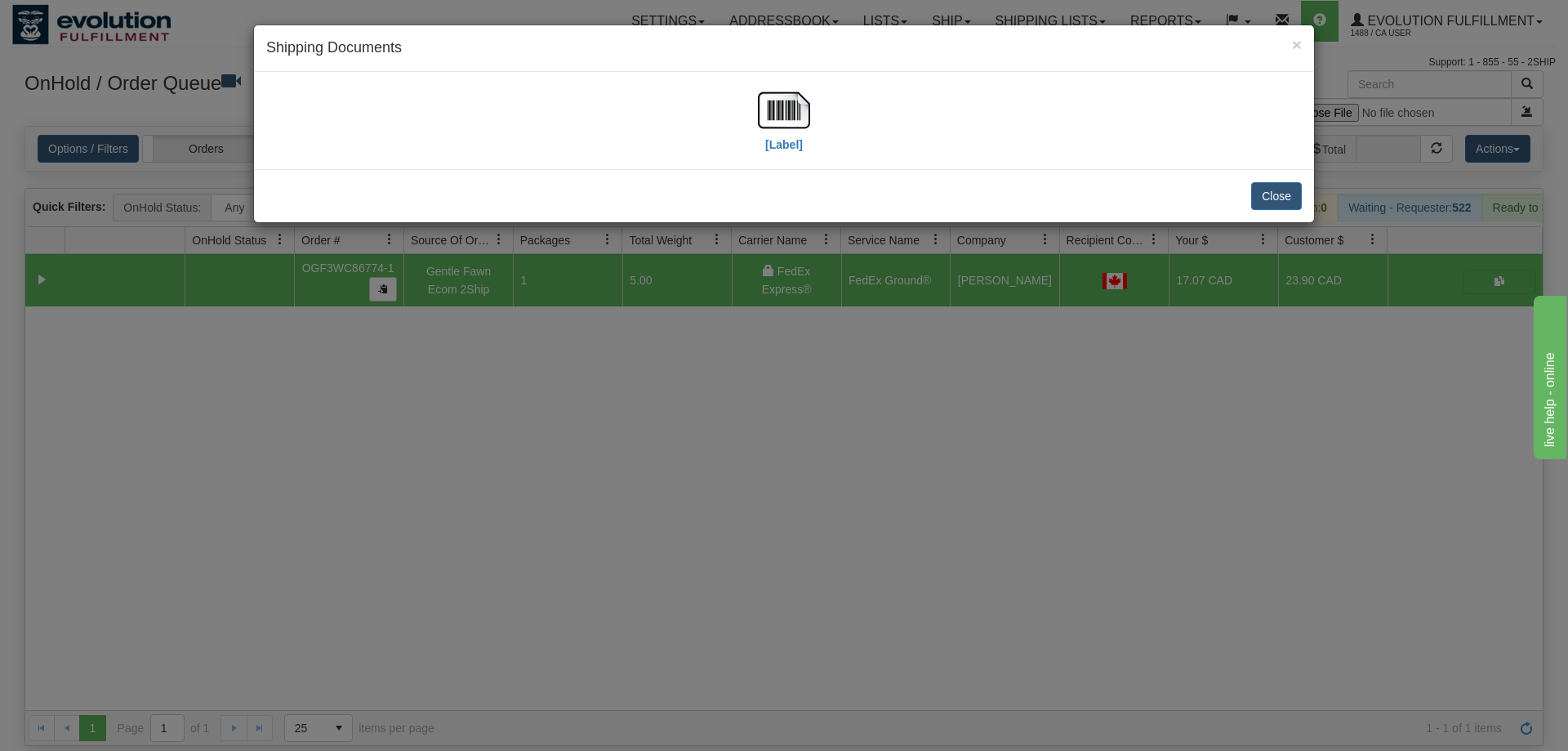
click at [746, 132] on div "[Label]" at bounding box center [784, 120] width 1036 height 73
click at [765, 129] on img at bounding box center [784, 110] width 52 height 52
drag, startPoint x: 757, startPoint y: 443, endPoint x: 358, endPoint y: 84, distance: 536.7
click at [746, 428] on div "× Shipping Documents [Label] Close" at bounding box center [784, 376] width 1568 height 751
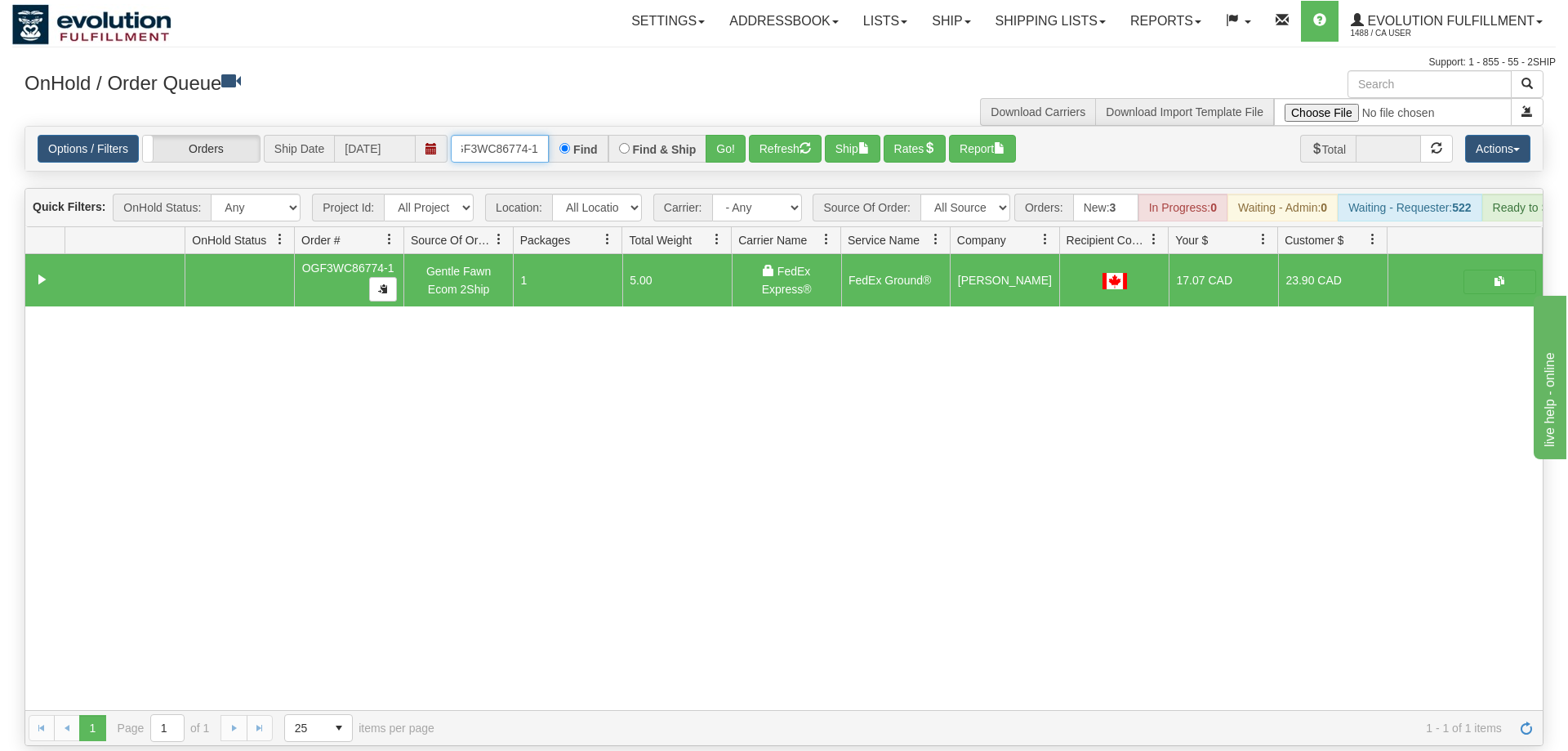
click at [520, 135] on input "oGF3WC86774-1" at bounding box center [500, 148] width 98 height 28
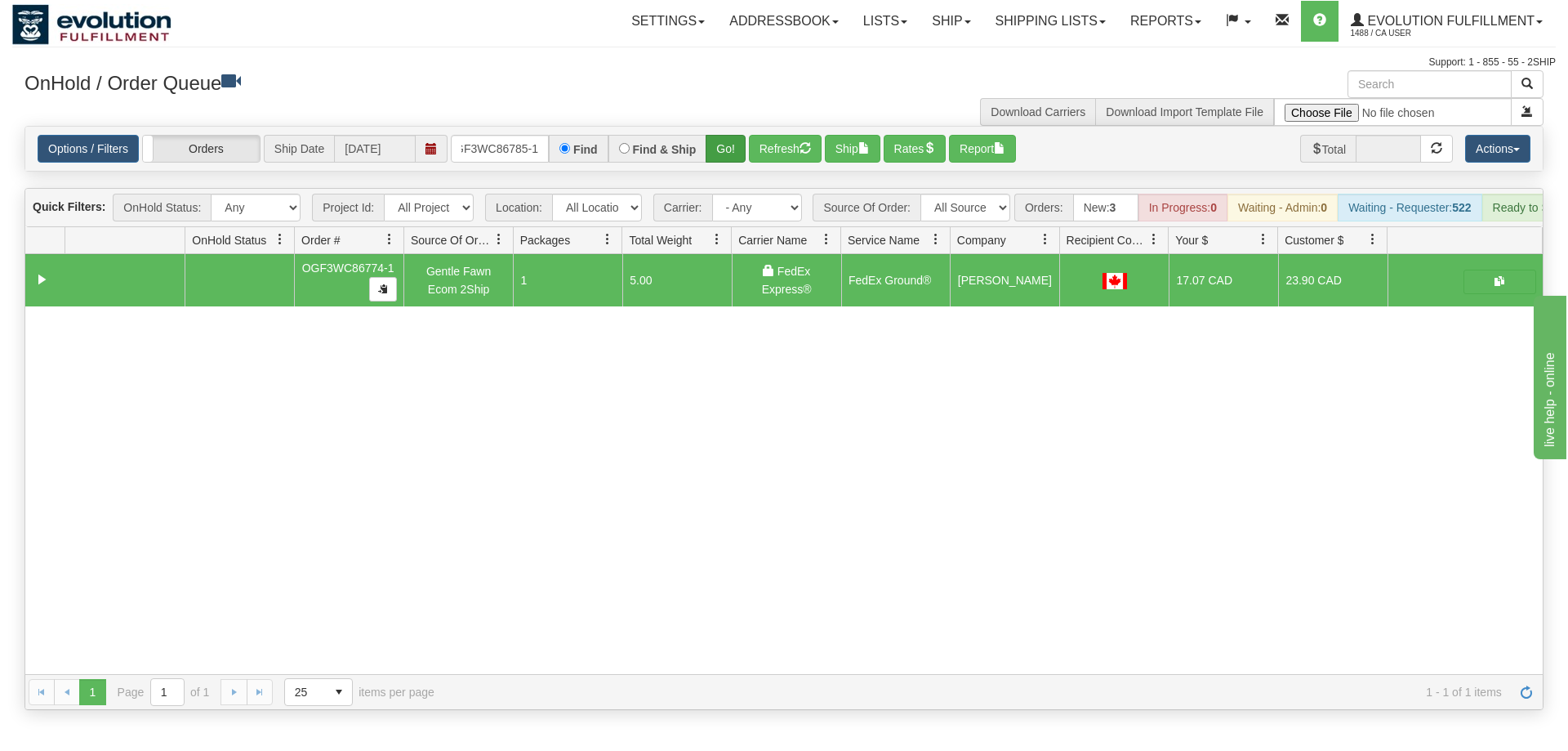
drag, startPoint x: 704, startPoint y: 123, endPoint x: 732, endPoint y: 123, distance: 28.0
click at [706, 157] on div "Is equal to Is not equal to Contains Does not contains CAD USD EUR ZAR [PERSON_…" at bounding box center [784, 418] width 1544 height 584
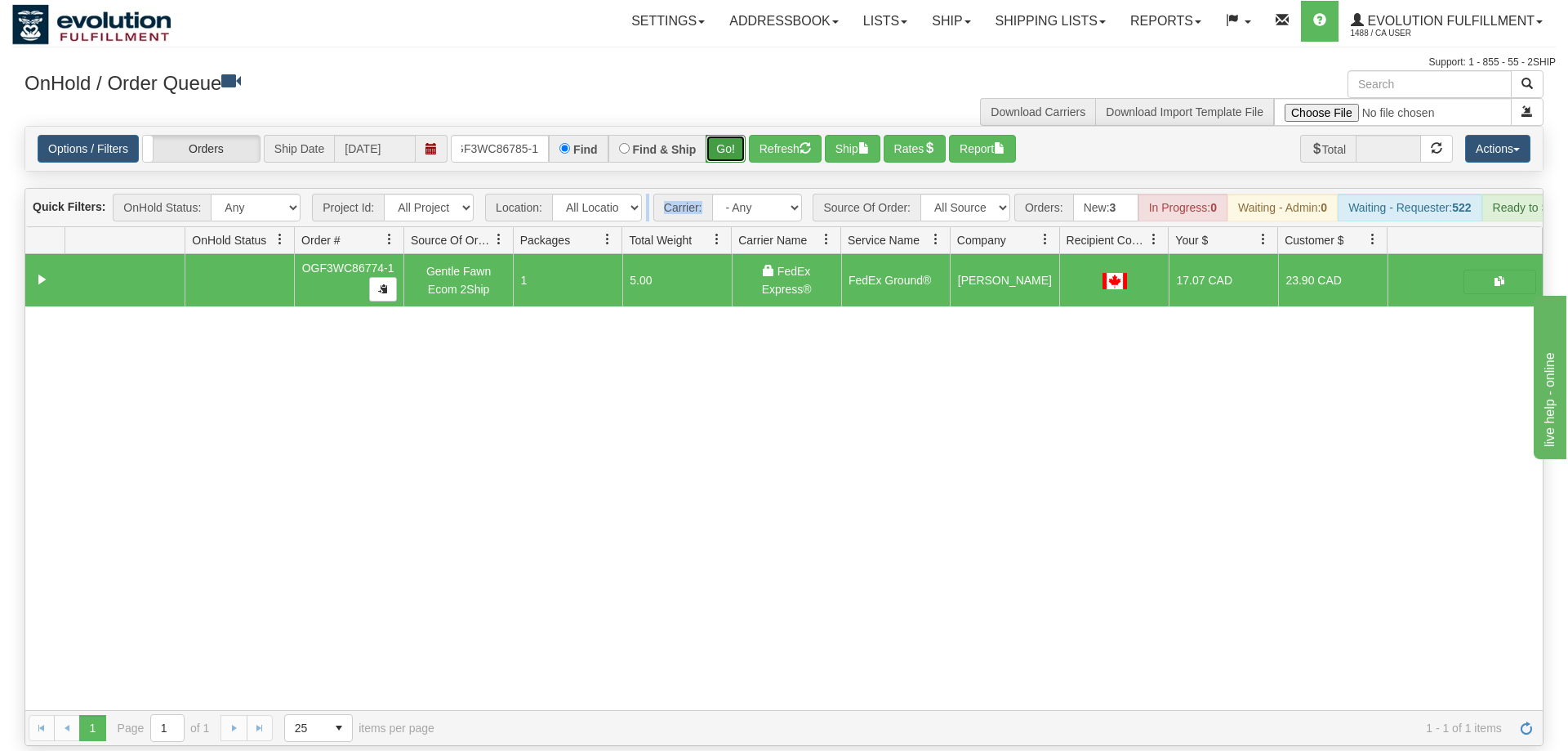
click at [733, 135] on button "Go!" at bounding box center [726, 148] width 40 height 28
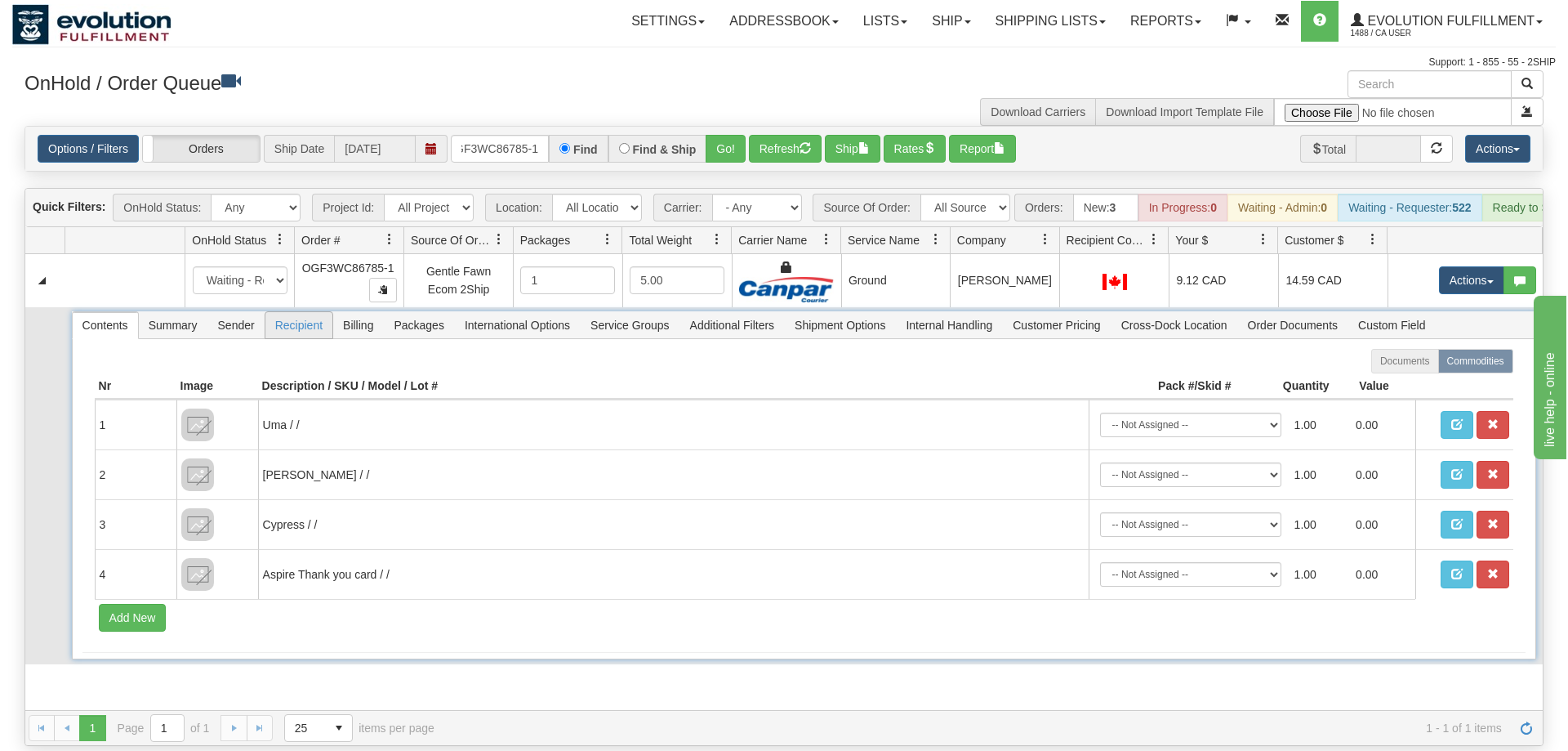
click at [288, 312] on span "Recipient" at bounding box center [299, 324] width 67 height 26
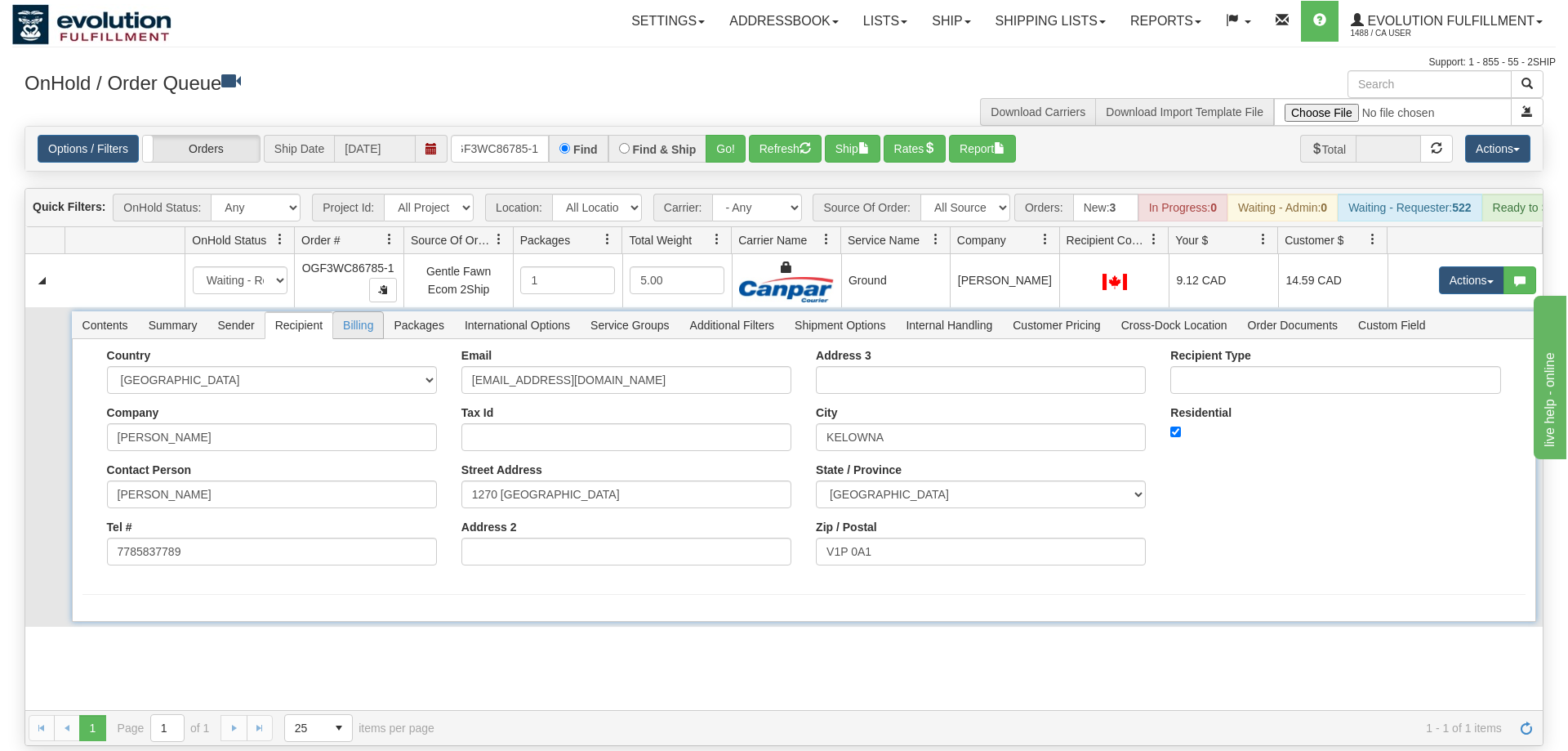
click at [382, 312] on span "Billing" at bounding box center [358, 324] width 50 height 26
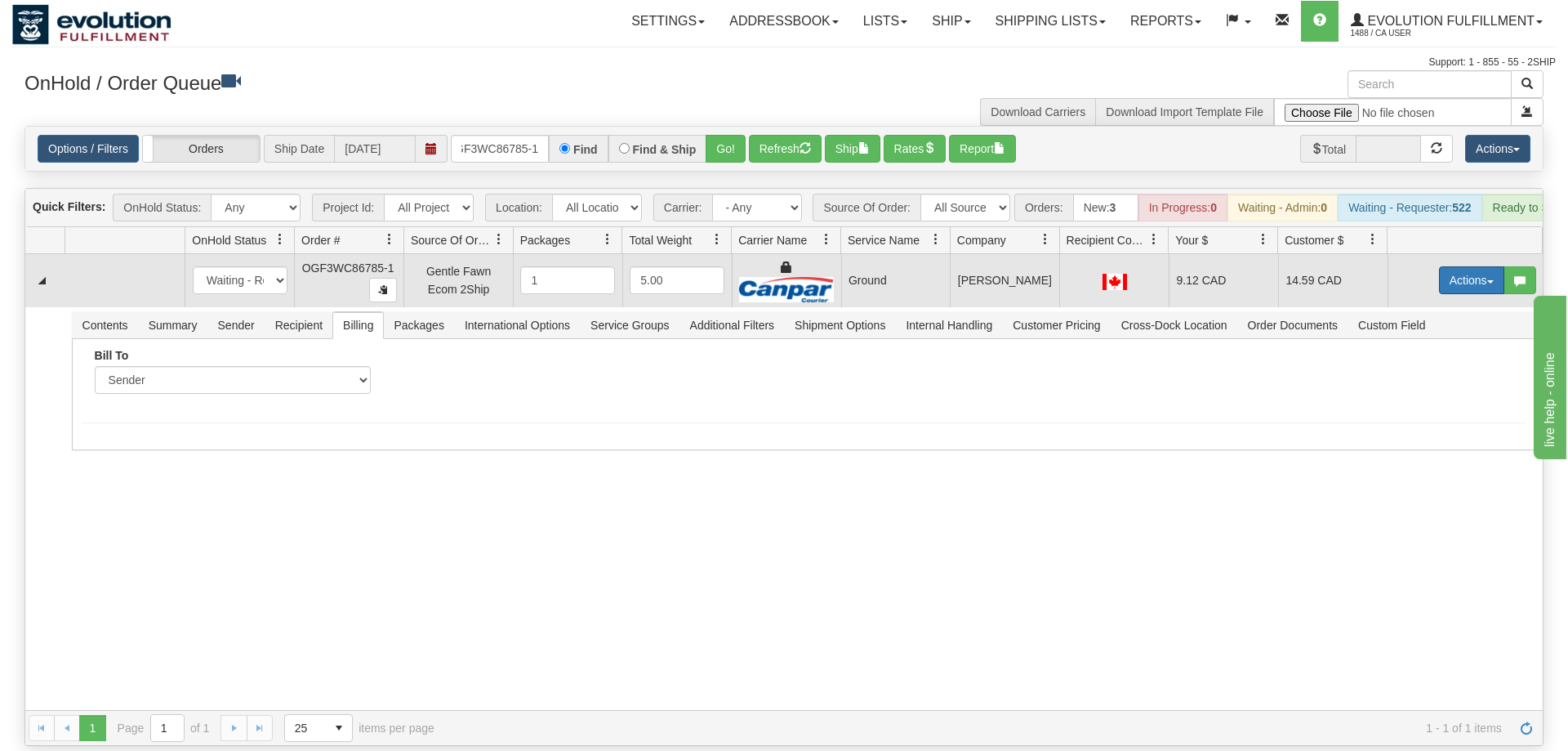
click at [1479, 267] on button "Actions" at bounding box center [1472, 280] width 65 height 28
click at [1430, 348] on span "Rate All Services" at bounding box center [1438, 354] width 98 height 13
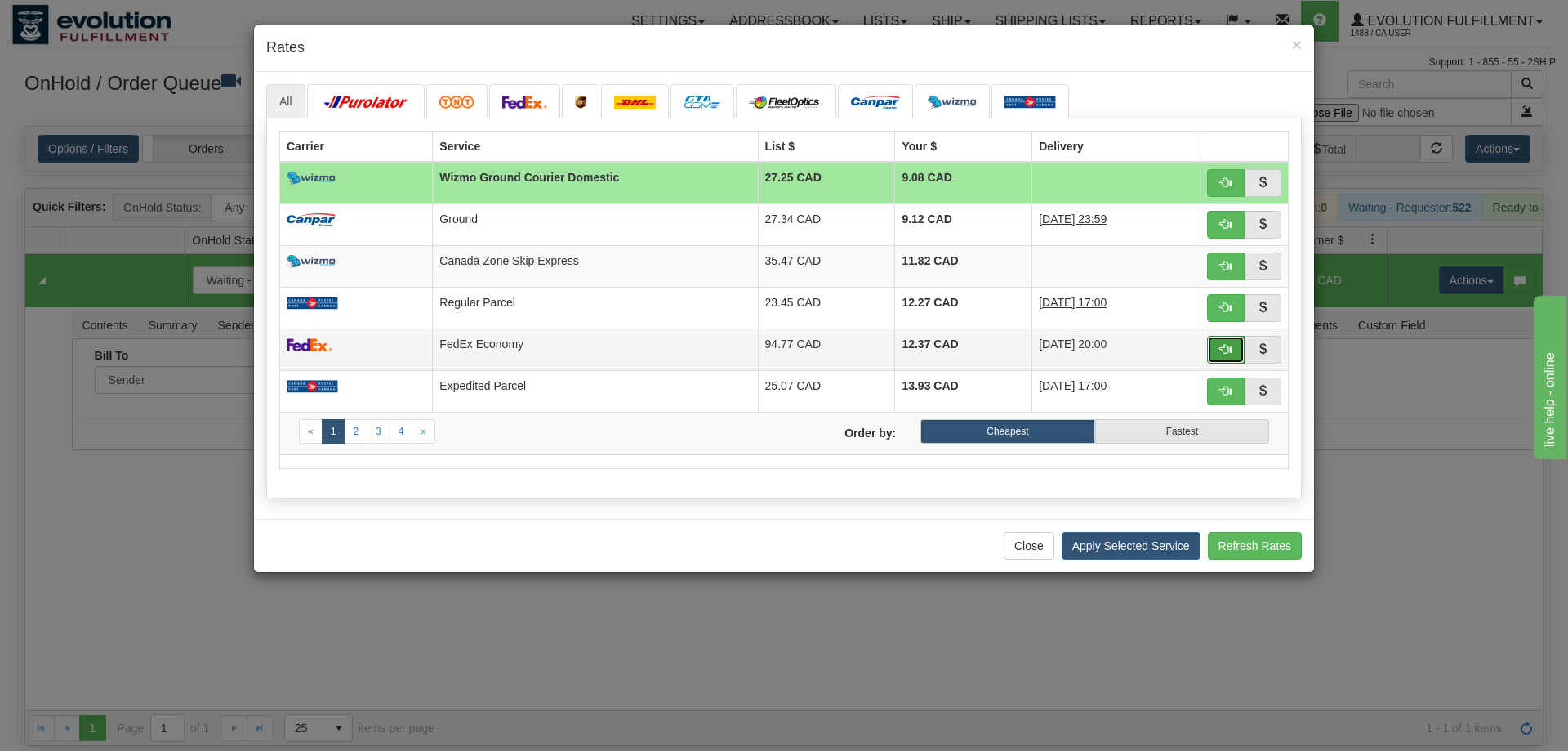
click at [1215, 350] on button "button" at bounding box center [1225, 350] width 38 height 28
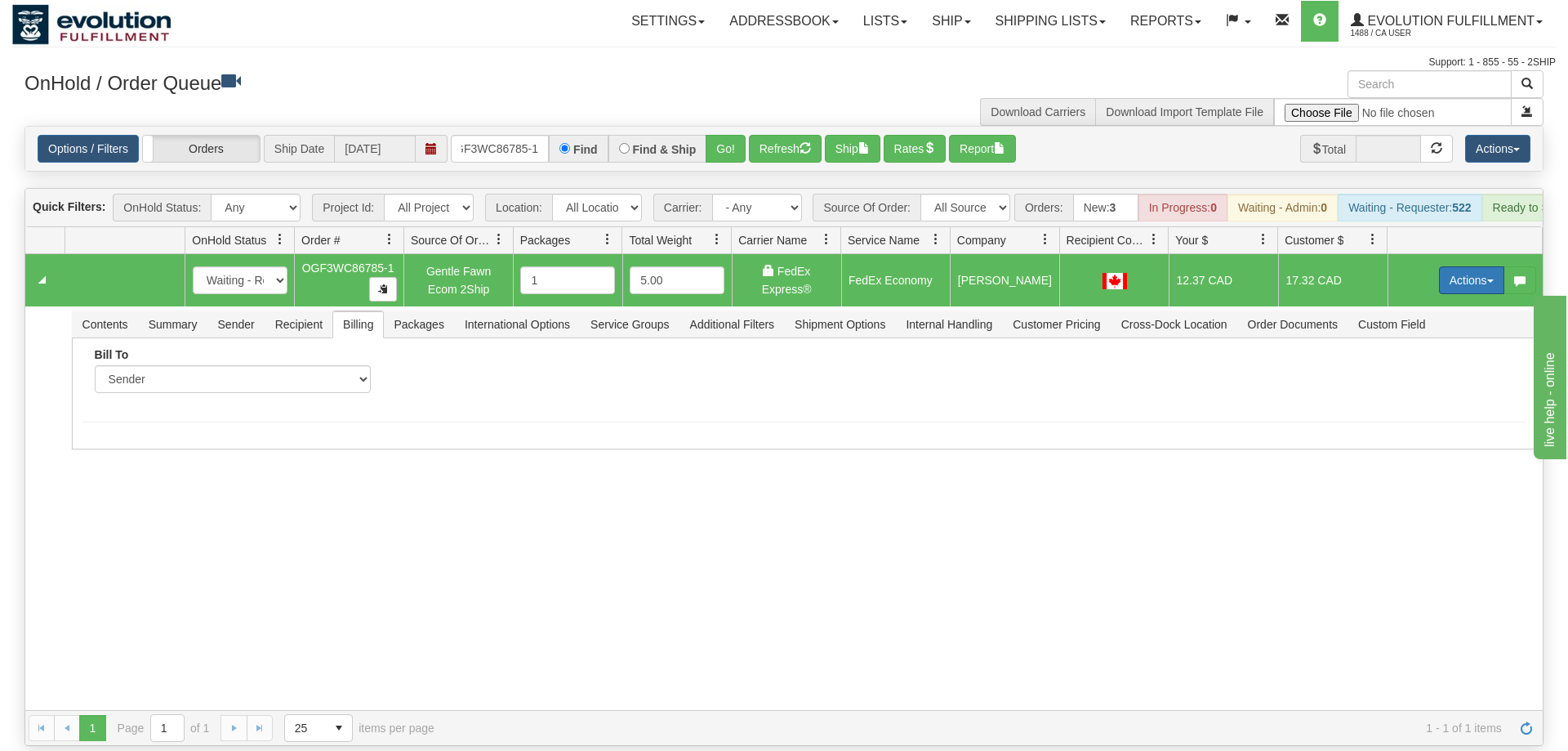
click at [1478, 267] on button "Actions" at bounding box center [1472, 280] width 65 height 28
click at [1412, 369] on span "Ship" at bounding box center [1406, 376] width 35 height 13
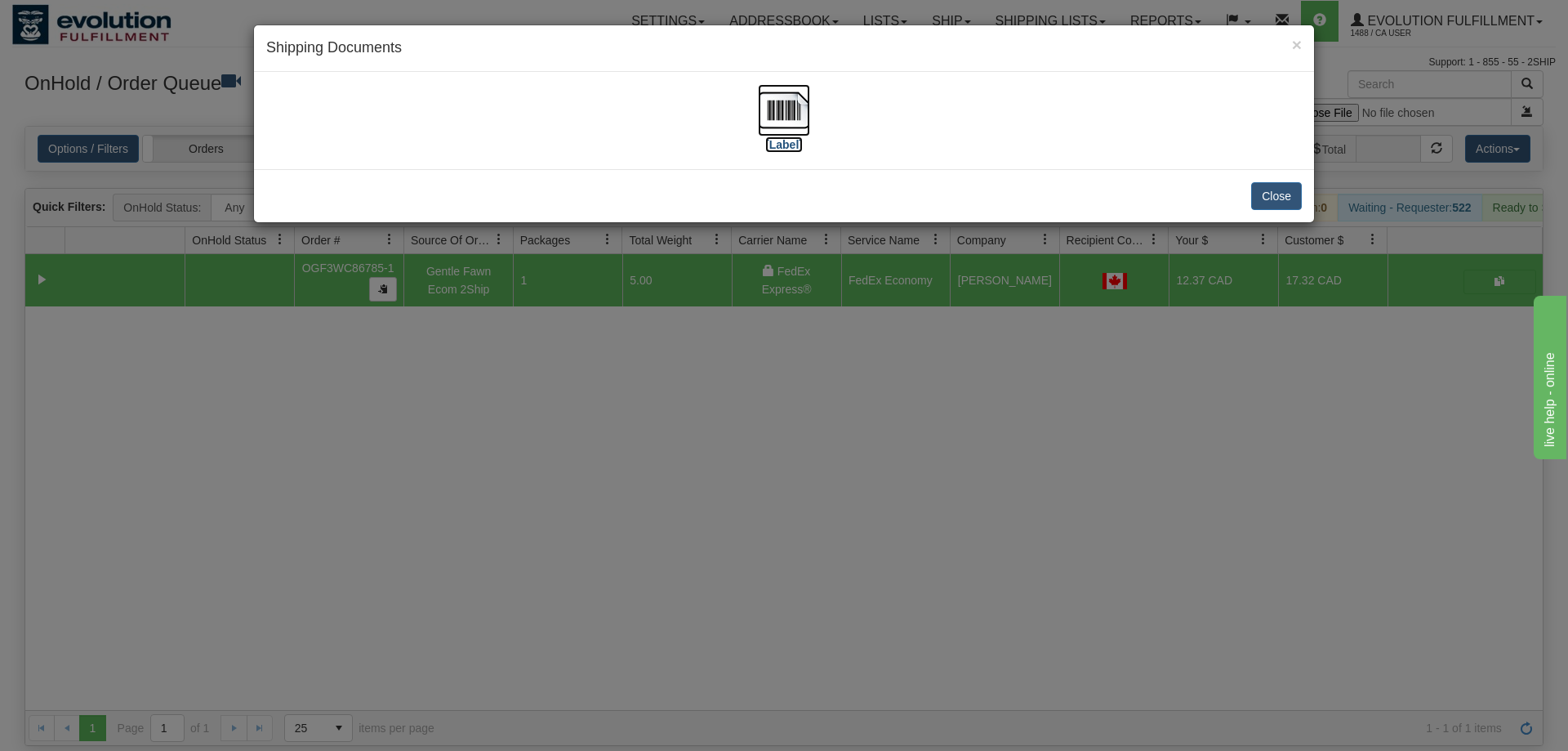
click at [796, 104] on img at bounding box center [784, 110] width 52 height 52
drag, startPoint x: 681, startPoint y: 475, endPoint x: 476, endPoint y: 188, distance: 352.7
click at [681, 473] on div "× Shipping Documents [Label] Close" at bounding box center [784, 376] width 1568 height 751
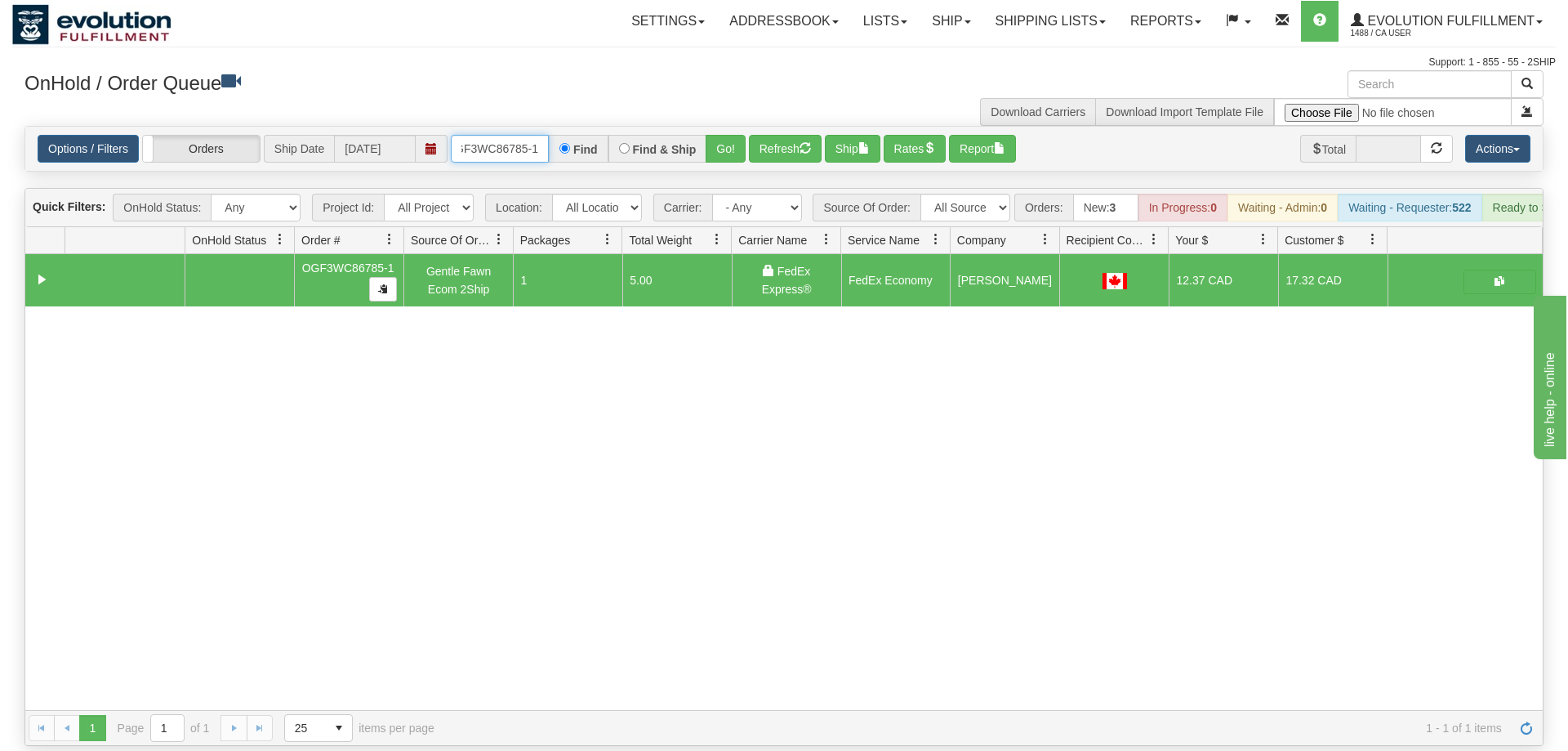
click at [518, 135] on input "OGF3WC86785-1" at bounding box center [500, 148] width 98 height 28
type input "oWDLW2934-1"
click at [727, 135] on button "Go!" at bounding box center [726, 148] width 40 height 28
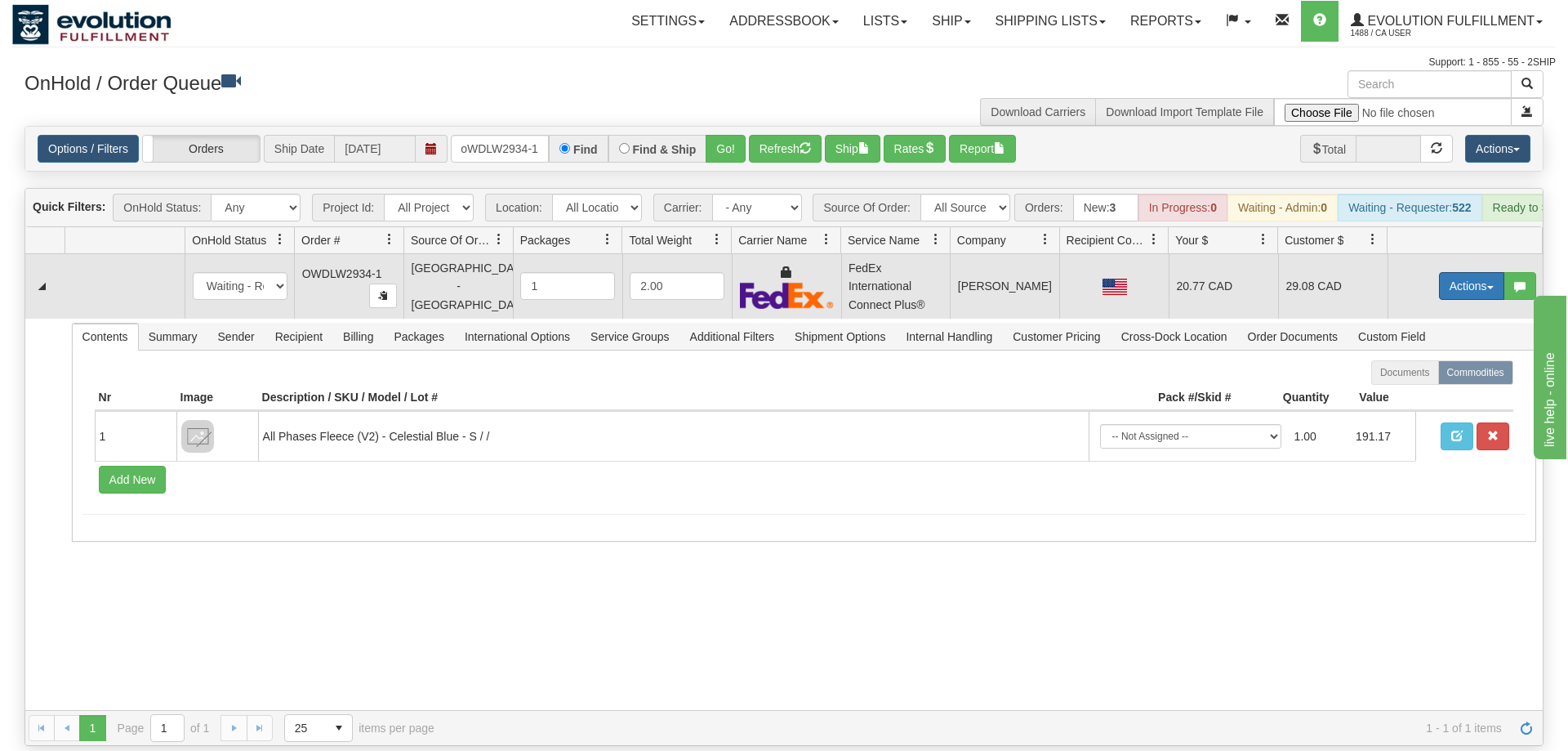
click at [1457, 272] on button "Actions" at bounding box center [1472, 286] width 65 height 28
click at [1420, 353] on span "Rate All Services" at bounding box center [1438, 360] width 98 height 13
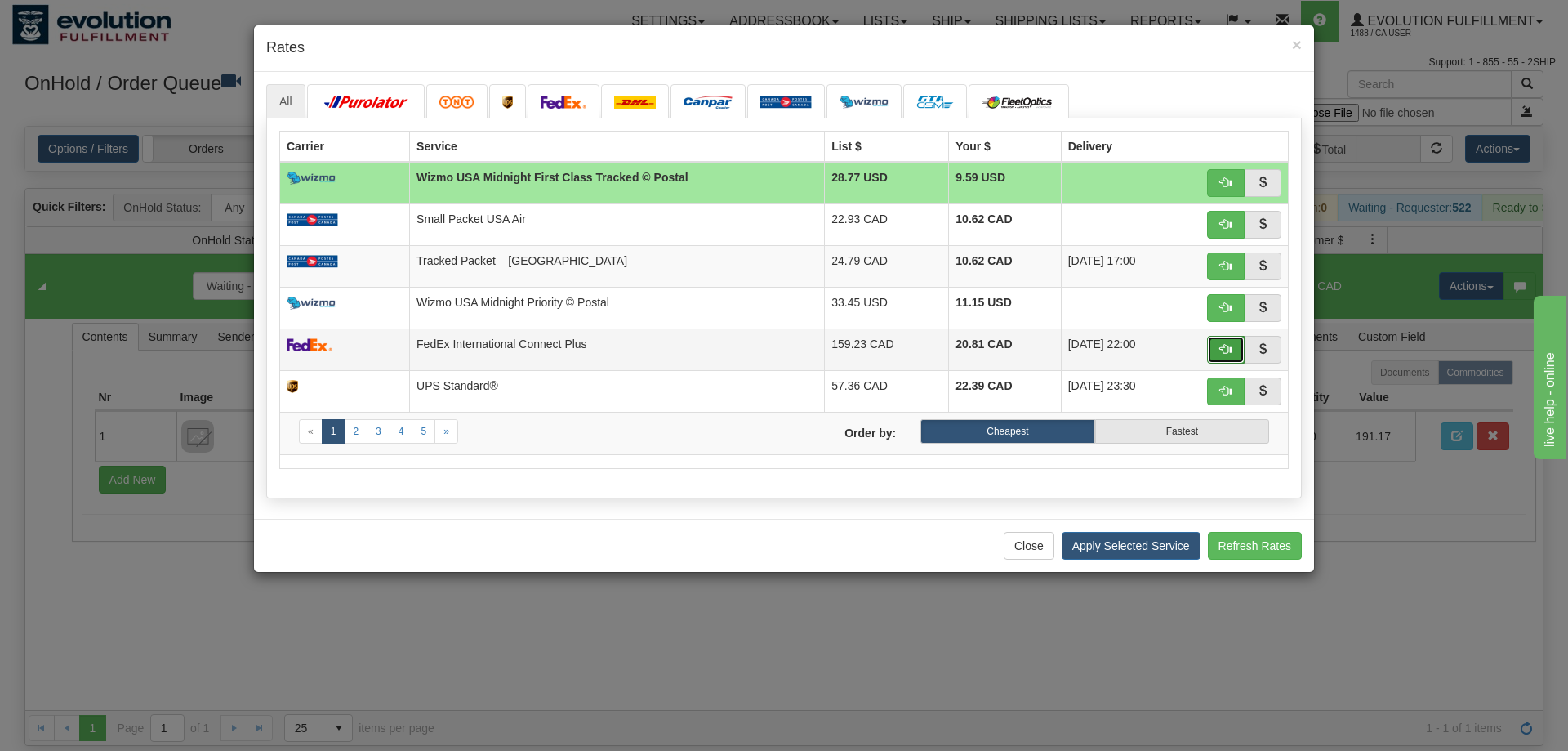
click at [1222, 364] on button "button" at bounding box center [1225, 350] width 38 height 28
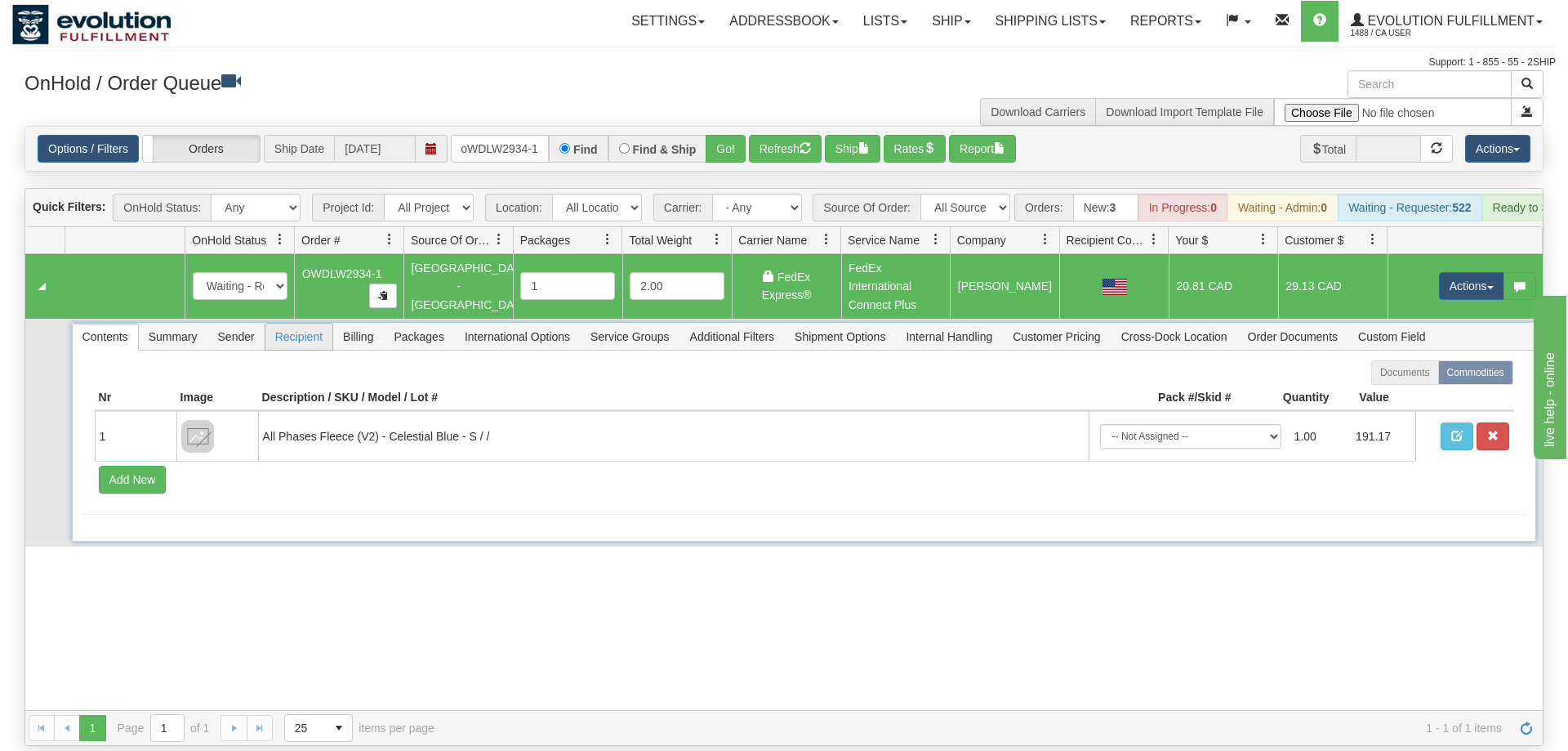
click at [331, 324] on span "Recipient" at bounding box center [299, 336] width 67 height 26
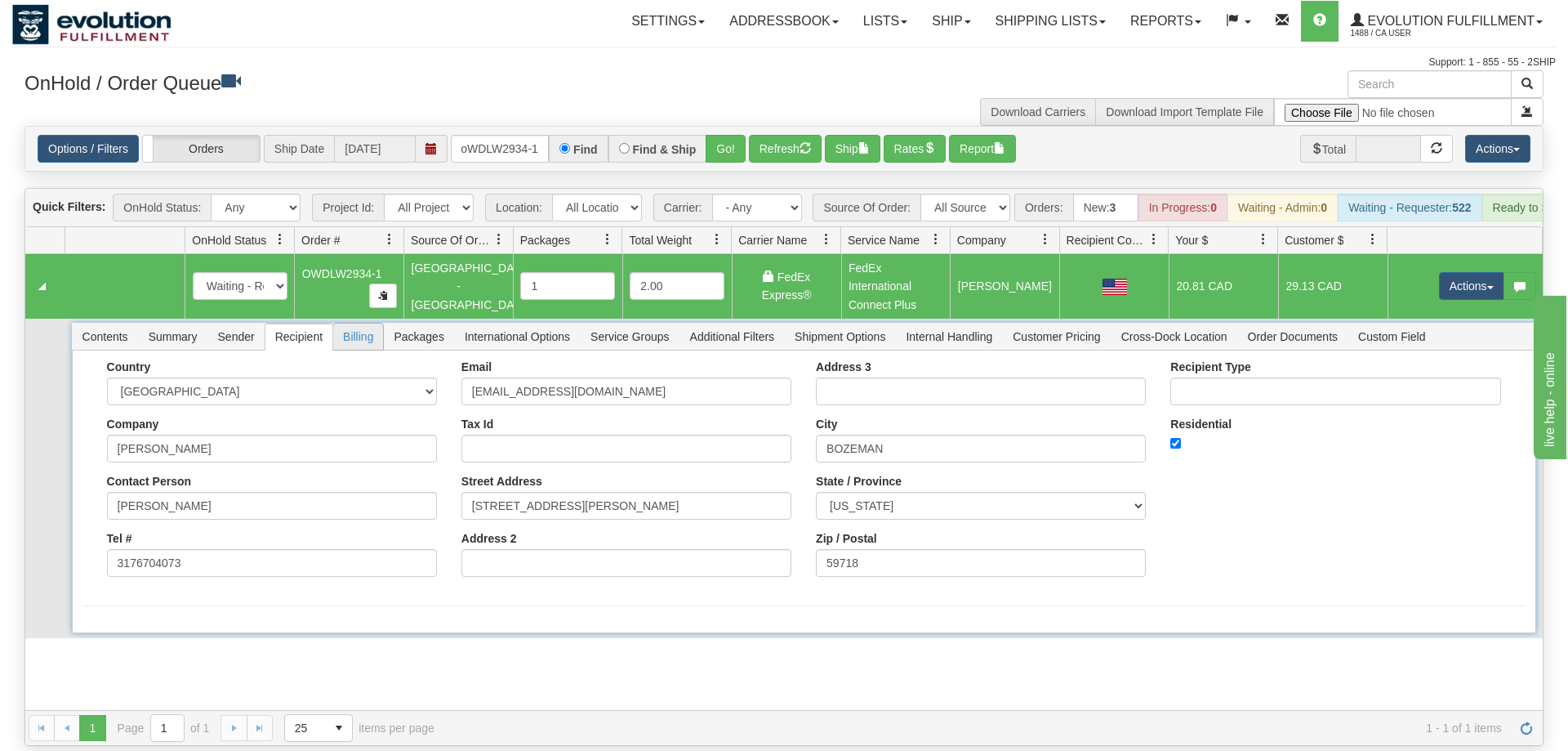
click at [356, 324] on span "Billing" at bounding box center [358, 336] width 50 height 26
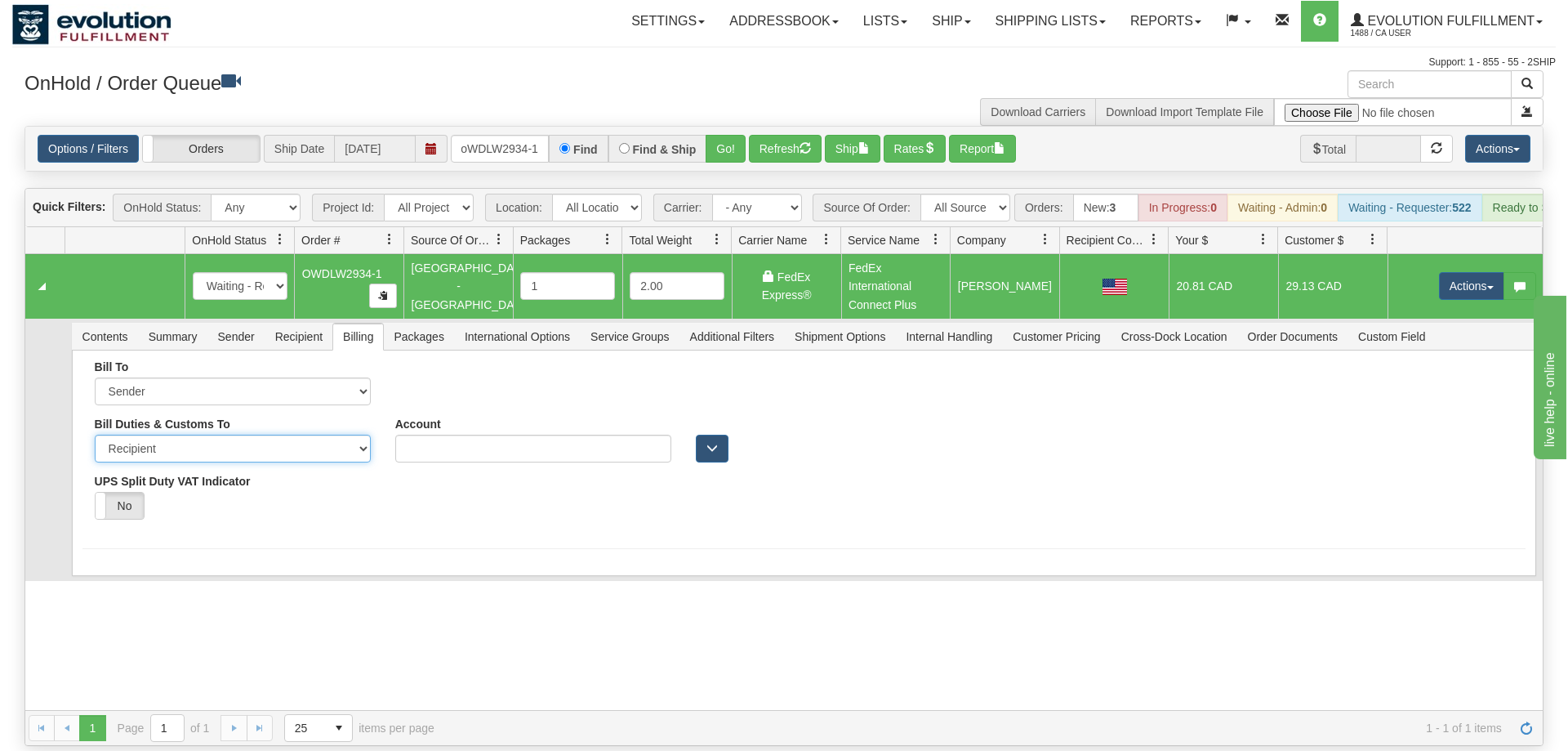
click at [94, 434] on select "Sender Recipient Third Party" at bounding box center [232, 448] width 276 height 28
select select "1"
click option "Sender" at bounding box center [0, 0] width 0 height 0
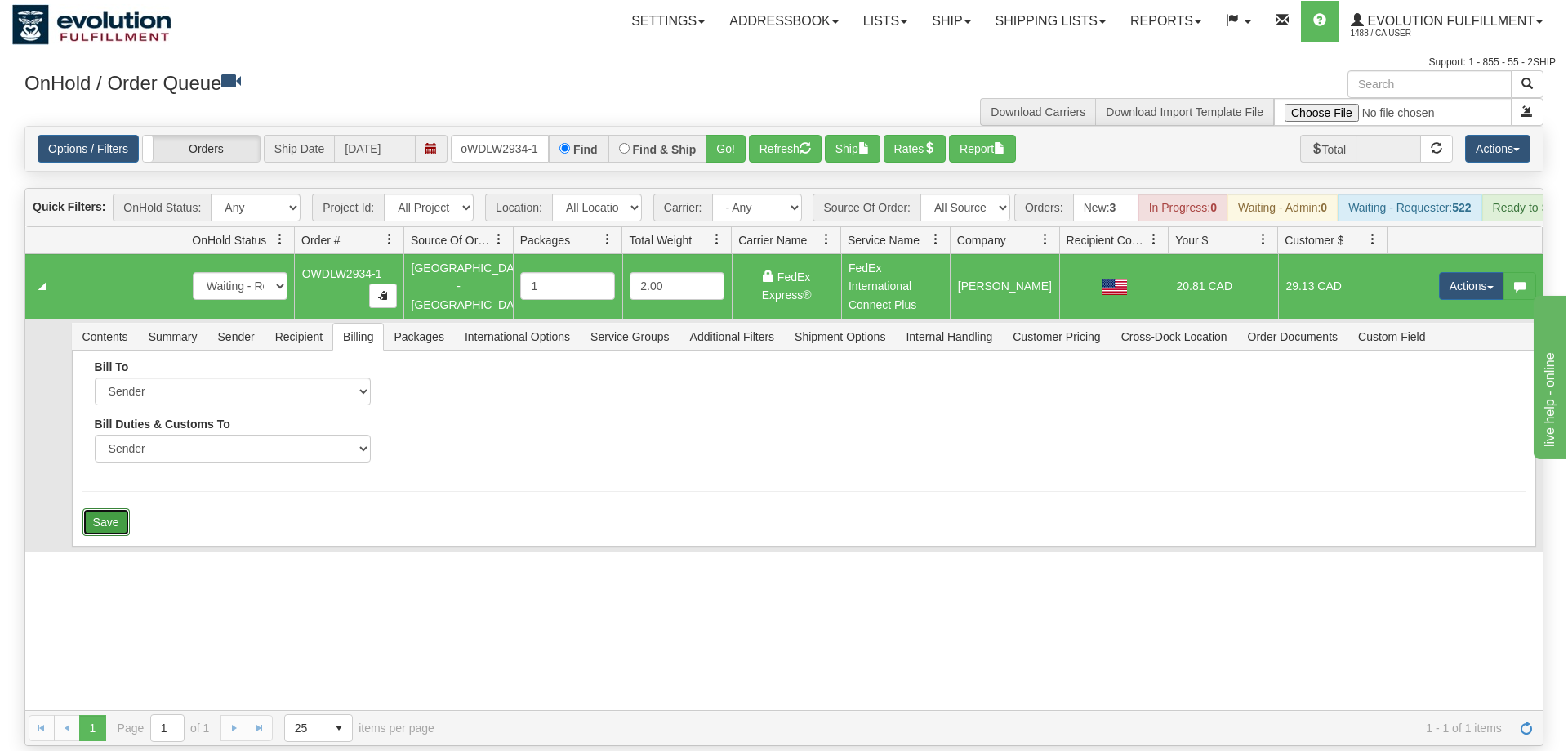
click at [108, 508] on button "Save" at bounding box center [106, 522] width 47 height 28
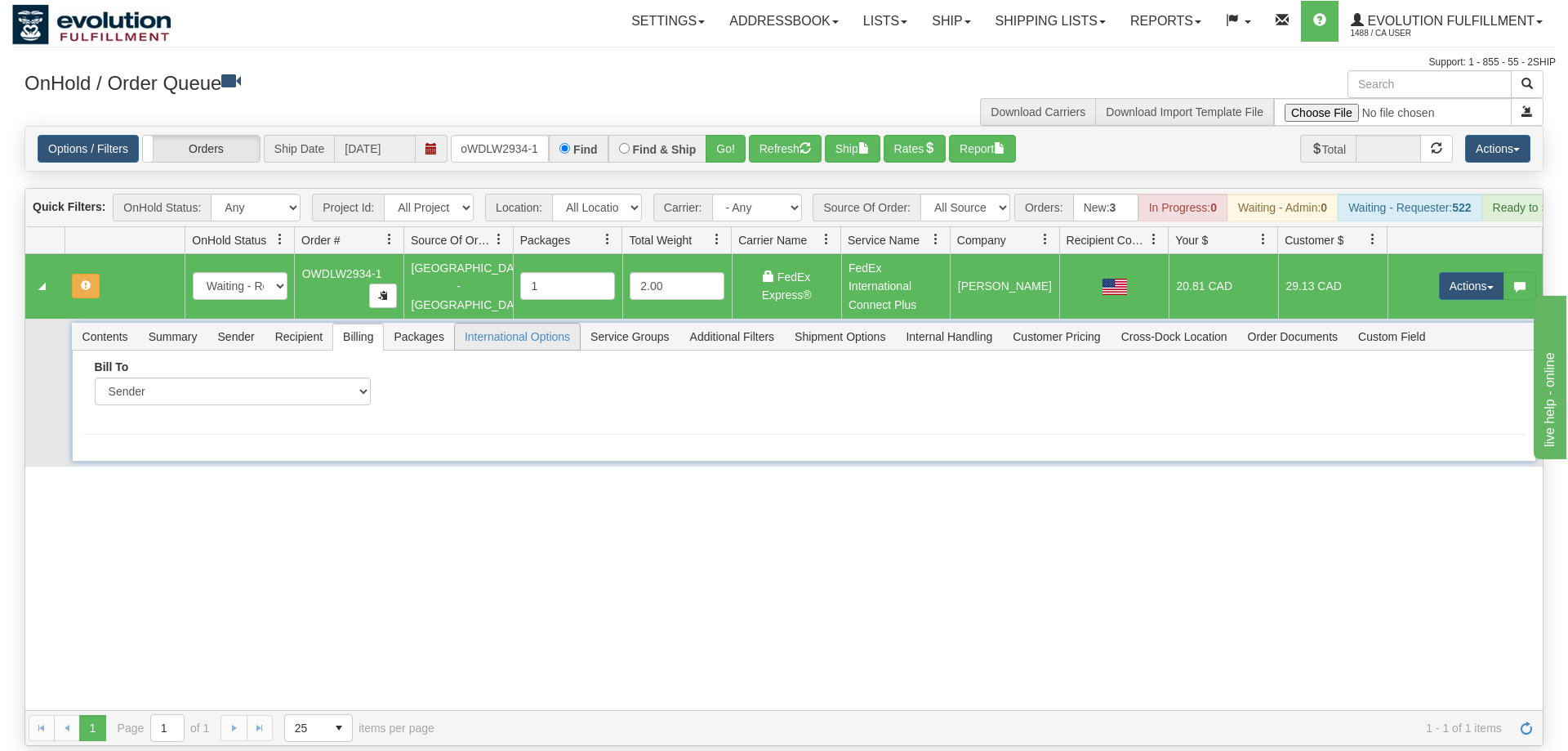
click at [521, 324] on span "International Options" at bounding box center [518, 336] width 125 height 26
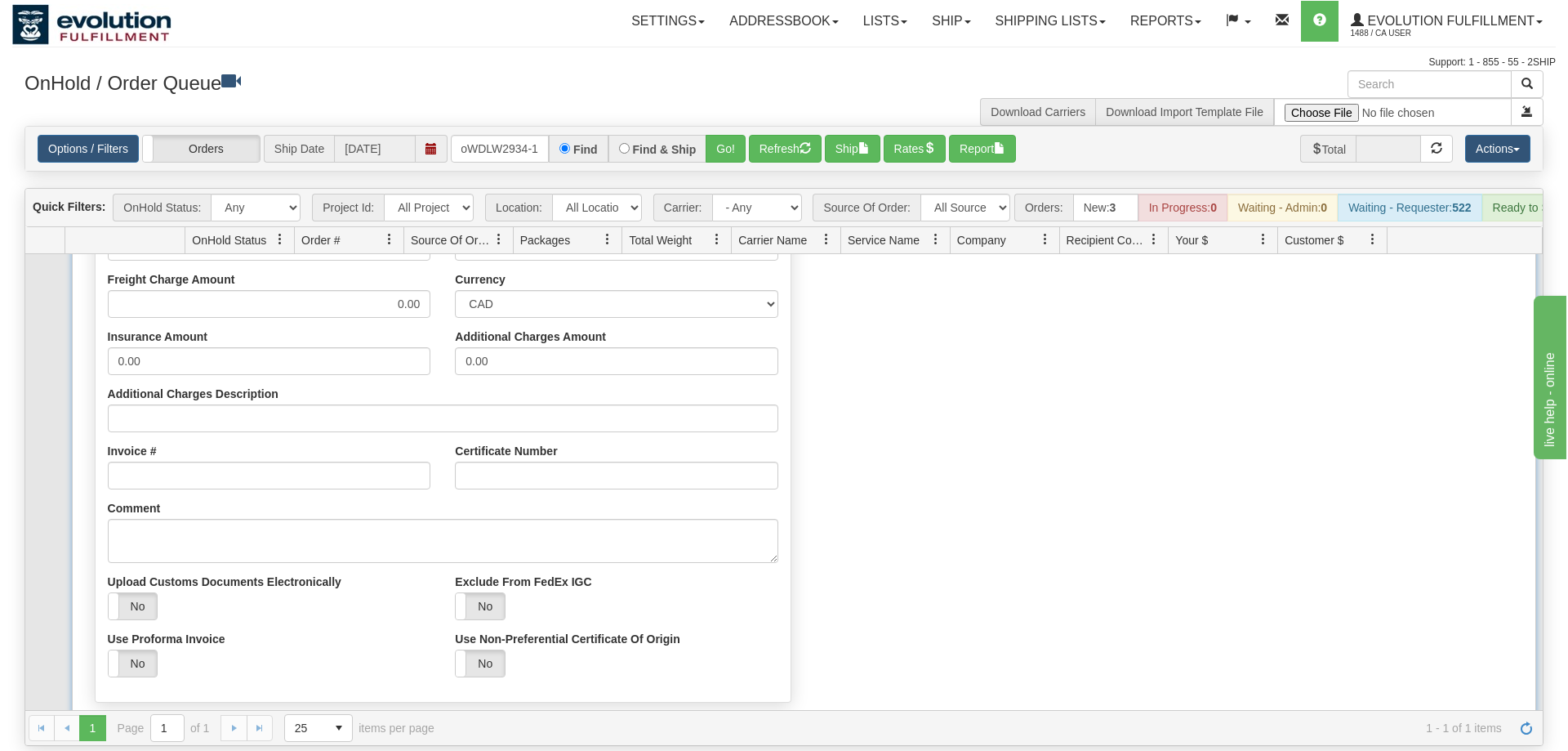
scroll to position [235, 0]
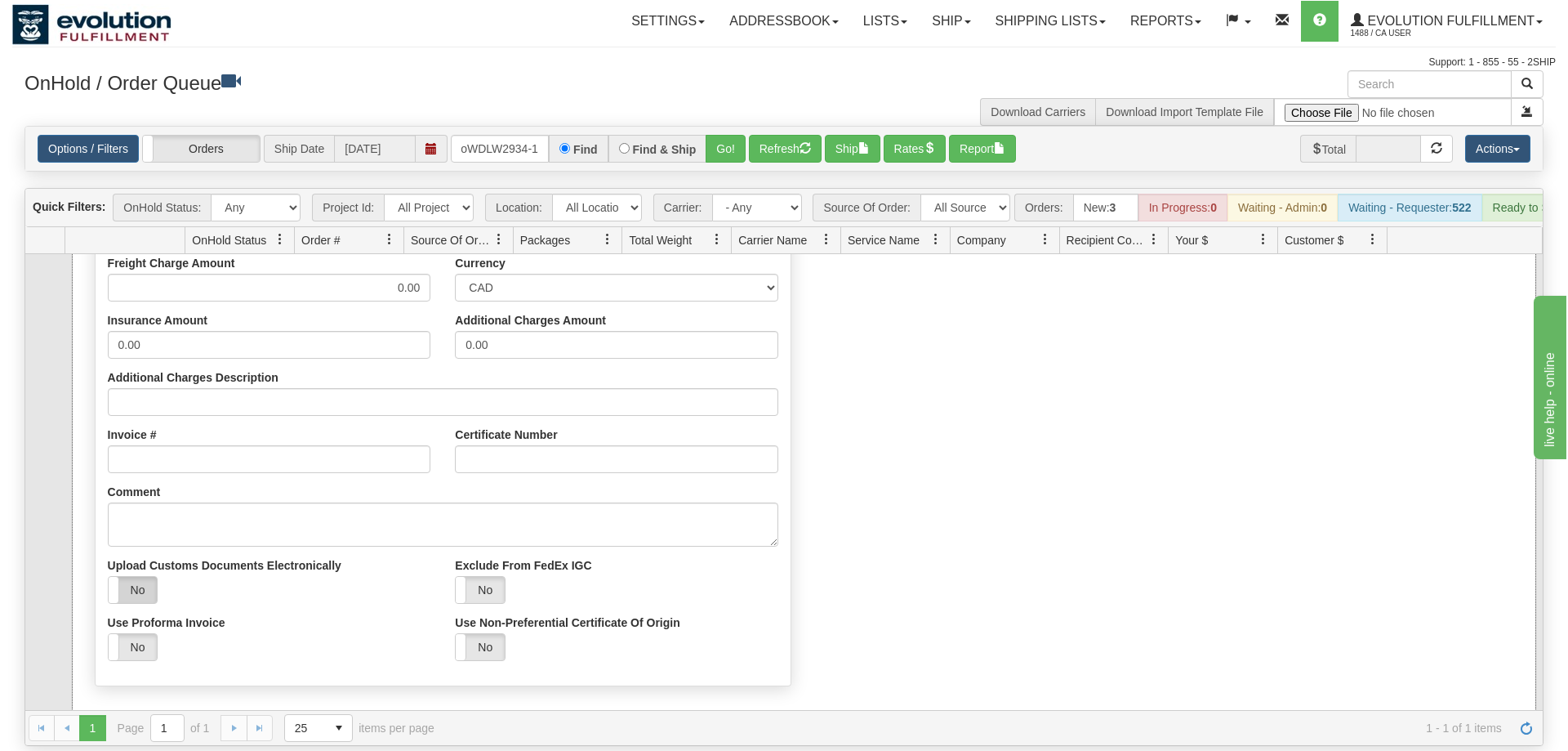
click at [148, 577] on label "No" at bounding box center [133, 589] width 49 height 26
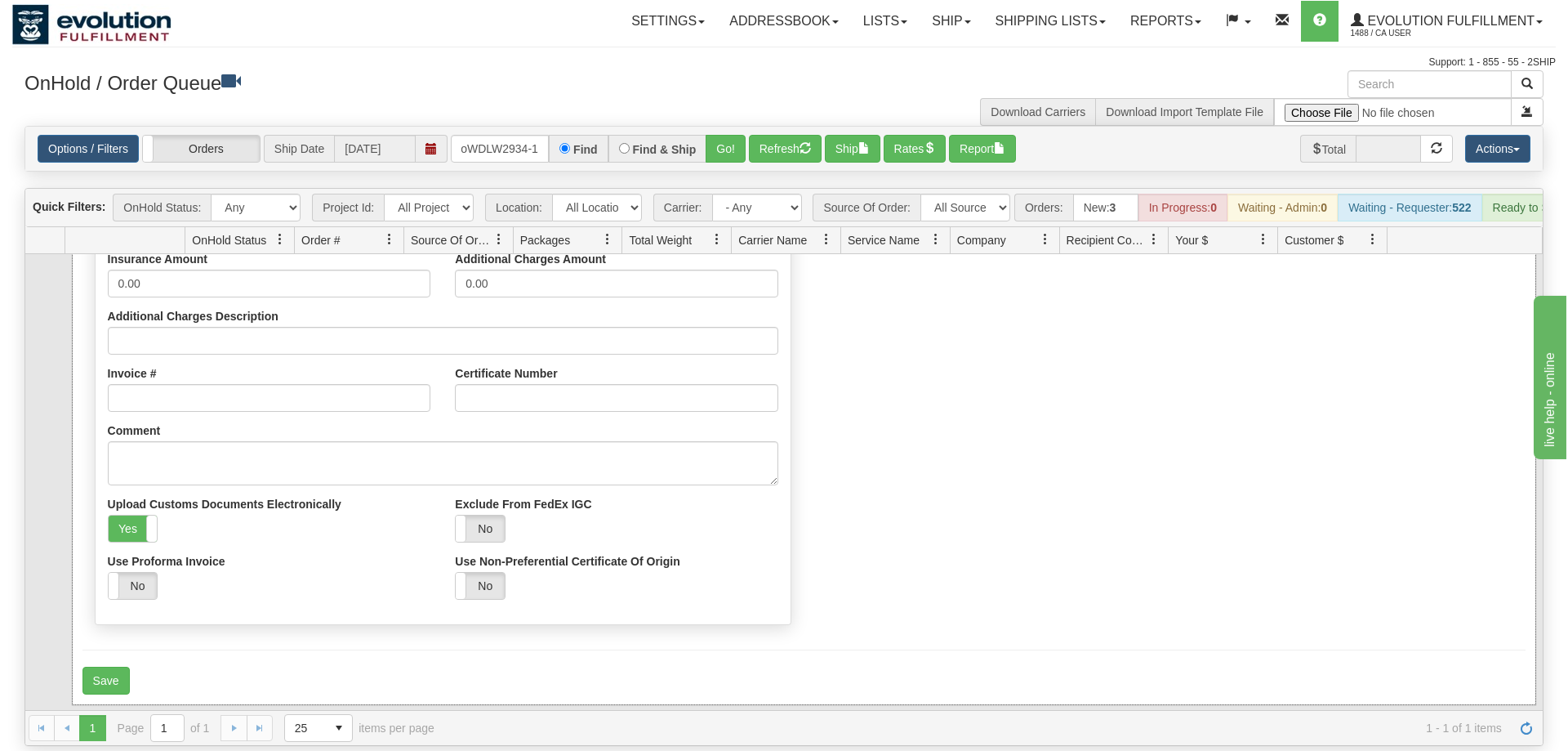
scroll to position [303, 0]
click at [157, 639] on form "Preview Save Custom Docs Open Saved File Print CI : Yes No Print Cust. Doc. : Y…" at bounding box center [804, 378] width 1443 height 631
click at [107, 666] on button "Save" at bounding box center [106, 680] width 47 height 28
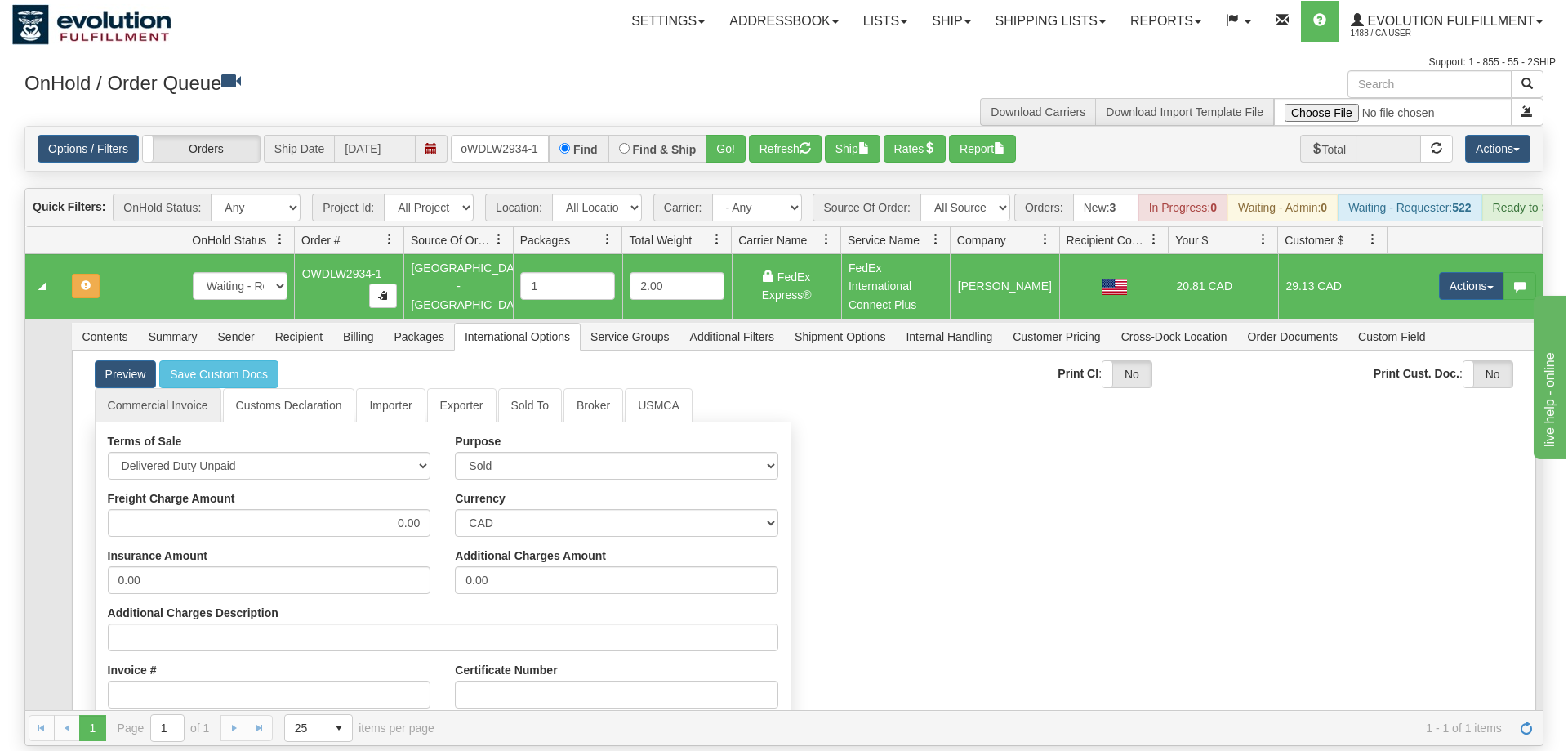
scroll to position [0, 0]
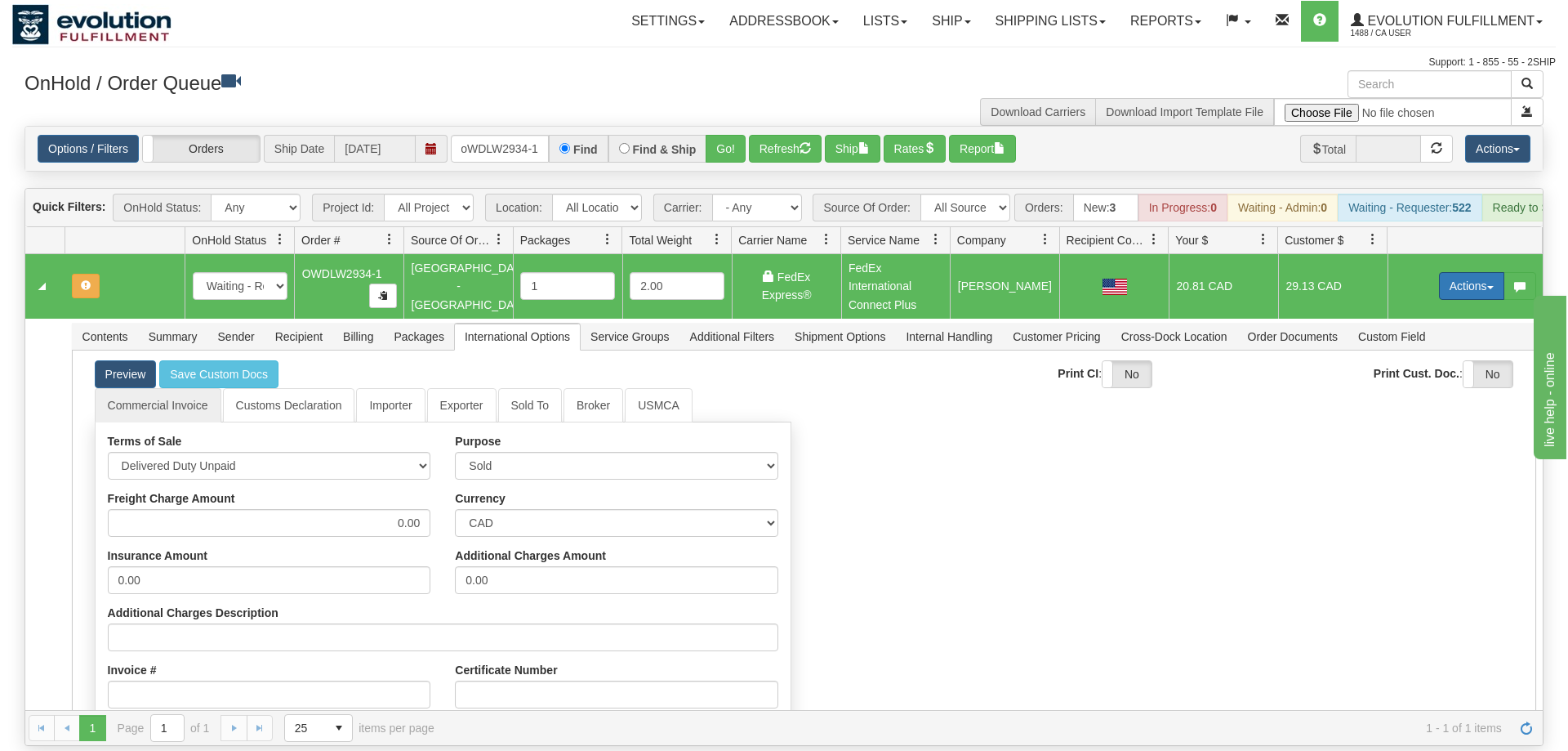
click at [1452, 272] on button "Actions" at bounding box center [1472, 286] width 65 height 28
click at [1421, 331] on span "Refresh Rates" at bounding box center [1430, 338] width 84 height 13
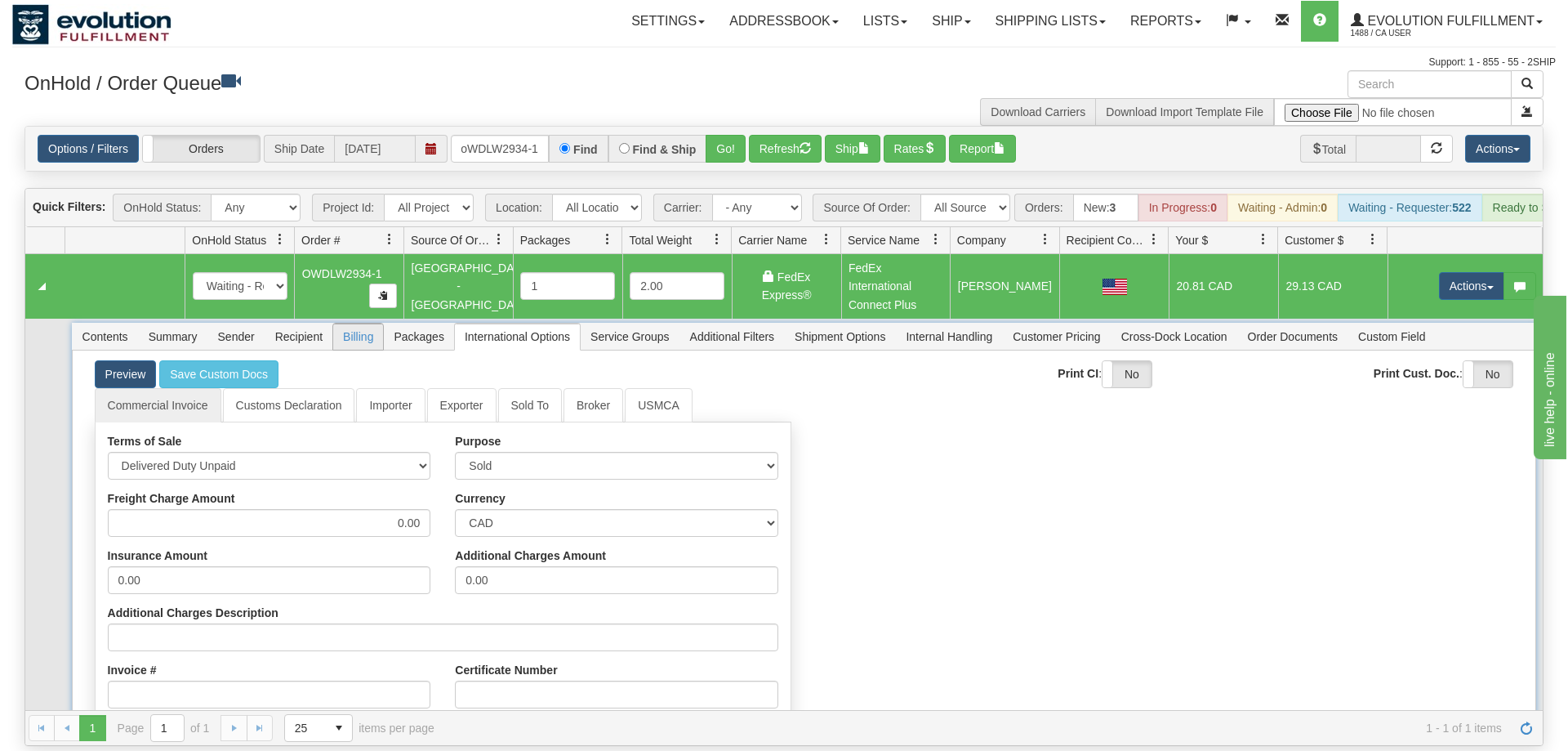
click at [381, 324] on span "Billing" at bounding box center [358, 336] width 50 height 26
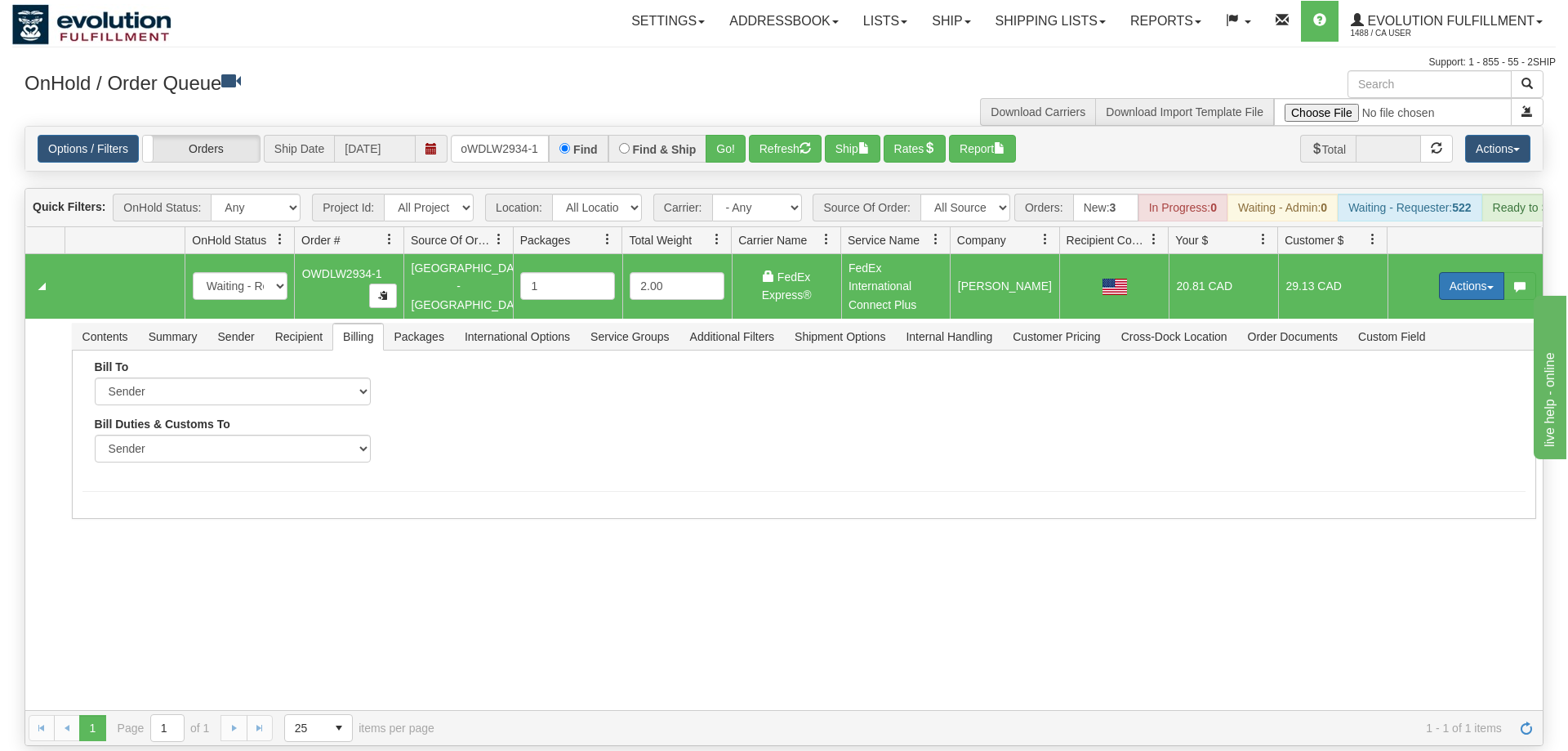
click at [1463, 272] on button "Actions" at bounding box center [1472, 286] width 65 height 28
click at [1412, 375] on span "Ship" at bounding box center [1406, 381] width 35 height 13
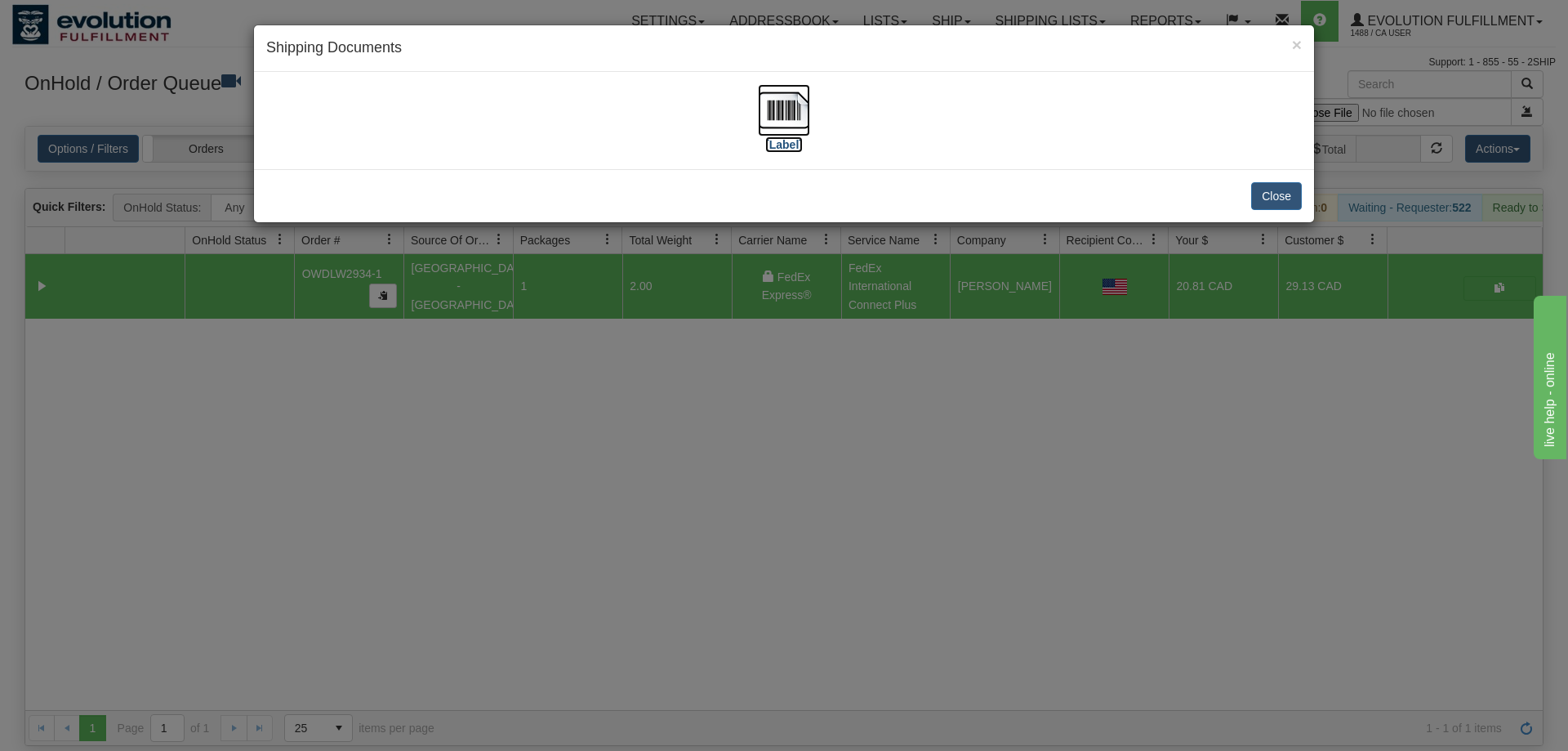
click at [784, 101] on img at bounding box center [784, 110] width 52 height 52
drag, startPoint x: 532, startPoint y: 378, endPoint x: 519, endPoint y: 358, distance: 23.9
click at [532, 375] on div "× Shipping Documents [Label] Close" at bounding box center [784, 376] width 1568 height 751
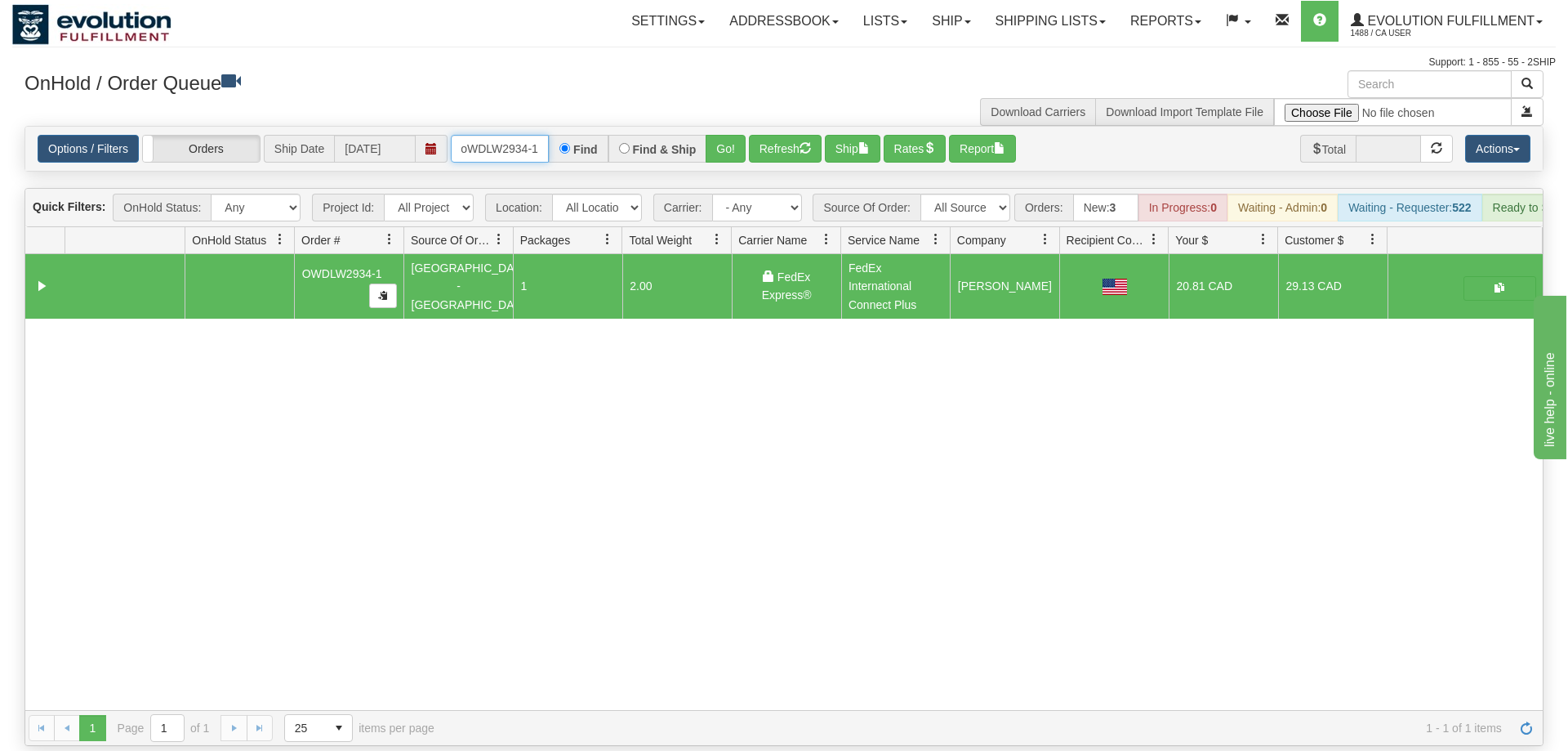
click at [479, 135] on input "oWDLW2934-1" at bounding box center [500, 148] width 98 height 28
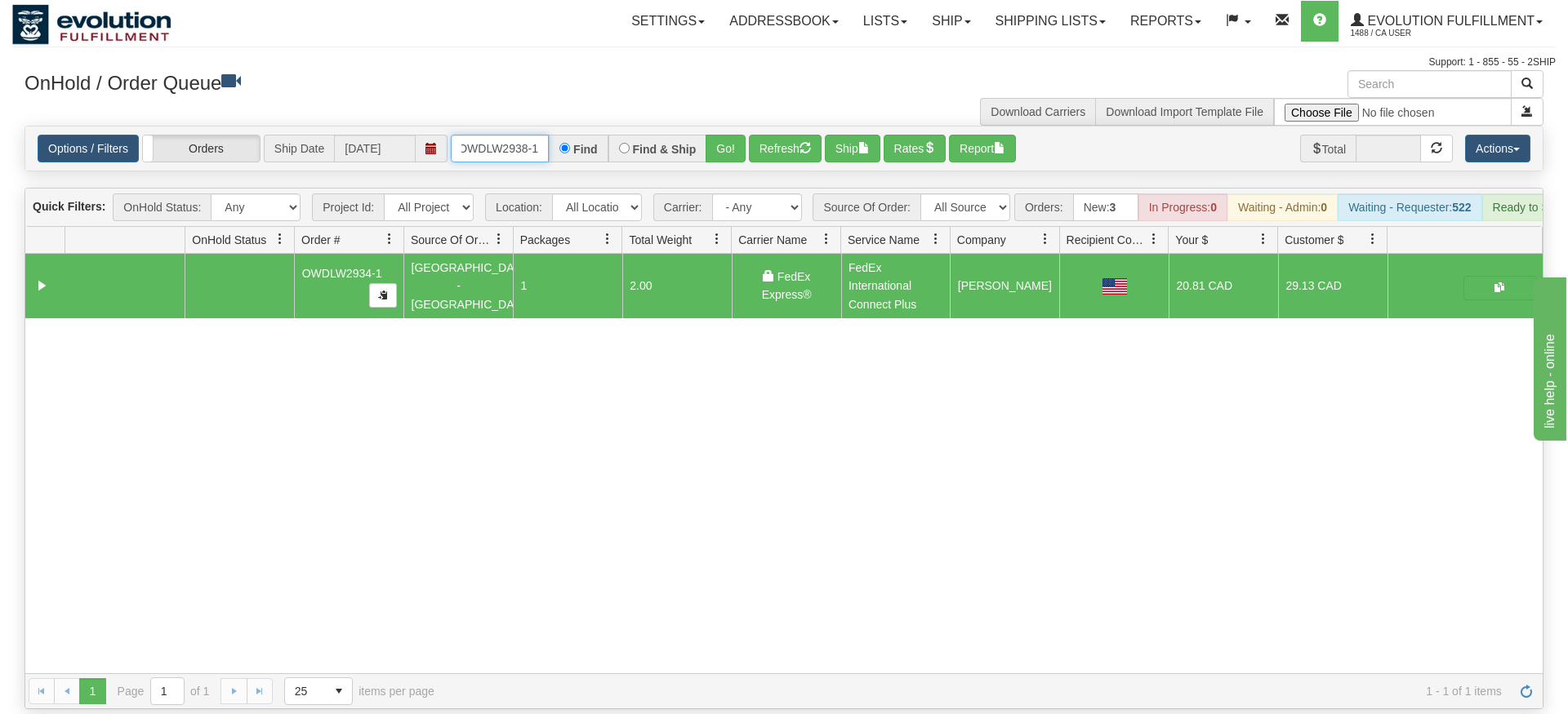
type input "OWDLW2938-1"
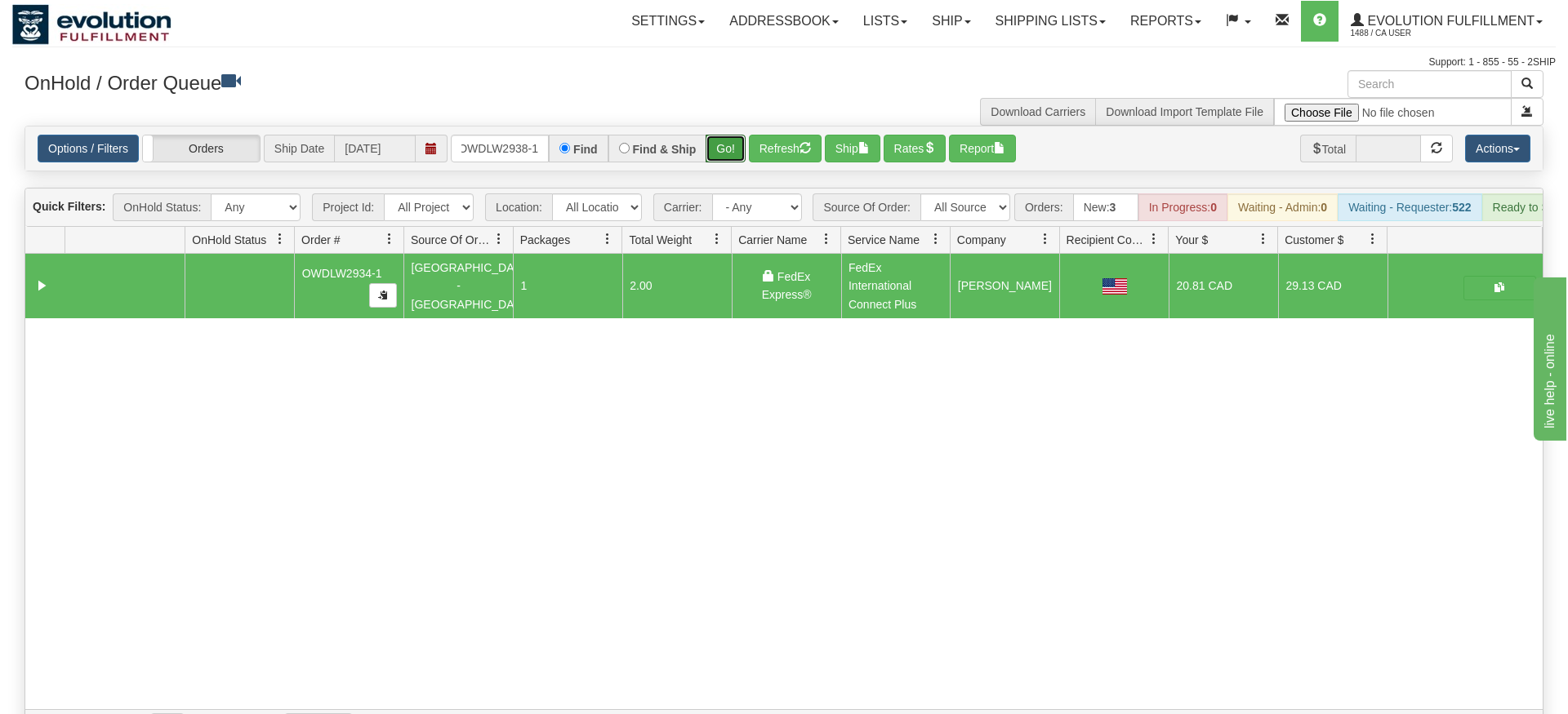
click at [731, 148] on div "Is equal to Is not equal to Contains Does not contains CAD USD EUR ZAR [PERSON_…" at bounding box center [784, 436] width 1544 height 620
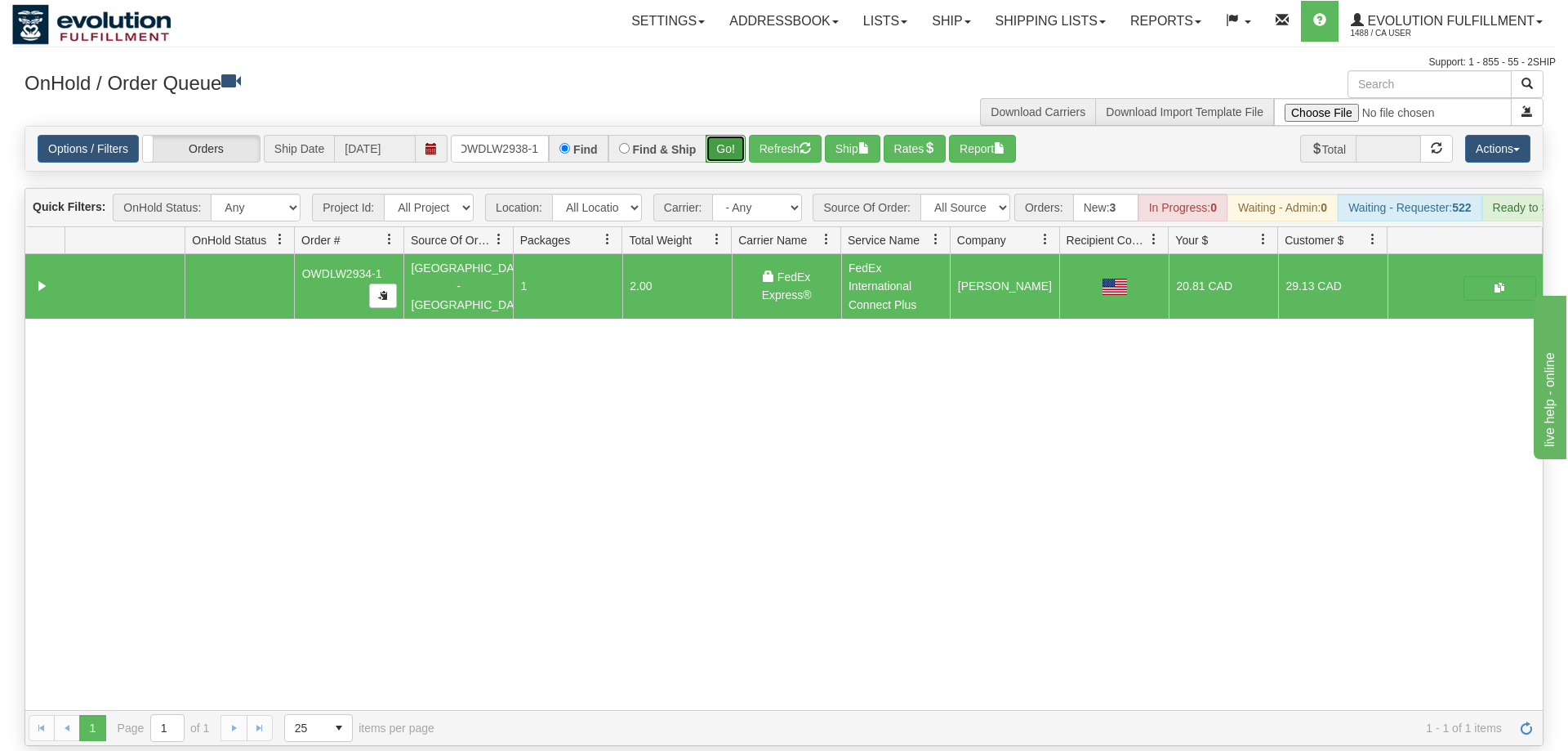
click at [730, 135] on button "Go!" at bounding box center [726, 148] width 40 height 28
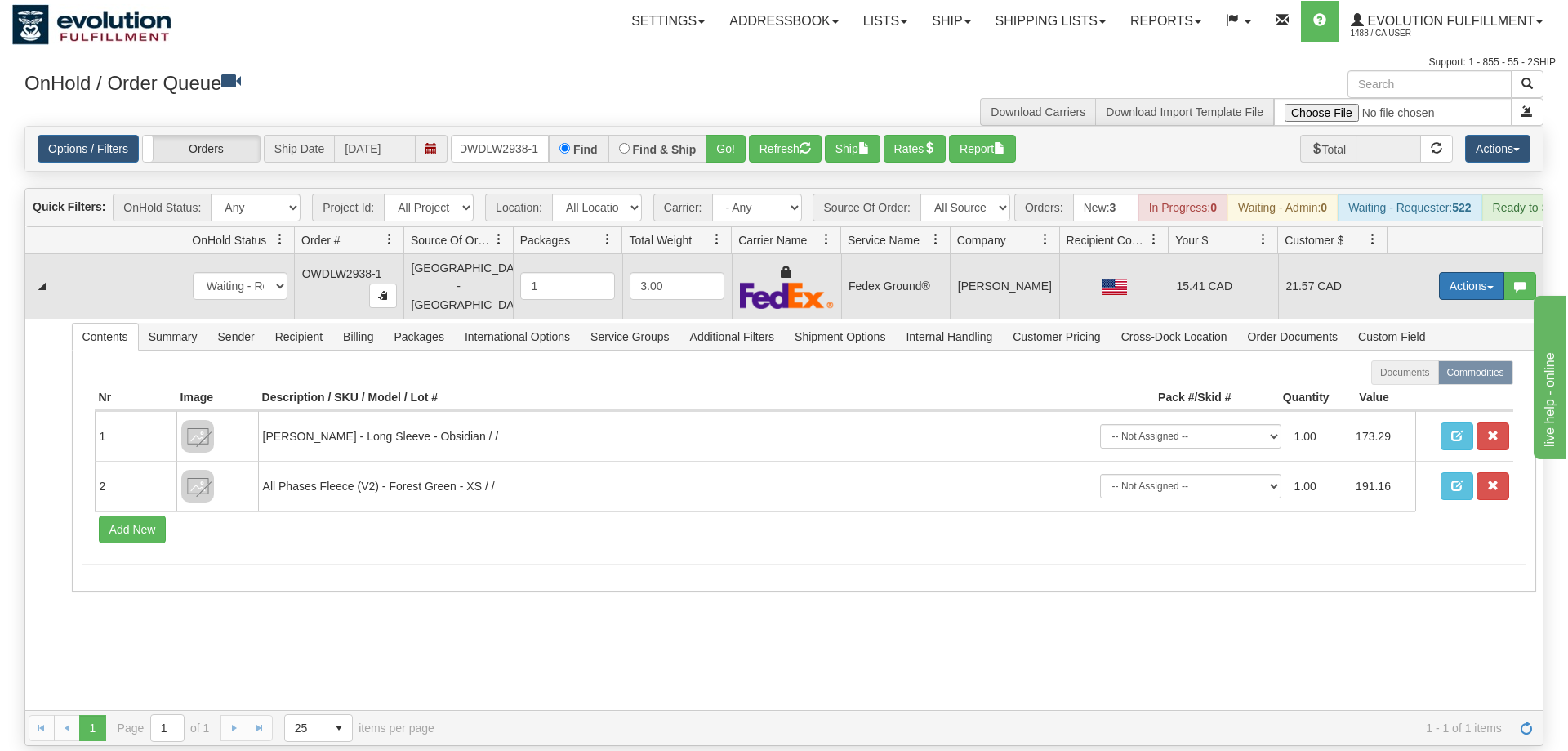
click at [1447, 272] on button "Actions" at bounding box center [1472, 286] width 65 height 28
click at [1430, 353] on span "Rate All Services" at bounding box center [1438, 360] width 98 height 13
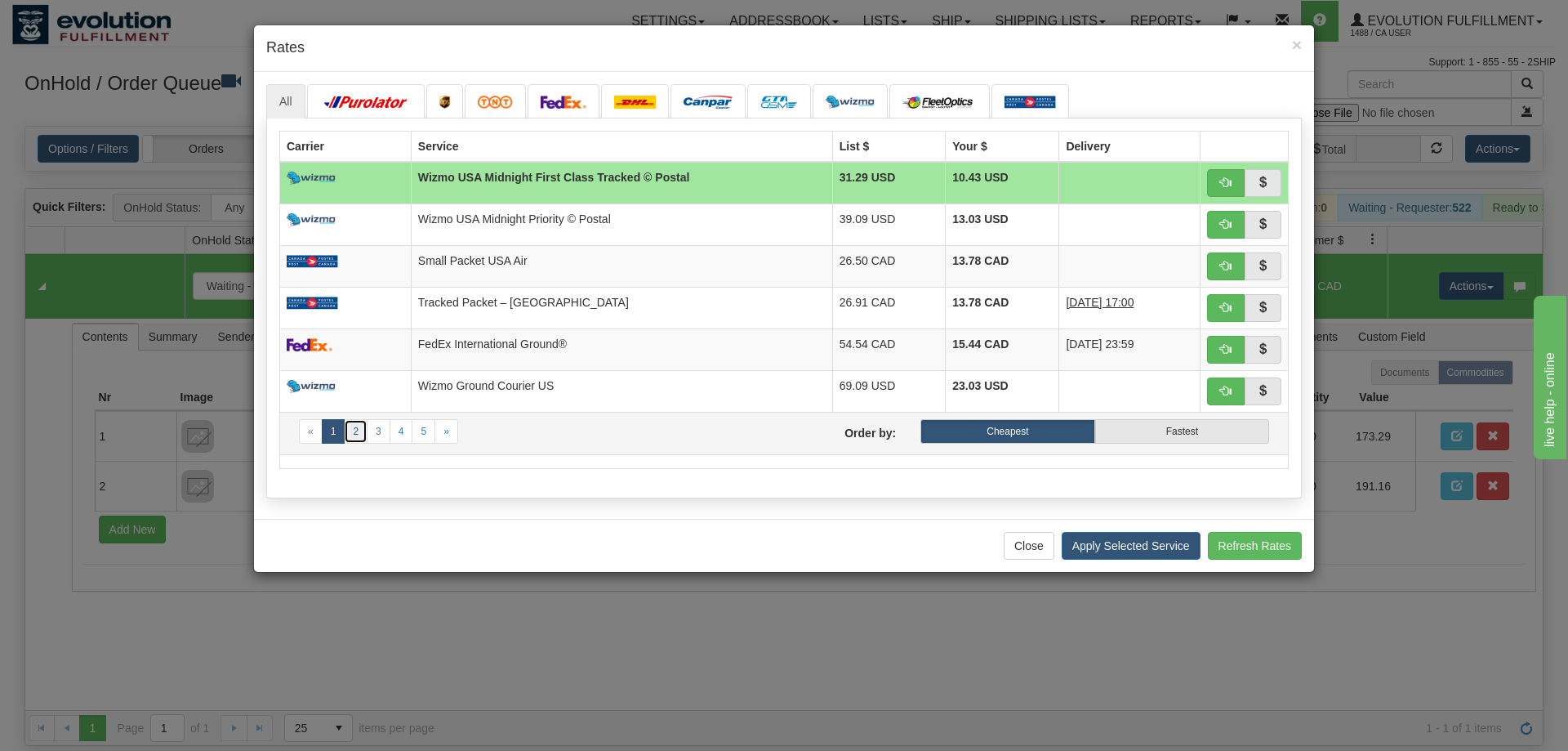
click at [357, 444] on link "2" at bounding box center [355, 430] width 24 height 24
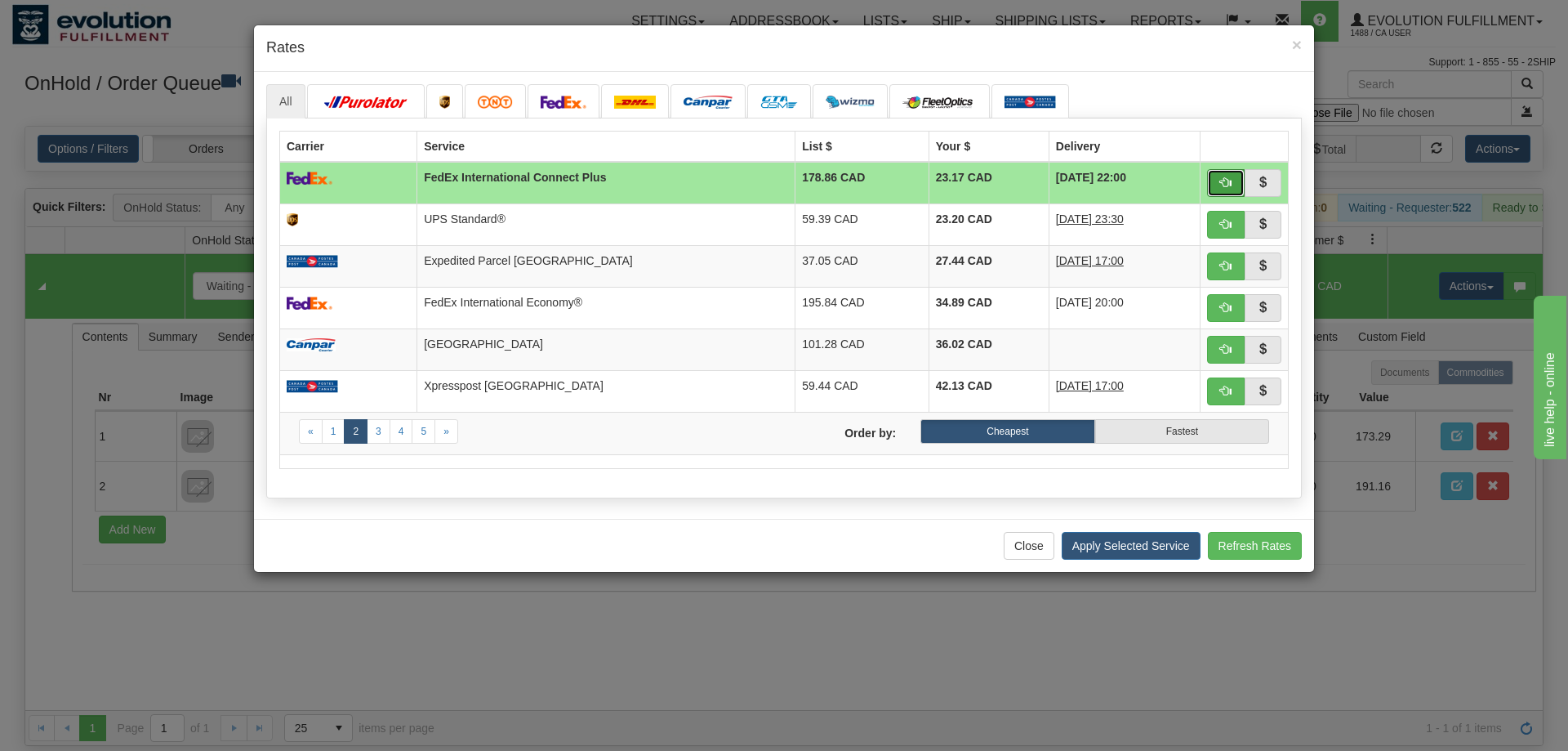
click at [1235, 174] on button "button" at bounding box center [1225, 183] width 38 height 28
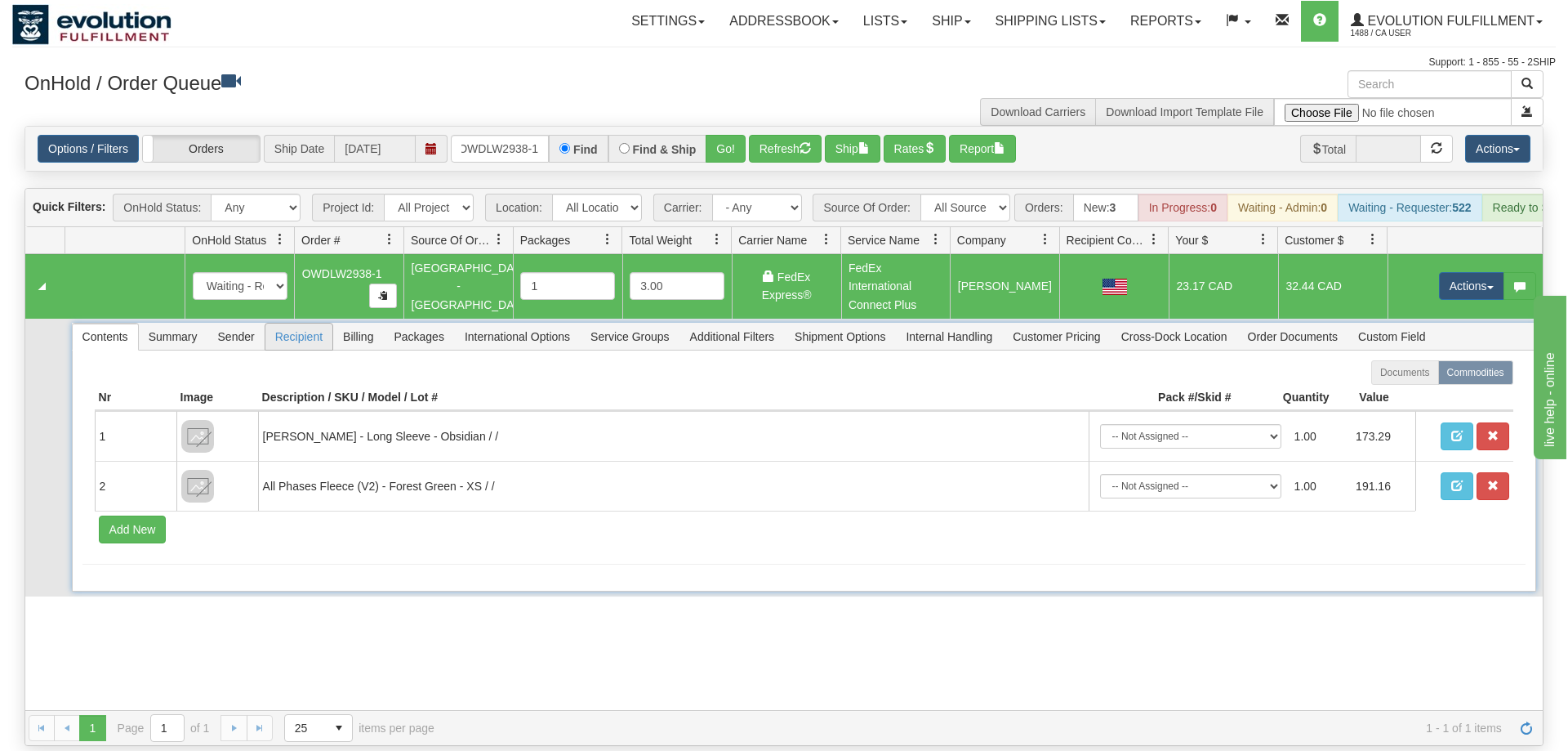
click at [301, 324] on span "Recipient" at bounding box center [299, 336] width 67 height 26
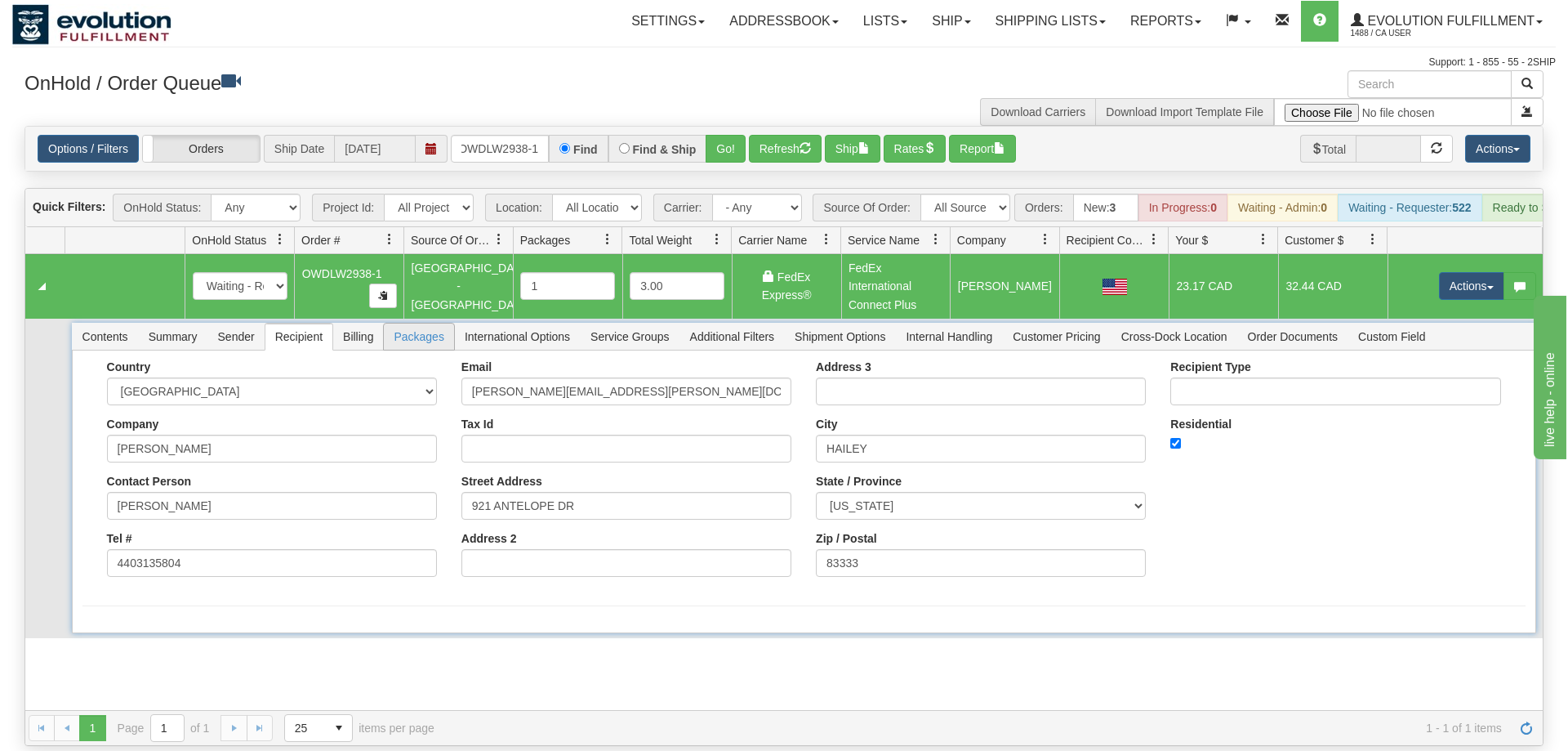
click at [389, 324] on span "Packages" at bounding box center [419, 336] width 69 height 26
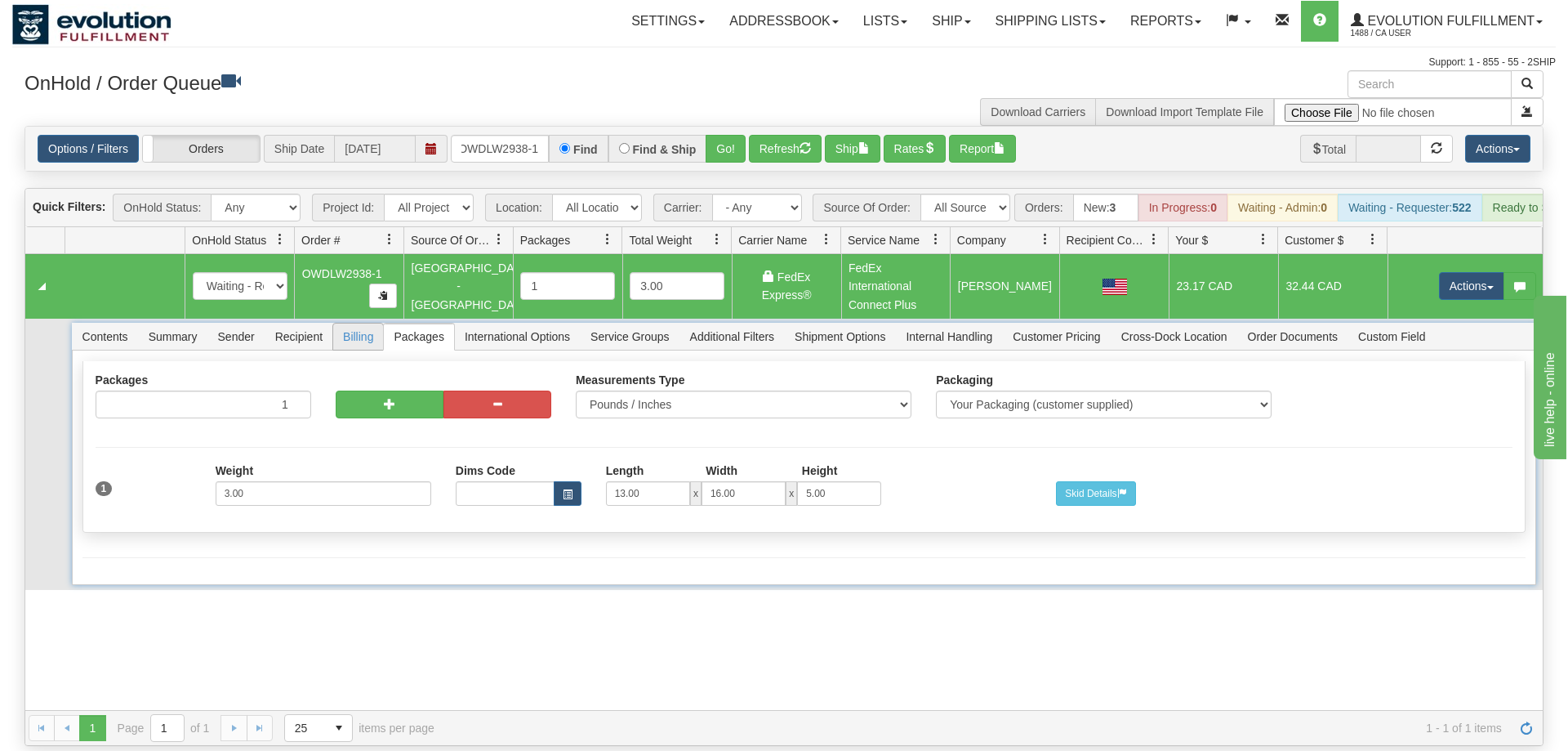
click at [353, 324] on span "Billing" at bounding box center [358, 336] width 50 height 26
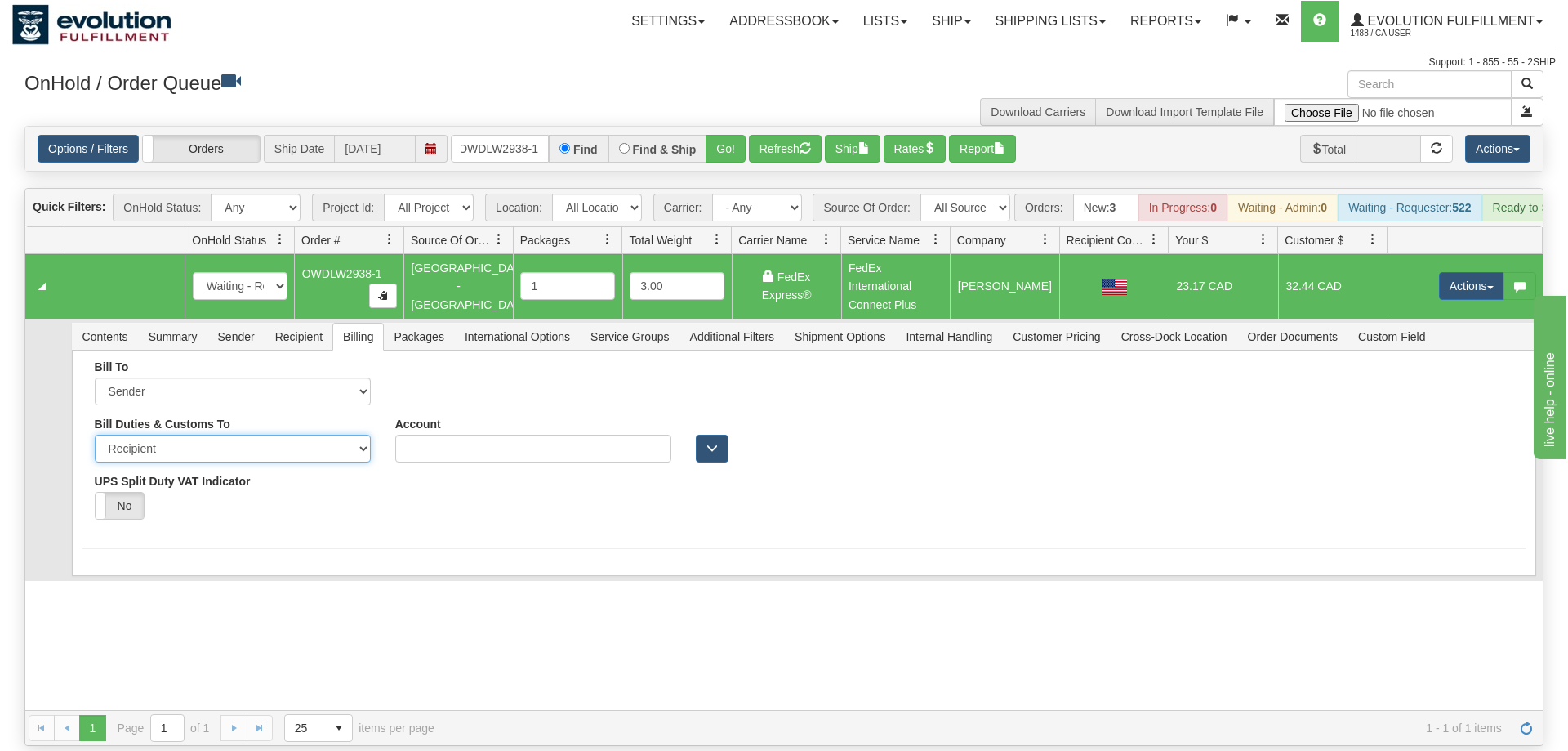
click at [94, 434] on select "Sender Recipient Third Party" at bounding box center [232, 448] width 276 height 28
select select "1"
click option "Sender" at bounding box center [0, 0] width 0 height 0
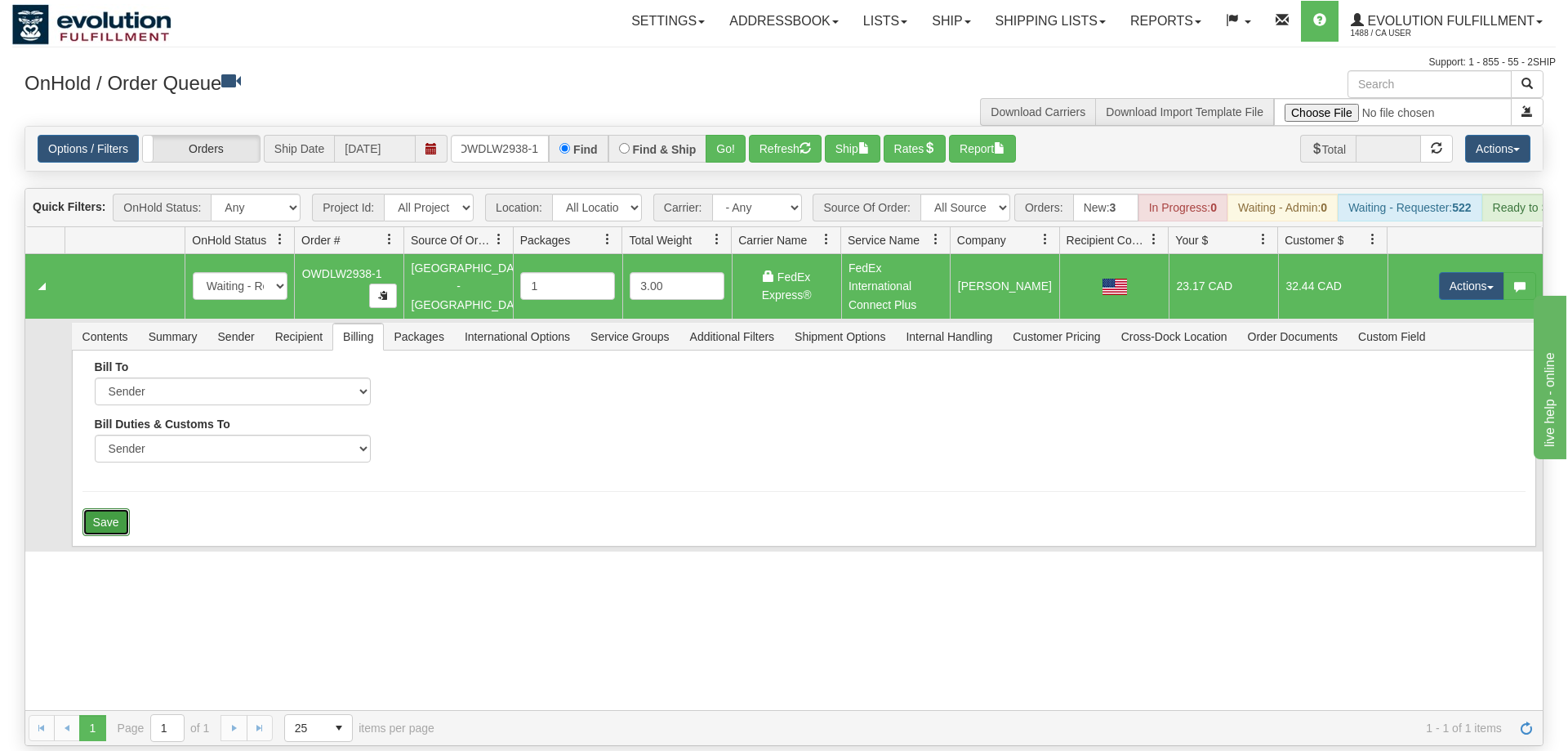
click at [114, 508] on button "Save" at bounding box center [106, 522] width 47 height 28
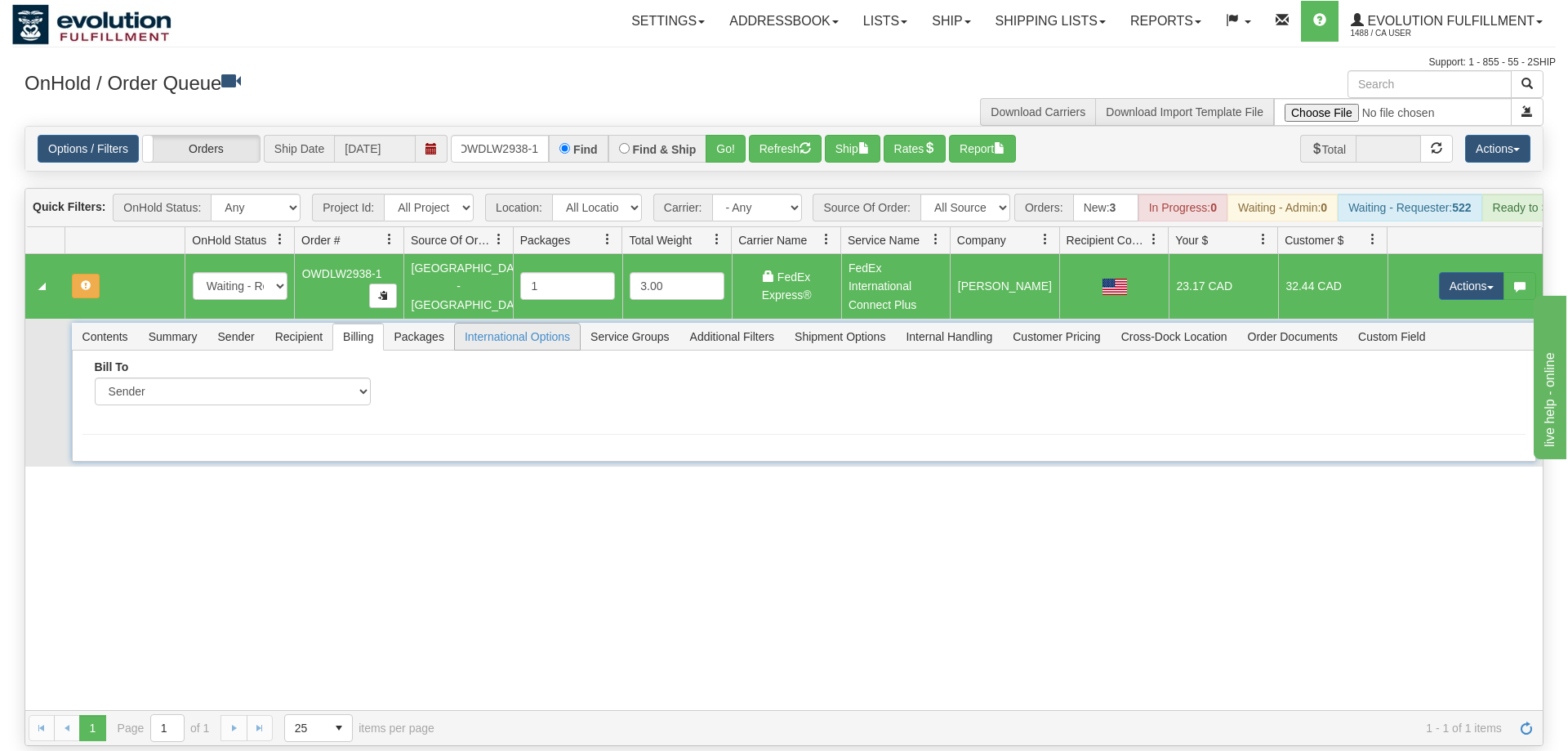
click at [520, 324] on span "International Options" at bounding box center [518, 336] width 125 height 26
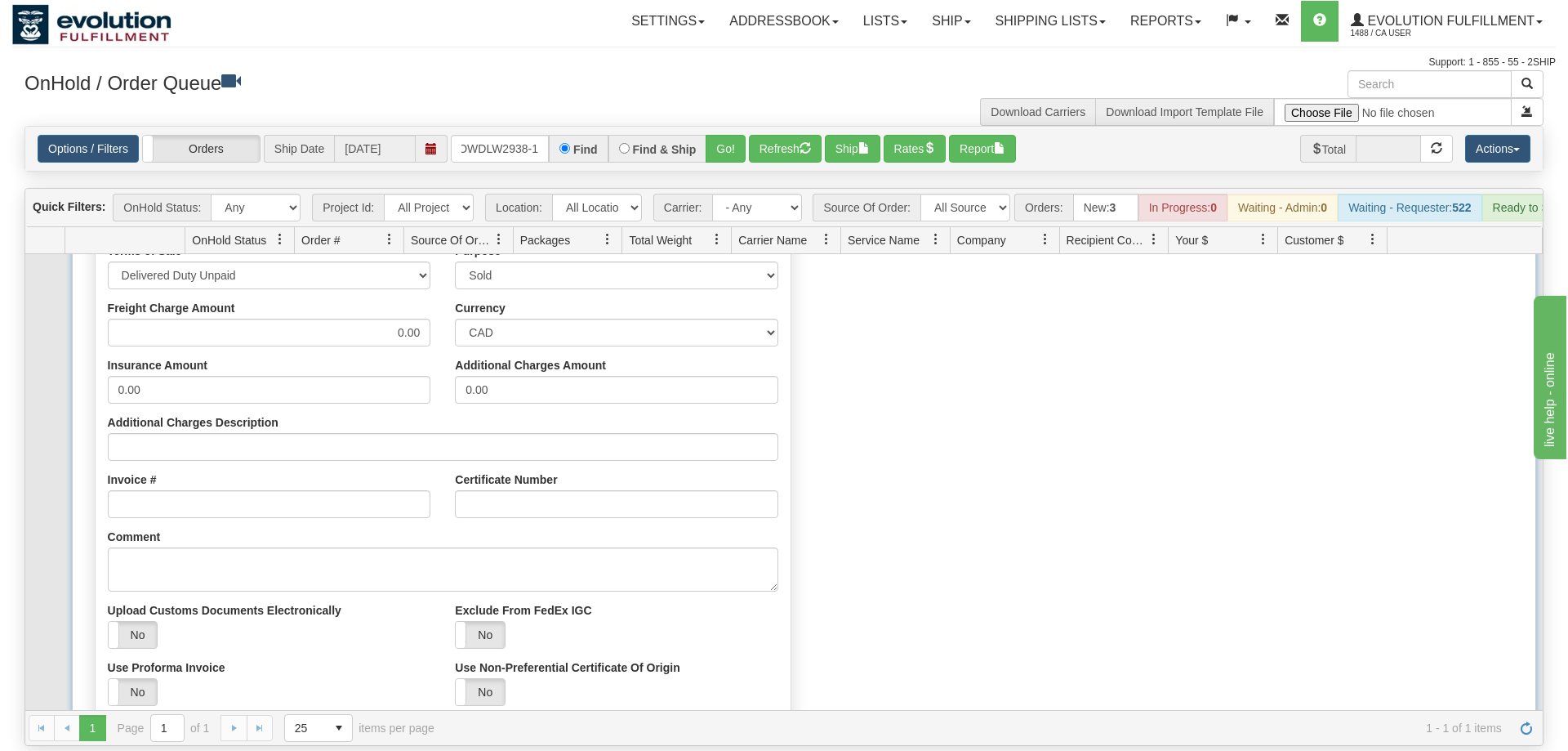
scroll to position [235, 0]
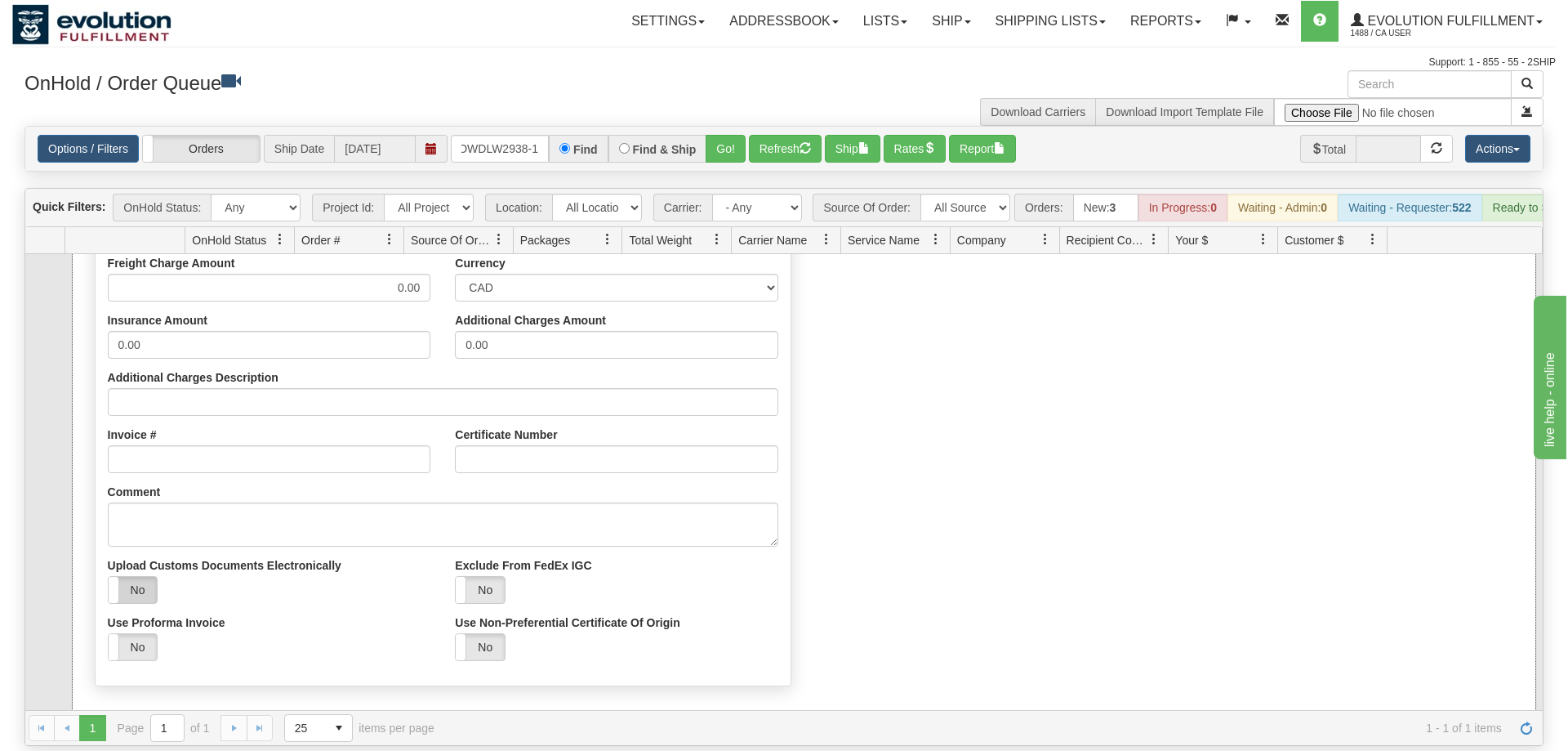
click at [141, 577] on label "No" at bounding box center [133, 589] width 49 height 26
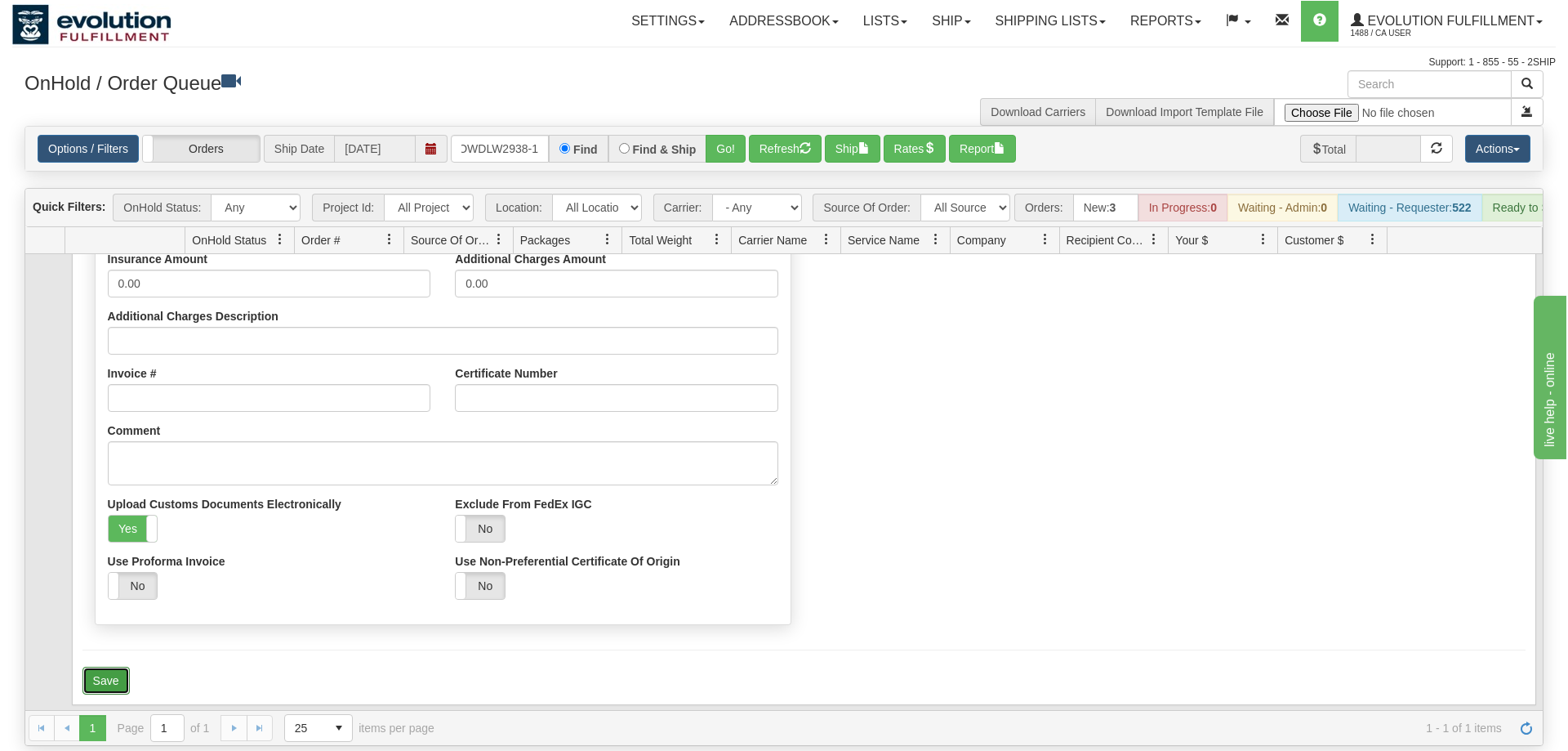
click at [108, 666] on button "Save" at bounding box center [106, 680] width 47 height 28
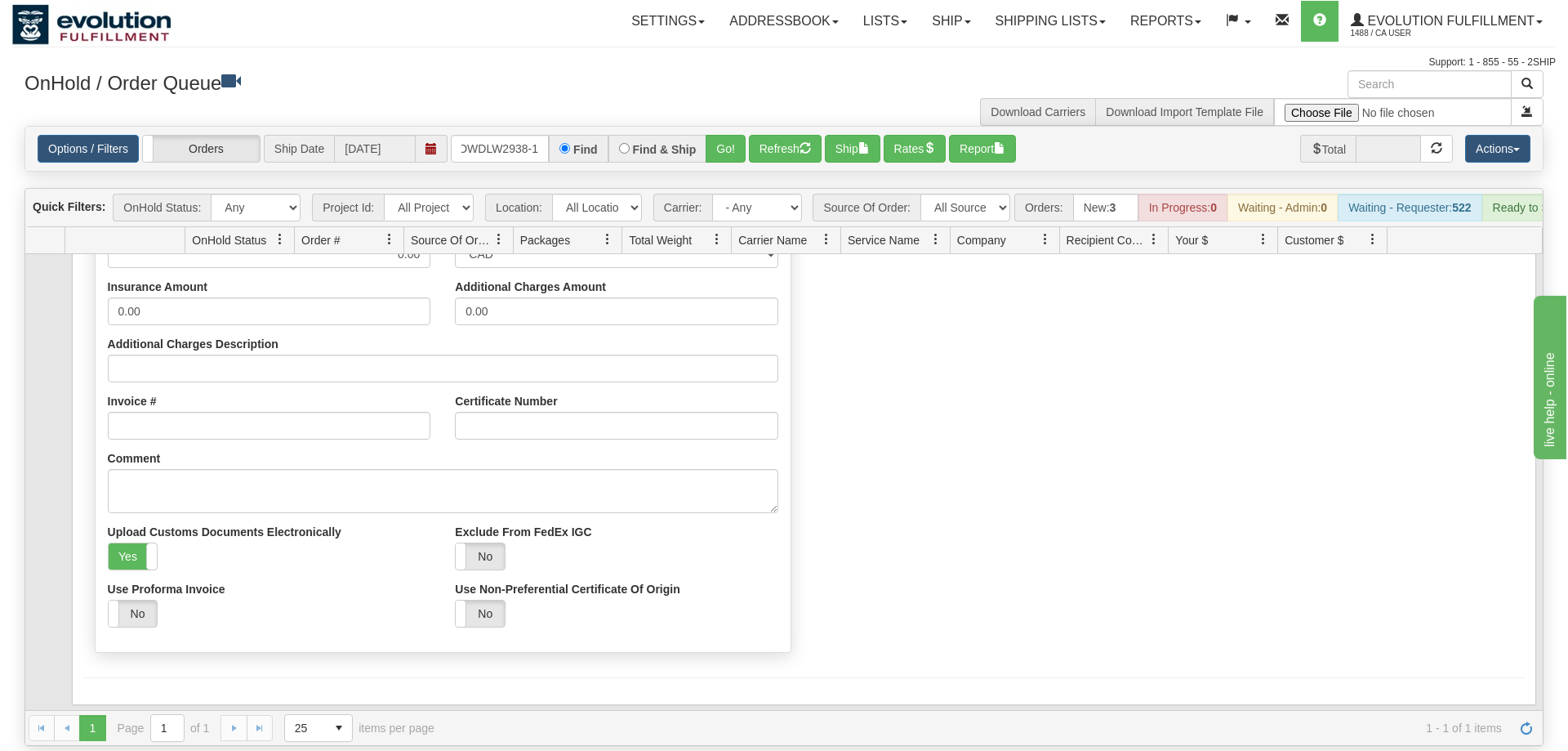
scroll to position [0, 0]
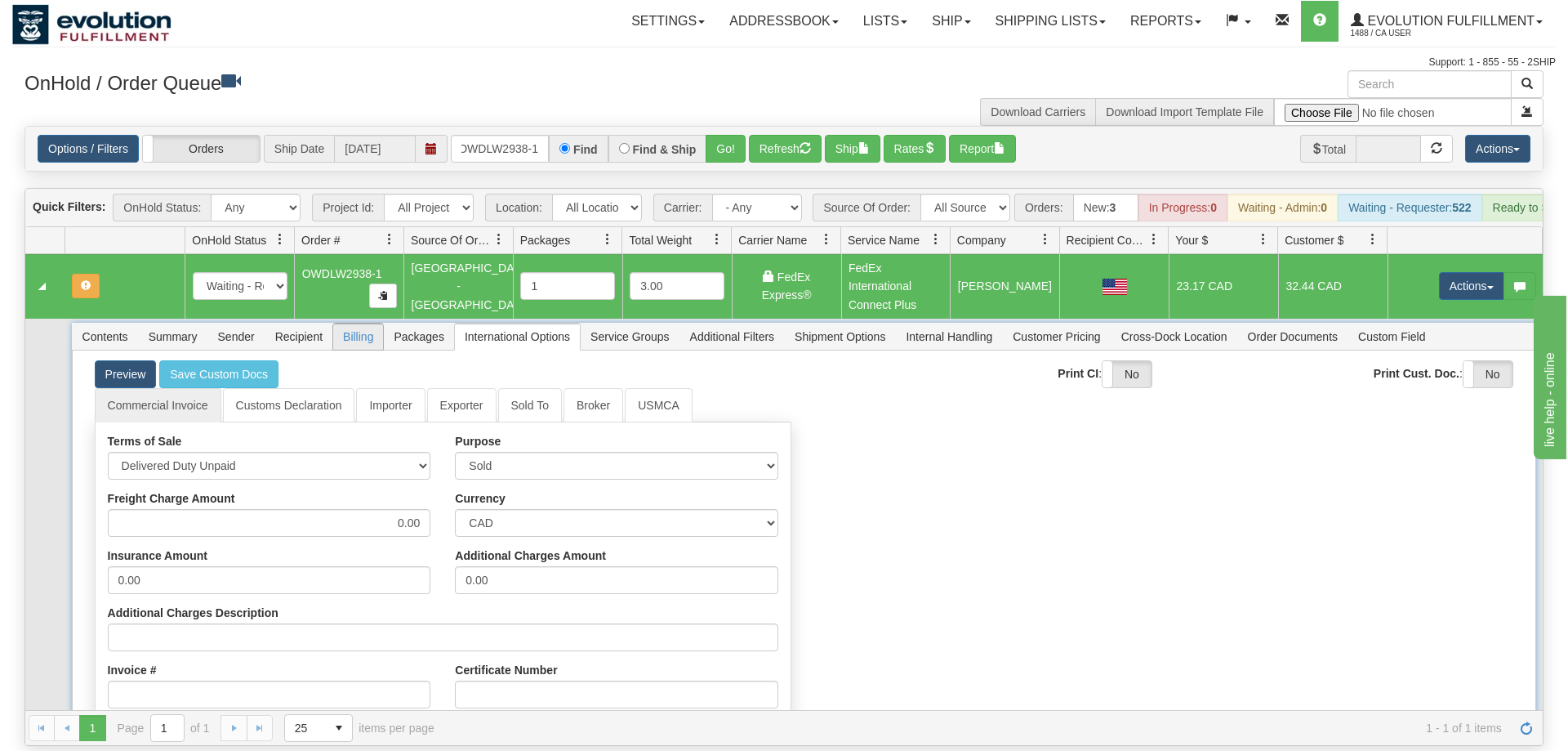
click at [347, 324] on span "Billing" at bounding box center [358, 336] width 50 height 26
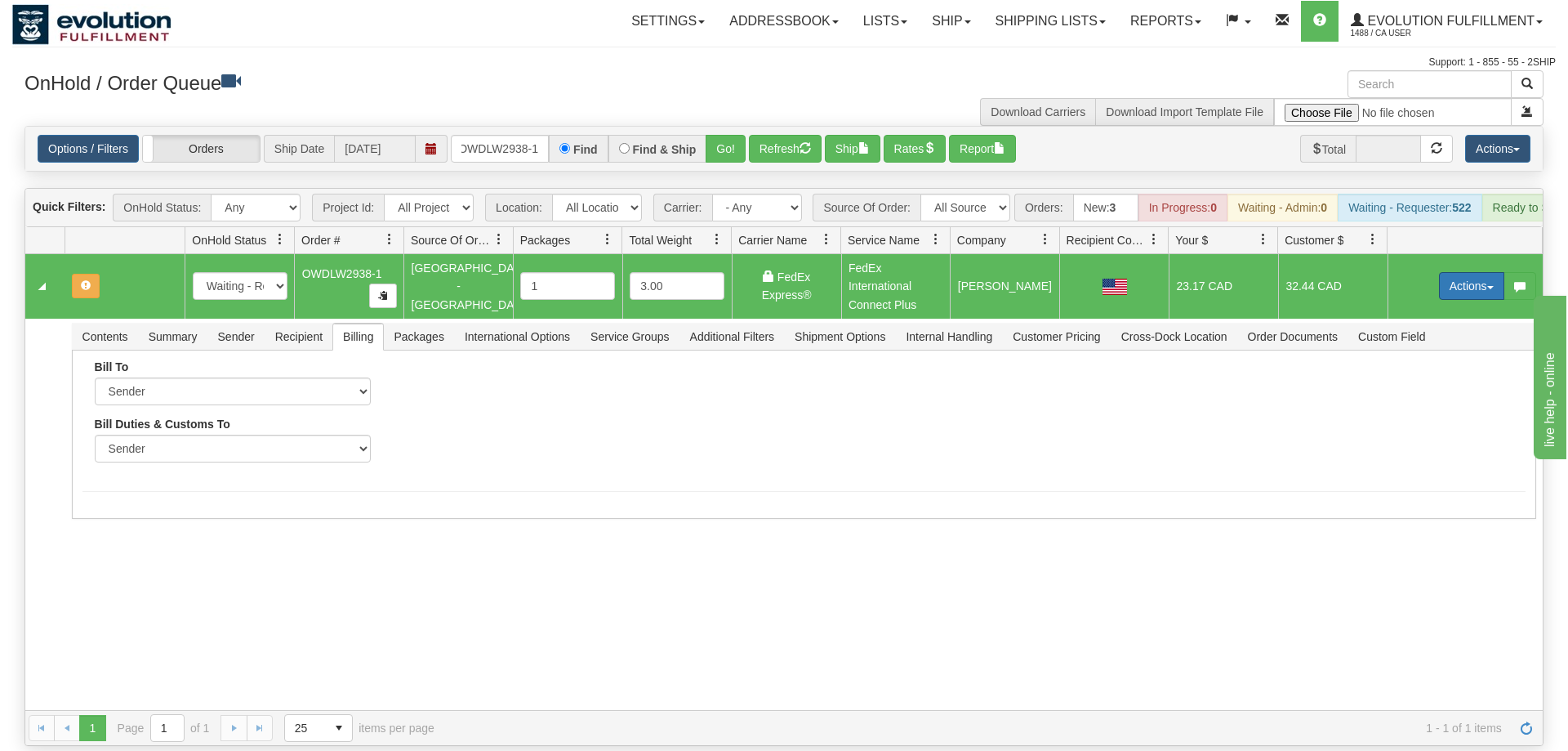
click at [1482, 272] on button "Actions" at bounding box center [1472, 286] width 65 height 28
click at [1427, 331] on span "Refresh Rates" at bounding box center [1430, 338] width 84 height 13
click at [1460, 272] on button "Actions" at bounding box center [1472, 286] width 65 height 28
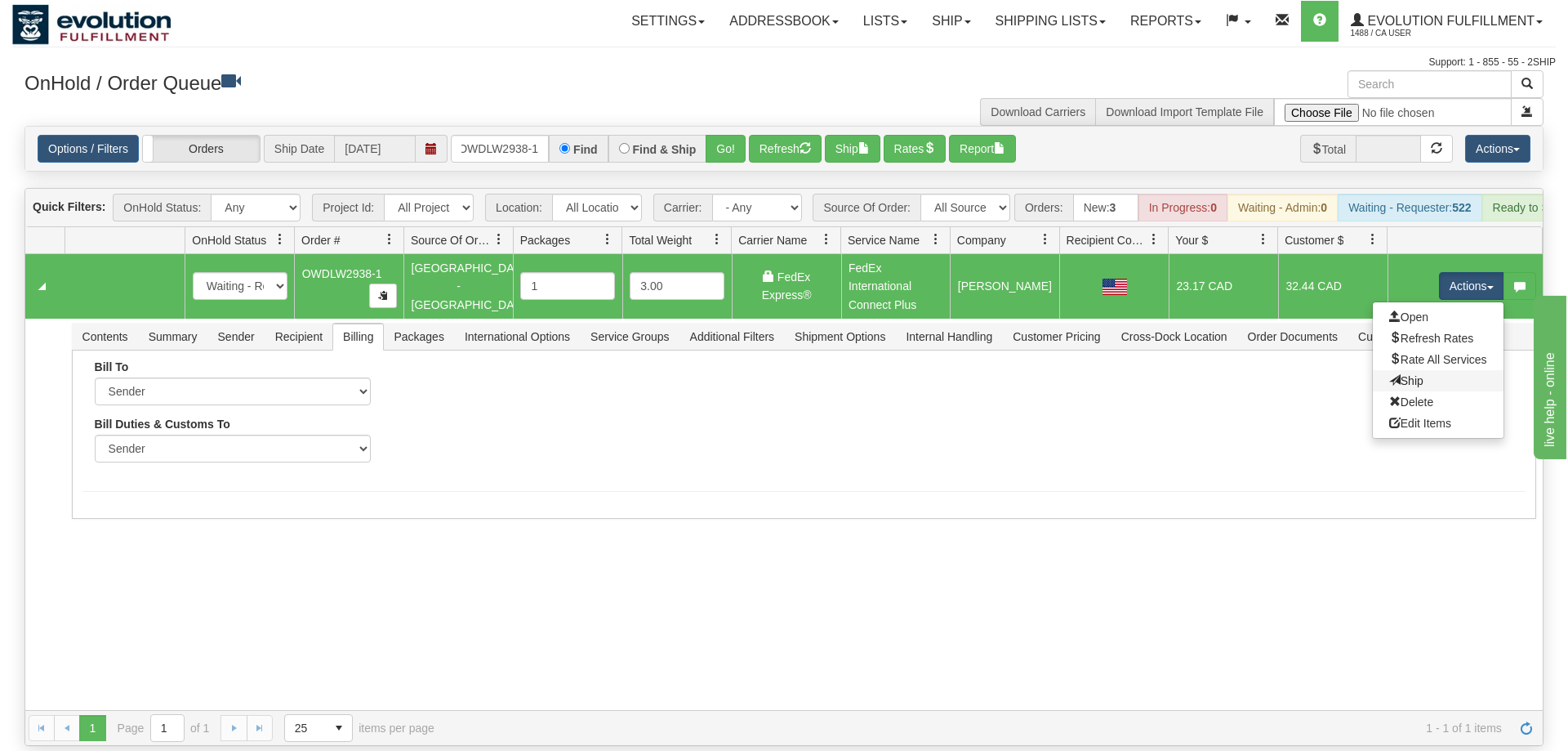
click at [1426, 370] on link "Ship" at bounding box center [1438, 380] width 131 height 21
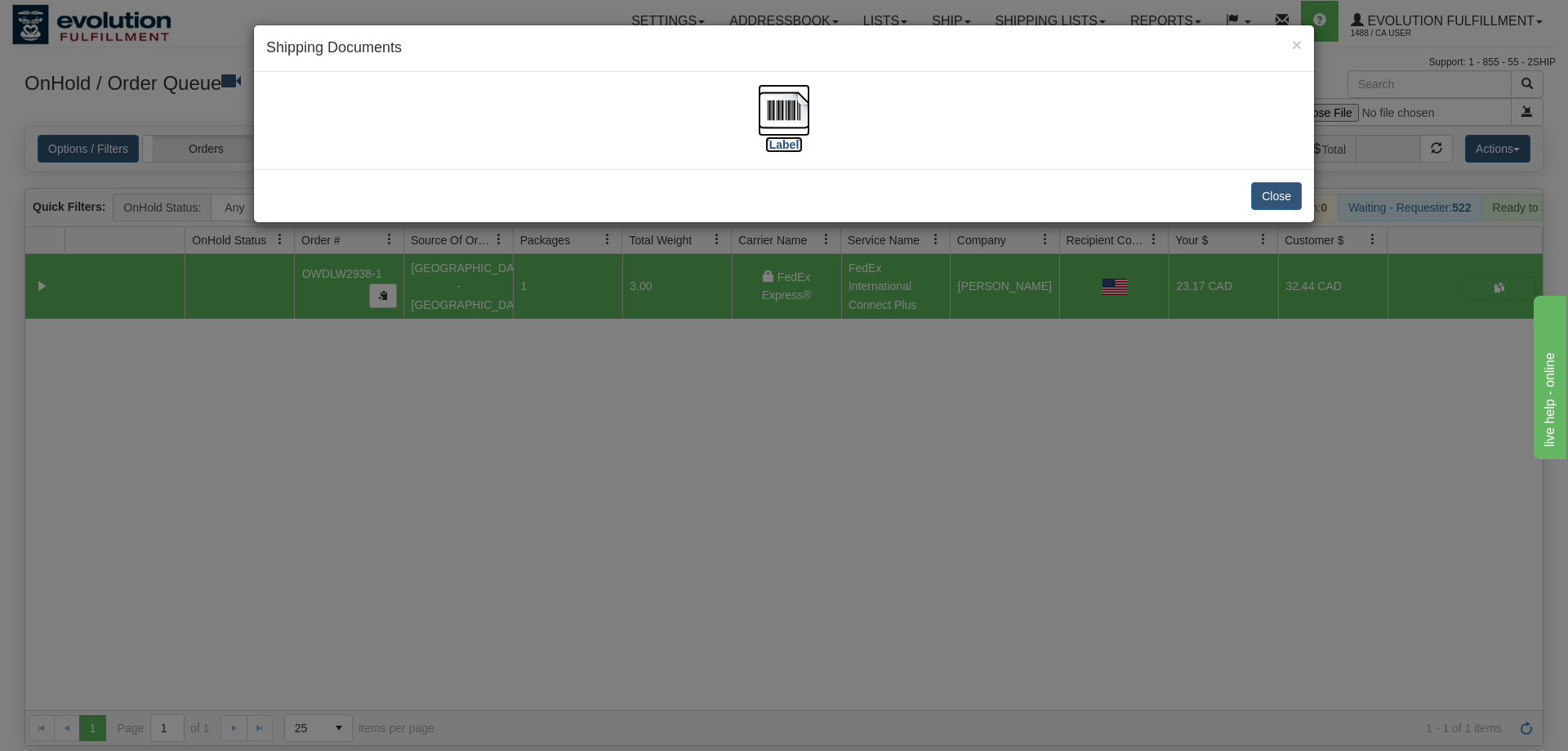
click at [773, 121] on img at bounding box center [784, 110] width 52 height 52
drag, startPoint x: 589, startPoint y: 621, endPoint x: 569, endPoint y: 136, distance: 485.4
click at [590, 617] on div "× Shipping Documents [Label] Close" at bounding box center [784, 376] width 1568 height 751
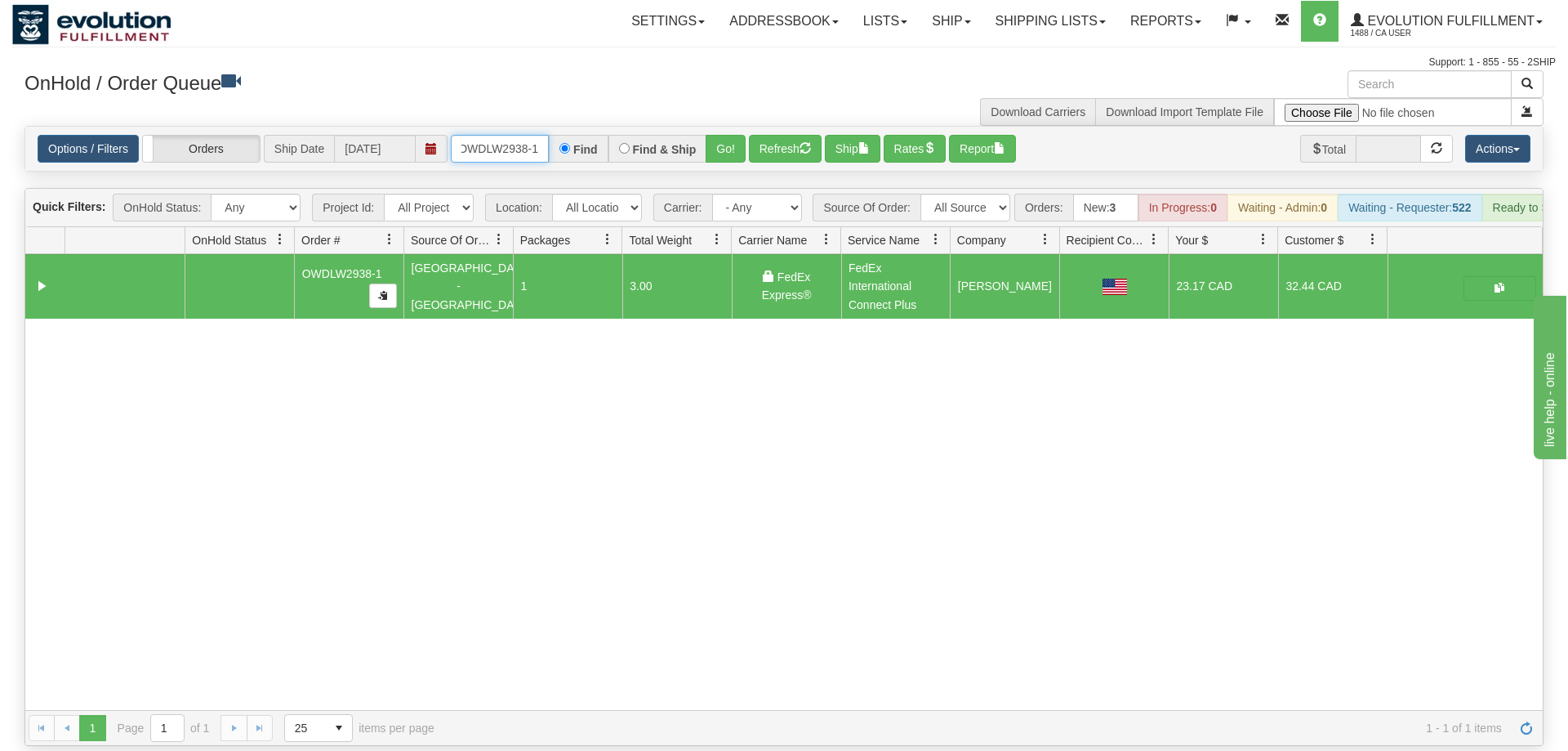
click at [524, 135] on input "OWDLW2938-1" at bounding box center [500, 148] width 98 height 28
drag, startPoint x: 737, startPoint y: 125, endPoint x: 725, endPoint y: 140, distance: 19.2
click at [736, 161] on div "Is equal to Is not equal to Contains Does not contains CAD USD EUR ZAR [PERSON_…" at bounding box center [784, 436] width 1544 height 620
click at [725, 140] on div "Options / Filters Group Shipments Orders Ship Date [DATE] ODWD6025 Find Find & …" at bounding box center [784, 149] width 1517 height 44
click at [725, 135] on button "Go!" at bounding box center [726, 148] width 40 height 28
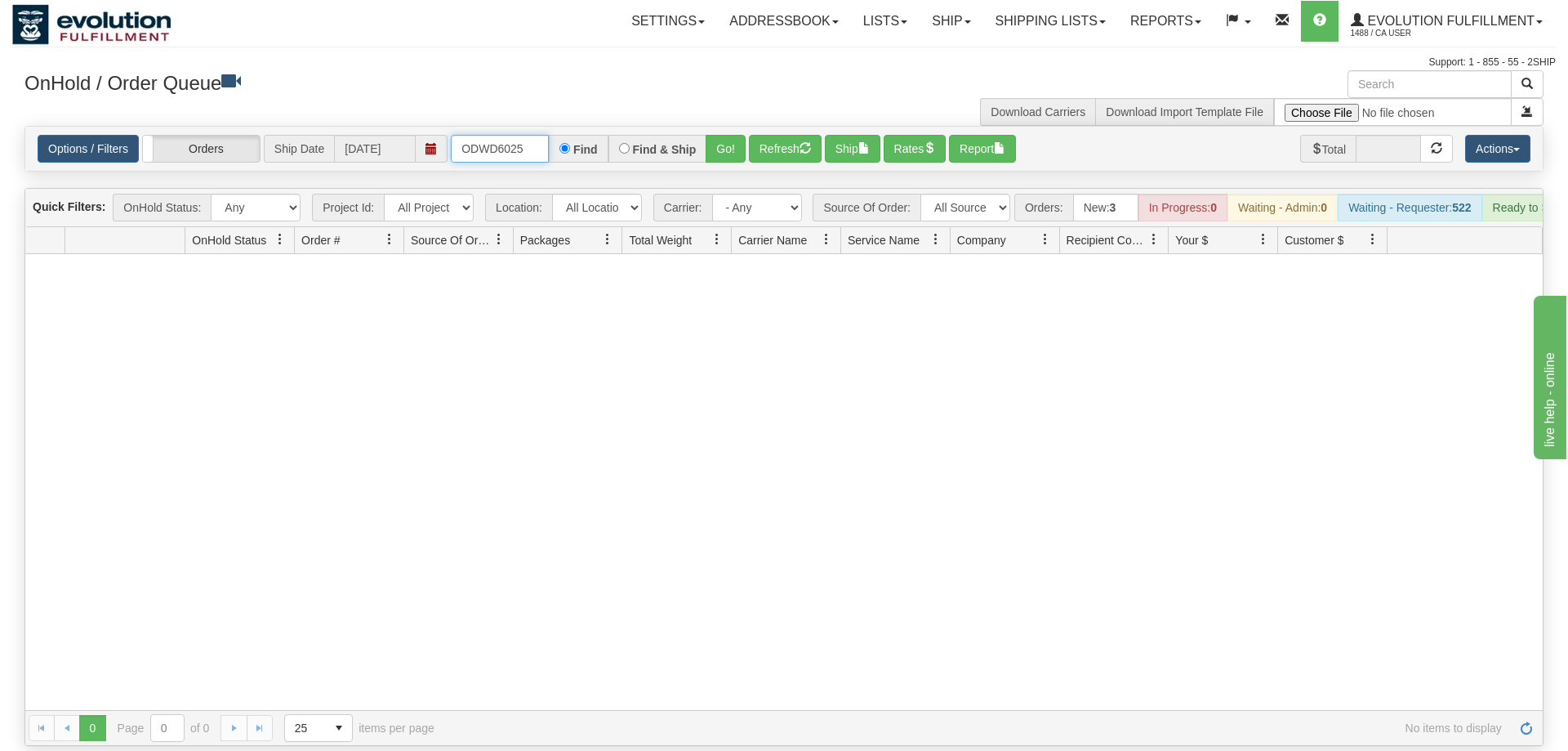
click at [541, 135] on input "ODWD6025" at bounding box center [500, 148] width 98 height 28
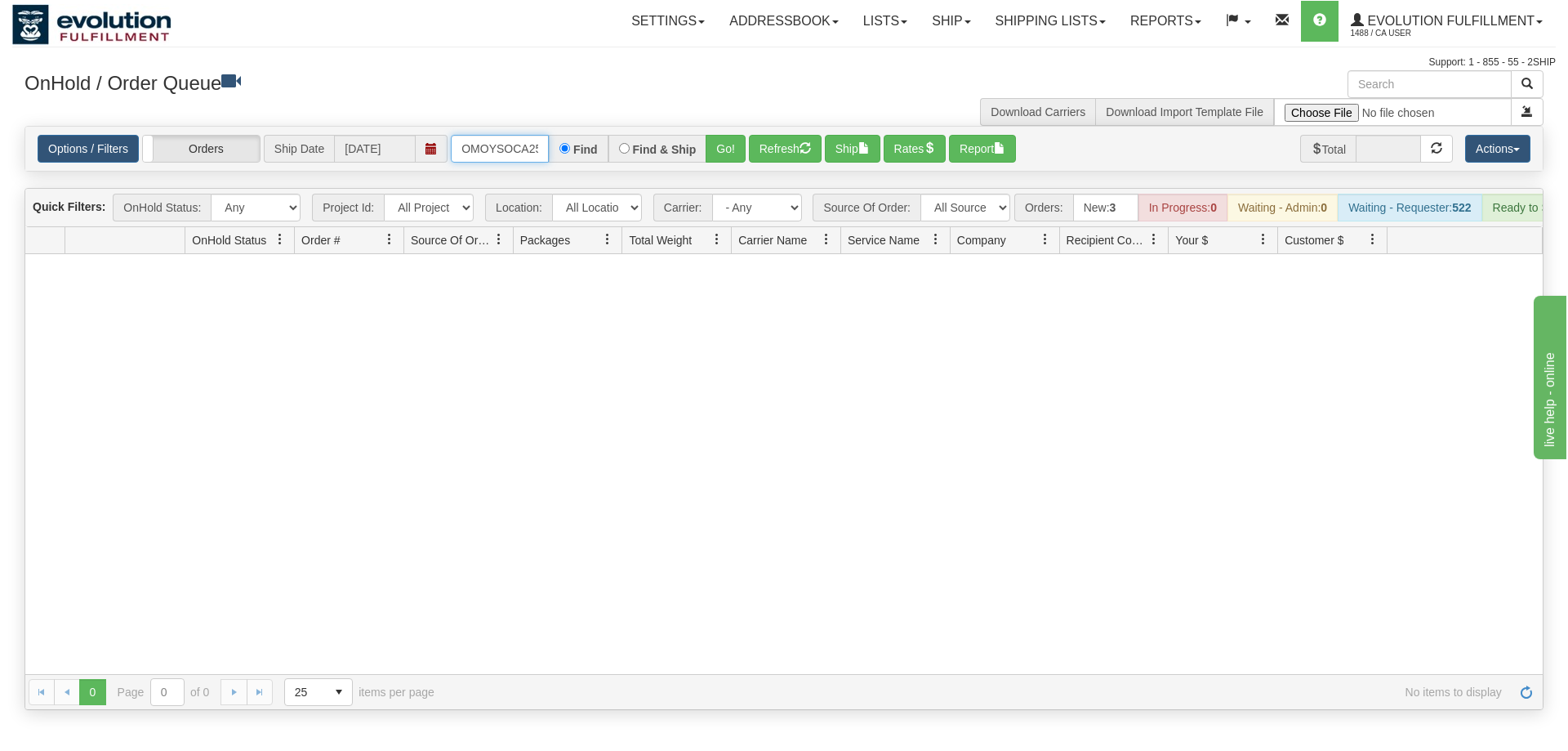
scroll to position [0, 22]
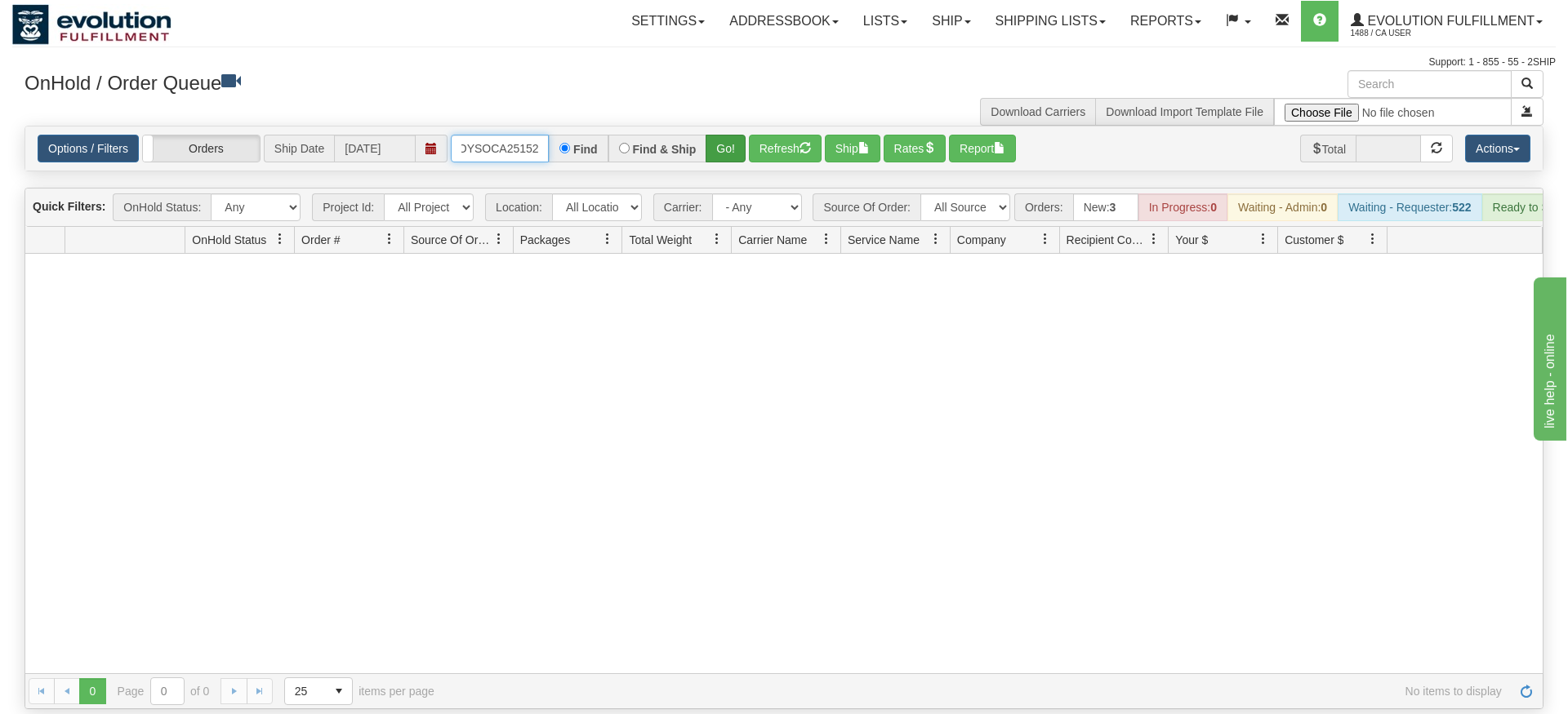
type input "OMOYSOCA25152"
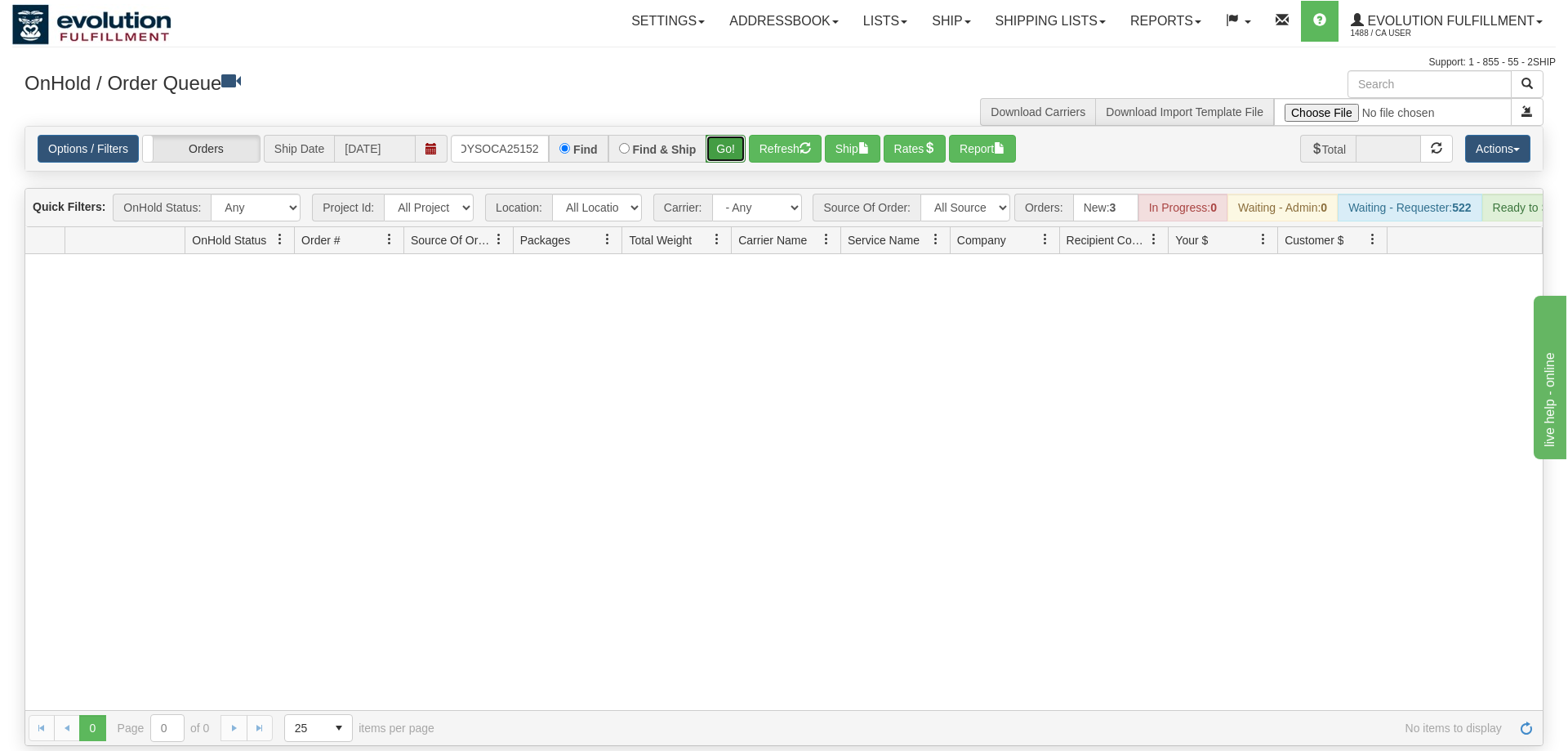
click at [730, 155] on div "Is equal to Is not equal to Contains Does not contains CAD USD EUR ZAR [PERSON_…" at bounding box center [784, 436] width 1544 height 620
click at [726, 138] on button "Go!" at bounding box center [726, 148] width 40 height 28
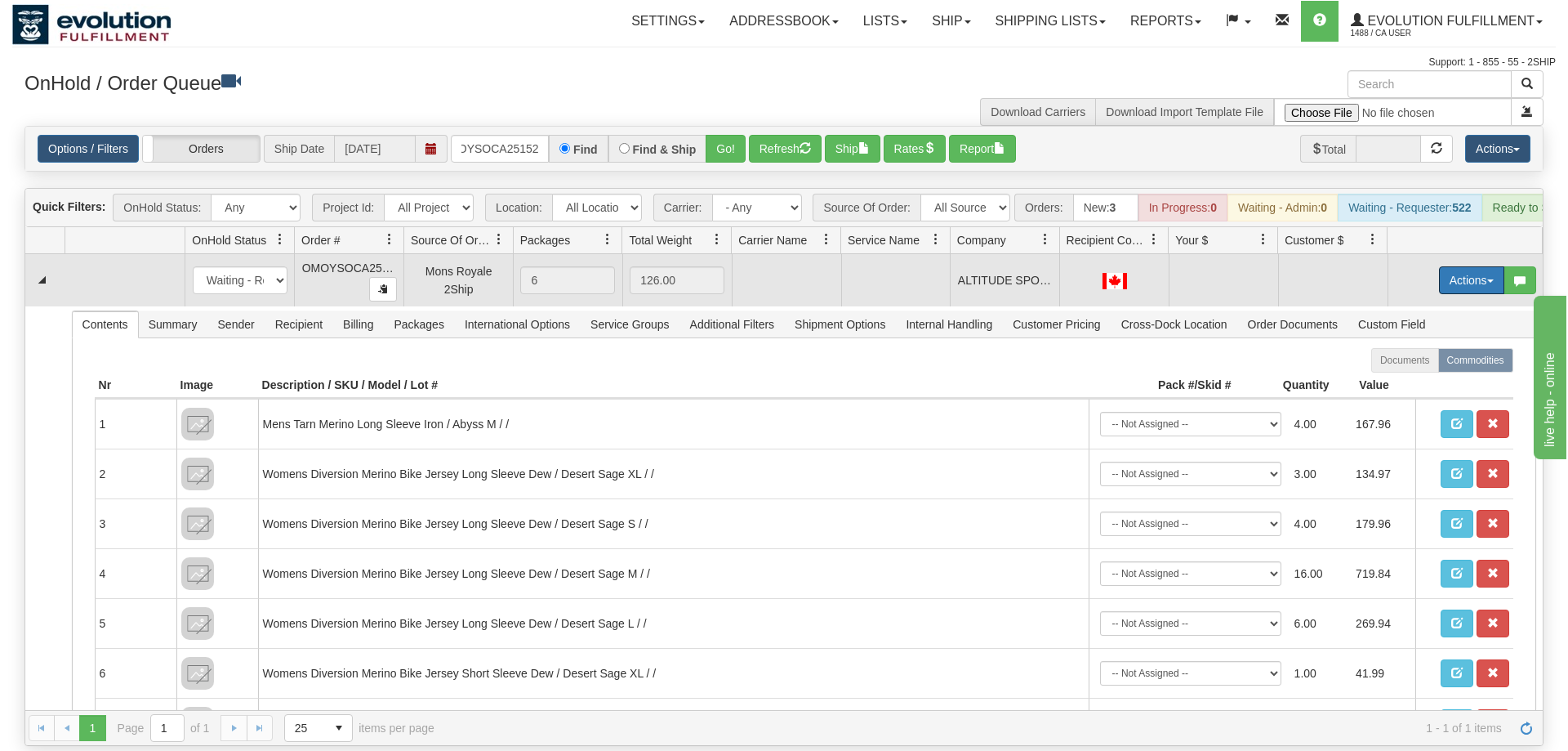
click at [1444, 267] on button "Actions" at bounding box center [1472, 280] width 65 height 28
click at [1411, 348] on span "Rate All Services" at bounding box center [1438, 354] width 98 height 13
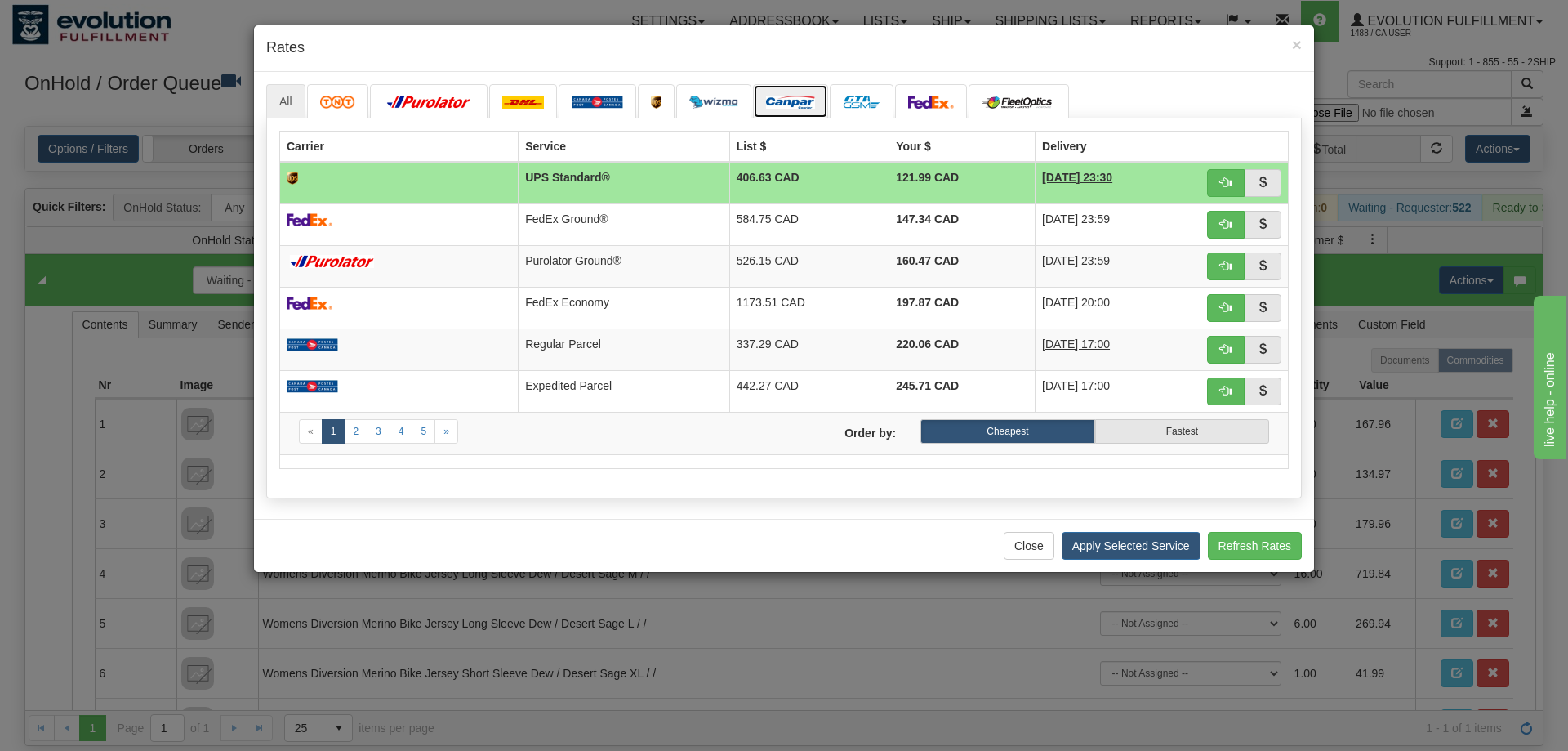
click at [810, 106] on img at bounding box center [790, 102] width 49 height 13
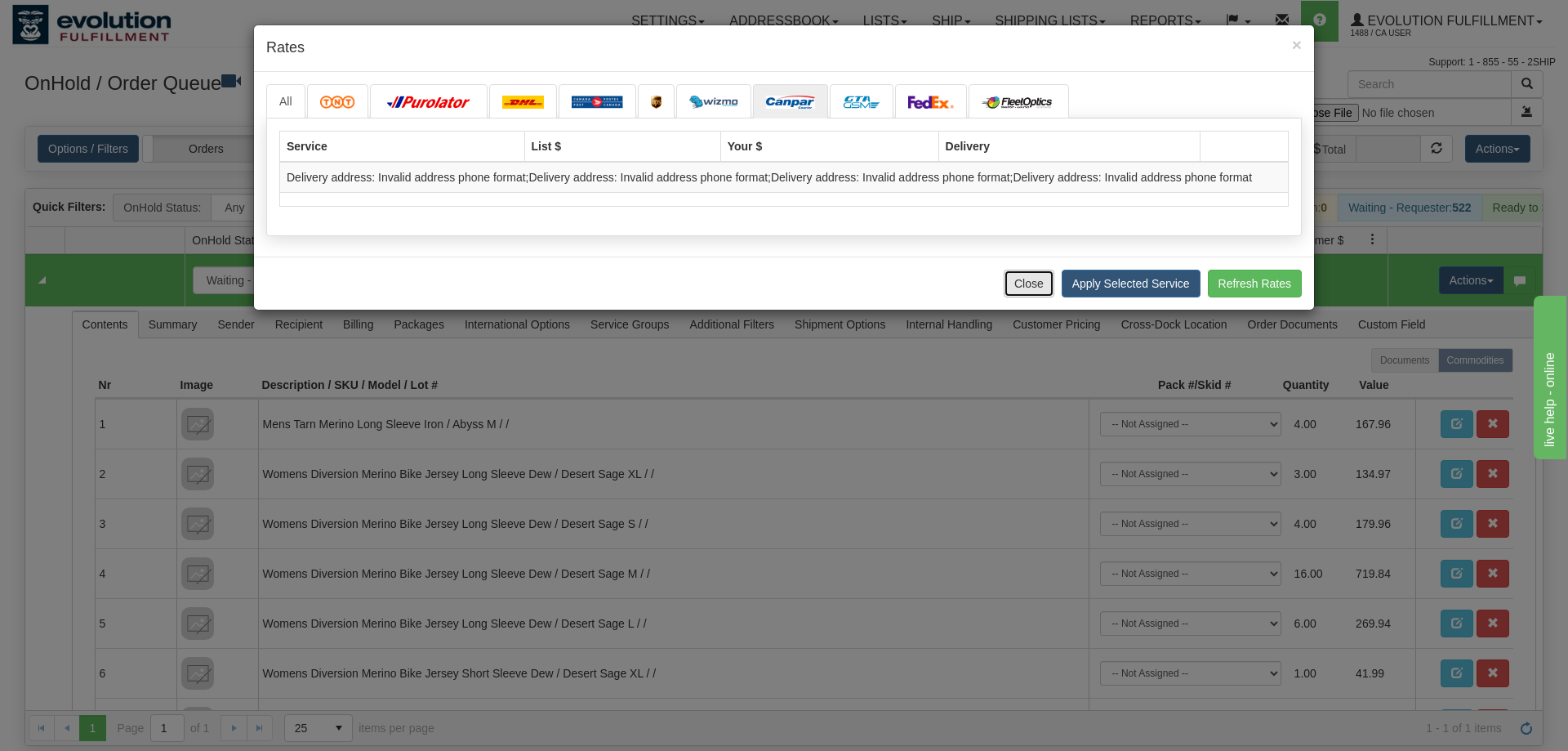
click at [1021, 282] on button "Close" at bounding box center [1029, 283] width 51 height 28
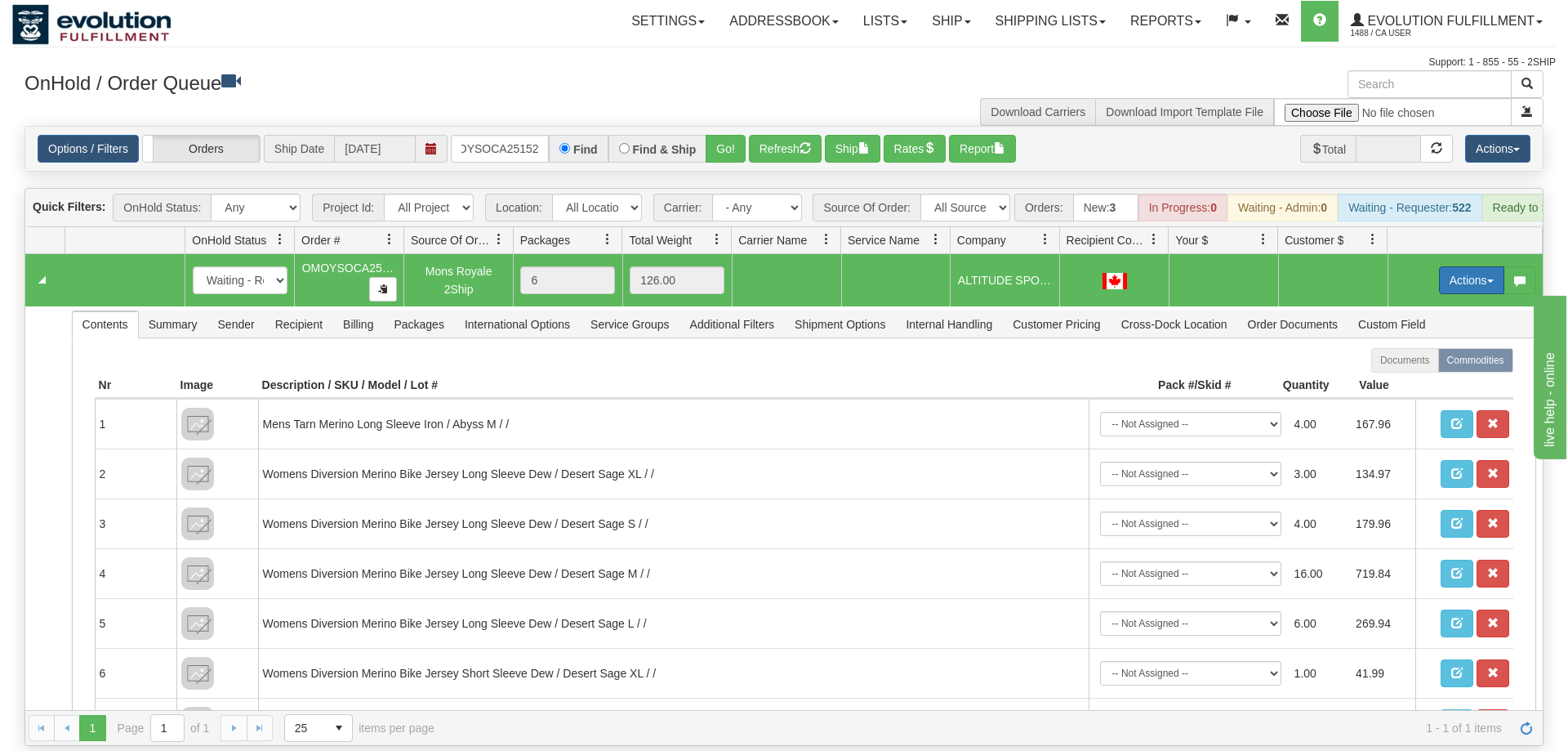
click at [1453, 267] on button "Actions" at bounding box center [1472, 280] width 65 height 28
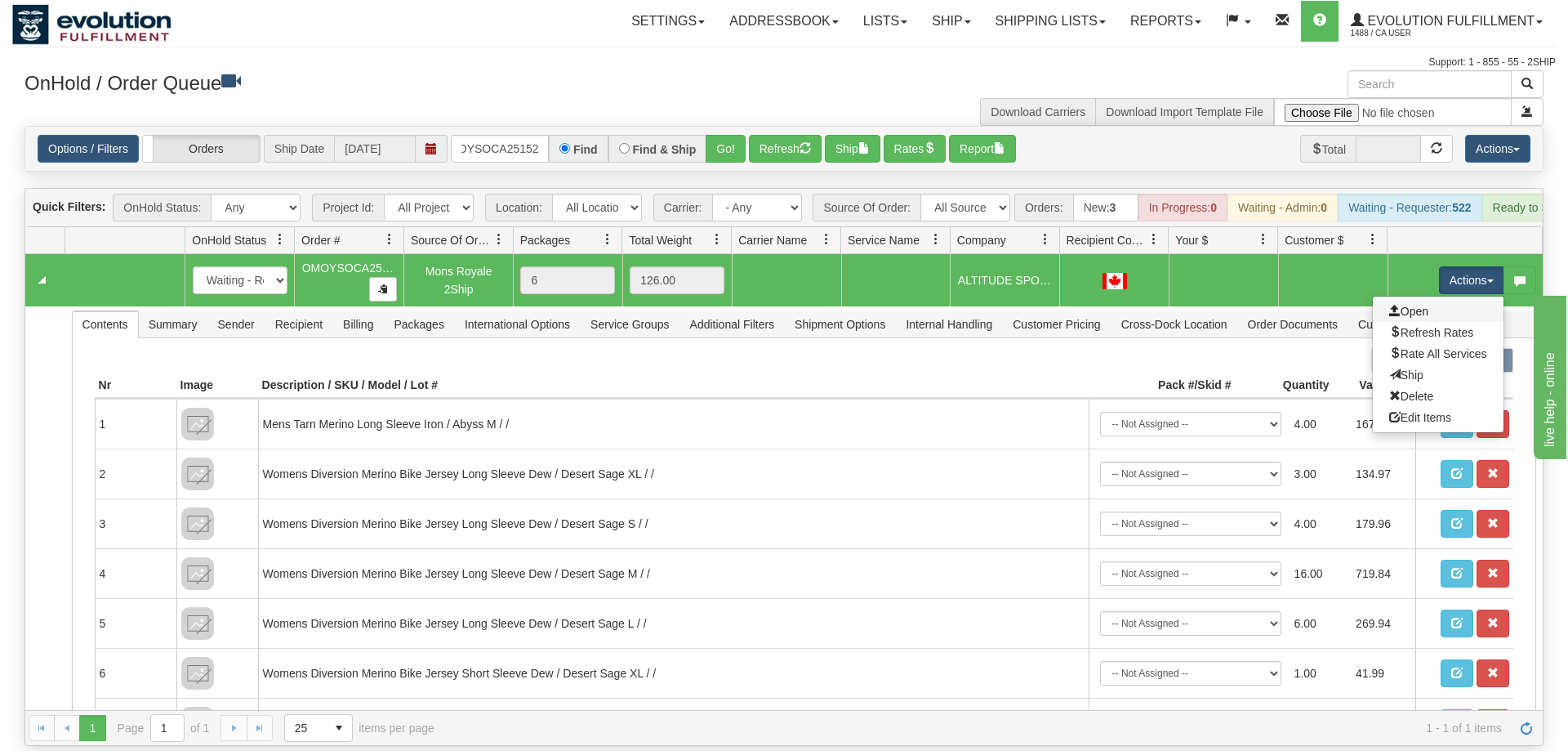
click at [1441, 300] on link "Open" at bounding box center [1438, 311] width 131 height 21
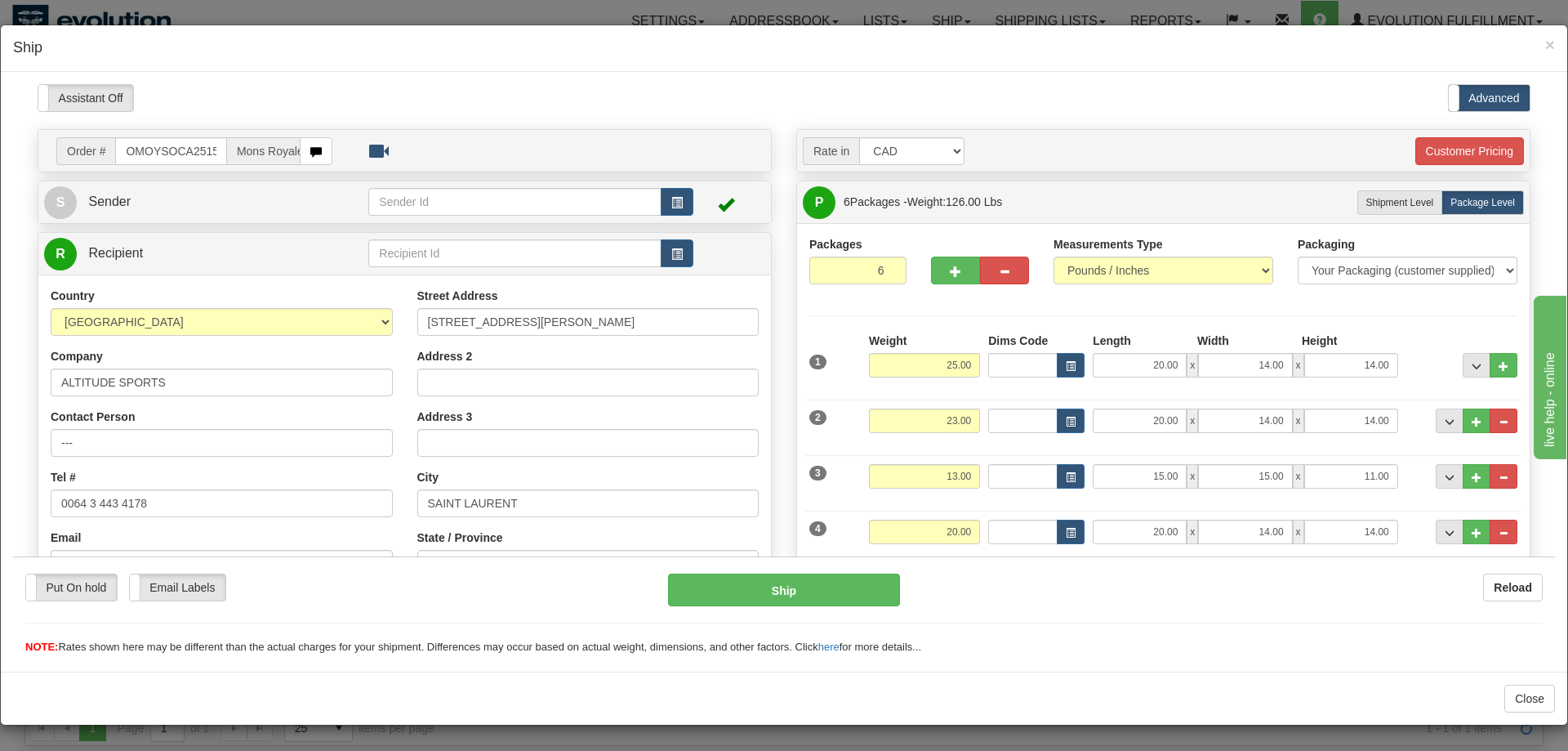
scroll to position [0, 0]
drag, startPoint x: 94, startPoint y: 498, endPoint x: 81, endPoint y: 508, distance: 16.4
click at [81, 508] on input "0064 3 443 4178" at bounding box center [221, 502] width 342 height 28
click at [89, 500] on input "0064 3 443 4178" at bounding box center [221, 502] width 342 height 28
click at [73, 502] on input "00643 443 4178" at bounding box center [221, 502] width 342 height 28
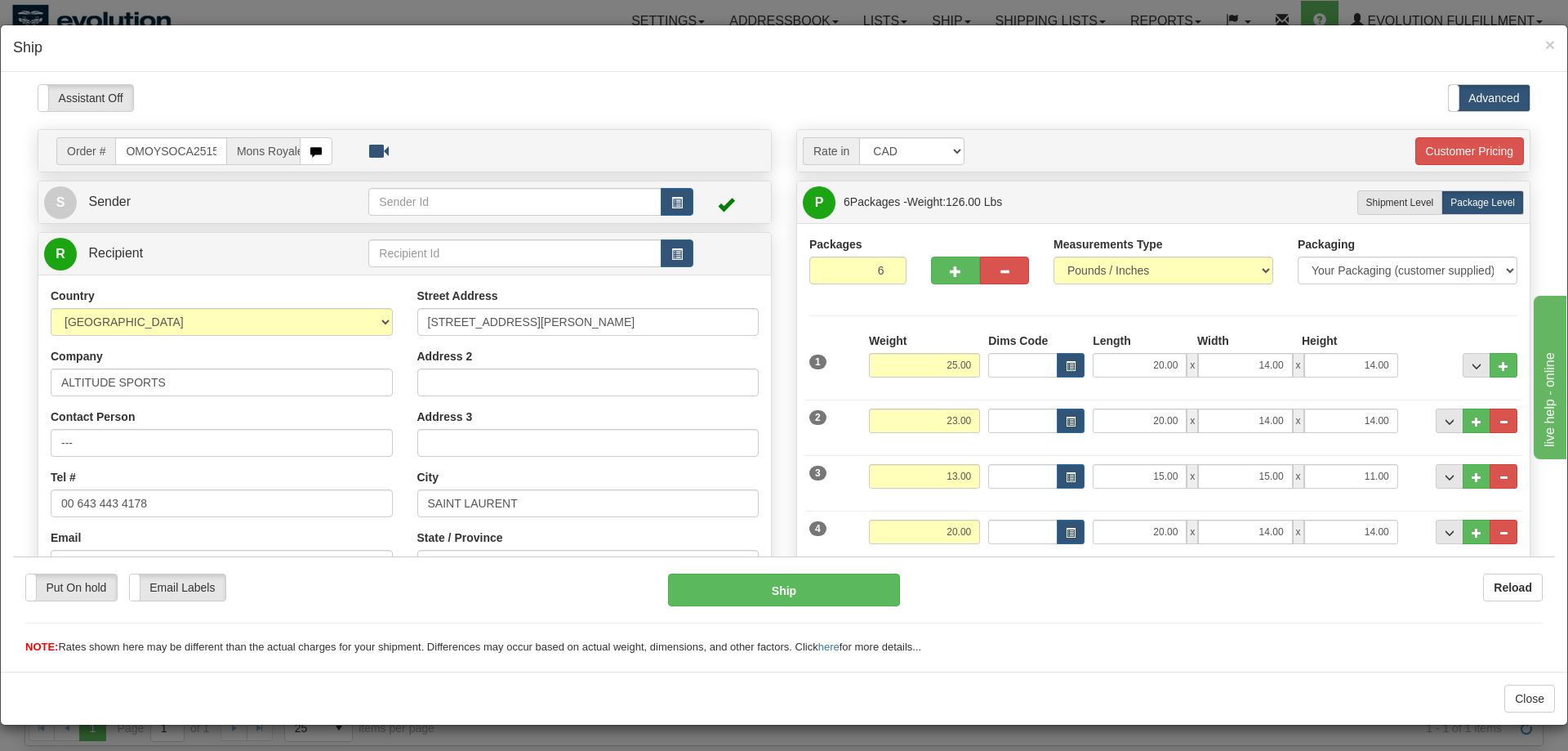
type input "00 643 443 4178"
click at [29, 501] on div "Order # OMOYSOCA25152 Mons Royale 2Ship S Sender" at bounding box center [404, 488] width 758 height 721
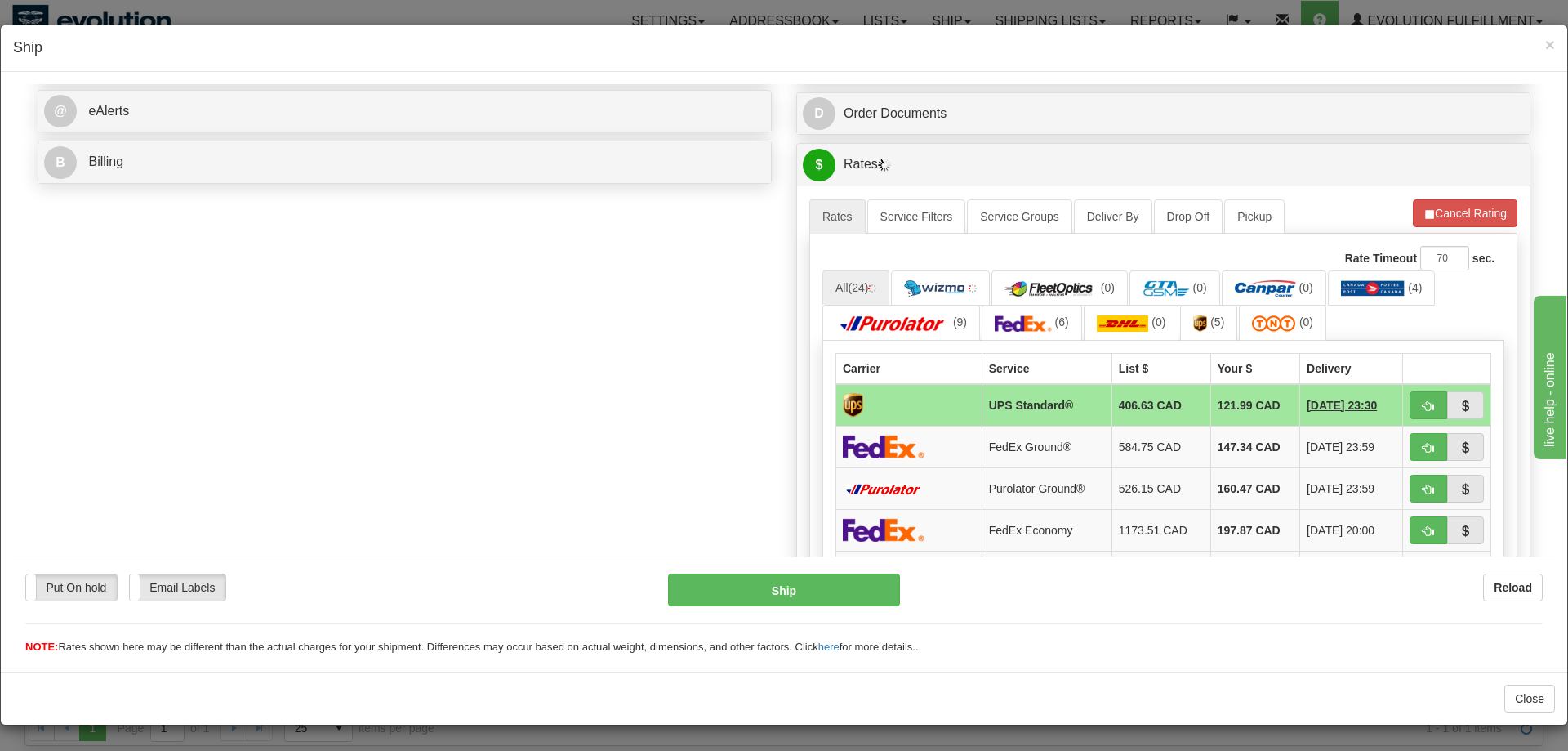
scroll to position [666, 0]
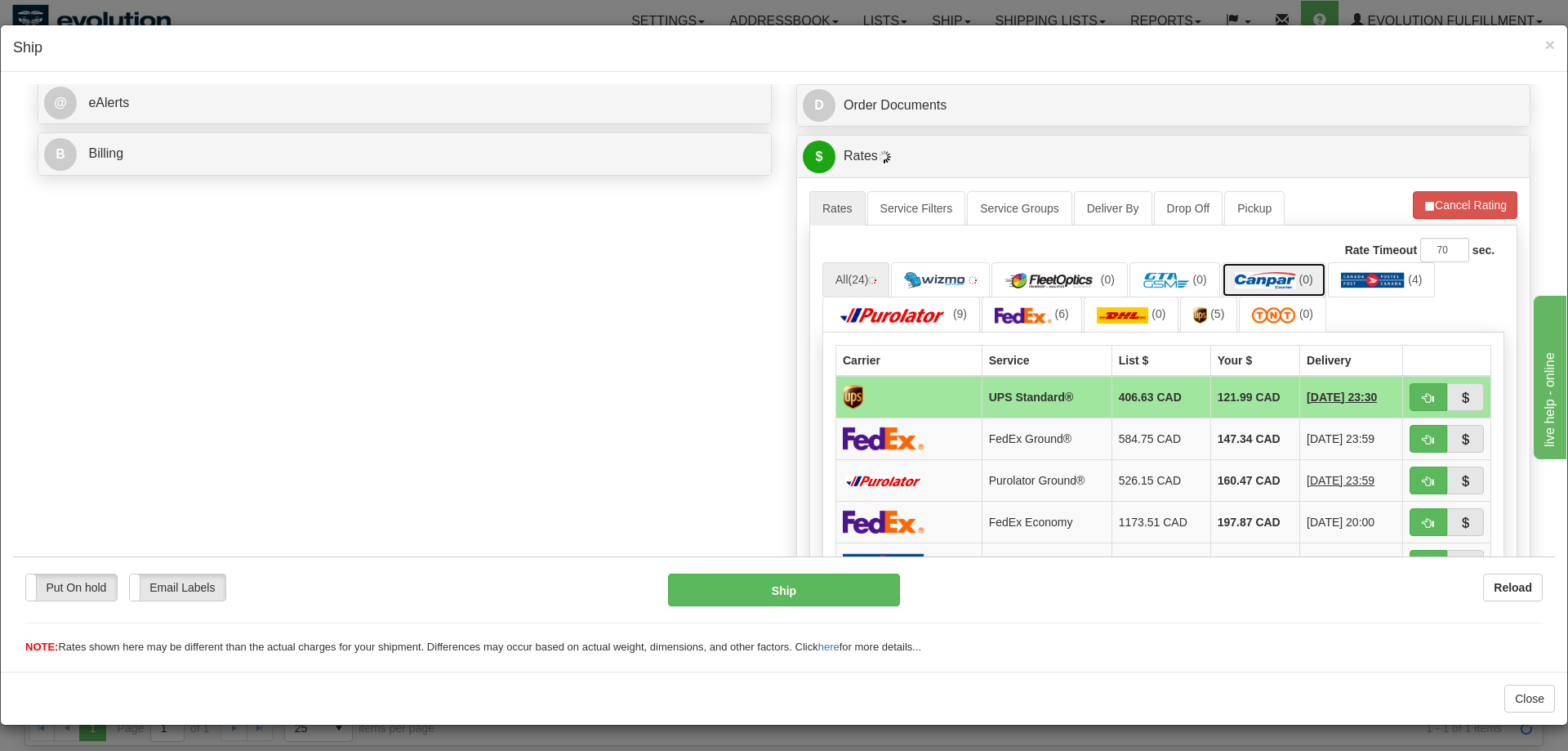
click at [1288, 279] on img at bounding box center [1266, 279] width 62 height 16
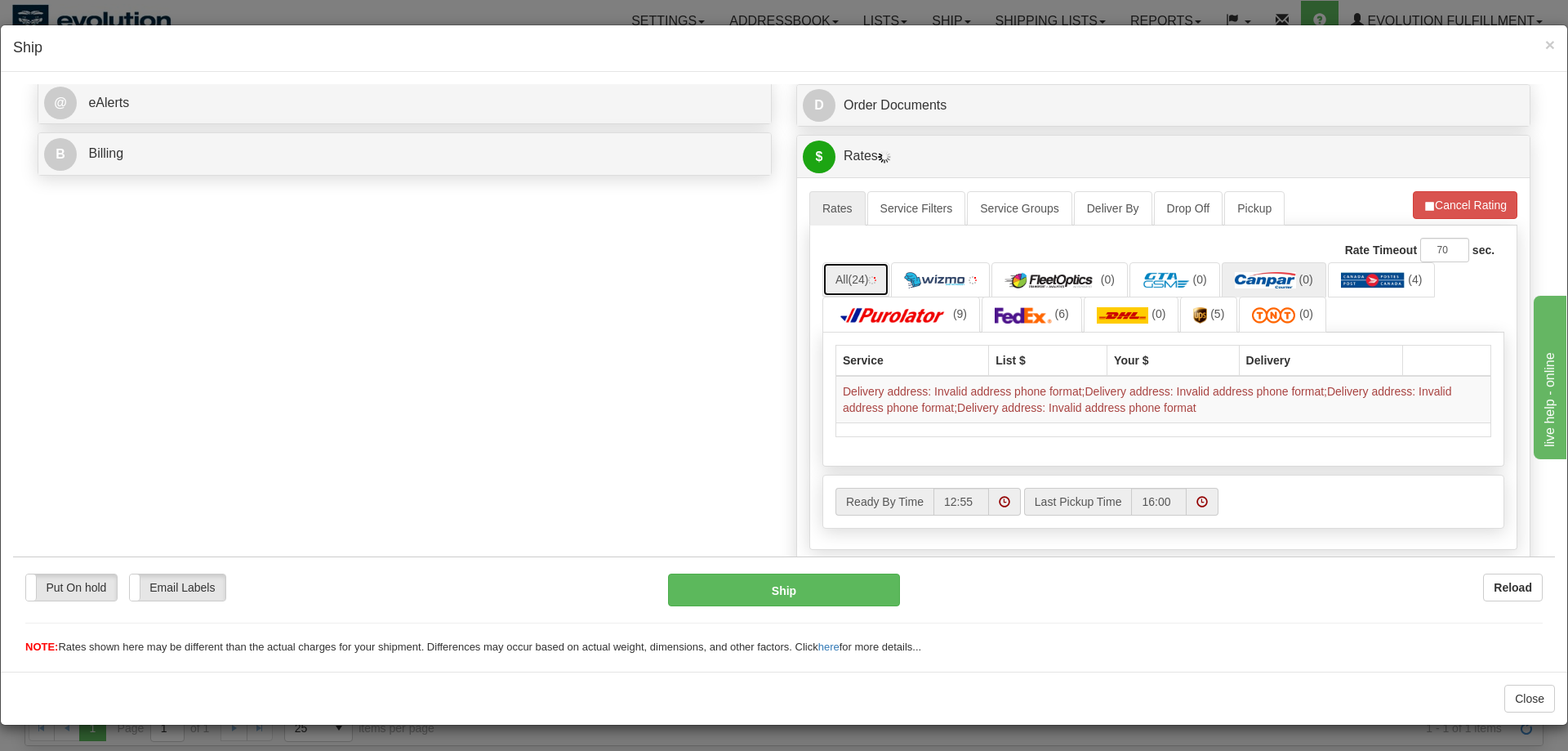
click at [881, 291] on link "All (24)" at bounding box center [856, 278] width 67 height 35
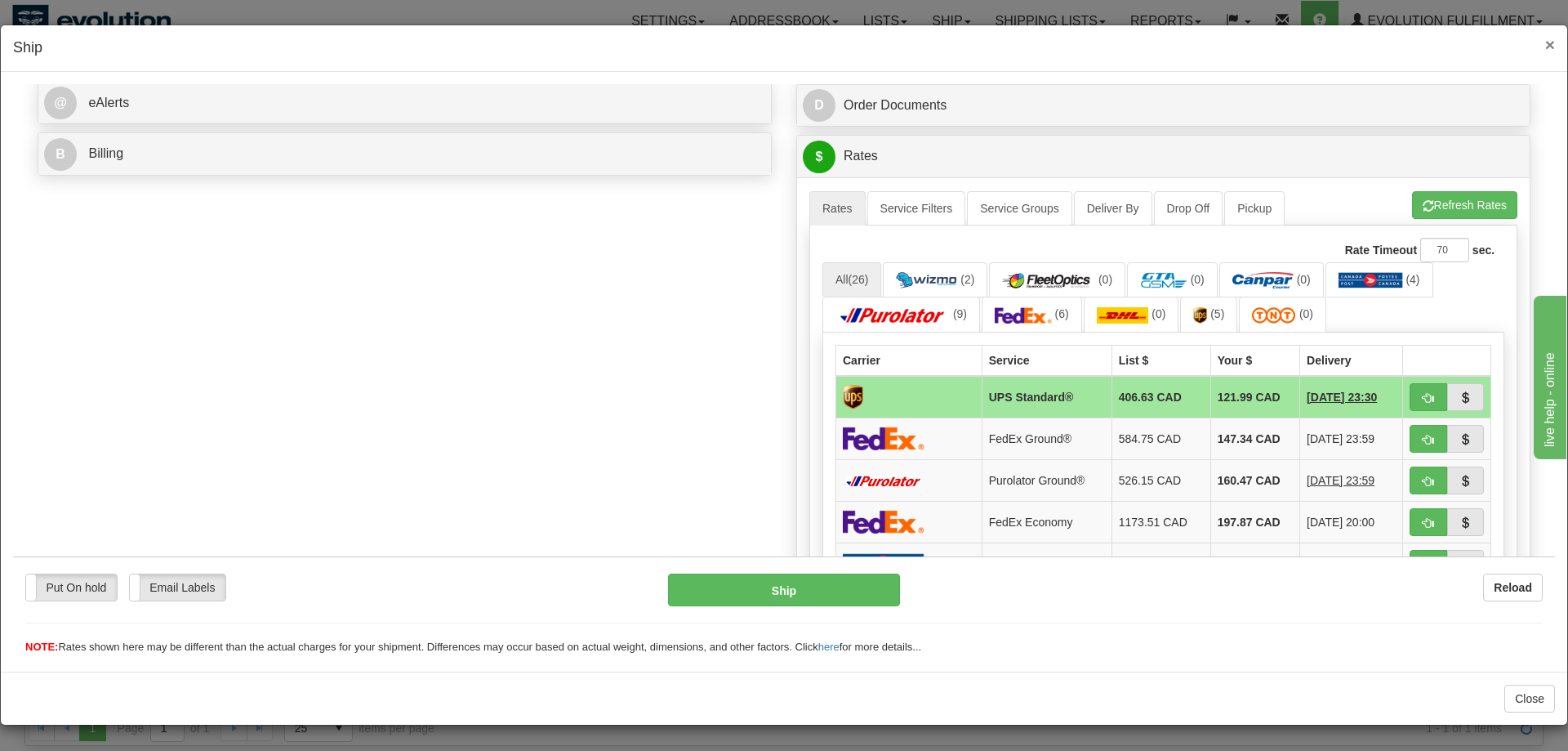
click at [1548, 46] on span "×" at bounding box center [1550, 44] width 10 height 19
